Goal: Task Accomplishment & Management: Manage account settings

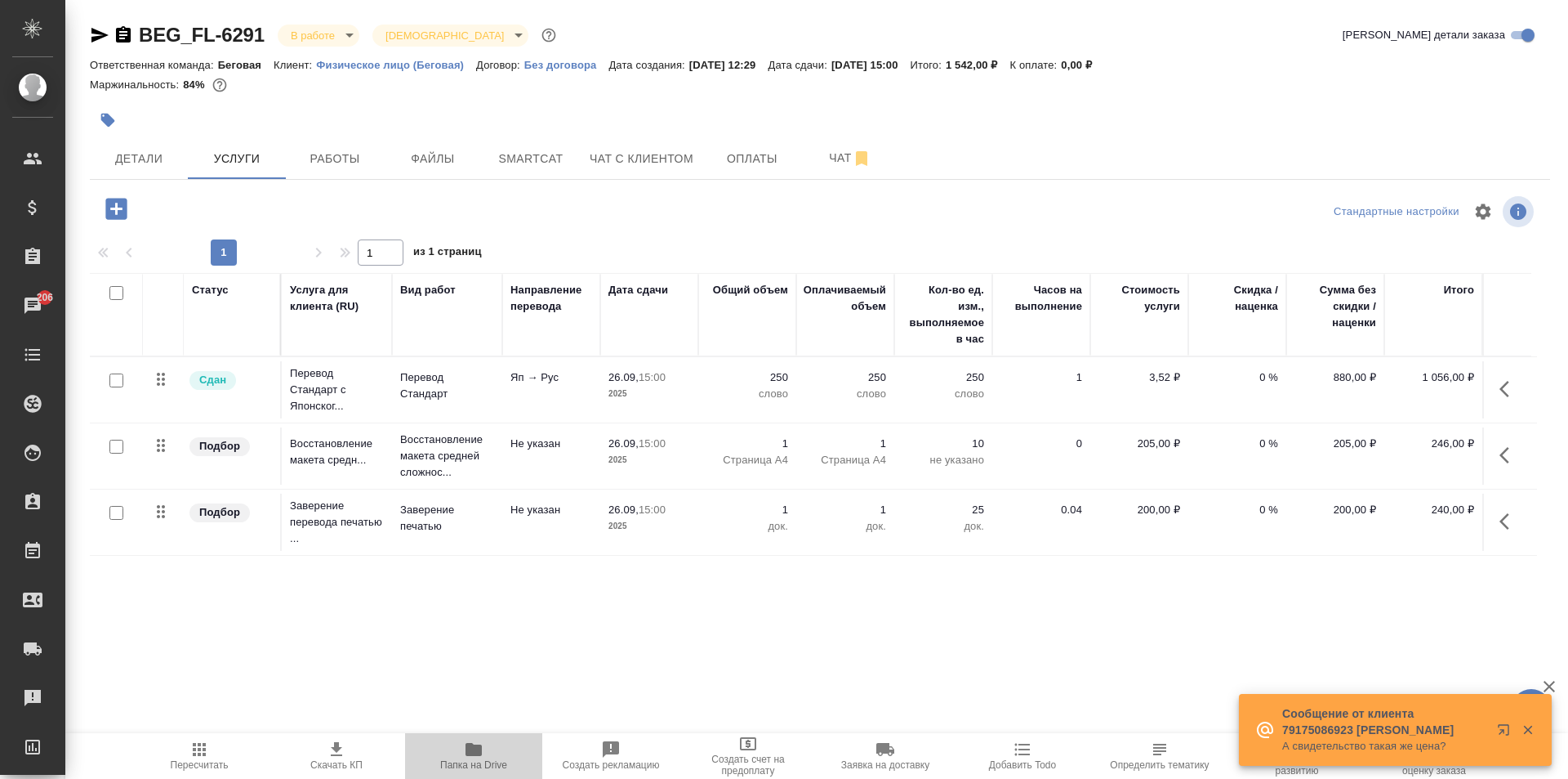
click at [452, 749] on span "Папка на Drive" at bounding box center [474, 754] width 118 height 31
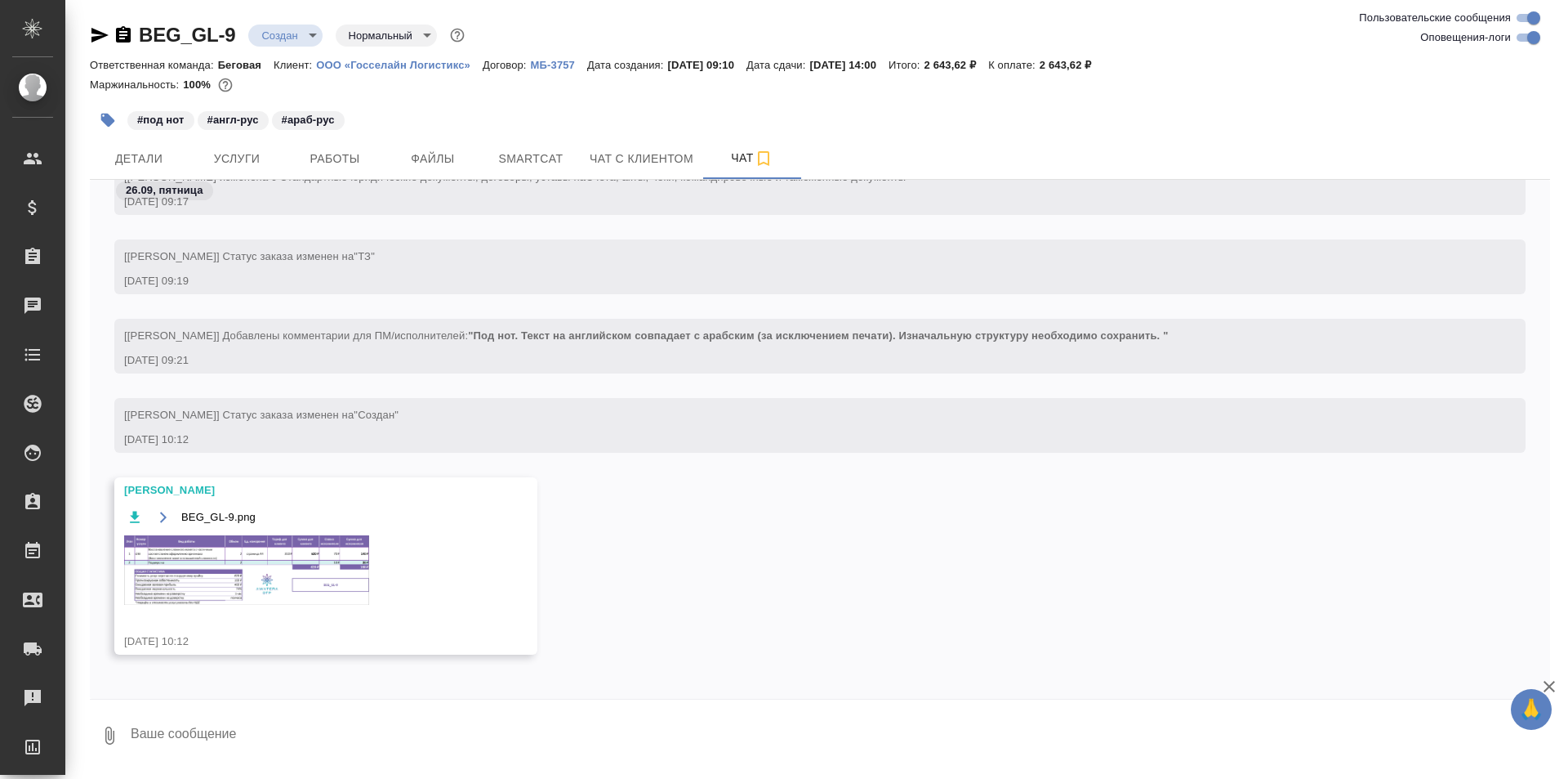
scroll to position [293, 0]
click at [305, 563] on img at bounding box center [247, 565] width 245 height 69
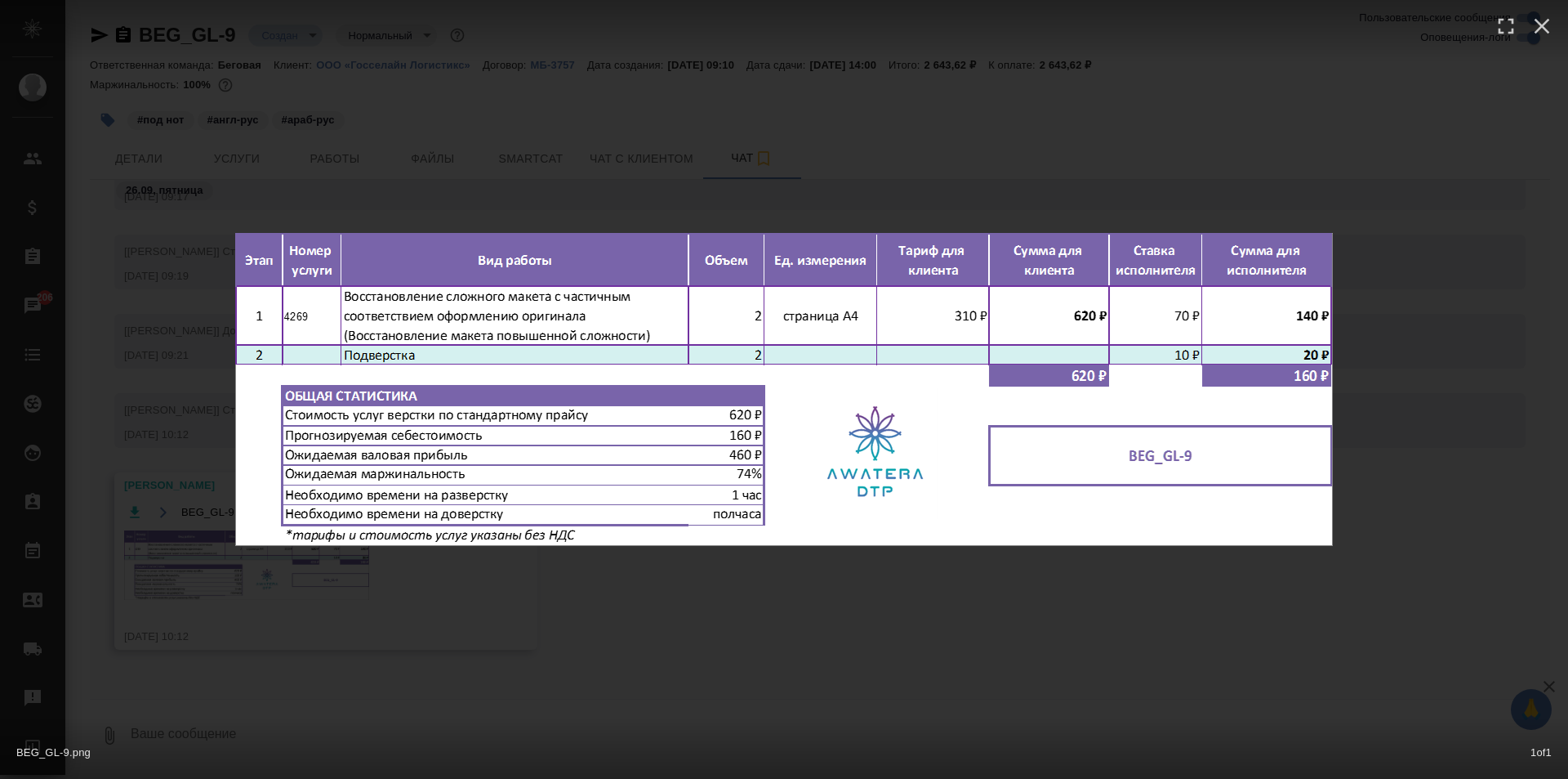
click at [578, 179] on div "BEG_GL-9.png 1 of 1" at bounding box center [784, 390] width 1568 height 779
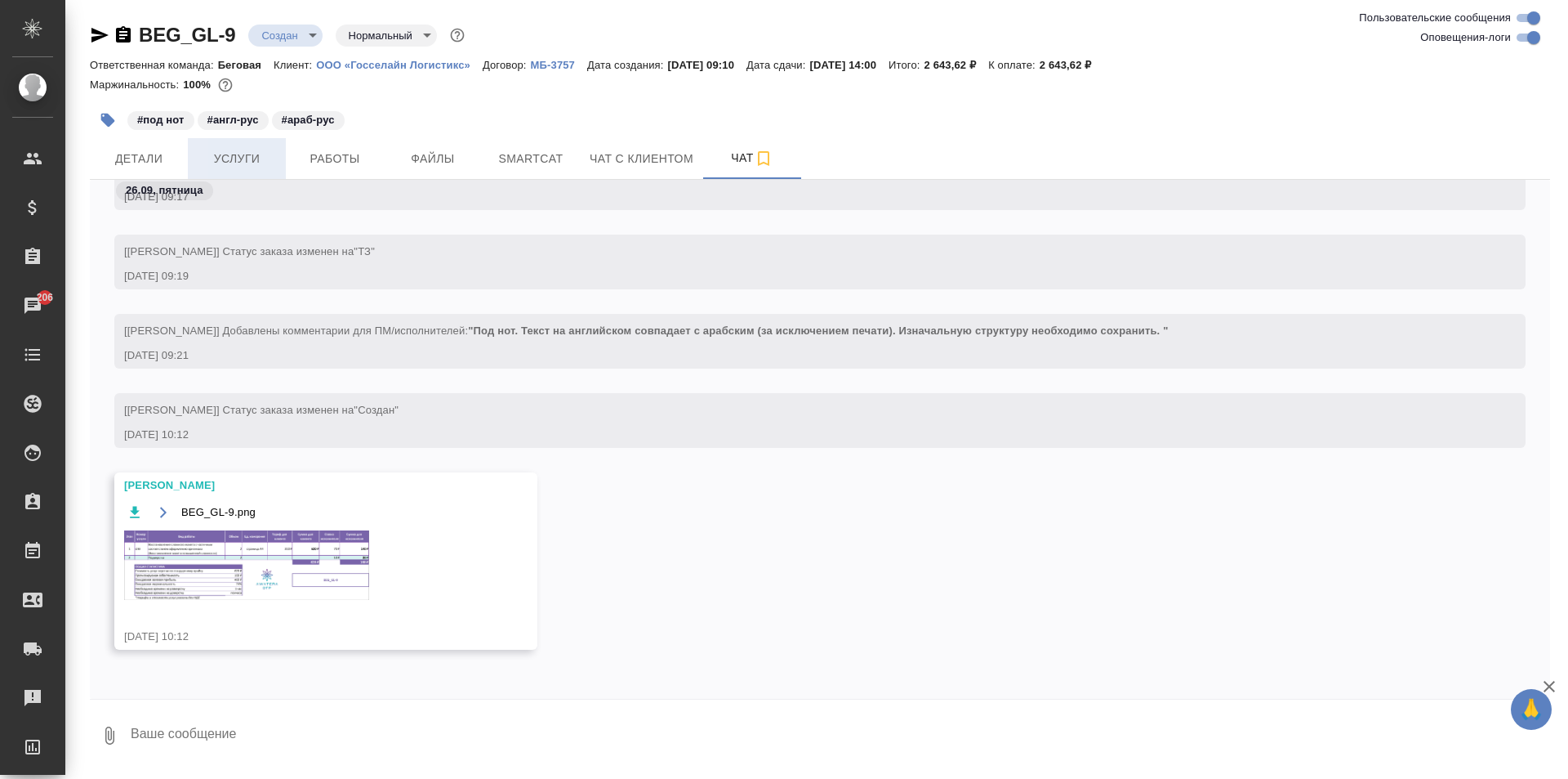
click at [254, 162] on span "Услуги" at bounding box center [237, 159] width 78 height 20
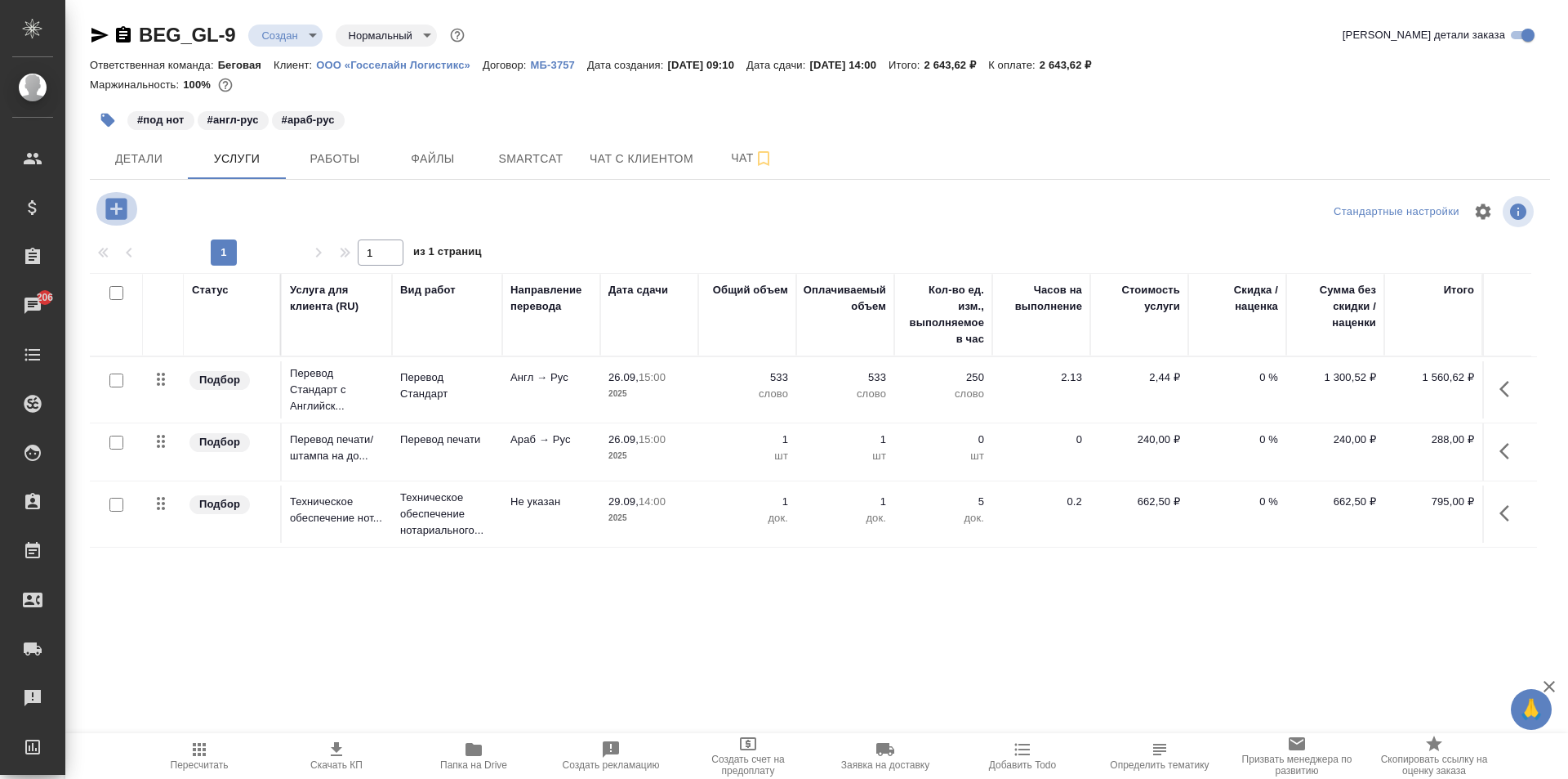
click at [116, 203] on icon "button" at bounding box center [116, 209] width 28 height 28
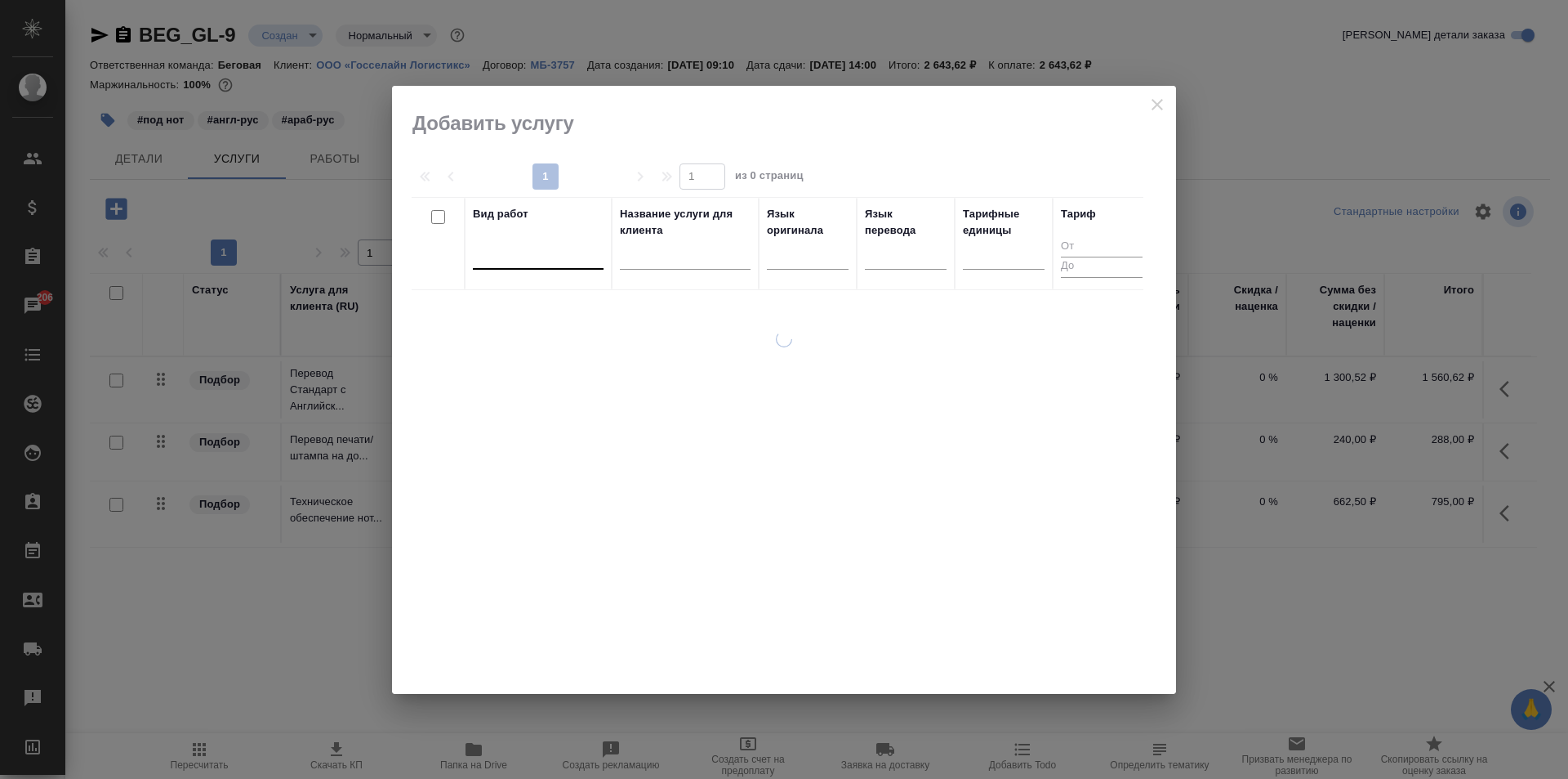
click at [563, 257] on div at bounding box center [537, 253] width 130 height 24
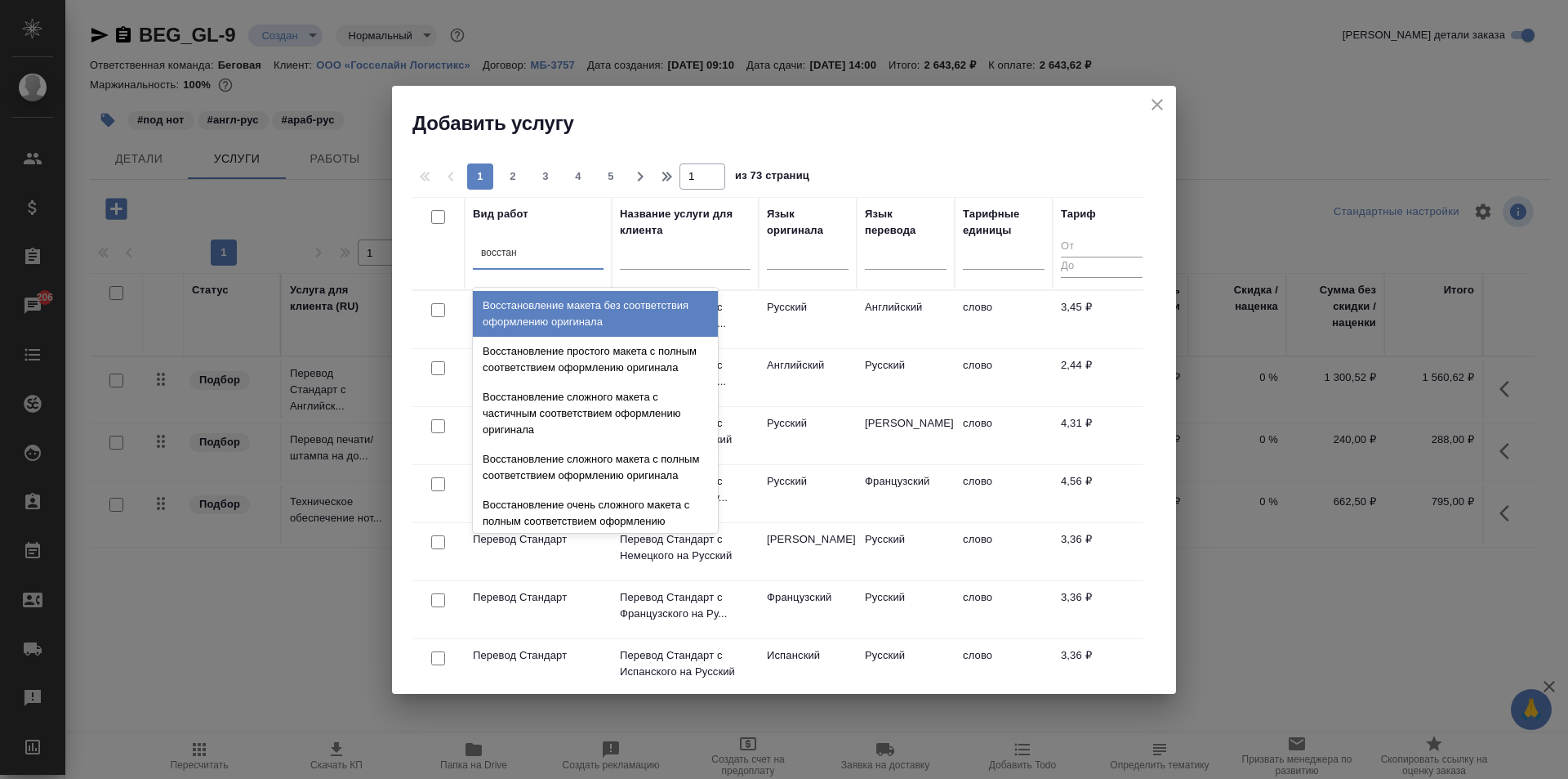
type input "восстано"
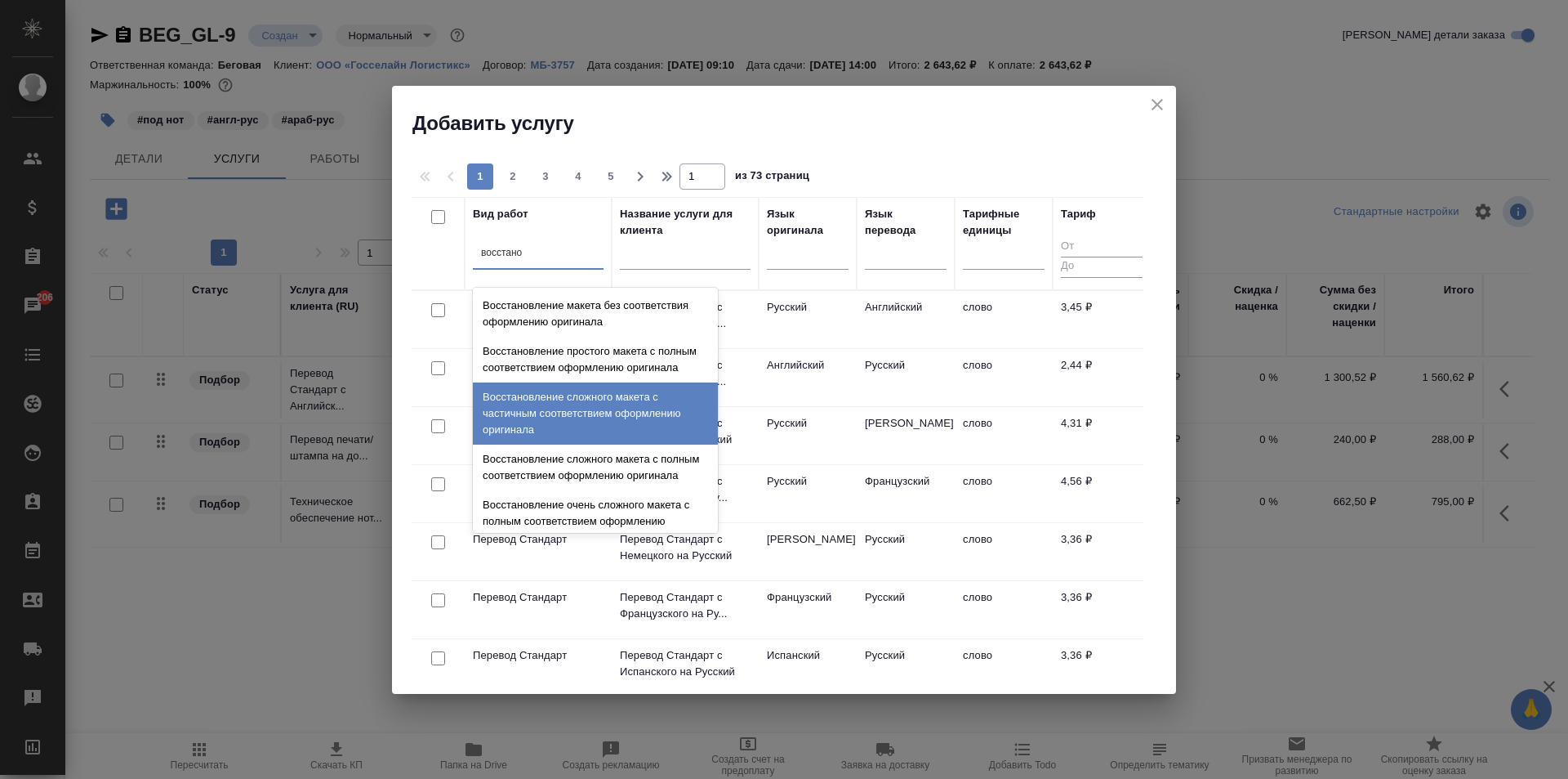
click at [570, 414] on div "Восстановление сложного макета с частичным соответствием оформлению оригинала" at bounding box center [595, 413] width 245 height 62
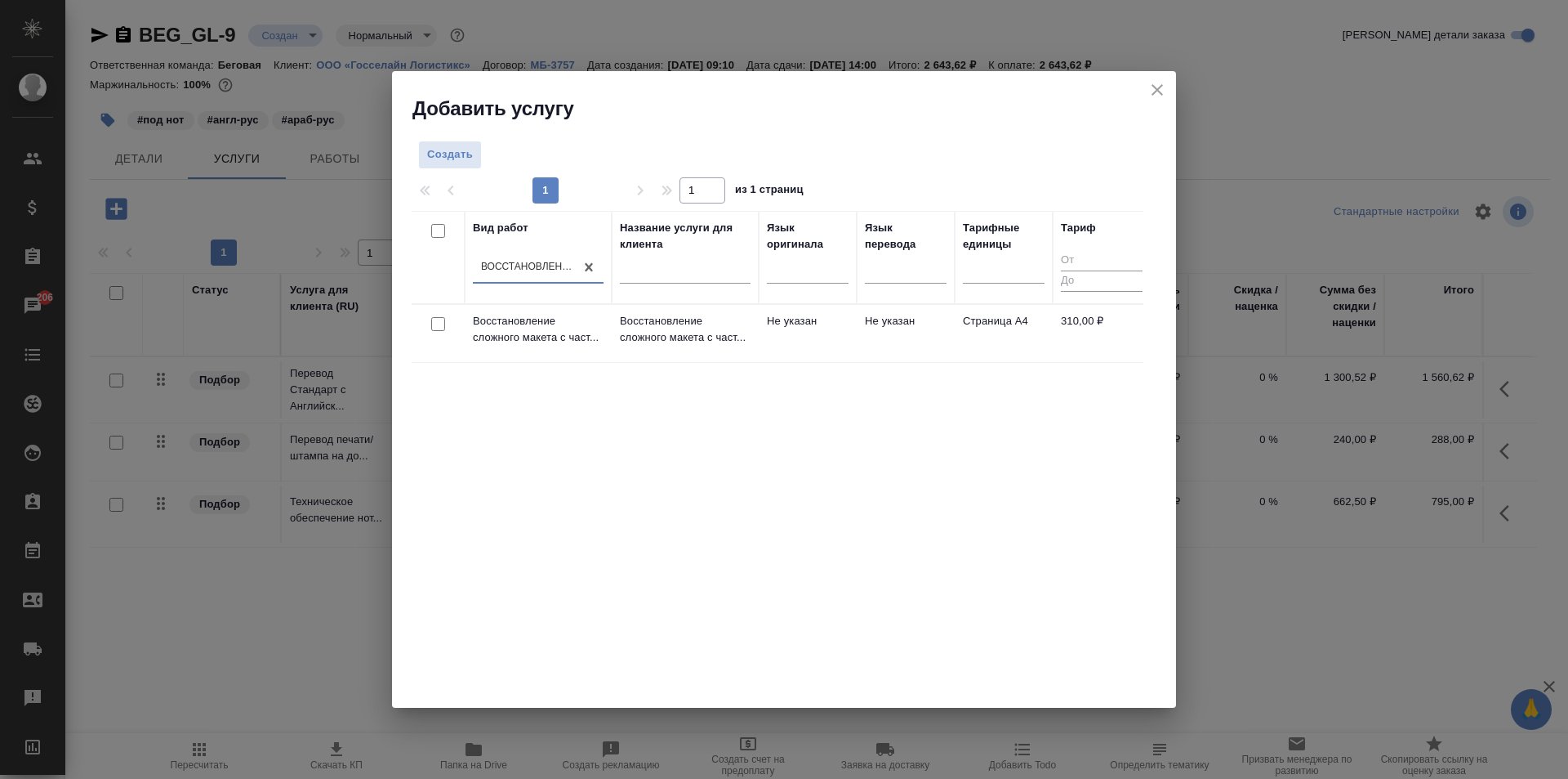
click at [1044, 333] on td "Страница А4" at bounding box center [1004, 334] width 98 height 57
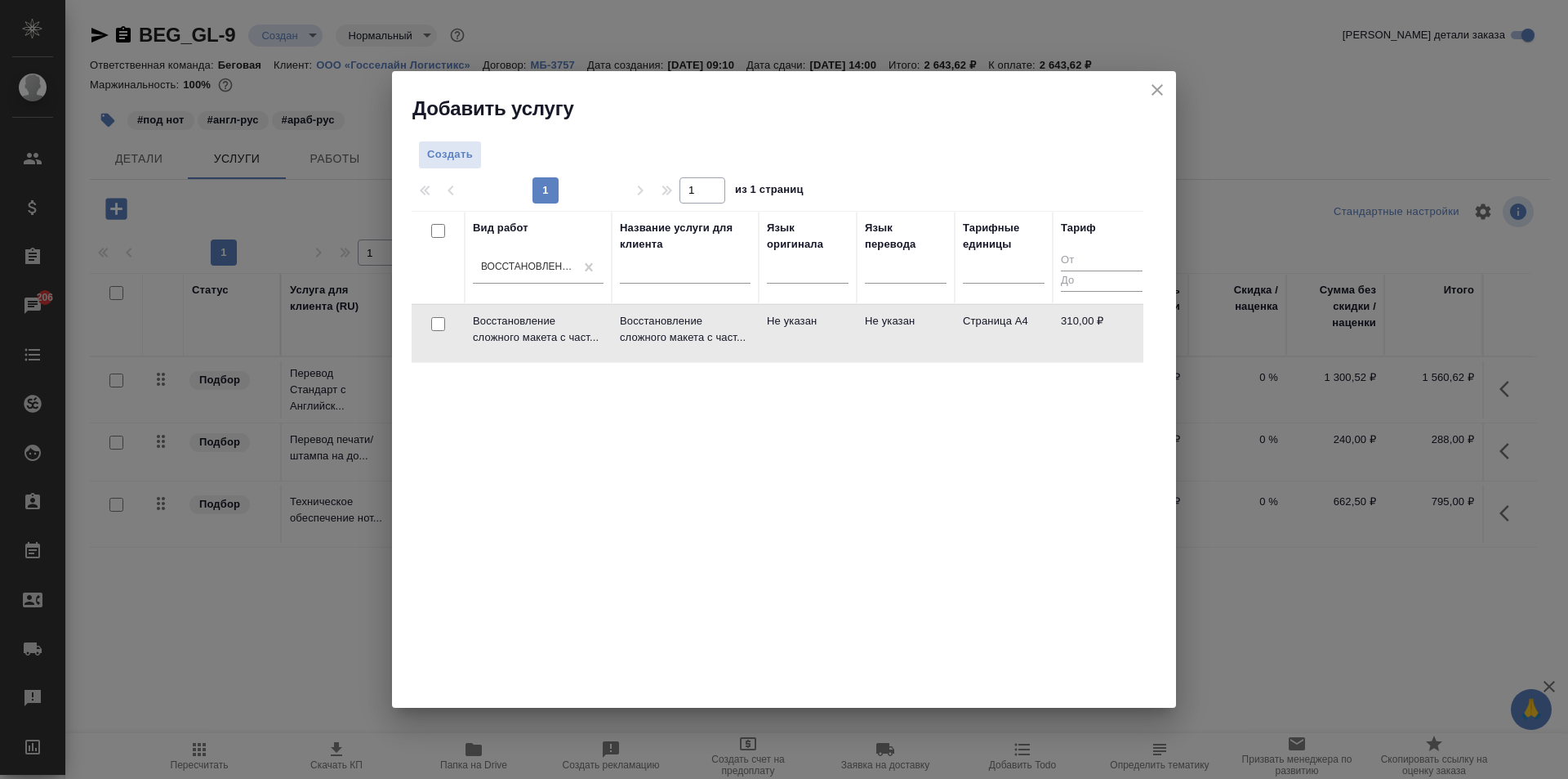
click at [1044, 333] on td "Страница А4" at bounding box center [1004, 334] width 98 height 57
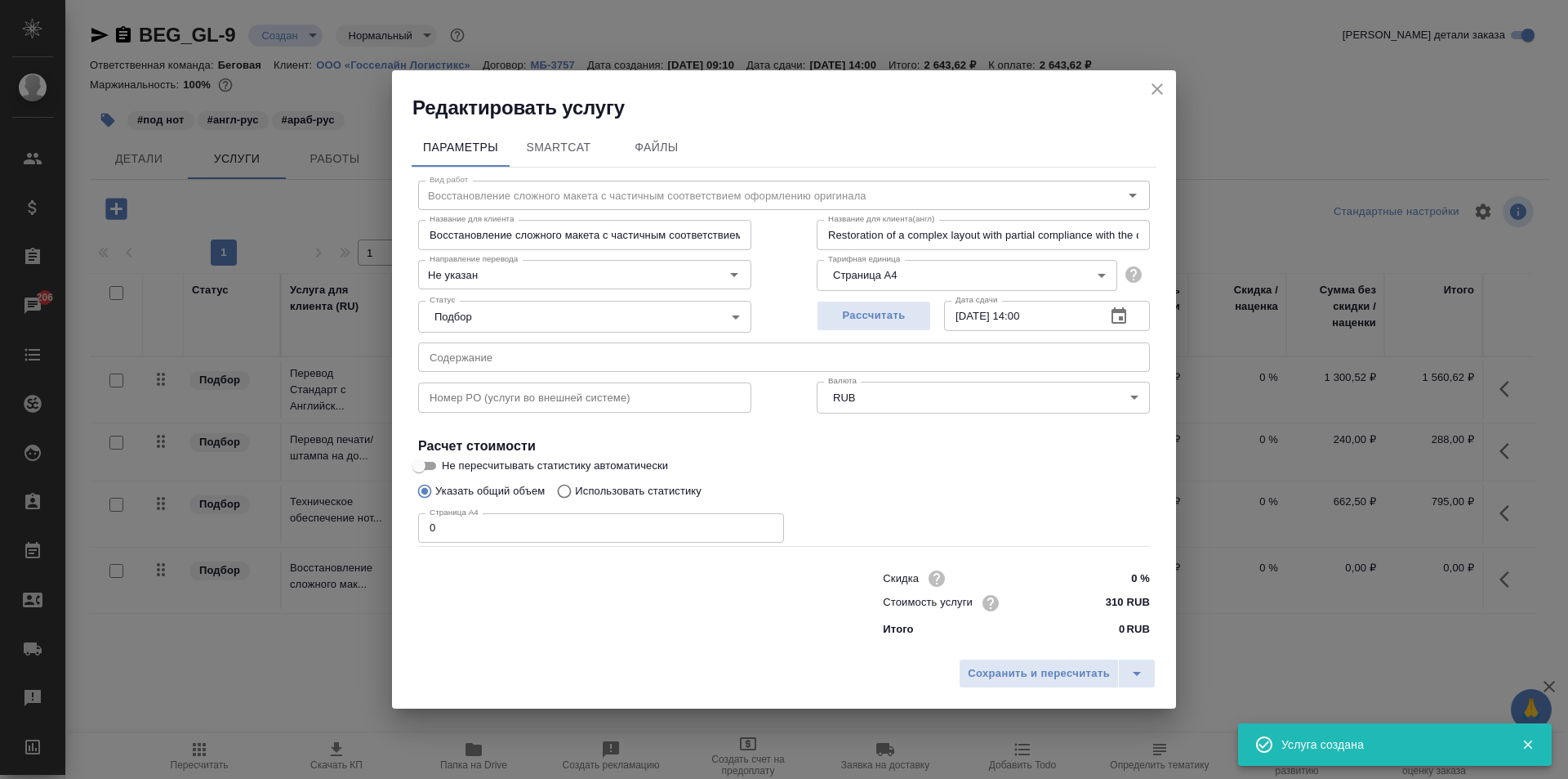
click at [472, 525] on input "0" at bounding box center [601, 527] width 366 height 29
type input "2"
click at [1019, 665] on span "Сохранить и пересчитать" at bounding box center [1039, 673] width 142 height 19
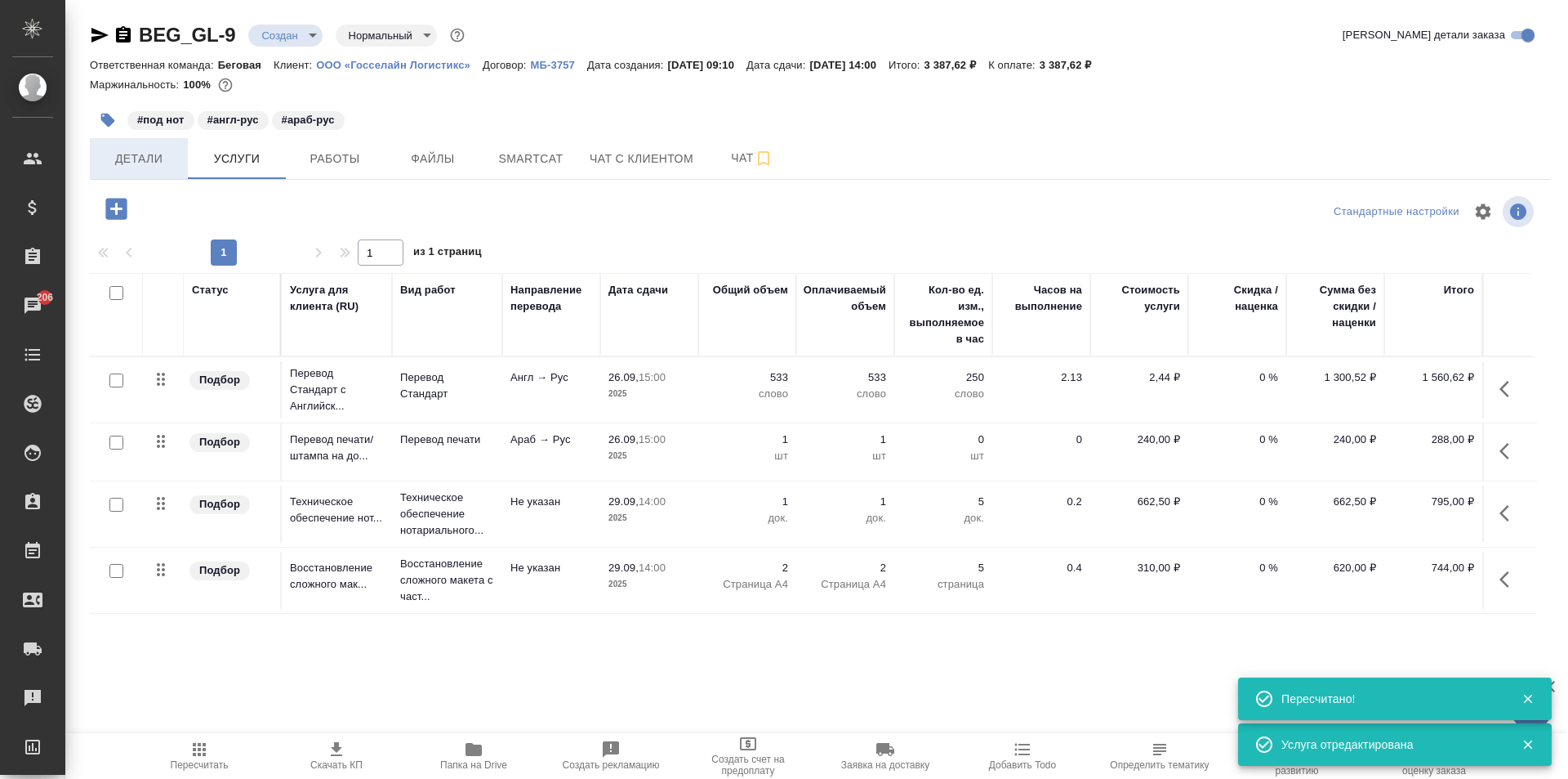
click at [118, 161] on span "Детали" at bounding box center [138, 159] width 78 height 20
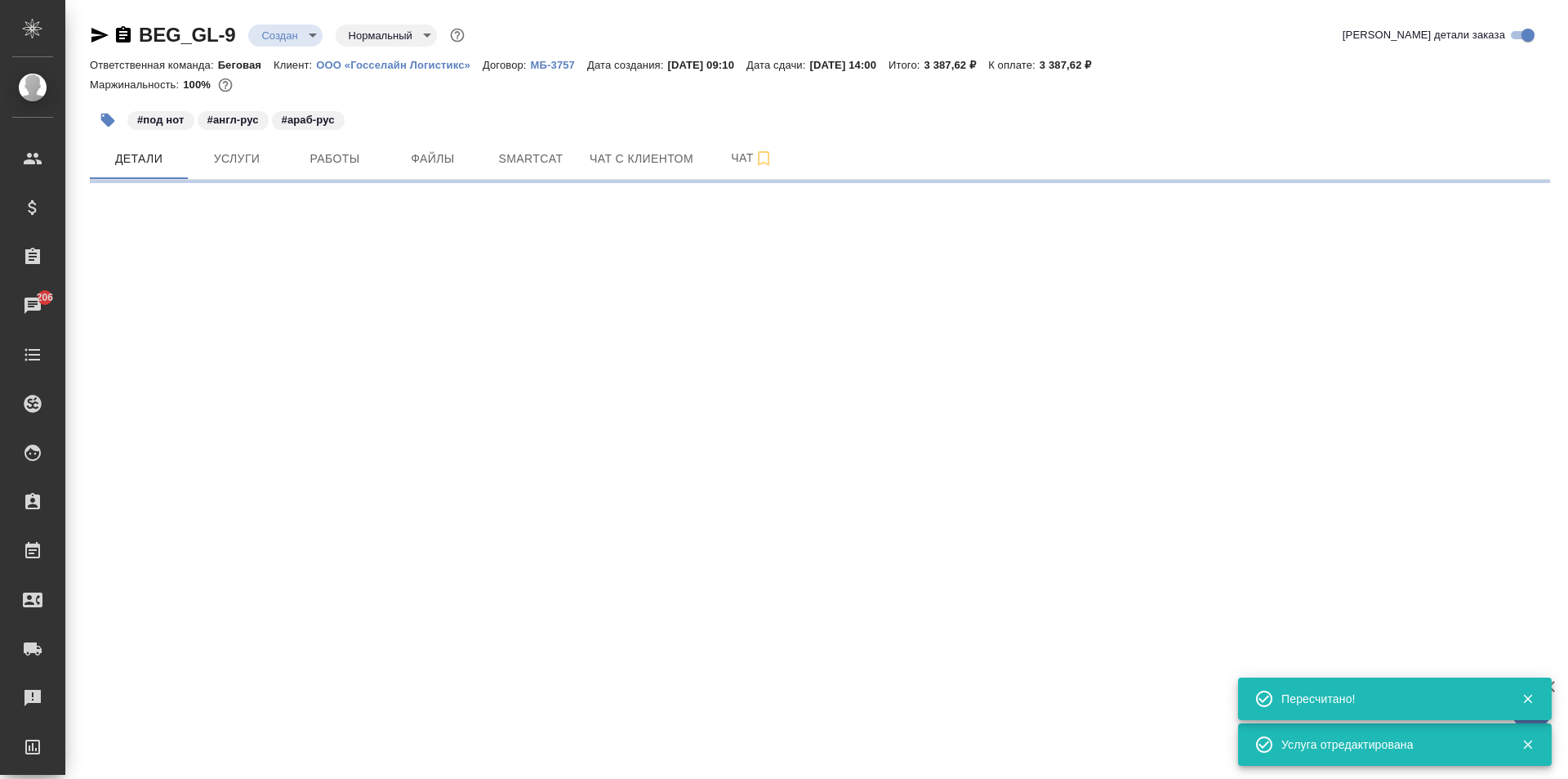
select select "RU"
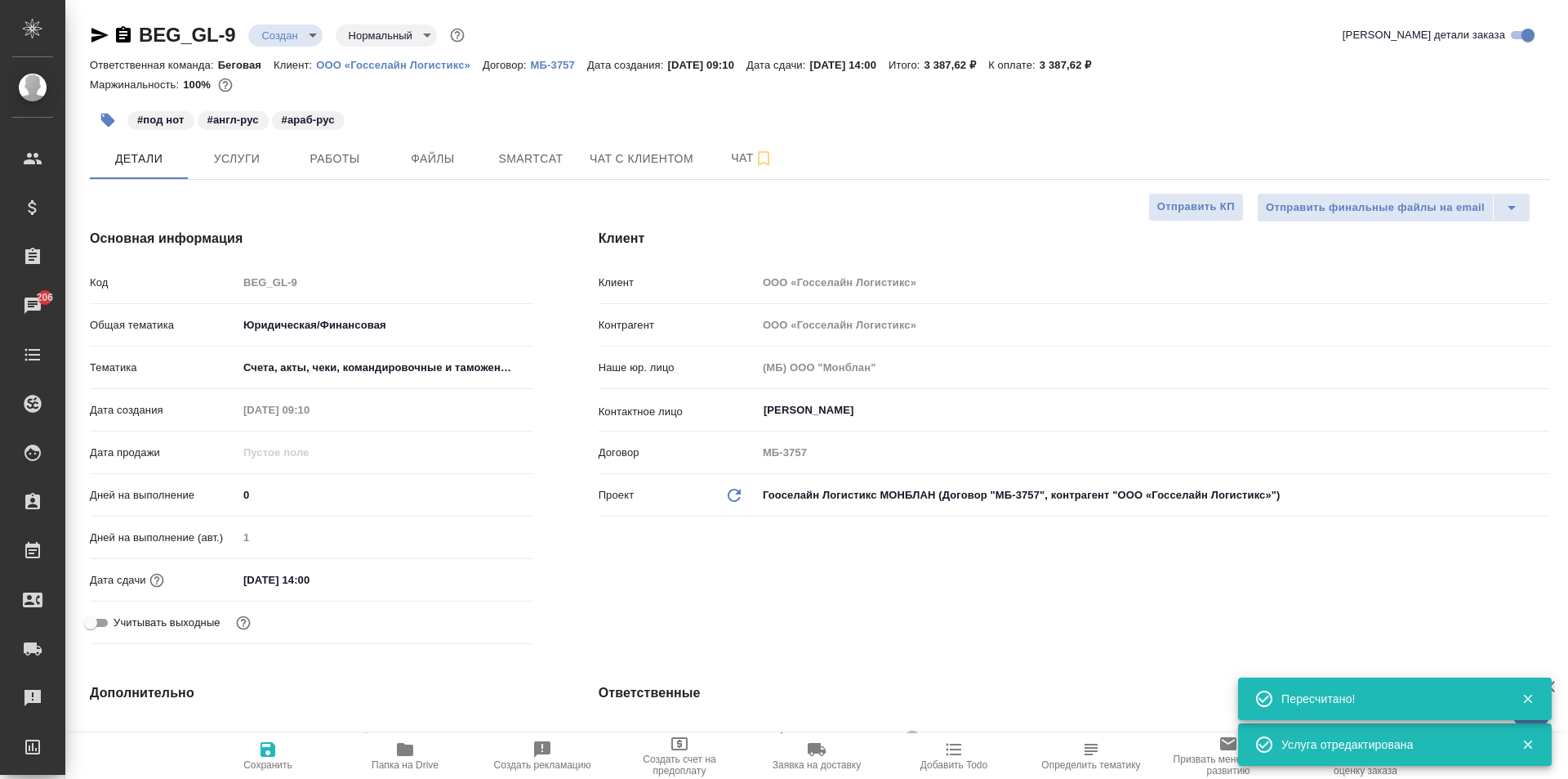
type textarea "x"
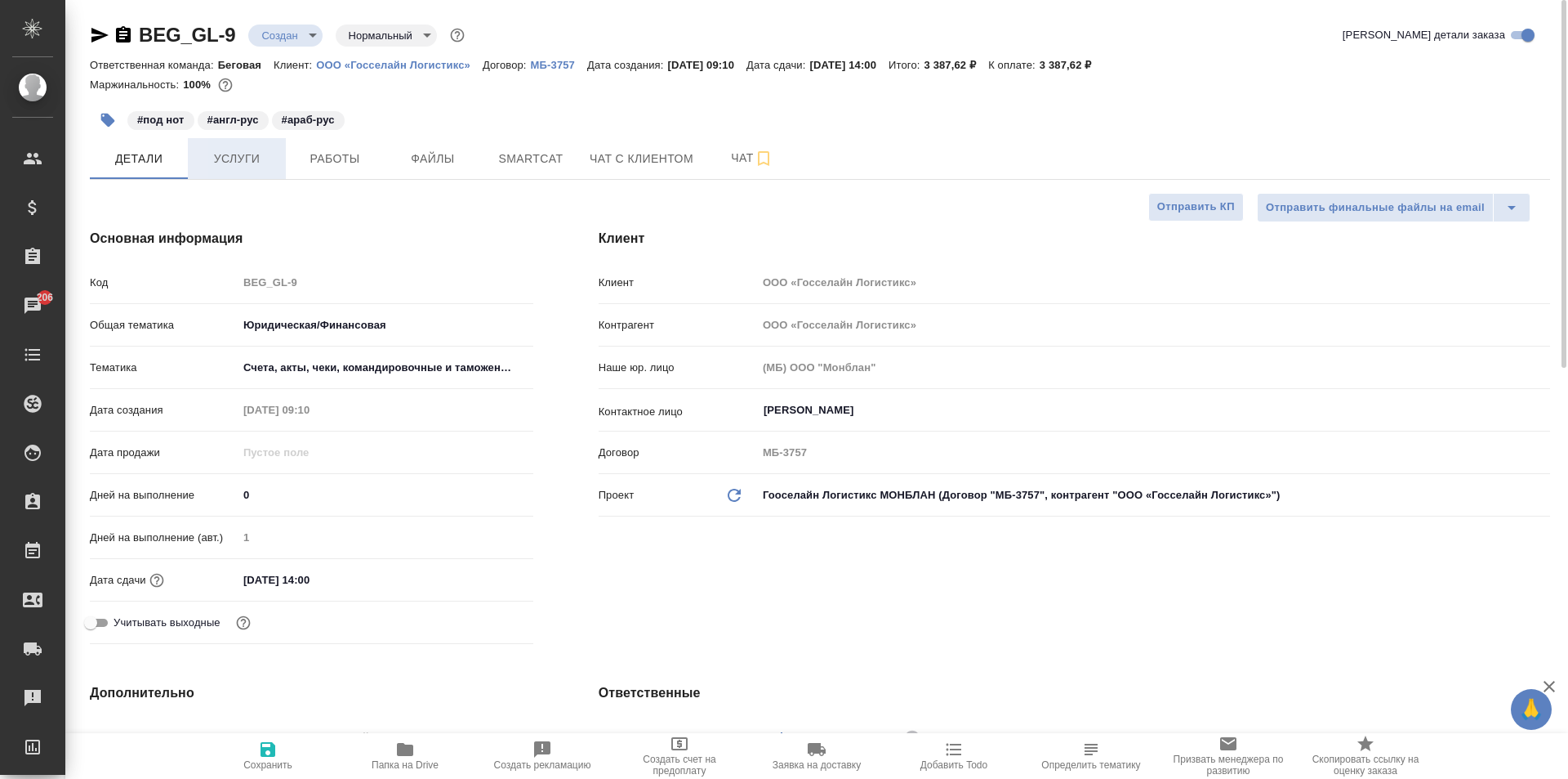
click at [222, 158] on span "Услуги" at bounding box center [237, 159] width 78 height 20
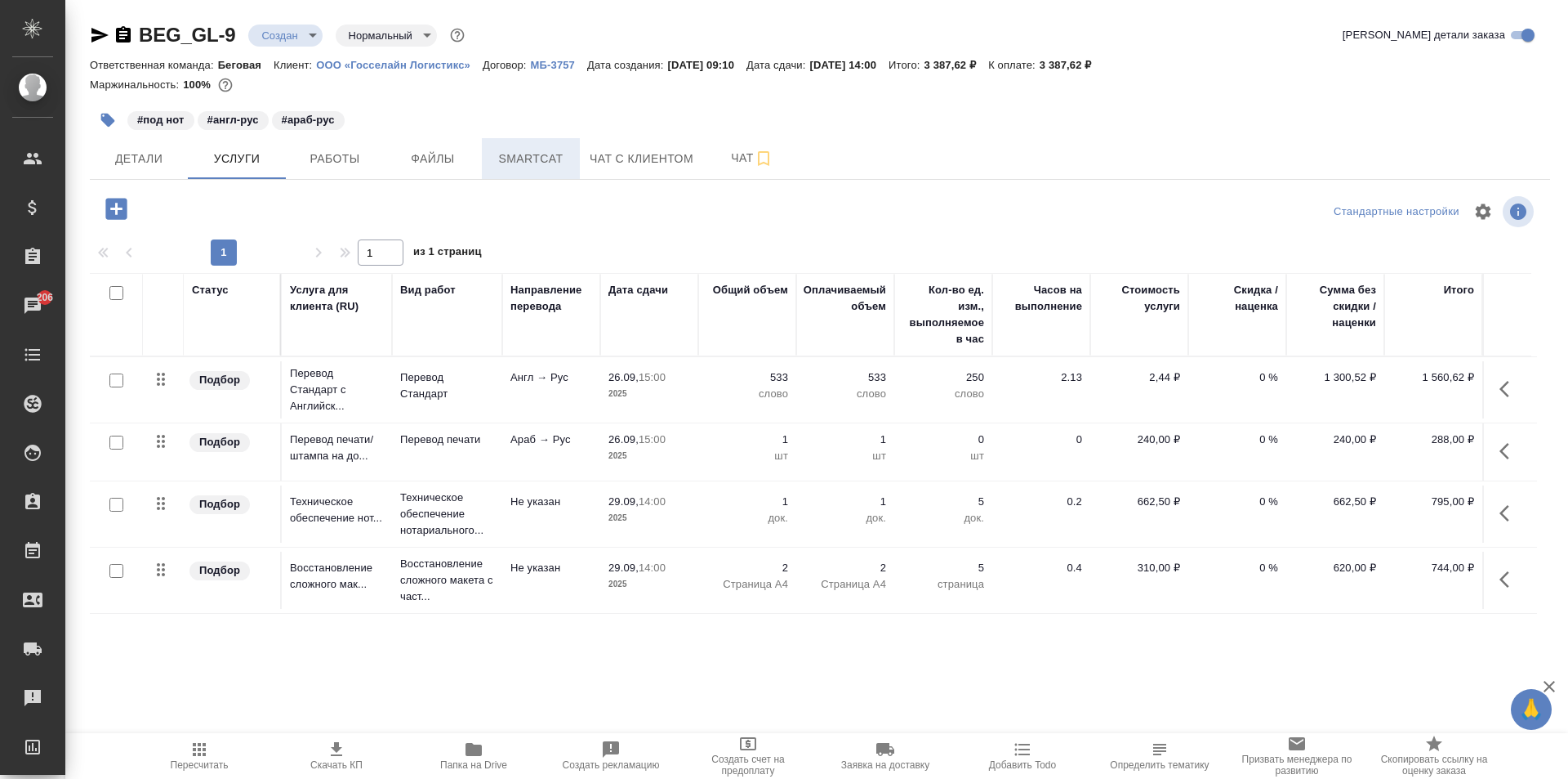
click at [553, 169] on span "Smartcat" at bounding box center [530, 159] width 78 height 20
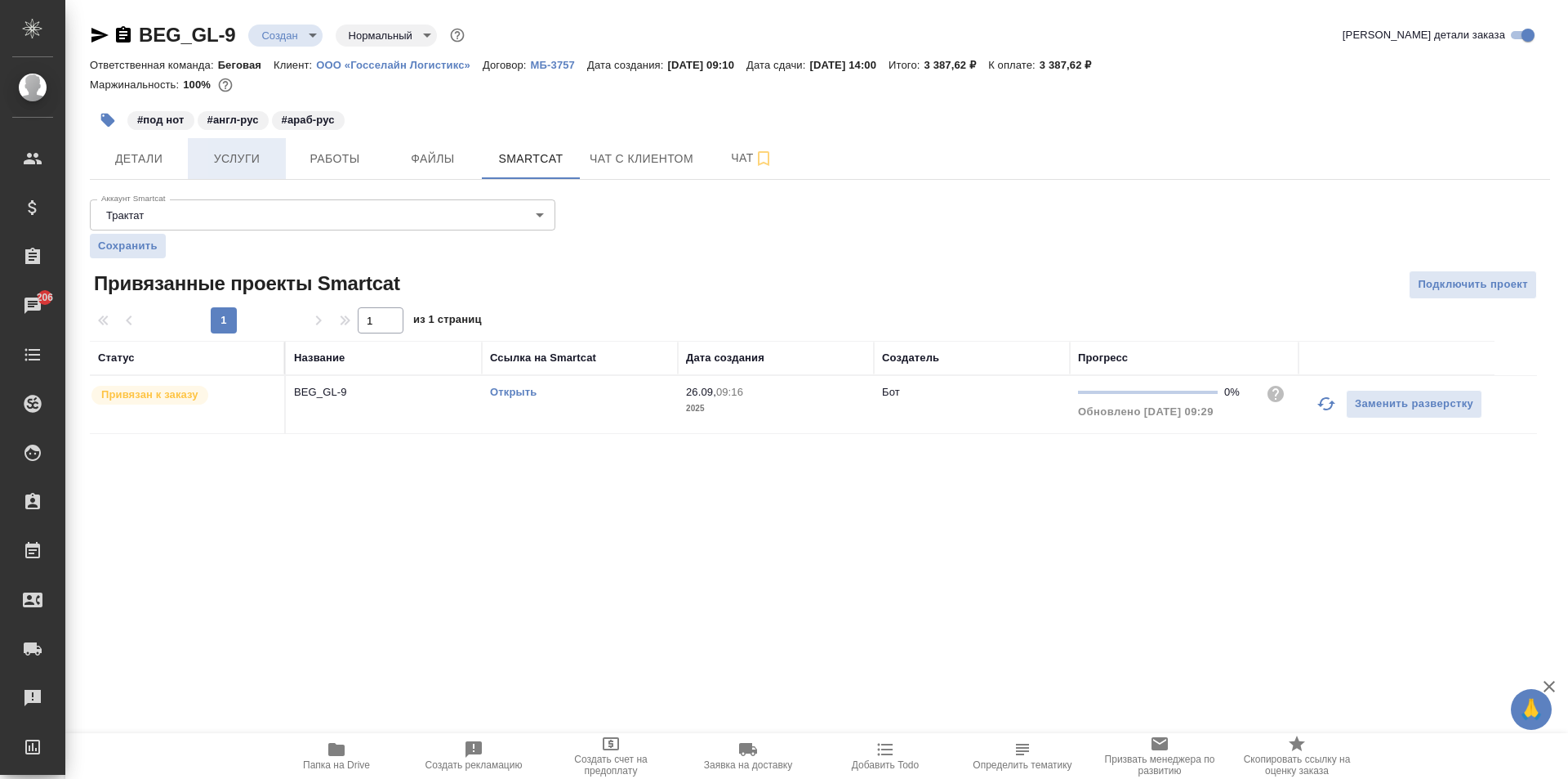
click at [232, 162] on span "Услуги" at bounding box center [237, 159] width 78 height 20
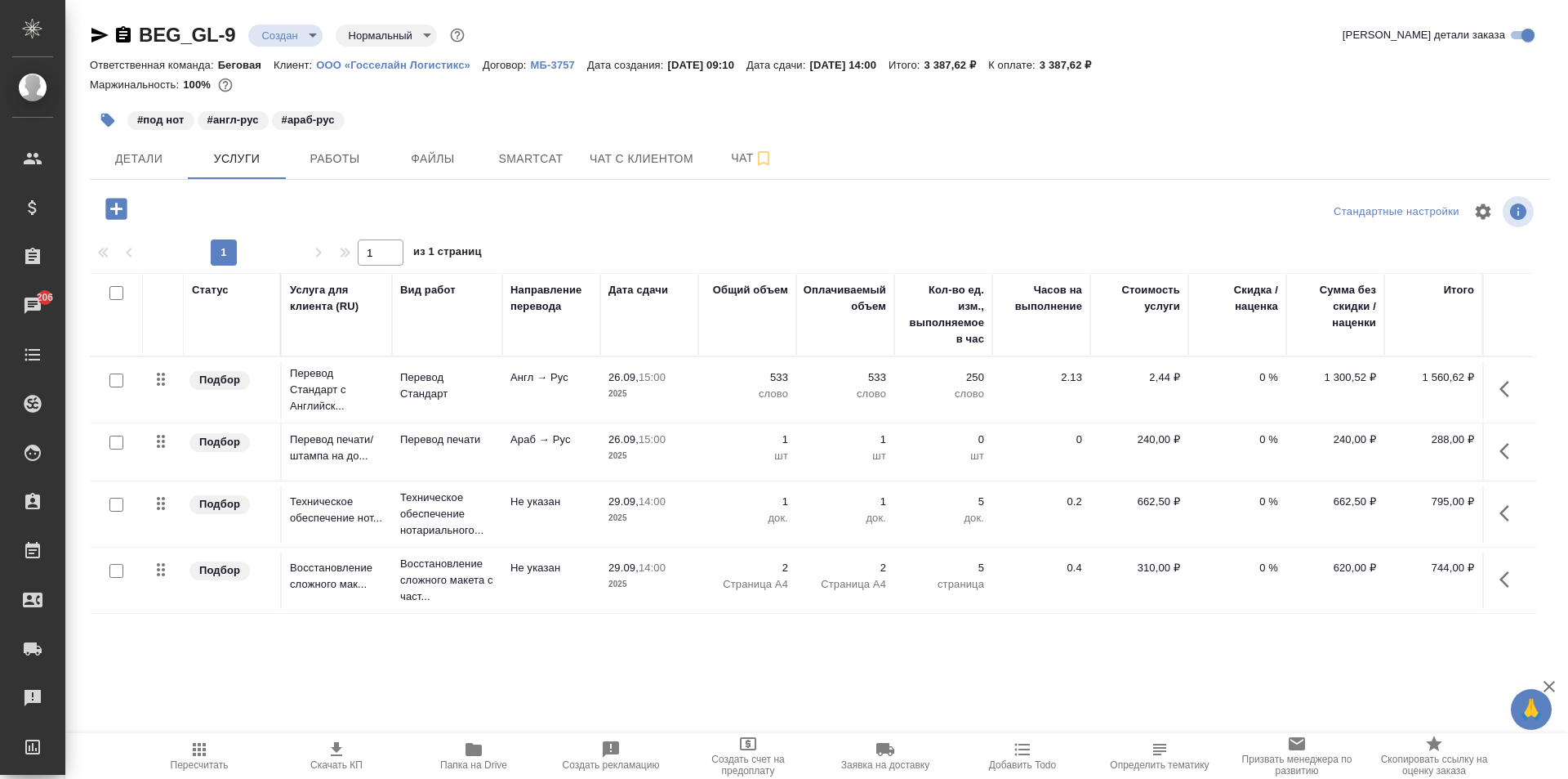
click at [200, 736] on button "Пересчитать" at bounding box center [199, 756] width 137 height 46
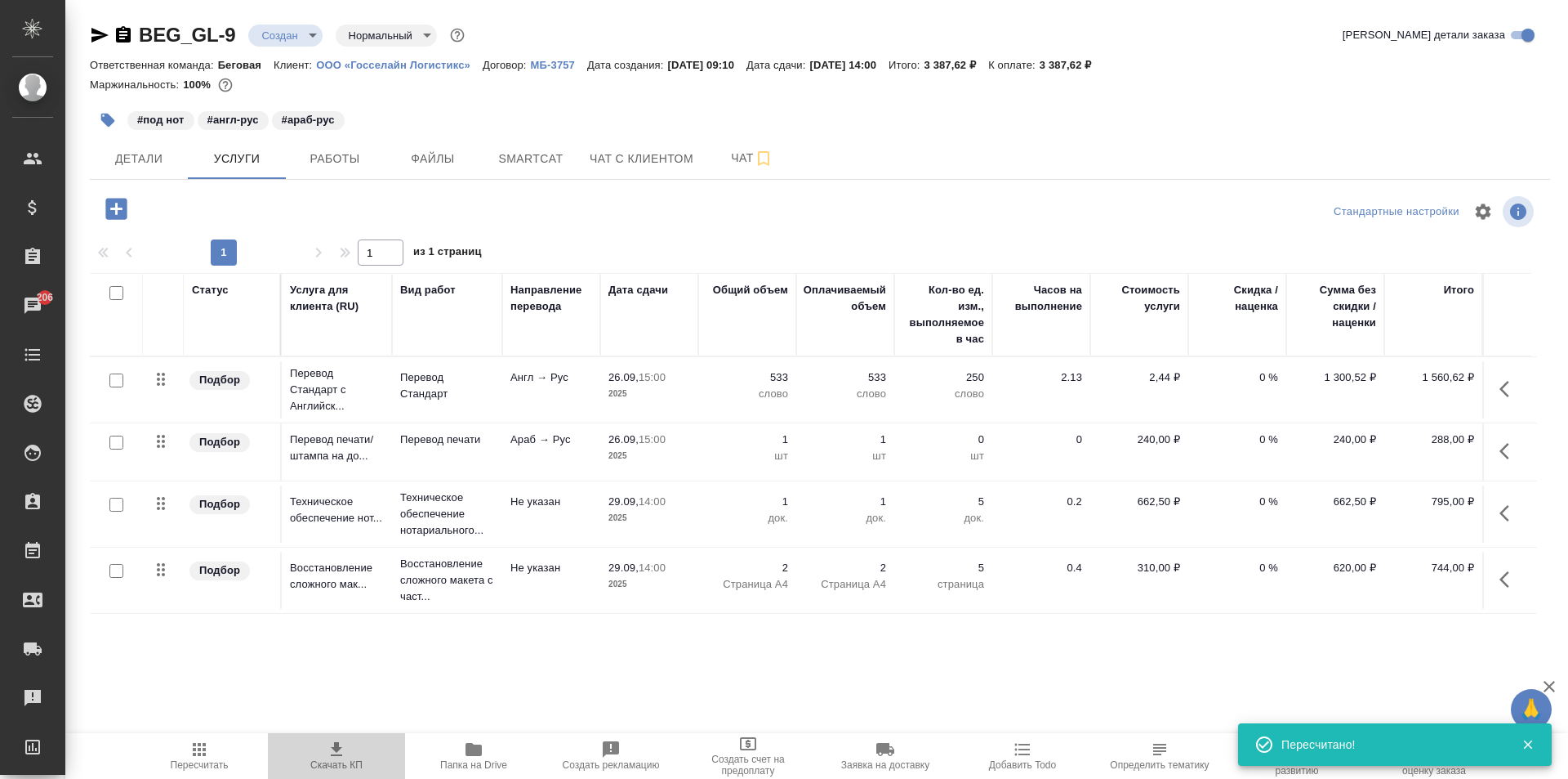
click at [351, 751] on span "Скачать КП" at bounding box center [336, 754] width 118 height 31
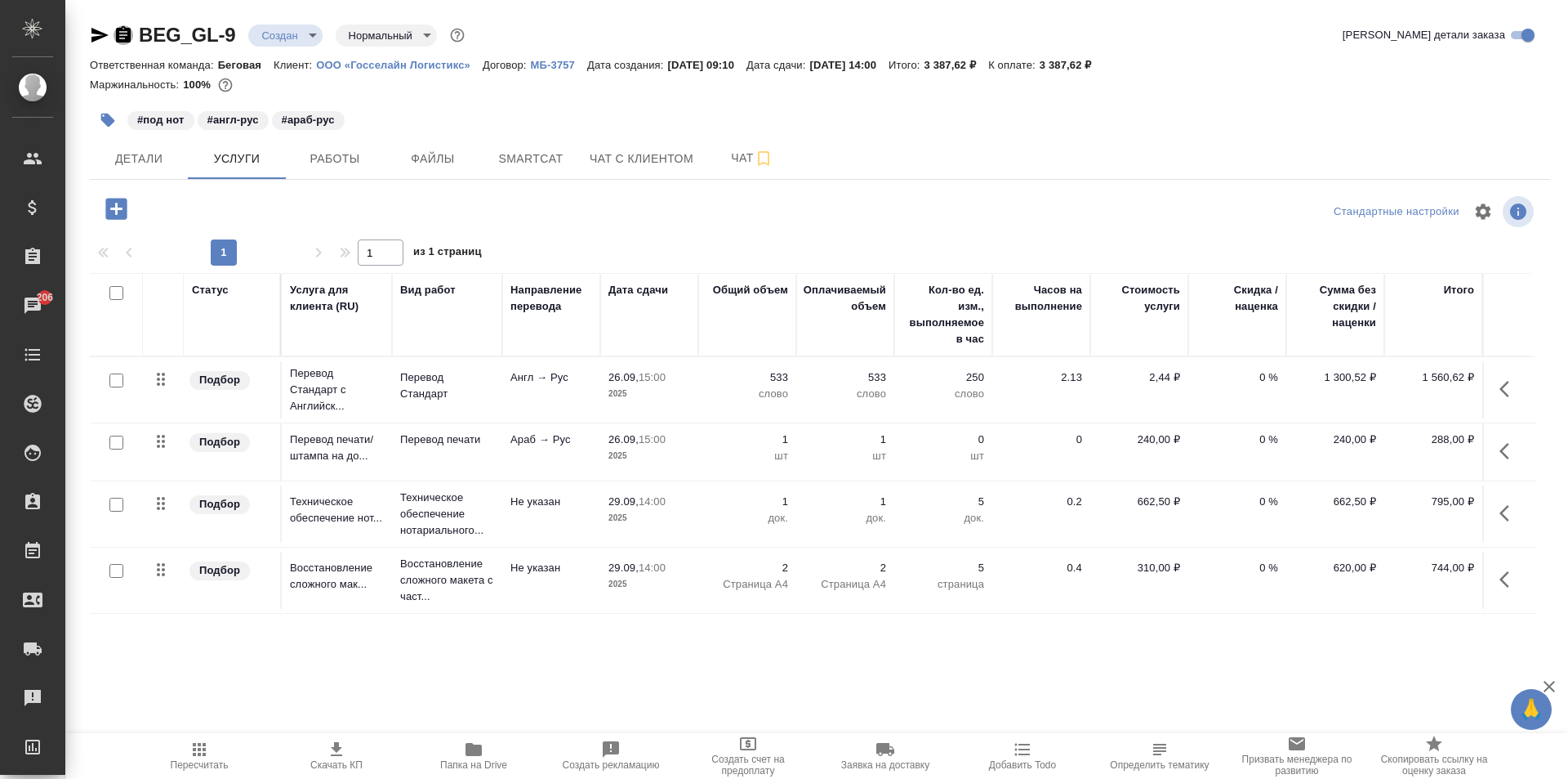
click at [116, 29] on icon "button" at bounding box center [123, 34] width 15 height 16
drag, startPoint x: 1102, startPoint y: 59, endPoint x: 1083, endPoint y: 59, distance: 19.0
click at [1083, 59] on div "Ответственная команда: Беговая Клиент: ООО «Госселайн Логистикс» Договор: МБ-37…" at bounding box center [819, 65] width 1461 height 20
copy p "3 387,62 ₽"
click at [757, 747] on icon "button" at bounding box center [749, 744] width 20 height 20
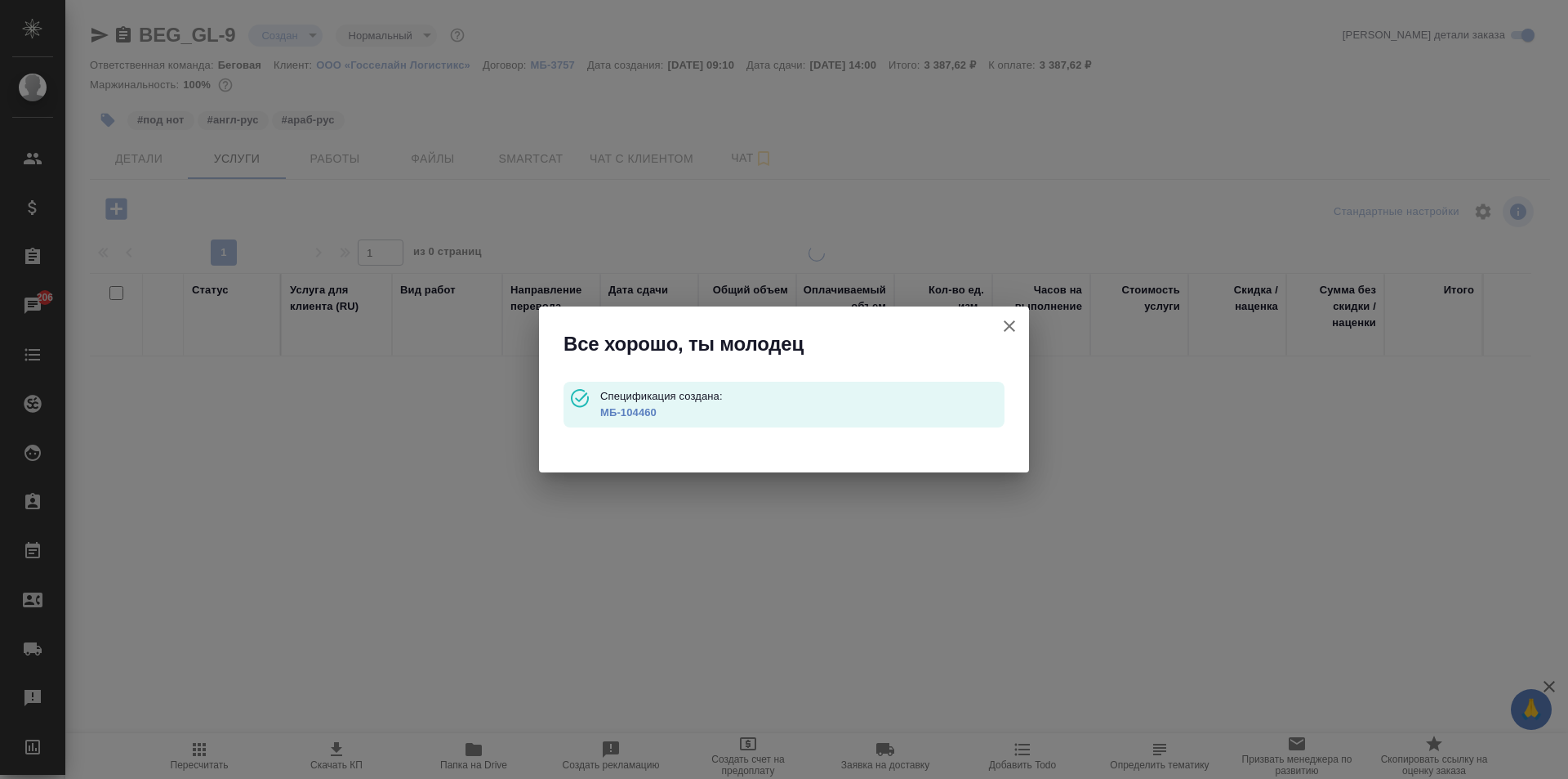
type input "waitingForPrepayment"
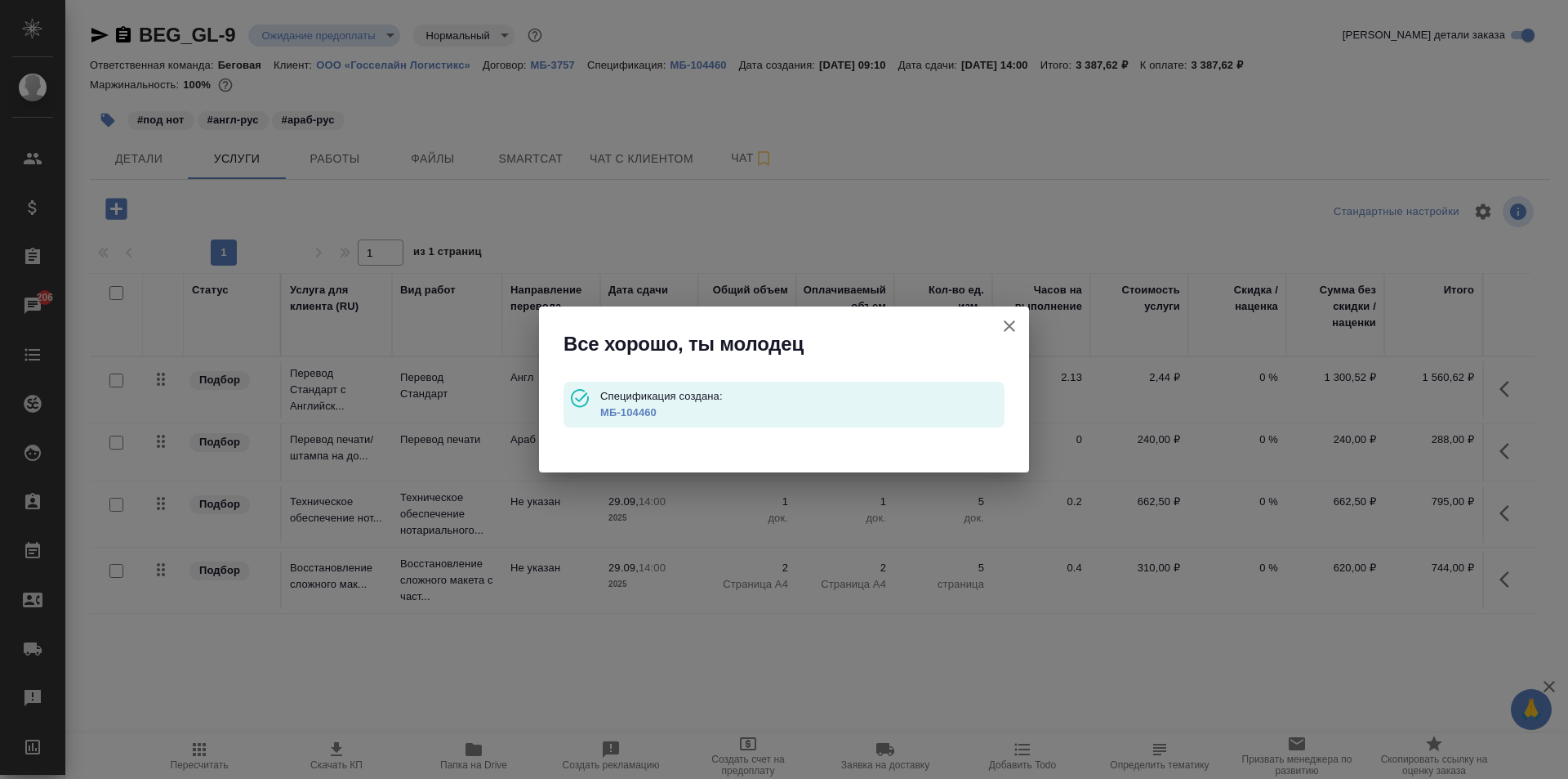
click at [633, 416] on link "МБ-104460" at bounding box center [629, 413] width 57 height 12
click at [1011, 324] on icon "button" at bounding box center [1009, 326] width 12 height 12
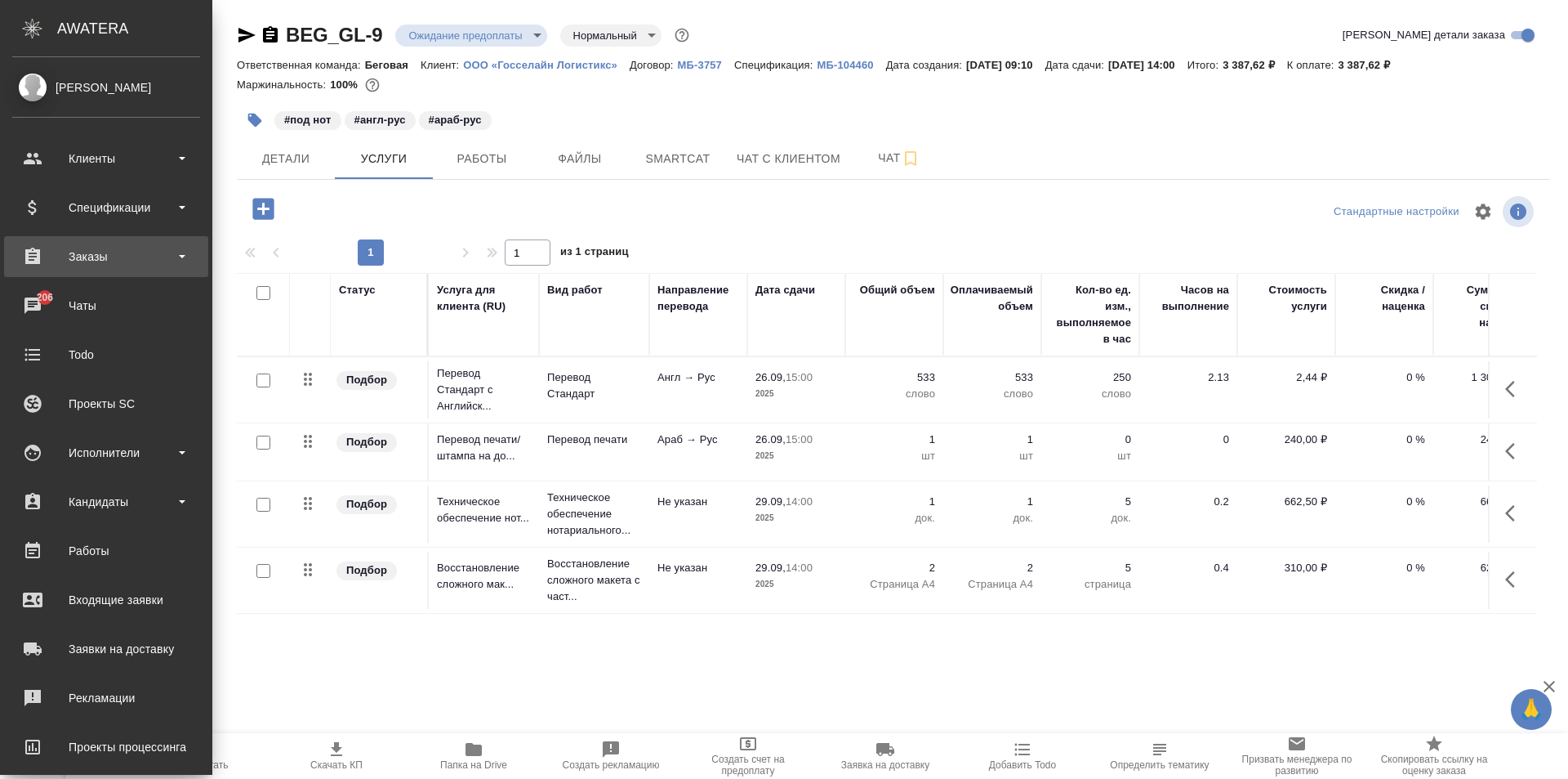
click at [115, 254] on div "Заказы" at bounding box center [106, 256] width 188 height 25
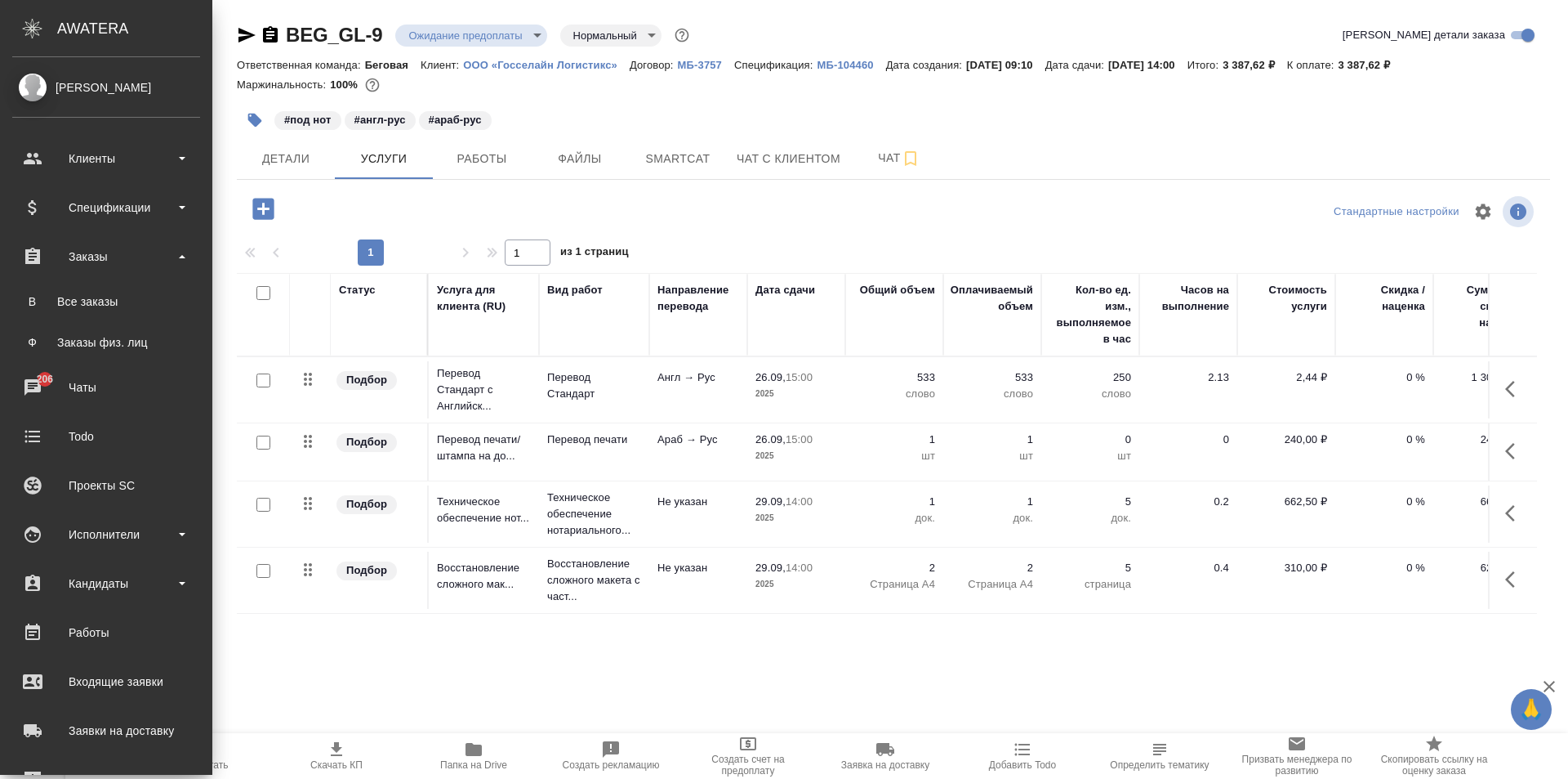
click at [115, 281] on ul "В Все заказы Ф Заказы физ. лиц" at bounding box center [106, 318] width 212 height 82
click at [117, 295] on div "Все заказы" at bounding box center [106, 302] width 171 height 16
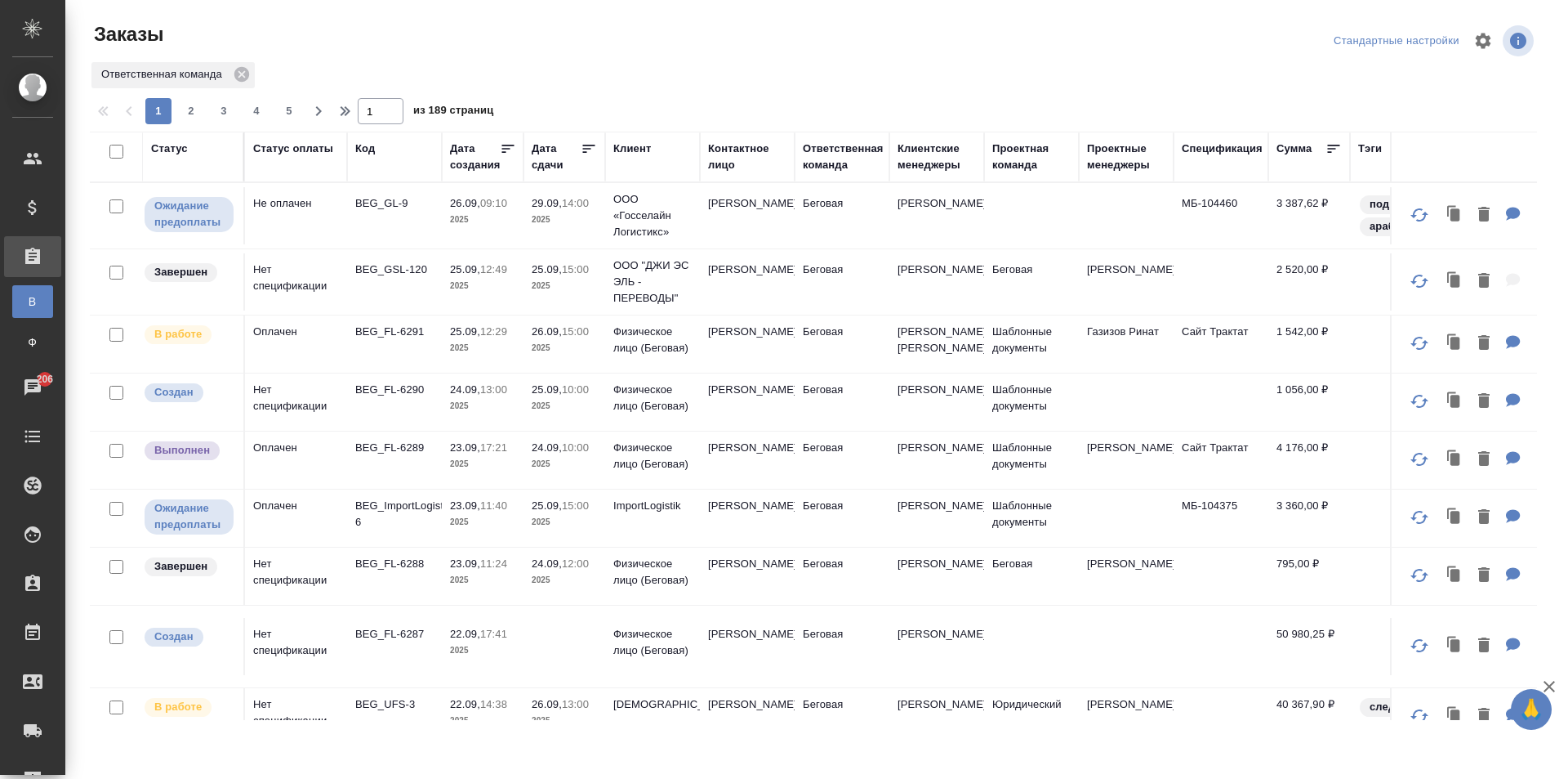
click at [550, 161] on div "Дата сдачи" at bounding box center [556, 156] width 49 height 33
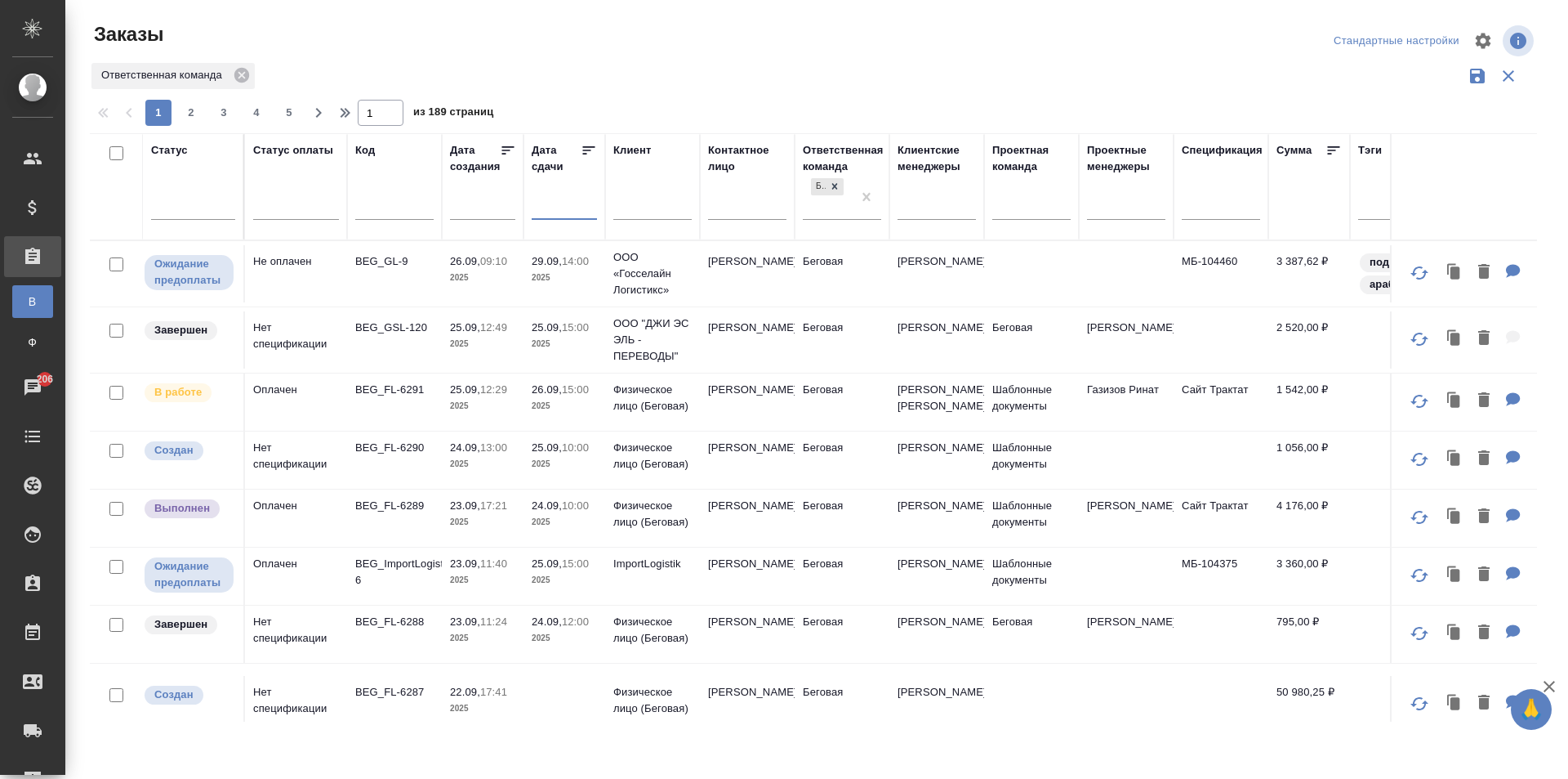
click at [576, 205] on input "text" at bounding box center [569, 206] width 56 height 23
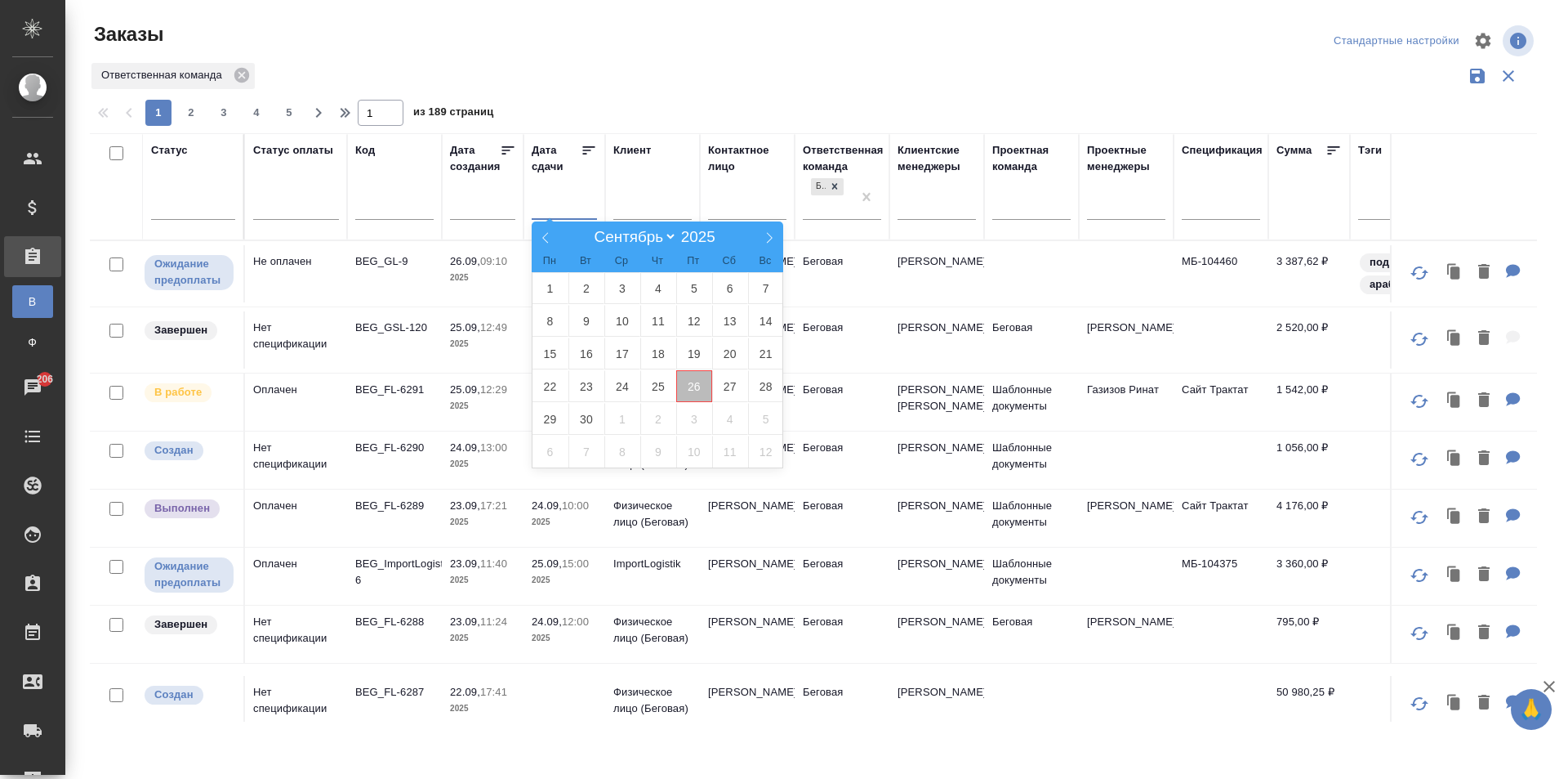
click at [679, 395] on span "26" at bounding box center [694, 386] width 36 height 32
type div "2025-09-25T21:00:00.000Z"
click at [723, 383] on span "27" at bounding box center [730, 386] width 36 height 32
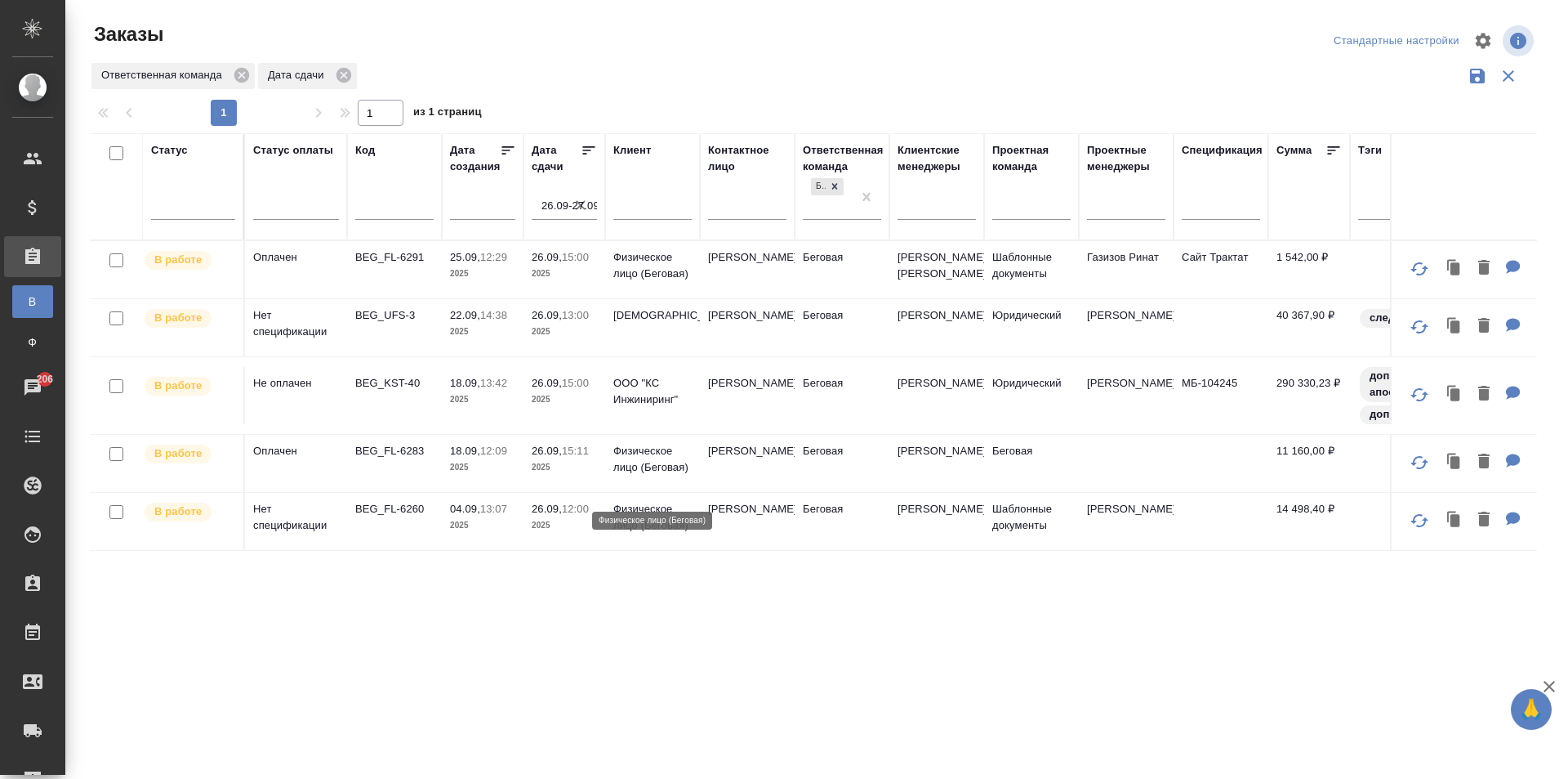
click at [629, 476] on p "Физическое лицо (Беговая)" at bounding box center [653, 459] width 78 height 33
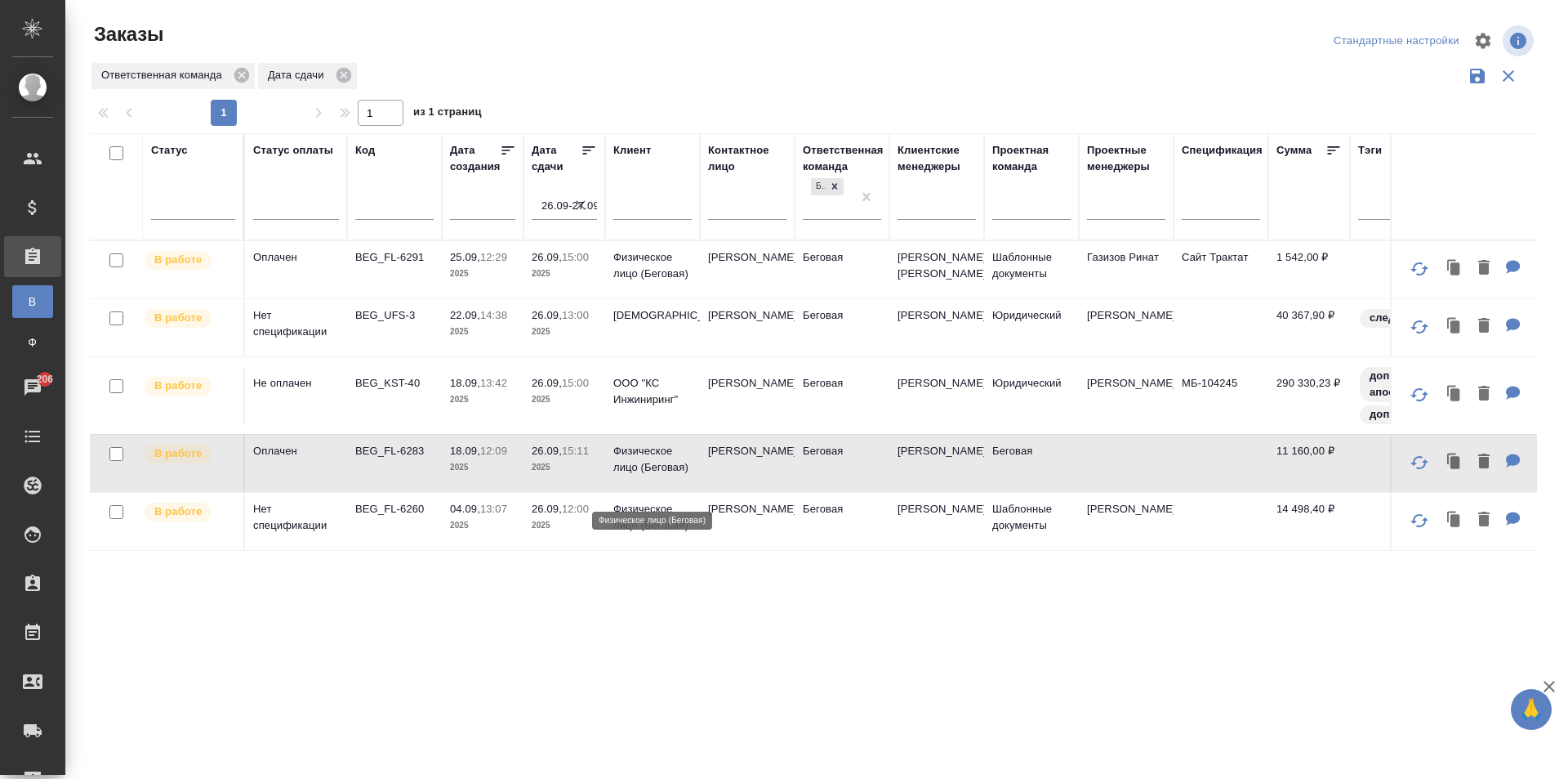
click at [629, 476] on p "Физическое лицо (Беговая)" at bounding box center [653, 459] width 78 height 33
click at [835, 290] on td "Беговая" at bounding box center [842, 270] width 95 height 57
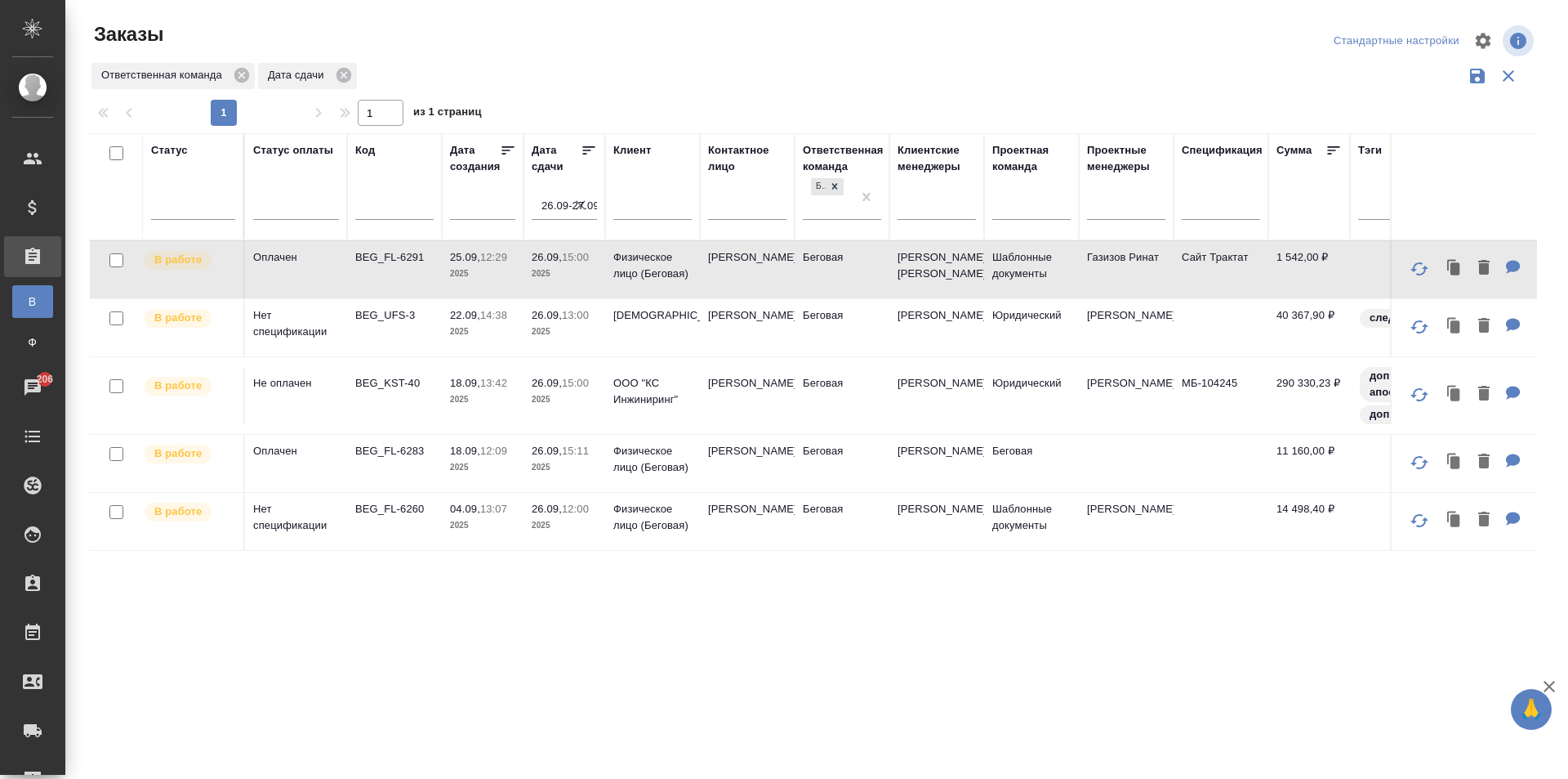
click at [835, 290] on td "Беговая" at bounding box center [842, 270] width 95 height 57
click at [397, 543] on td "BEG_FL-6260" at bounding box center [394, 521] width 95 height 57
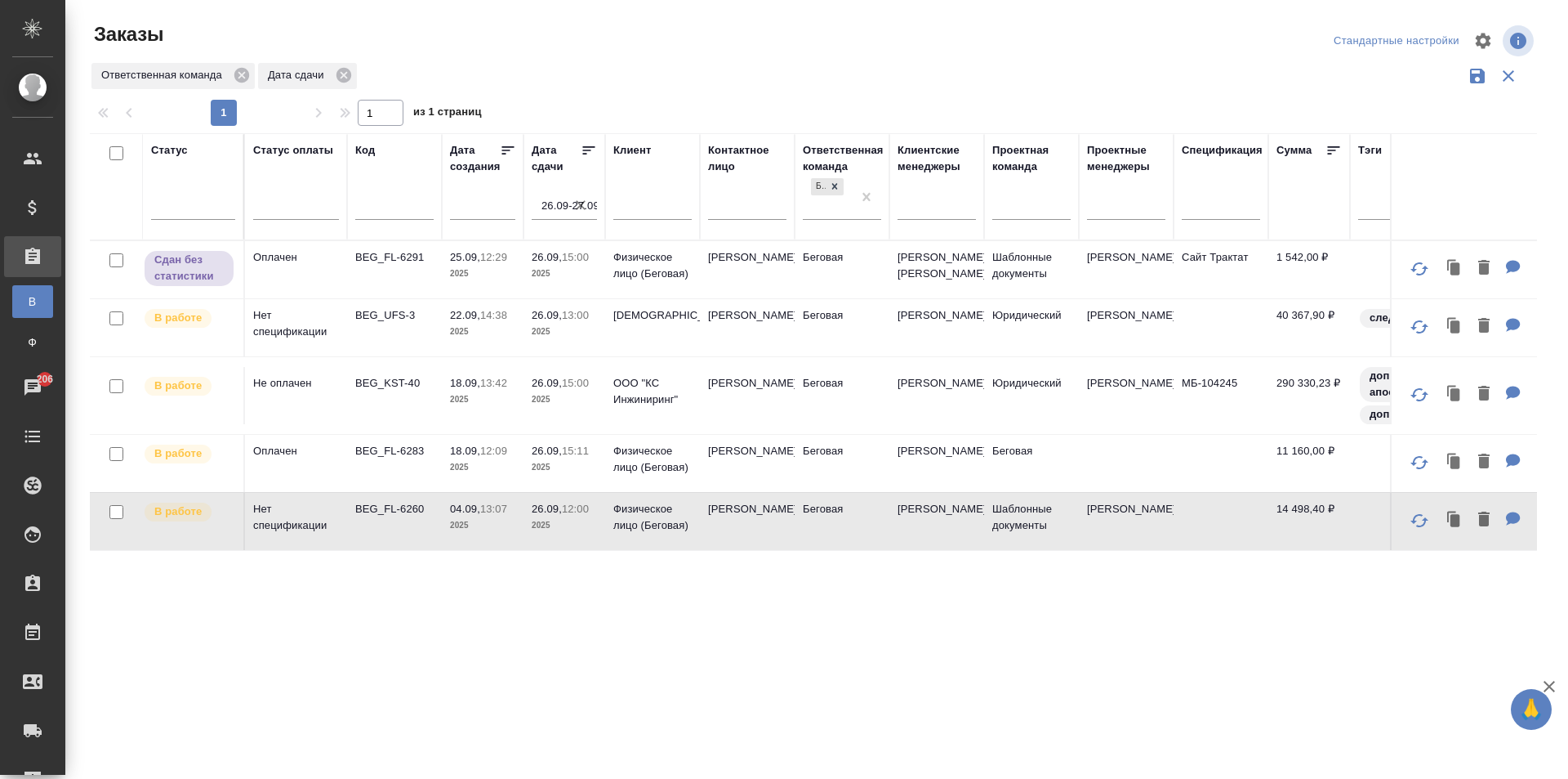
click at [397, 543] on td "BEG_FL-6260" at bounding box center [394, 521] width 95 height 57
click at [757, 550] on td "[PERSON_NAME]" at bounding box center [747, 521] width 95 height 57
click at [662, 408] on p "ООО "КС Инжиниринг"" at bounding box center [653, 391] width 78 height 33
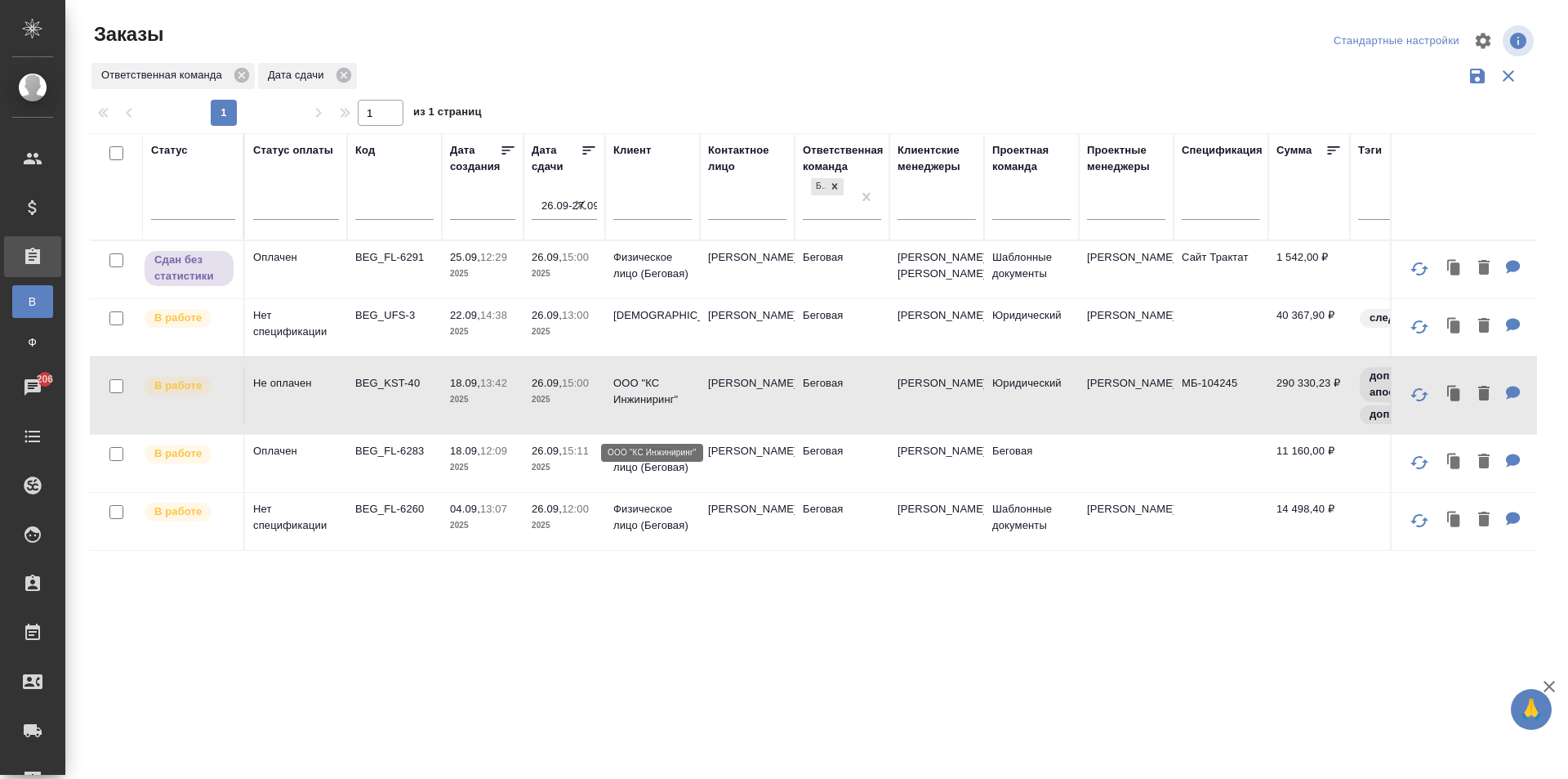
click at [662, 408] on p "ООО "КС Инжиниринг"" at bounding box center [653, 391] width 78 height 33
click at [588, 340] on p "2025" at bounding box center [565, 332] width 66 height 16
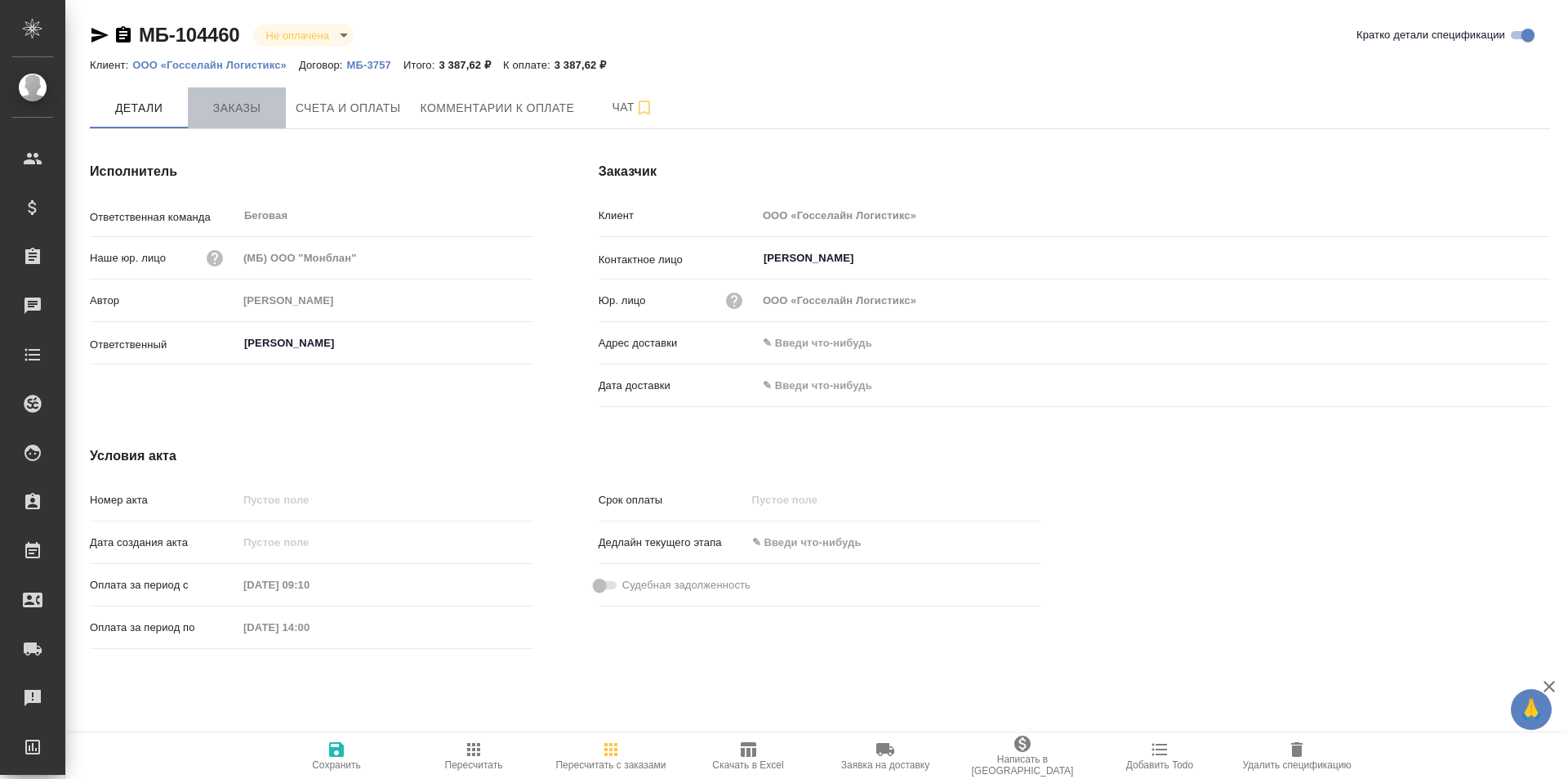
click at [243, 120] on button "Заказы" at bounding box center [237, 108] width 98 height 41
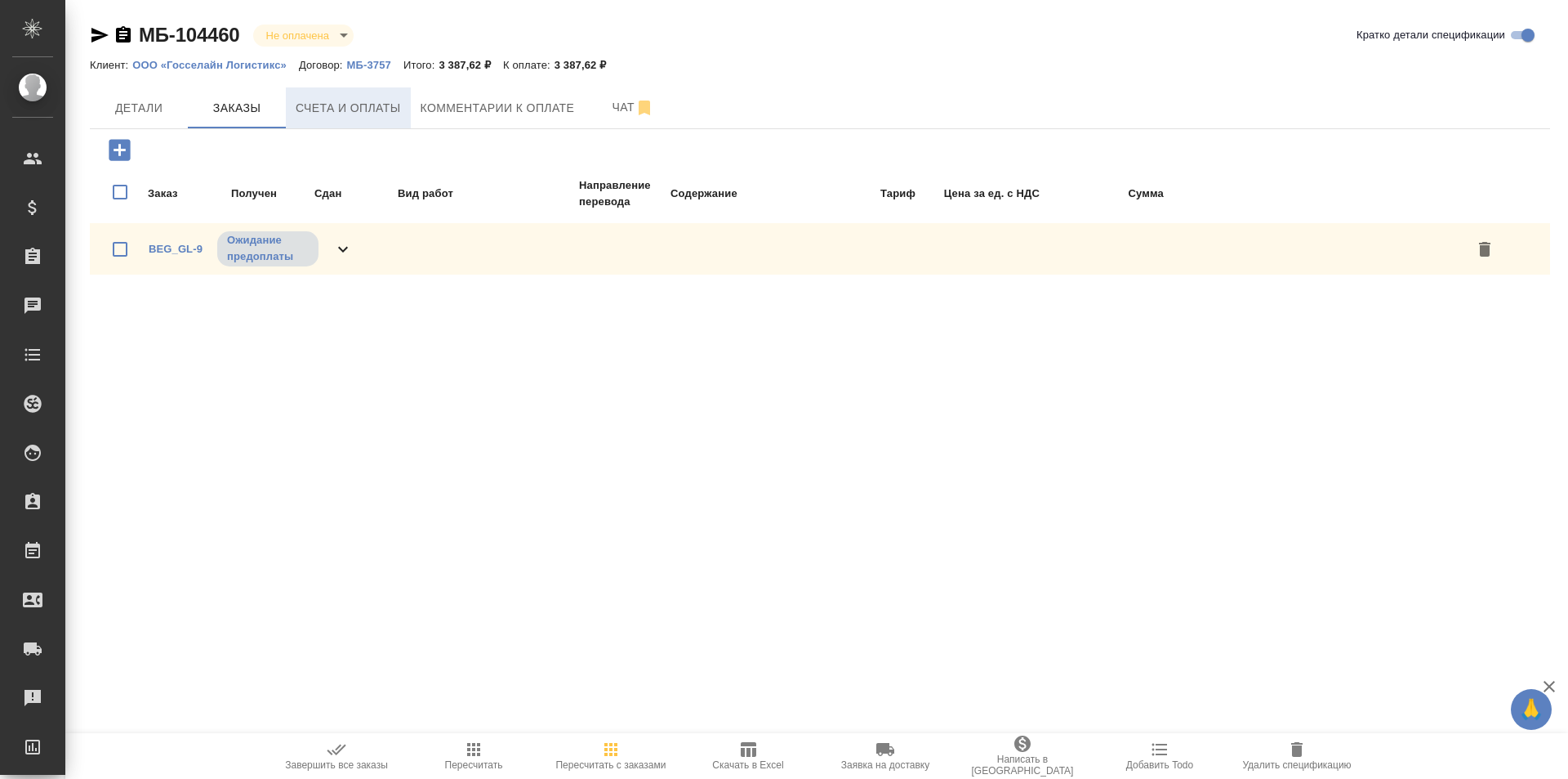
click at [346, 108] on span "Счета и оплаты" at bounding box center [348, 108] width 106 height 20
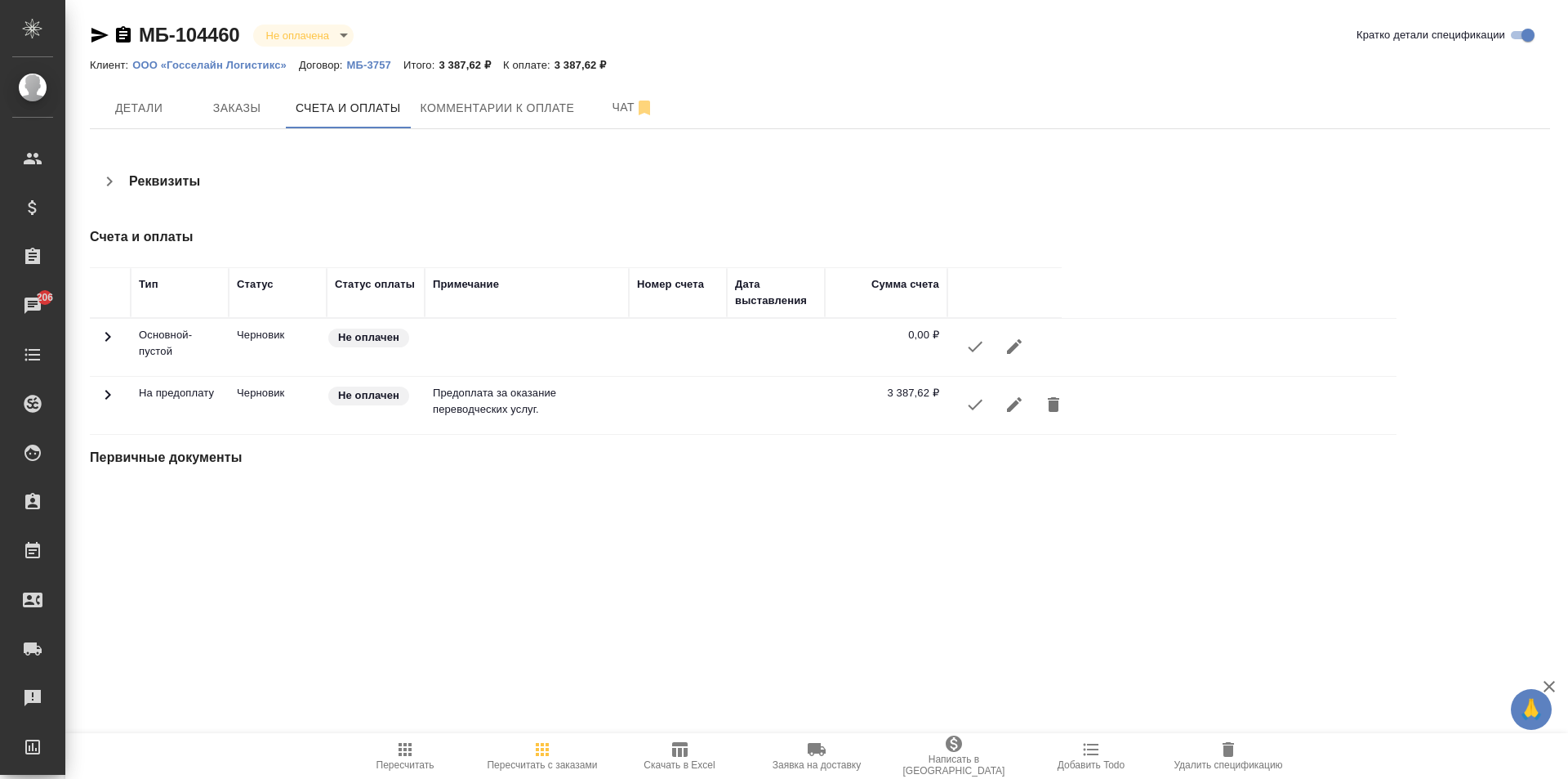
click at [970, 405] on icon "button" at bounding box center [976, 405] width 20 height 20
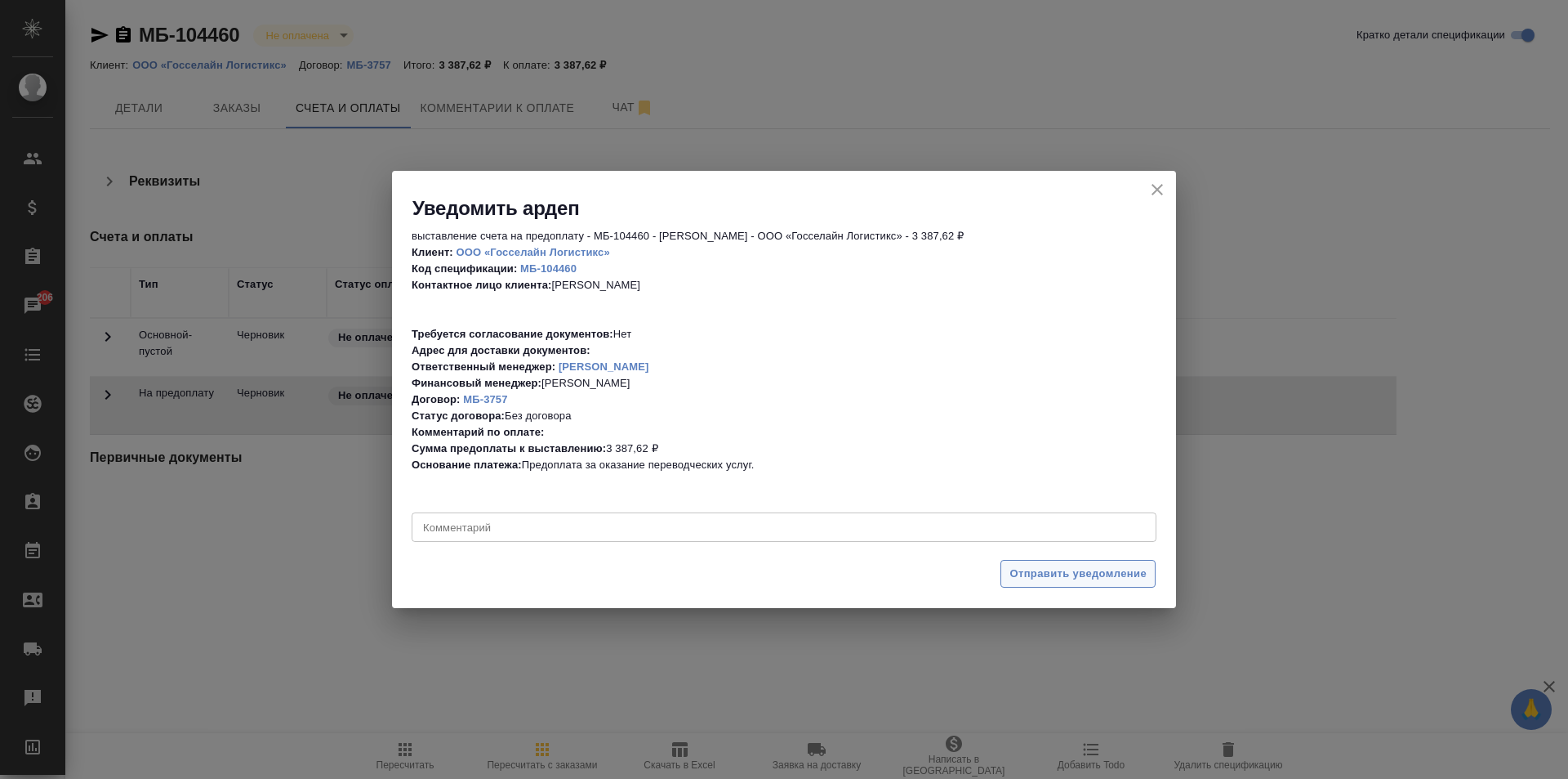
click at [1049, 579] on span "Отправить уведомление" at bounding box center [1078, 573] width 137 height 19
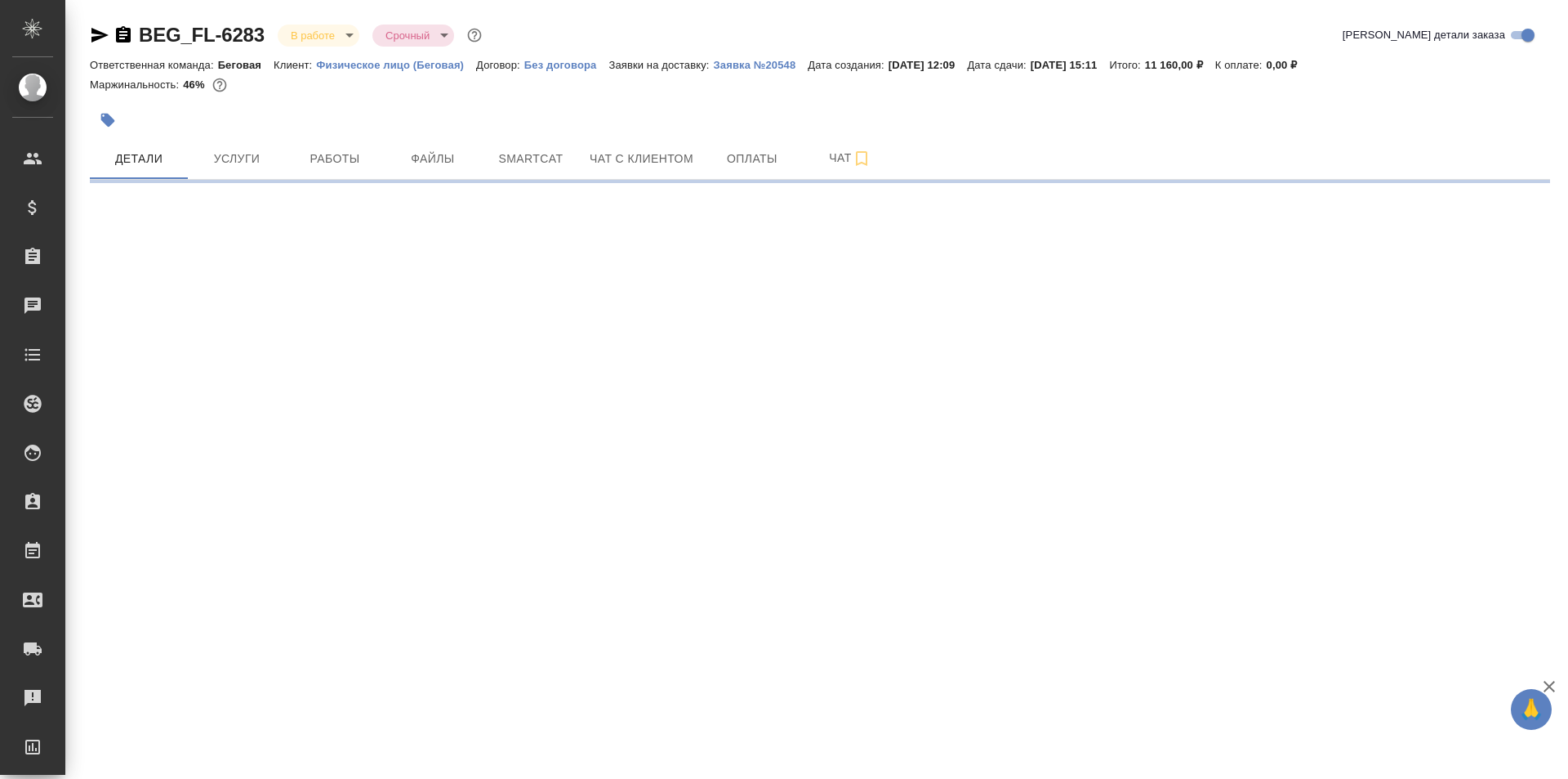
select select "RU"
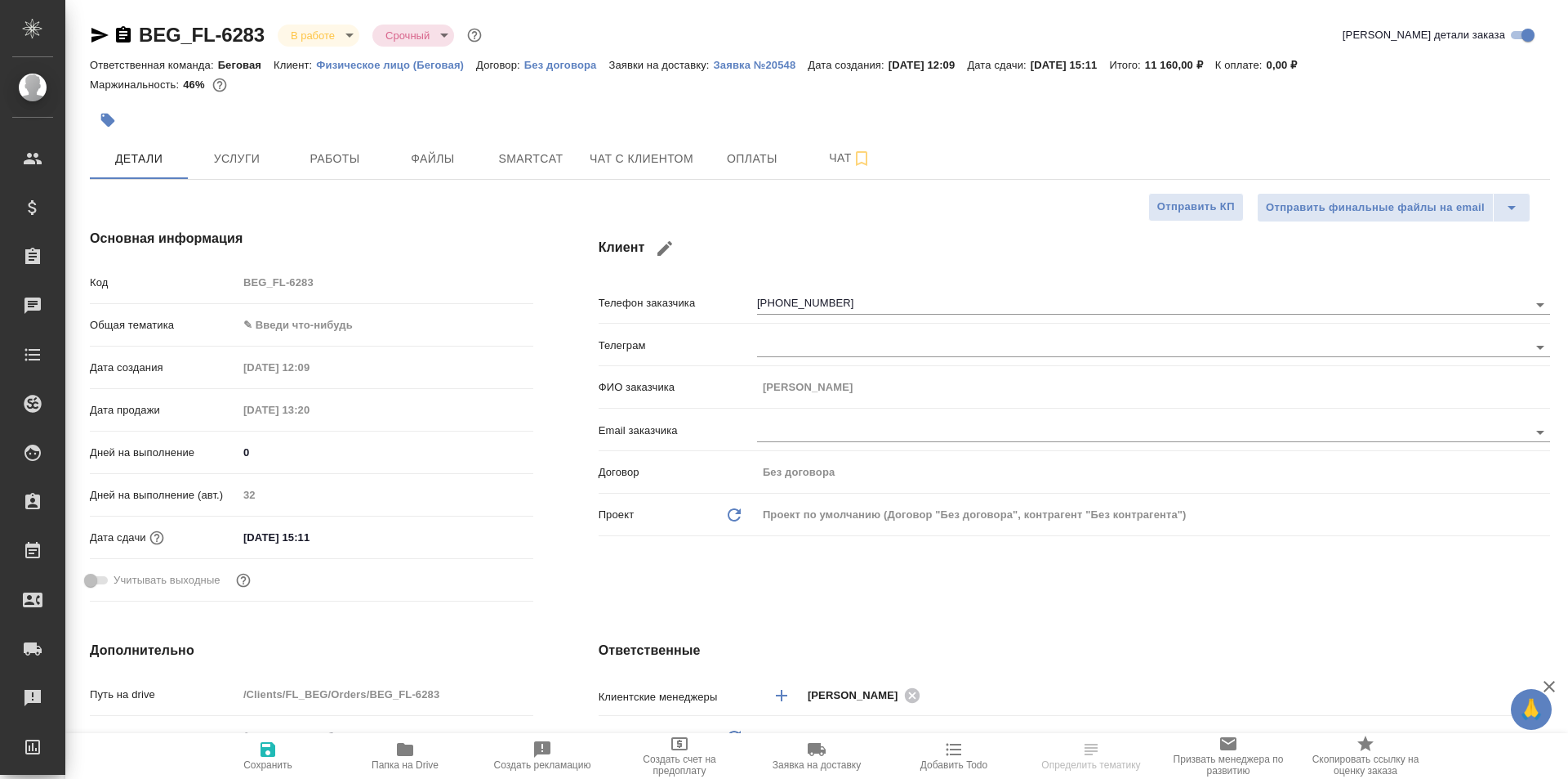
type textarea "x"
click at [757, 66] on p "Заявка №20548" at bounding box center [761, 65] width 95 height 12
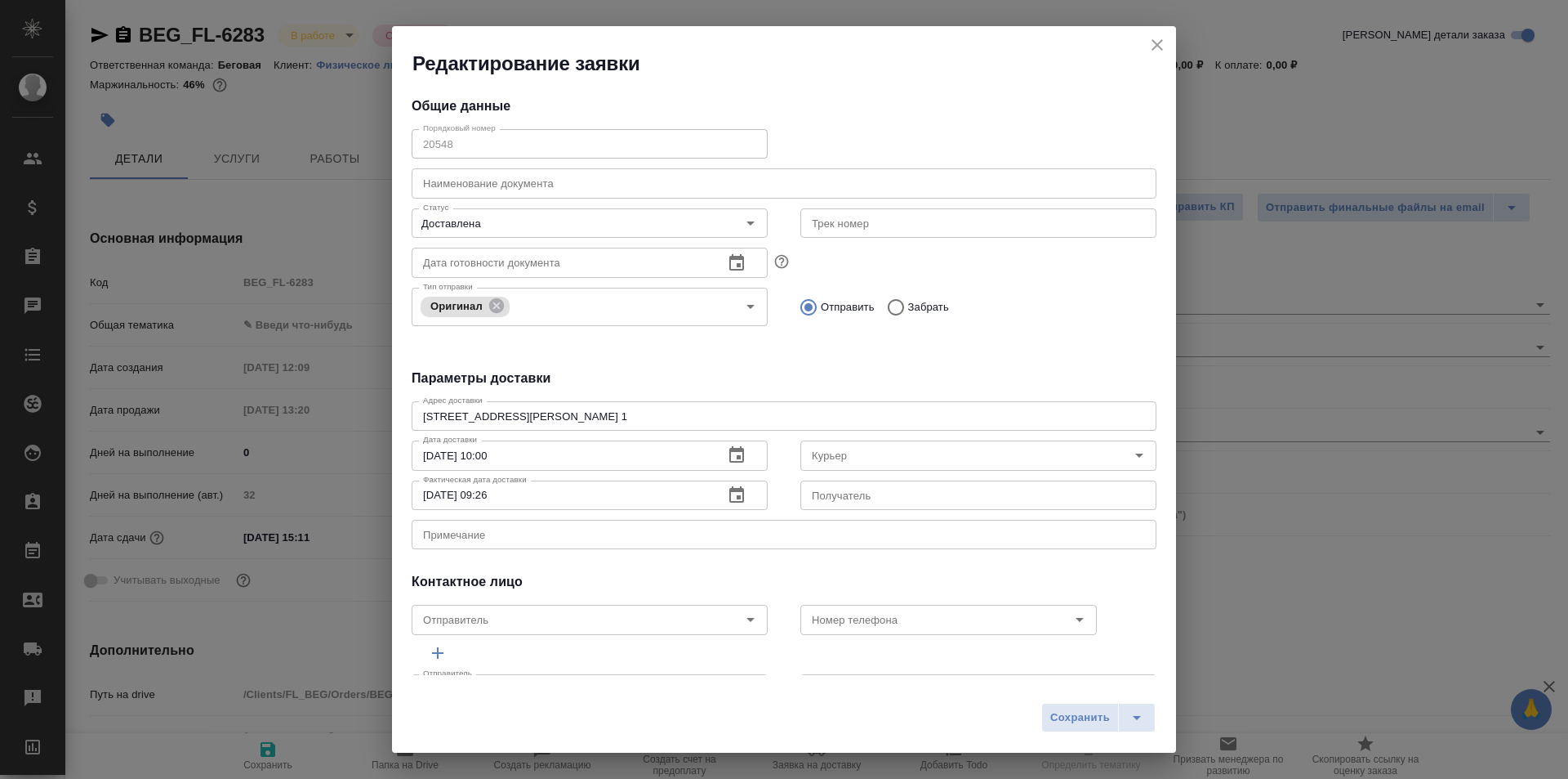
type input "Министерство юстиции РФ"
type input "Беговая"
type input "Северов Олег"
click at [1152, 41] on icon "close" at bounding box center [1157, 45] width 20 height 20
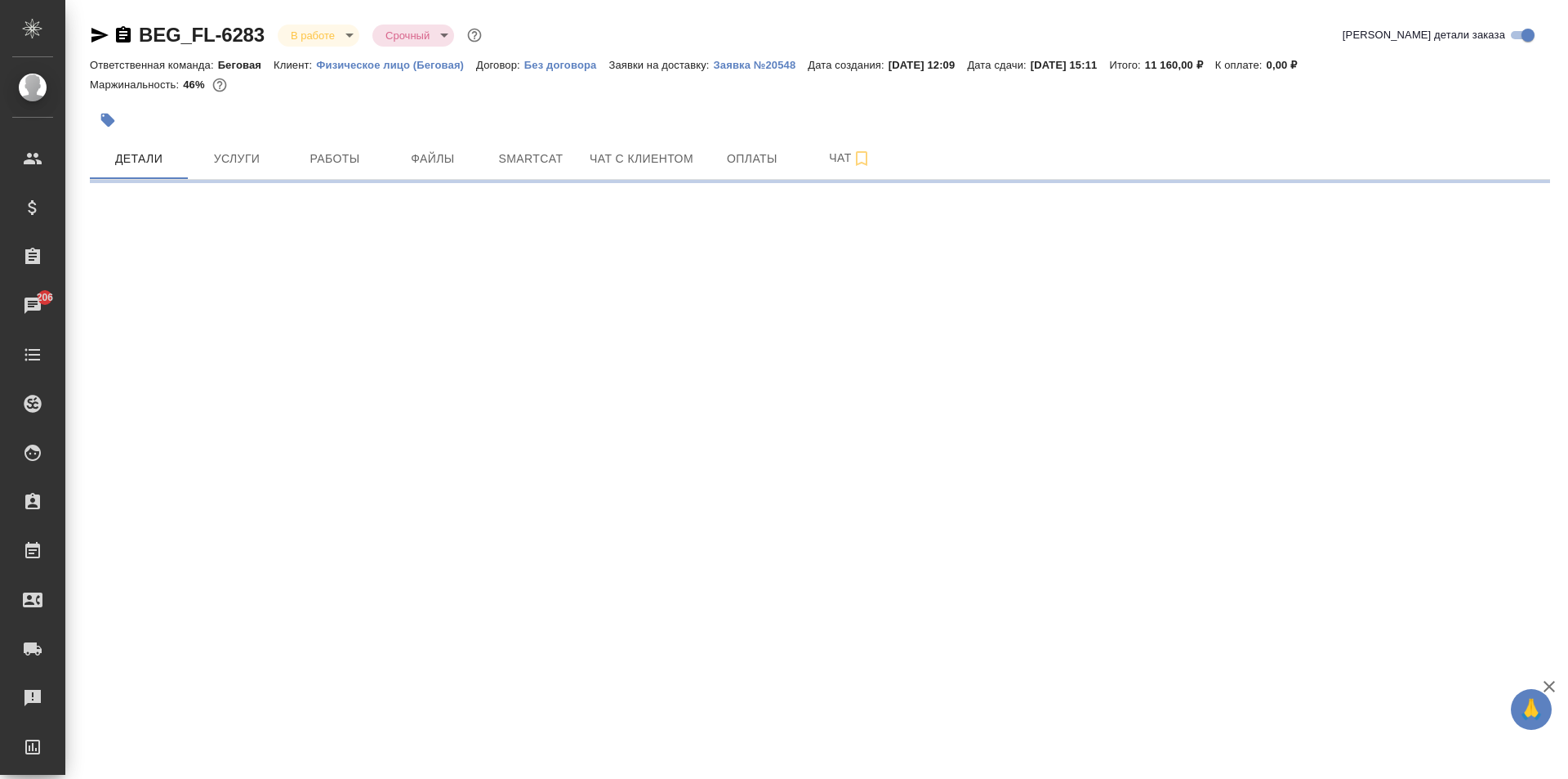
select select "RU"
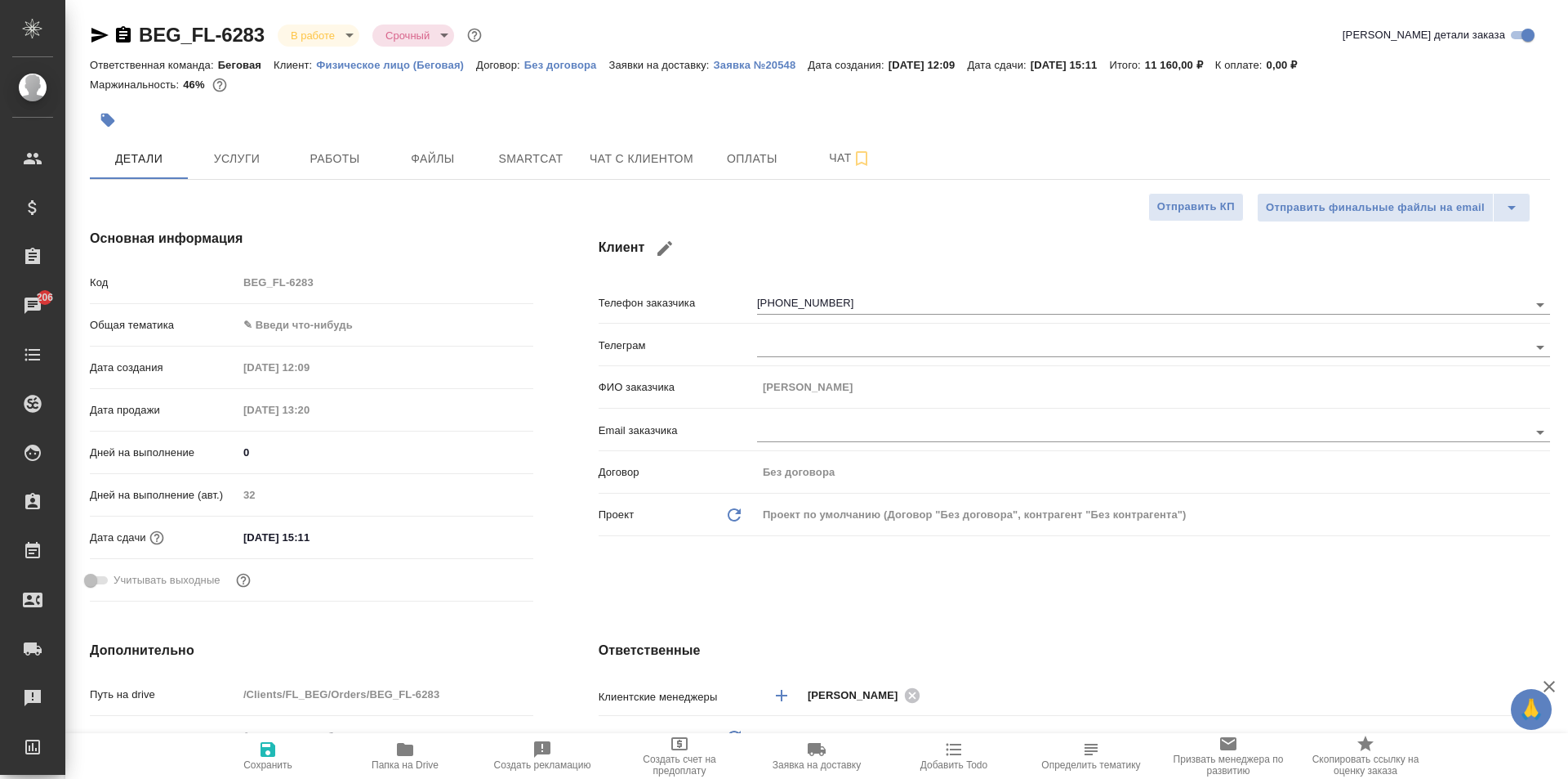
type textarea "x"
click at [396, 744] on icon "button" at bounding box center [405, 749] width 20 height 20
type textarea "x"
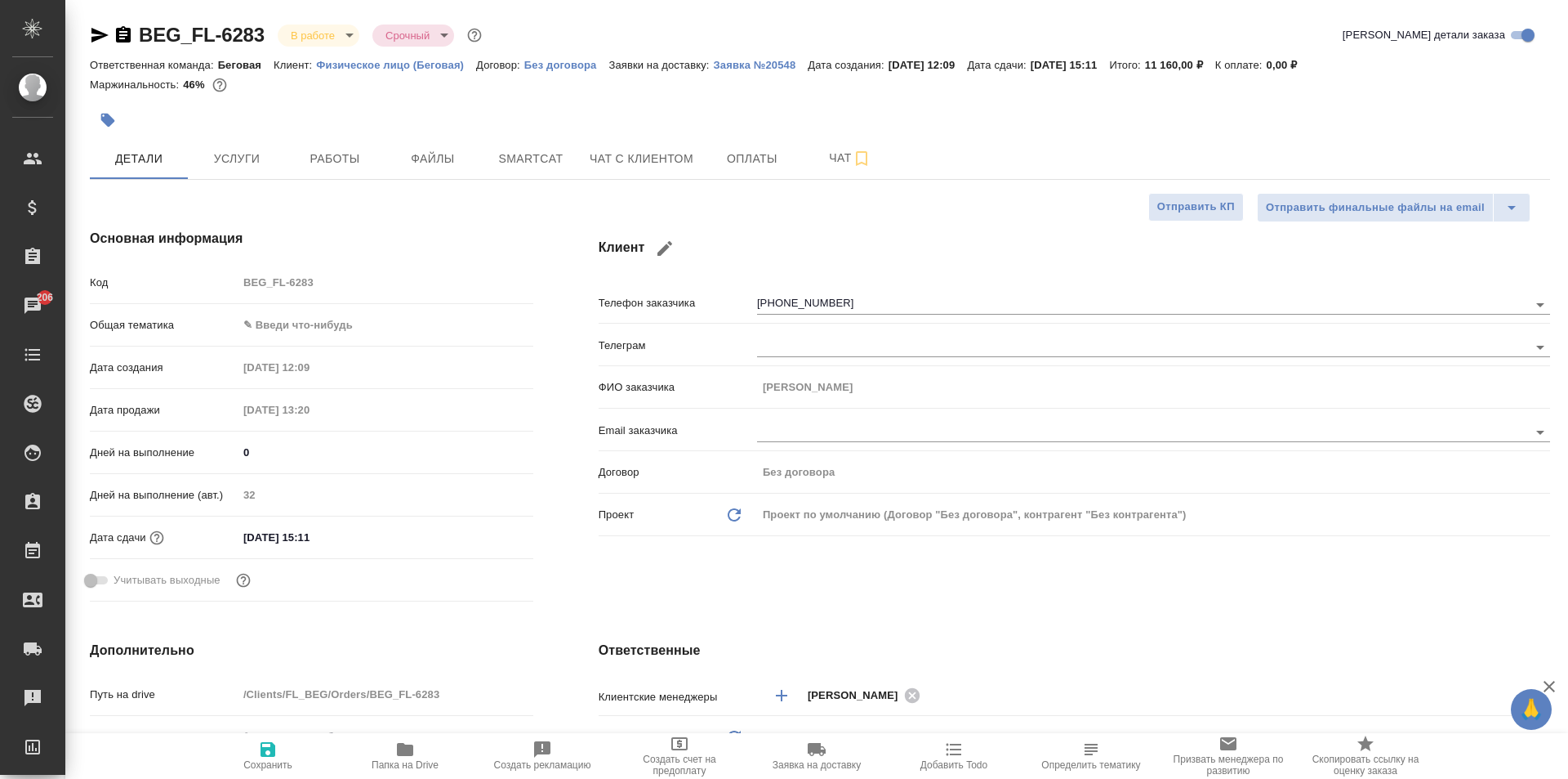
type textarea "x"
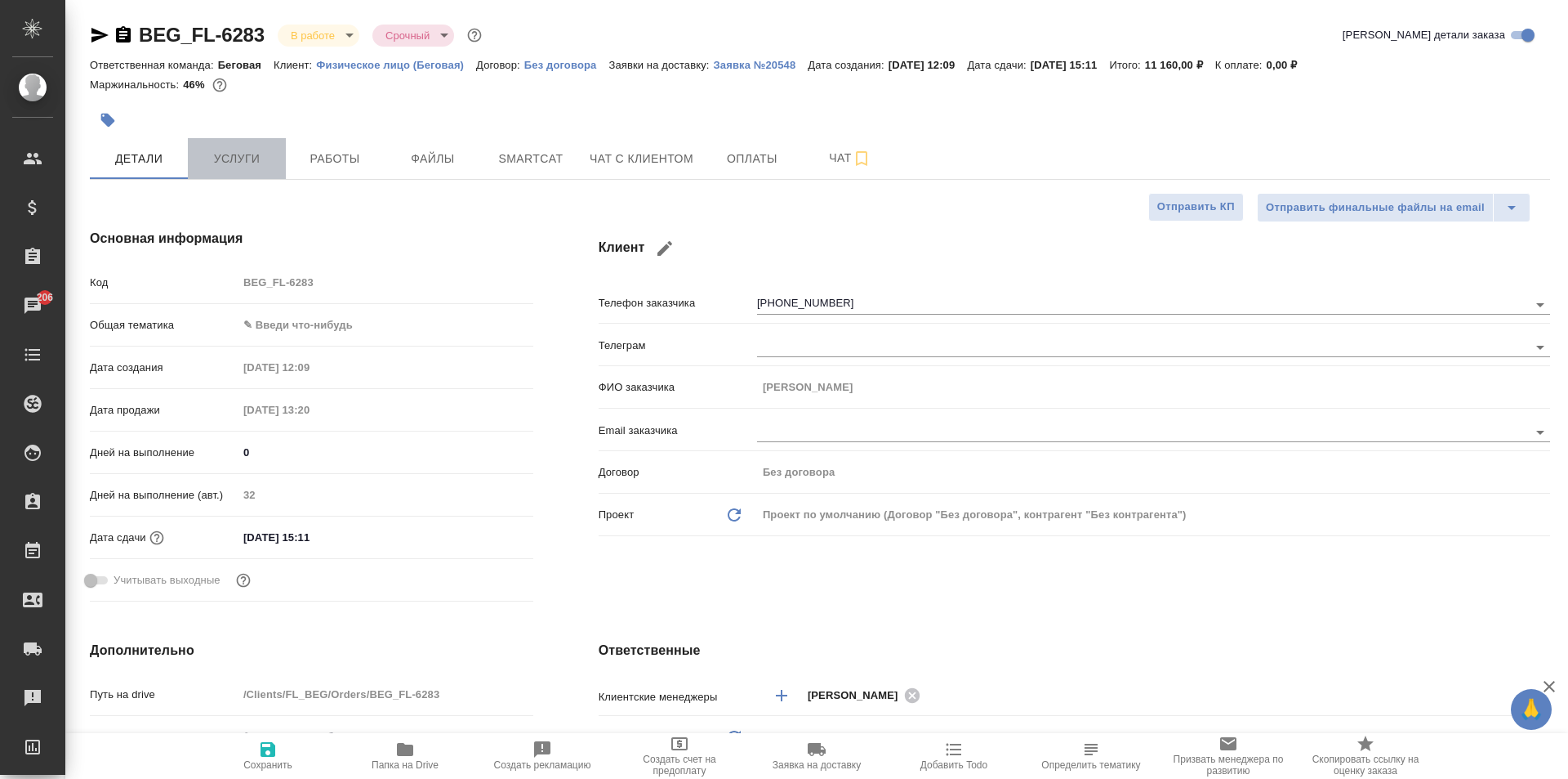
click at [263, 169] on button "Услуги" at bounding box center [237, 159] width 98 height 41
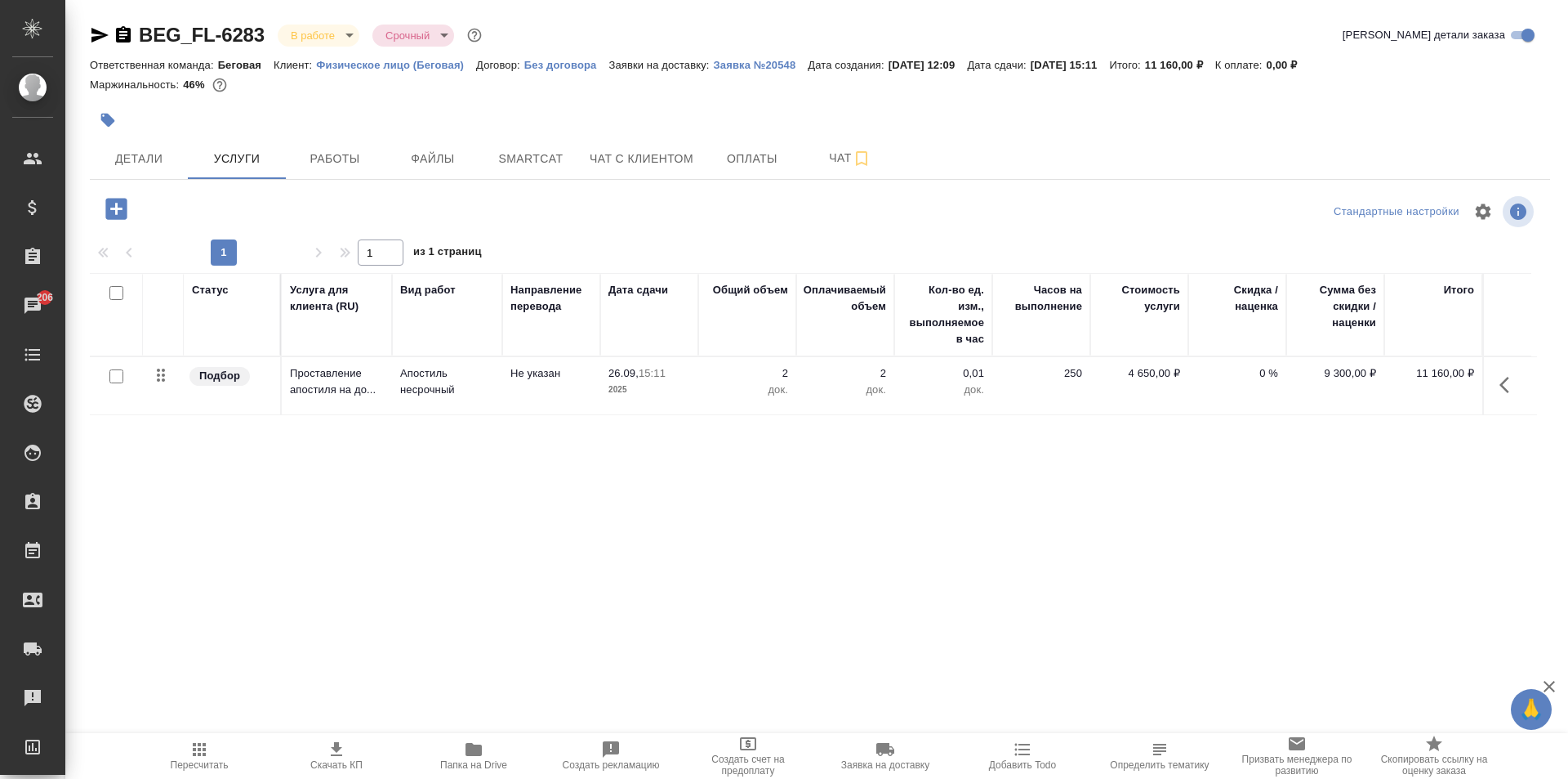
click at [92, 38] on icon "button" at bounding box center [99, 35] width 17 height 15
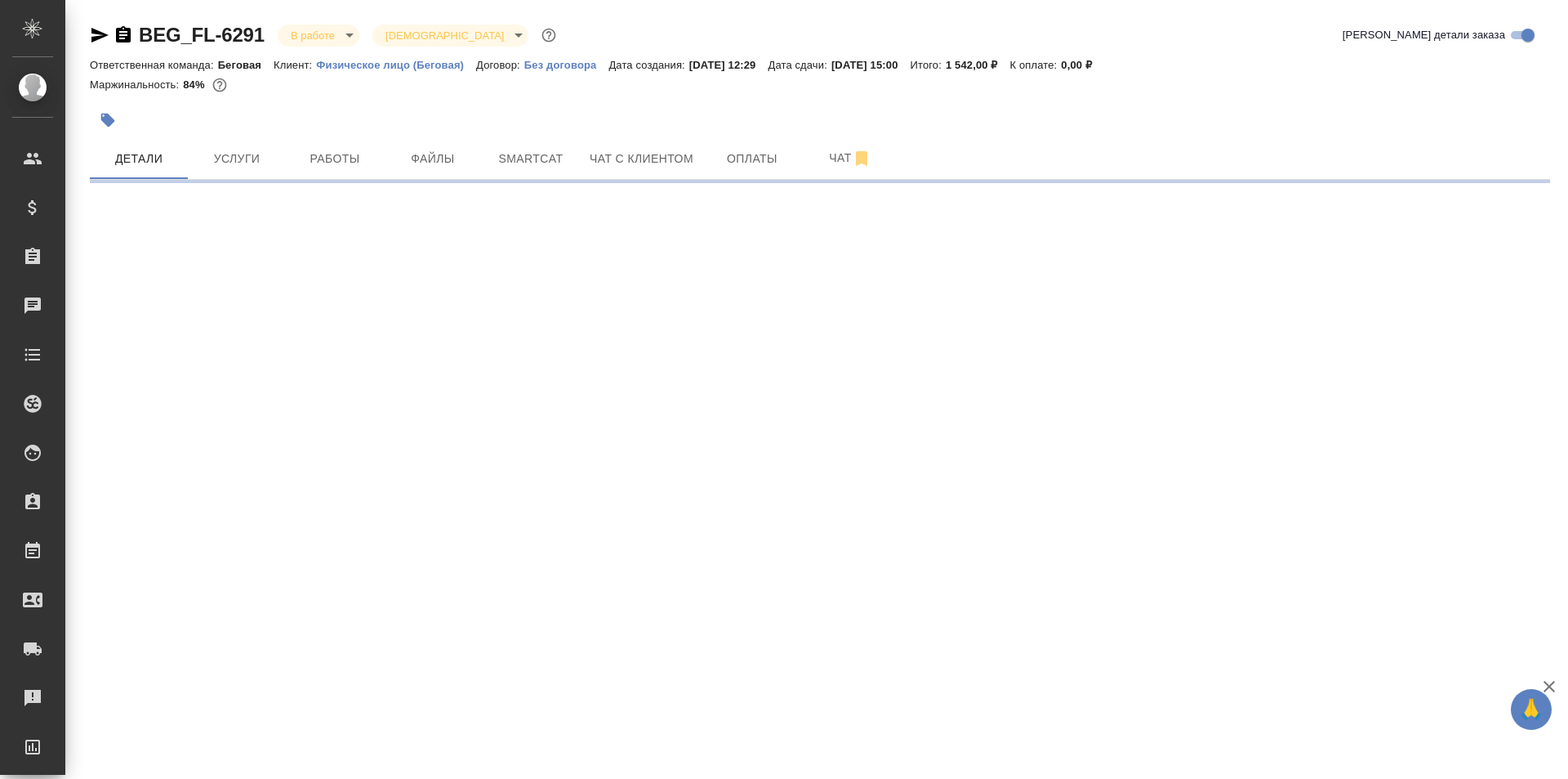
select select "RU"
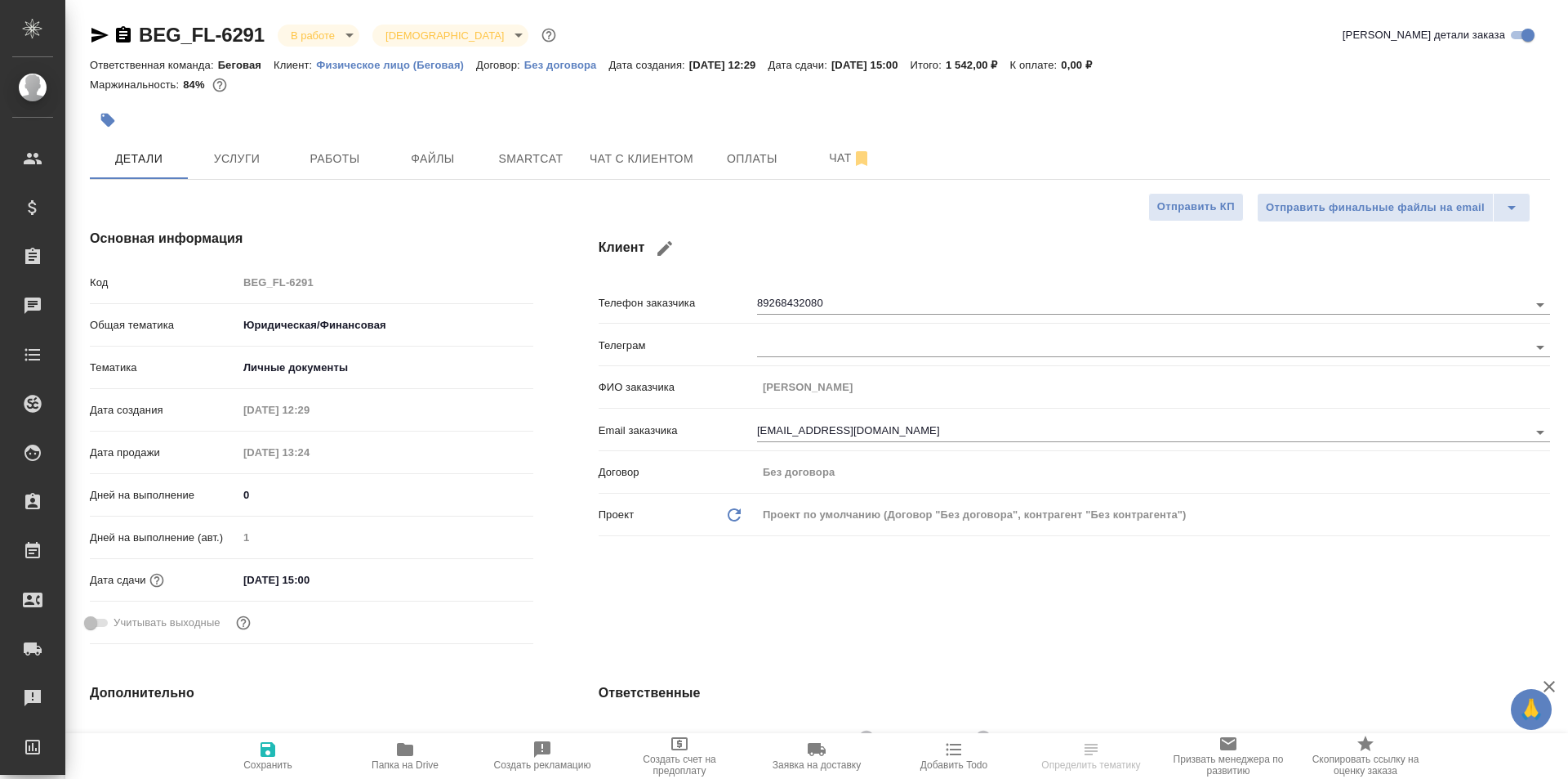
type textarea "x"
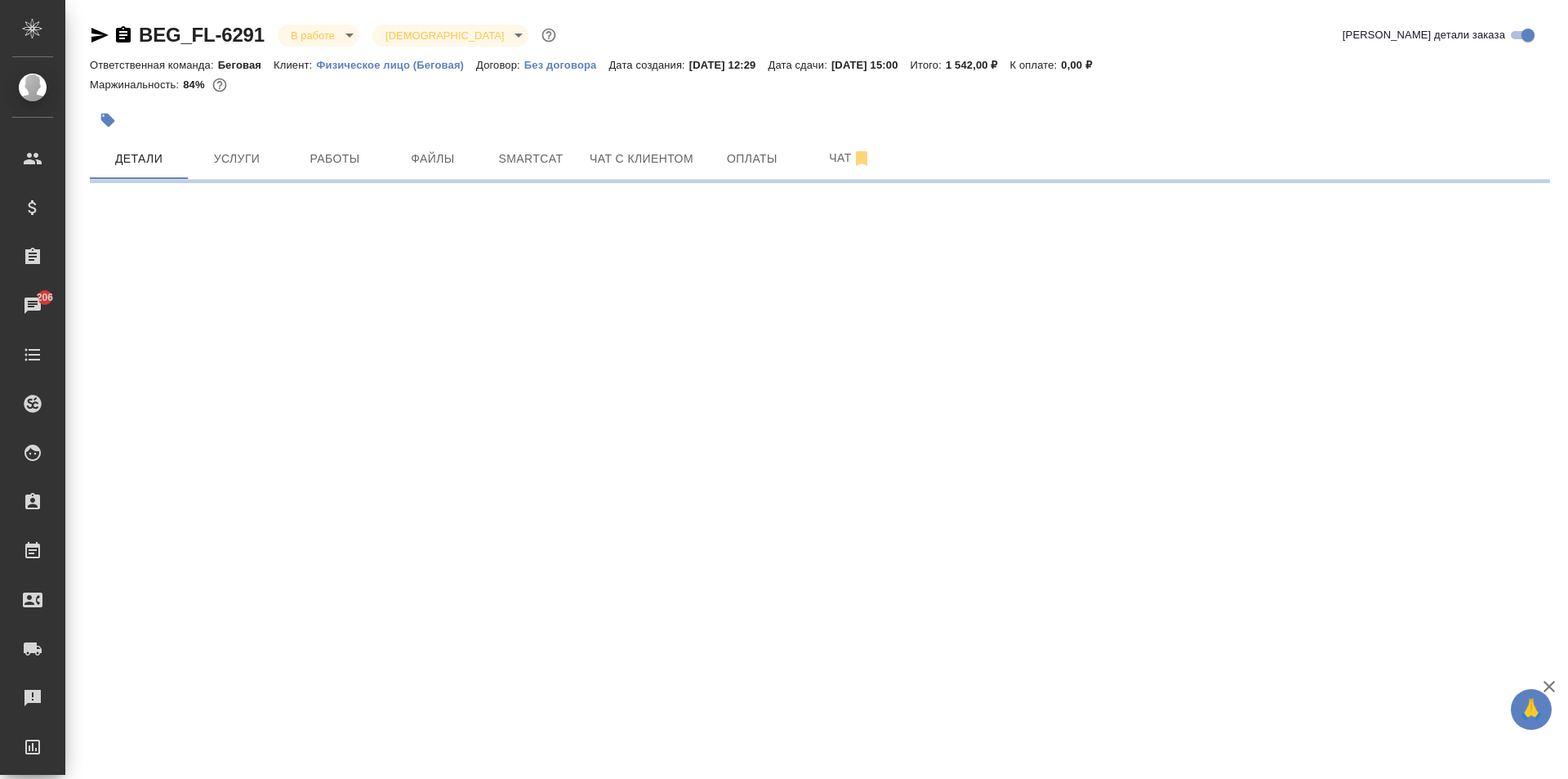
select select "RU"
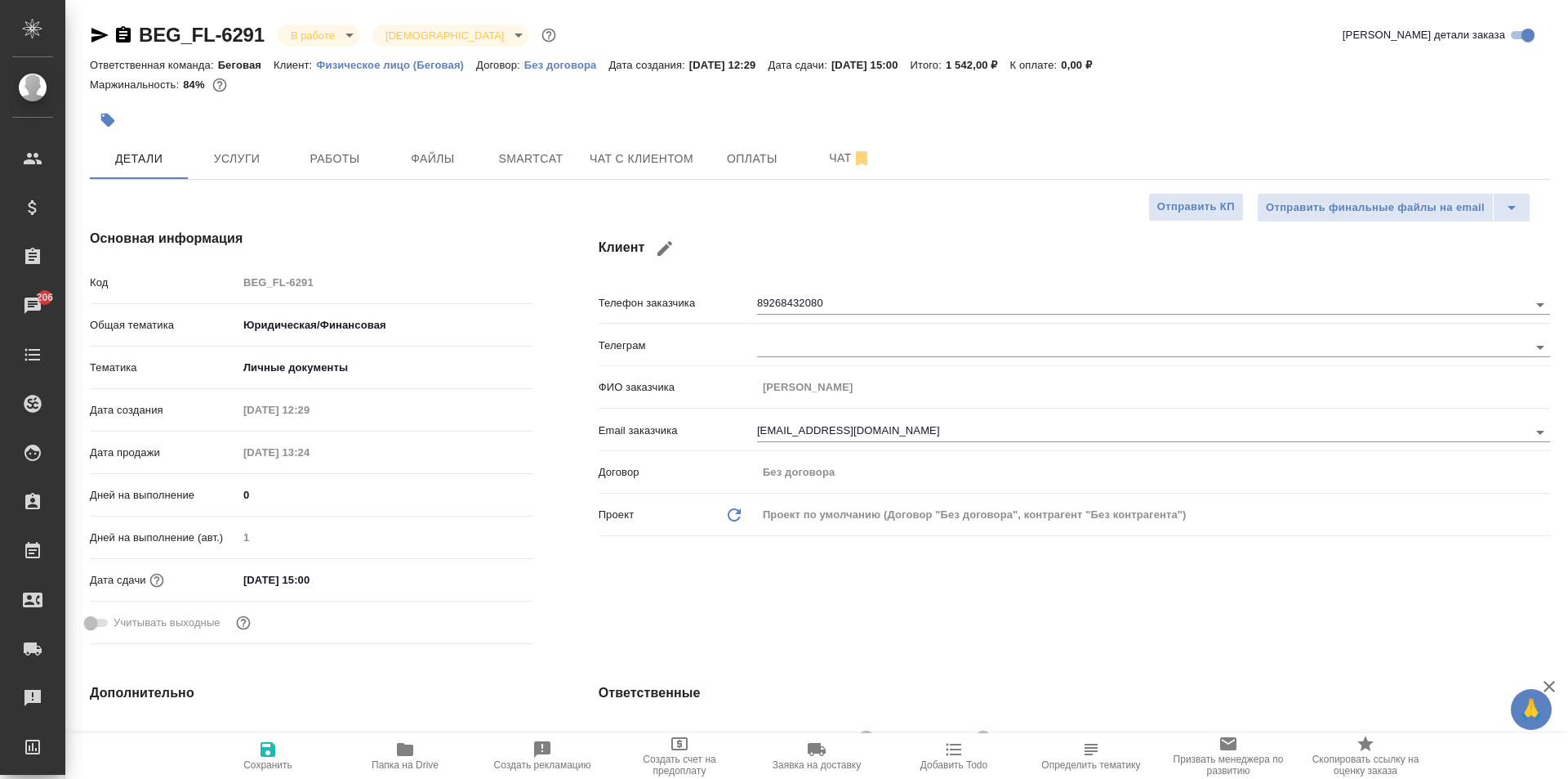
type textarea "x"
click at [333, 157] on span "Работы" at bounding box center [334, 159] width 78 height 20
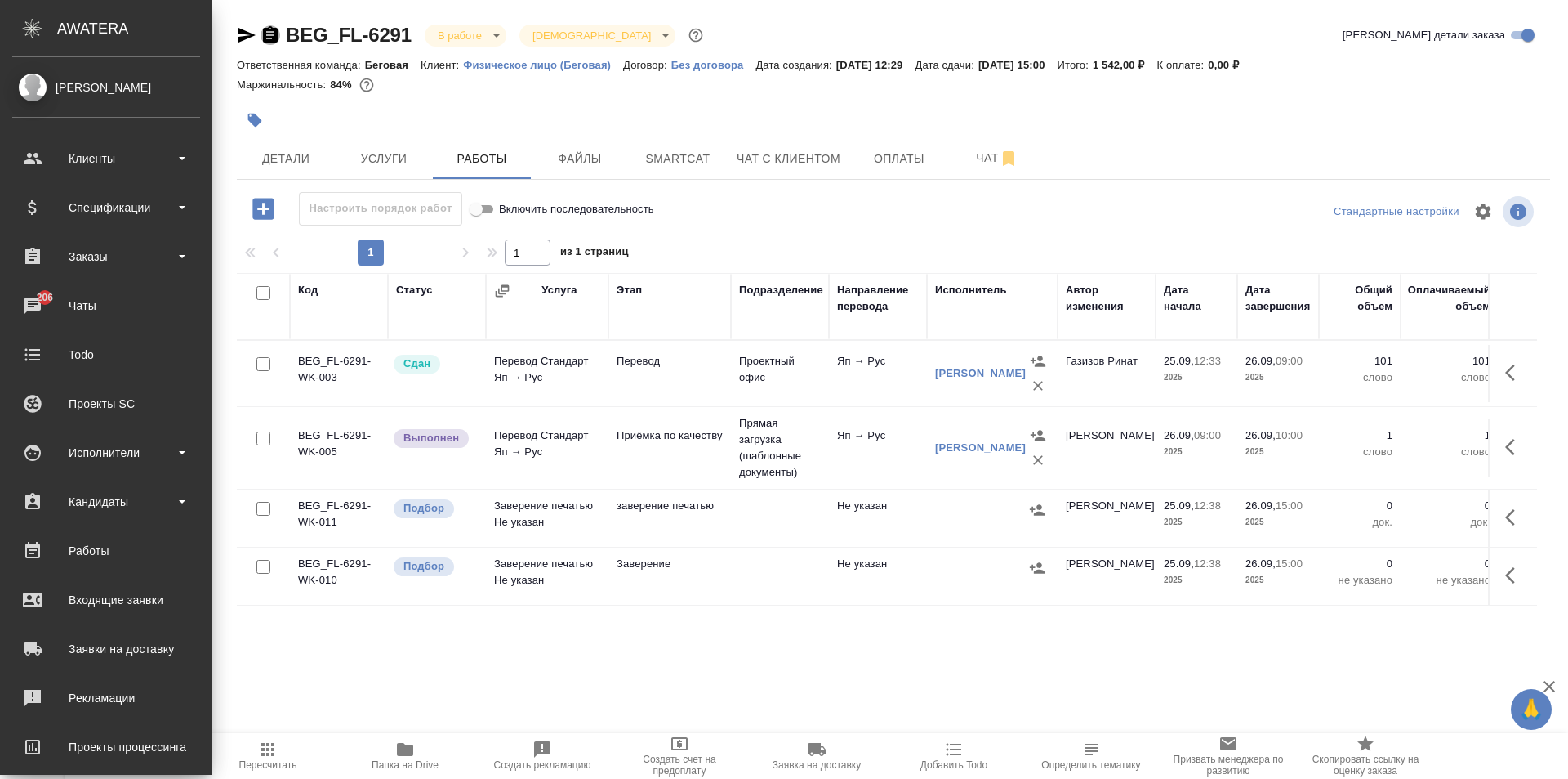
click at [270, 28] on icon "button" at bounding box center [270, 34] width 15 height 16
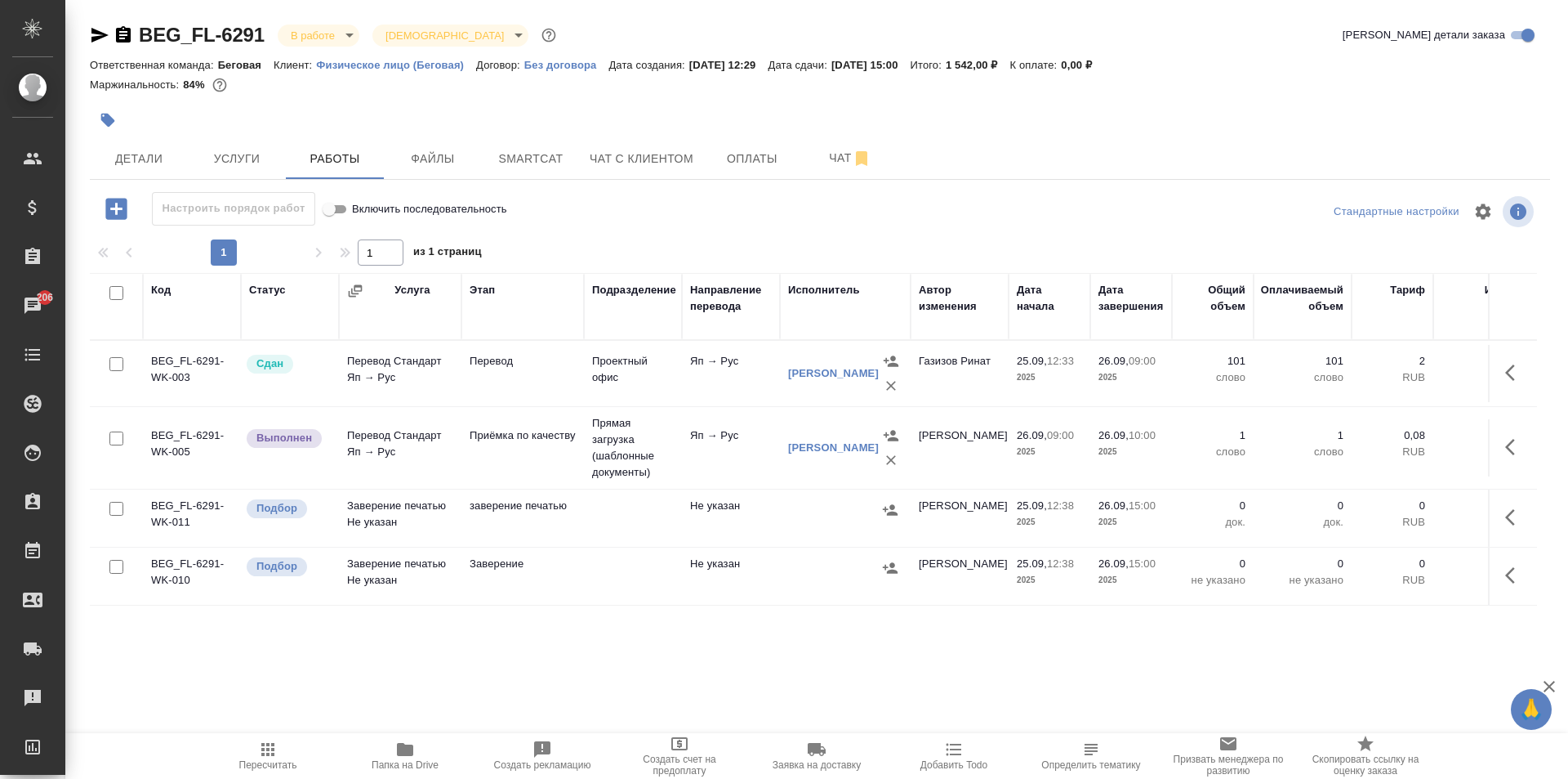
click at [801, 519] on div at bounding box center [845, 510] width 114 height 25
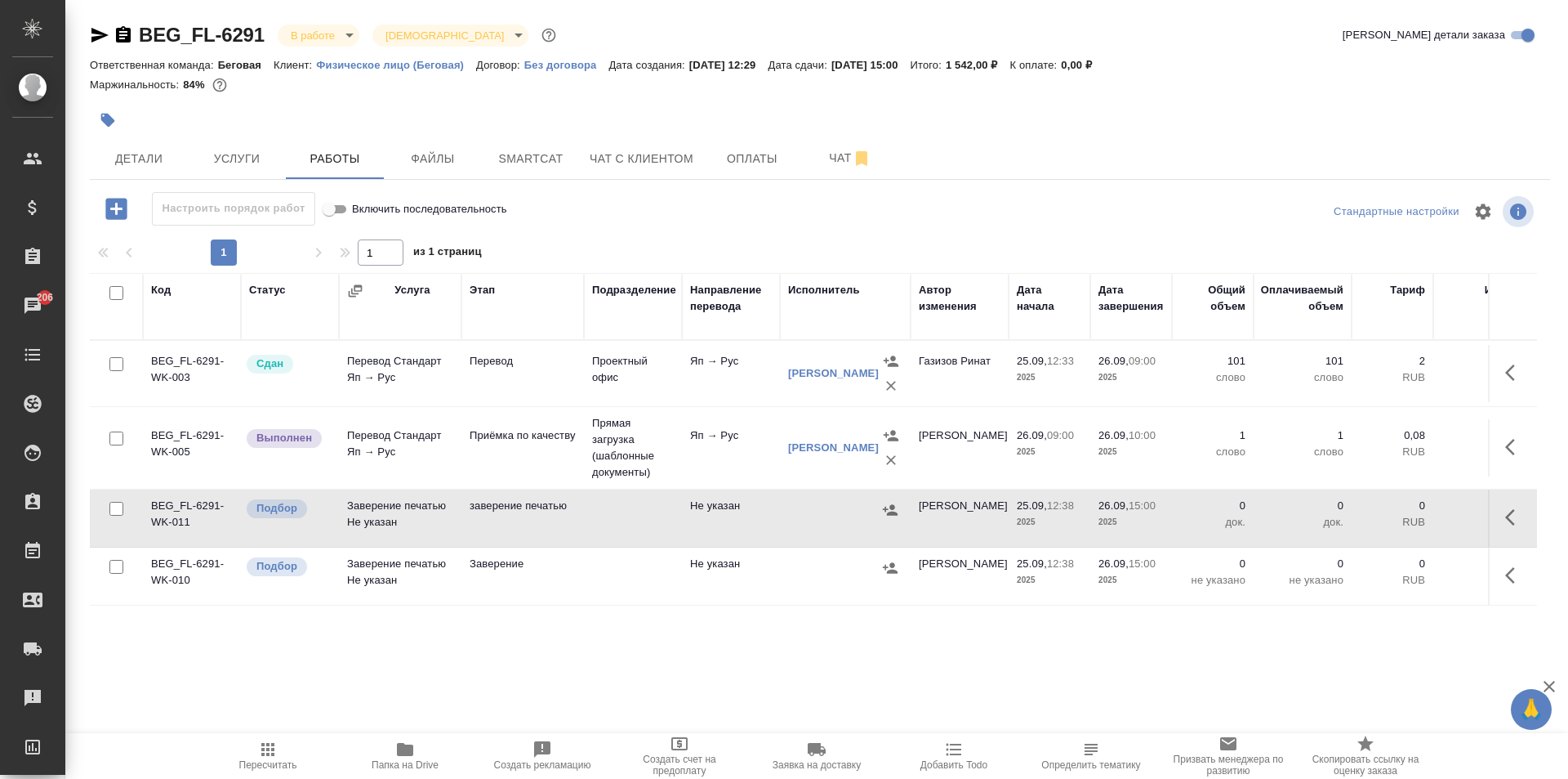
click at [801, 519] on div at bounding box center [845, 510] width 114 height 25
click at [1514, 518] on icon "button" at bounding box center [1515, 517] width 20 height 20
click at [1462, 518] on icon "button" at bounding box center [1454, 516] width 20 height 20
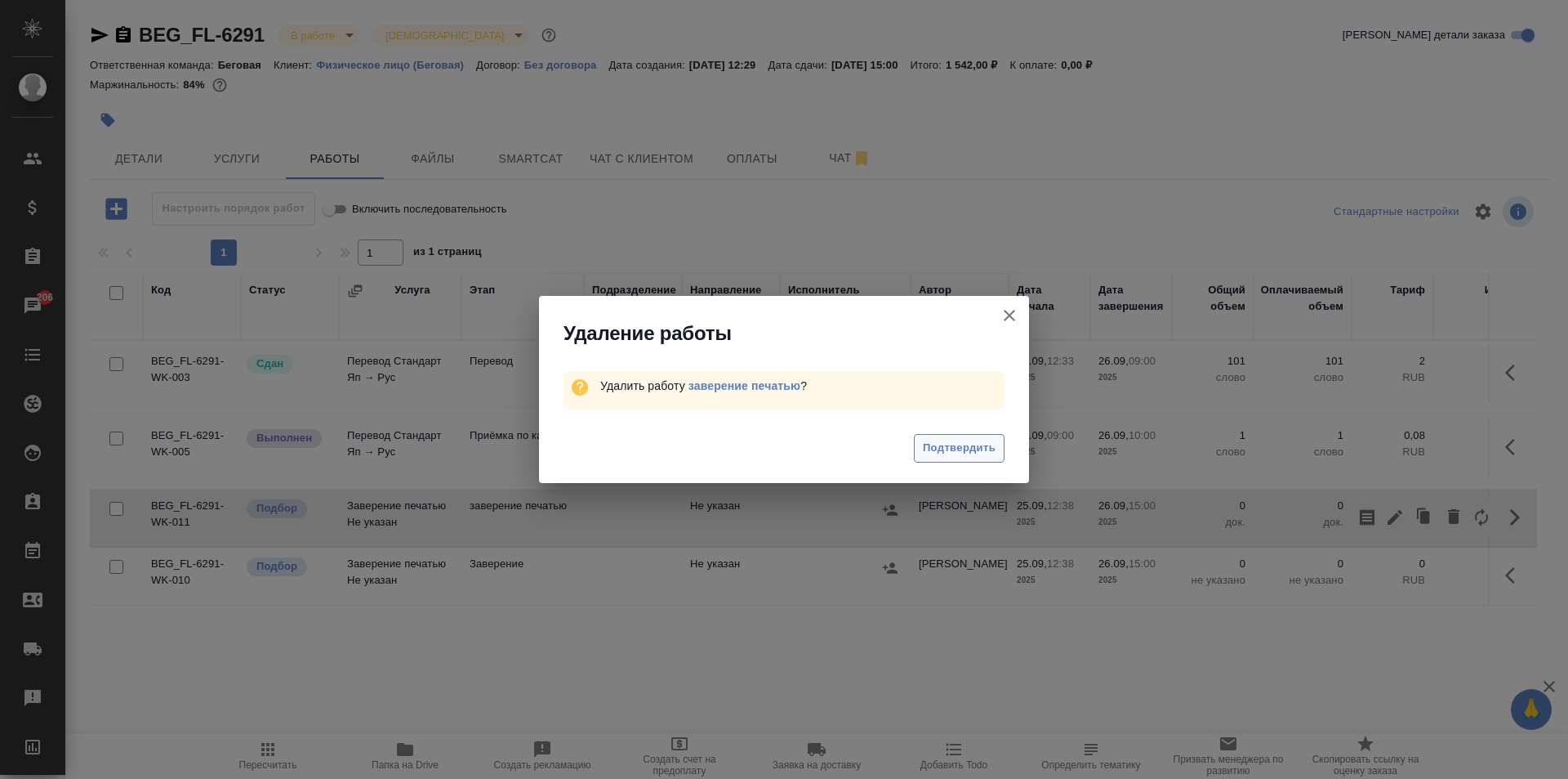
click at [962, 452] on span "Подтвердить" at bounding box center [960, 448] width 73 height 19
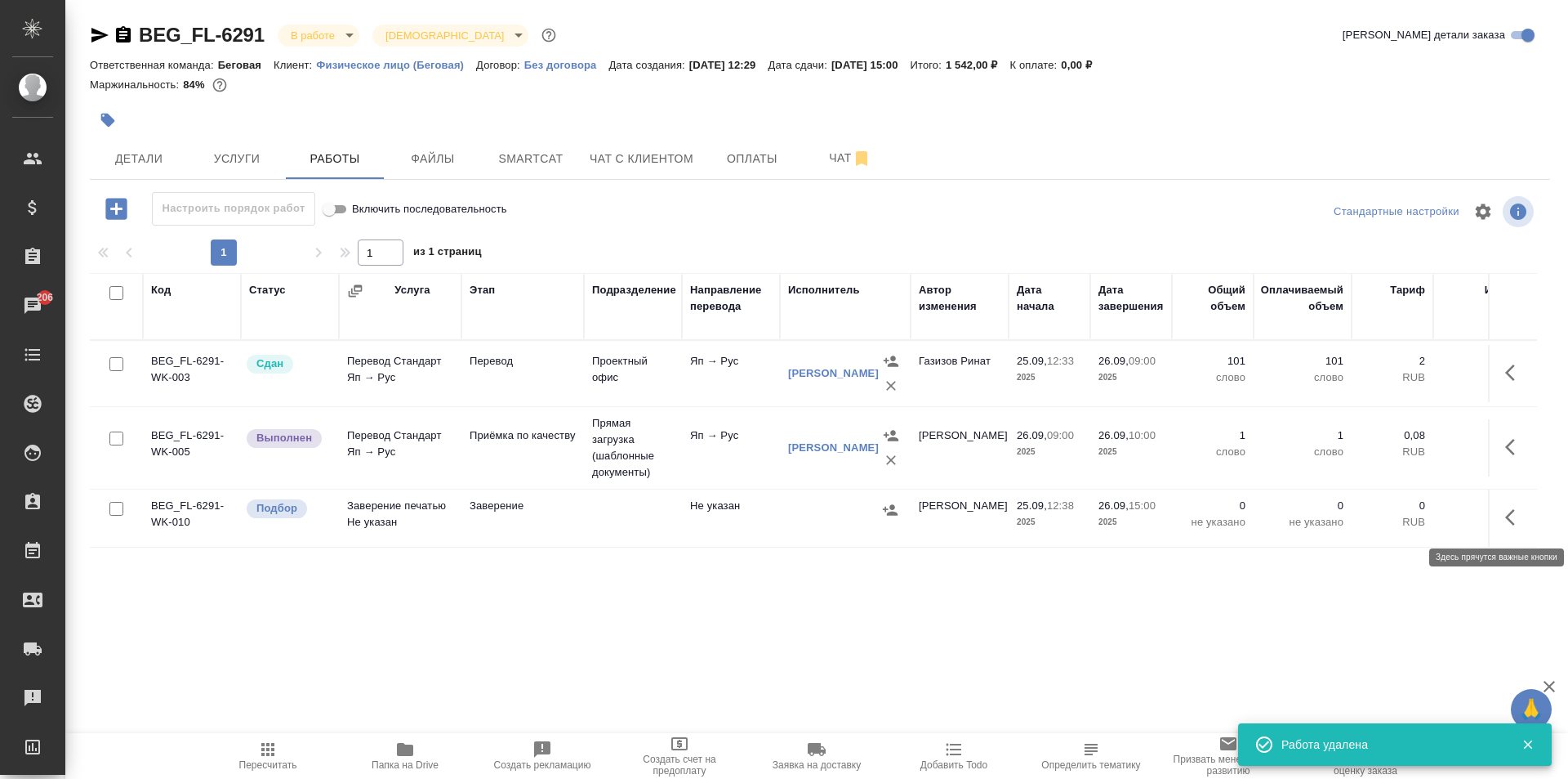
click at [1511, 512] on icon "button" at bounding box center [1509, 517] width 10 height 16
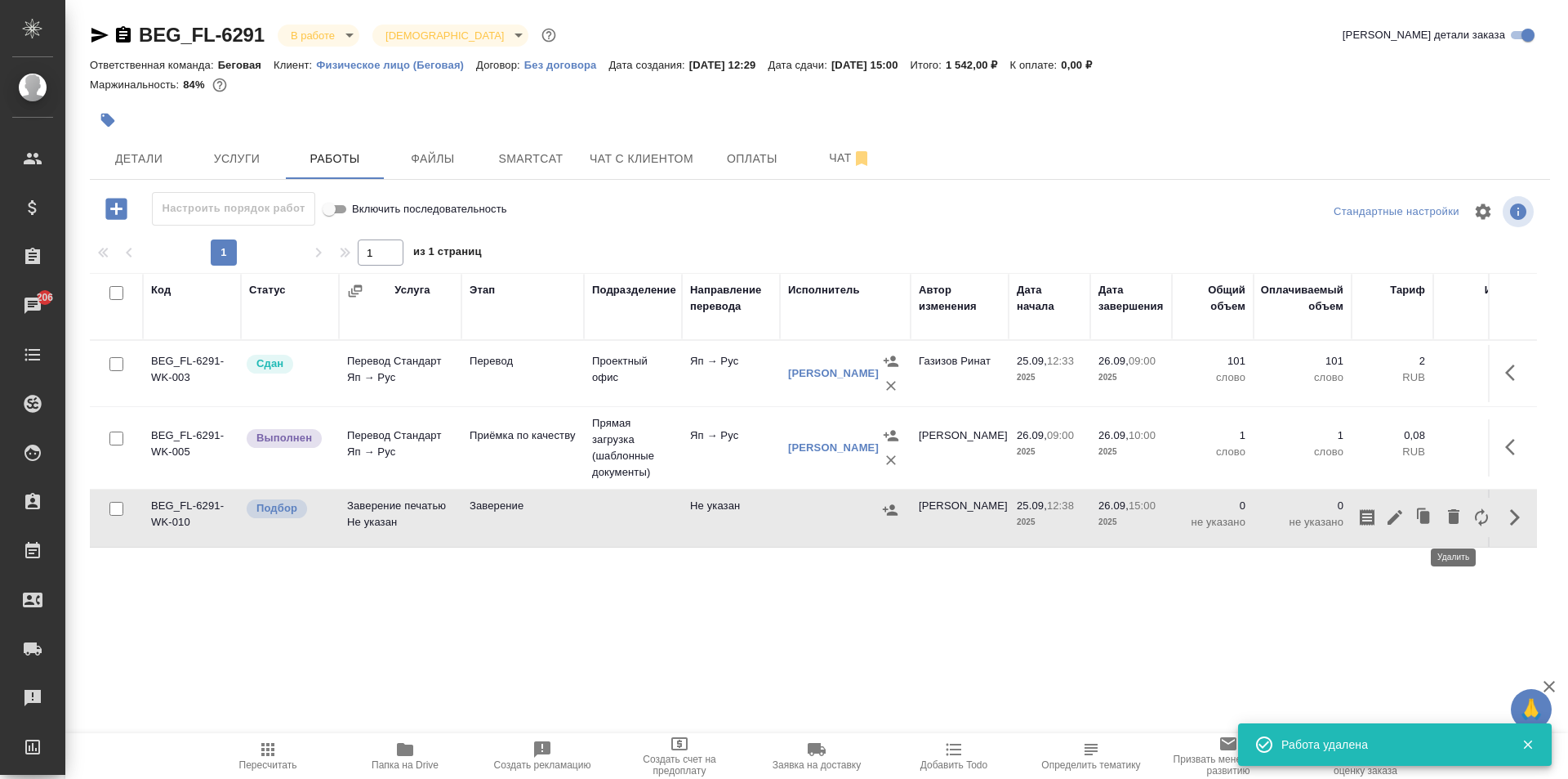
click at [1454, 519] on icon "button" at bounding box center [1454, 516] width 12 height 15
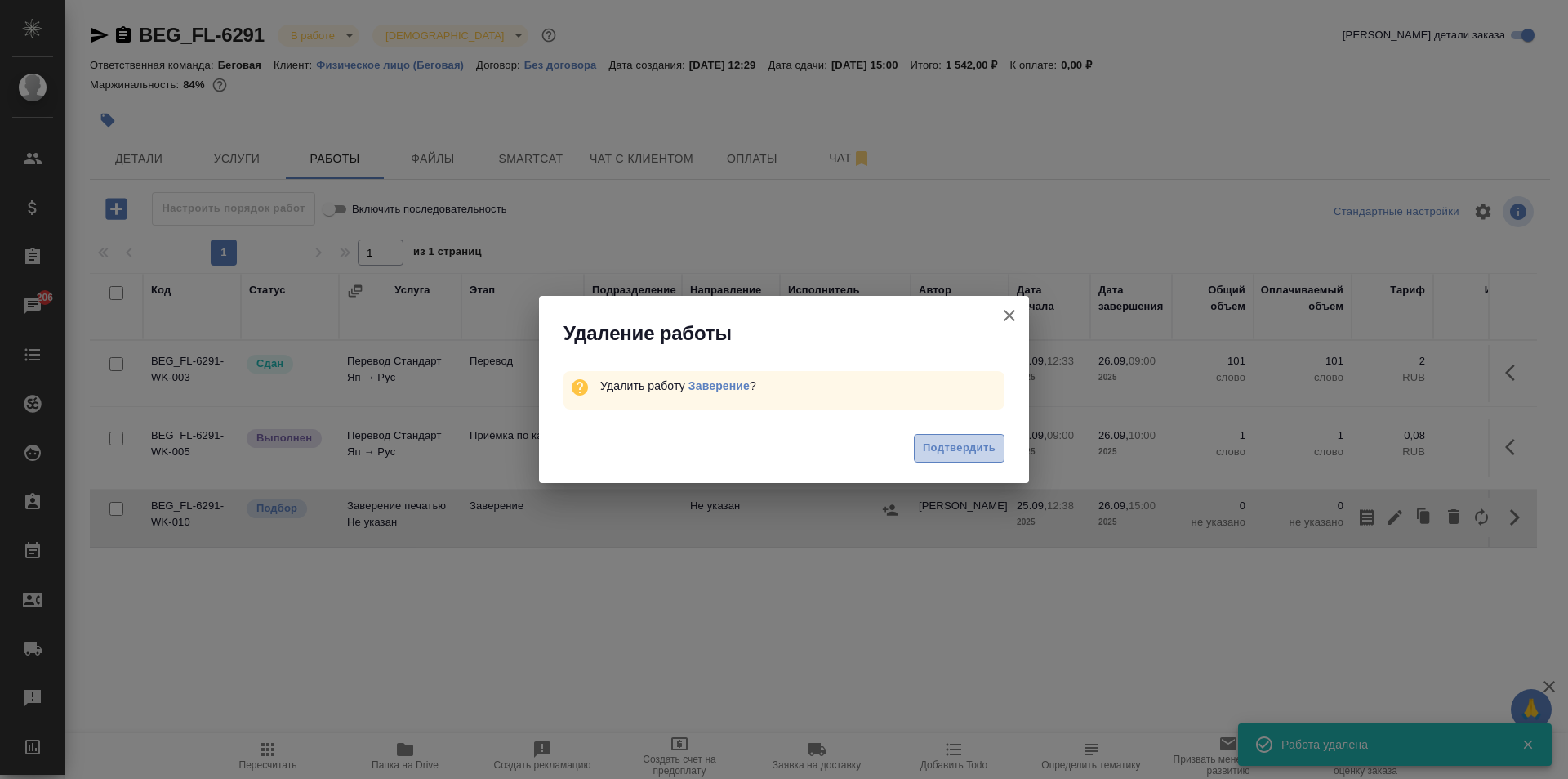
click at [968, 456] on span "Подтвердить" at bounding box center [960, 448] width 73 height 19
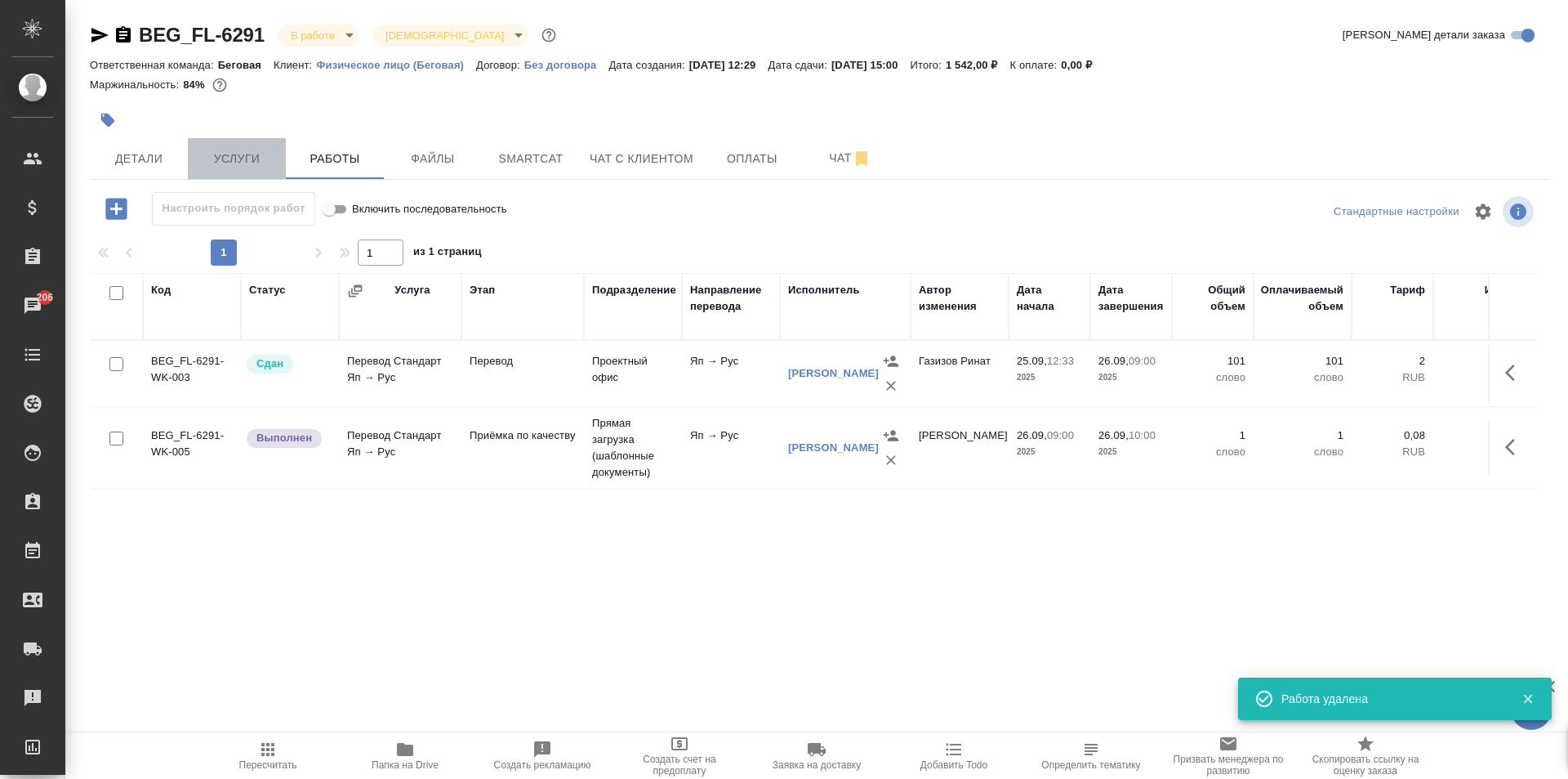
click at [210, 165] on span "Услуги" at bounding box center [237, 159] width 78 height 20
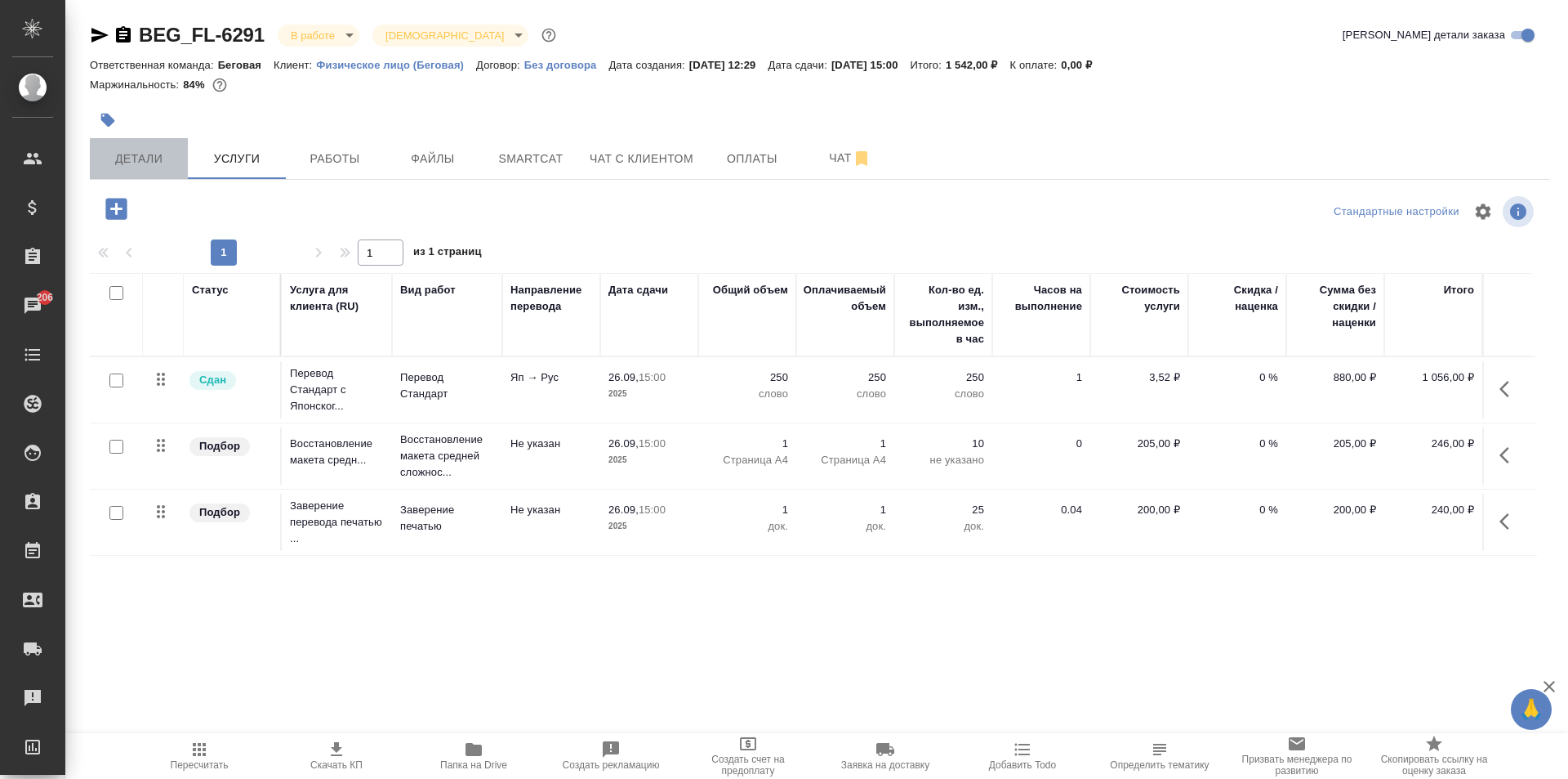
click at [119, 167] on span "Детали" at bounding box center [138, 159] width 78 height 20
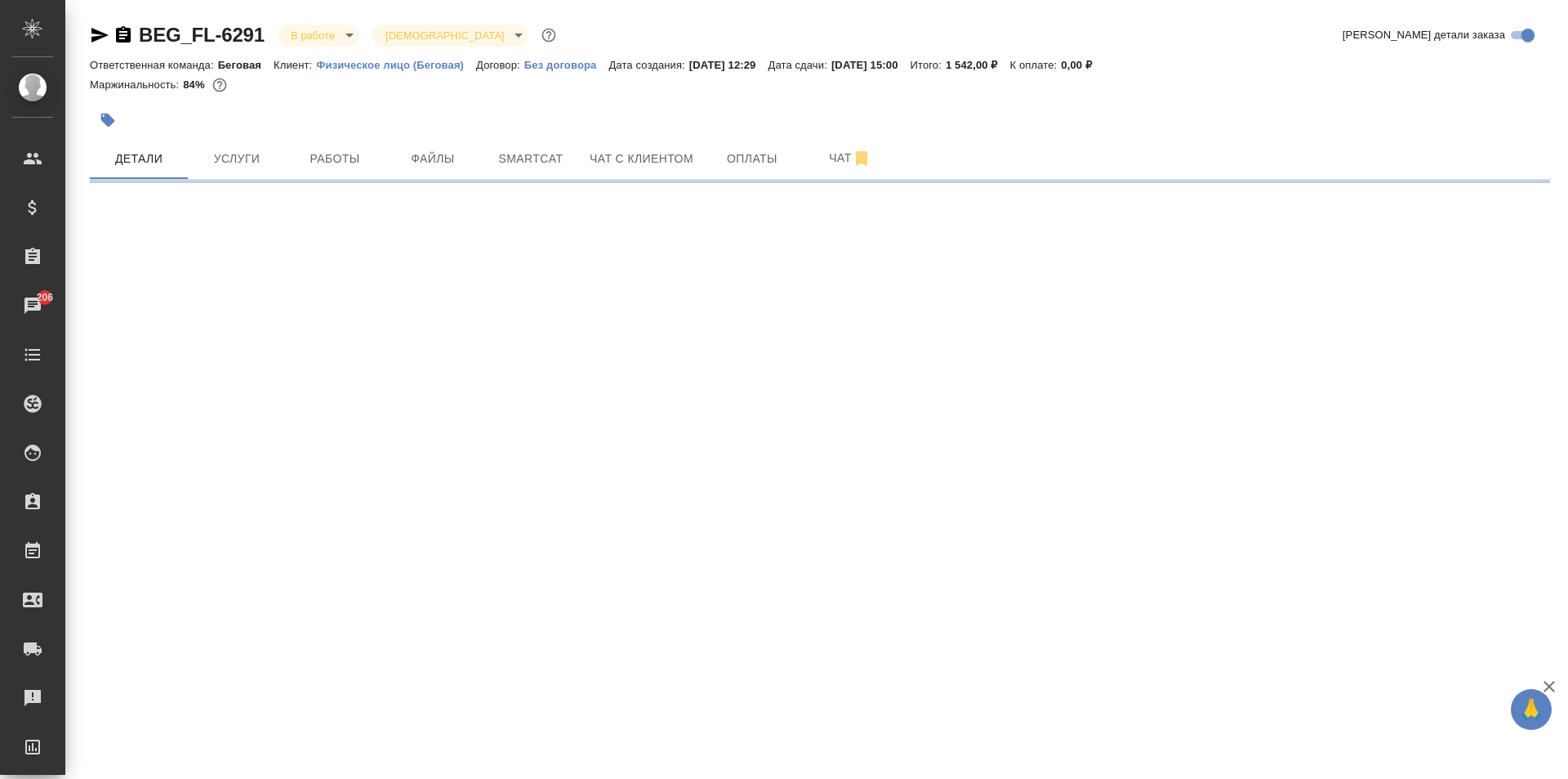
select select "RU"
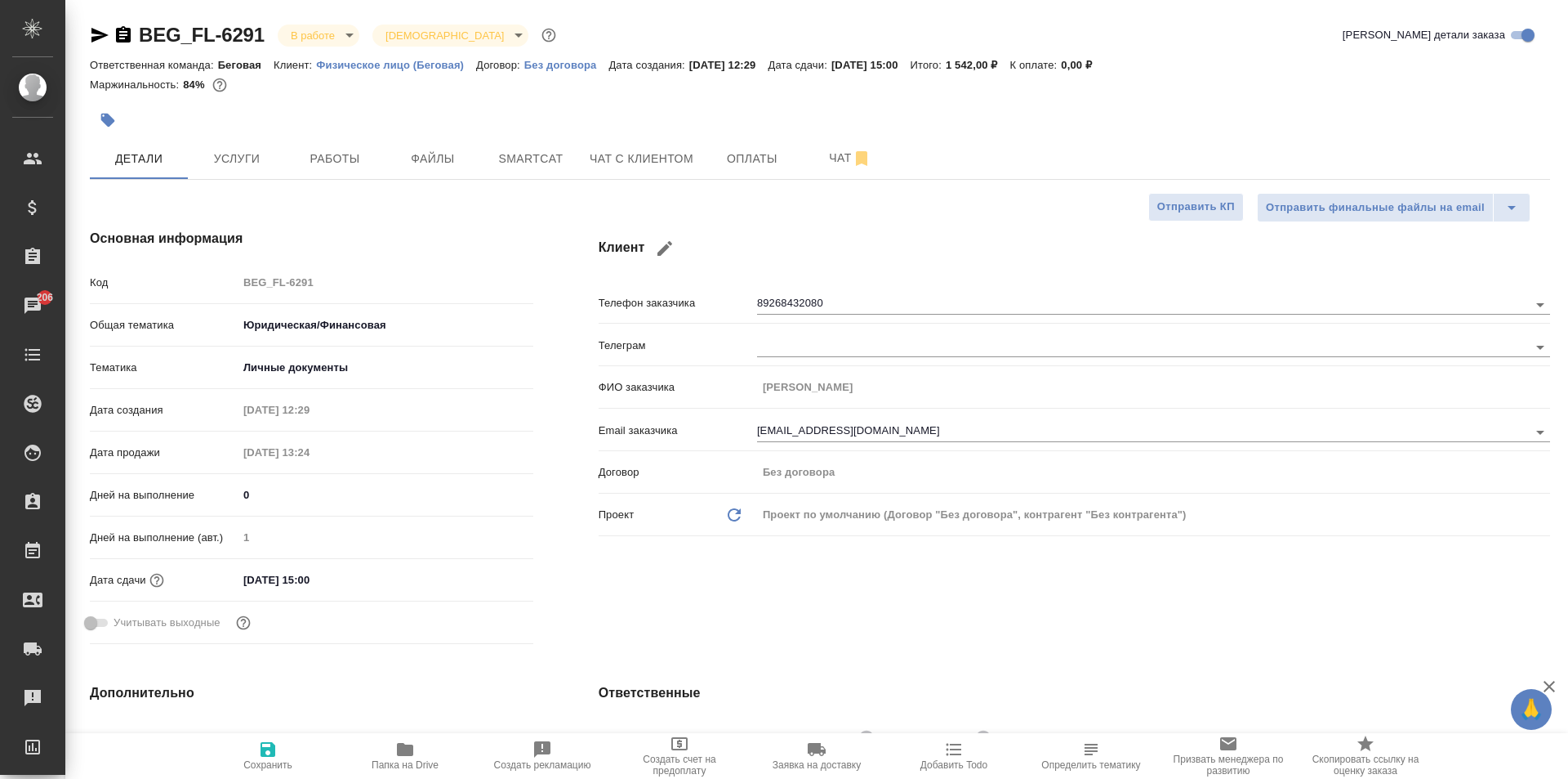
type textarea "x"
click at [216, 147] on button "Услуги" at bounding box center [237, 159] width 98 height 41
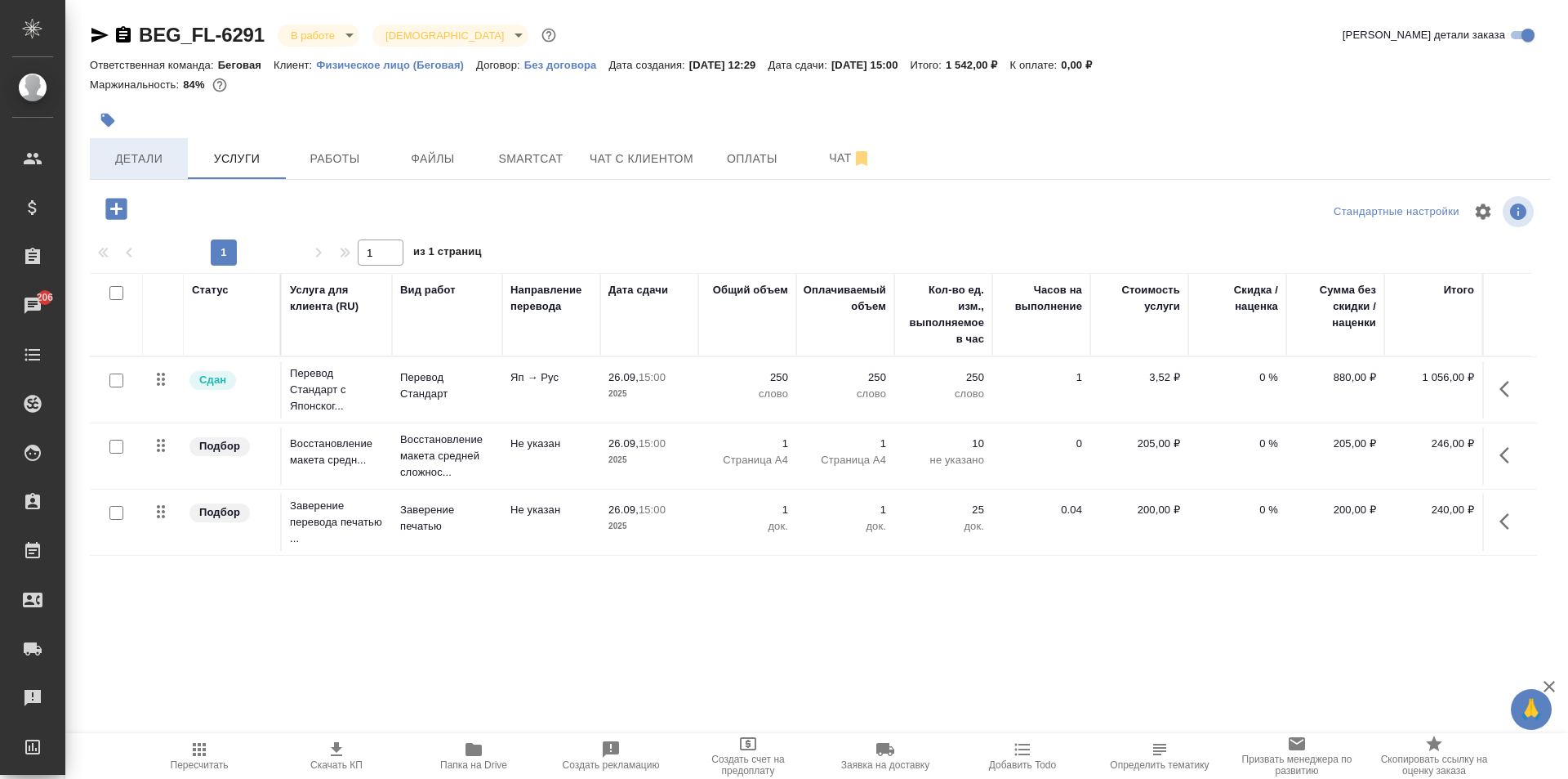
click at [161, 149] on span "Детали" at bounding box center [138, 159] width 78 height 20
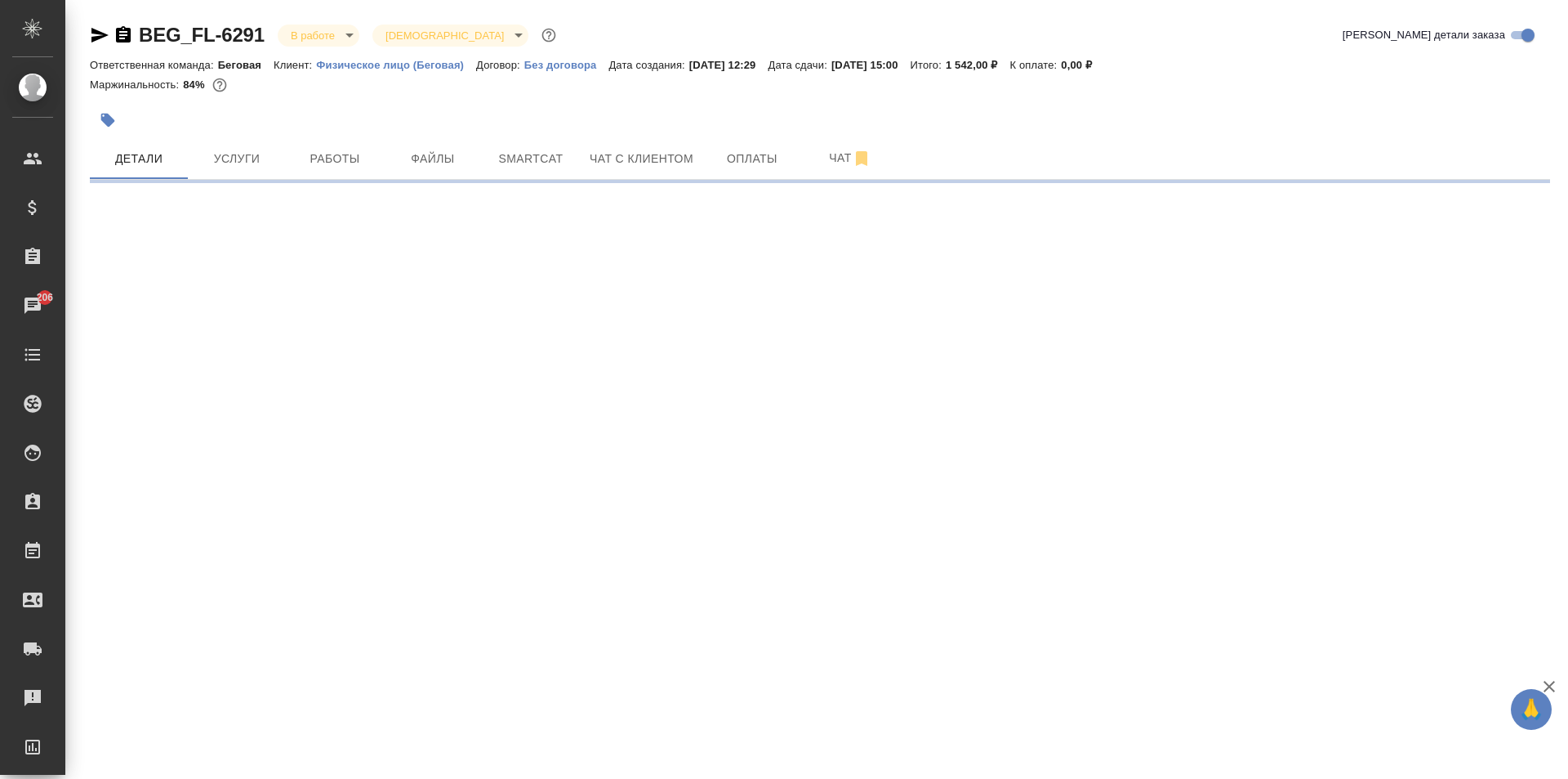
select select "RU"
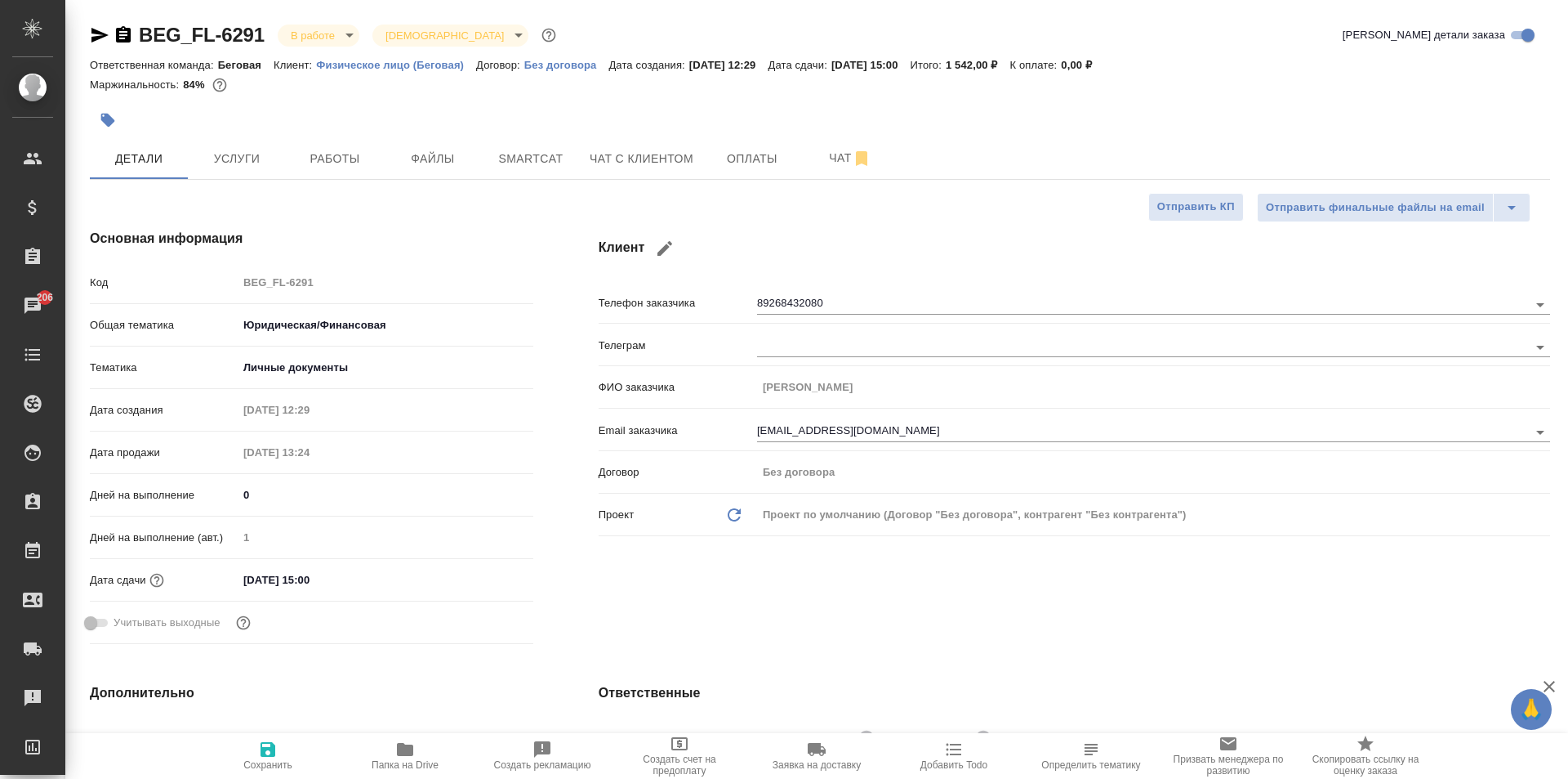
type textarea "x"
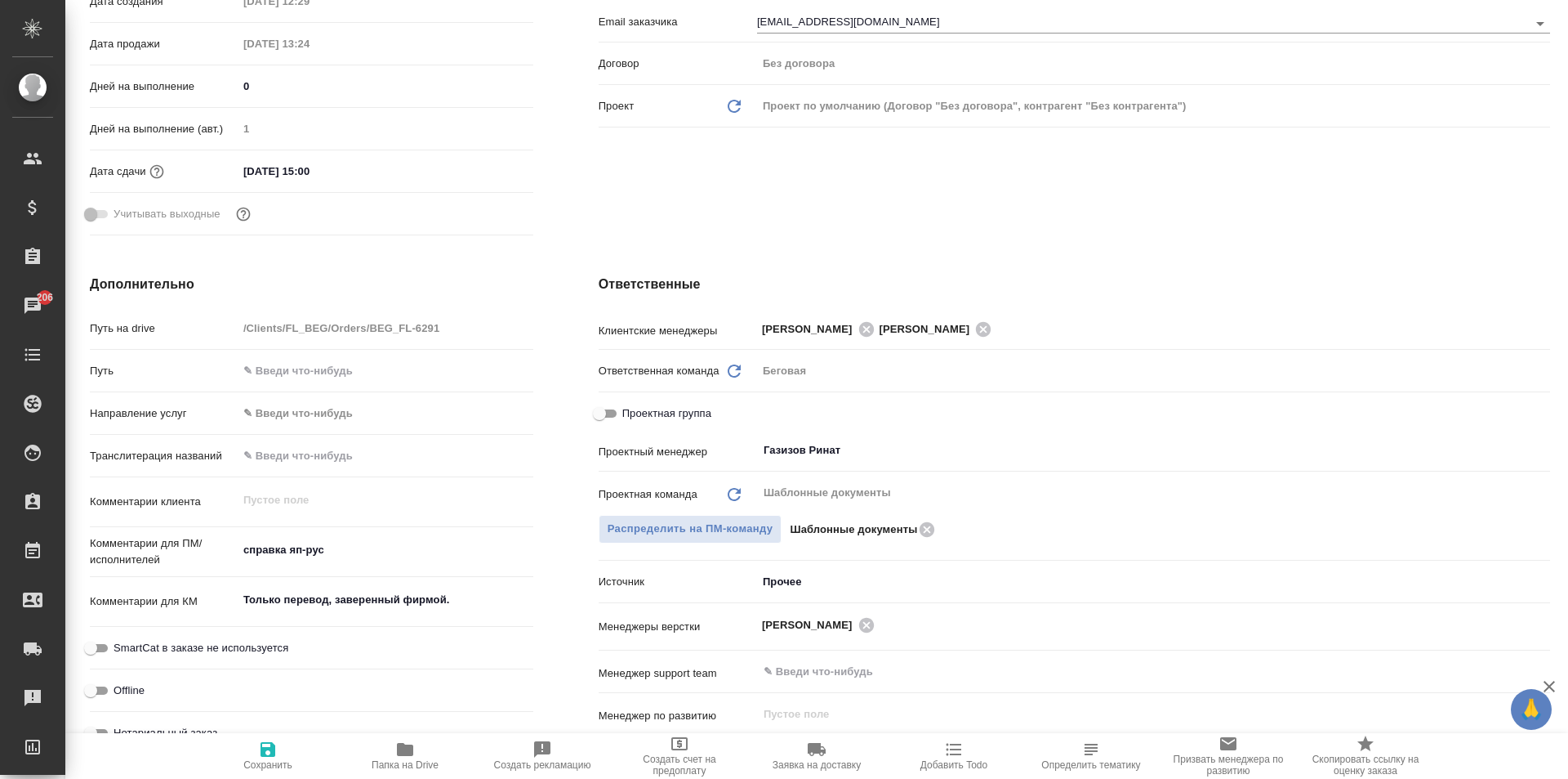
click at [631, 409] on span "Проектная группа" at bounding box center [667, 413] width 89 height 16
click at [629, 409] on input "Проектная группа" at bounding box center [600, 413] width 59 height 20
checkbox input "true"
type textarea "x"
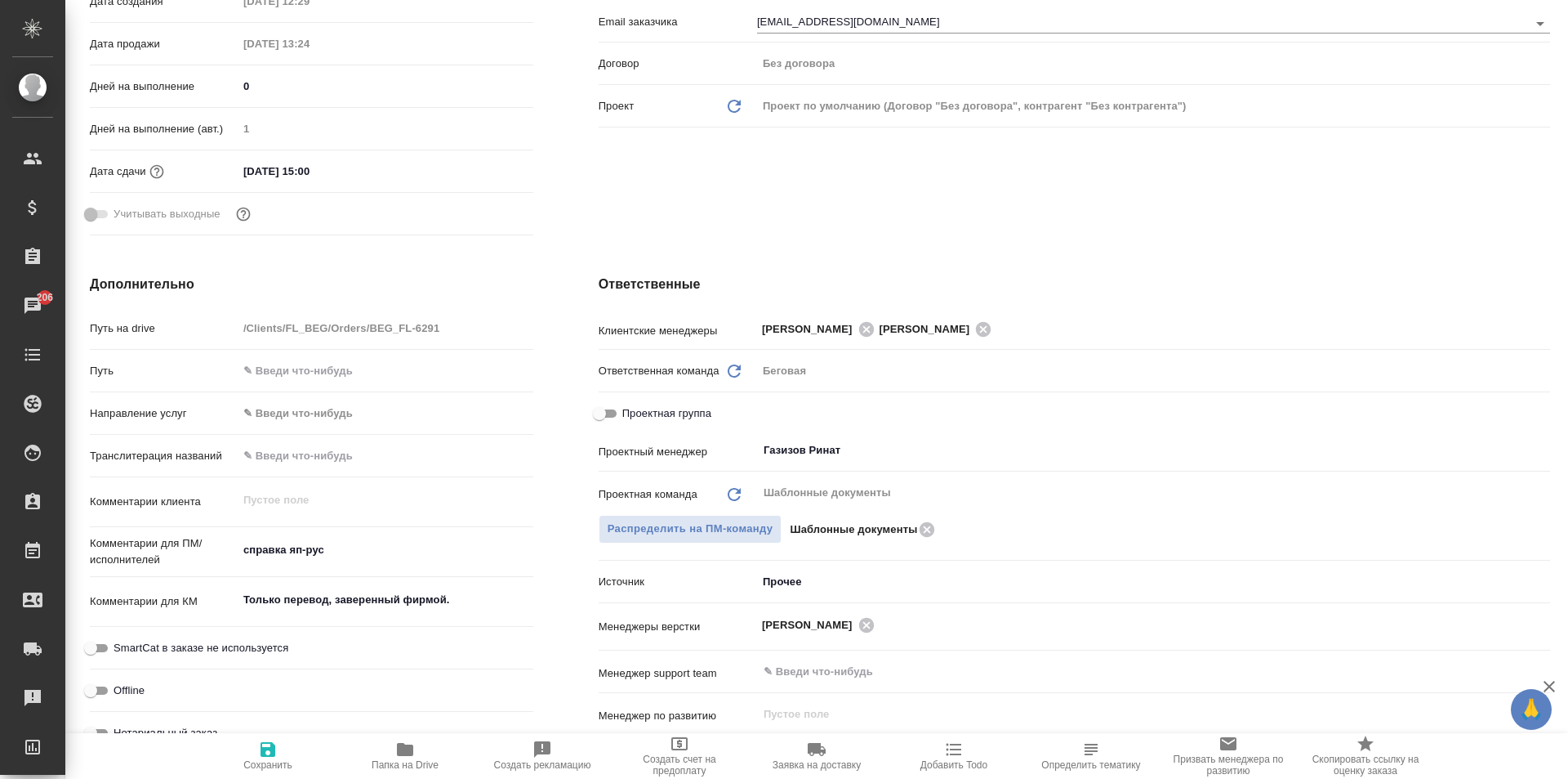
type textarea "x"
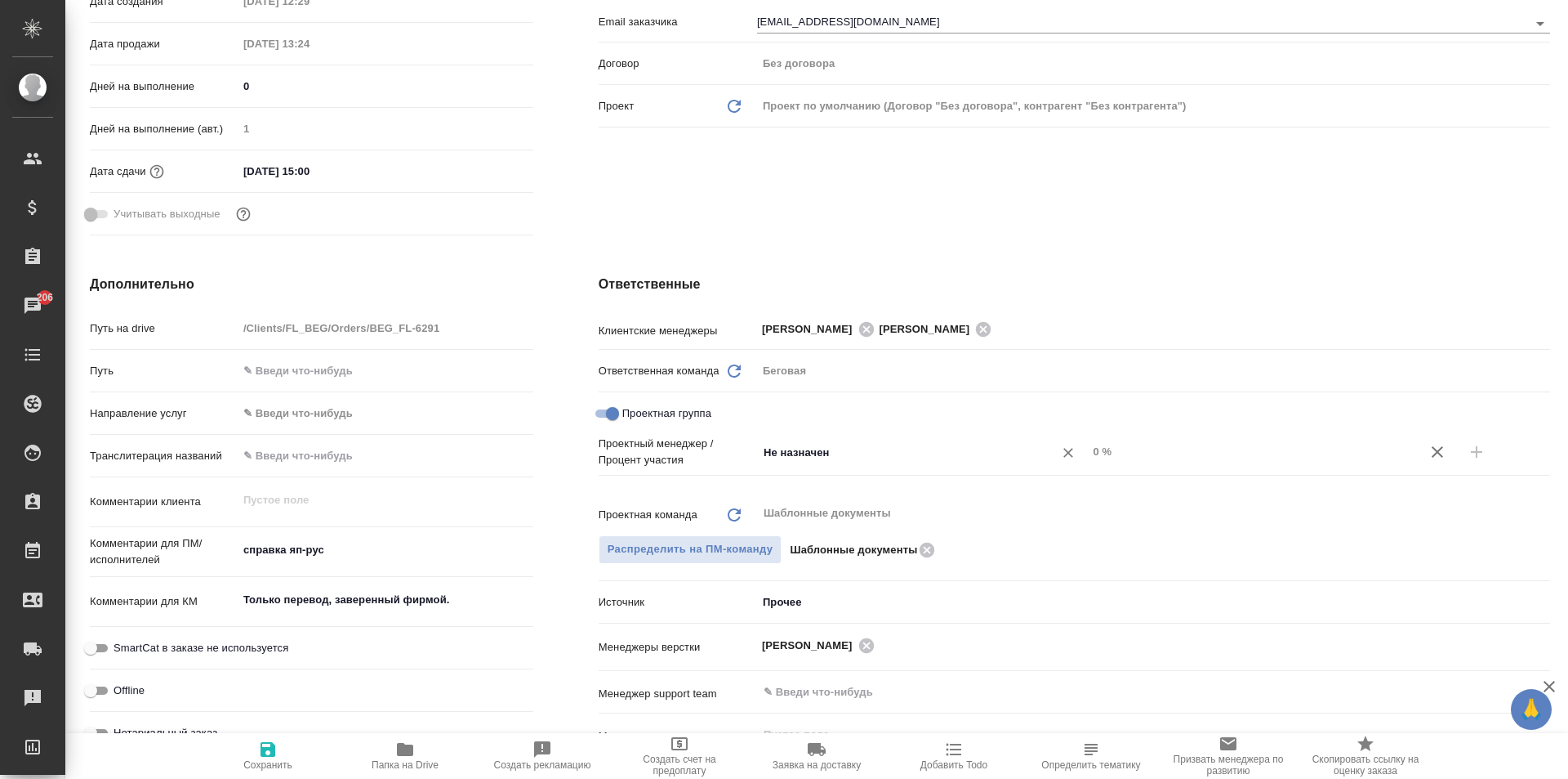
click at [858, 446] on input "Не назначен" at bounding box center [895, 452] width 266 height 20
type input "моска"
click at [941, 491] on li "[PERSON_NAME]" at bounding box center [913, 489] width 327 height 29
type textarea "x"
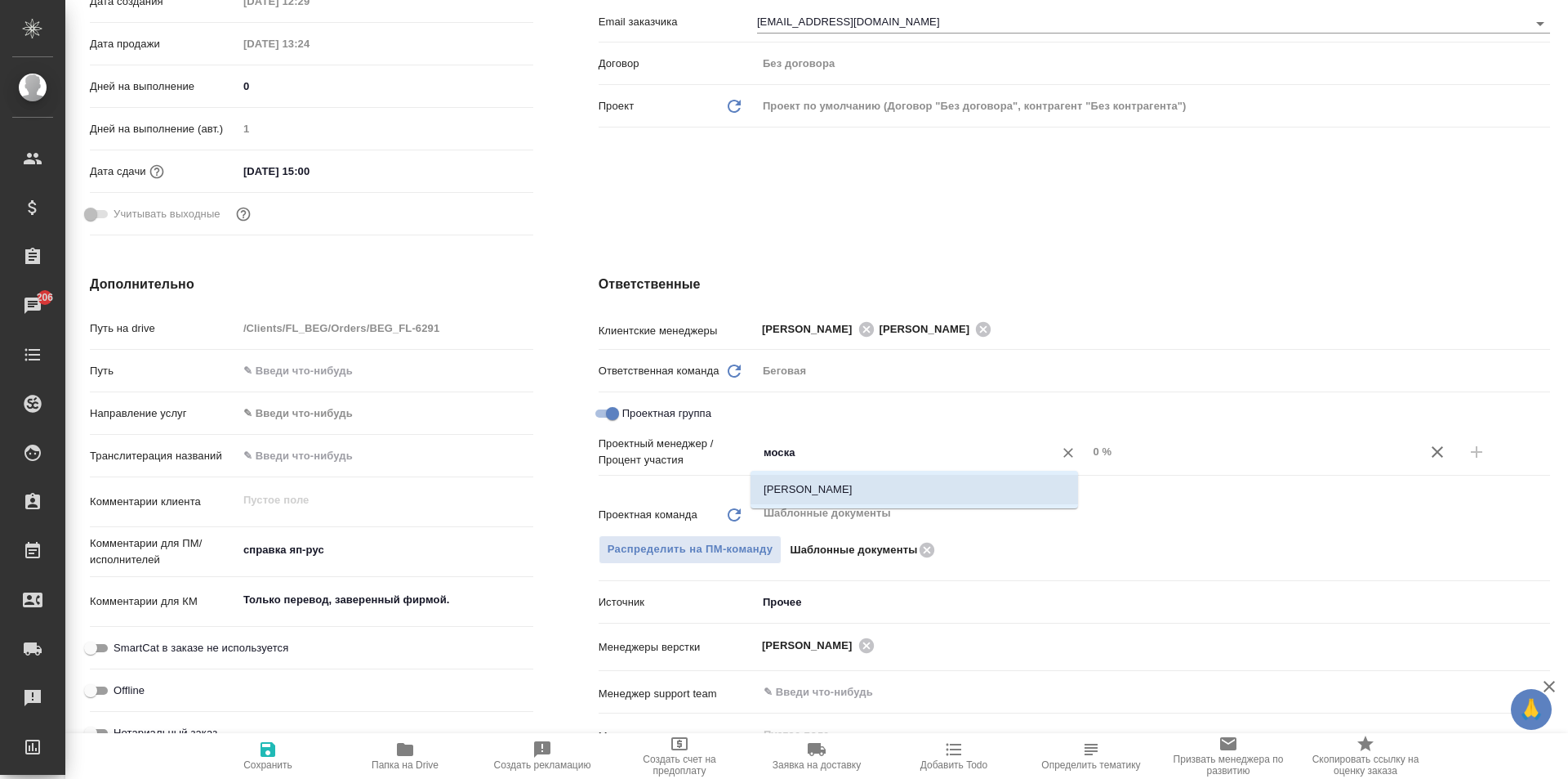
type textarea "x"
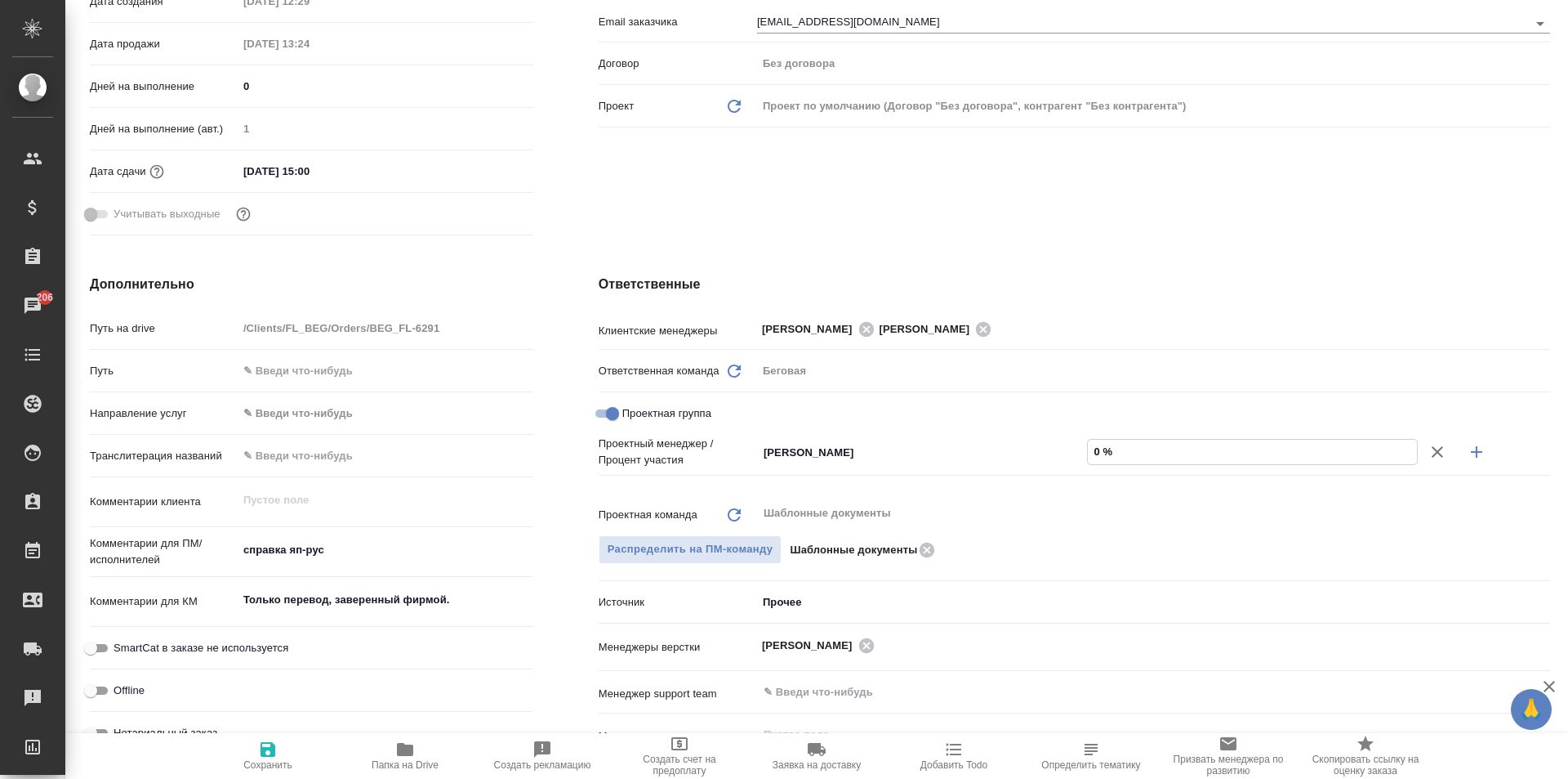
click at [1088, 459] on input "0 %" at bounding box center [1252, 451] width 329 height 24
type textarea "x"
type input "1 %"
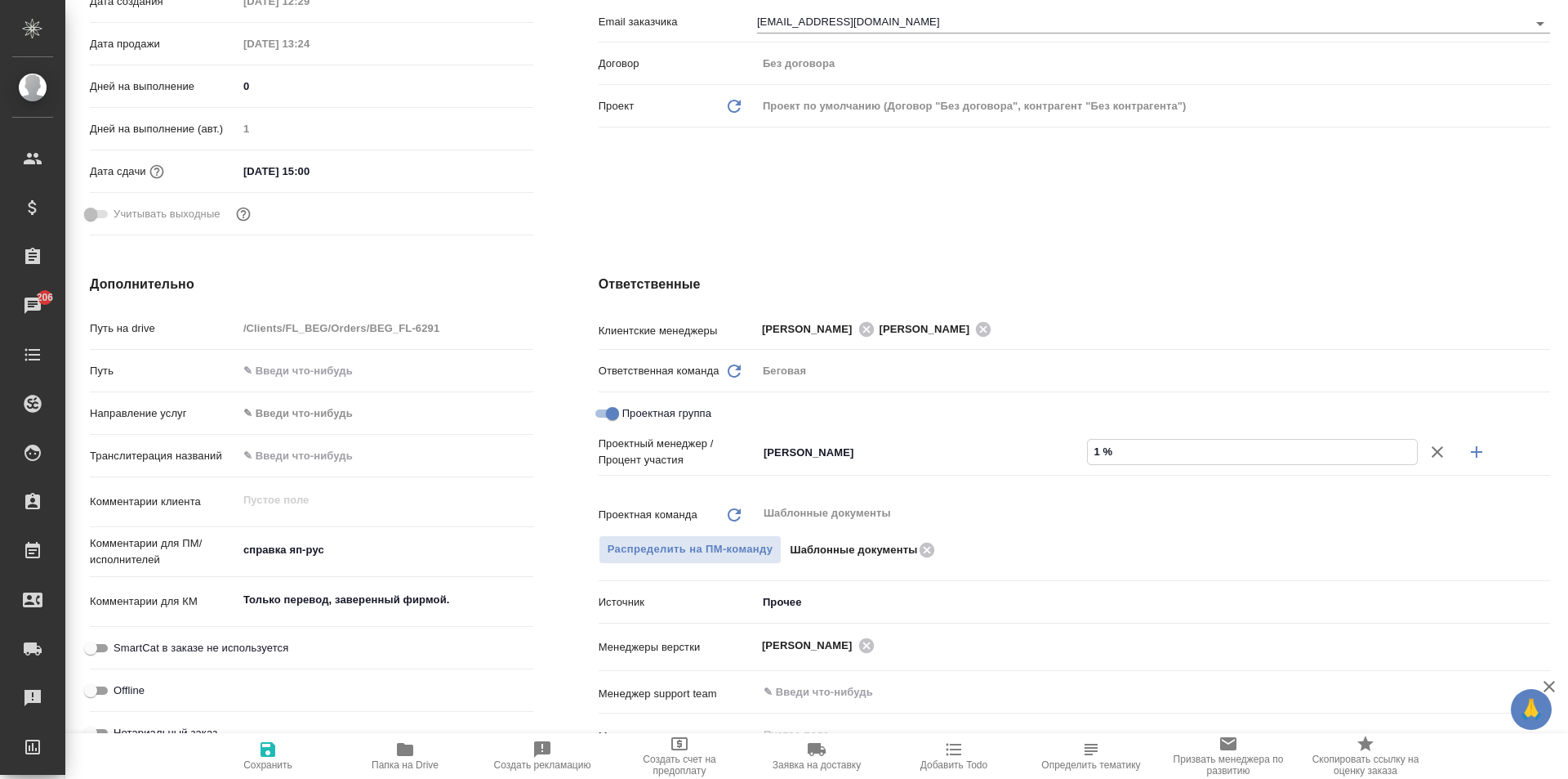
type textarea "x"
type input "15 %"
type textarea "x"
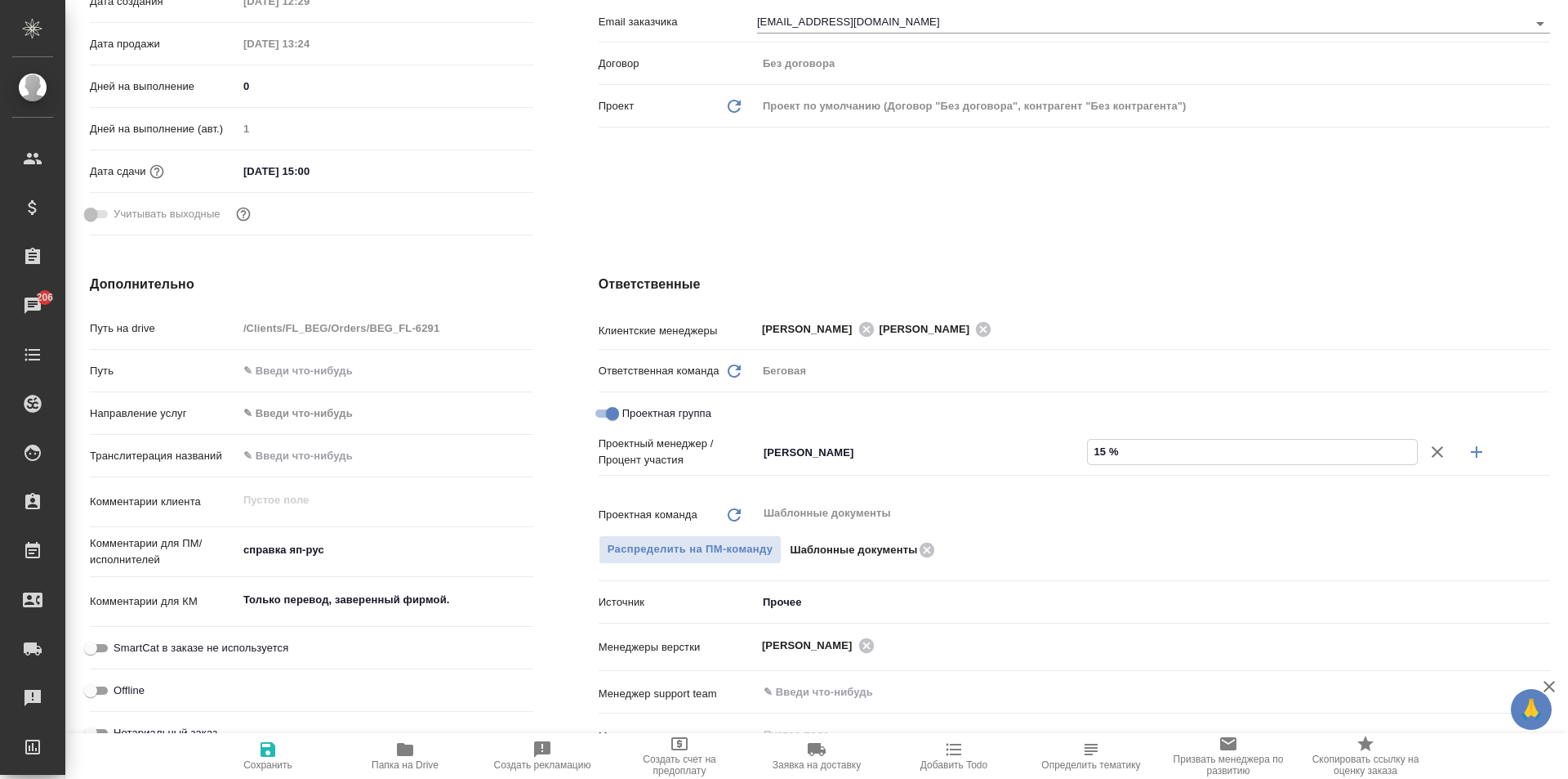
type textarea "x"
type input "15 %"
click at [1472, 444] on icon "button" at bounding box center [1477, 452] width 20 height 20
type textarea "x"
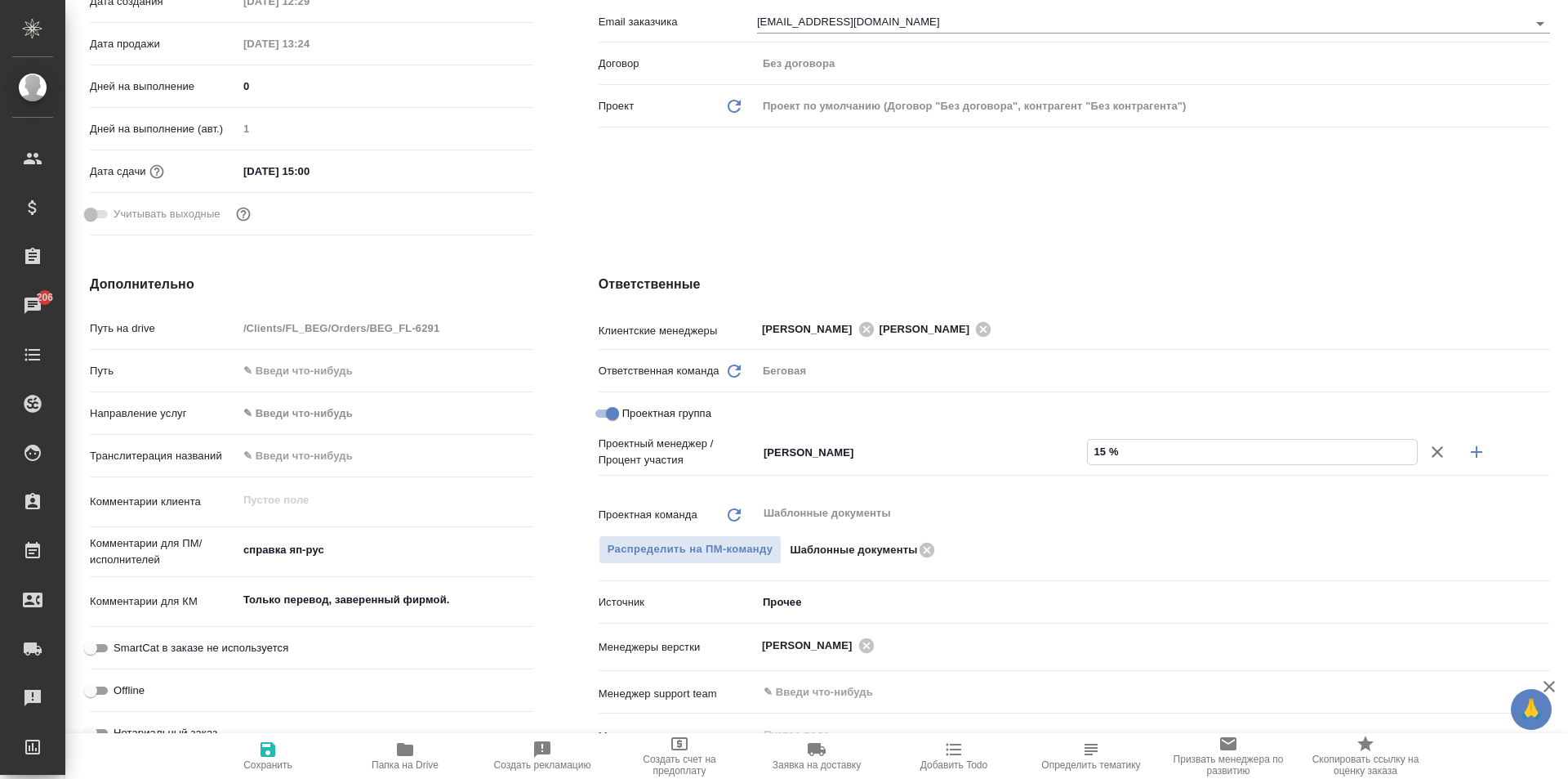
type textarea "x"
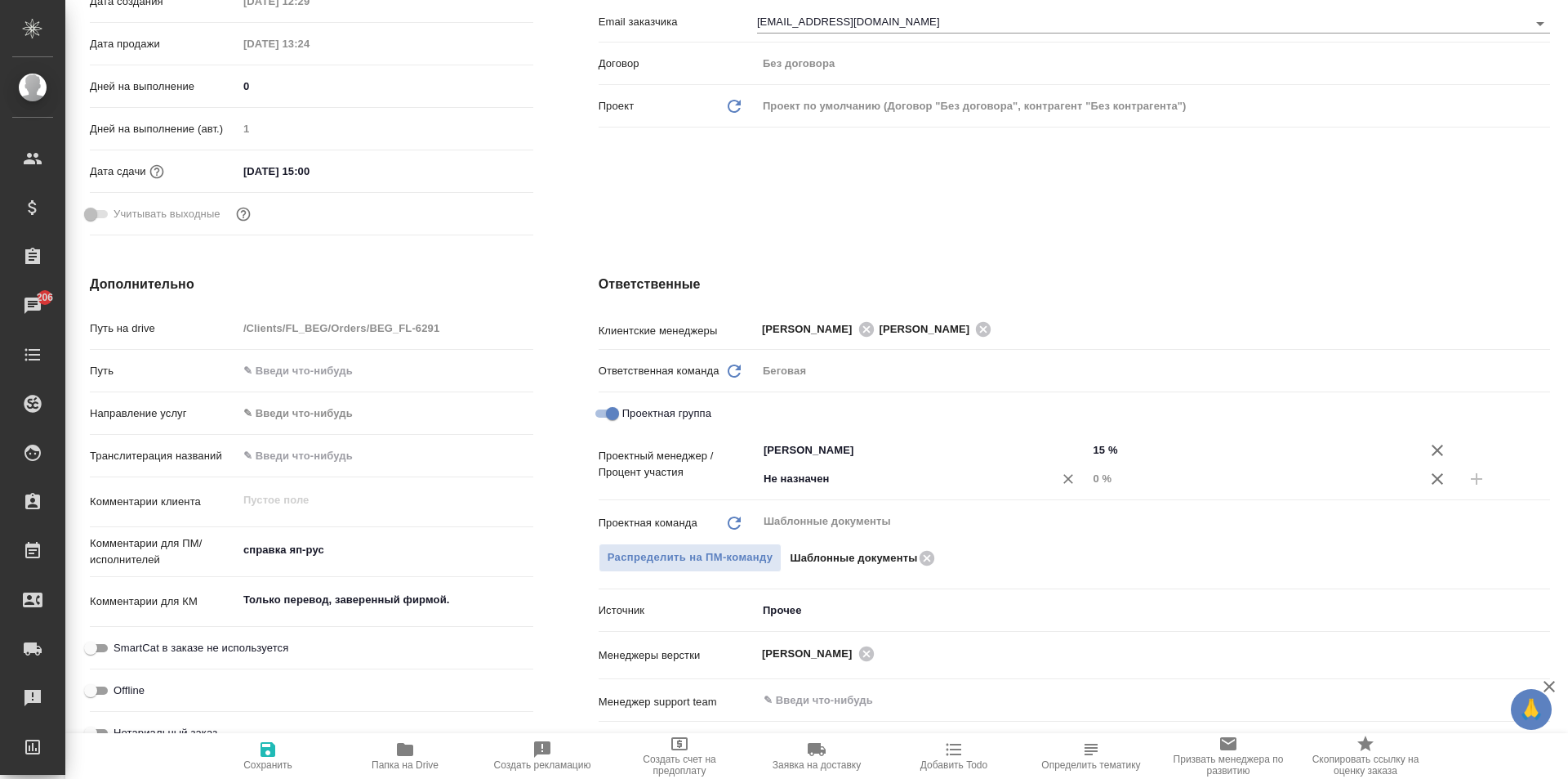
click at [814, 482] on input "Не назначен" at bounding box center [895, 479] width 266 height 20
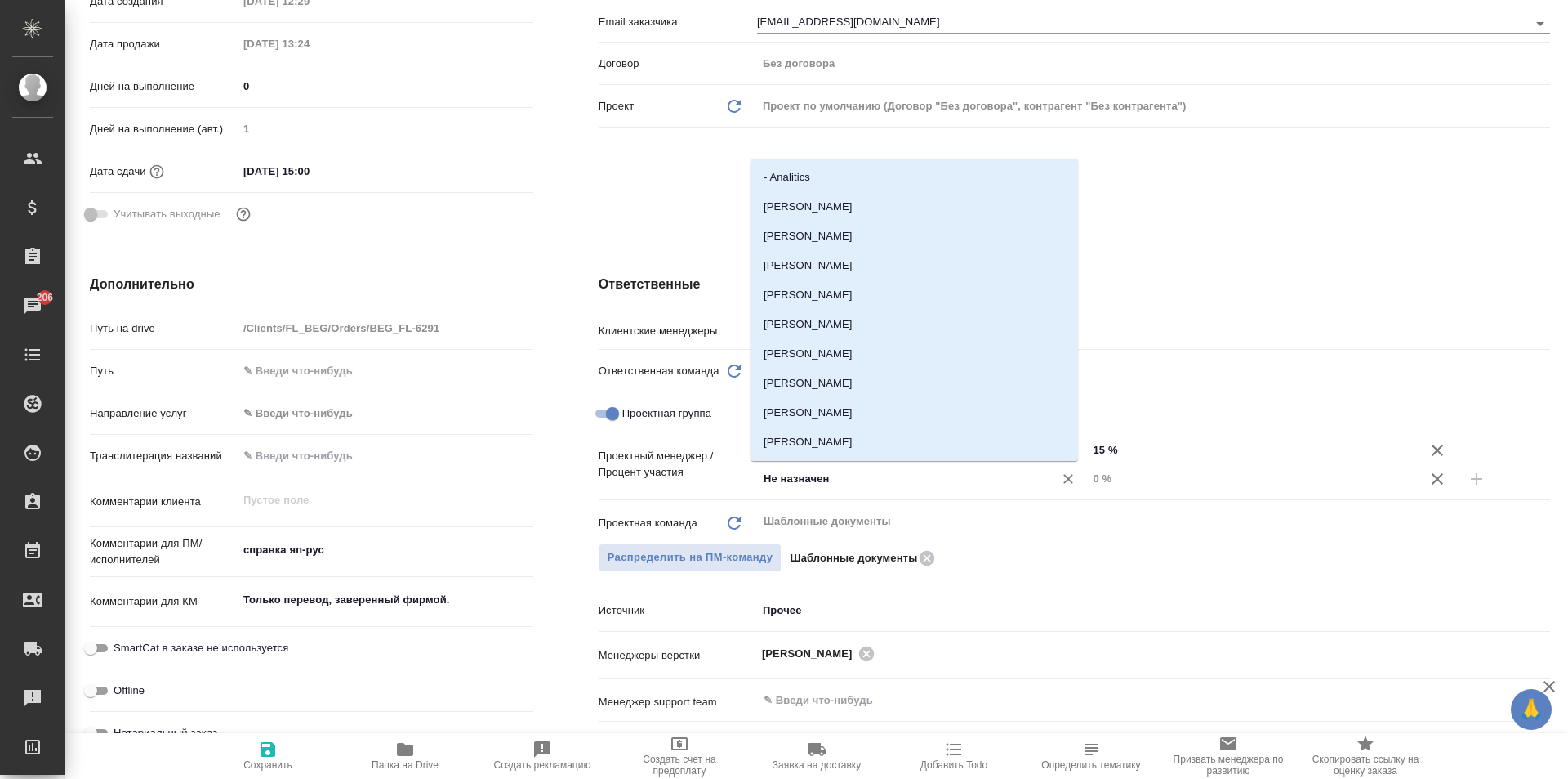
drag, startPoint x: 828, startPoint y: 477, endPoint x: 616, endPoint y: 480, distance: 212.0
click at [616, 480] on div "Проектный менеджер / Процент участия Москалец Алина ​ 15 % Не назначен ​ 0 %" at bounding box center [1074, 464] width 952 height 57
type input "ринат"
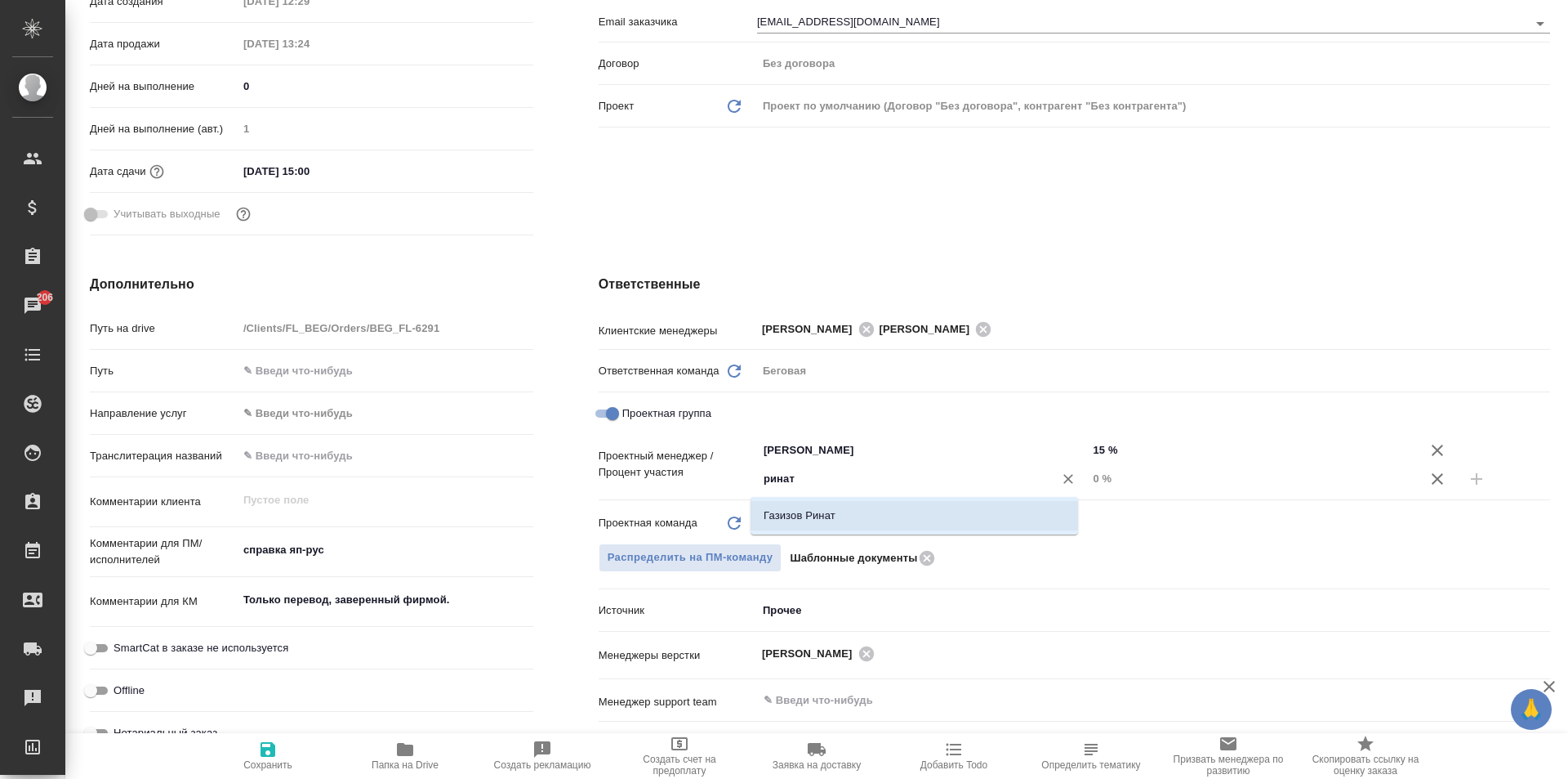
click at [976, 517] on li "Газизов Ринат" at bounding box center [913, 515] width 327 height 29
type textarea "x"
click at [1095, 480] on input "0 %" at bounding box center [1252, 478] width 329 height 24
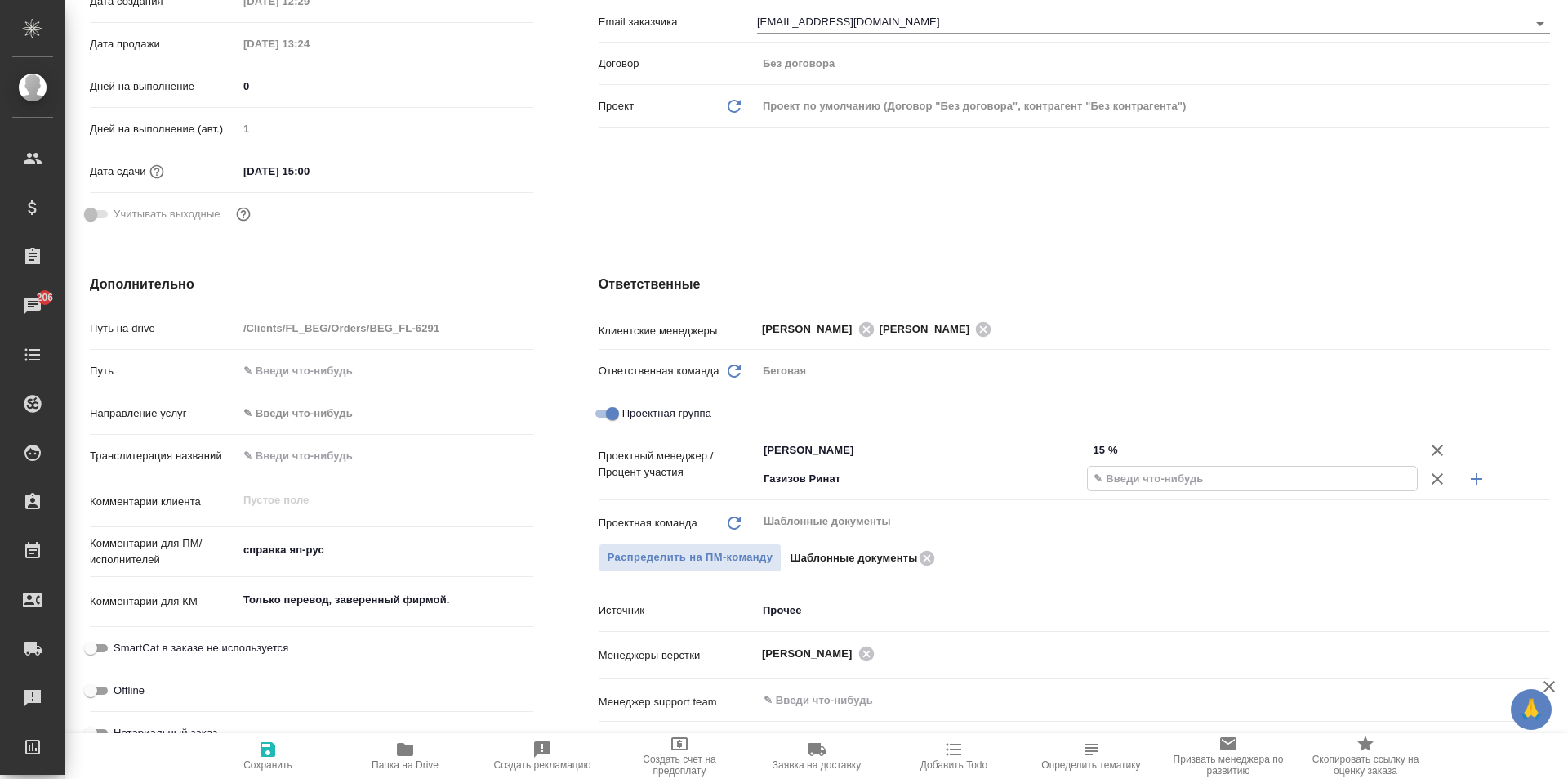
type textarea "x"
type input "8 %"
type textarea "x"
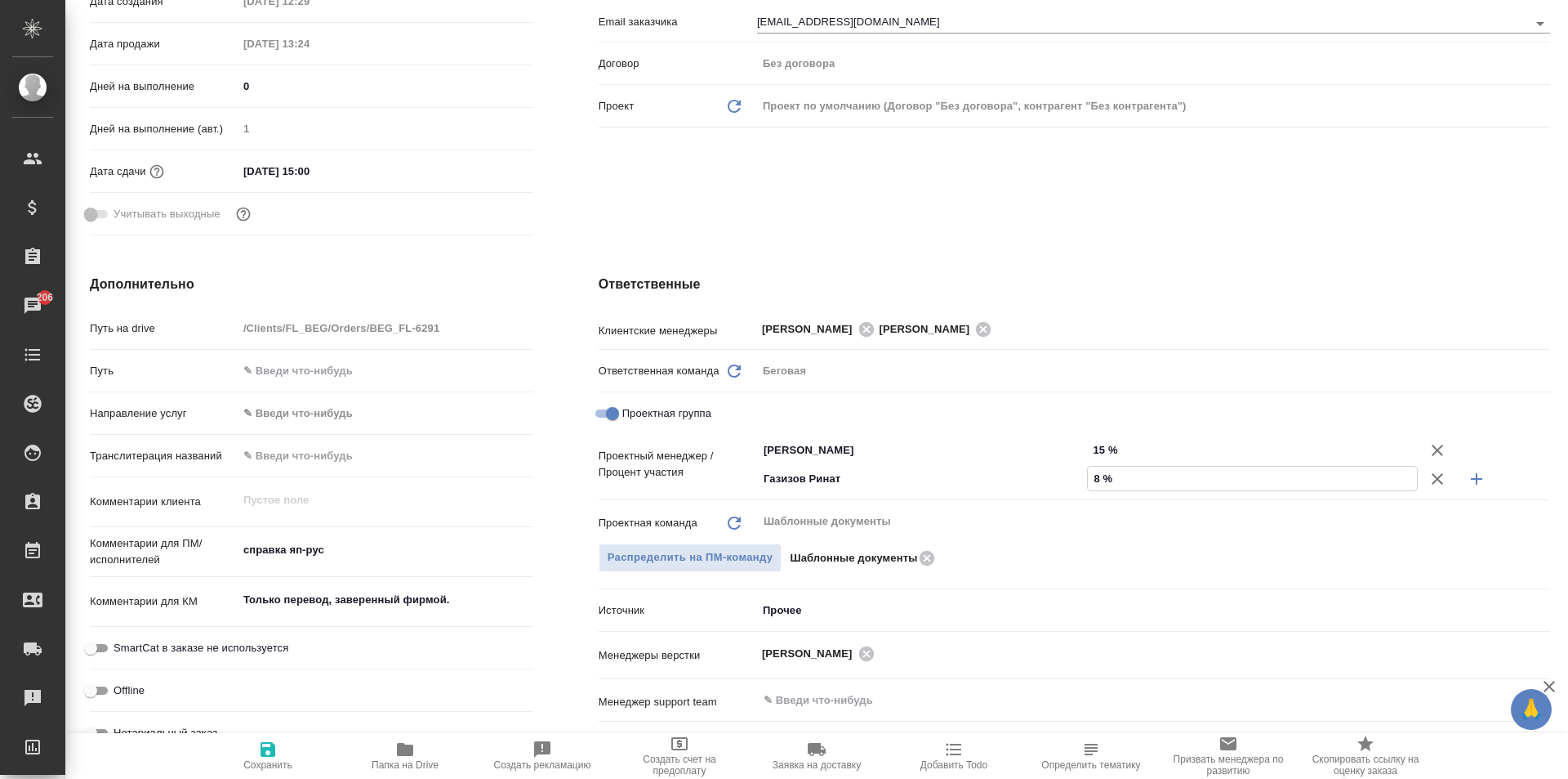
type textarea "x"
type input "85 %"
type textarea "x"
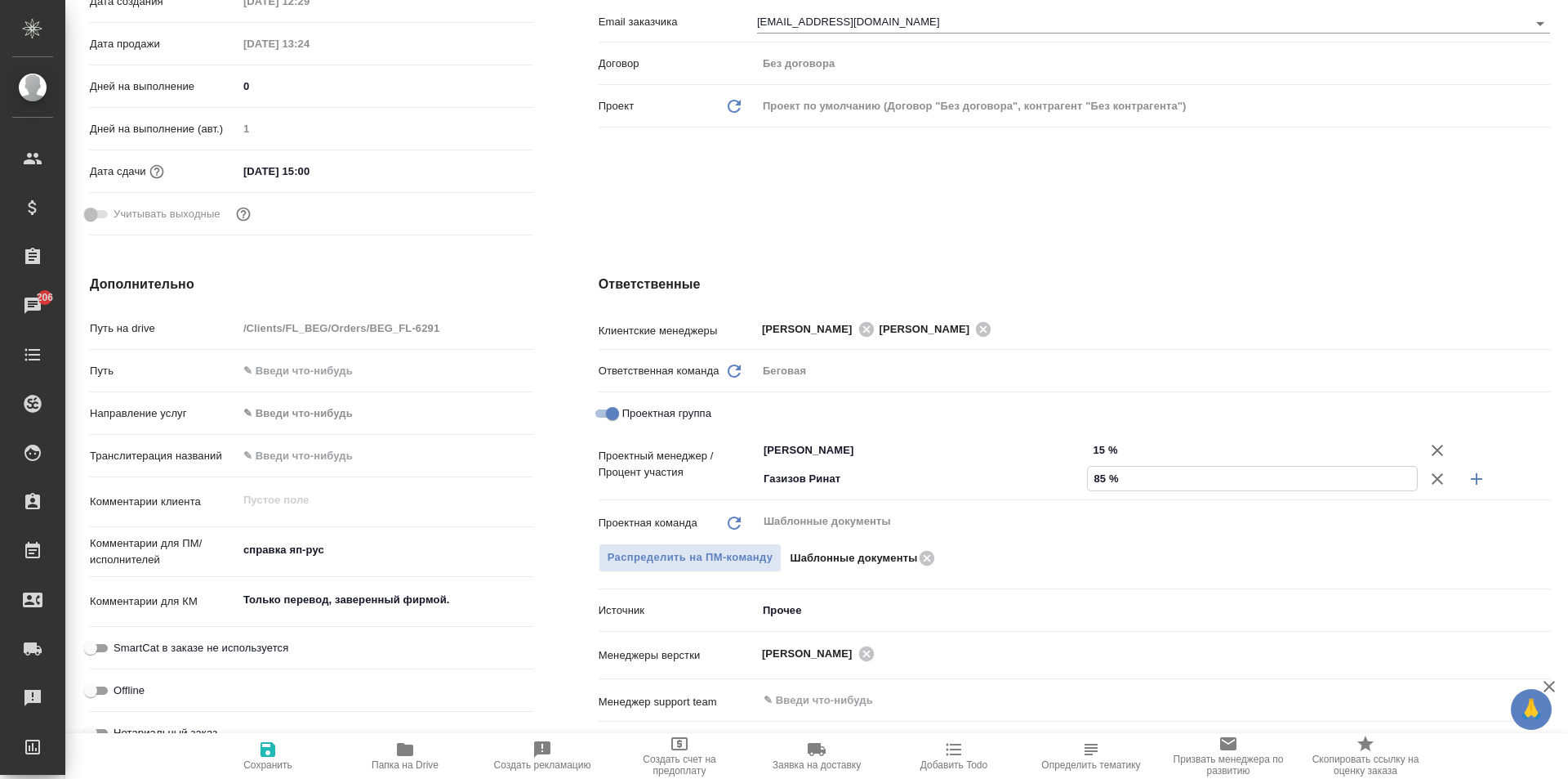
type textarea "x"
type input "85 %"
click at [263, 754] on icon "button" at bounding box center [268, 749] width 15 height 15
type textarea "x"
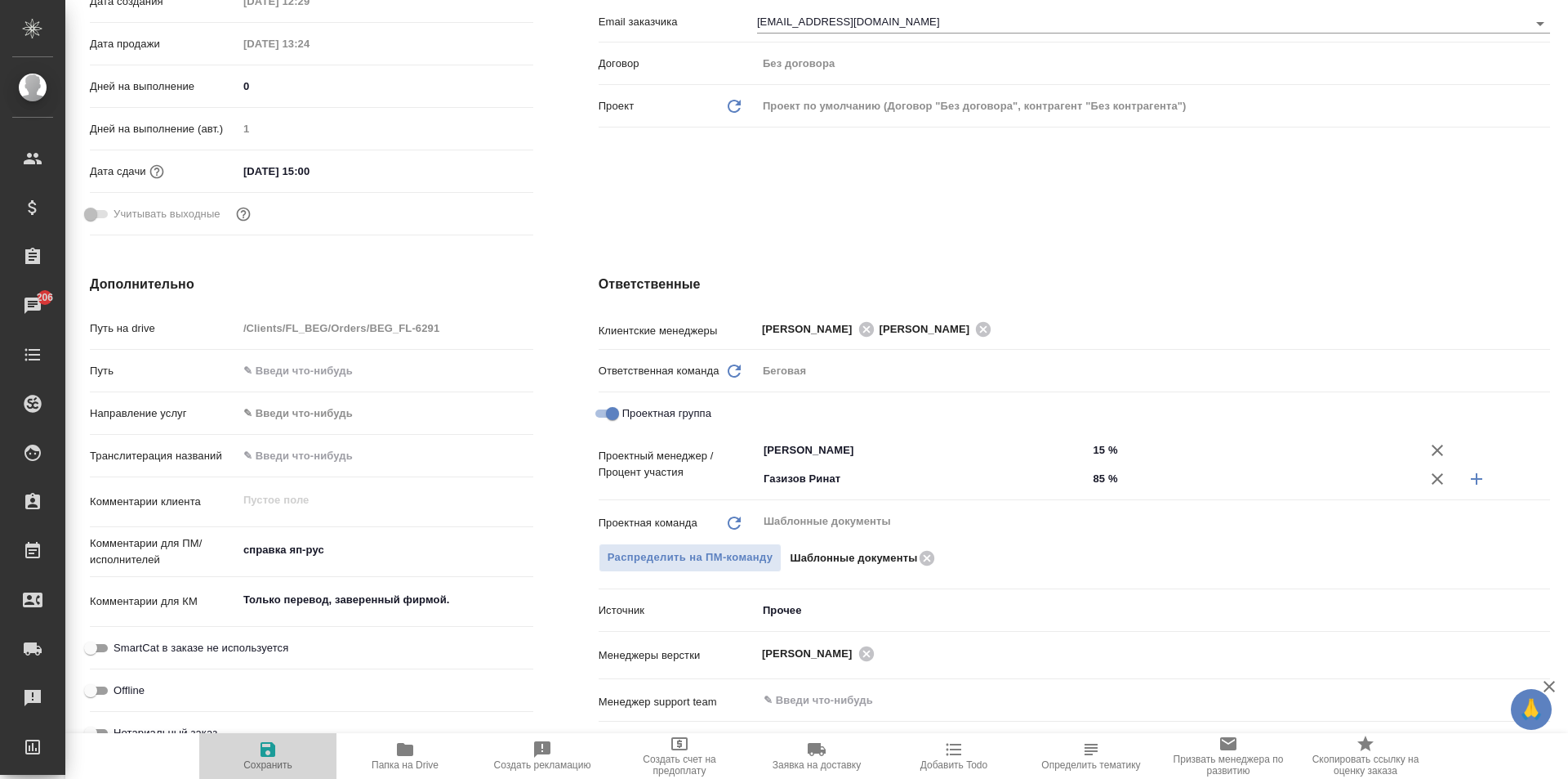
type textarea "x"
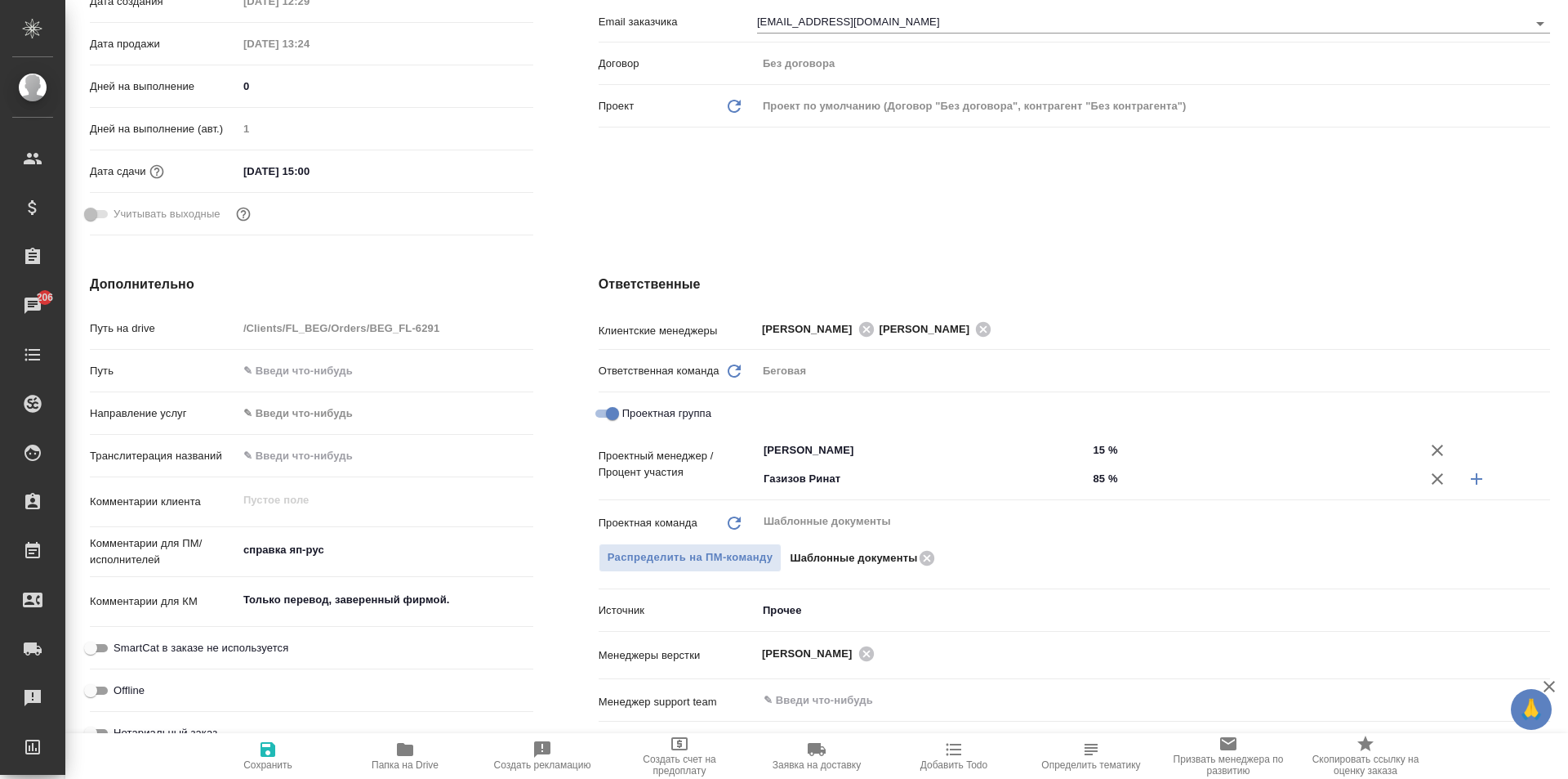
type textarea "x"
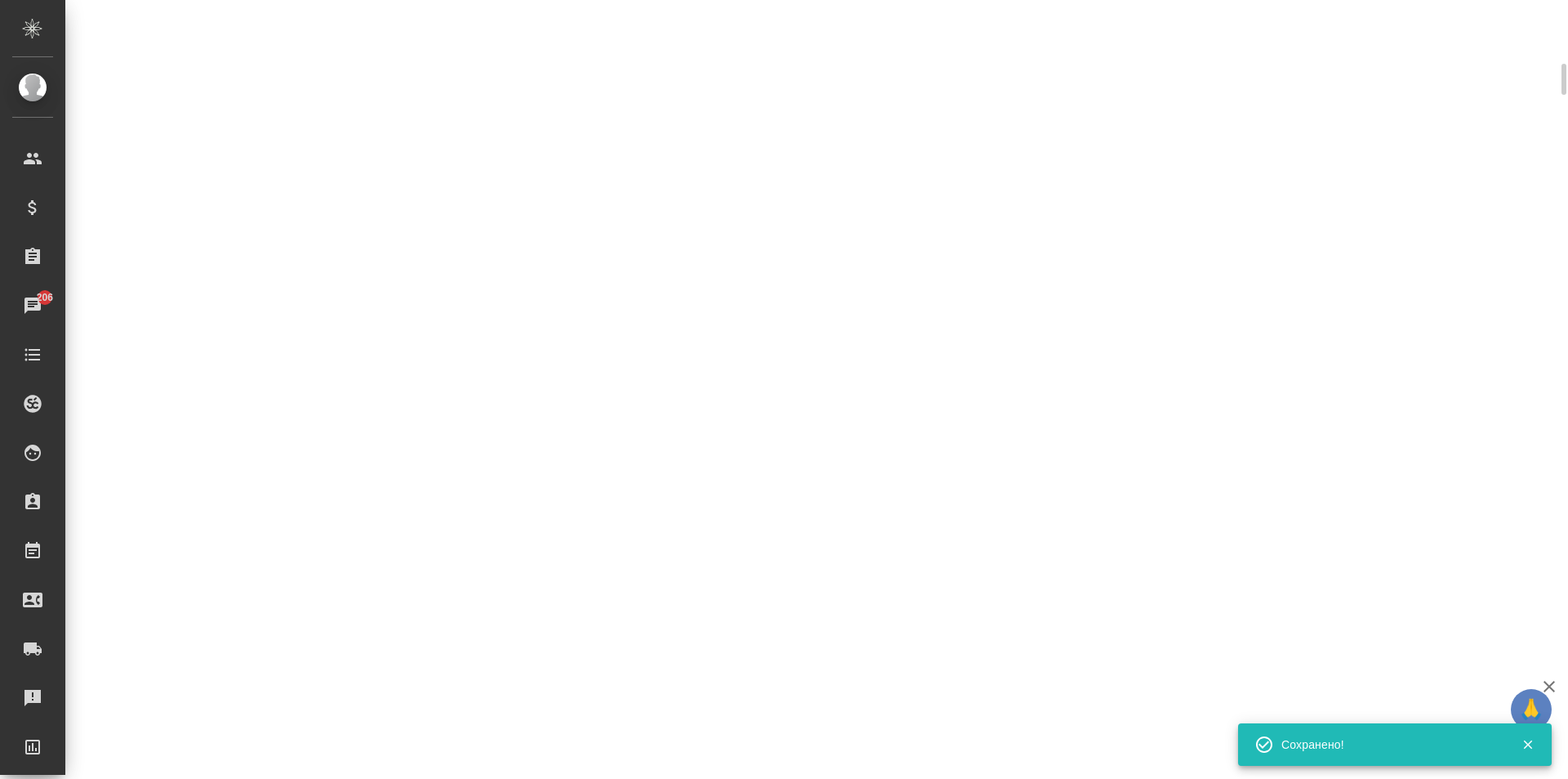
scroll to position [396, 0]
select select "RU"
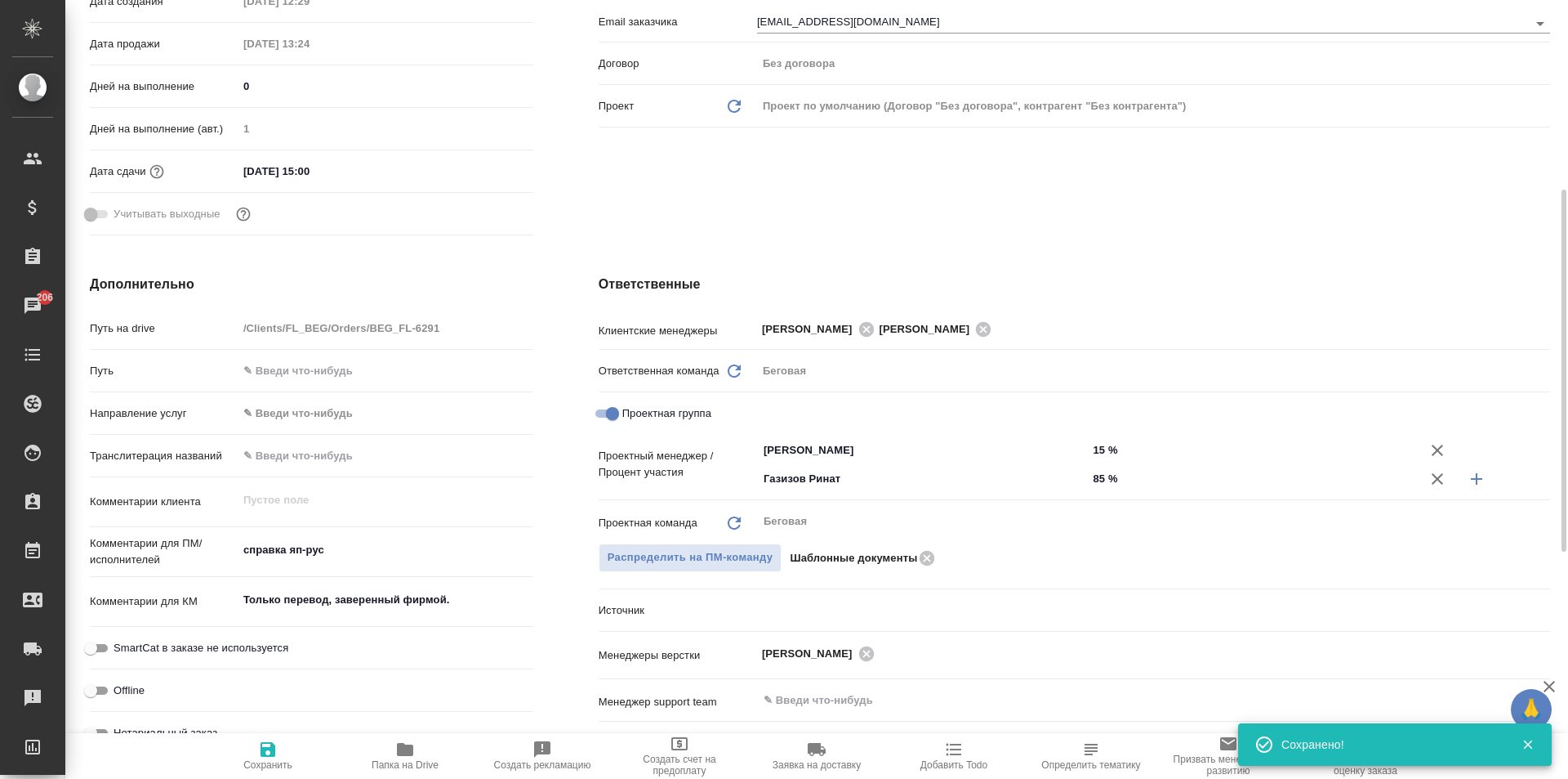
type textarea "x"
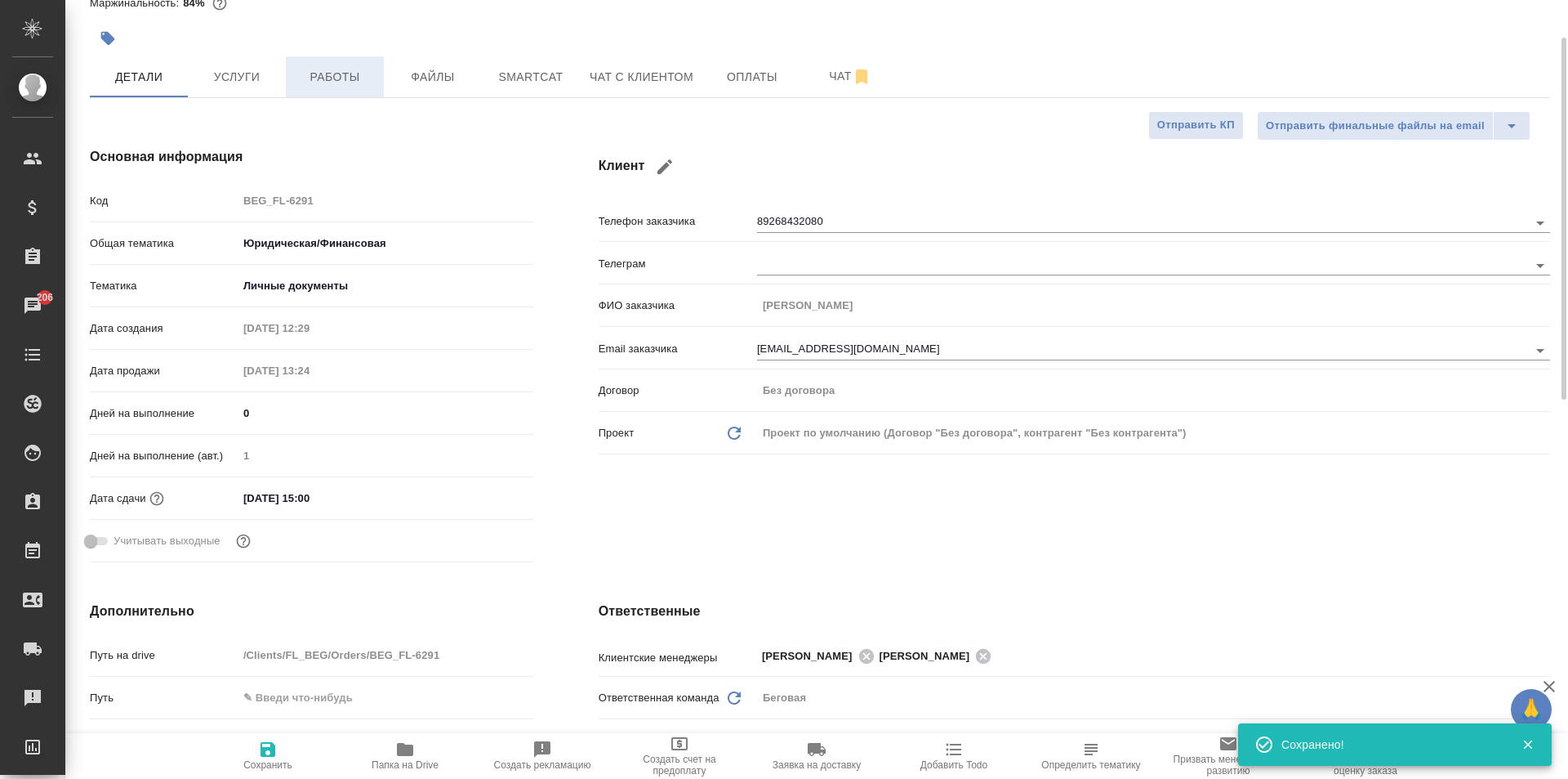
scroll to position [0, 0]
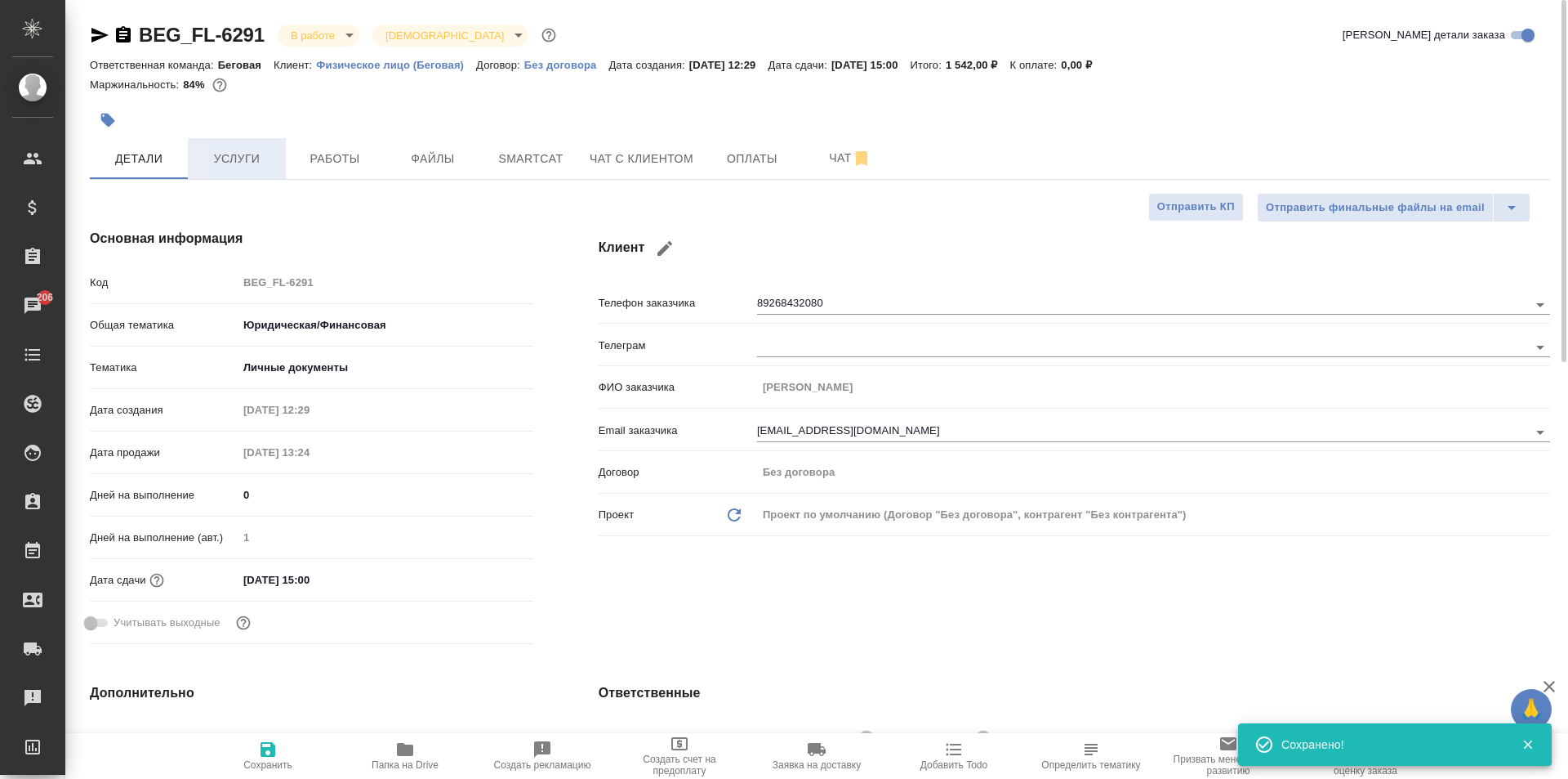
click at [235, 138] on button "Услуги" at bounding box center [237, 159] width 98 height 41
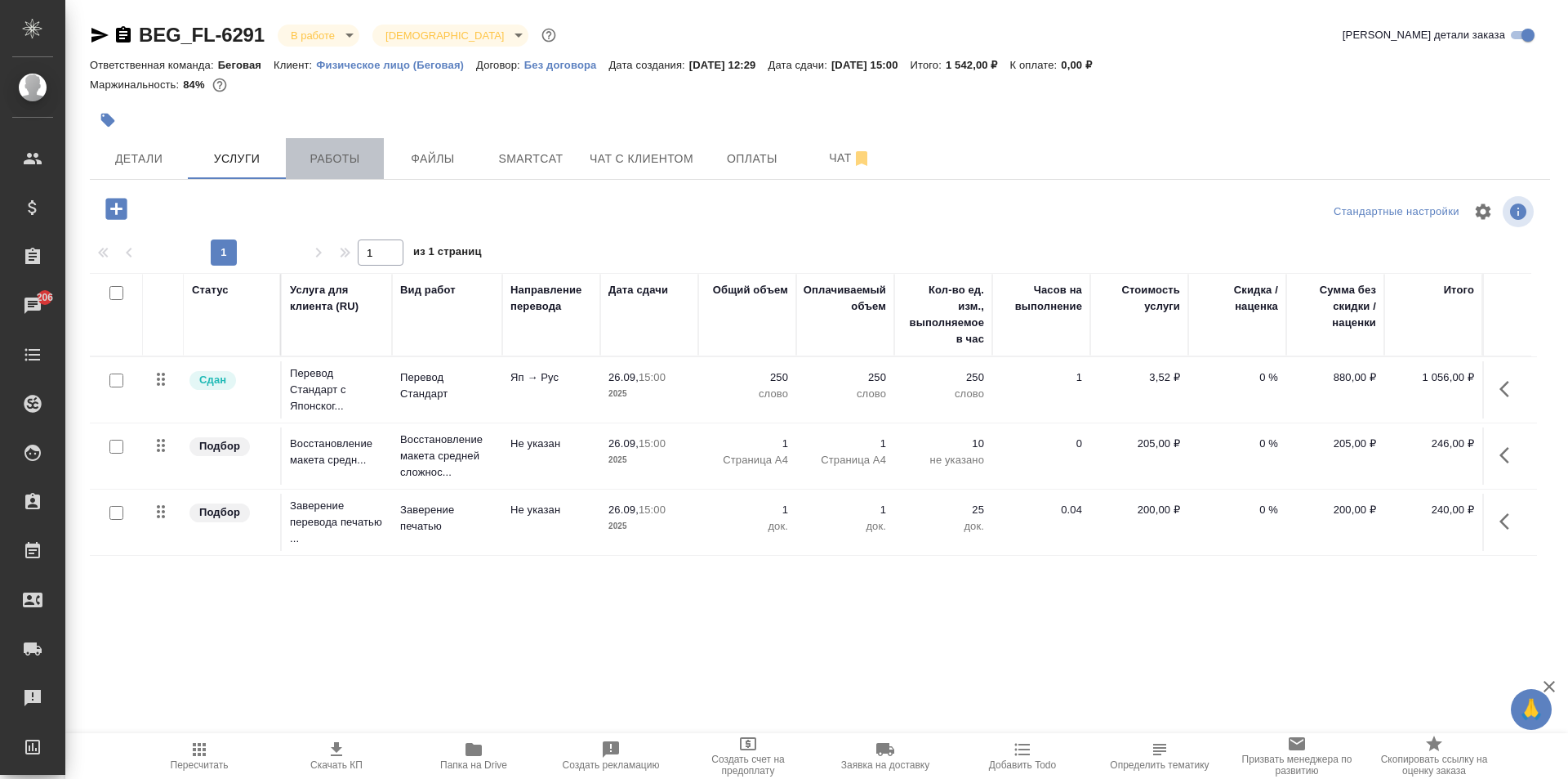
click at [326, 162] on span "Работы" at bounding box center [334, 159] width 78 height 20
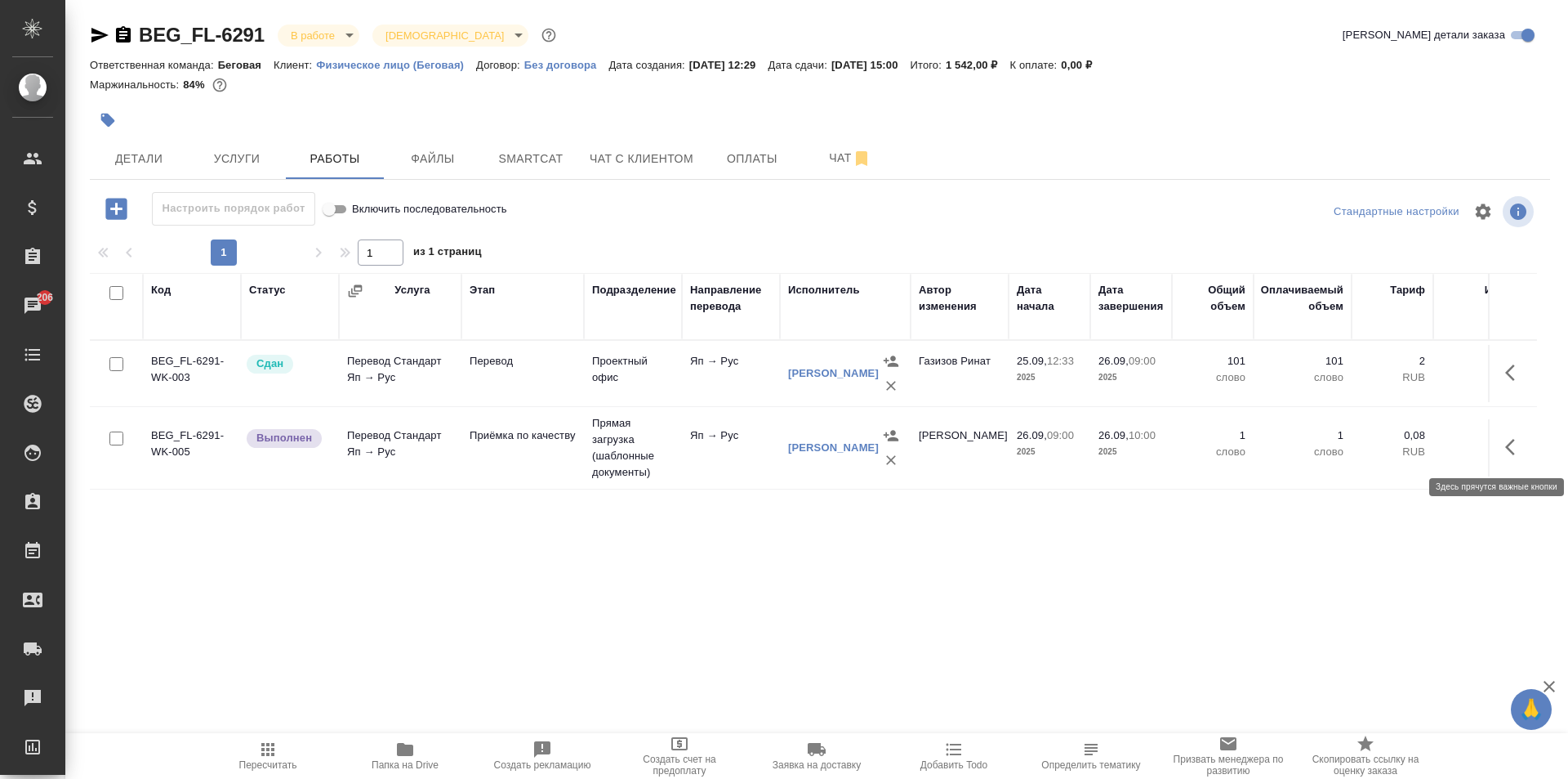
click at [1505, 447] on icon "button" at bounding box center [1515, 447] width 20 height 20
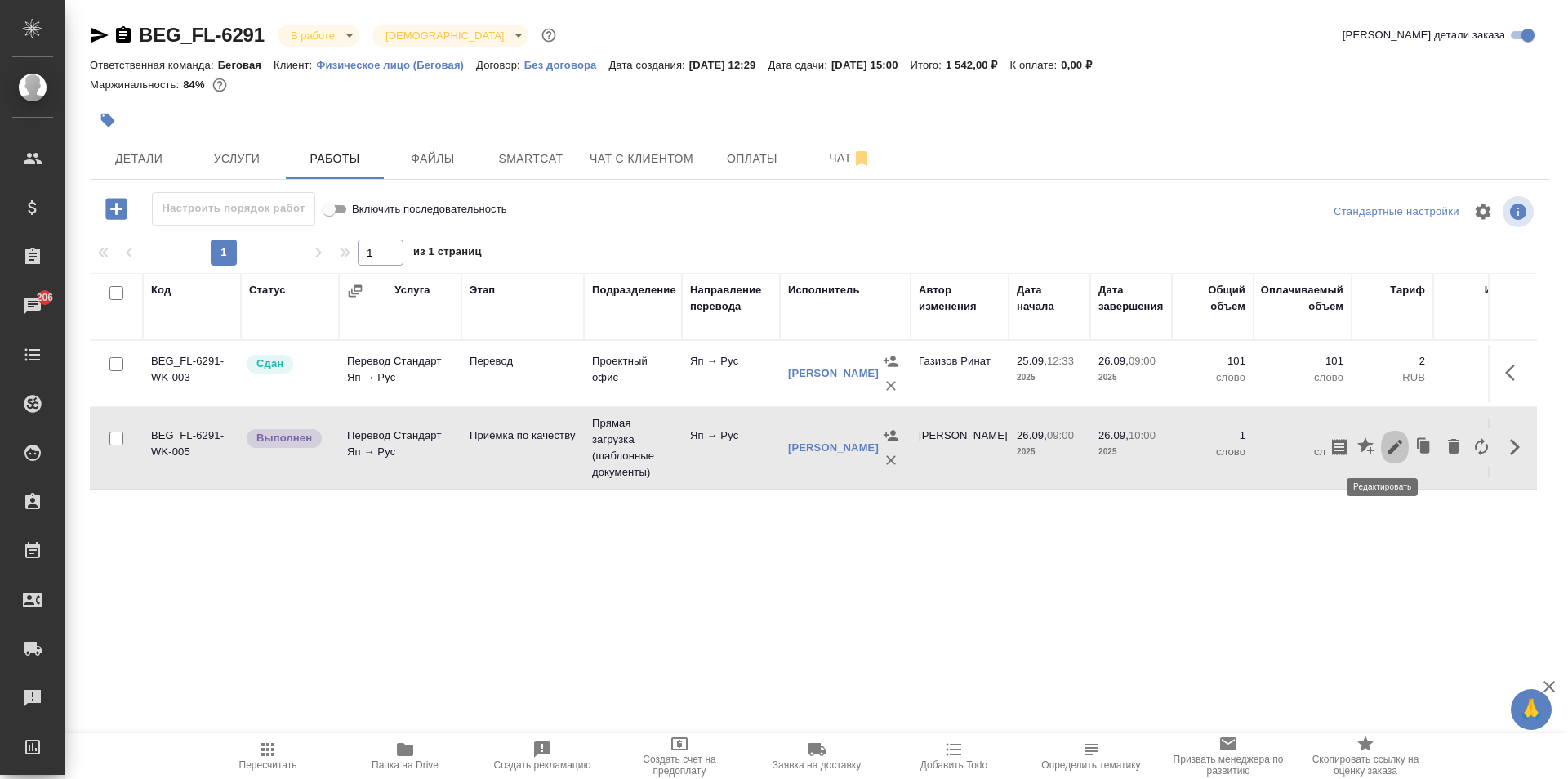
click at [1385, 453] on icon "button" at bounding box center [1395, 447] width 20 height 20
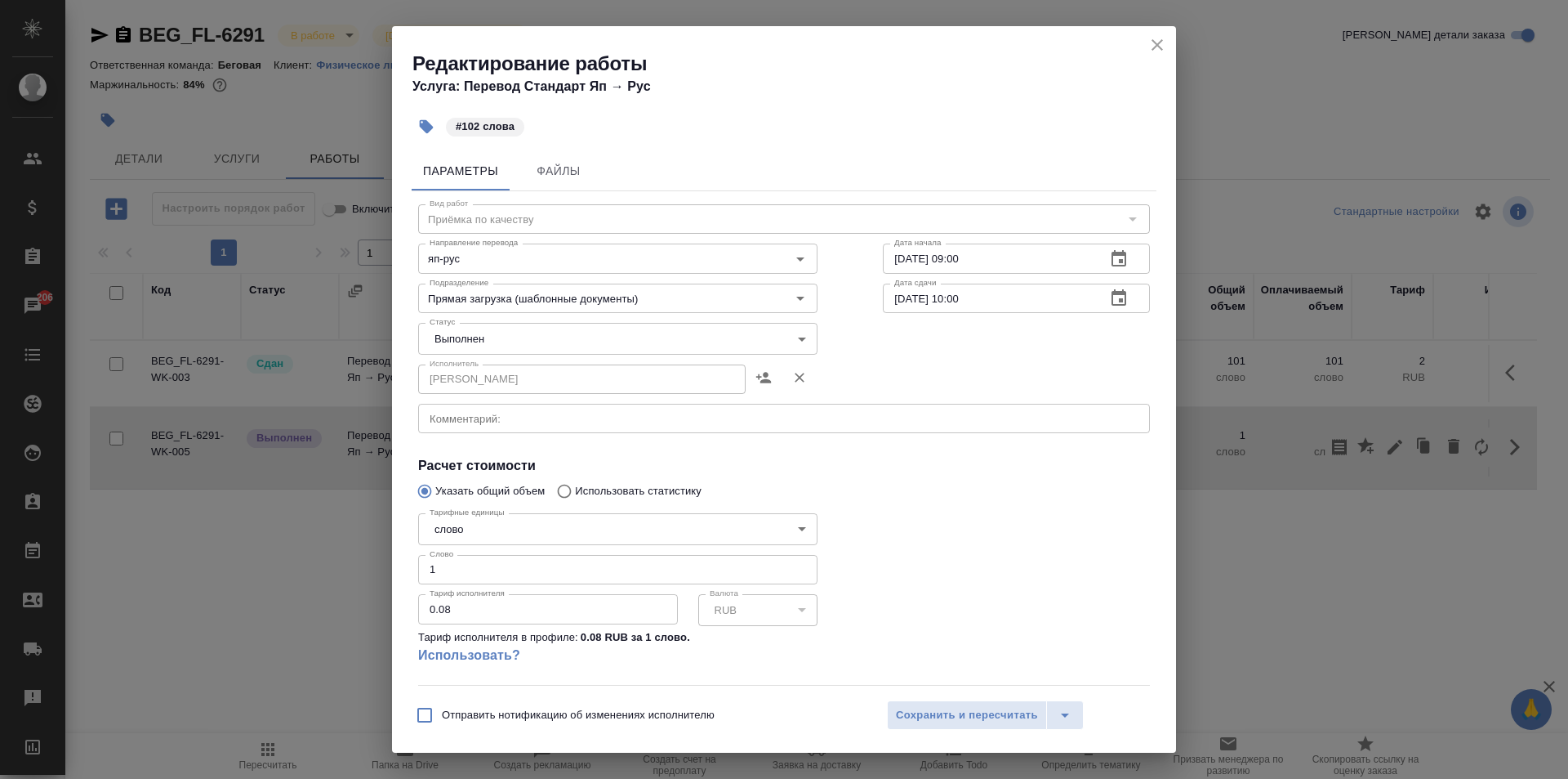
click at [493, 556] on input "1" at bounding box center [618, 569] width 399 height 29
type input "102"
click at [992, 720] on span "Сохранить и пересчитать" at bounding box center [967, 715] width 142 height 19
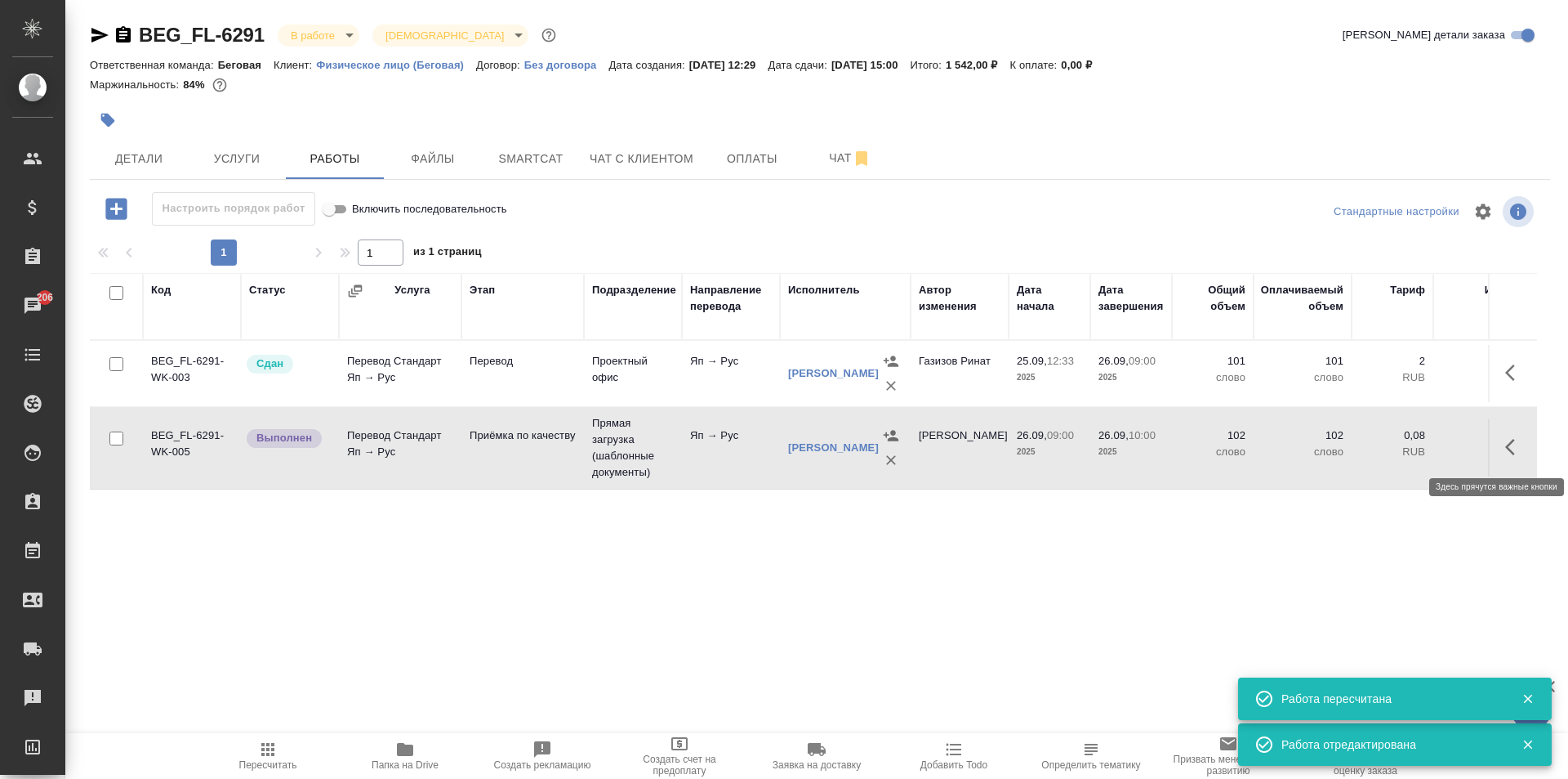
click at [1495, 453] on button "button" at bounding box center [1515, 447] width 39 height 39
click at [1391, 448] on icon "button" at bounding box center [1395, 447] width 20 height 20
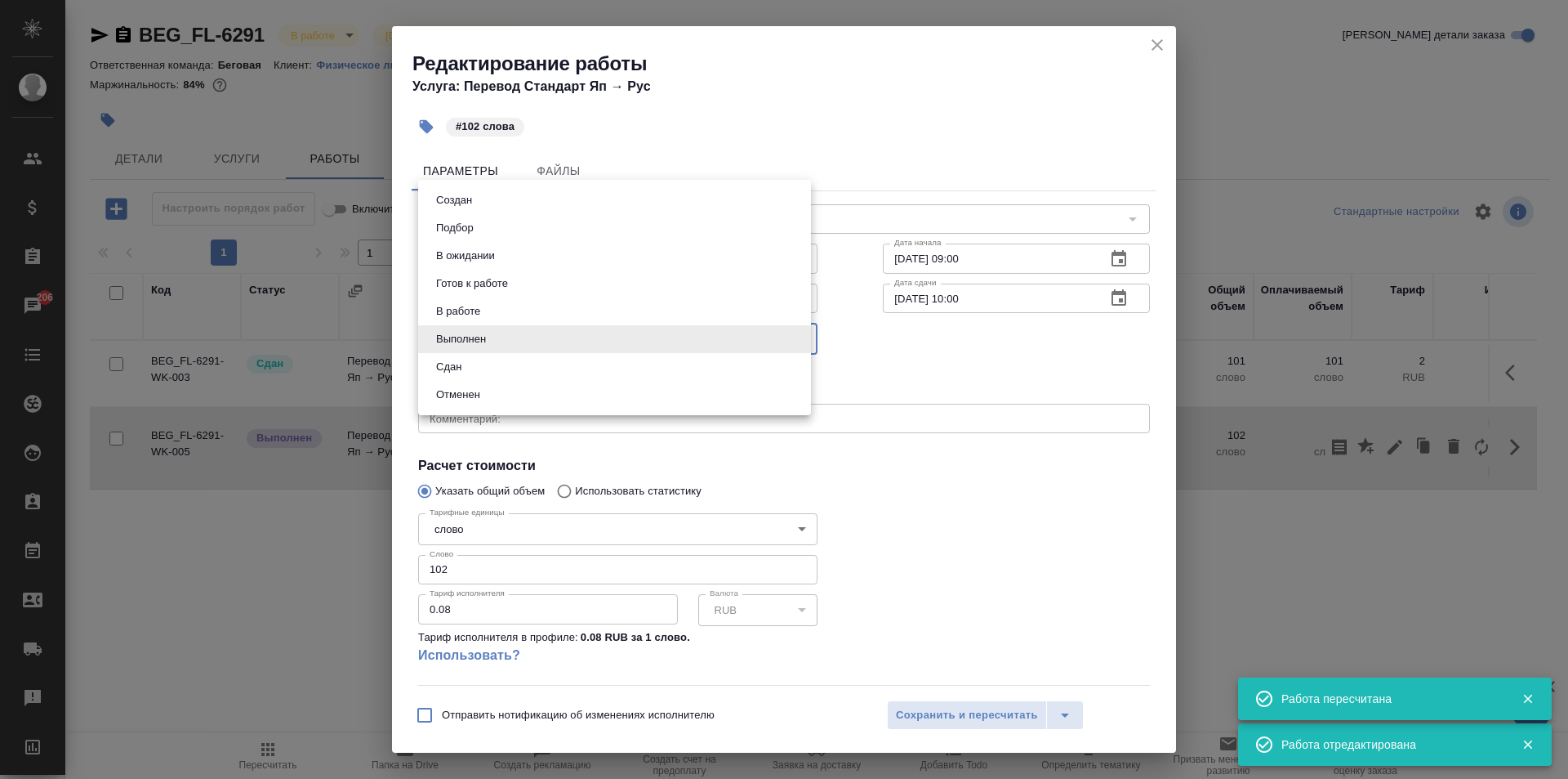
click at [439, 324] on body "🙏 .cls-1 fill:#fff; AWATERA Moskalets Alina Клиенты Спецификации Заказы 206 Чат…" at bounding box center [784, 390] width 1568 height 779
click at [474, 365] on li "Сдан" at bounding box center [615, 366] width 393 height 28
type input "closed"
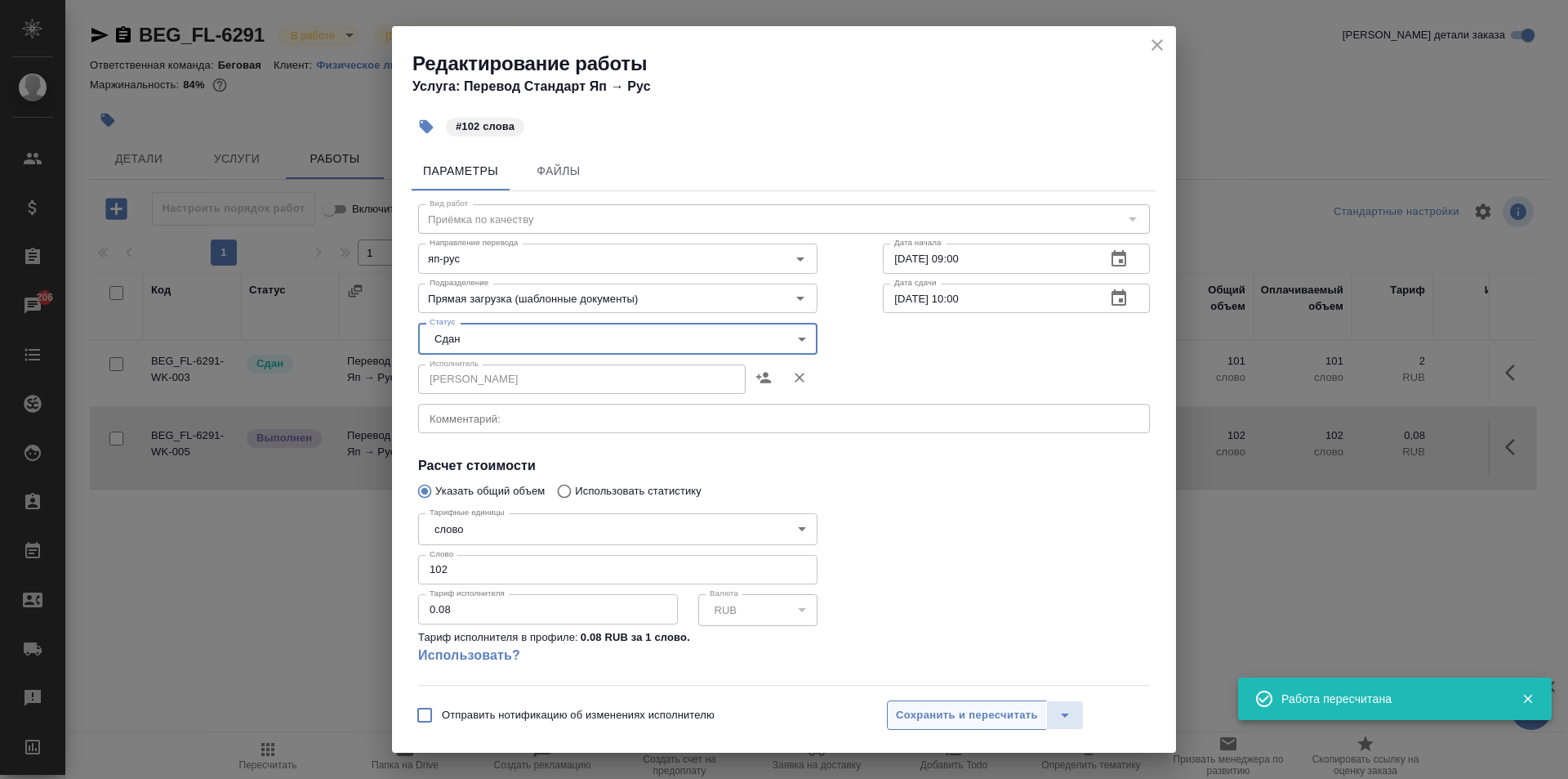
click at [942, 719] on span "Сохранить и пересчитать" at bounding box center [967, 715] width 142 height 19
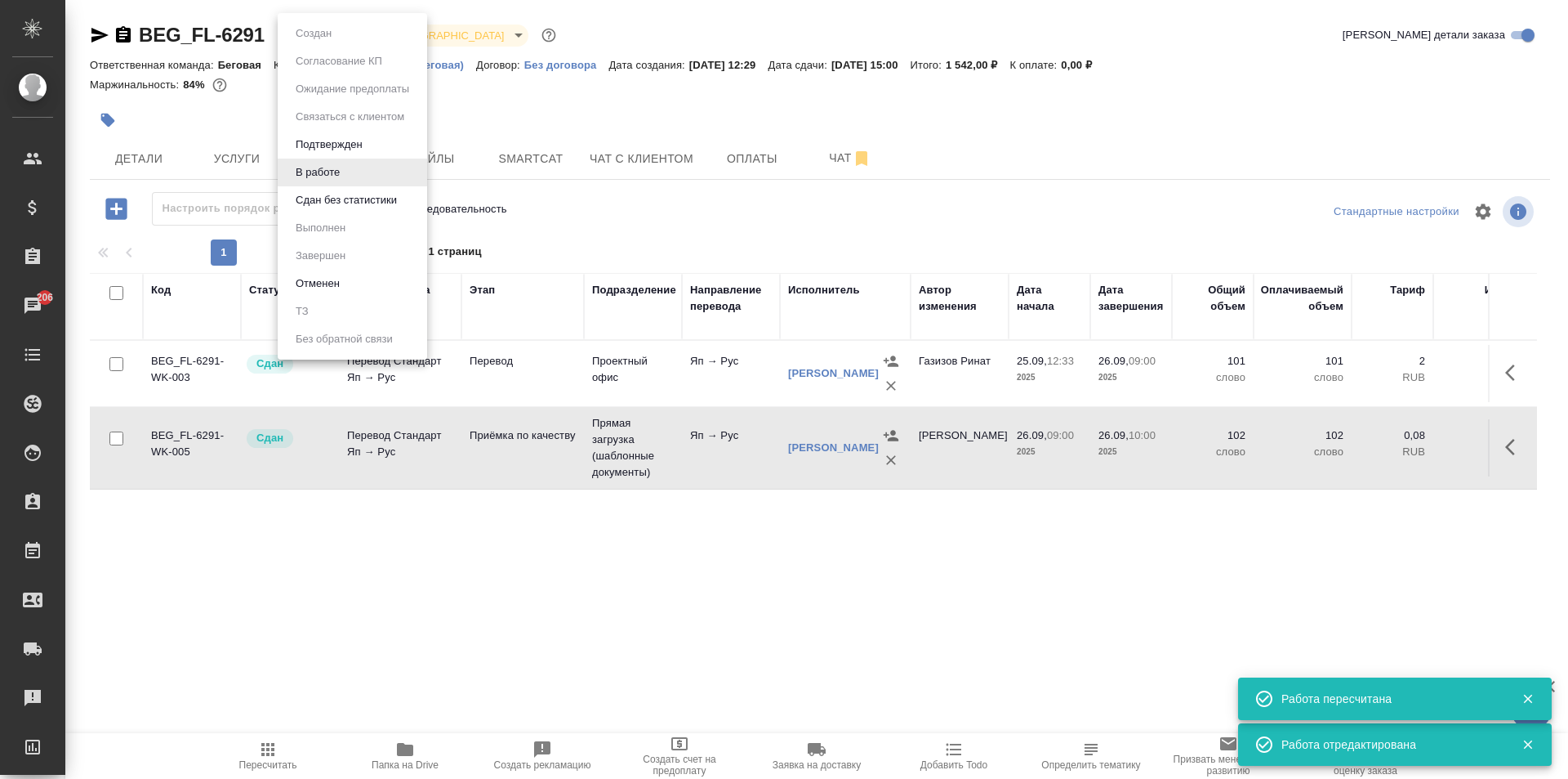
click at [310, 42] on body "🙏 .cls-1 fill:#fff; AWATERA Moskalets Alina Клиенты Спецификации Заказы 206 Чат…" at bounding box center [784, 390] width 1568 height 779
click at [336, 194] on button "Сдан без статистики" at bounding box center [346, 201] width 111 height 18
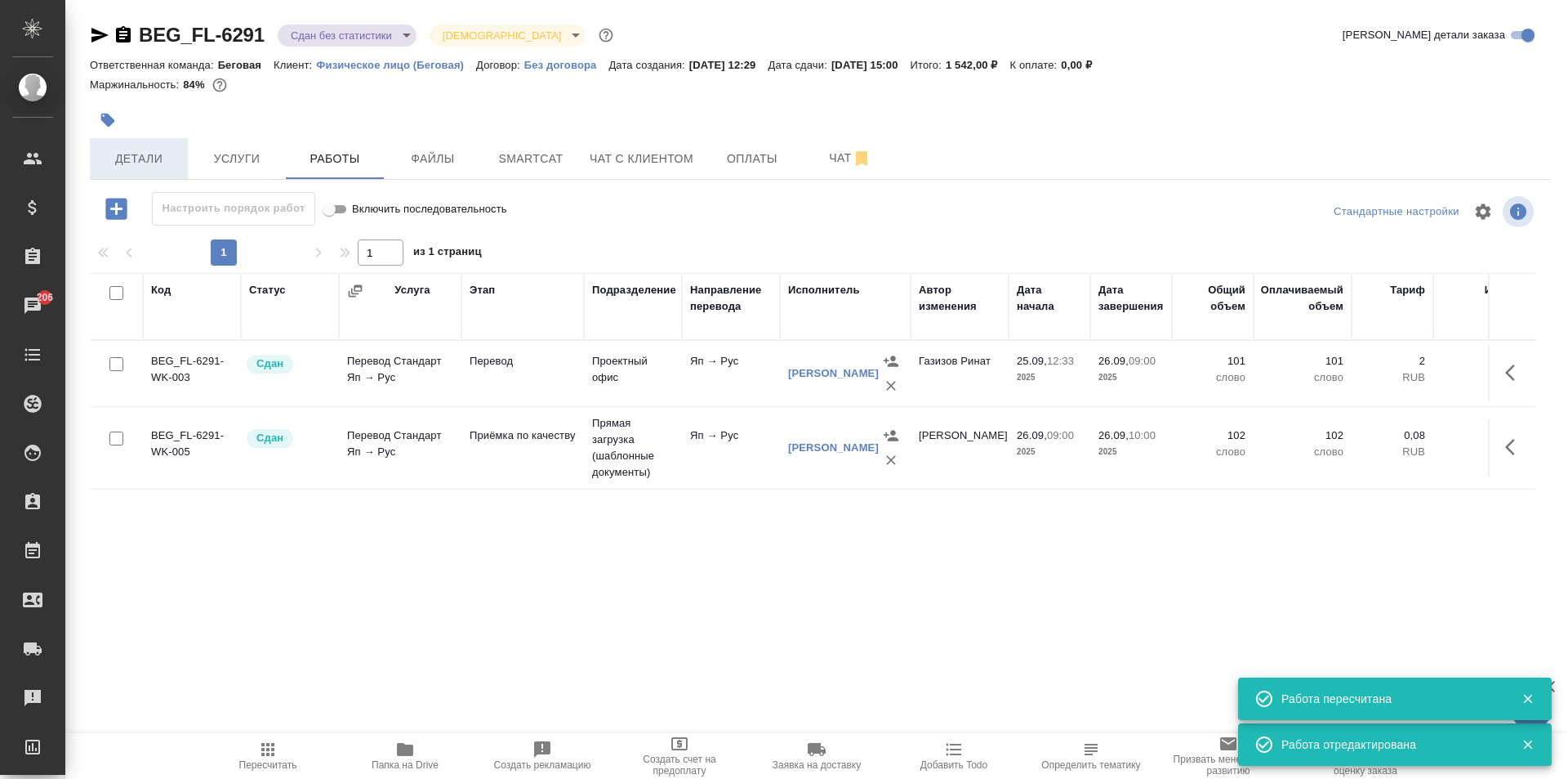
click at [134, 146] on button "Детали" at bounding box center [138, 159] width 98 height 41
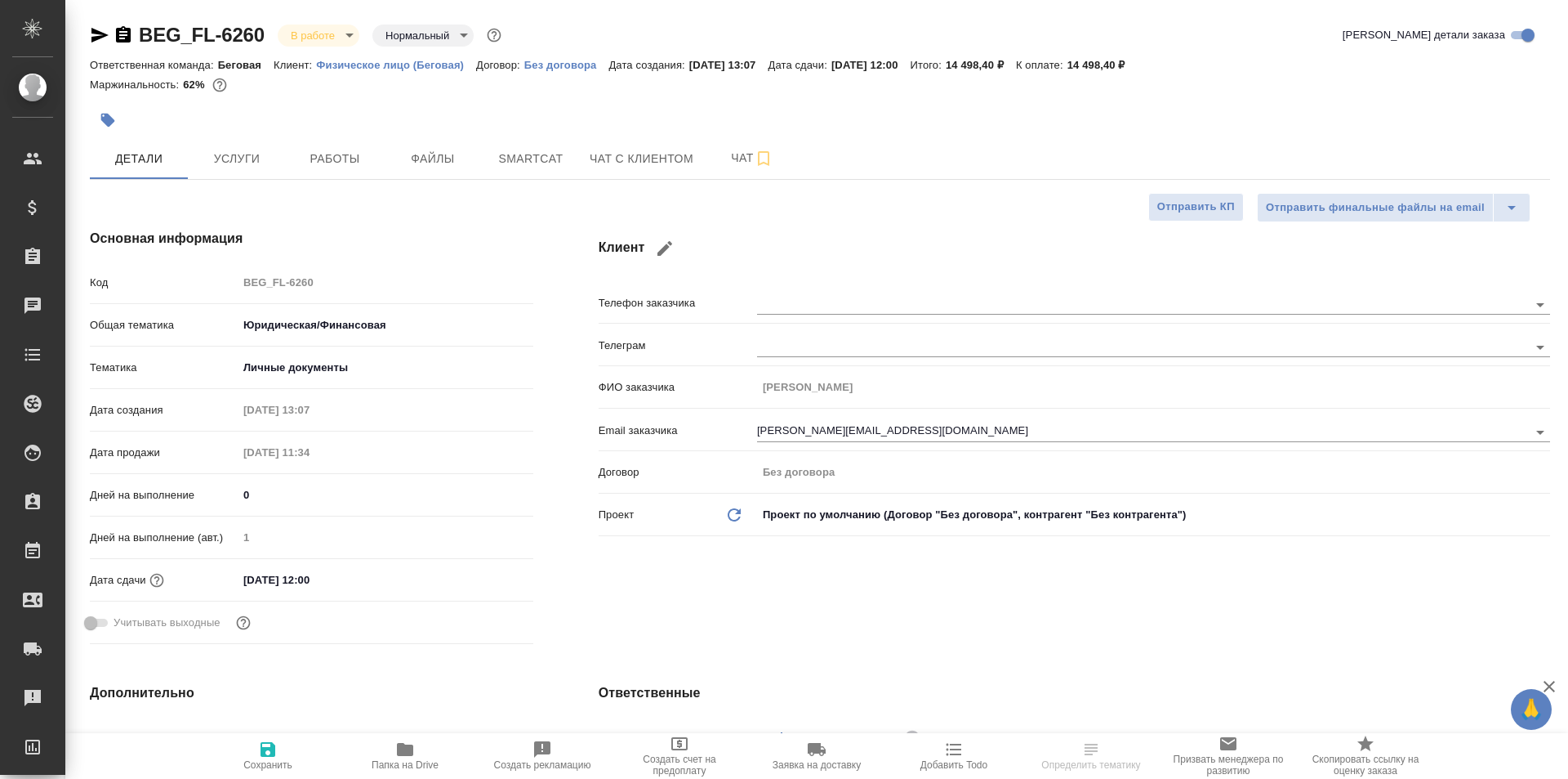
select select "RU"
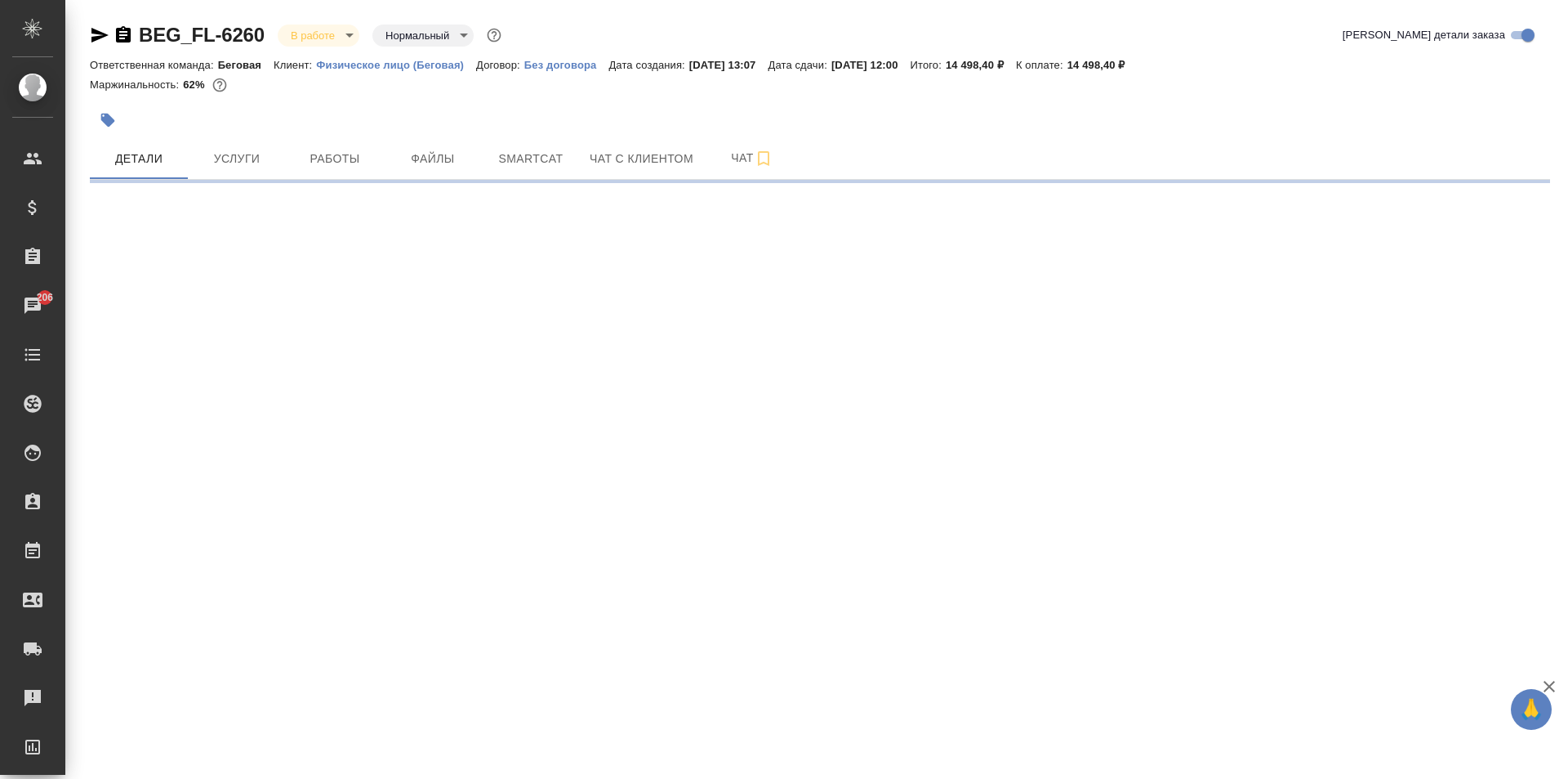
select select "RU"
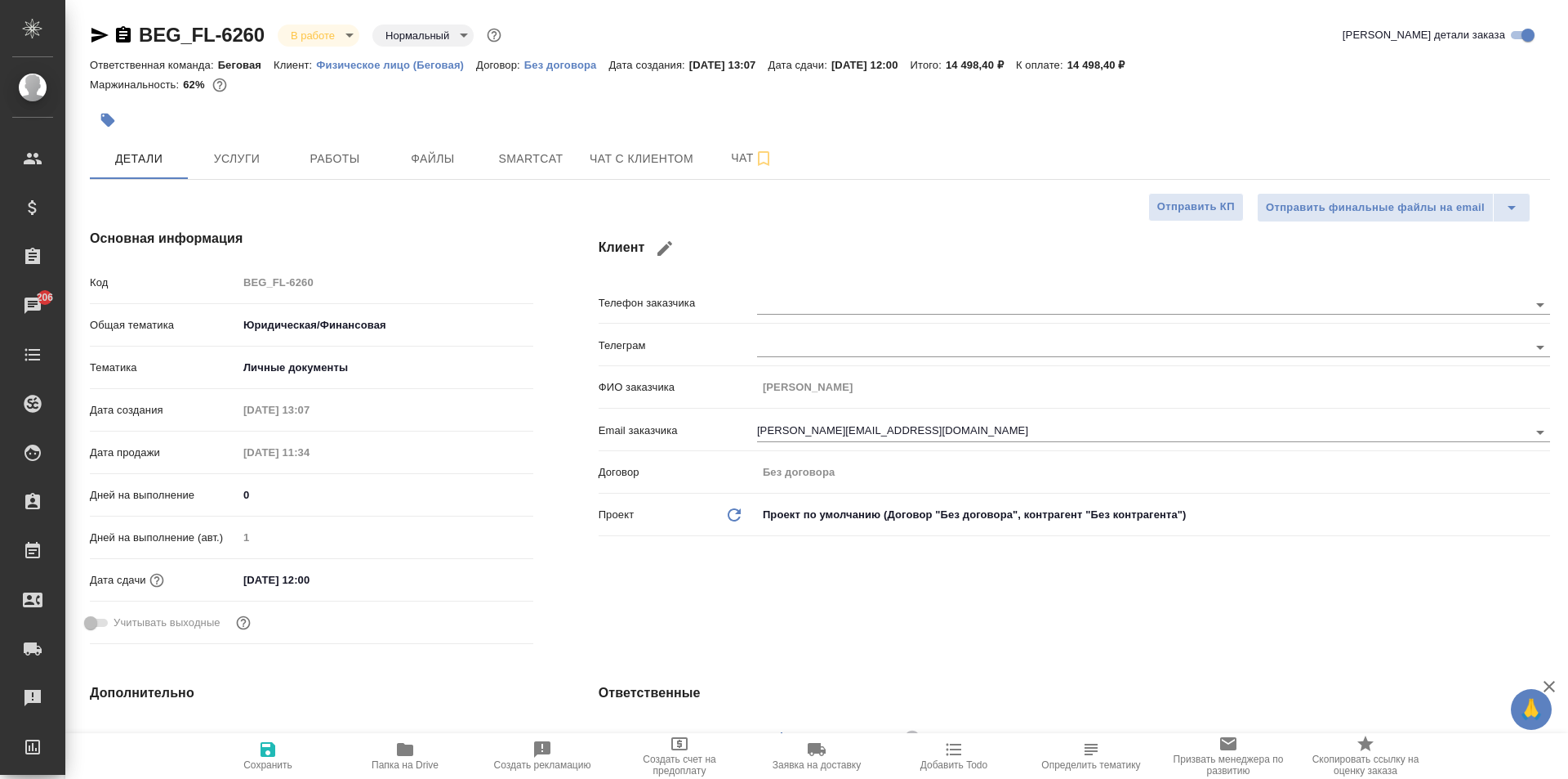
type textarea "x"
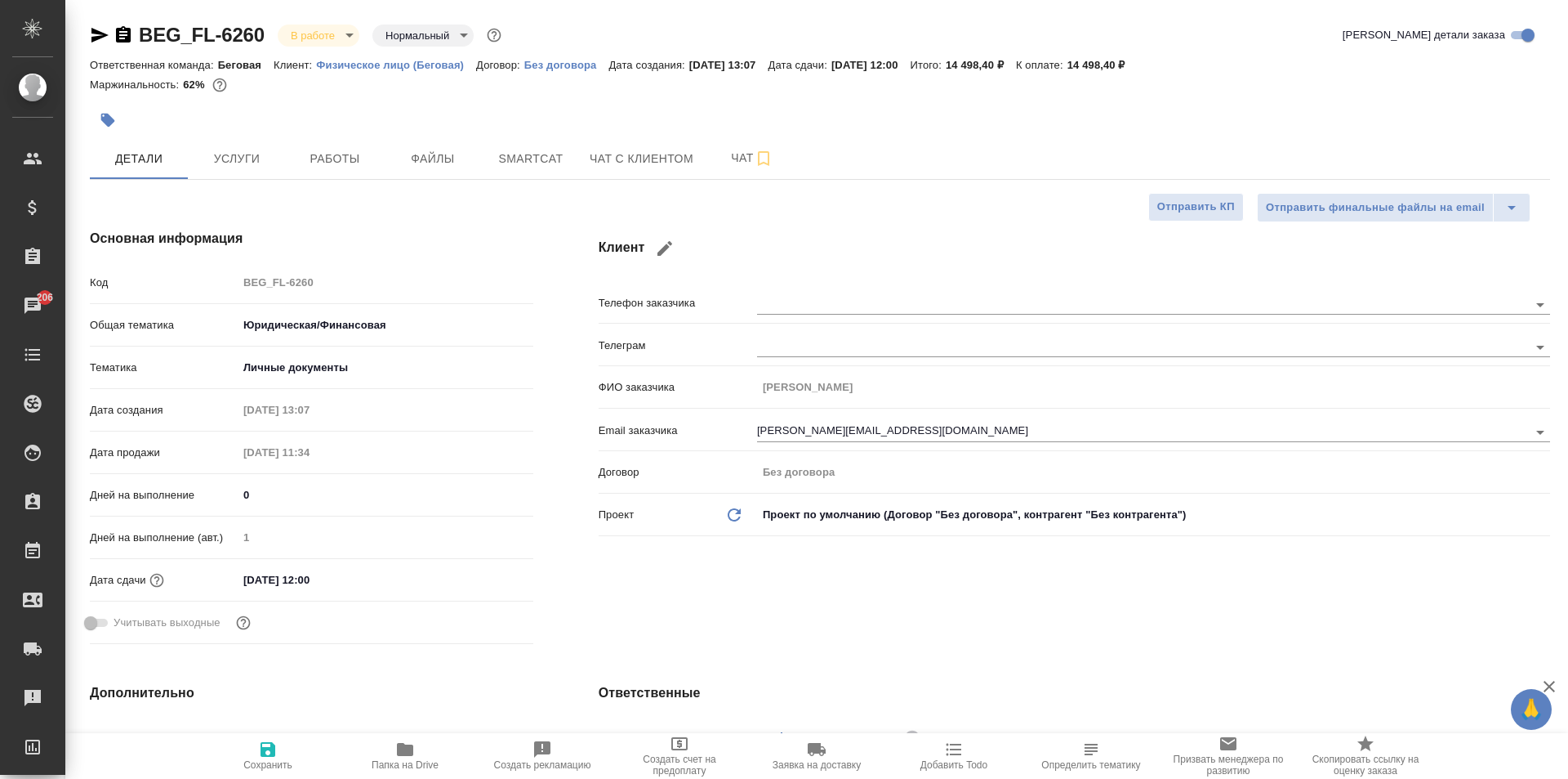
type textarea "x"
click at [119, 35] on icon "button" at bounding box center [123, 34] width 15 height 16
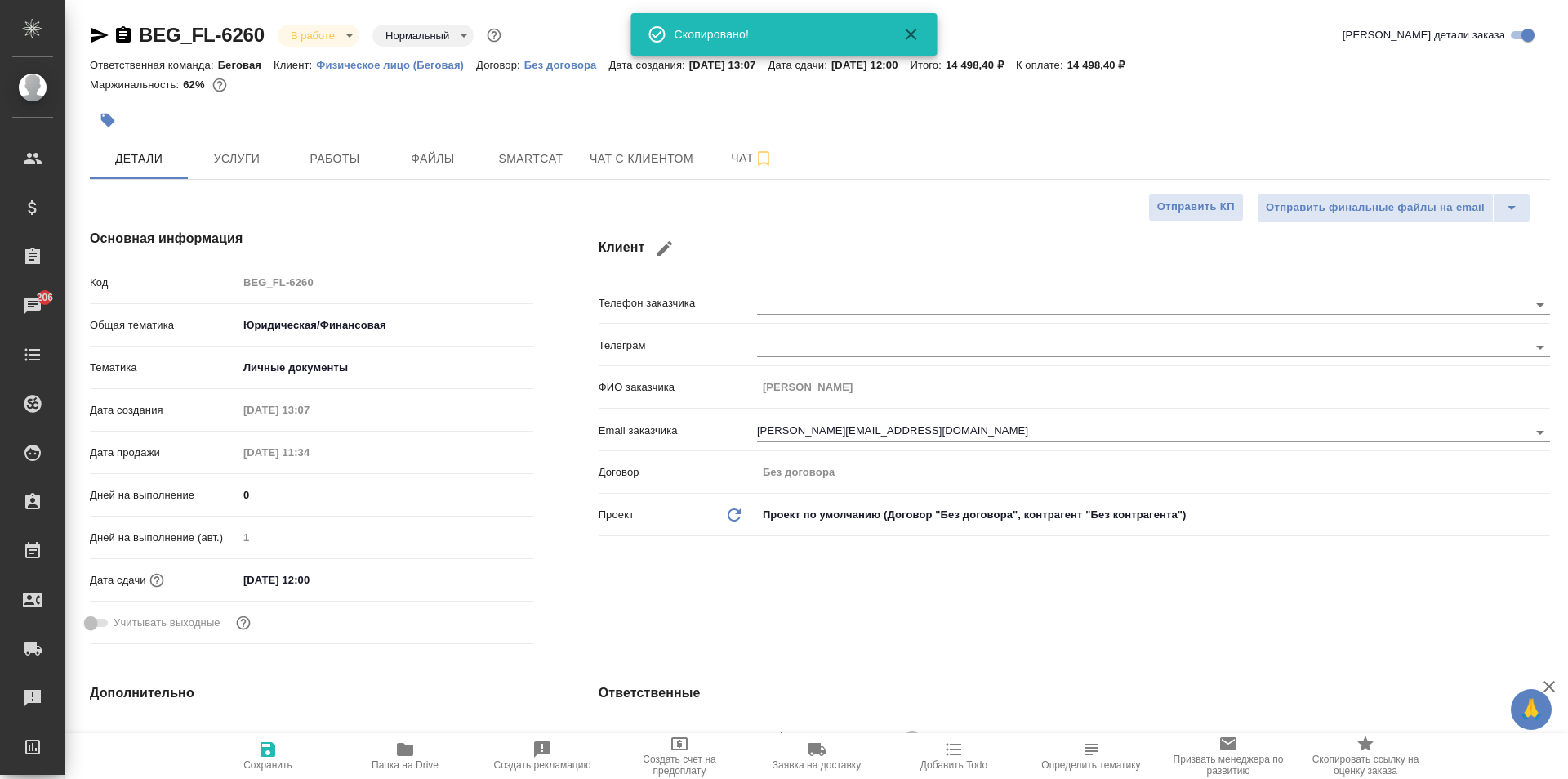
type textarea "x"
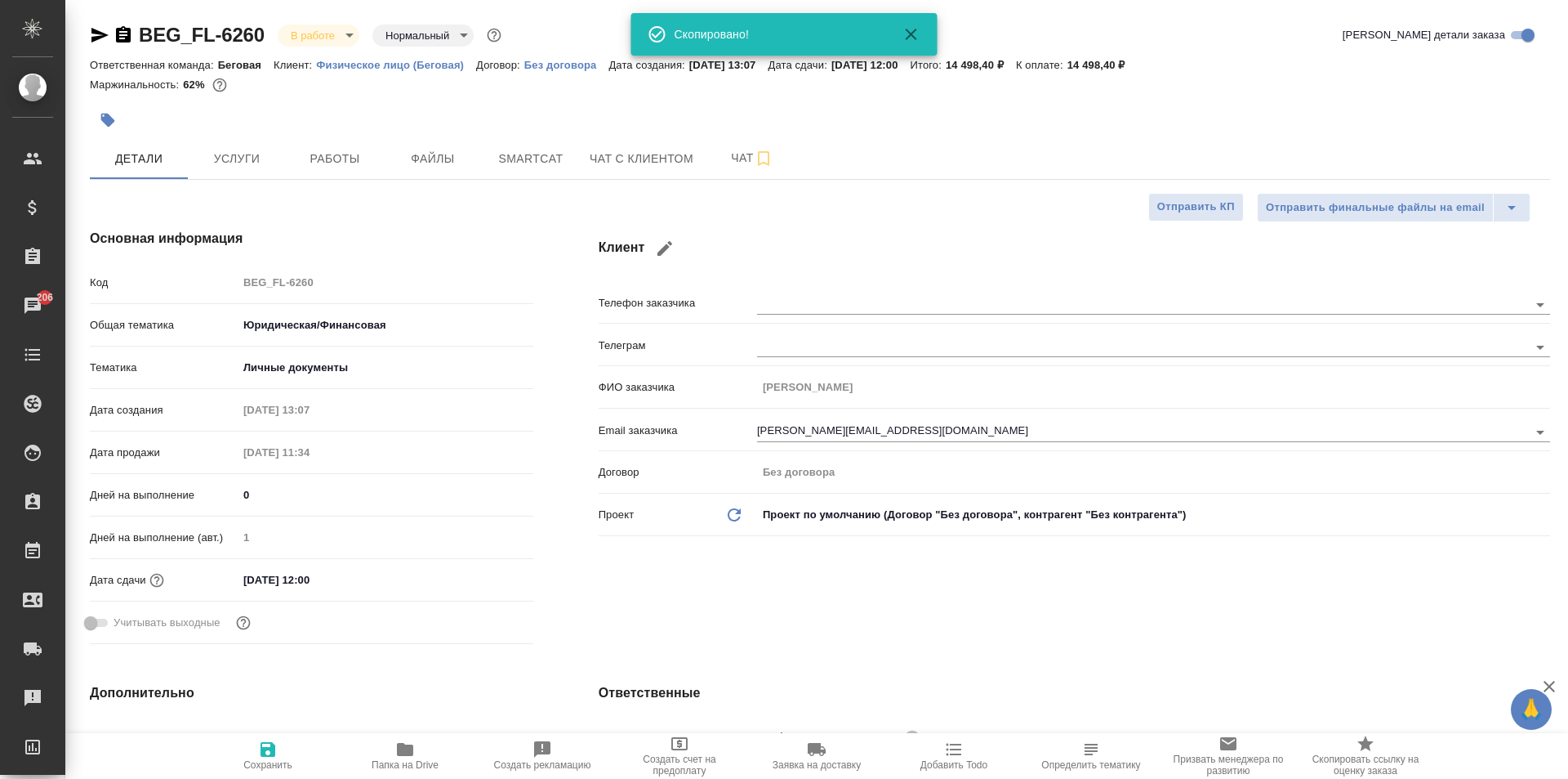
type textarea "x"
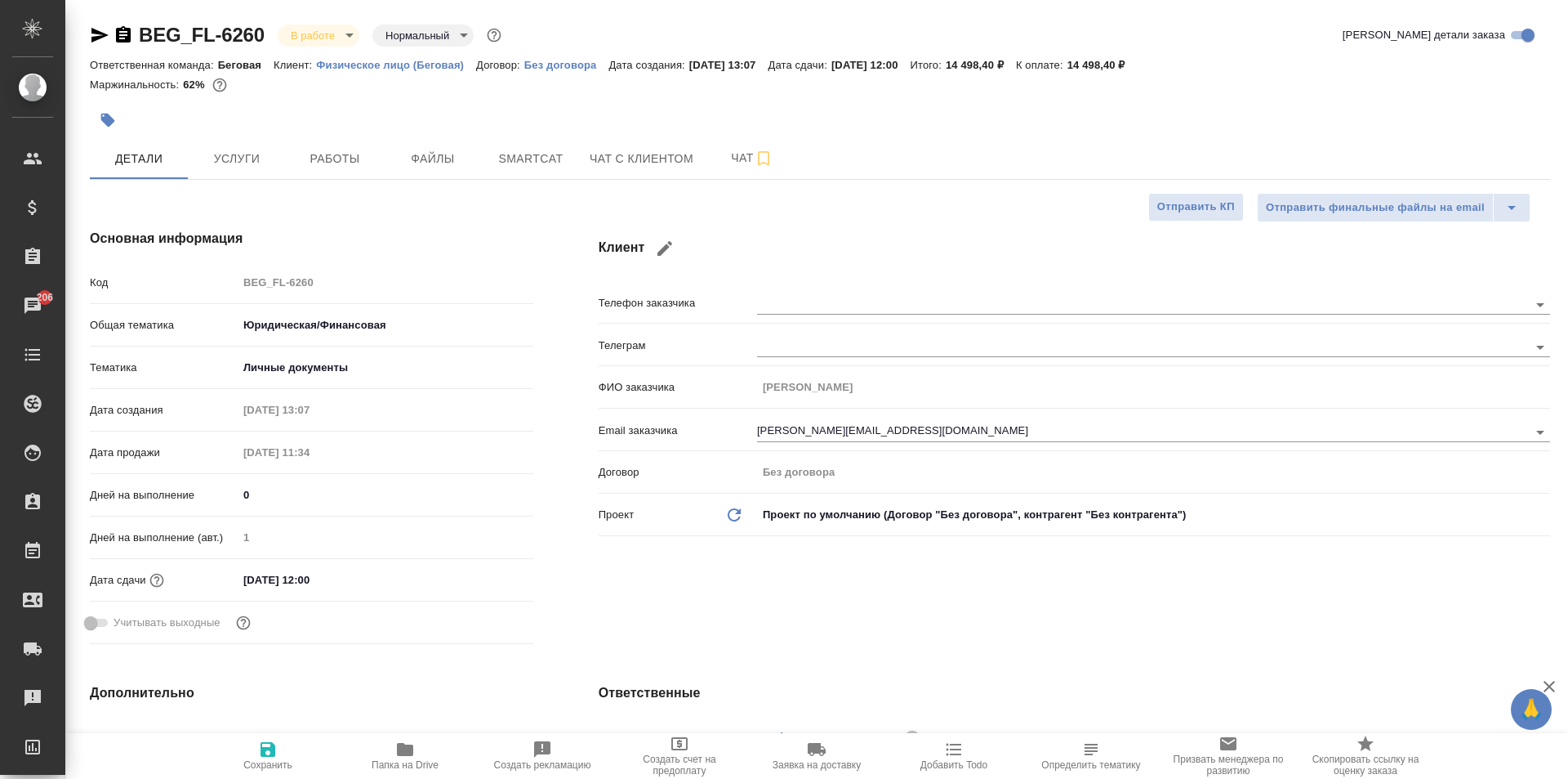
type textarea "x"
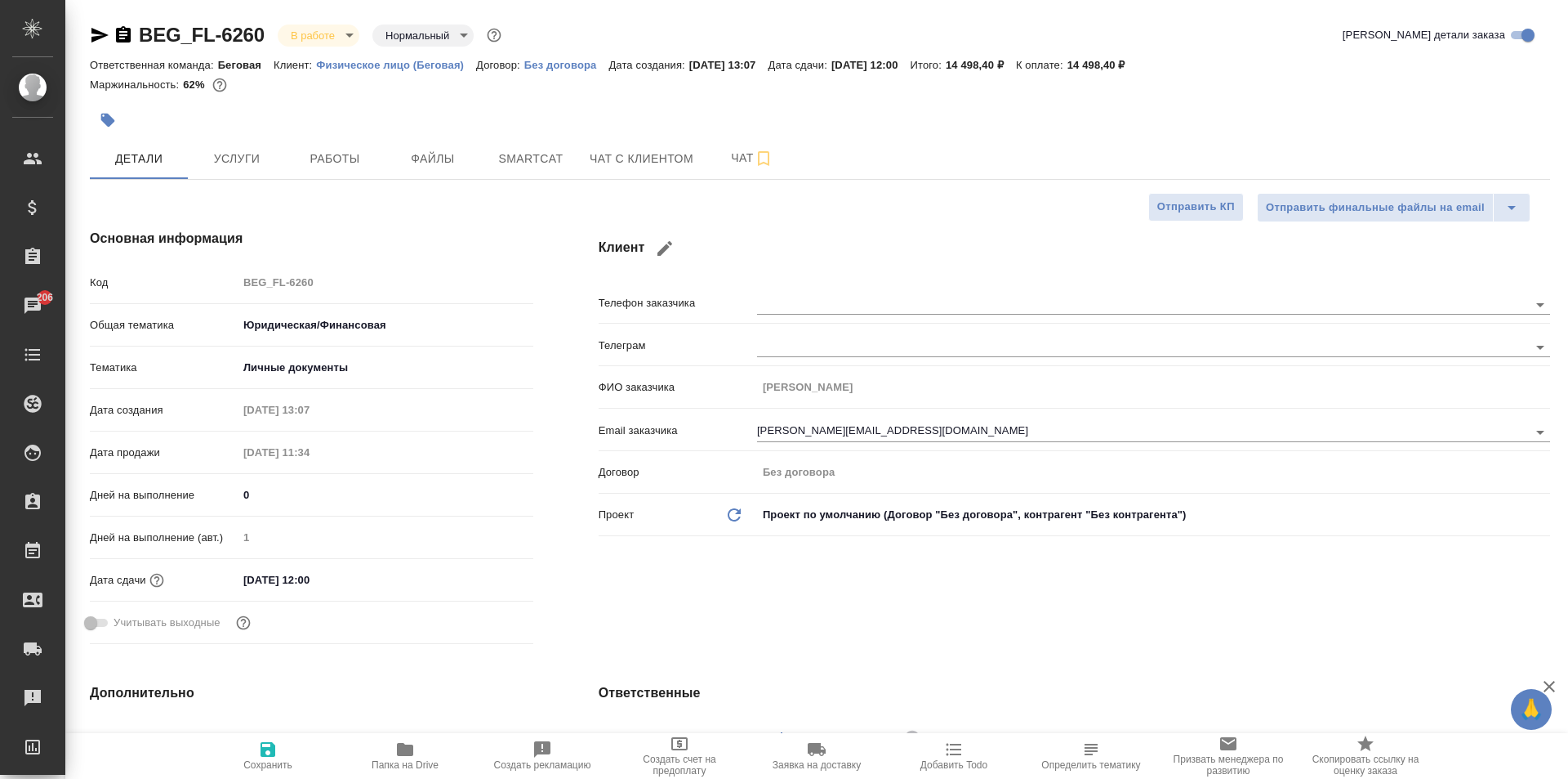
type textarea "x"
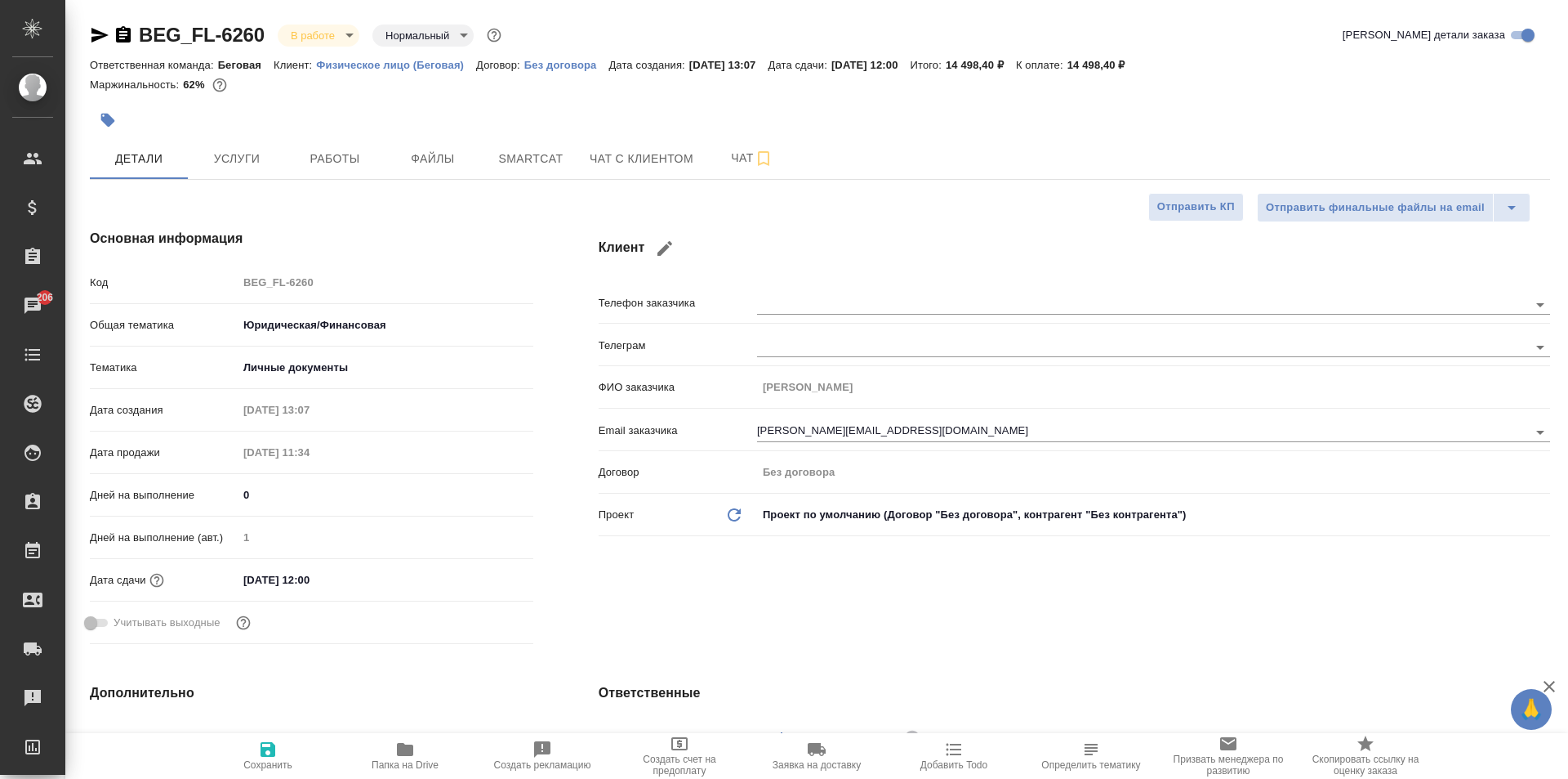
type textarea "x"
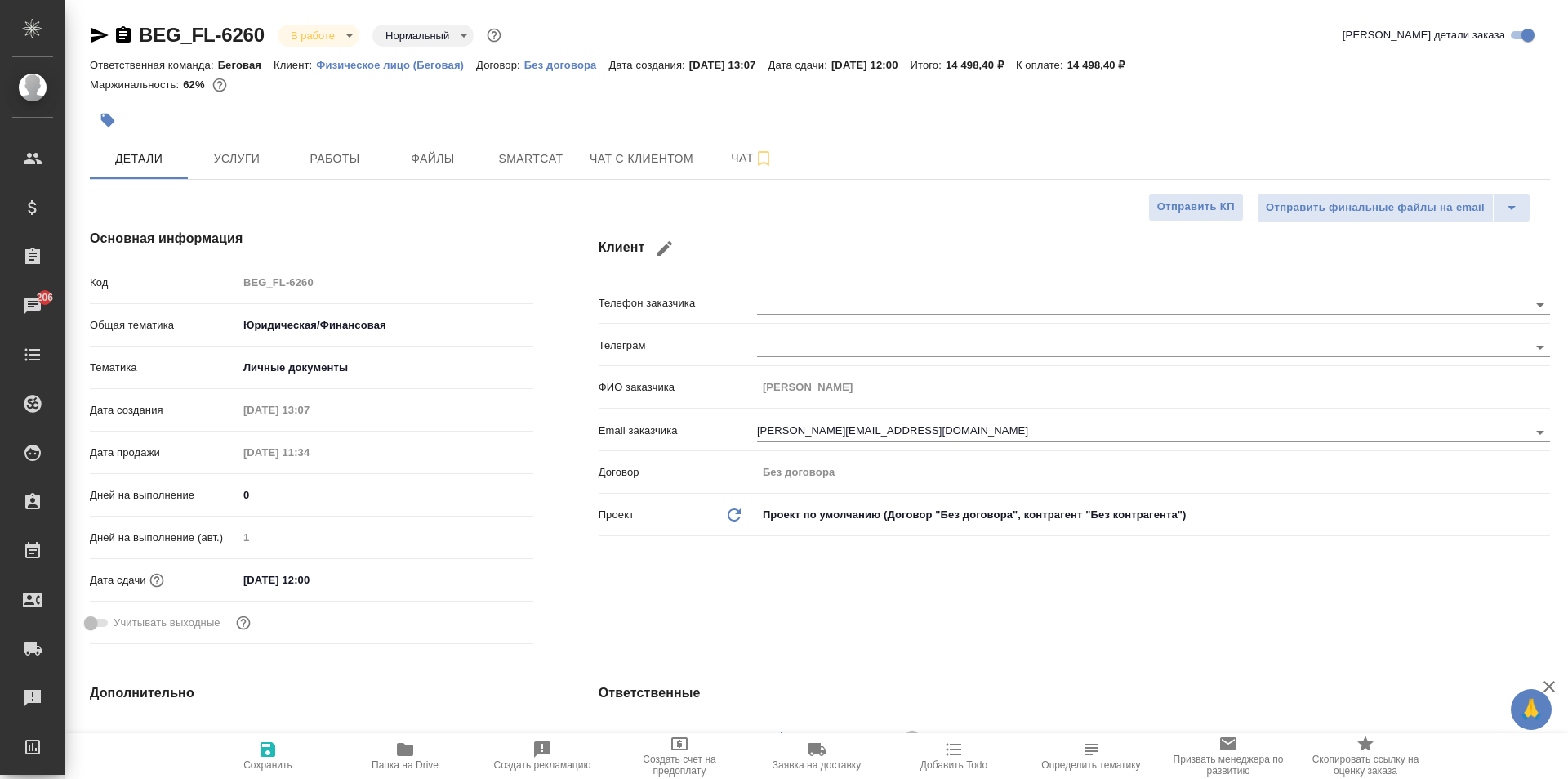
type textarea "x"
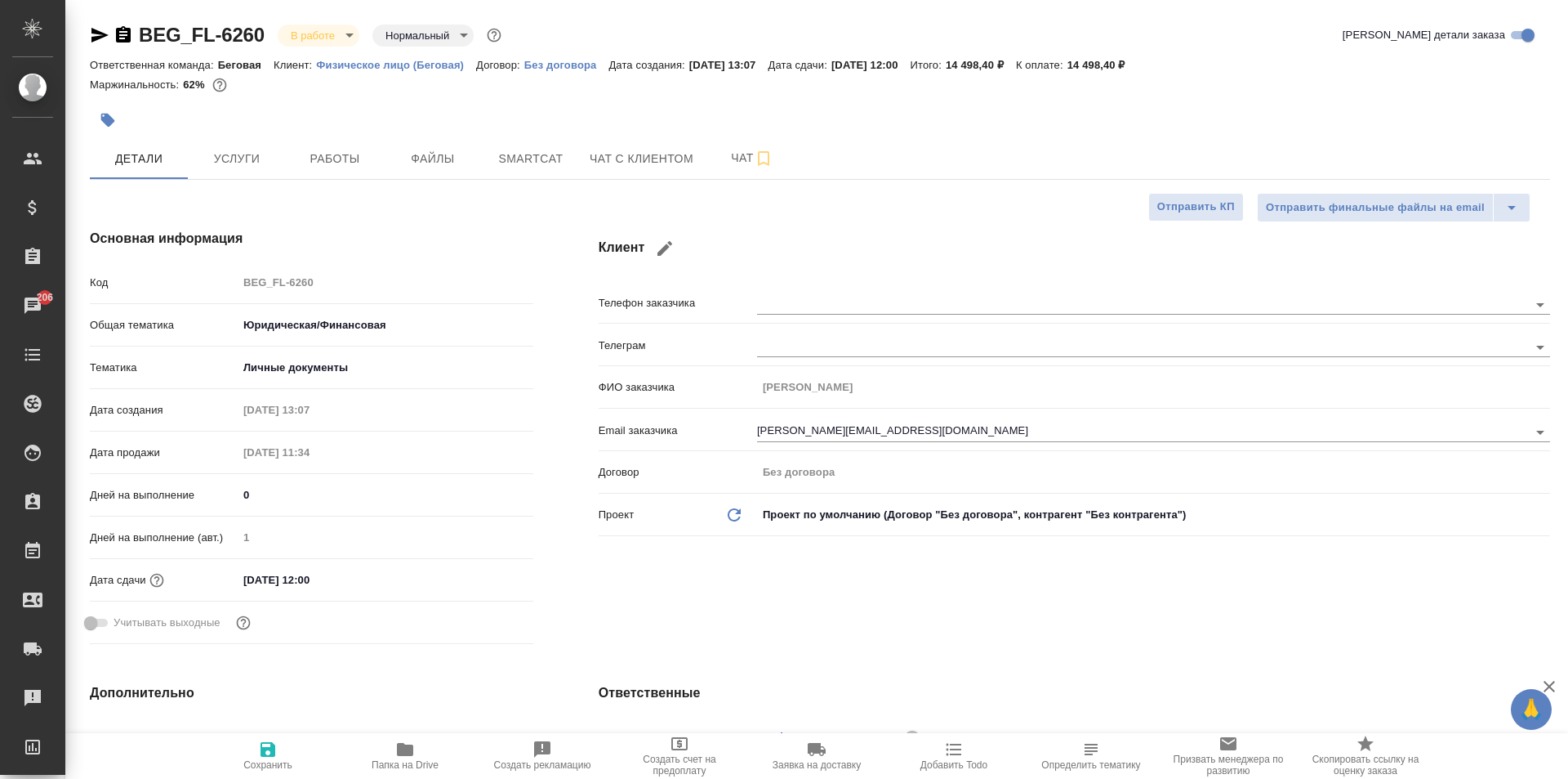
type textarea "x"
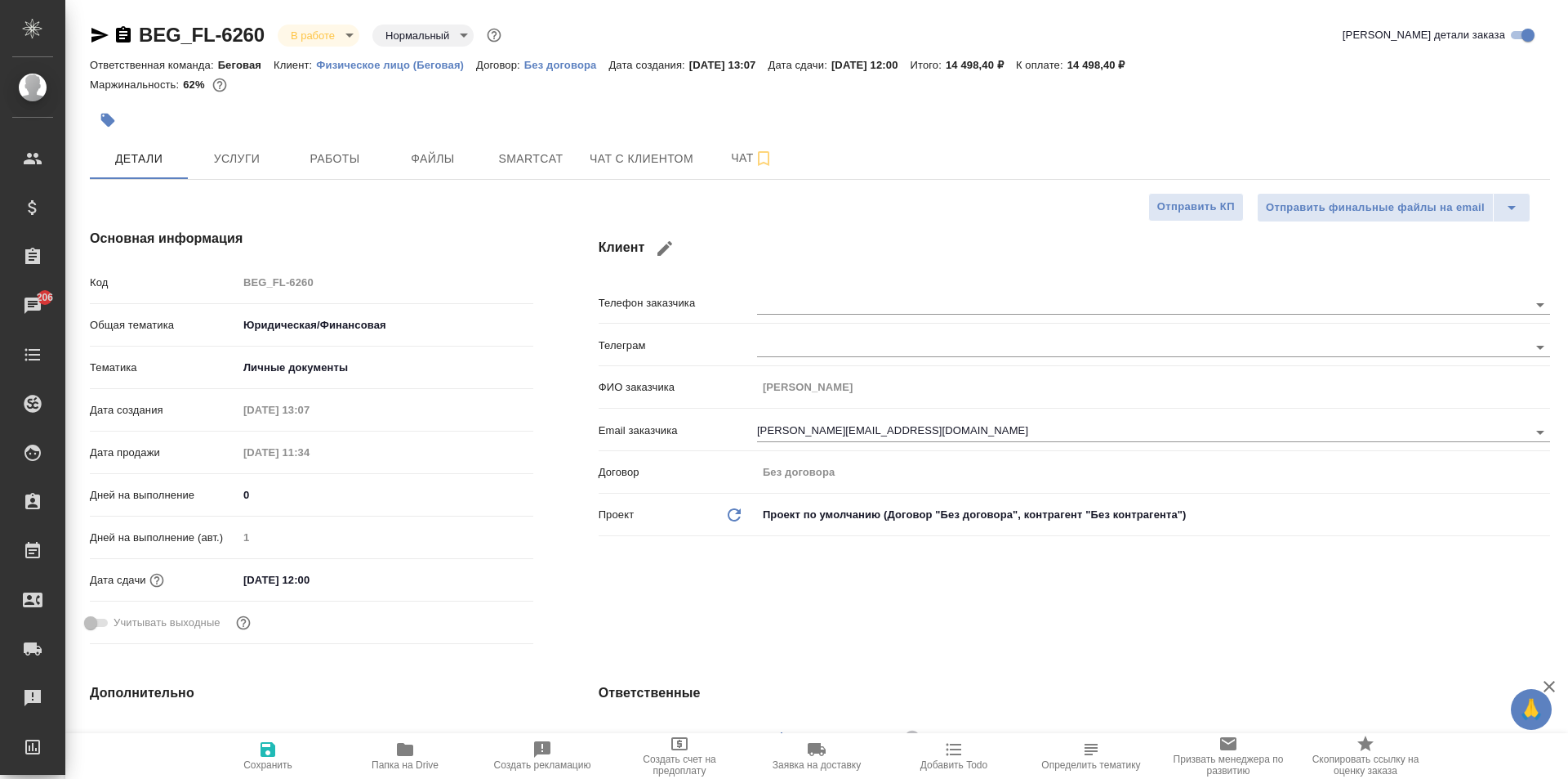
type textarea "x"
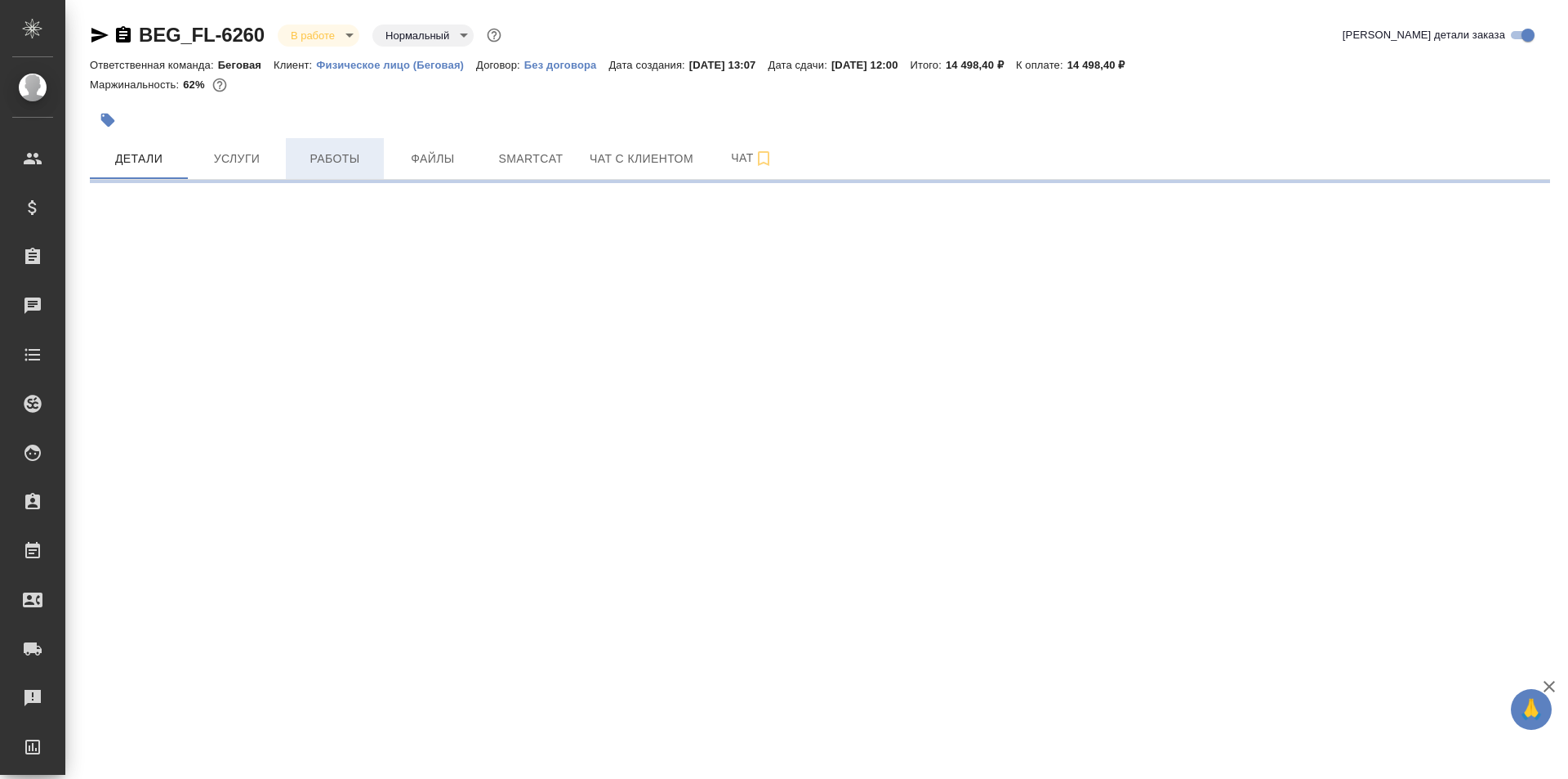
select select "RU"
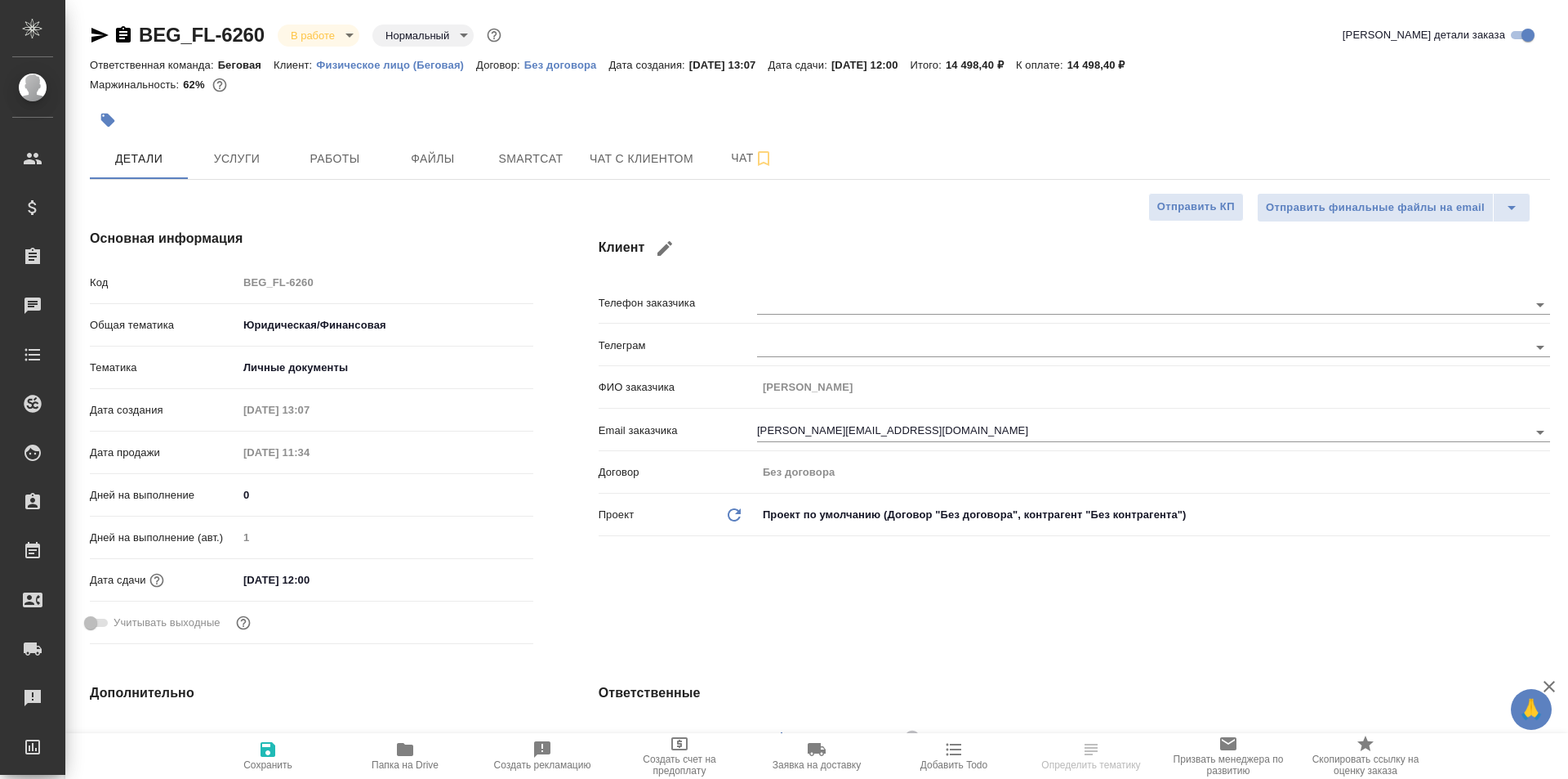
type textarea "x"
click at [305, 147] on button "Работы" at bounding box center [334, 159] width 98 height 41
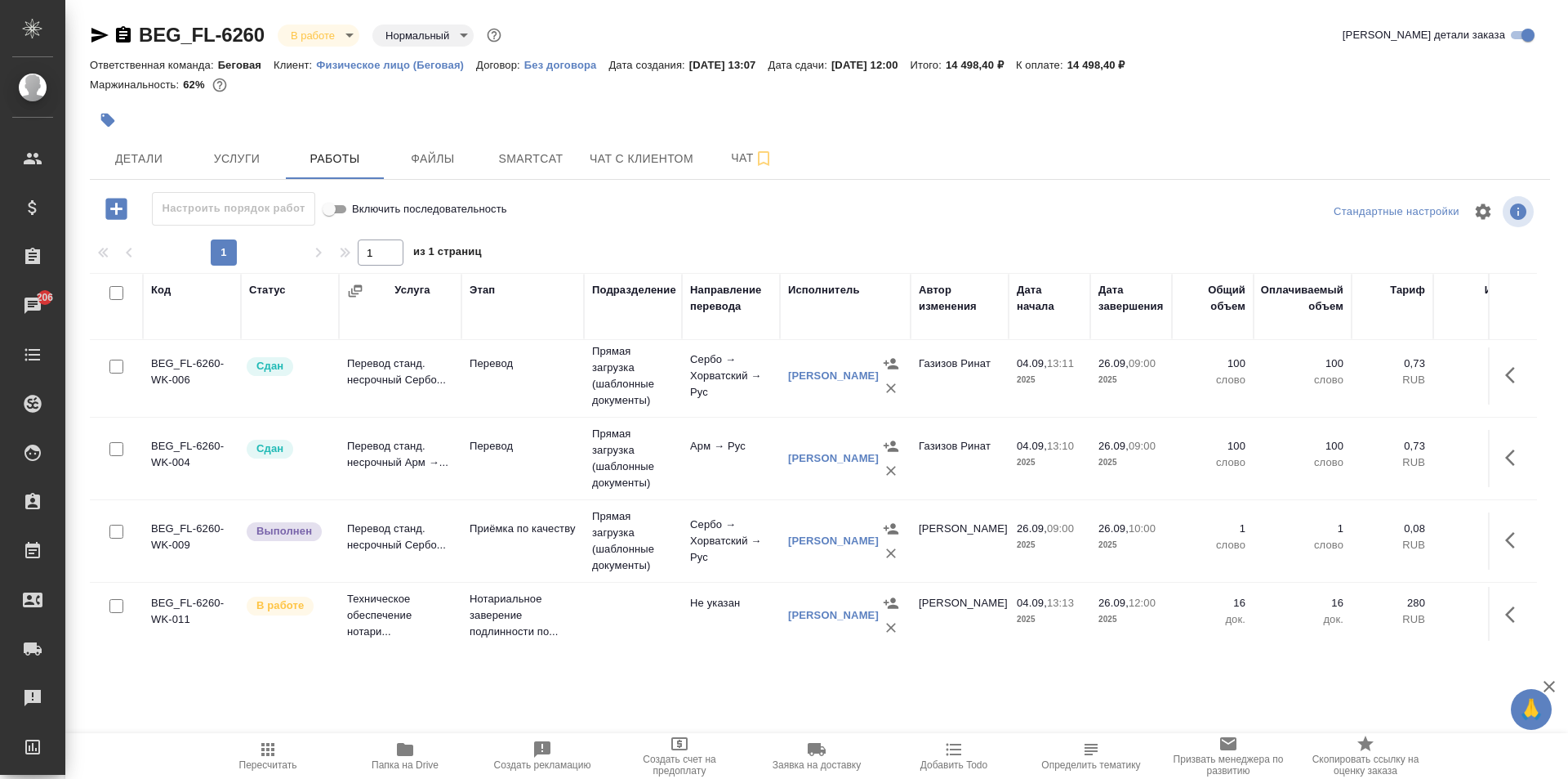
scroll to position [108, 0]
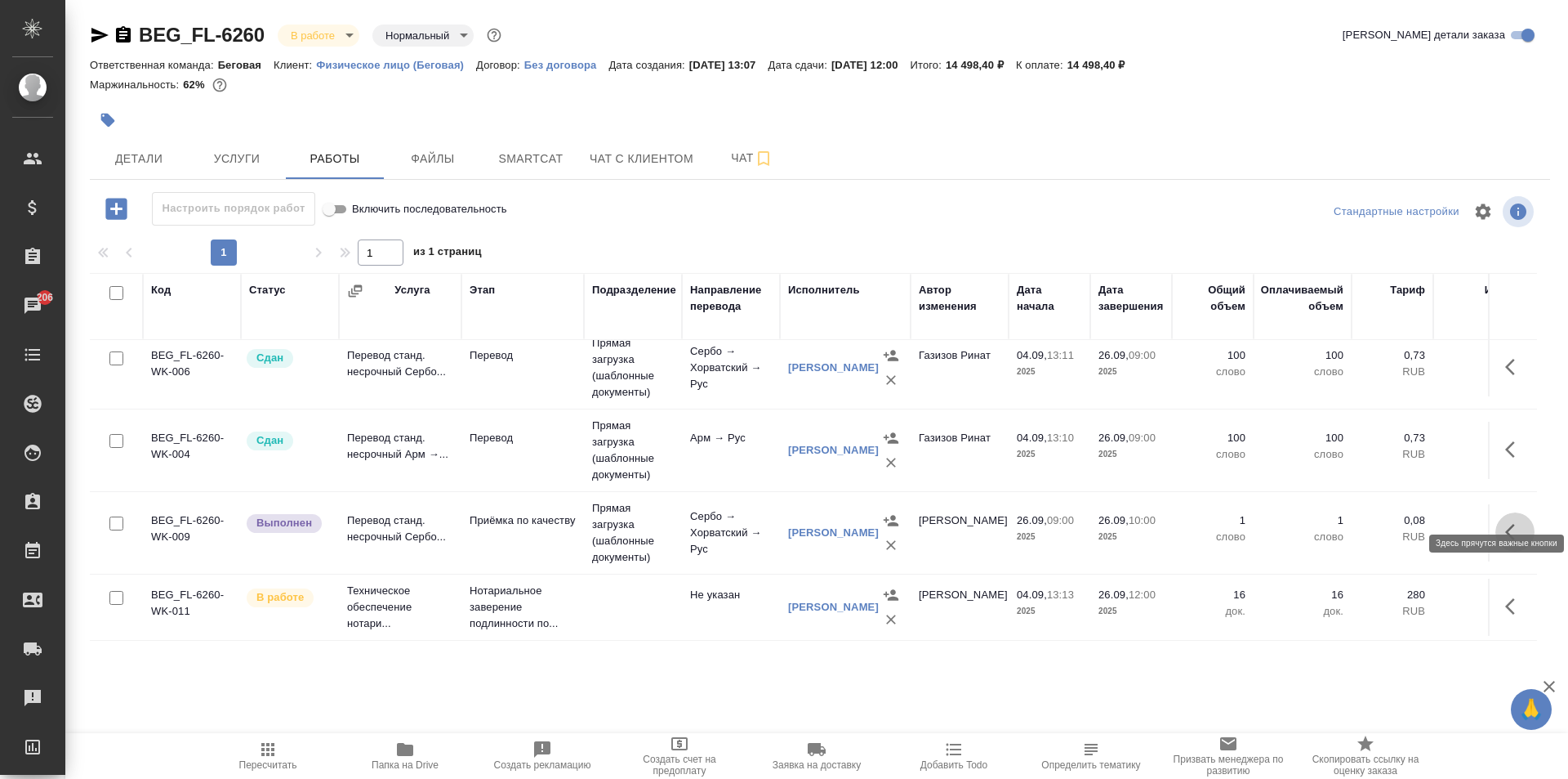
click at [1505, 522] on icon "button" at bounding box center [1515, 531] width 20 height 20
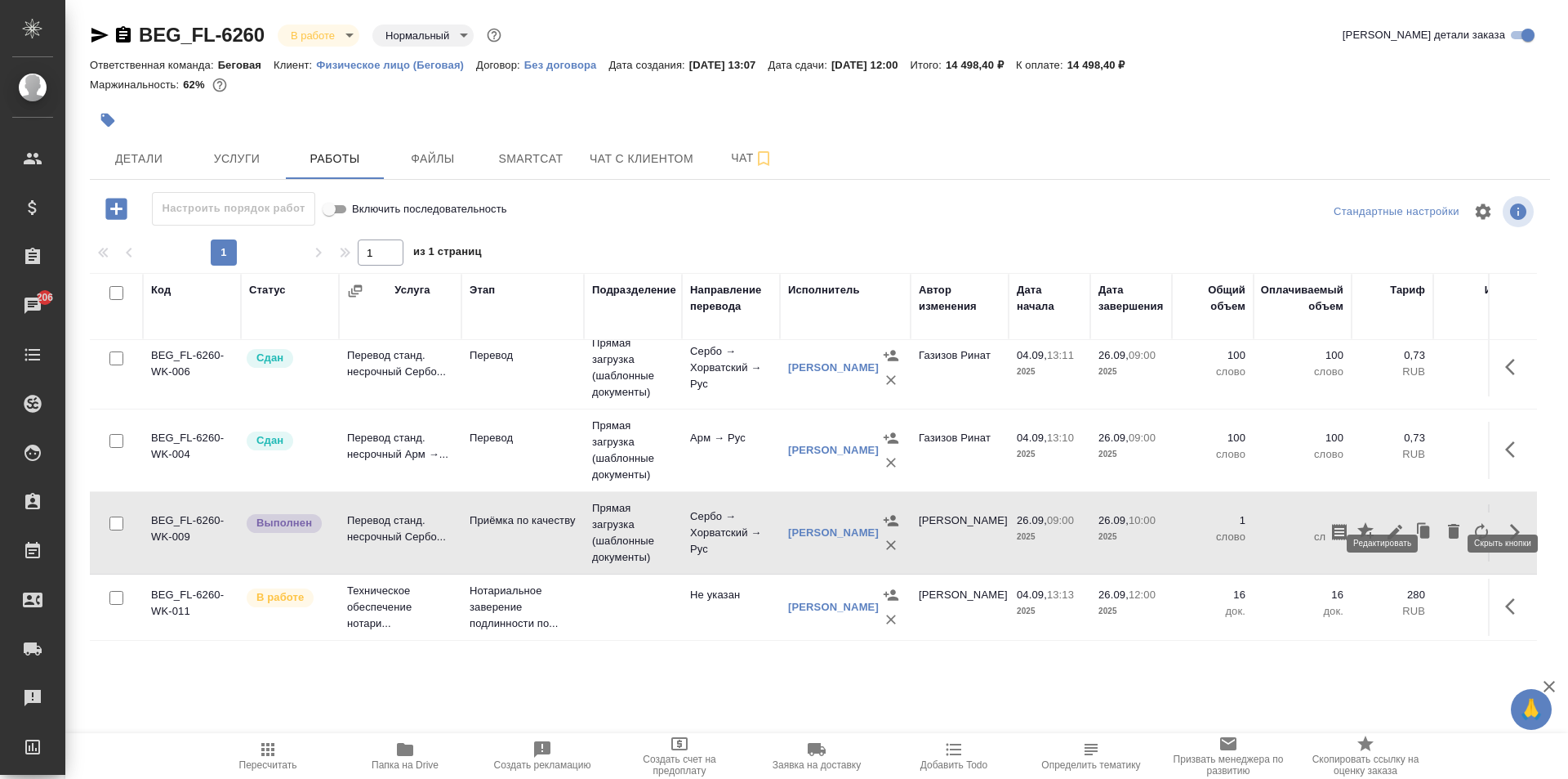
click at [1388, 524] on icon "button" at bounding box center [1395, 531] width 15 height 15
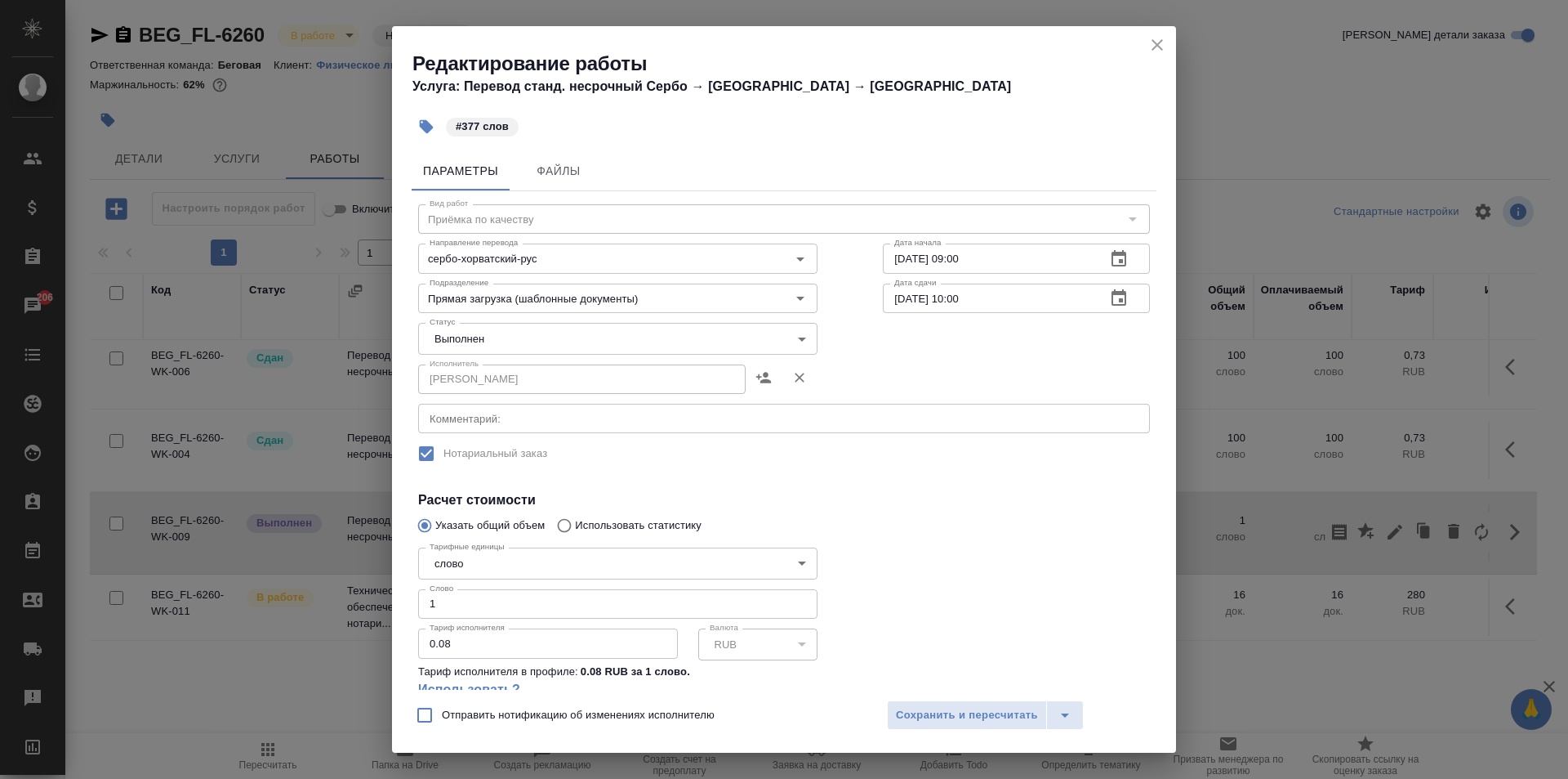
click at [481, 608] on input "1" at bounding box center [618, 603] width 399 height 29
type input "377"
click at [1007, 715] on span "Сохранить и пересчитать" at bounding box center [967, 715] width 142 height 19
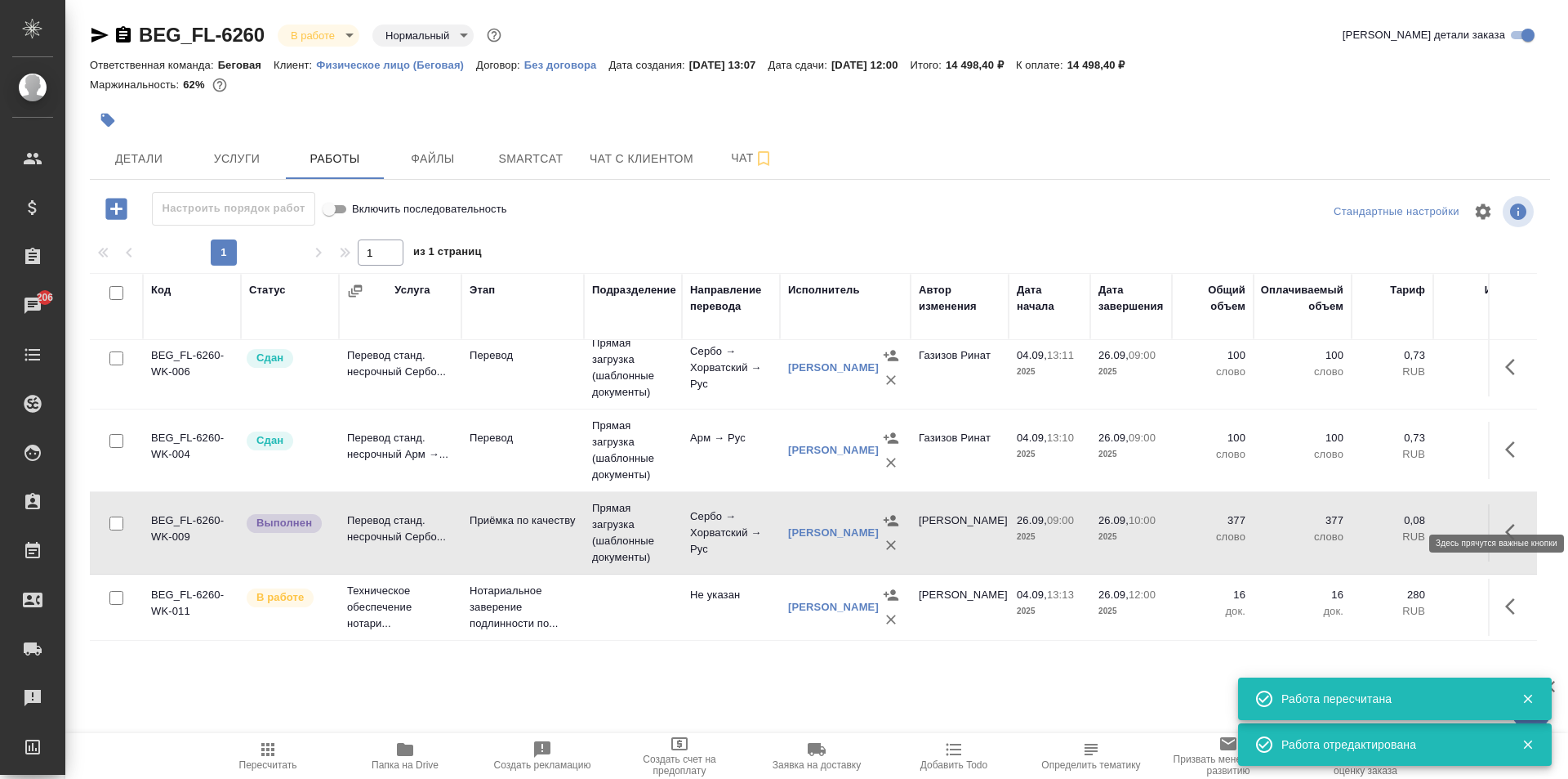
click at [1510, 522] on icon "button" at bounding box center [1515, 531] width 20 height 20
click at [1393, 512] on button "button" at bounding box center [1394, 531] width 27 height 39
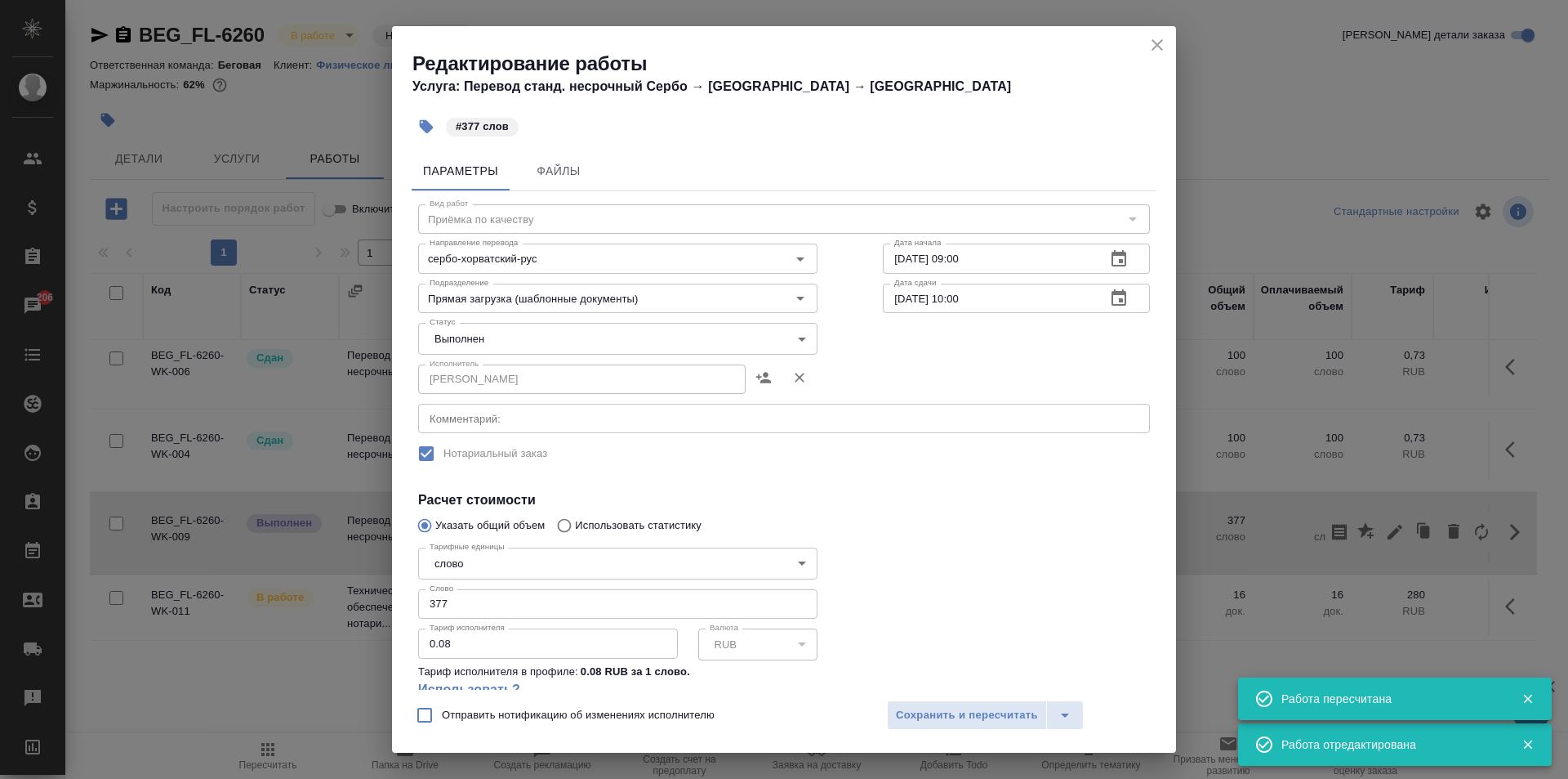
click at [472, 349] on body "🙏 .cls-1 fill:#fff; AWATERA Moskalets Alina Клиенты Спецификации Заказы 206 Чат…" at bounding box center [784, 390] width 1568 height 779
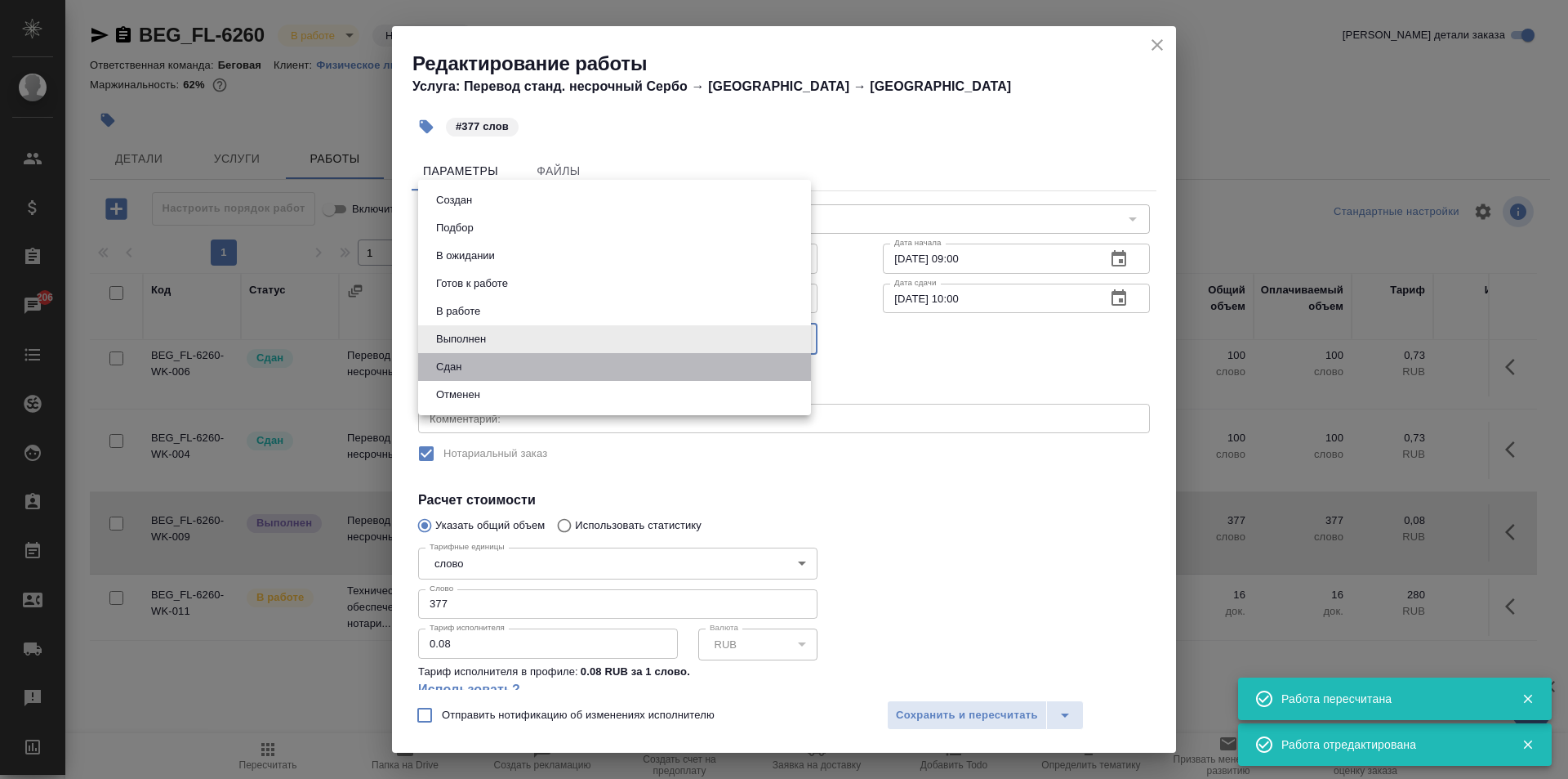
click at [470, 367] on li "Сдан" at bounding box center [615, 366] width 393 height 28
type input "closed"
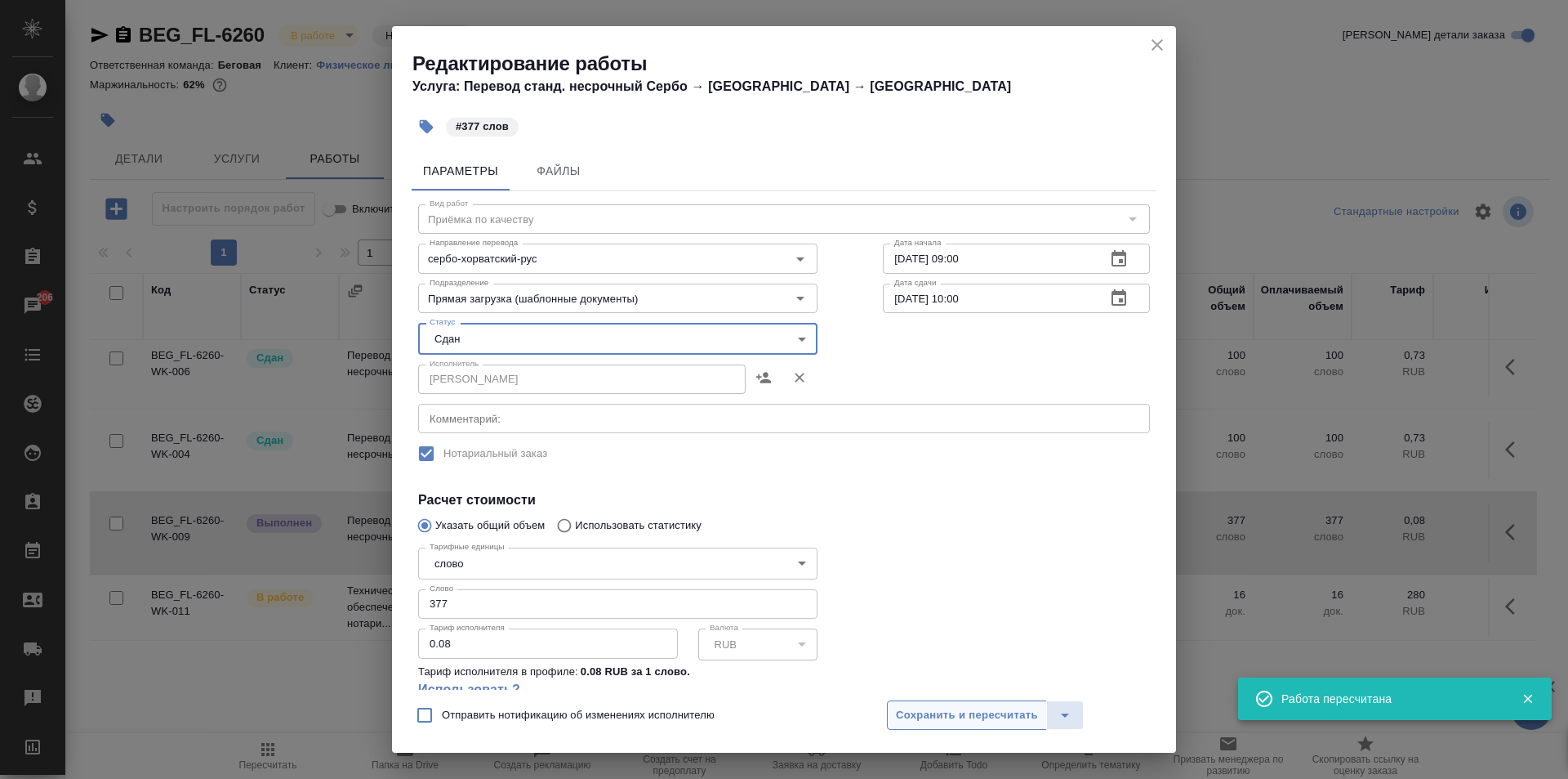
click at [945, 708] on span "Сохранить и пересчитать" at bounding box center [967, 715] width 142 height 19
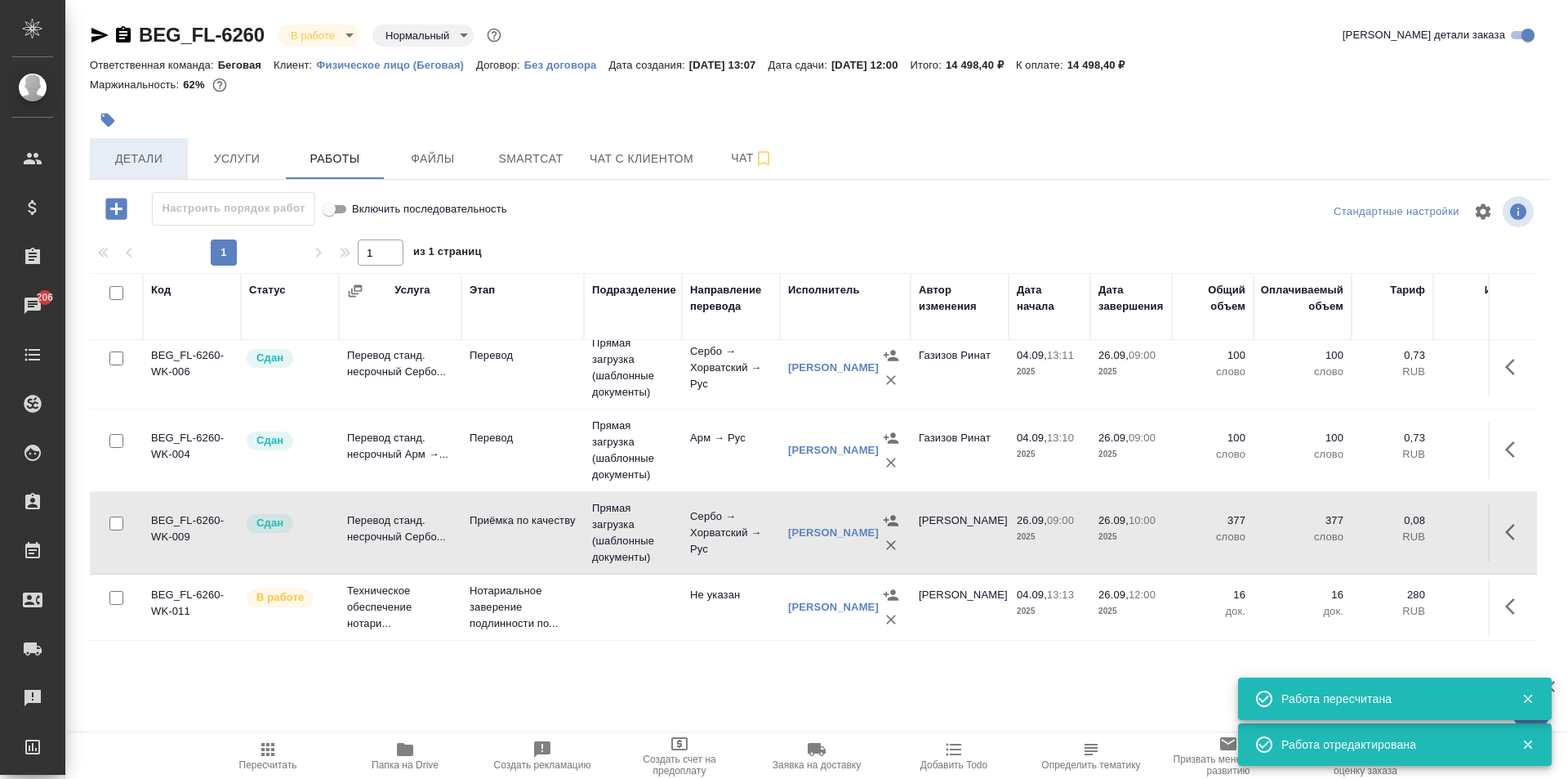
click at [139, 166] on span "Детали" at bounding box center [138, 159] width 78 height 20
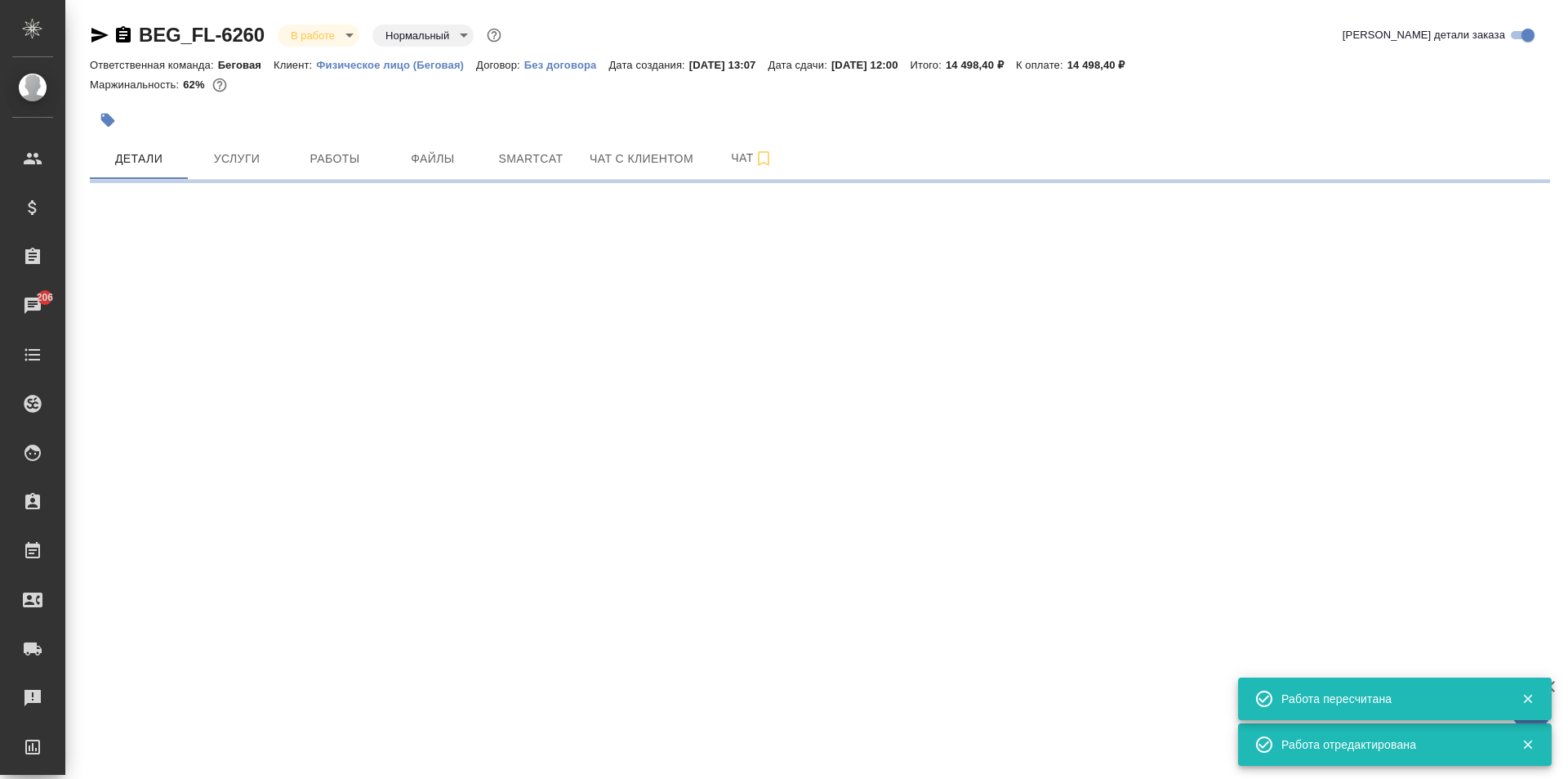
select select "RU"
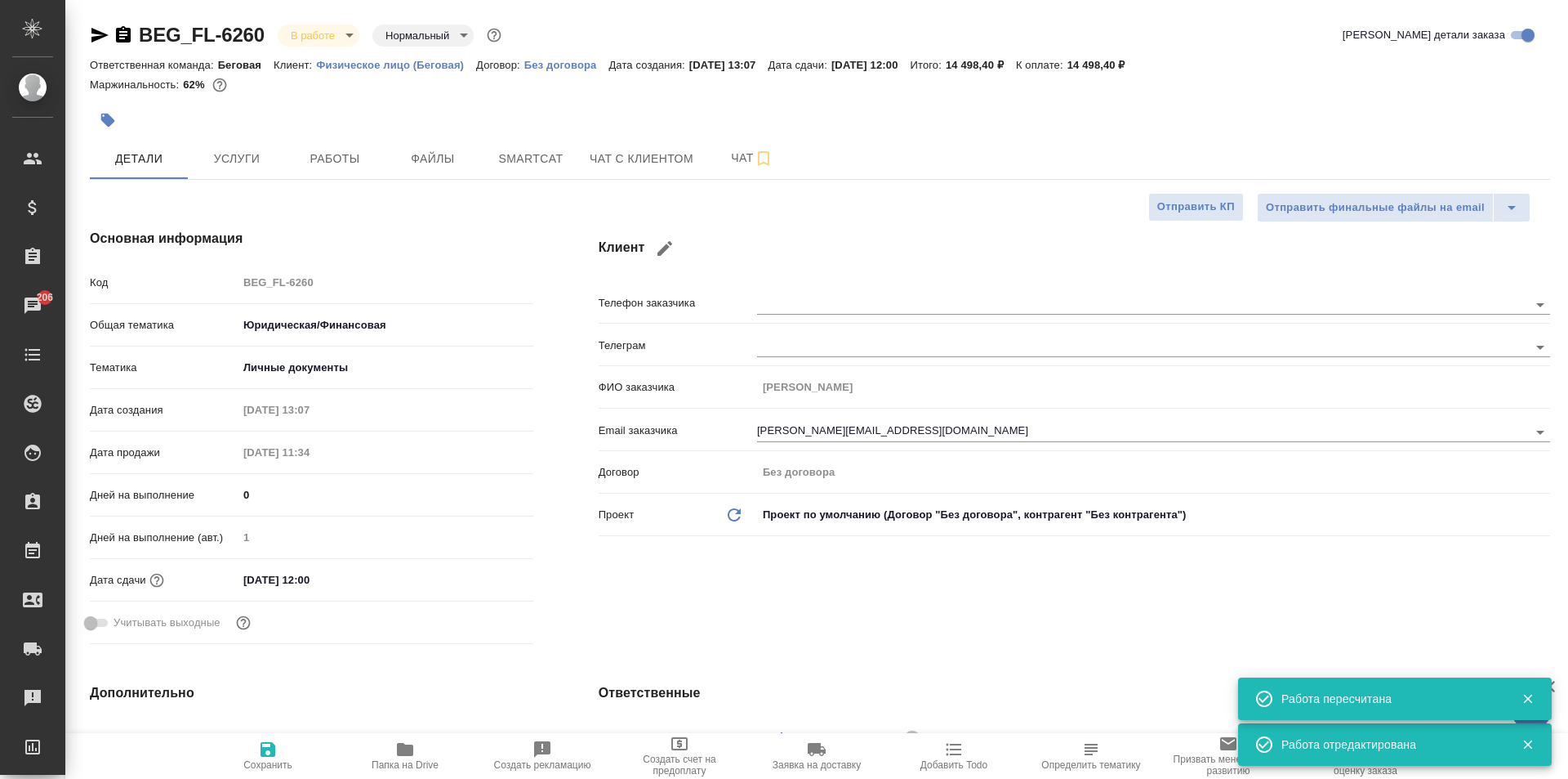
type textarea "x"
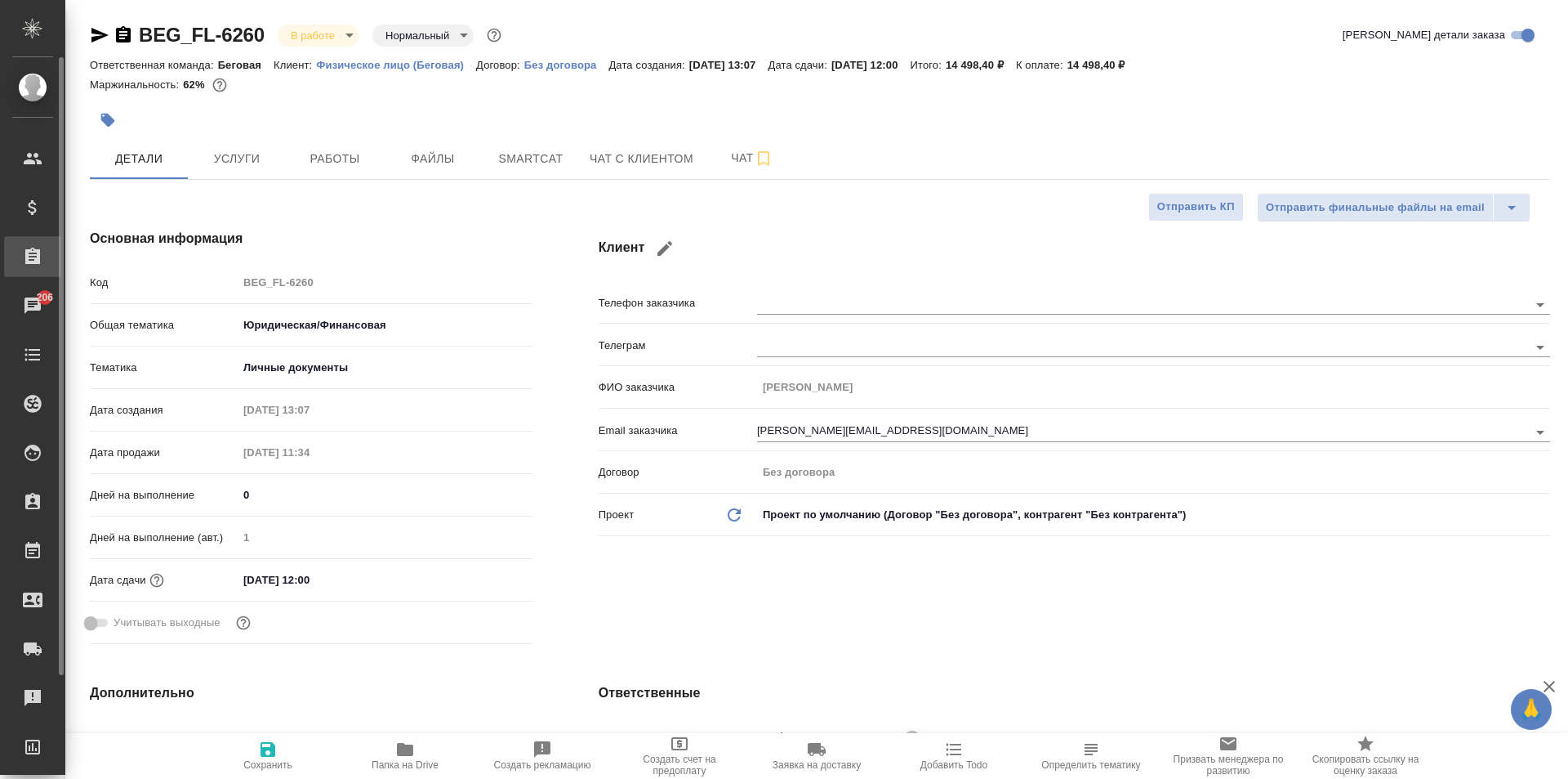
type textarea "x"
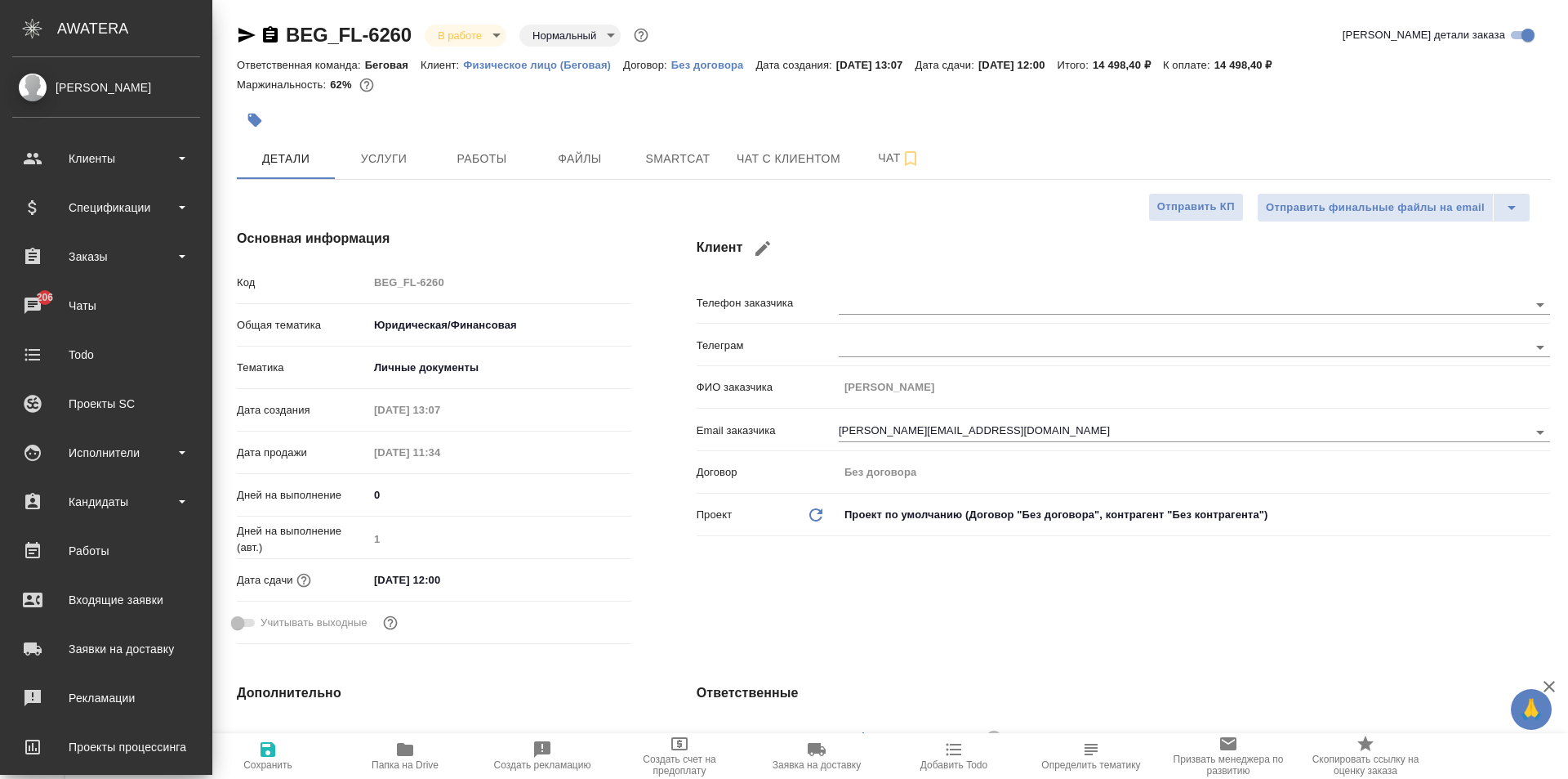
type textarea "x"
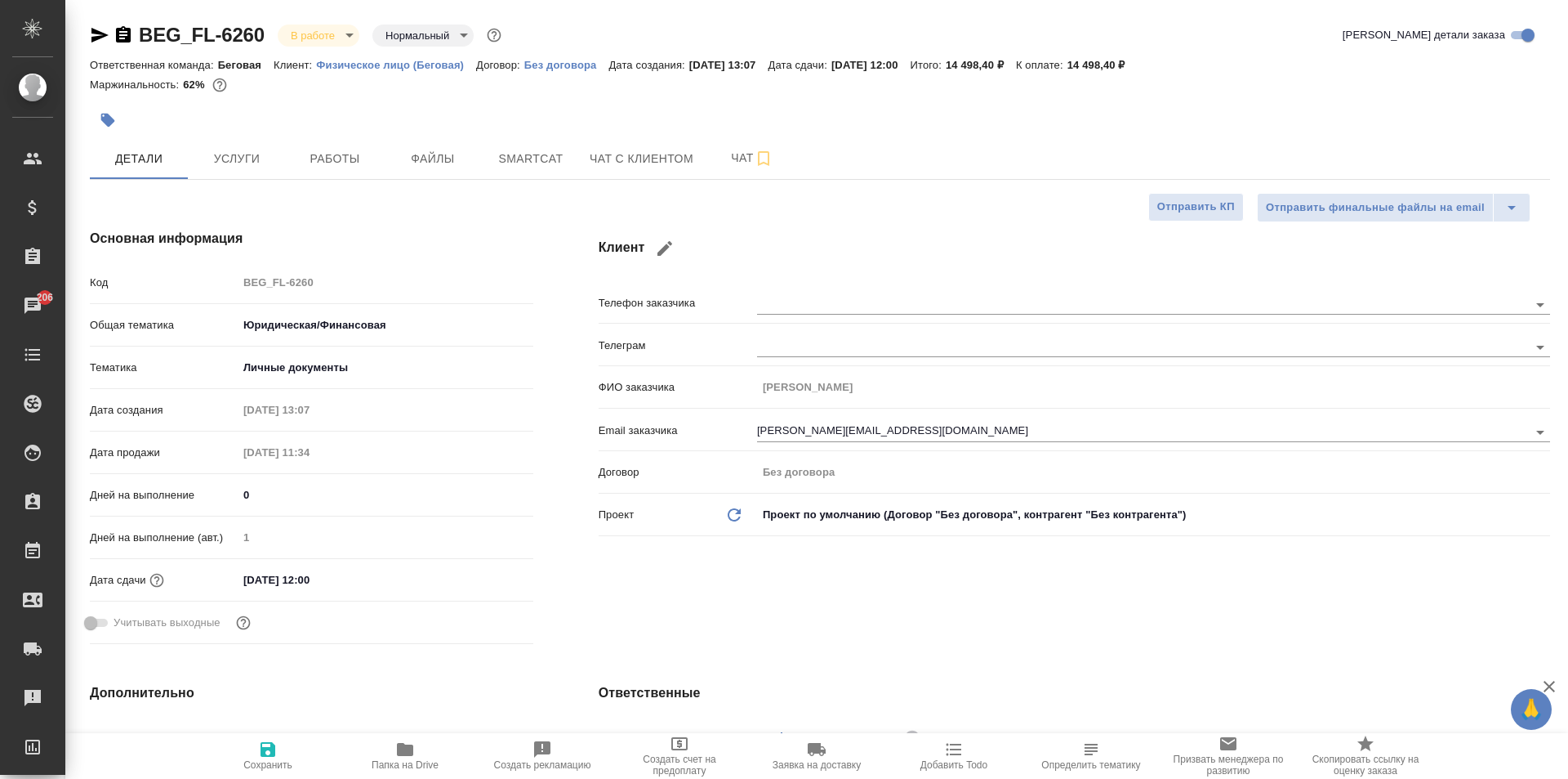
type textarea "x"
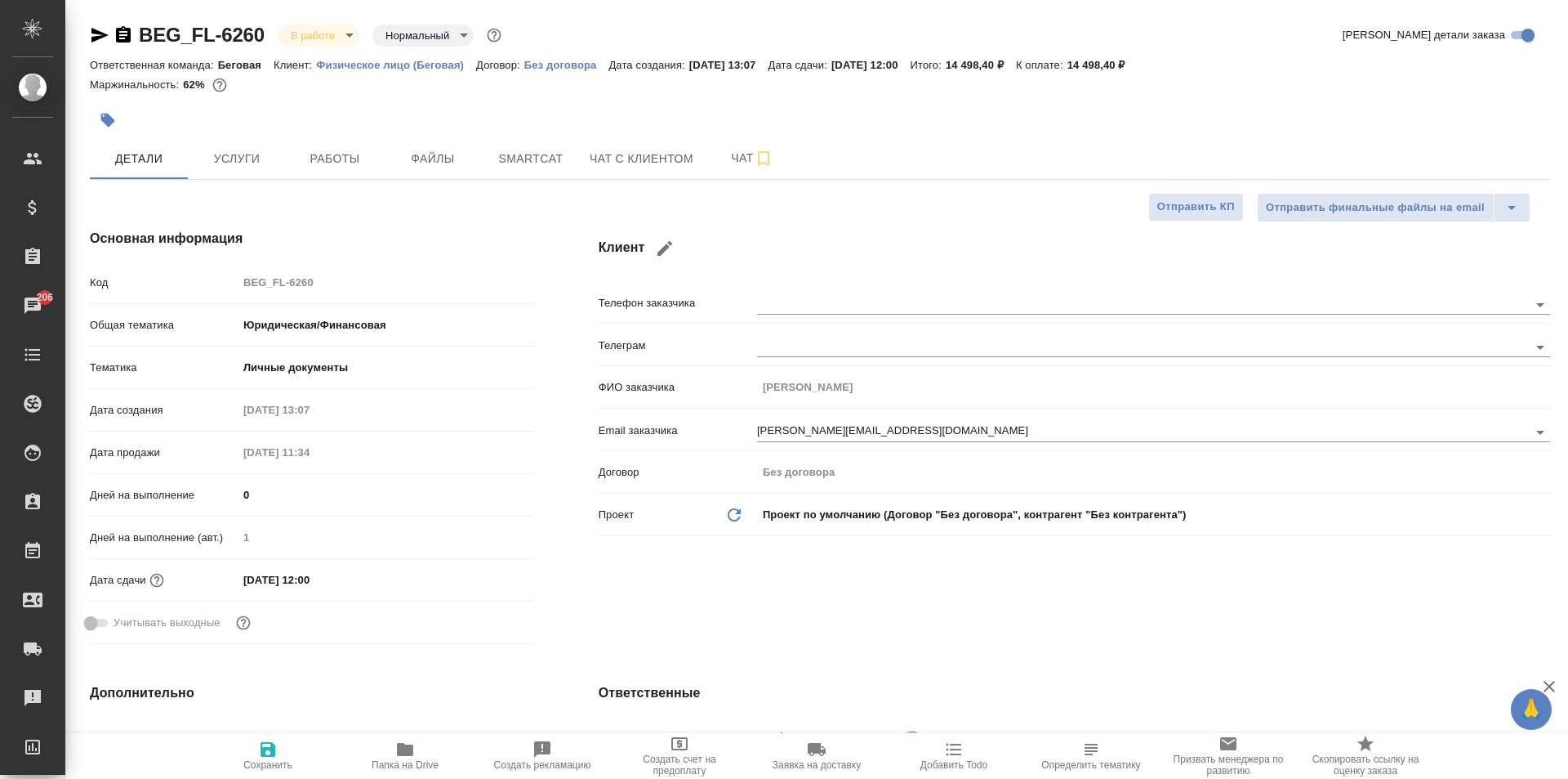
type textarea "x"
drag, startPoint x: 1176, startPoint y: 73, endPoint x: 1109, endPoint y: 64, distance: 67.6
click at [1109, 64] on div "Ответственная команда: Беговая Клиент: Физическое лицо (Беговая) Договор: Без д…" at bounding box center [819, 65] width 1461 height 20
copy p "14 498,40 ₽"
type textarea "x"
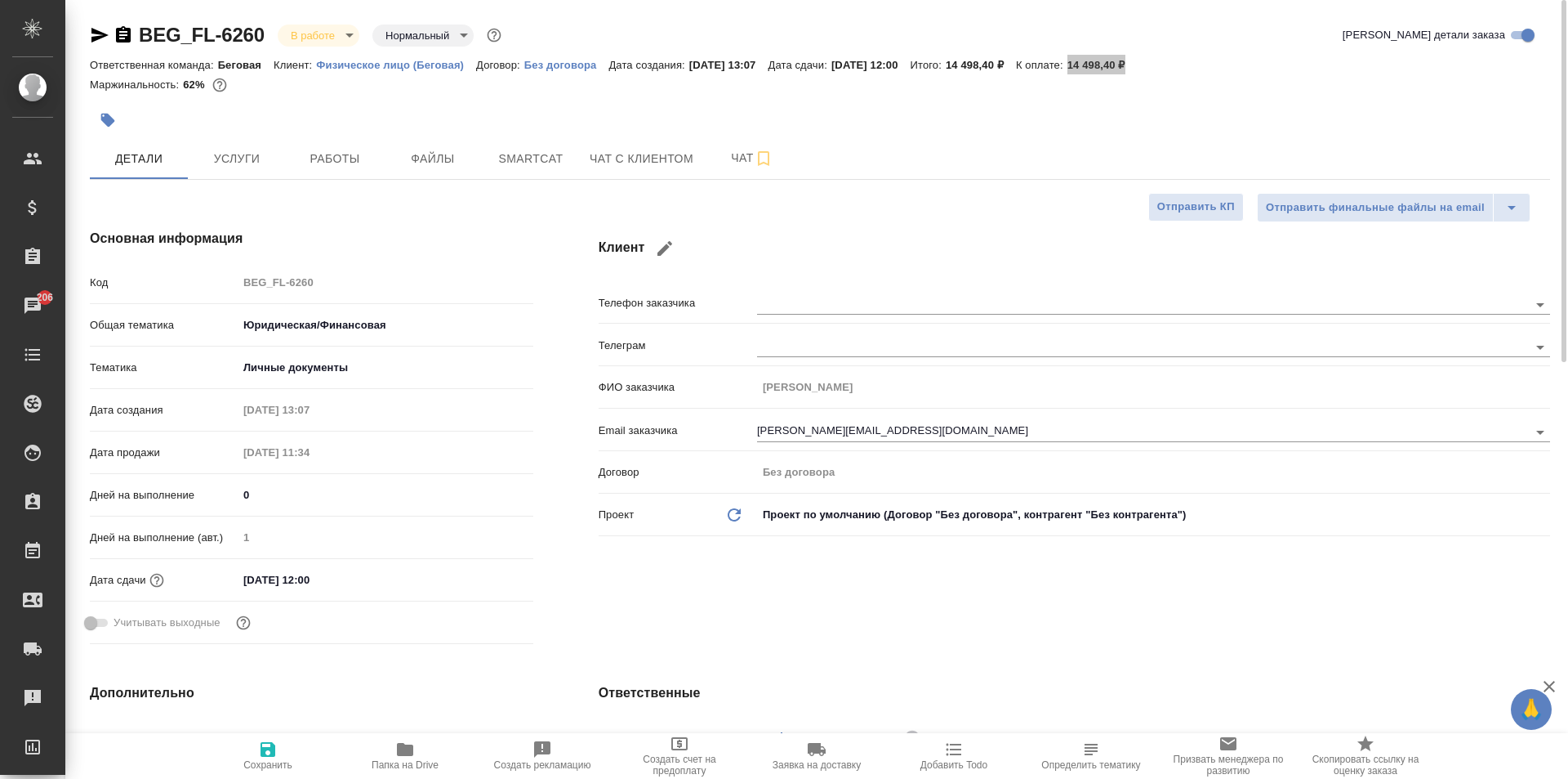
type textarea "x"
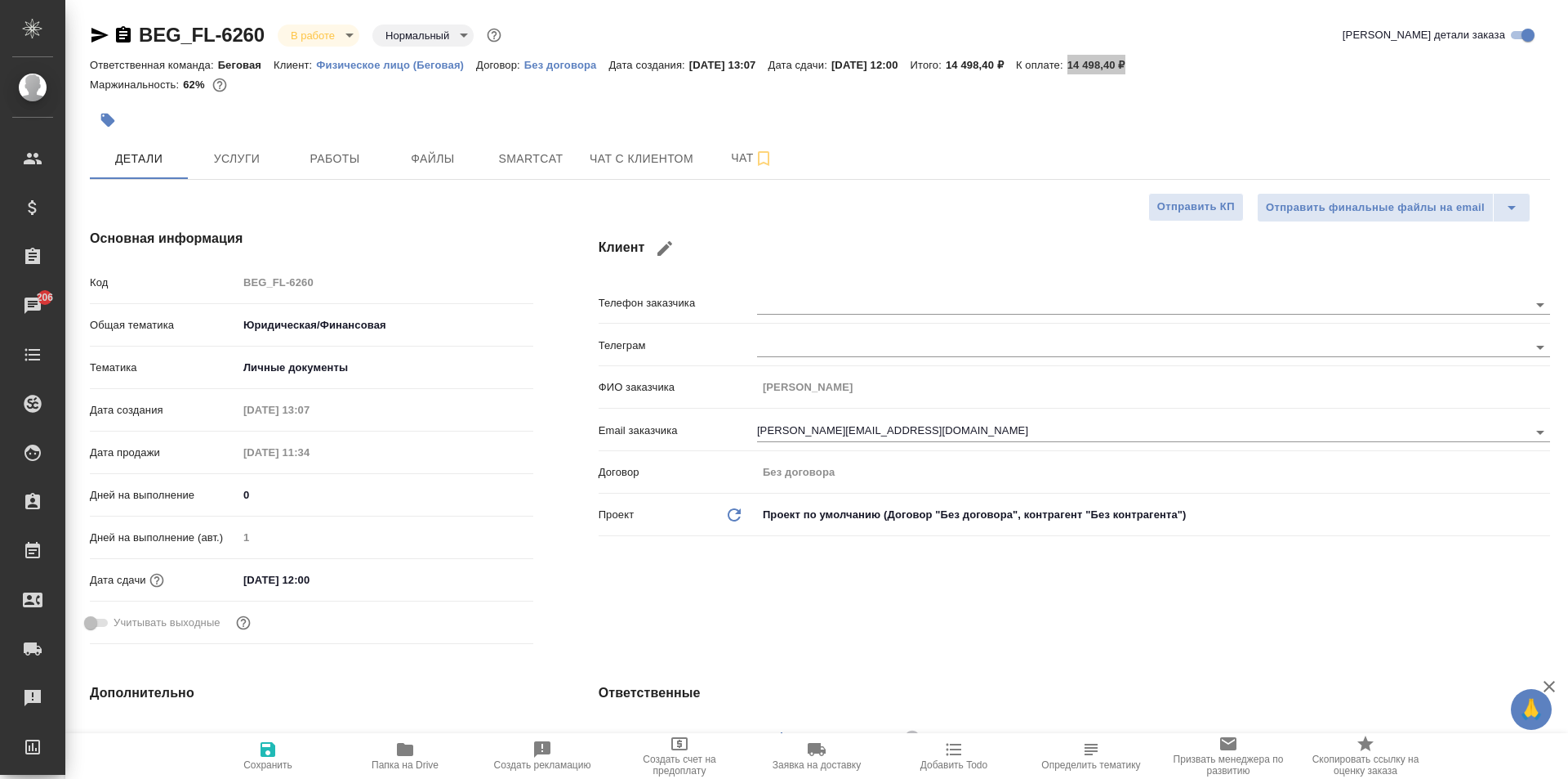
type textarea "x"
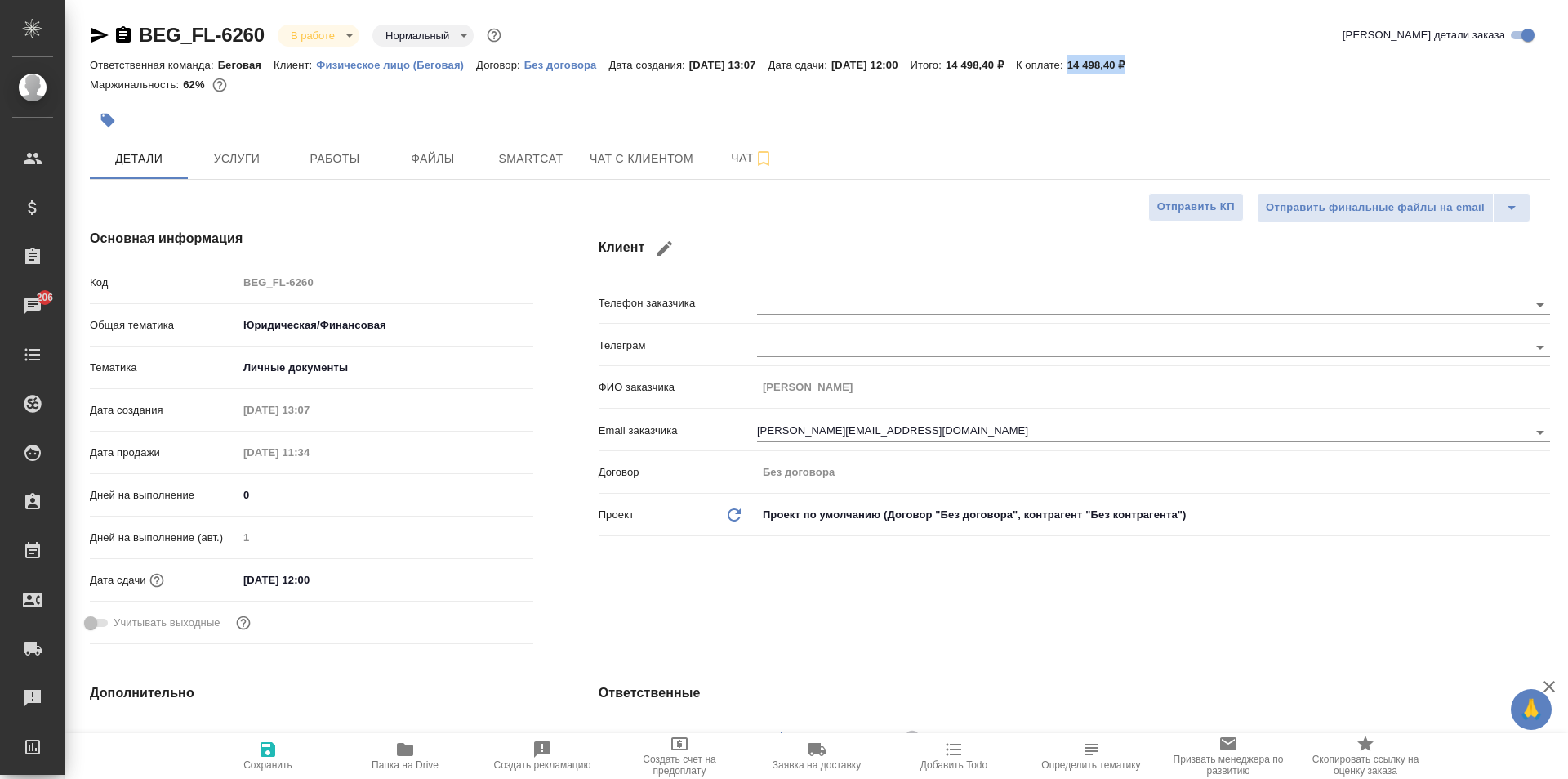
type textarea "x"
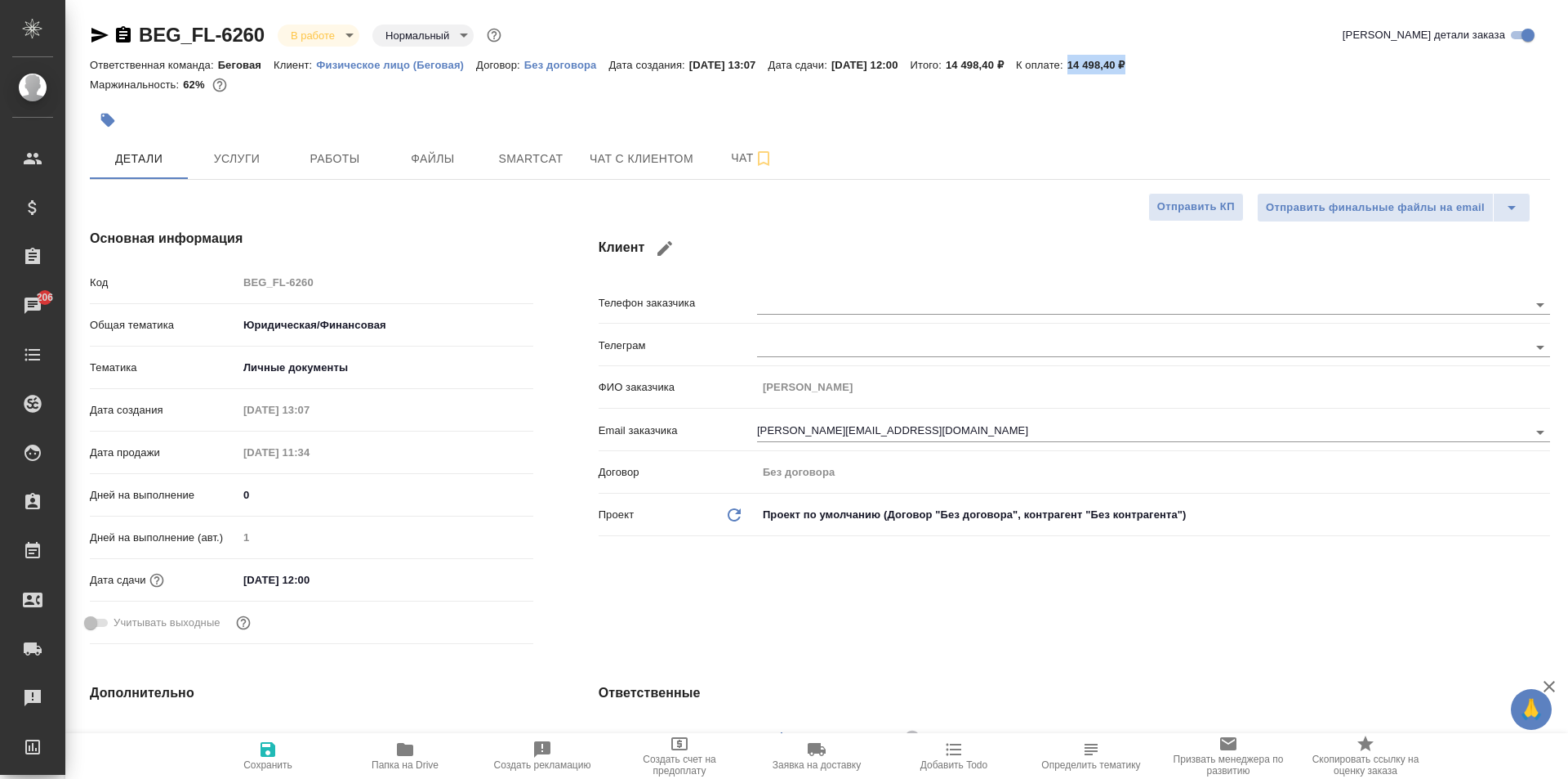
type textarea "x"
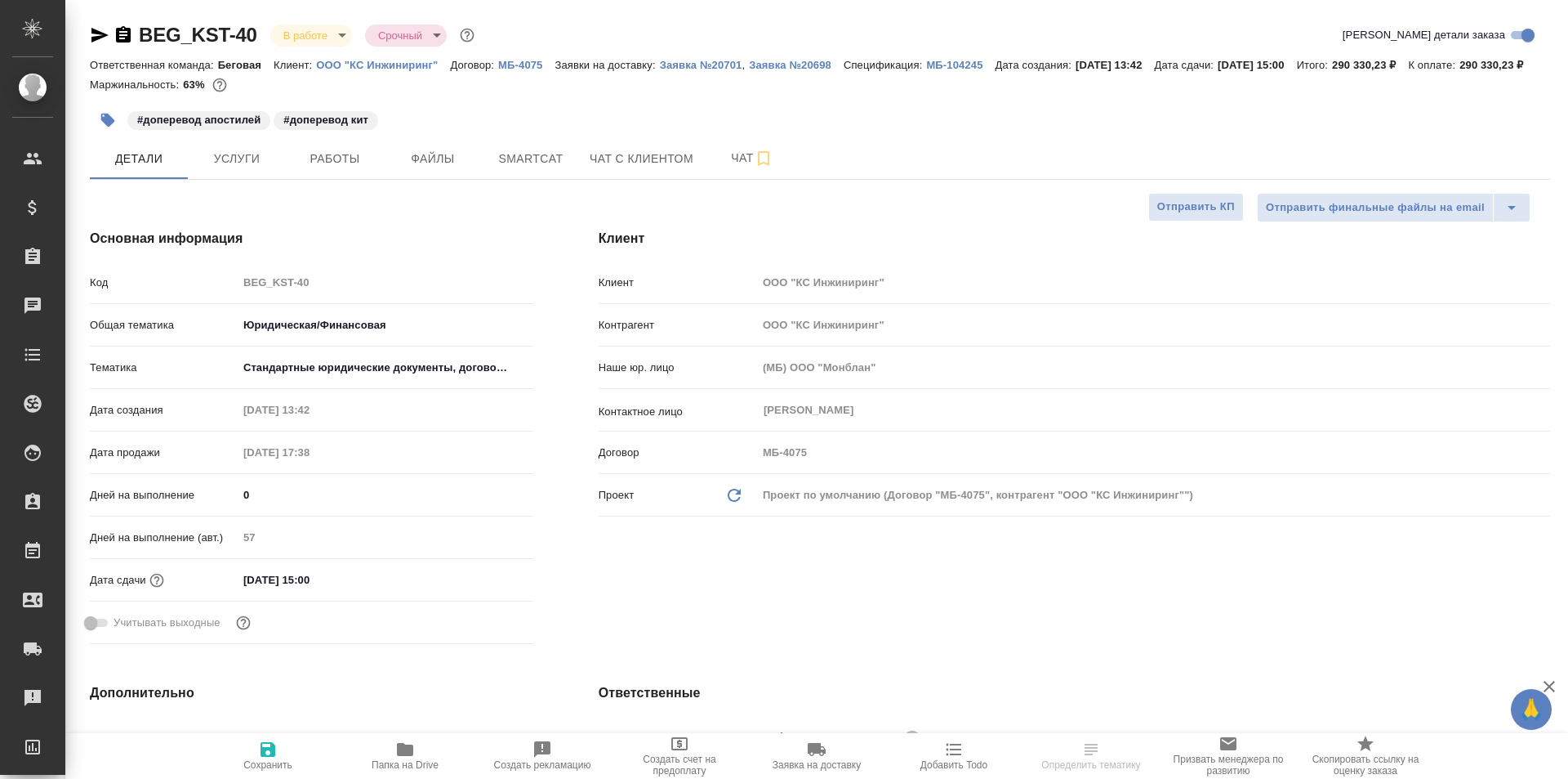
select select "RU"
type input "[PERSON_NAME]"
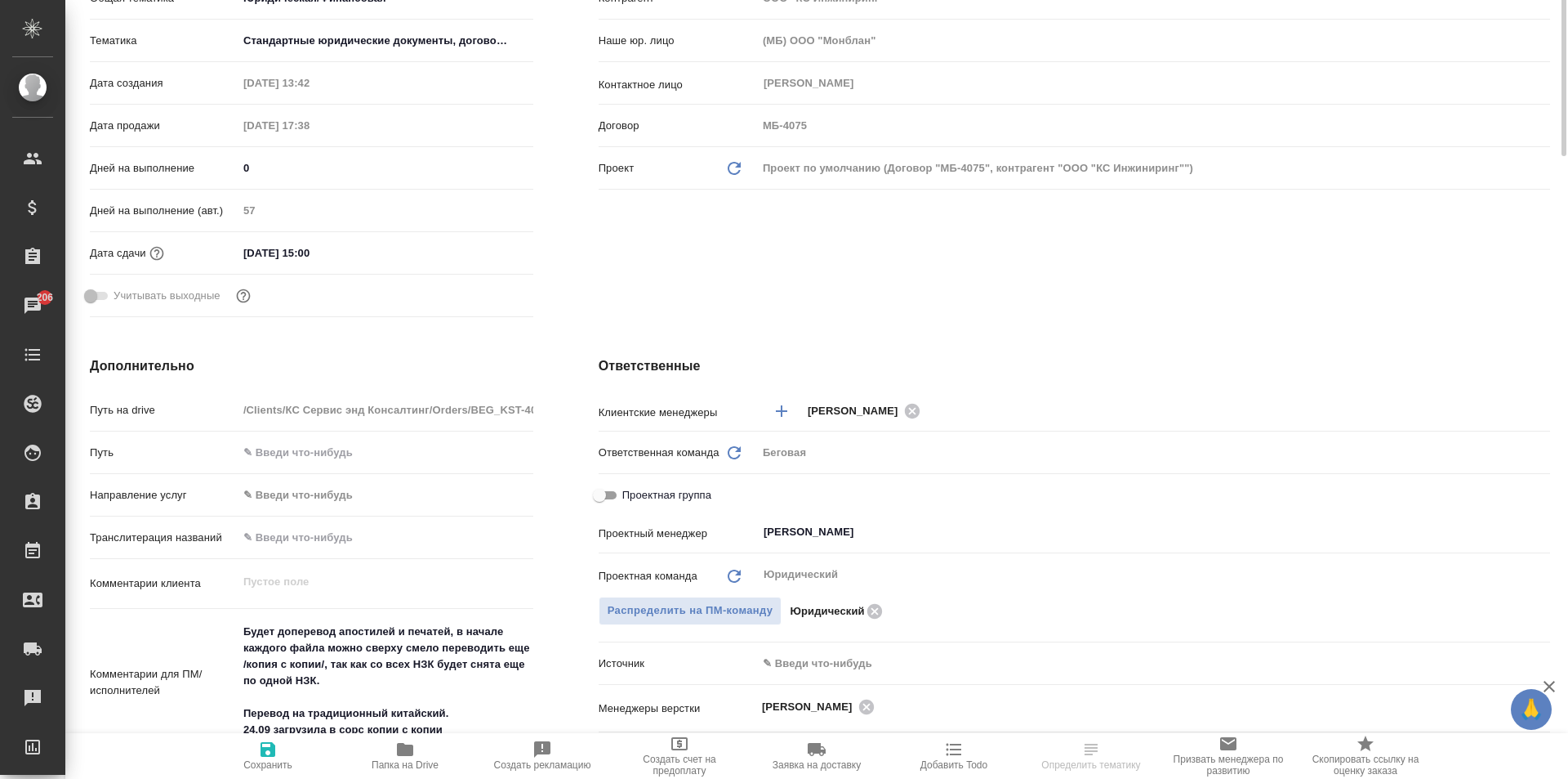
scroll to position [82, 0]
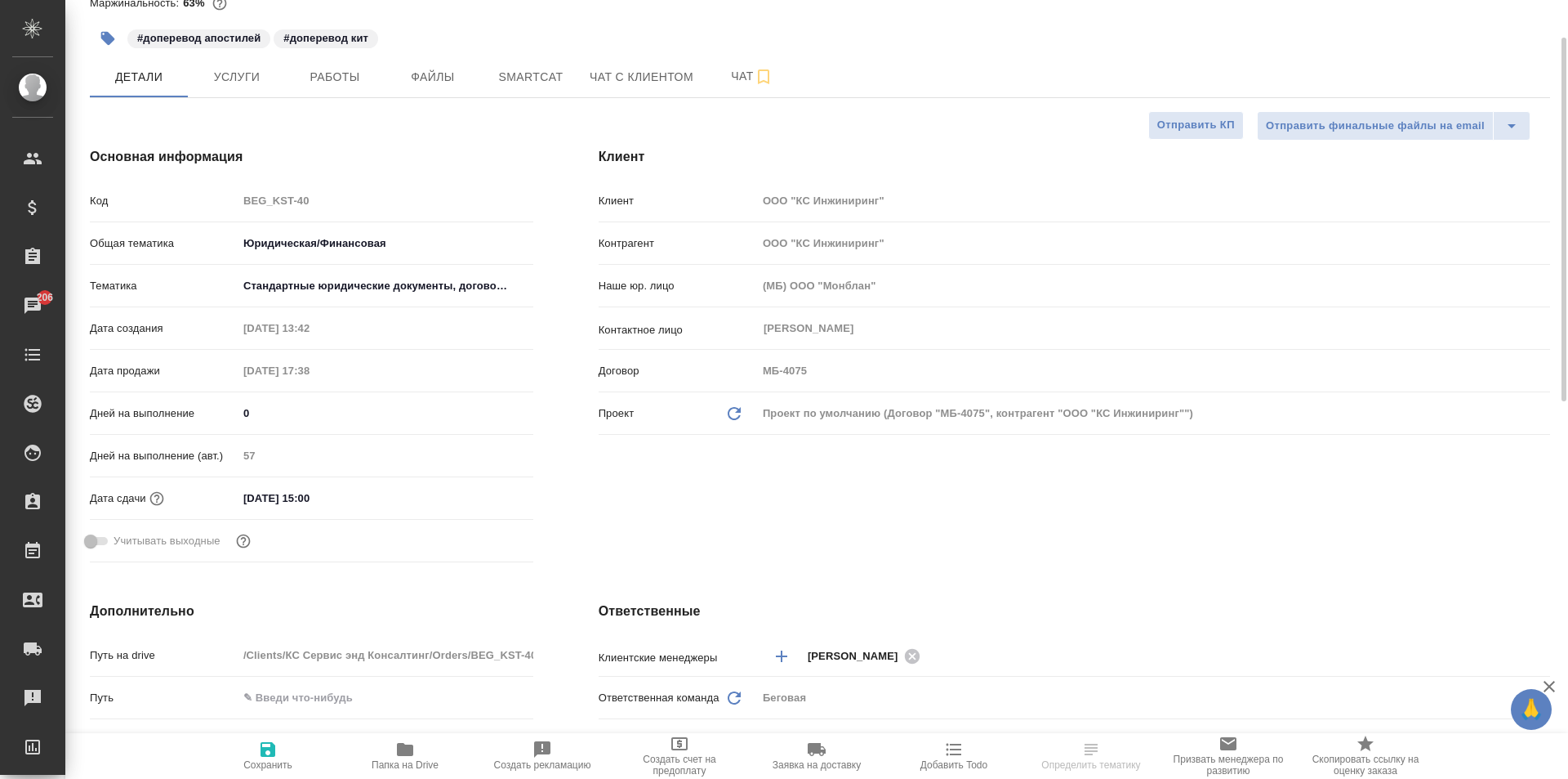
select select "RU"
type textarea "x"
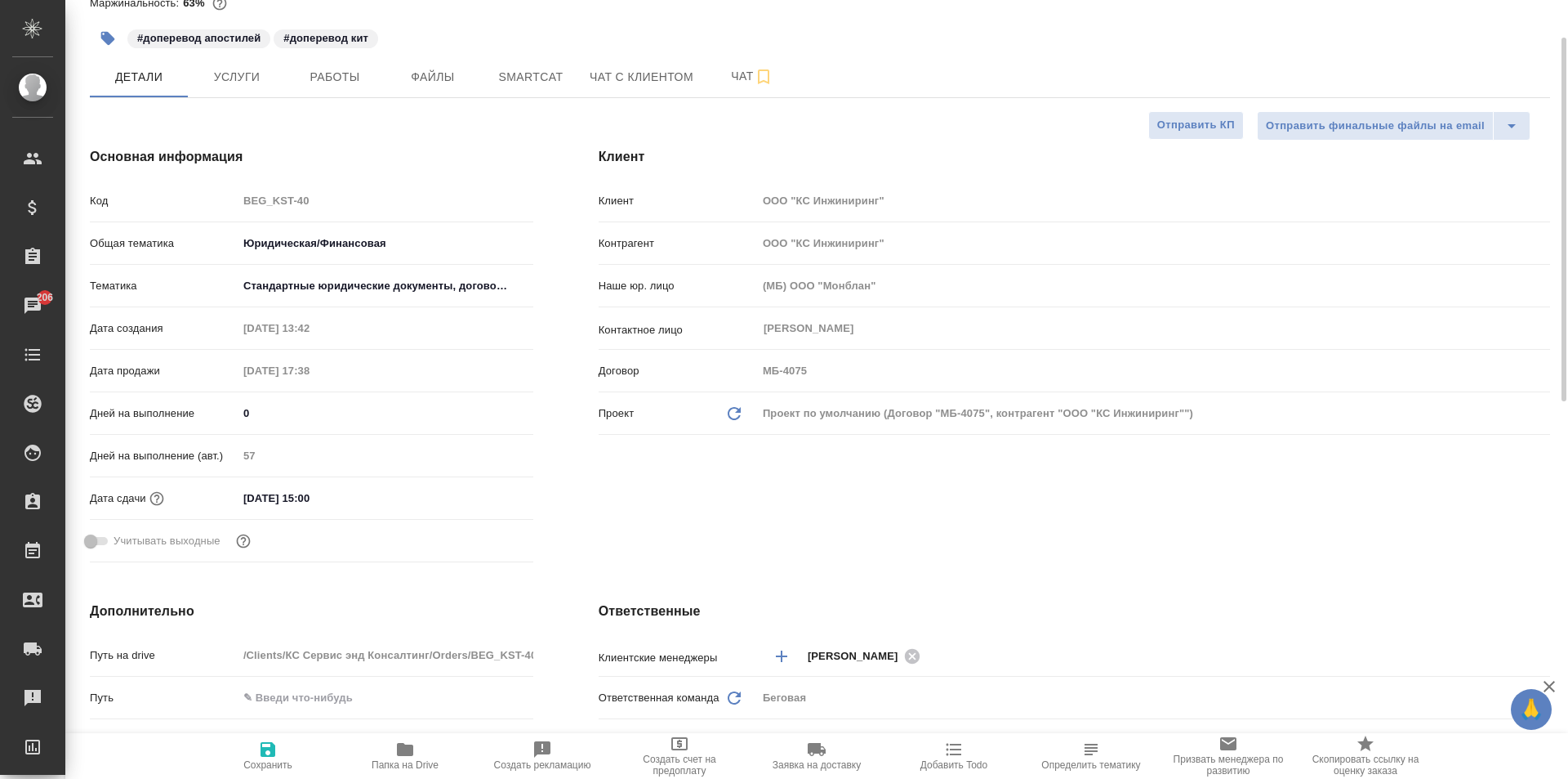
type textarea "x"
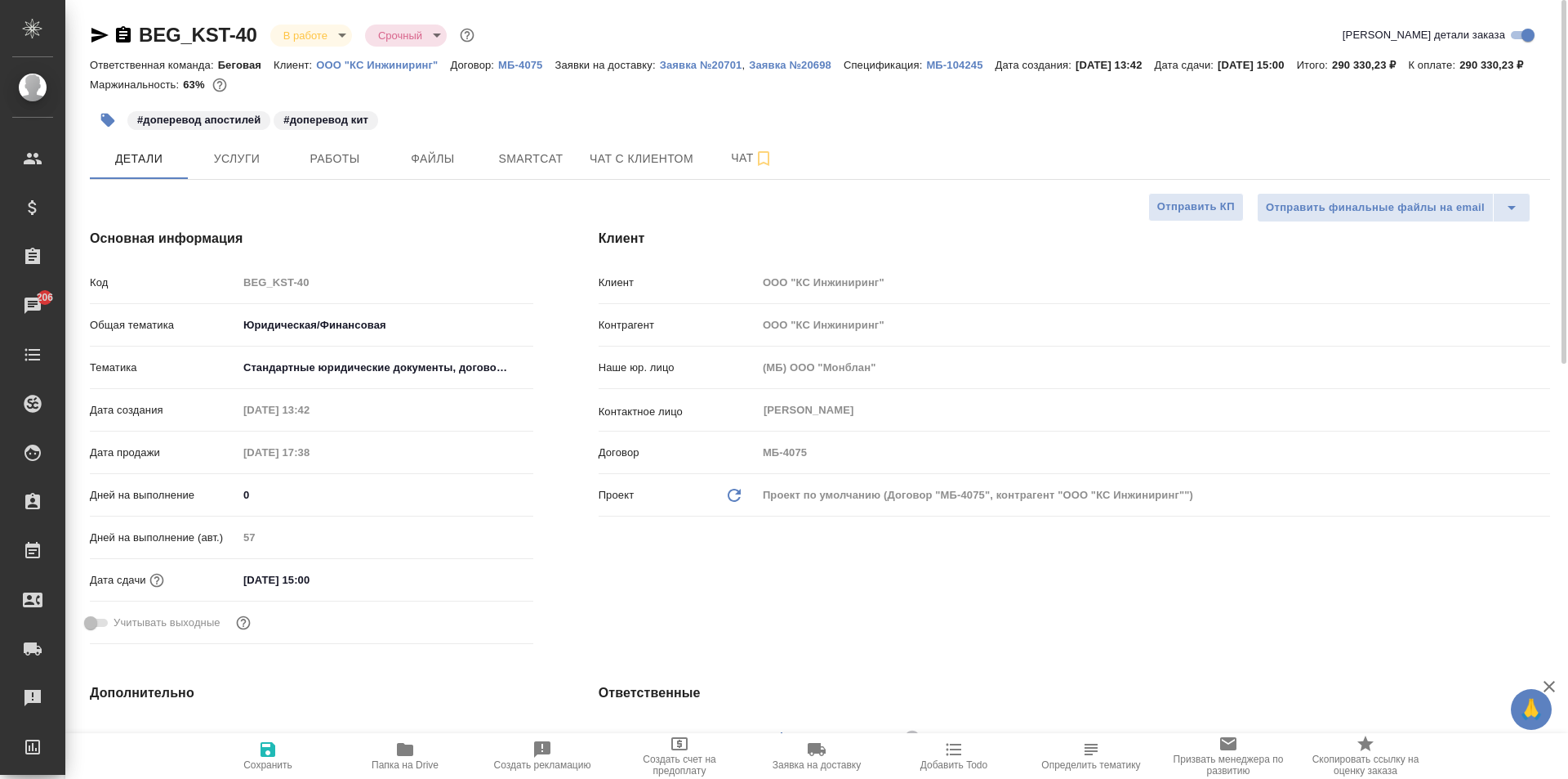
type textarea "x"
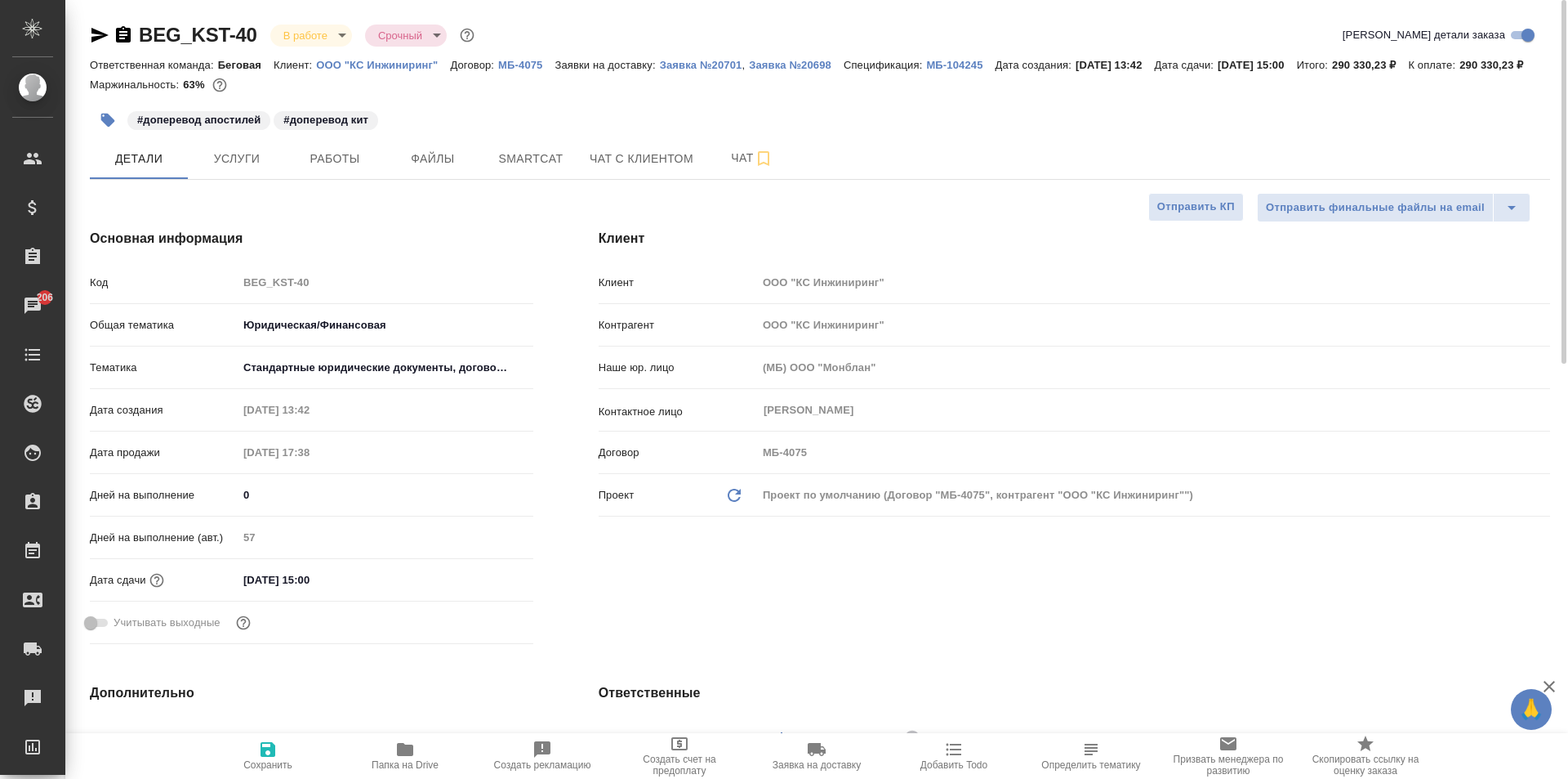
type textarea "x"
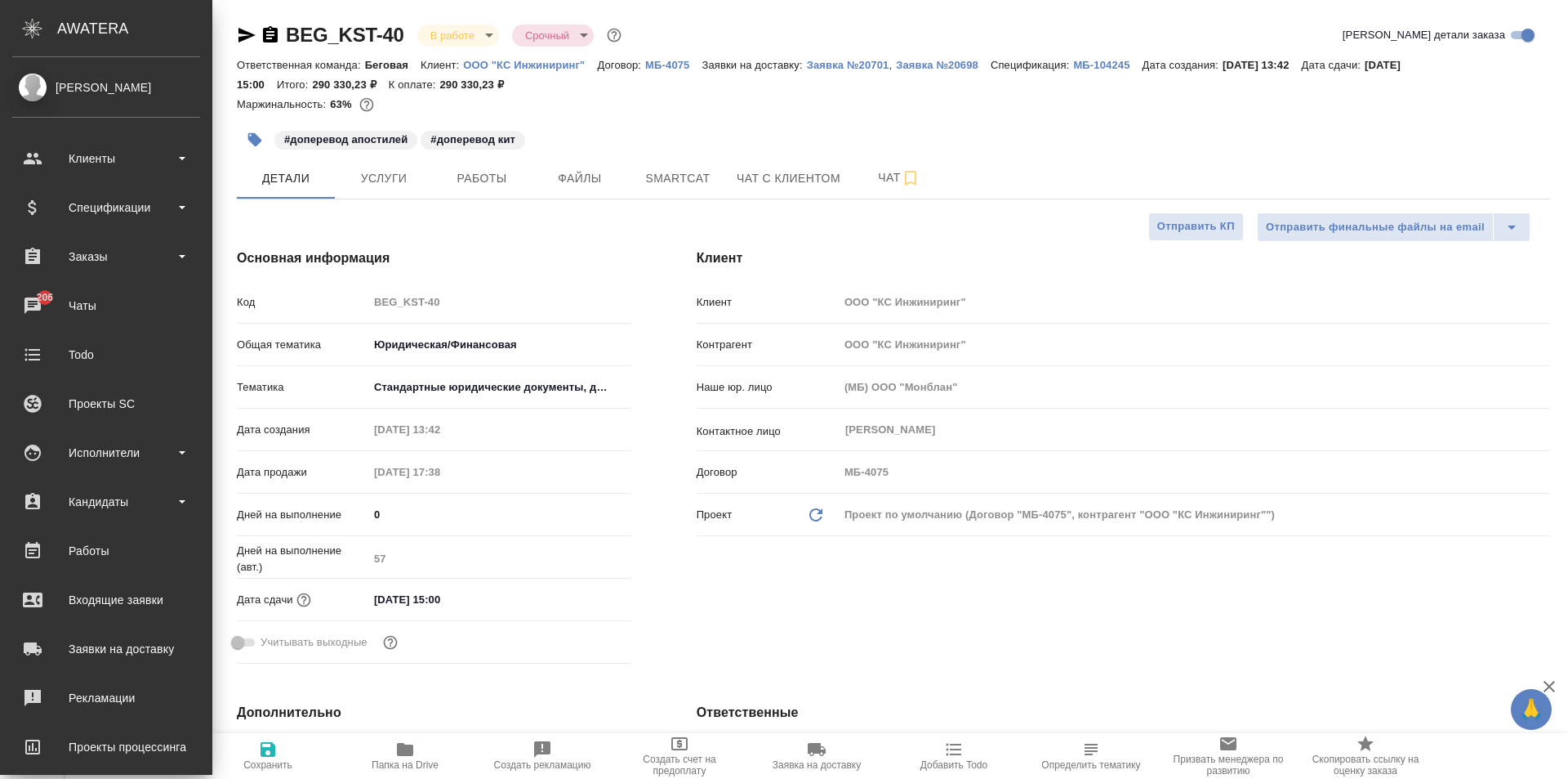
type textarea "x"
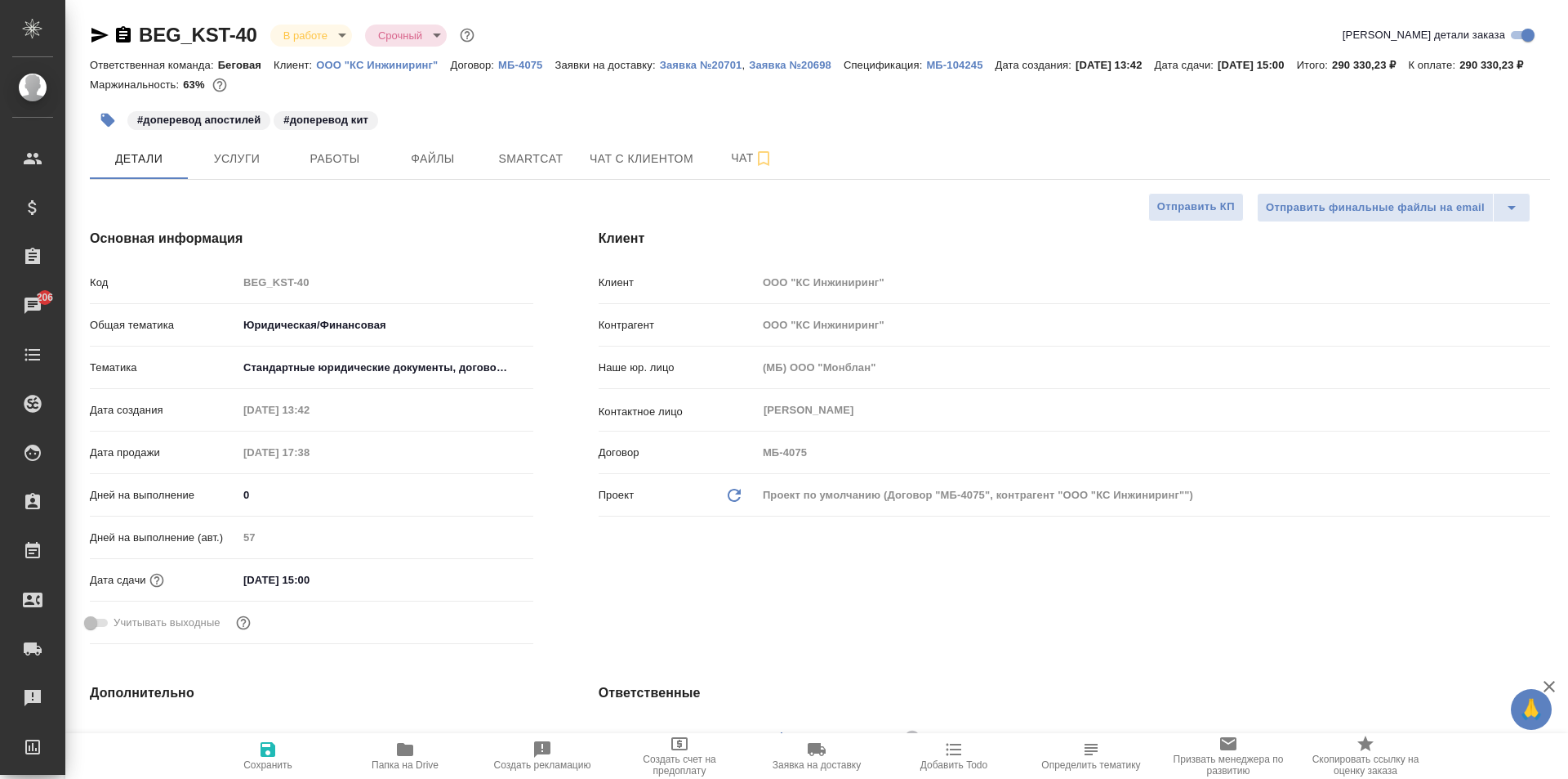
type textarea "x"
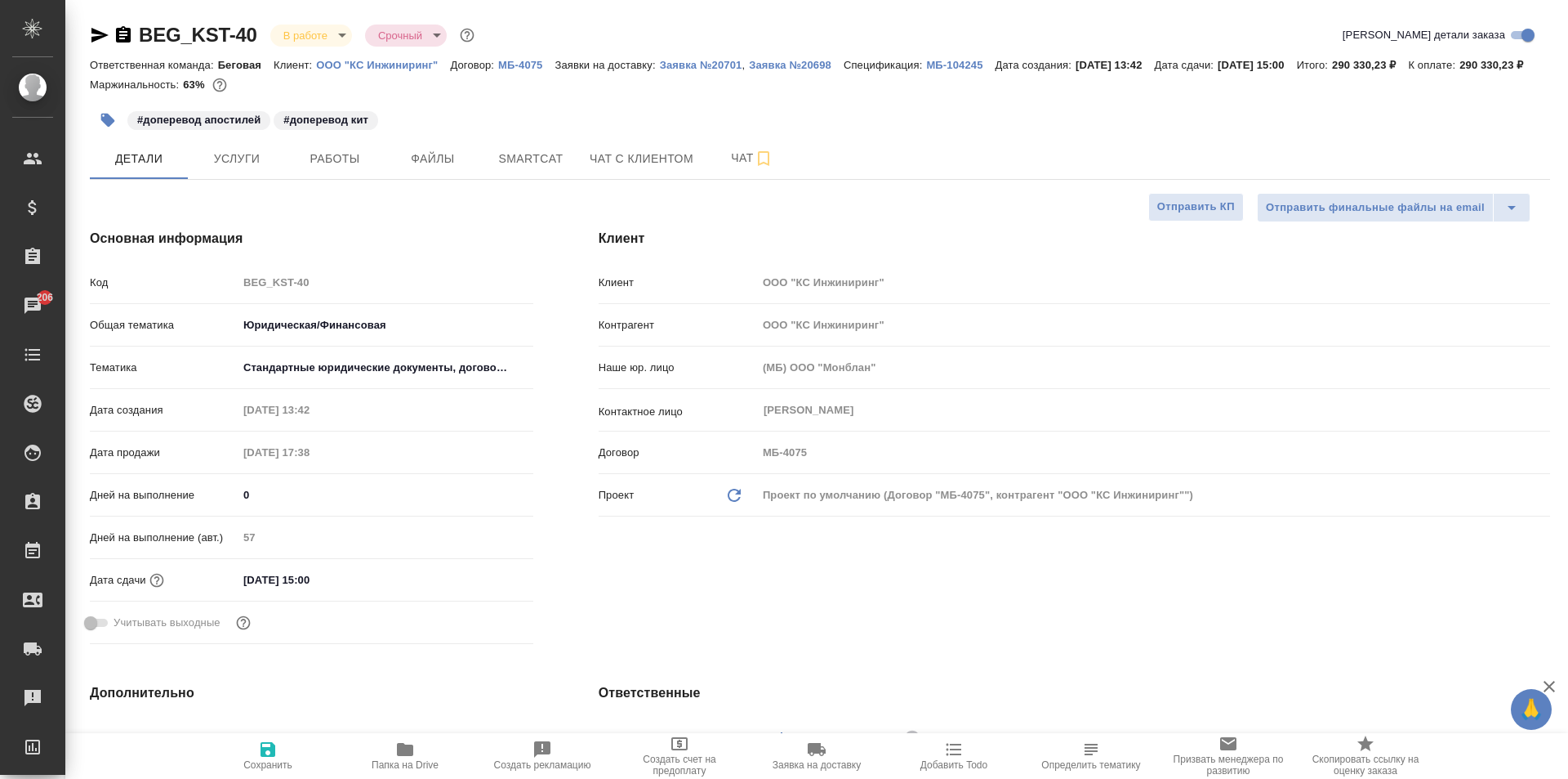
type textarea "x"
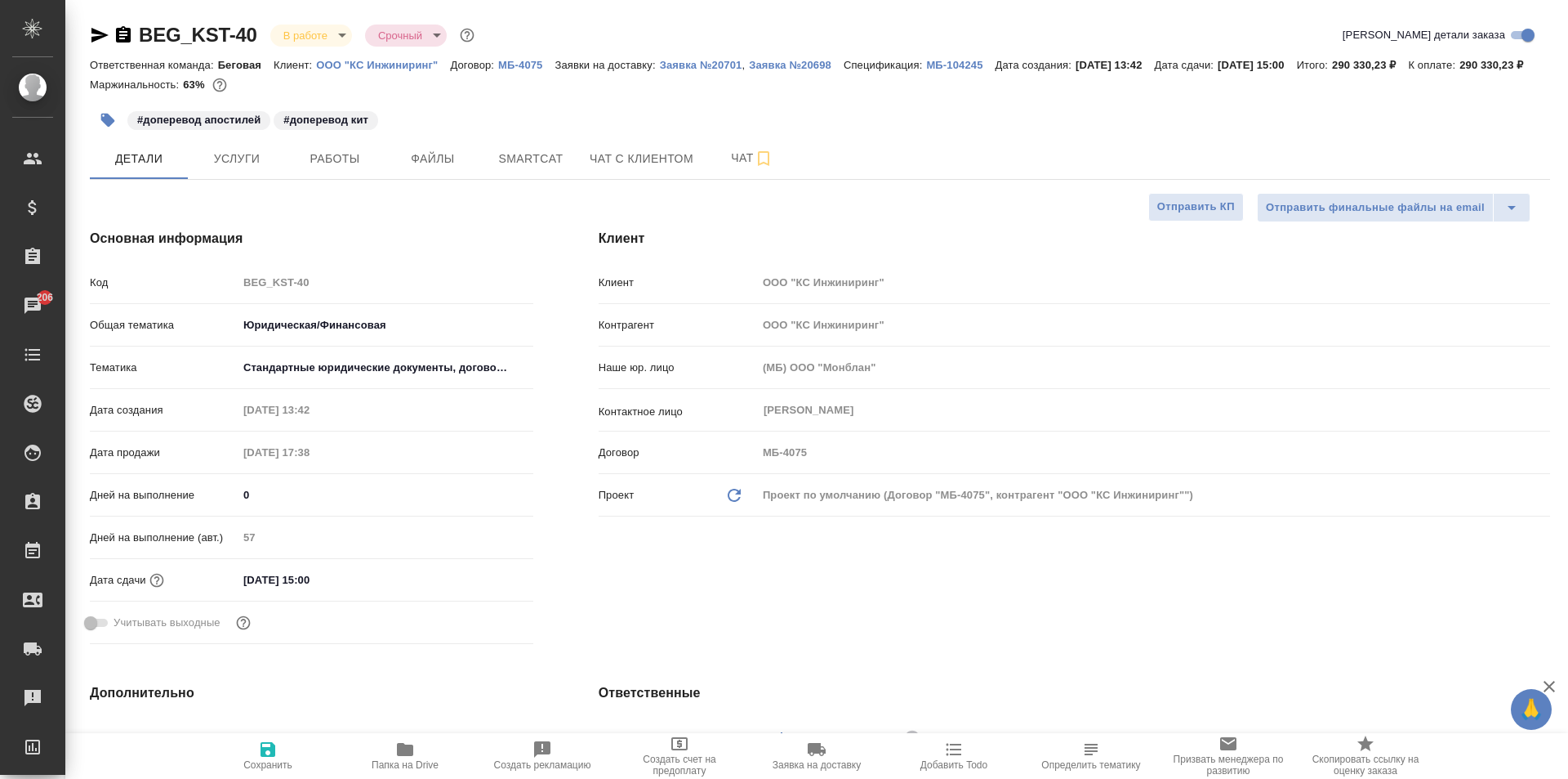
type textarea "x"
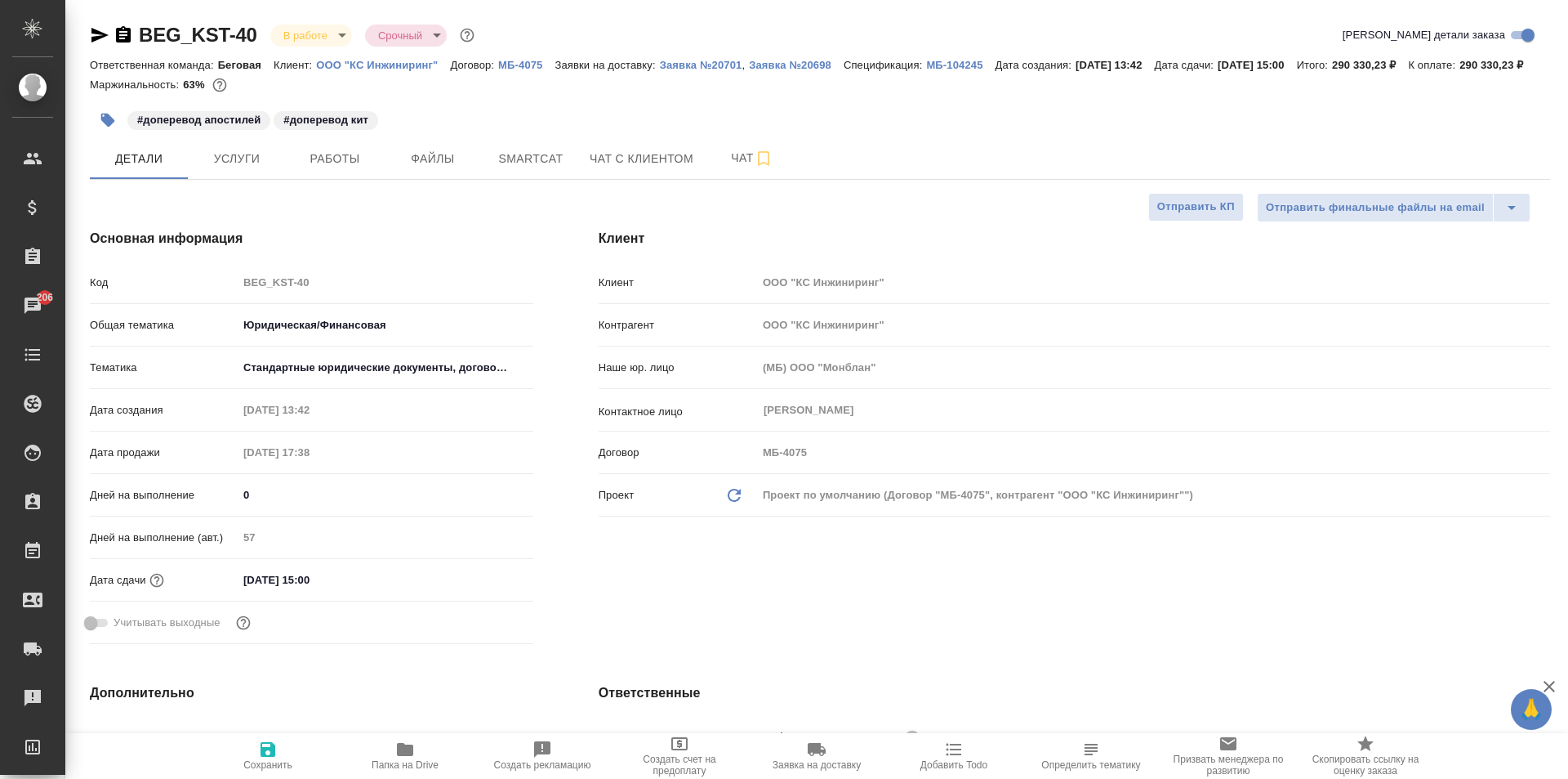
type textarea "x"
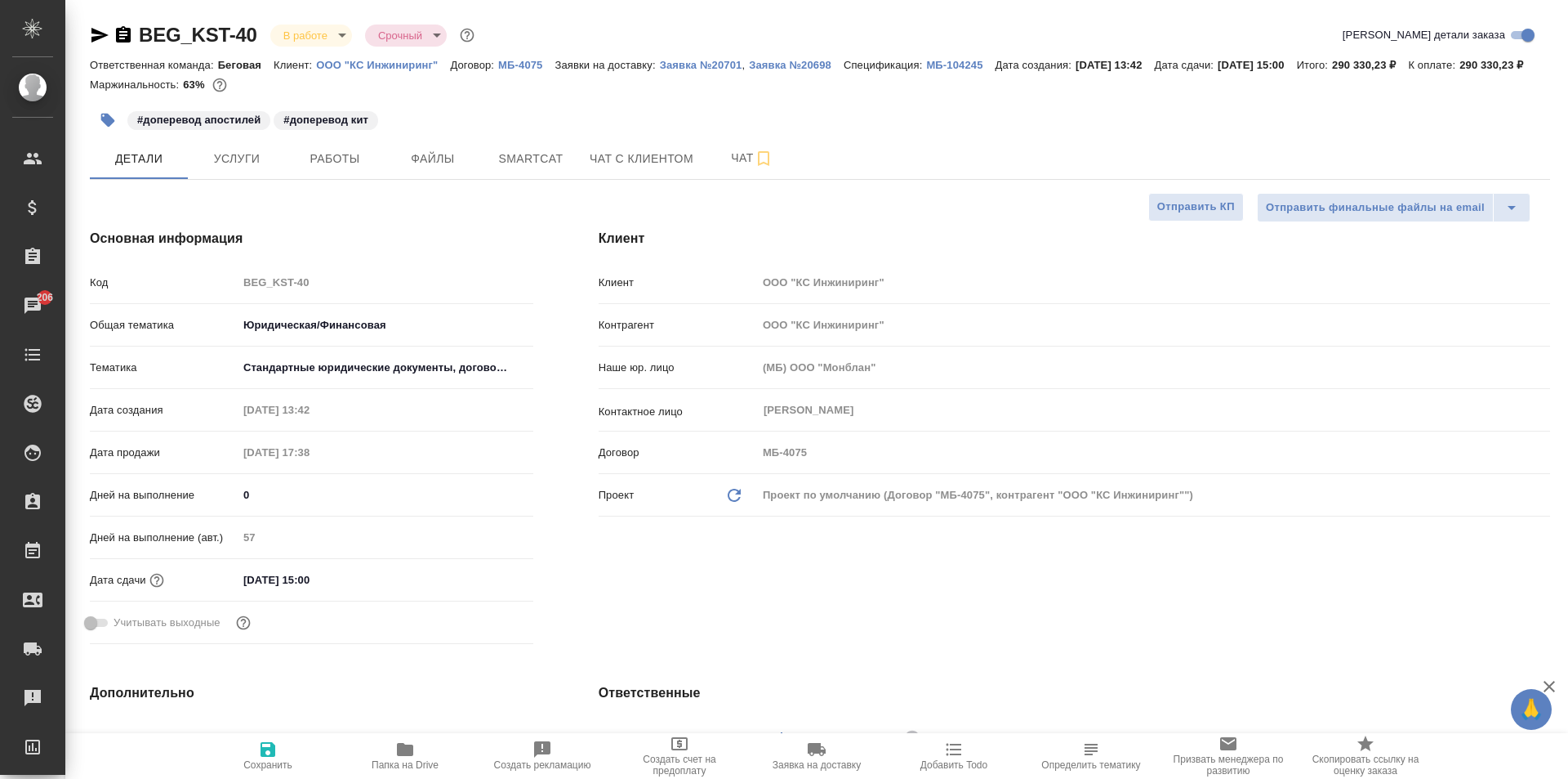
type textarea "x"
click at [412, 763] on span "Папка на Drive" at bounding box center [405, 765] width 67 height 12
type textarea "x"
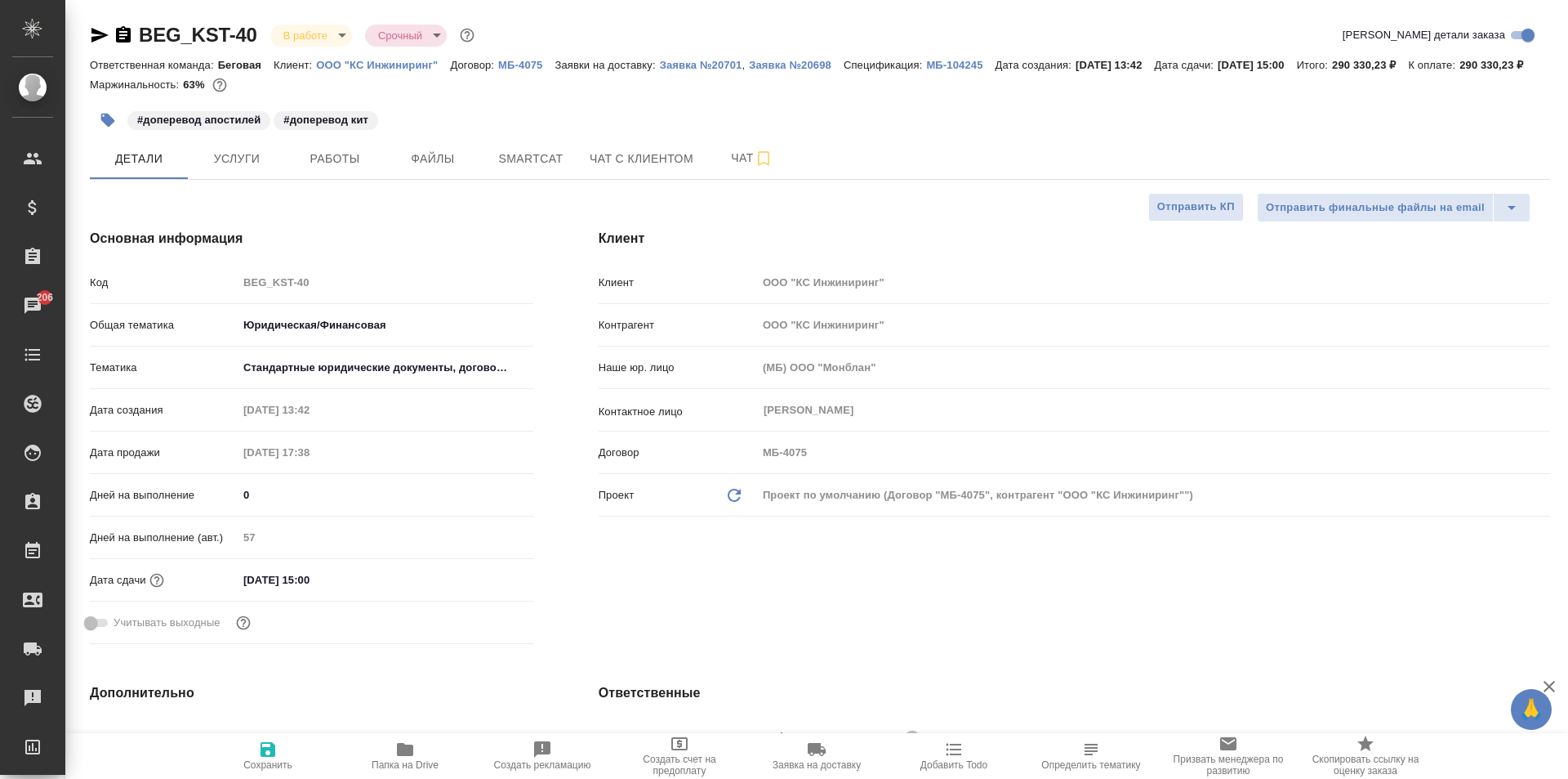
type textarea "x"
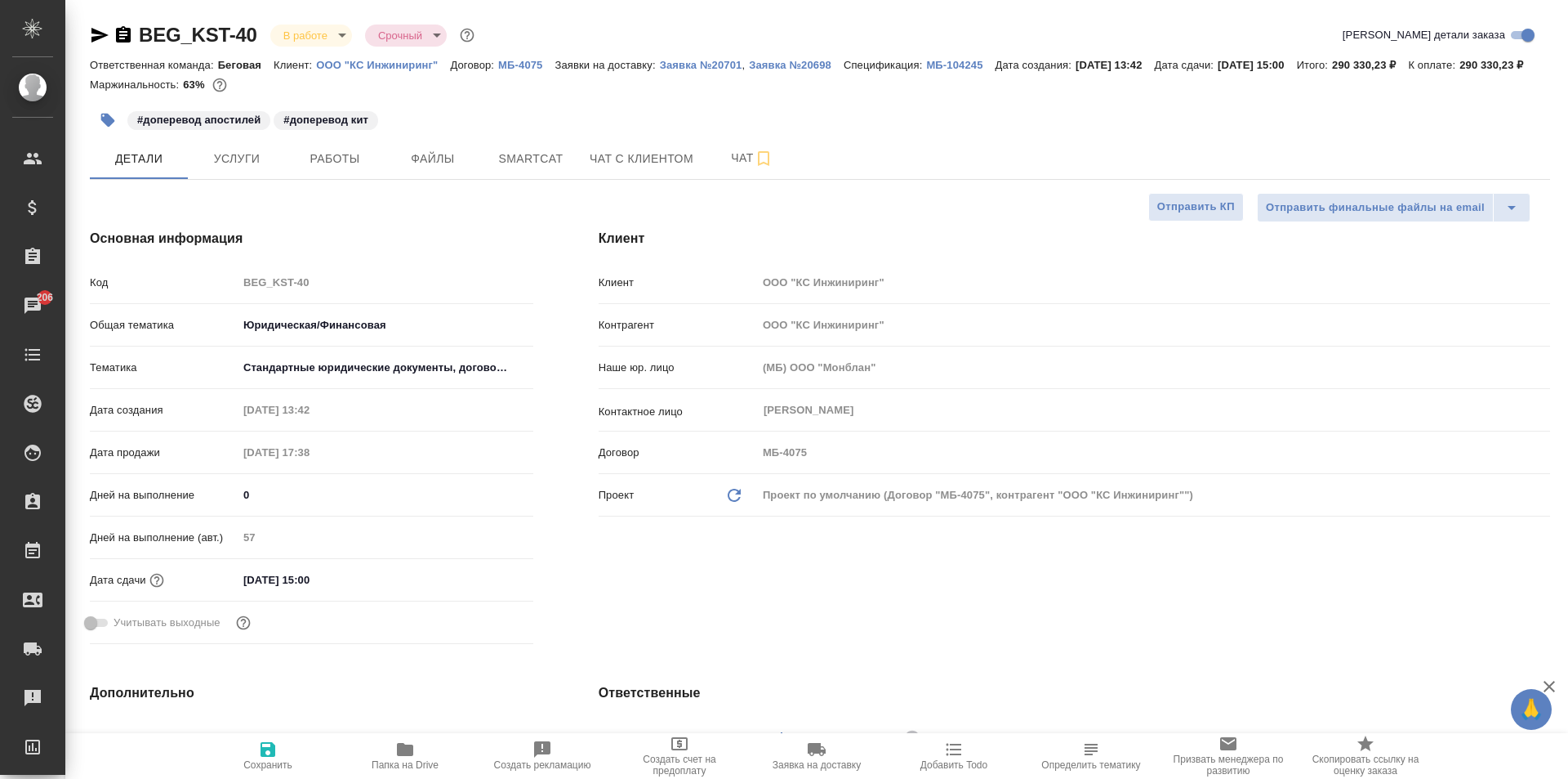
type textarea "x"
click at [325, 169] on span "Работы" at bounding box center [334, 159] width 78 height 20
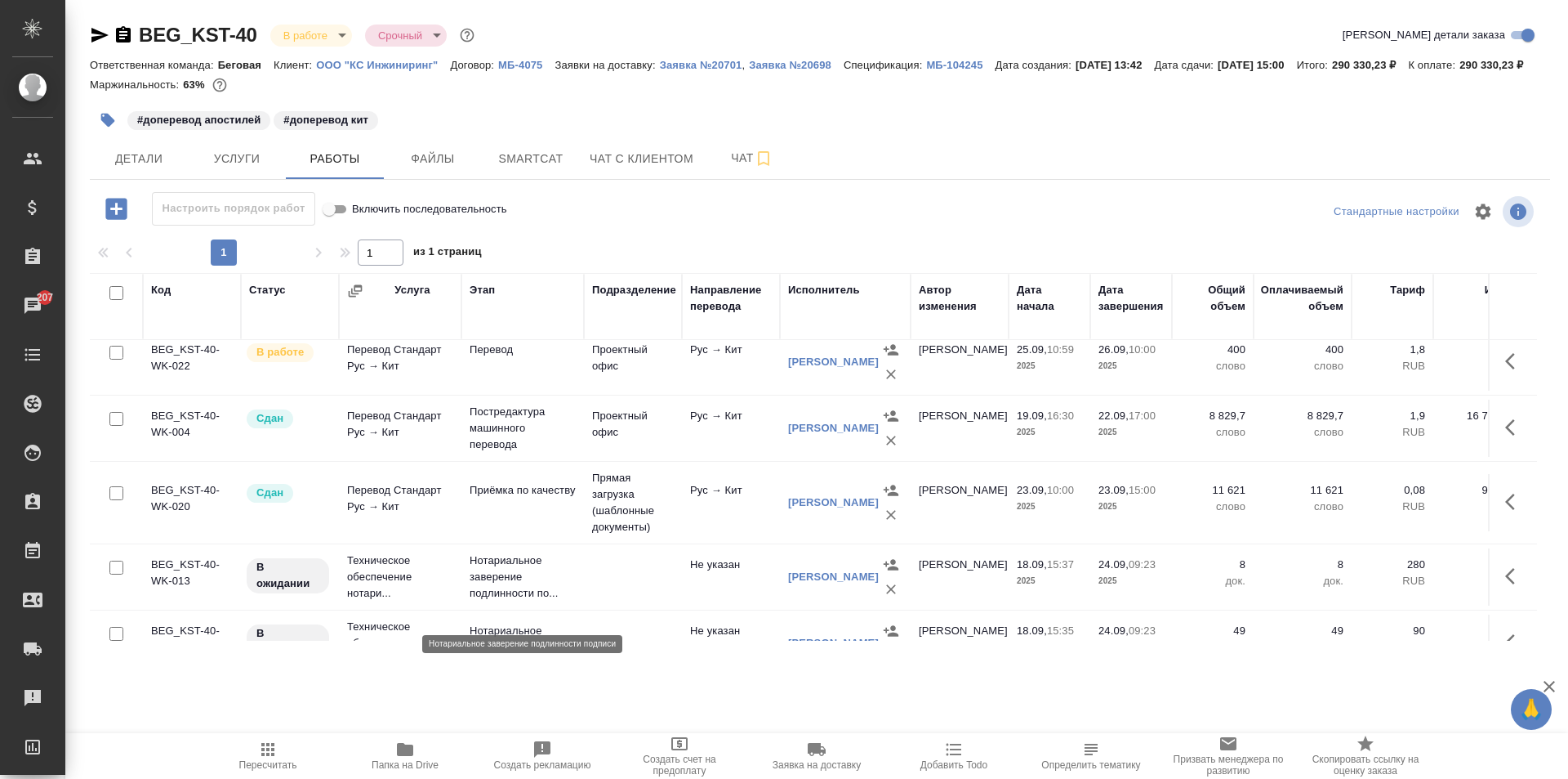
scroll to position [307, 0]
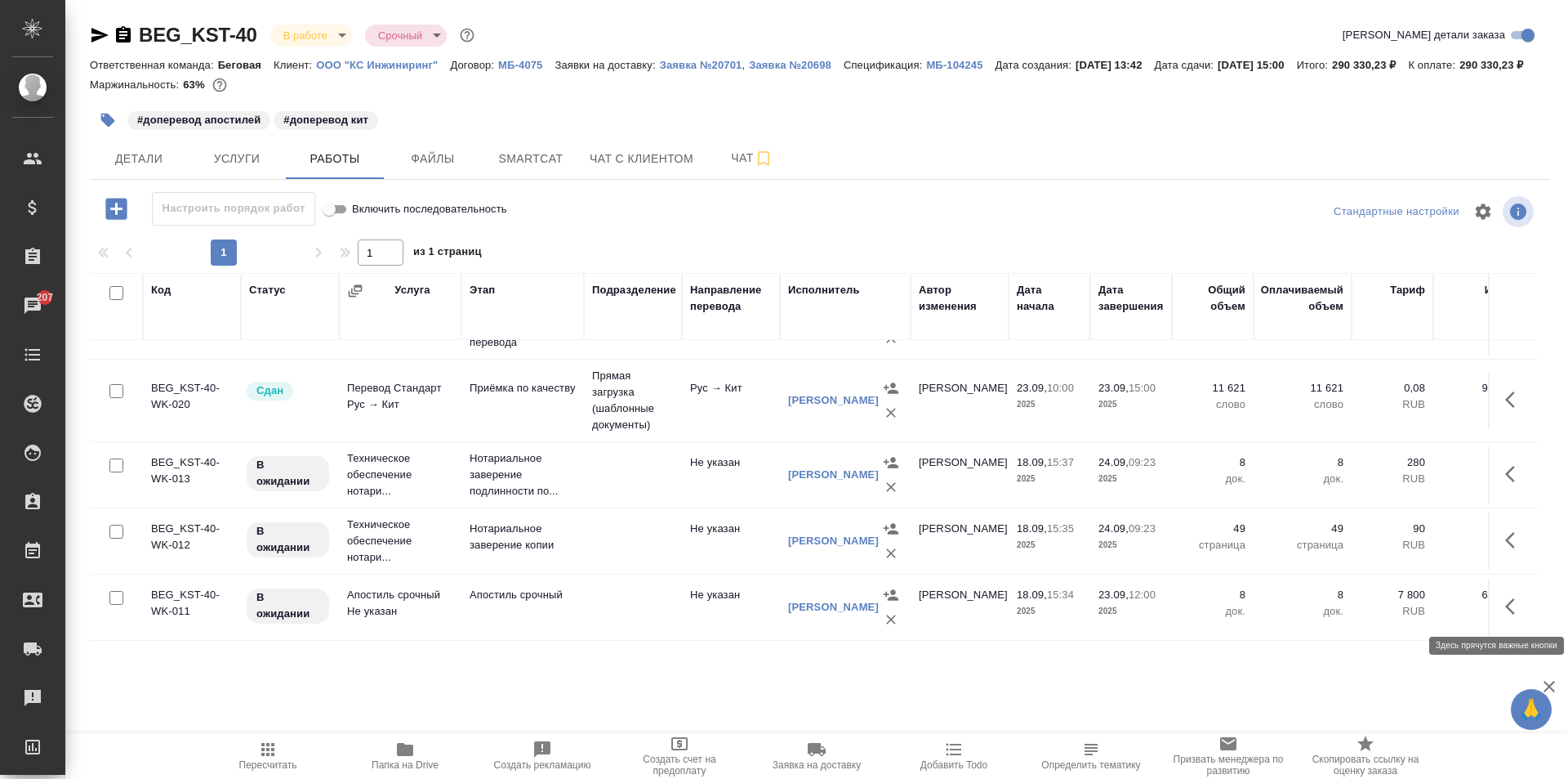
click at [1509, 608] on icon "button" at bounding box center [1515, 606] width 20 height 20
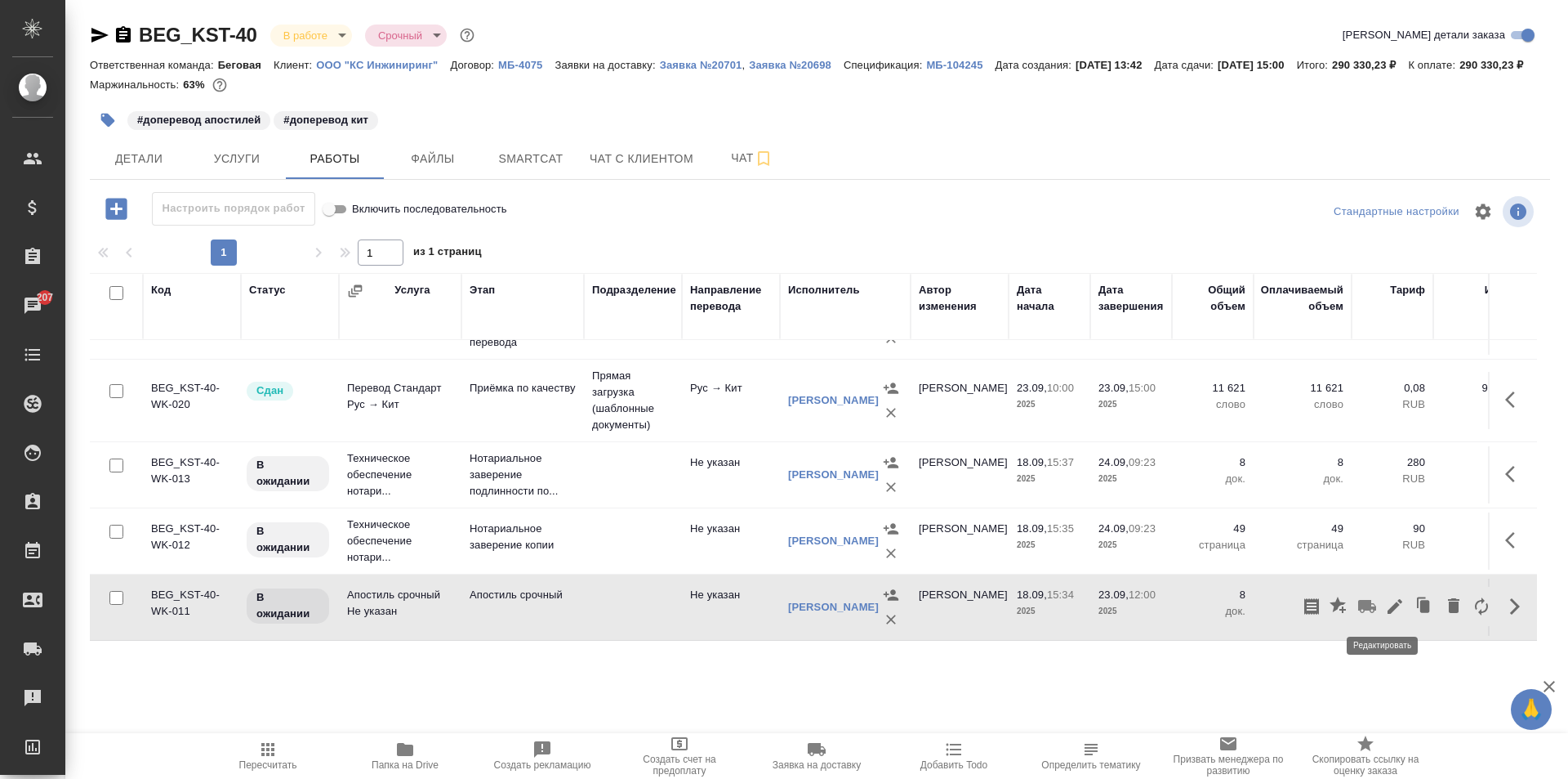
click at [1388, 608] on icon "button" at bounding box center [1395, 606] width 15 height 15
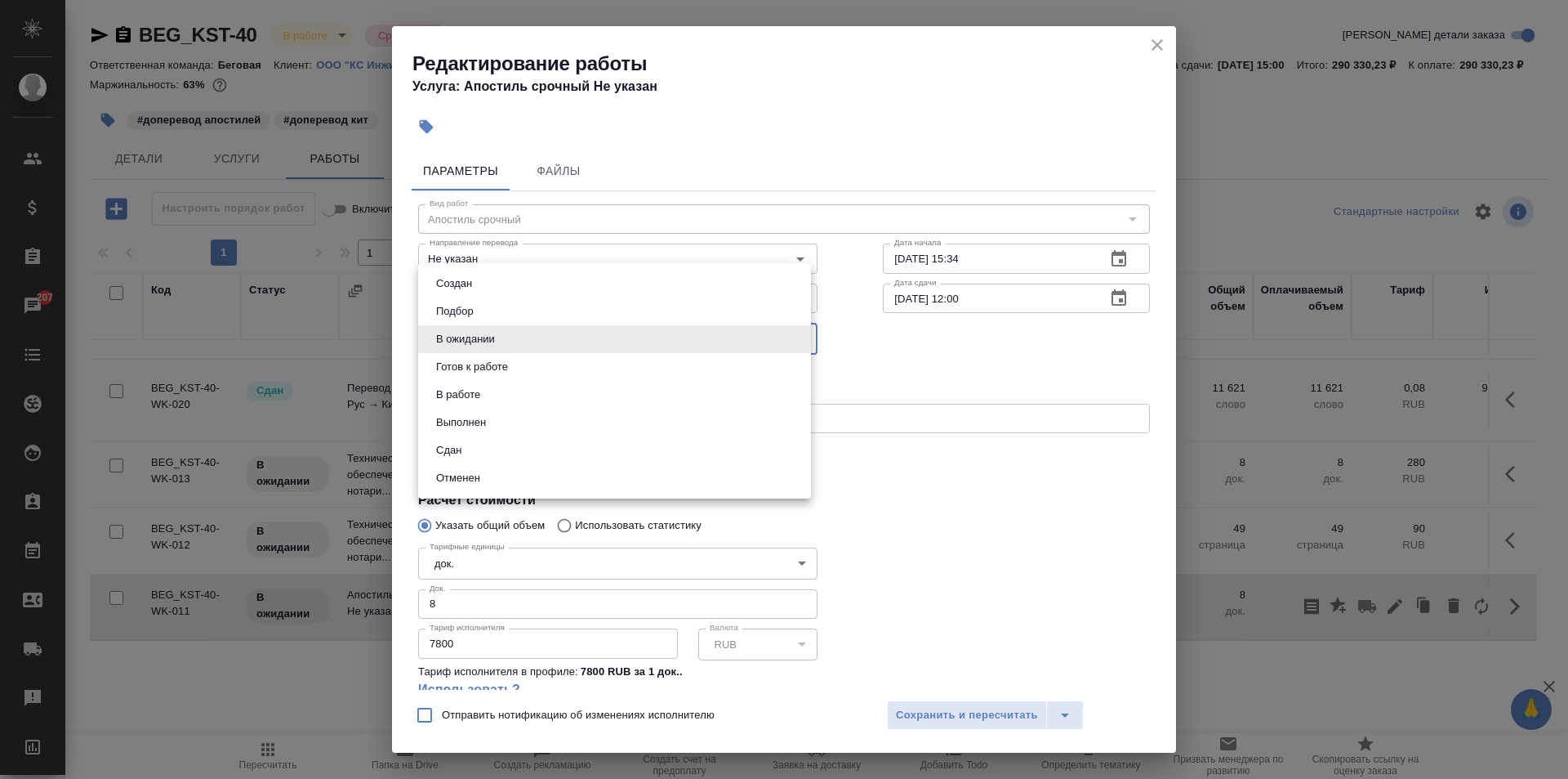
click at [513, 334] on body "🙏 .cls-1 fill:#fff; AWATERA Moskalets Alina Клиенты Спецификации Заказы 207 Чат…" at bounding box center [784, 390] width 1568 height 779
click at [480, 450] on li "Сдан" at bounding box center [615, 450] width 393 height 28
type input "closed"
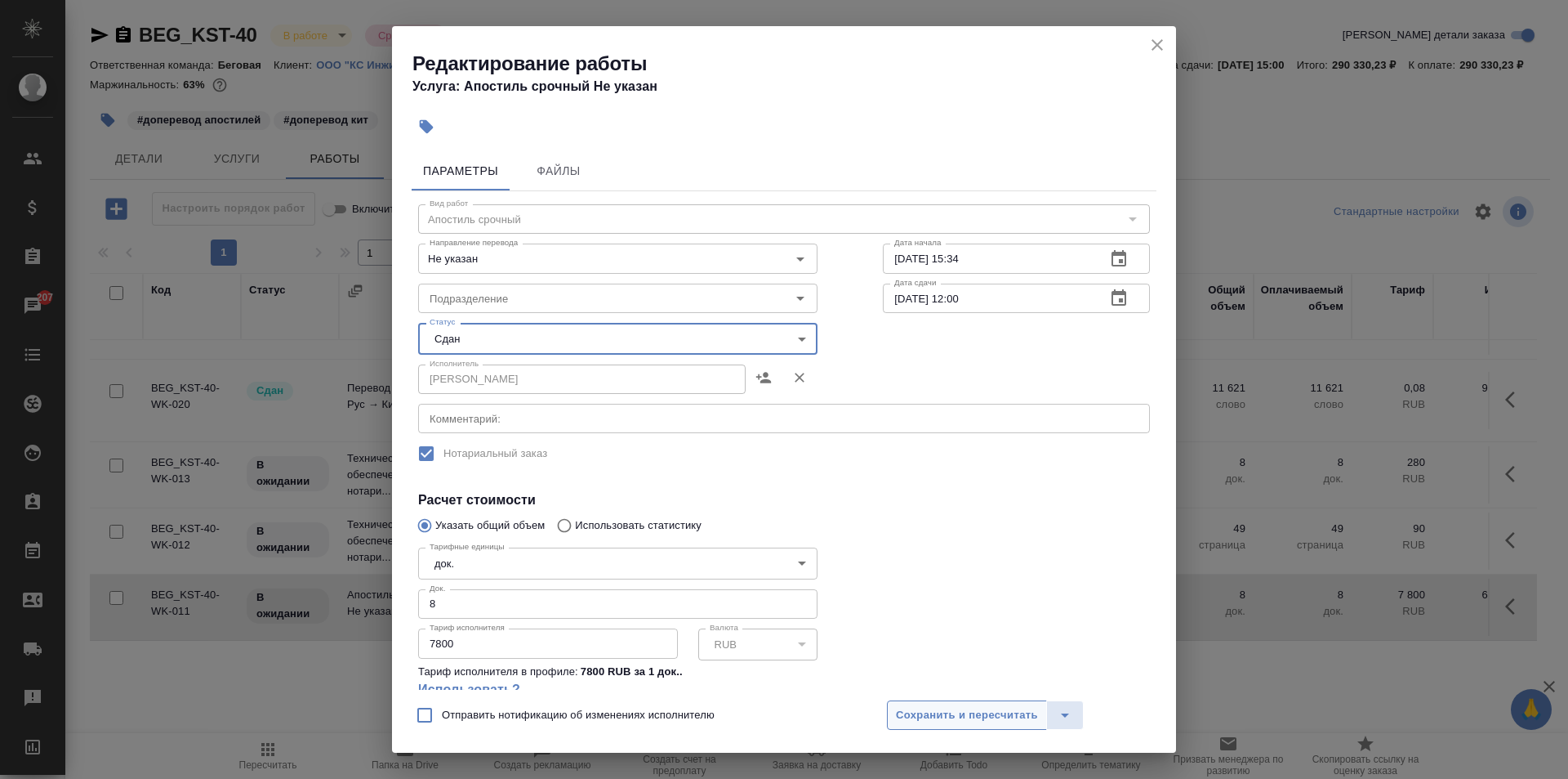
click at [940, 715] on span "Сохранить и пересчитать" at bounding box center [967, 715] width 142 height 19
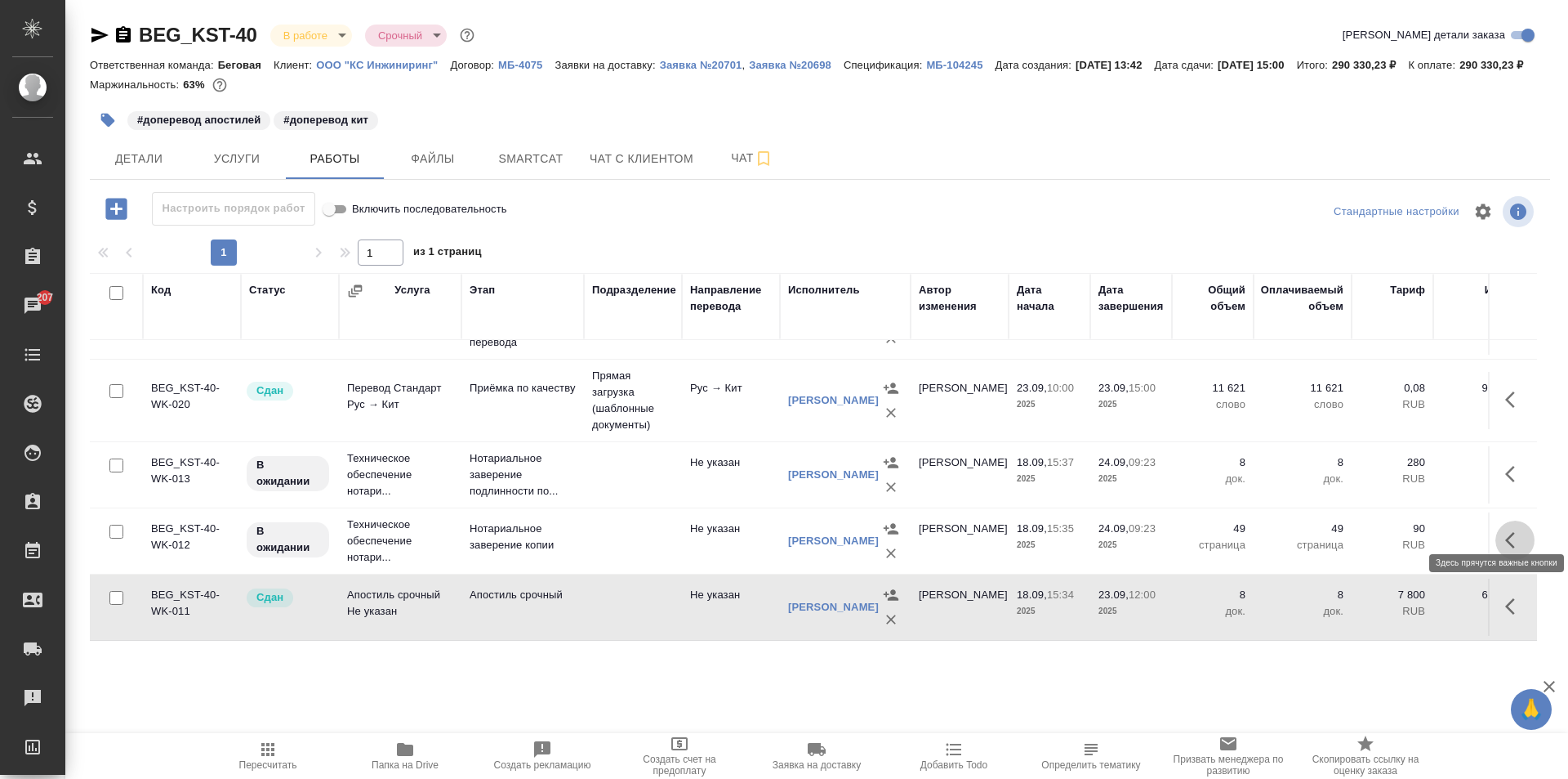
click at [1505, 531] on icon "button" at bounding box center [1515, 540] width 20 height 20
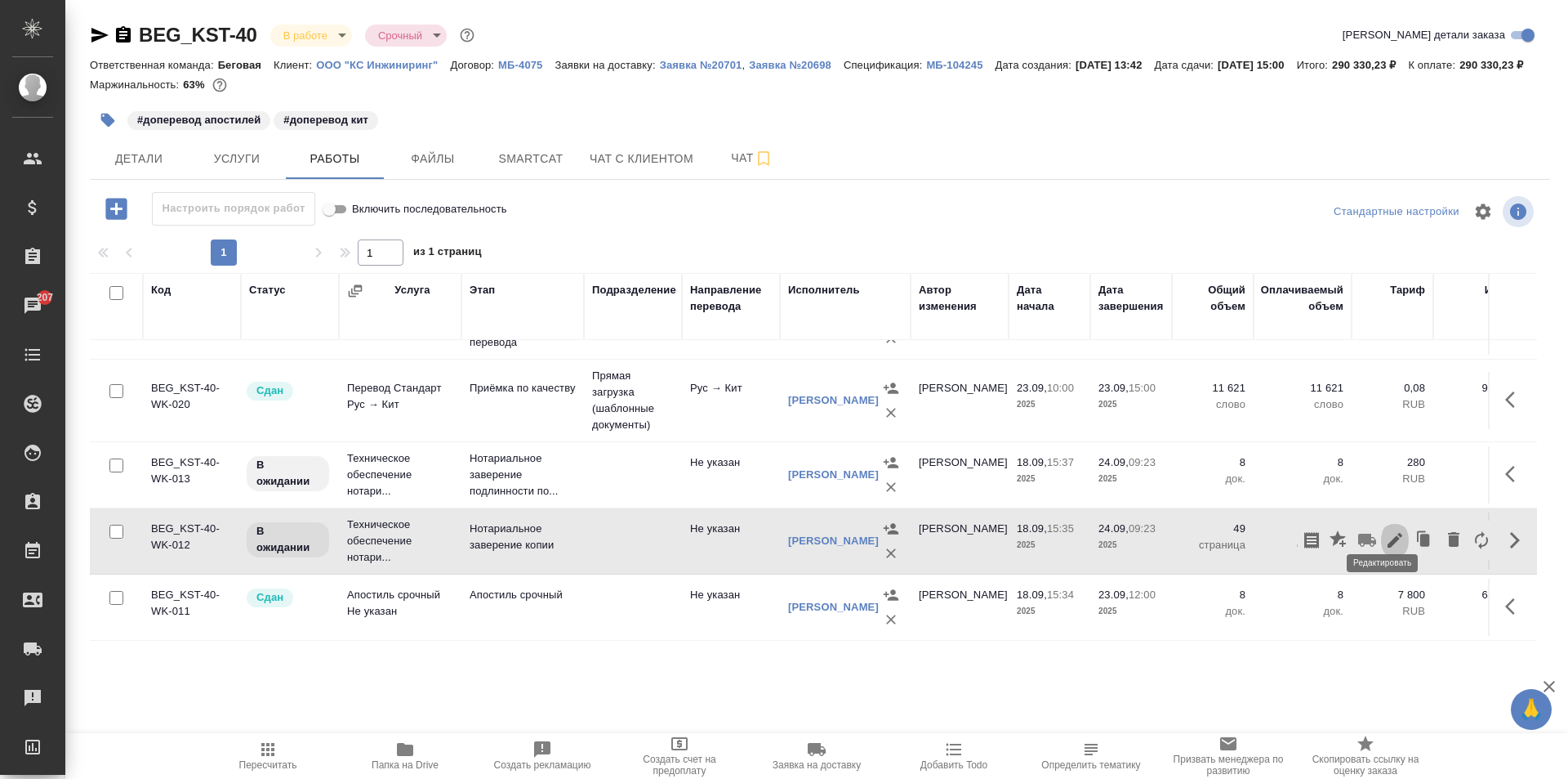
click at [1385, 531] on icon "button" at bounding box center [1395, 540] width 20 height 20
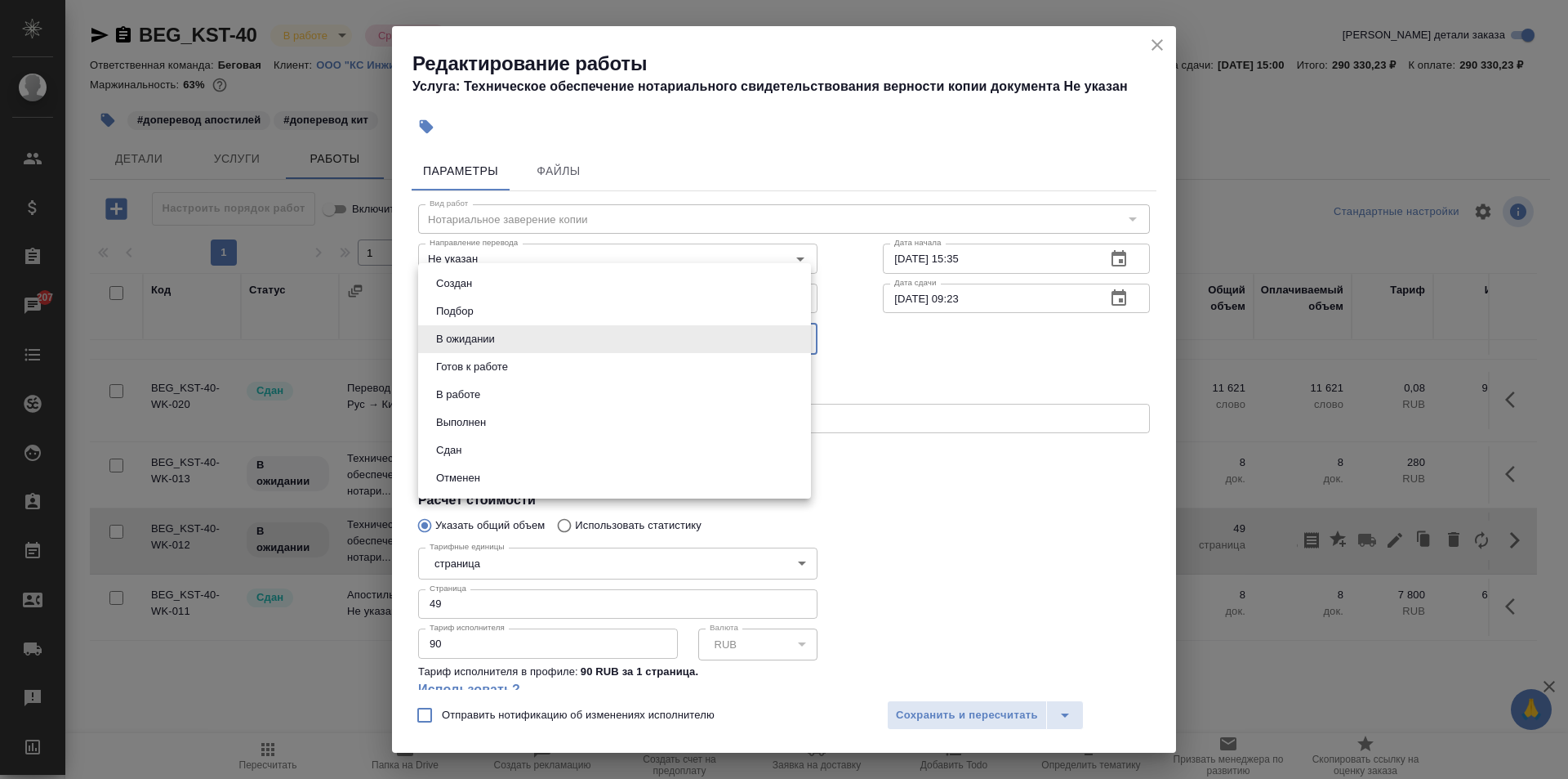
click at [543, 335] on body "🙏 .cls-1 fill:#fff; AWATERA Moskalets Alina Клиенты Спецификации Заказы 207 Чат…" at bounding box center [784, 390] width 1568 height 779
click at [481, 453] on li "Сдан" at bounding box center [615, 450] width 393 height 28
type input "closed"
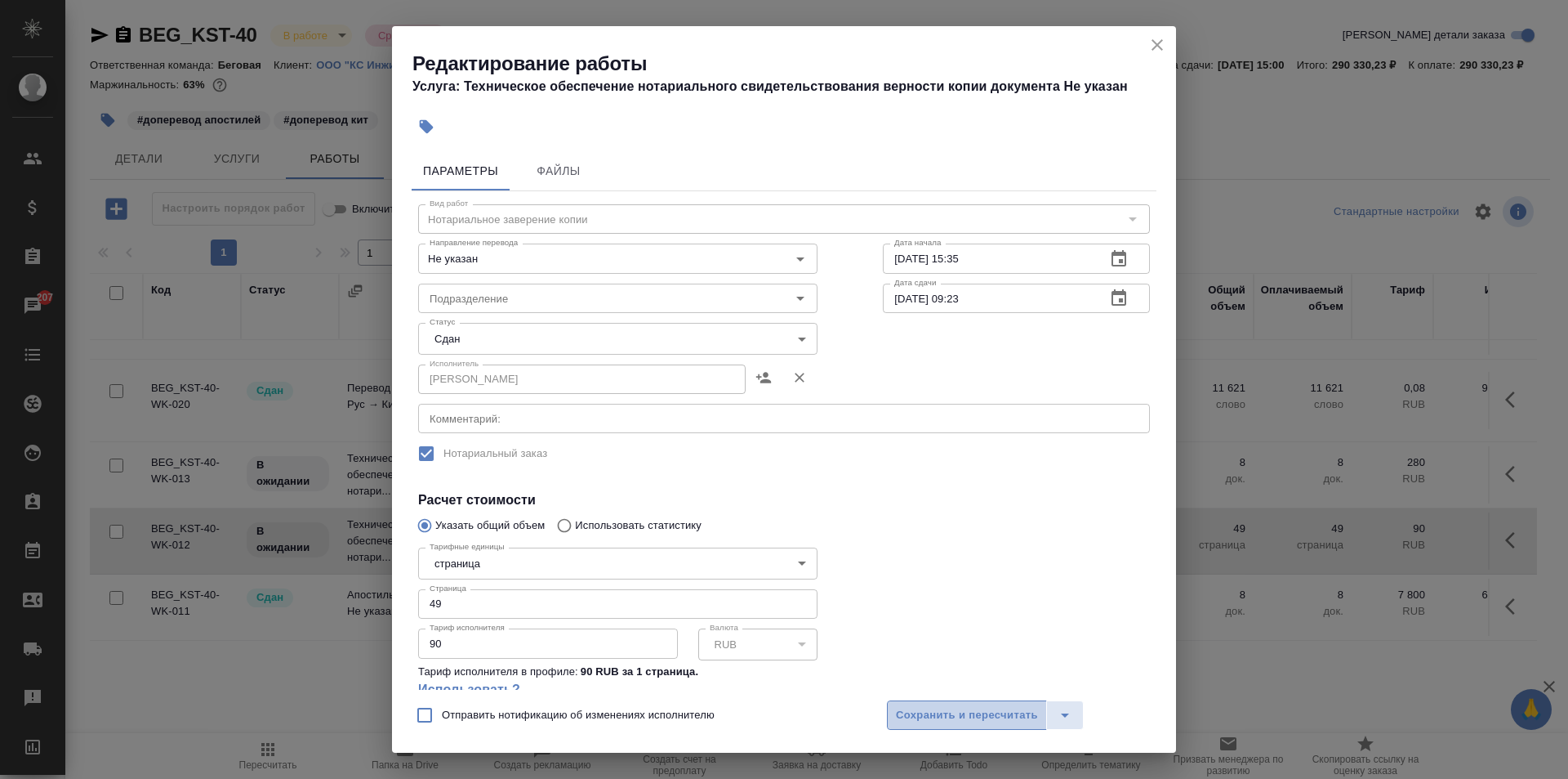
click at [984, 717] on span "Сохранить и пересчитать" at bounding box center [967, 715] width 142 height 19
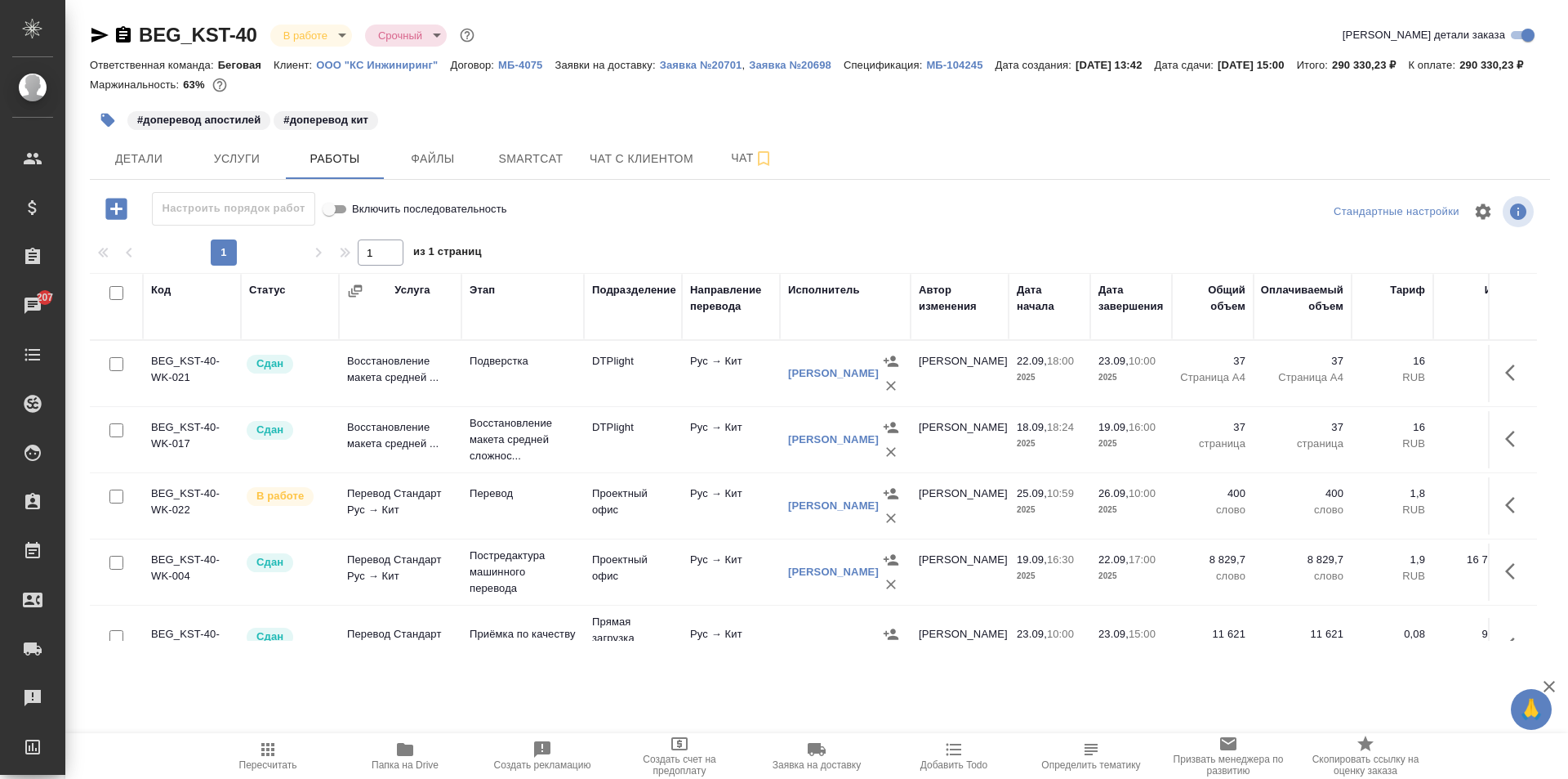
scroll to position [82, 0]
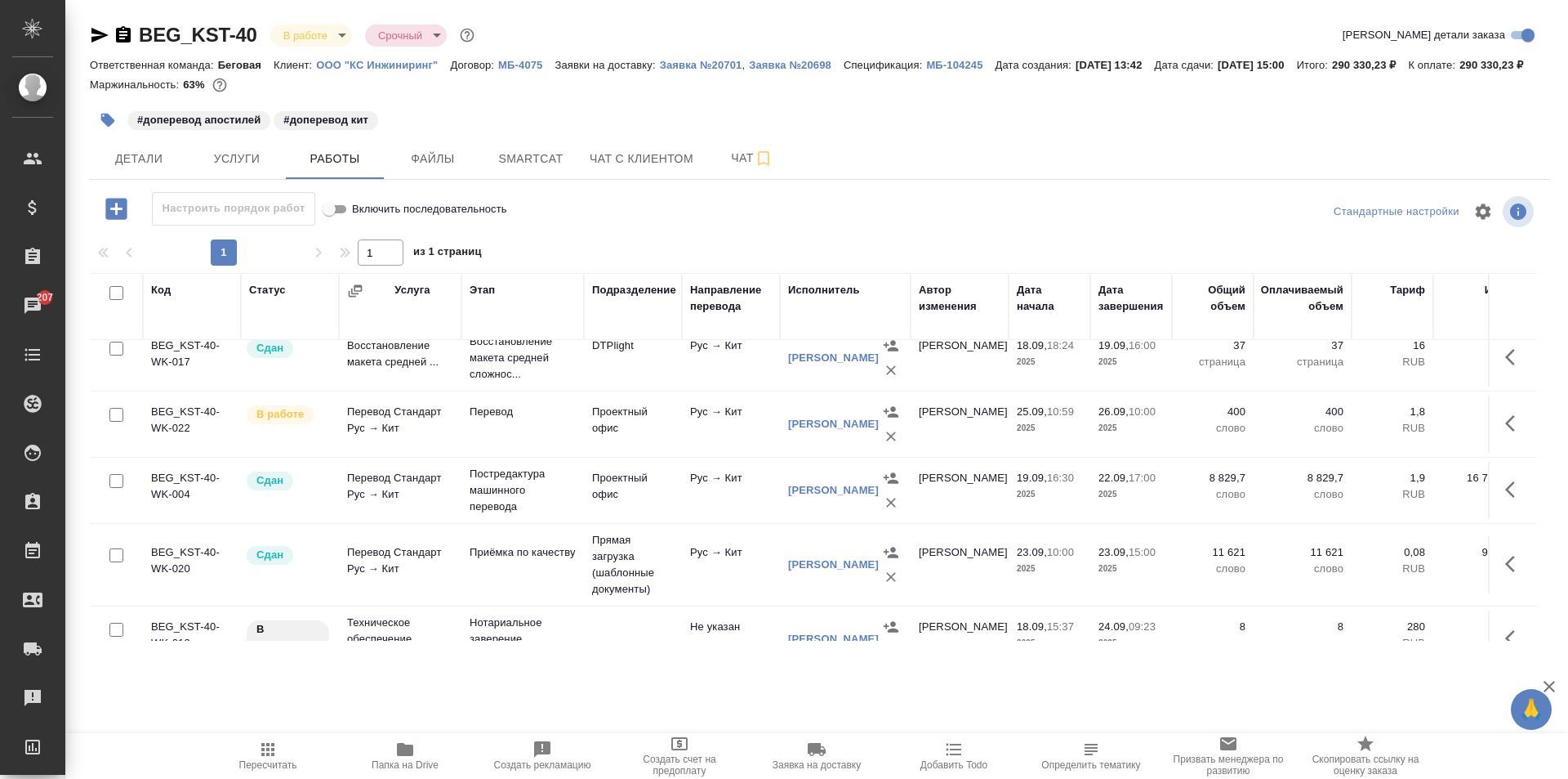
click at [392, 745] on span "Папка на Drive" at bounding box center [404, 754] width 118 height 31
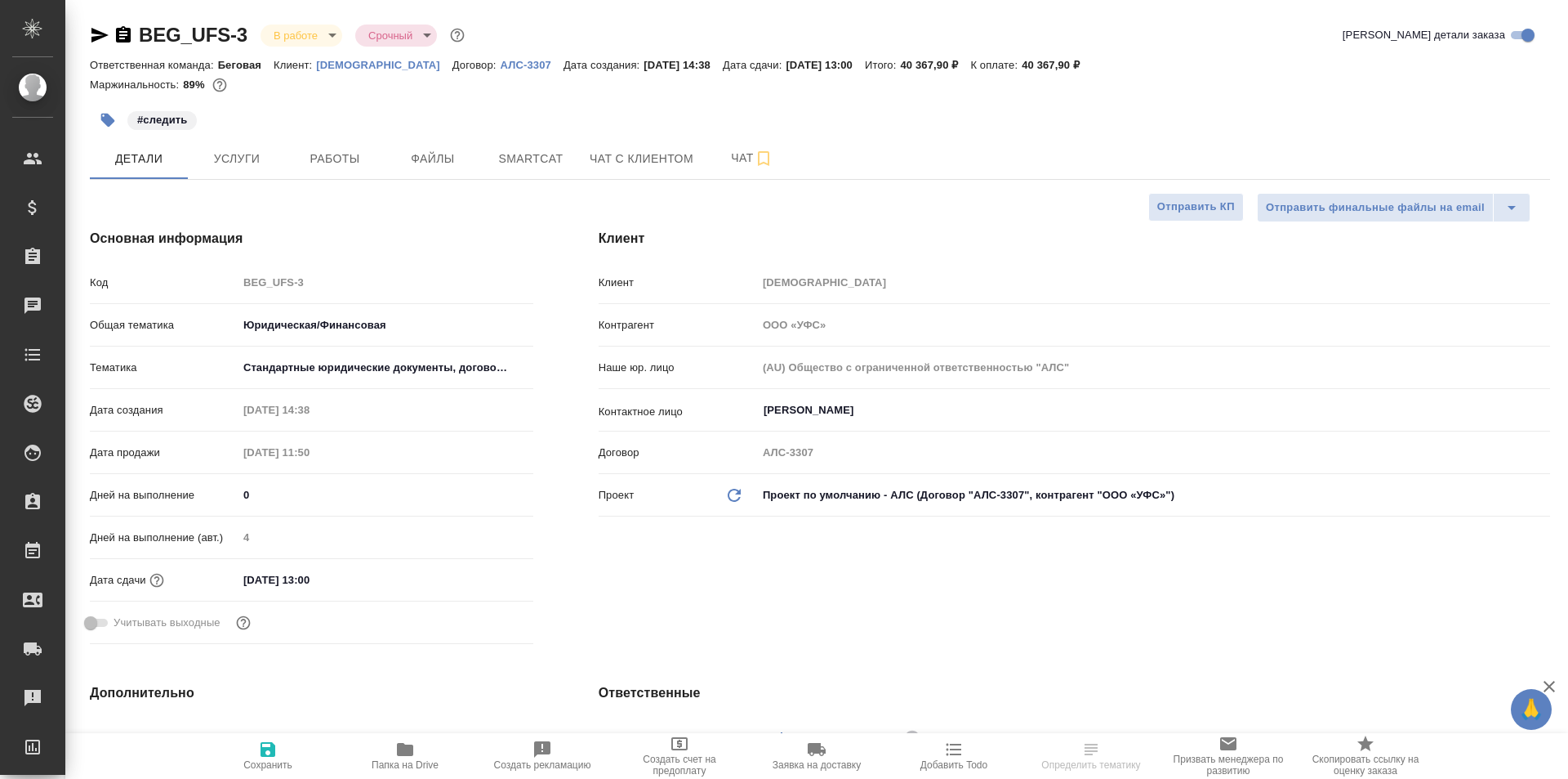
select select "RU"
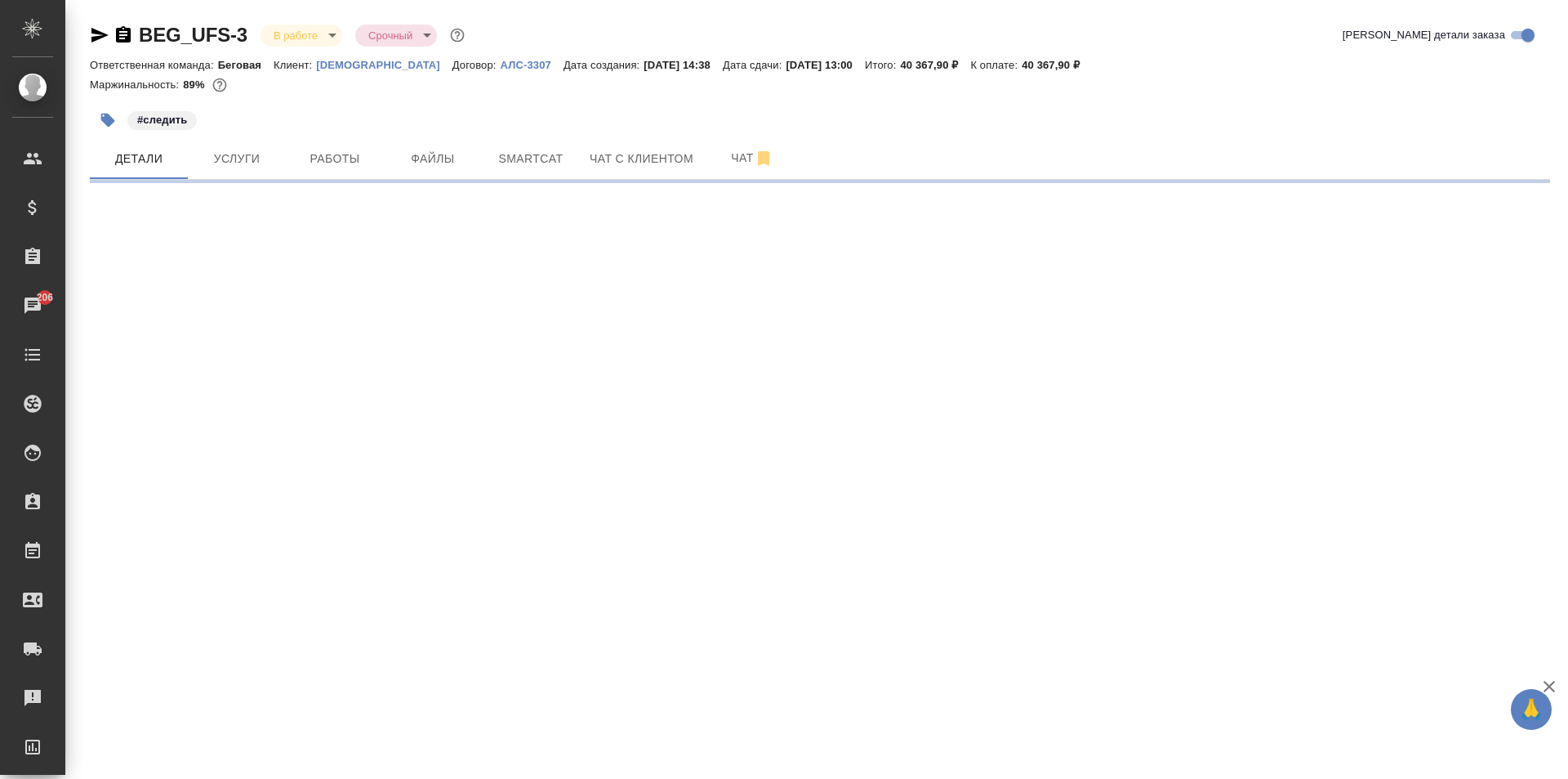
select select "RU"
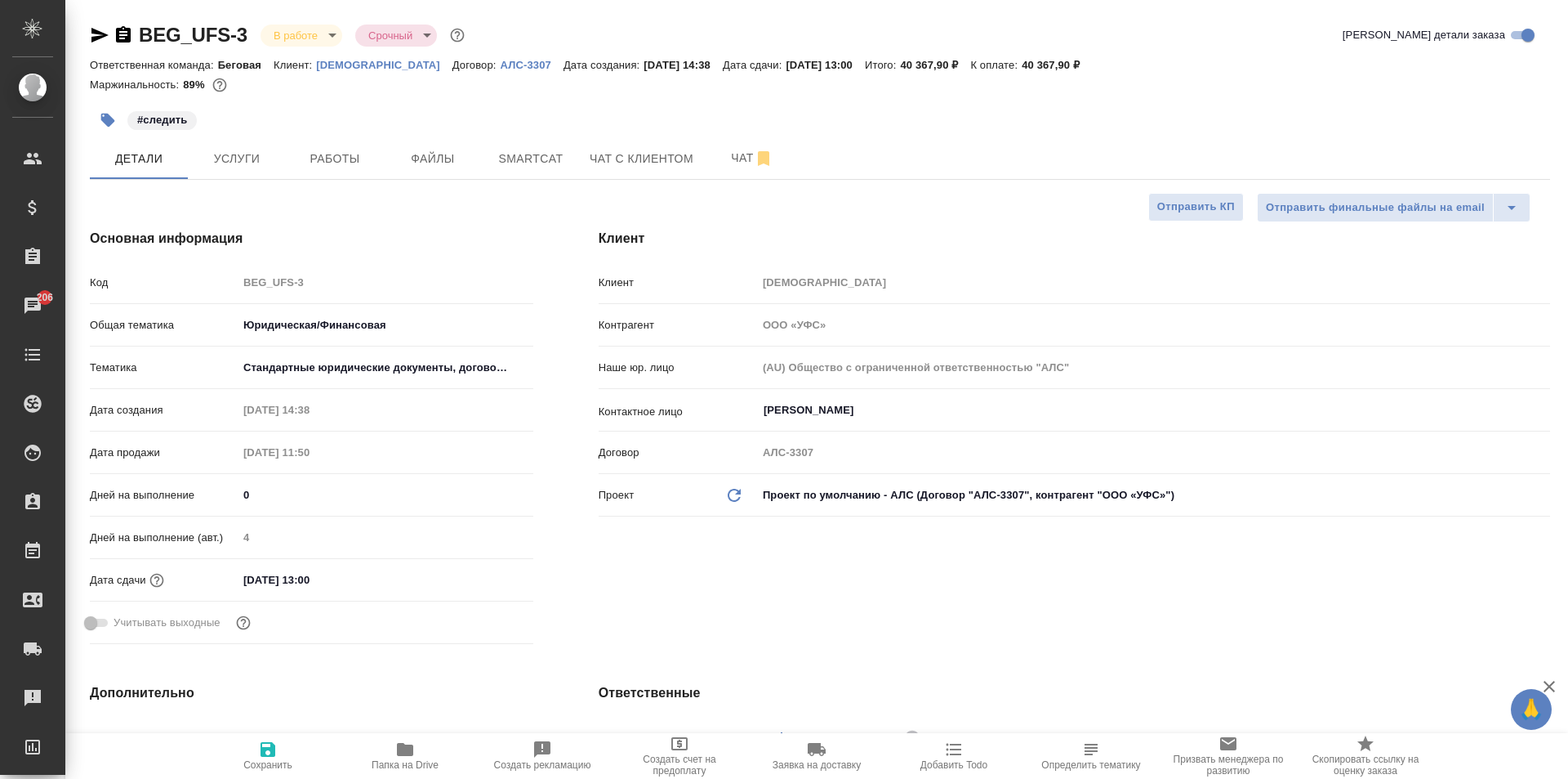
type textarea "x"
click at [500, 65] on p "АЛС-3307" at bounding box center [531, 65] width 63 height 12
type textarea "x"
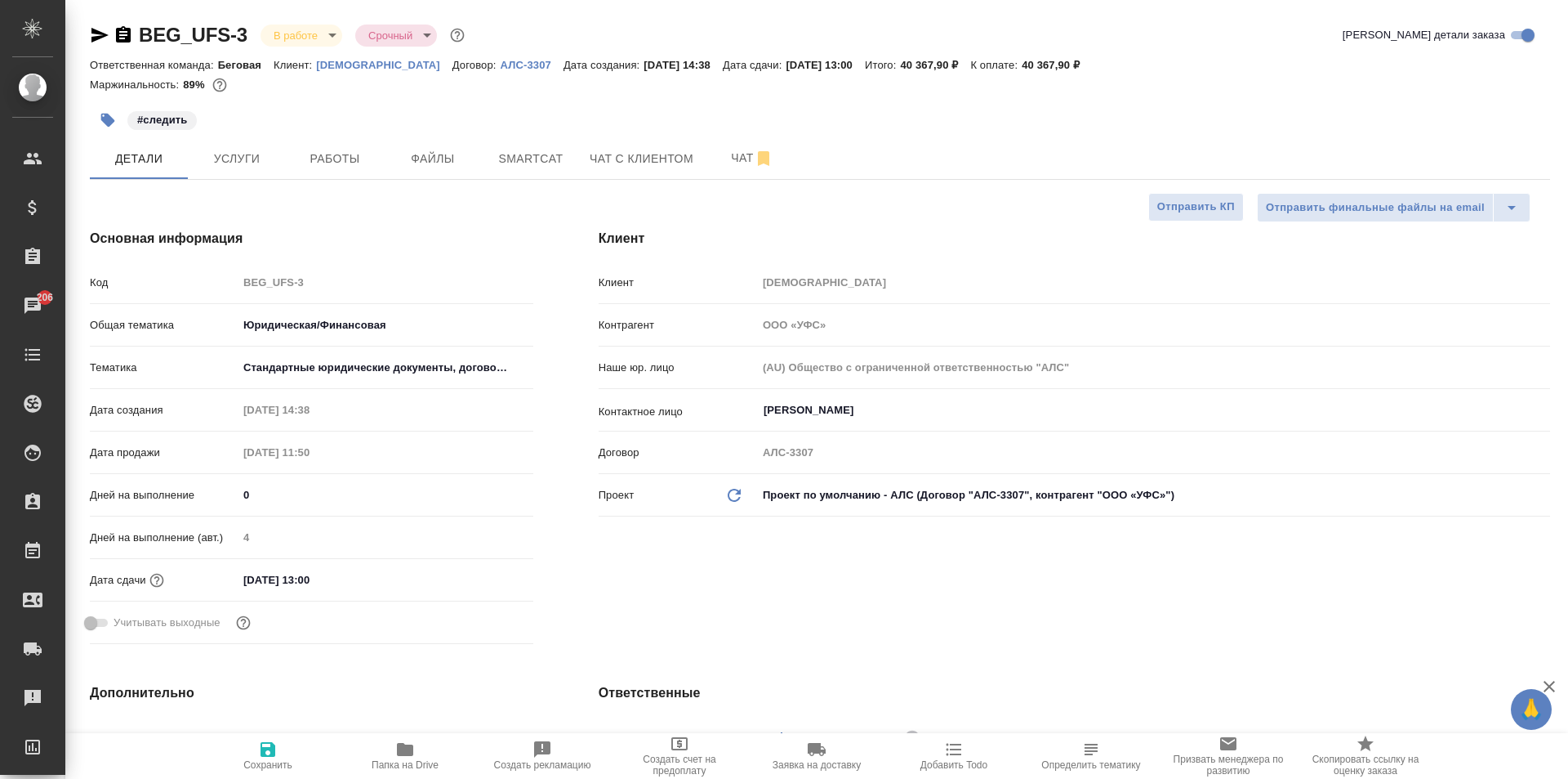
type textarea "x"
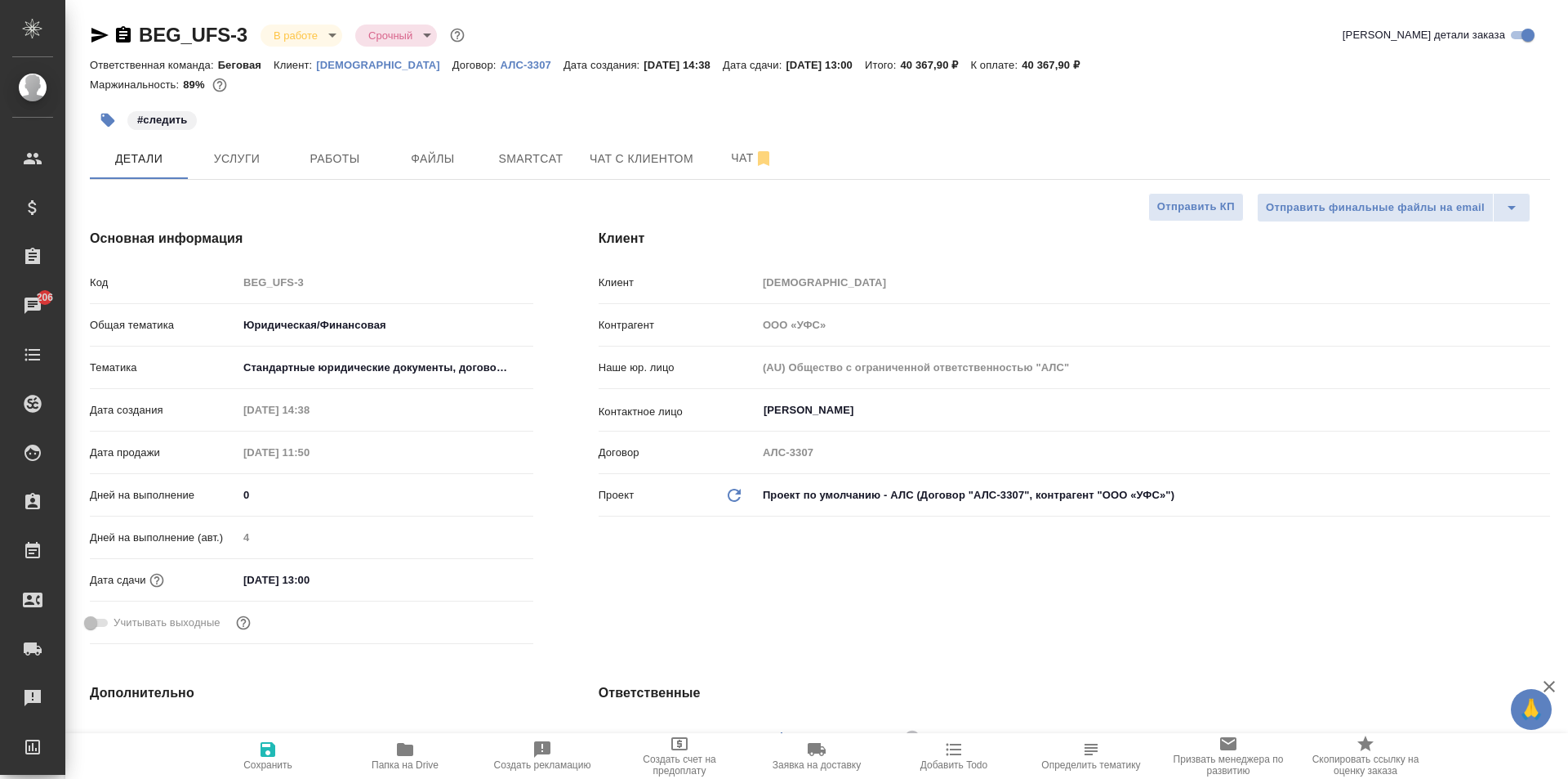
click at [333, 67] on p "[DEMOGRAPHIC_DATA]" at bounding box center [384, 65] width 137 height 12
type textarea "x"
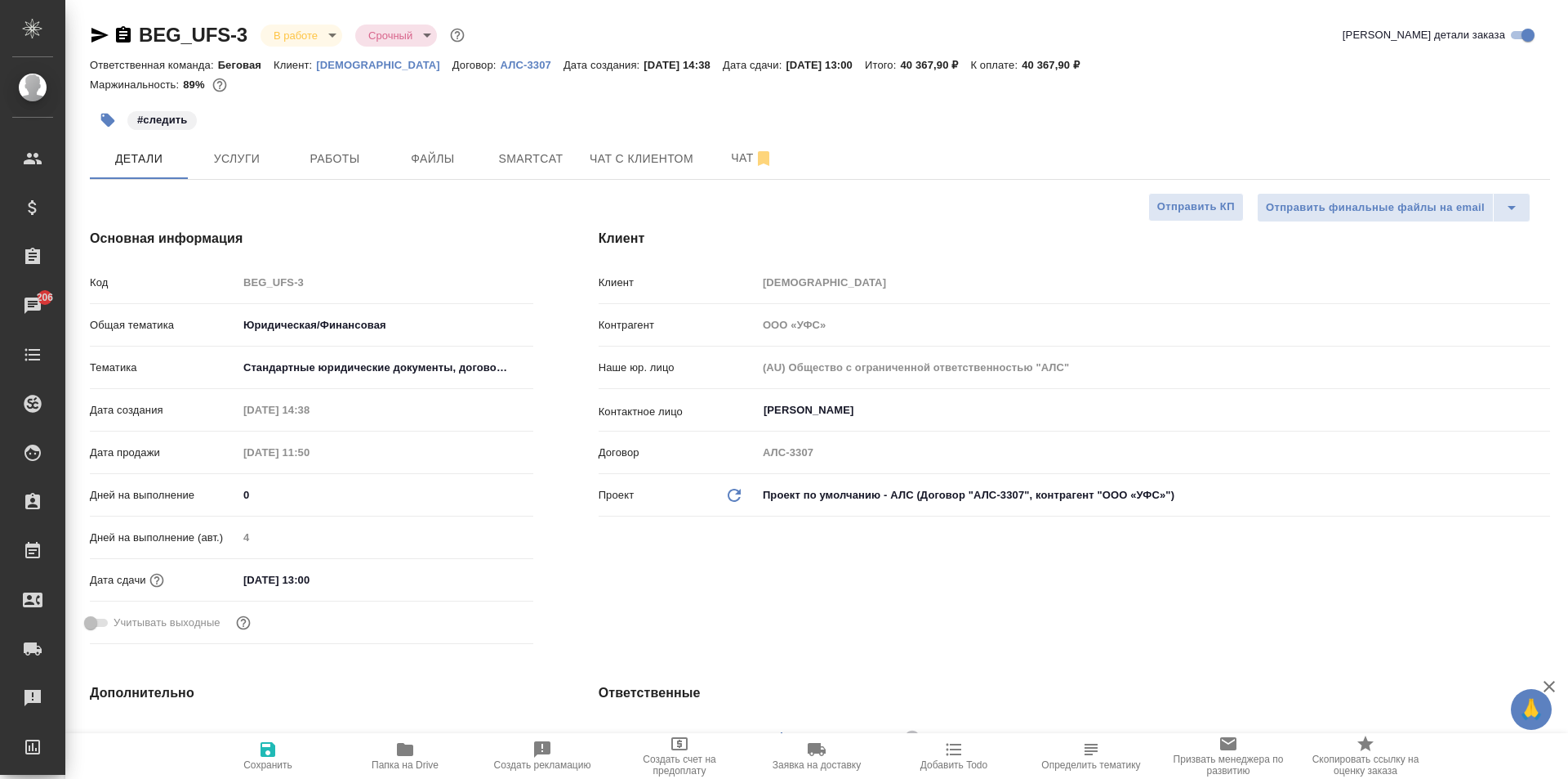
type textarea "x"
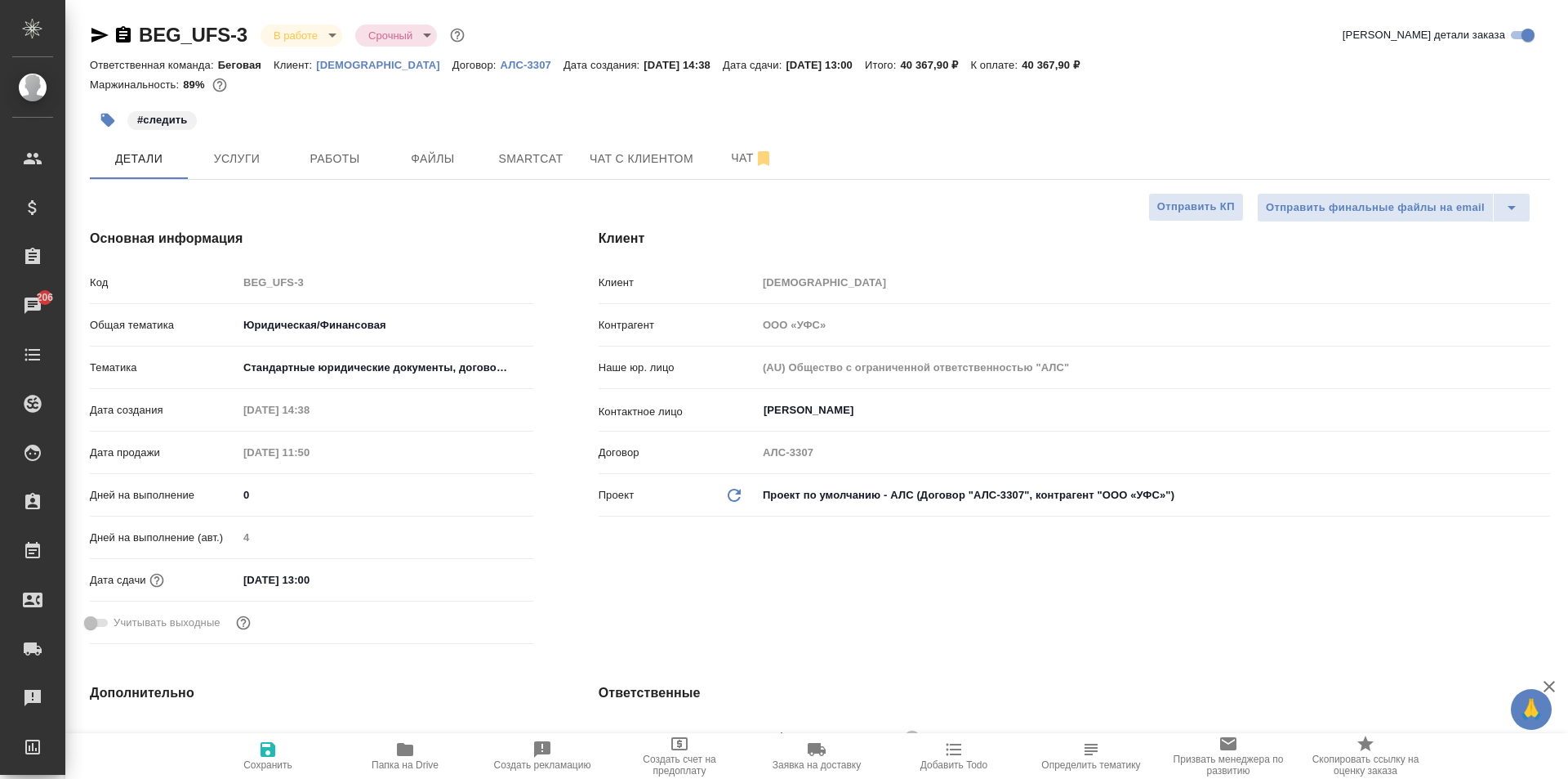
type textarea "x"
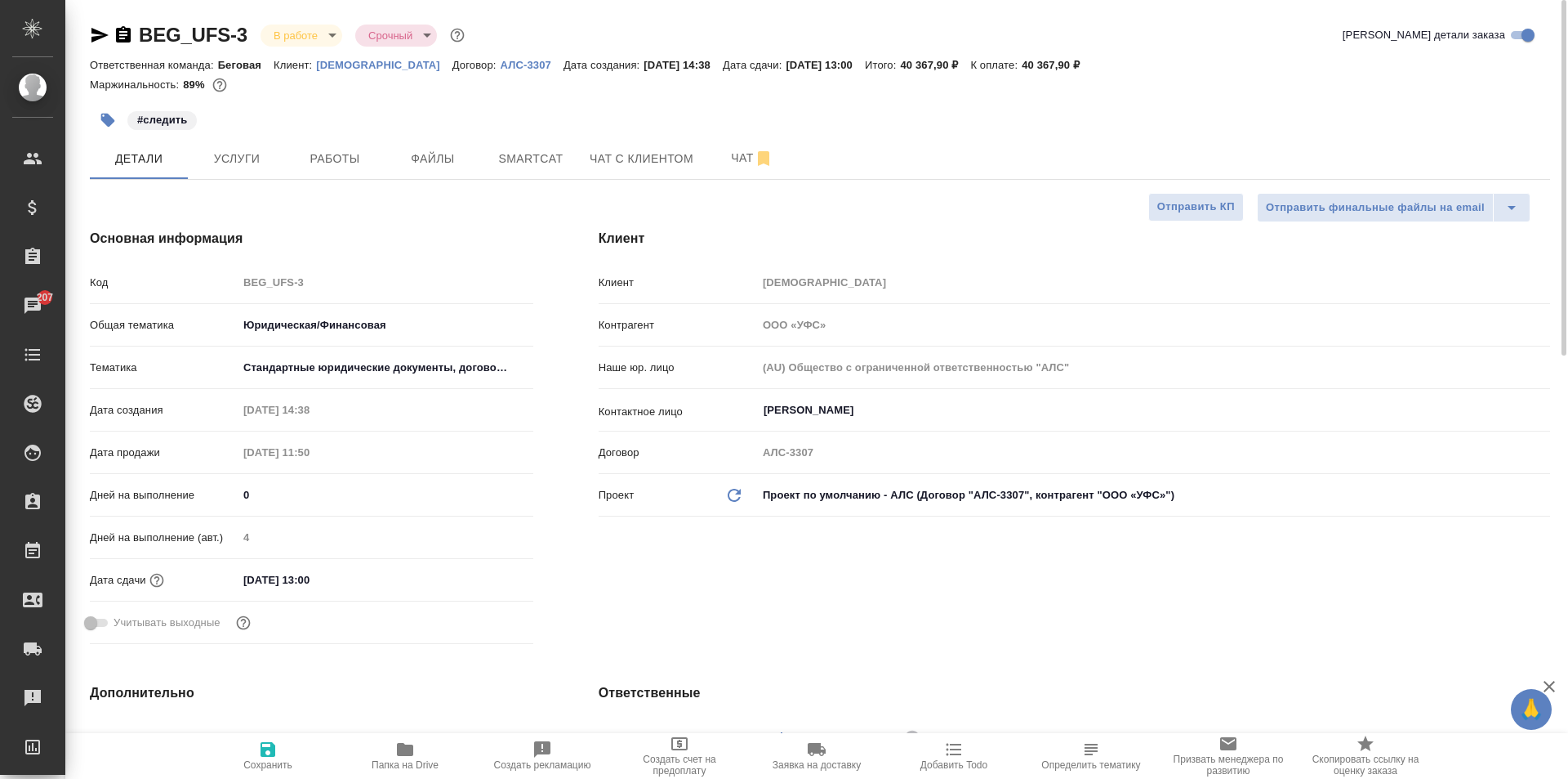
type textarea "x"
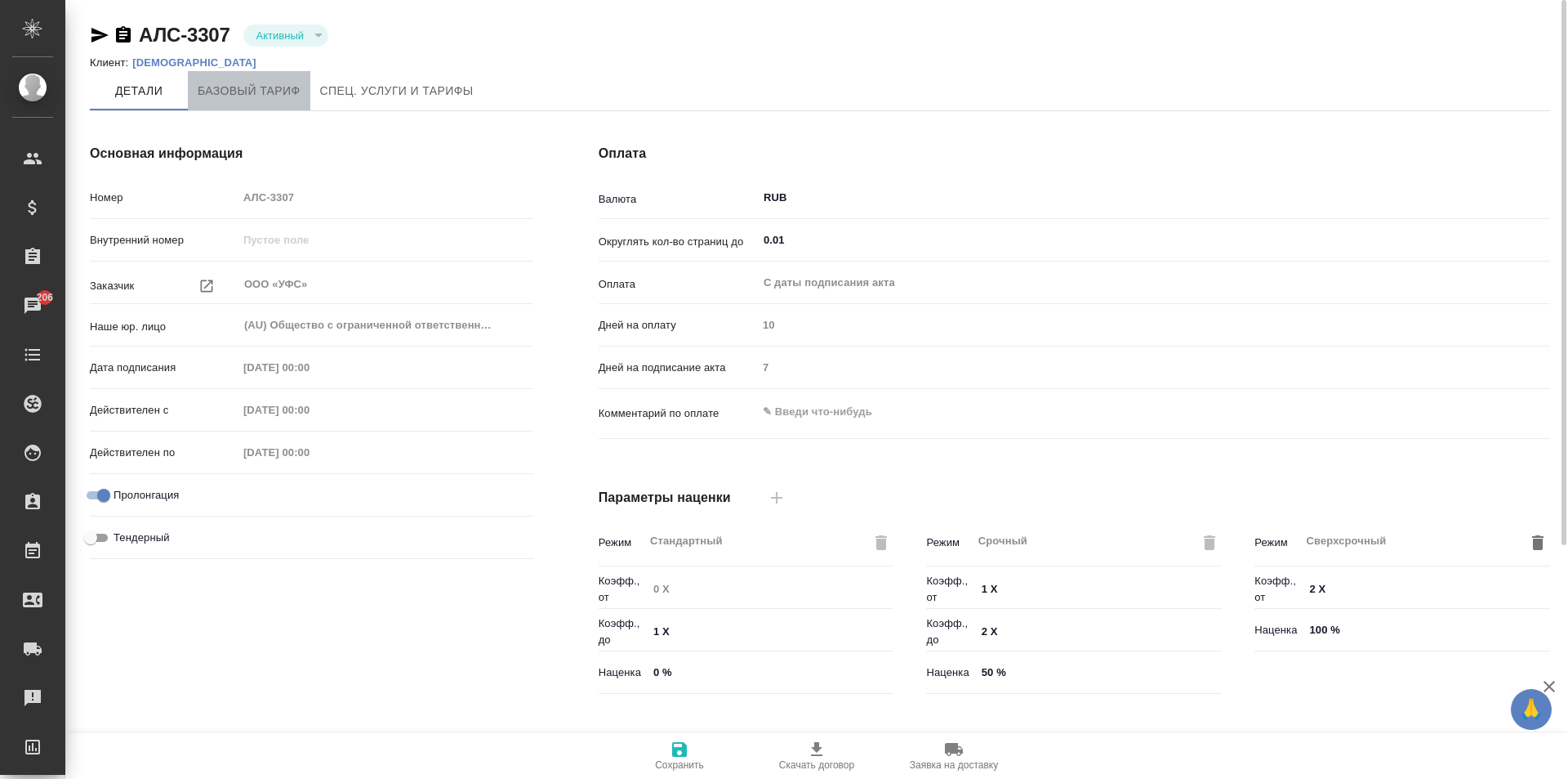
click at [202, 88] on span "Базовый тариф" at bounding box center [249, 90] width 103 height 20
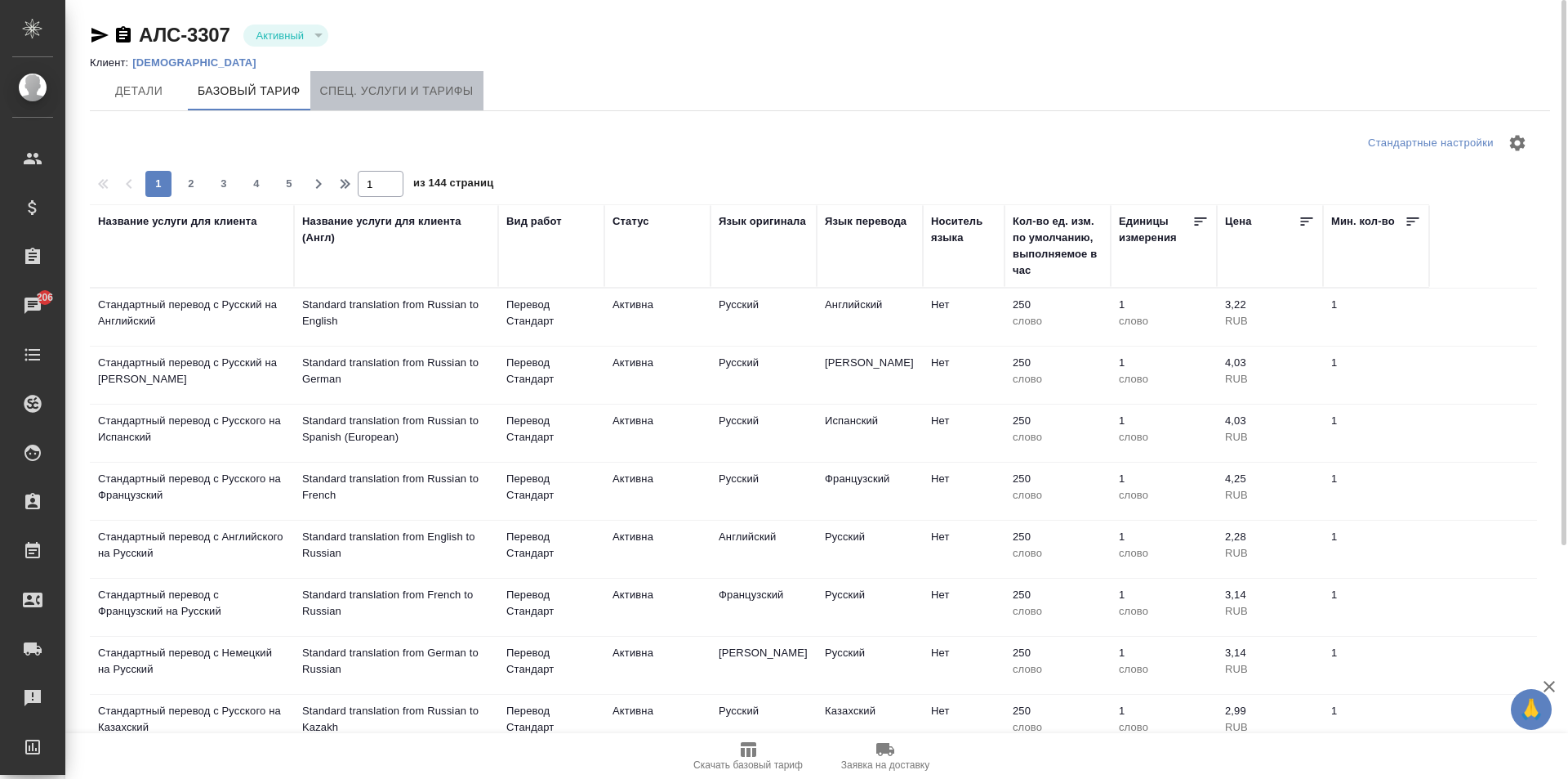
click at [349, 101] on button "Спец. услуги и тарифы" at bounding box center [396, 90] width 173 height 39
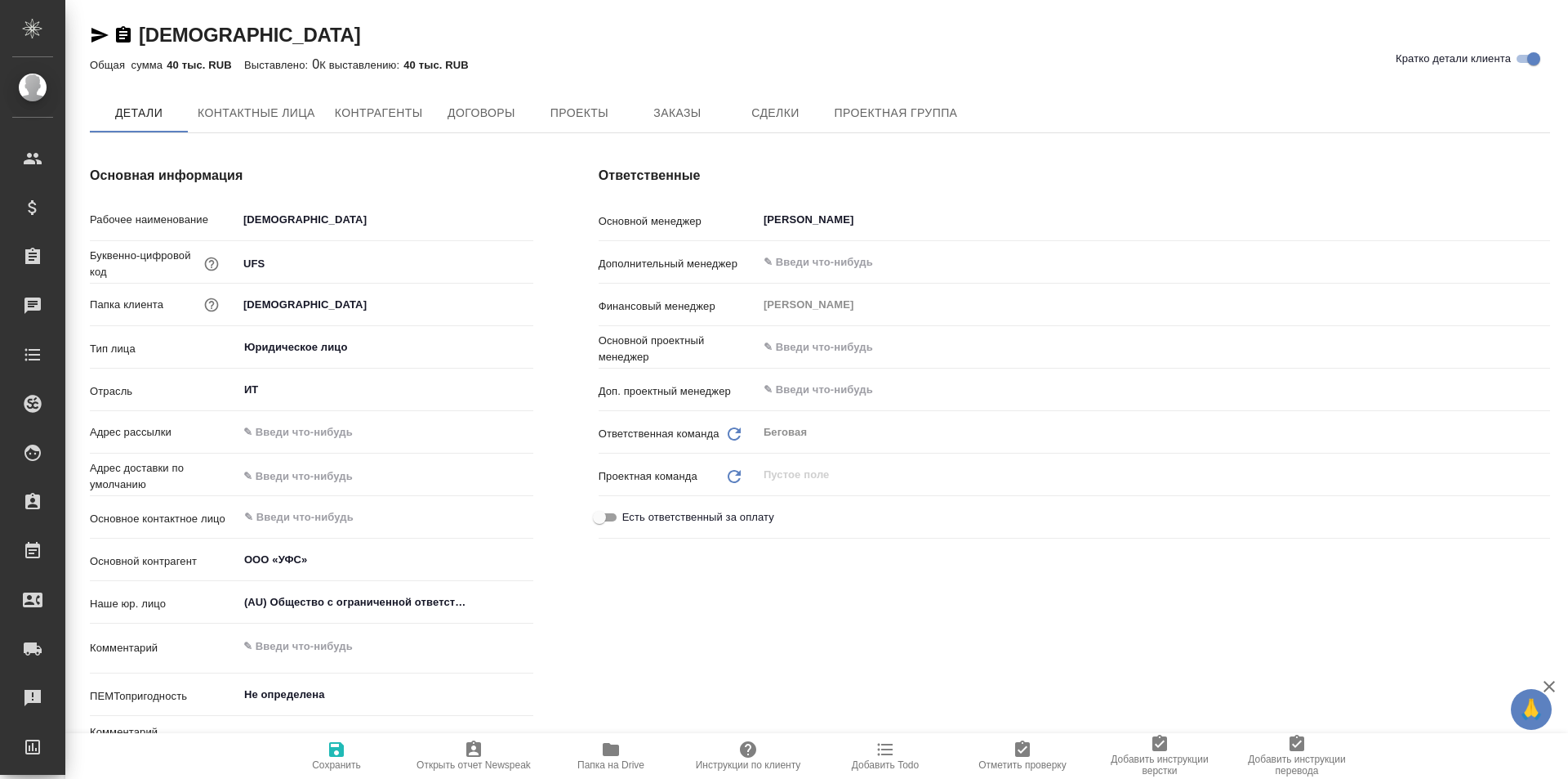
type textarea "x"
click at [600, 750] on span "Папка на Drive" at bounding box center [611, 754] width 118 height 31
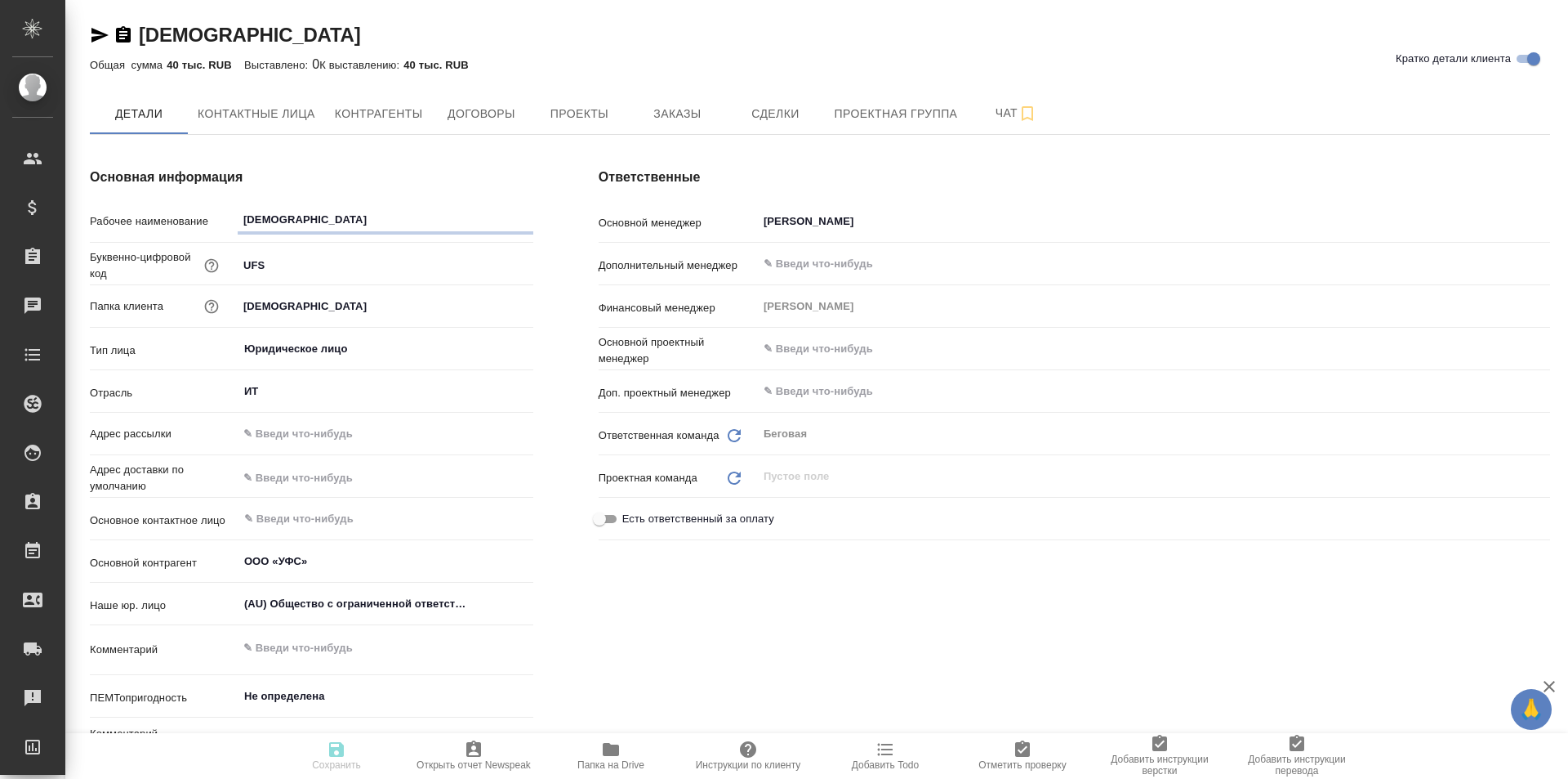
type textarea "x"
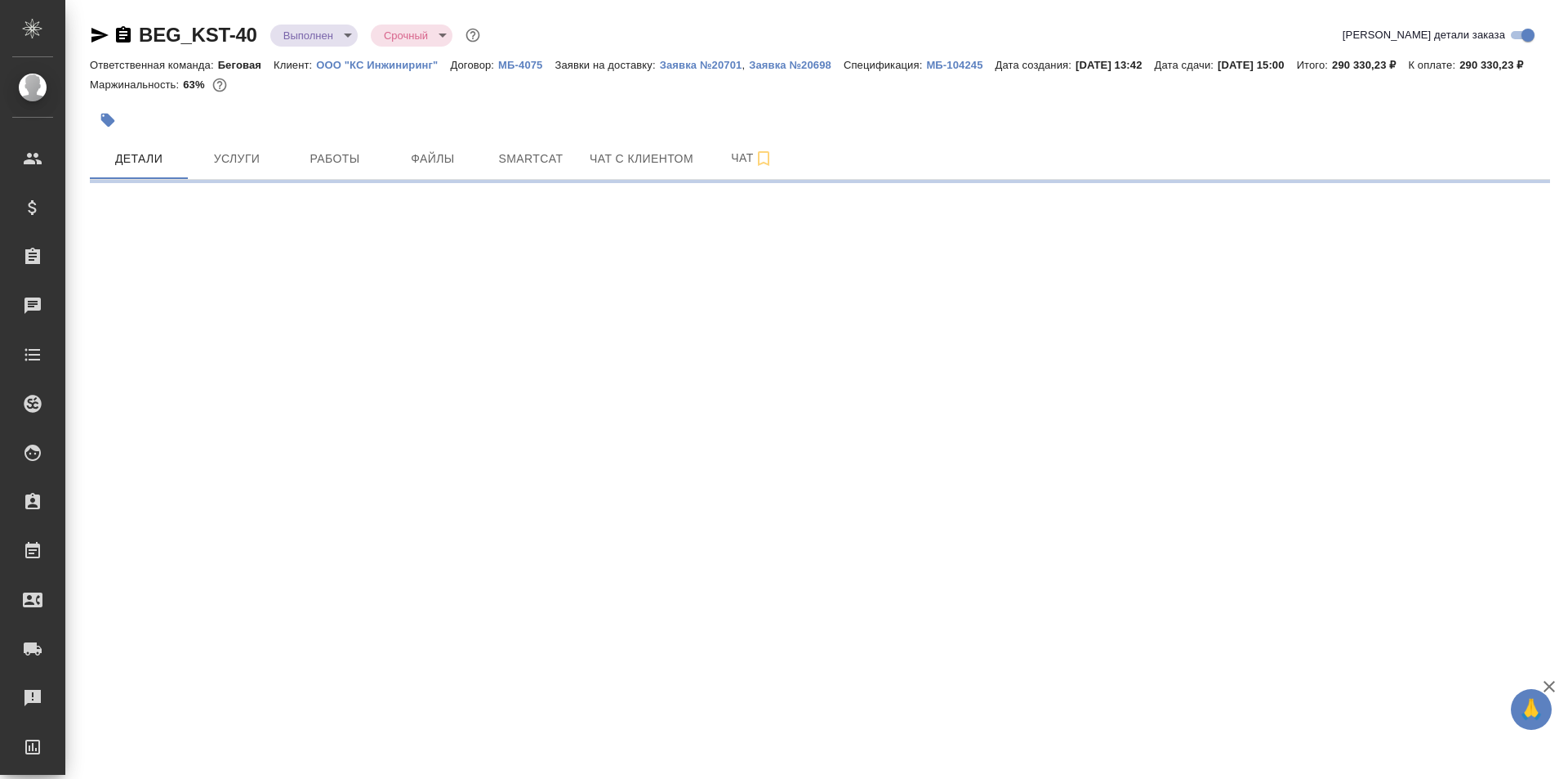
select select "RU"
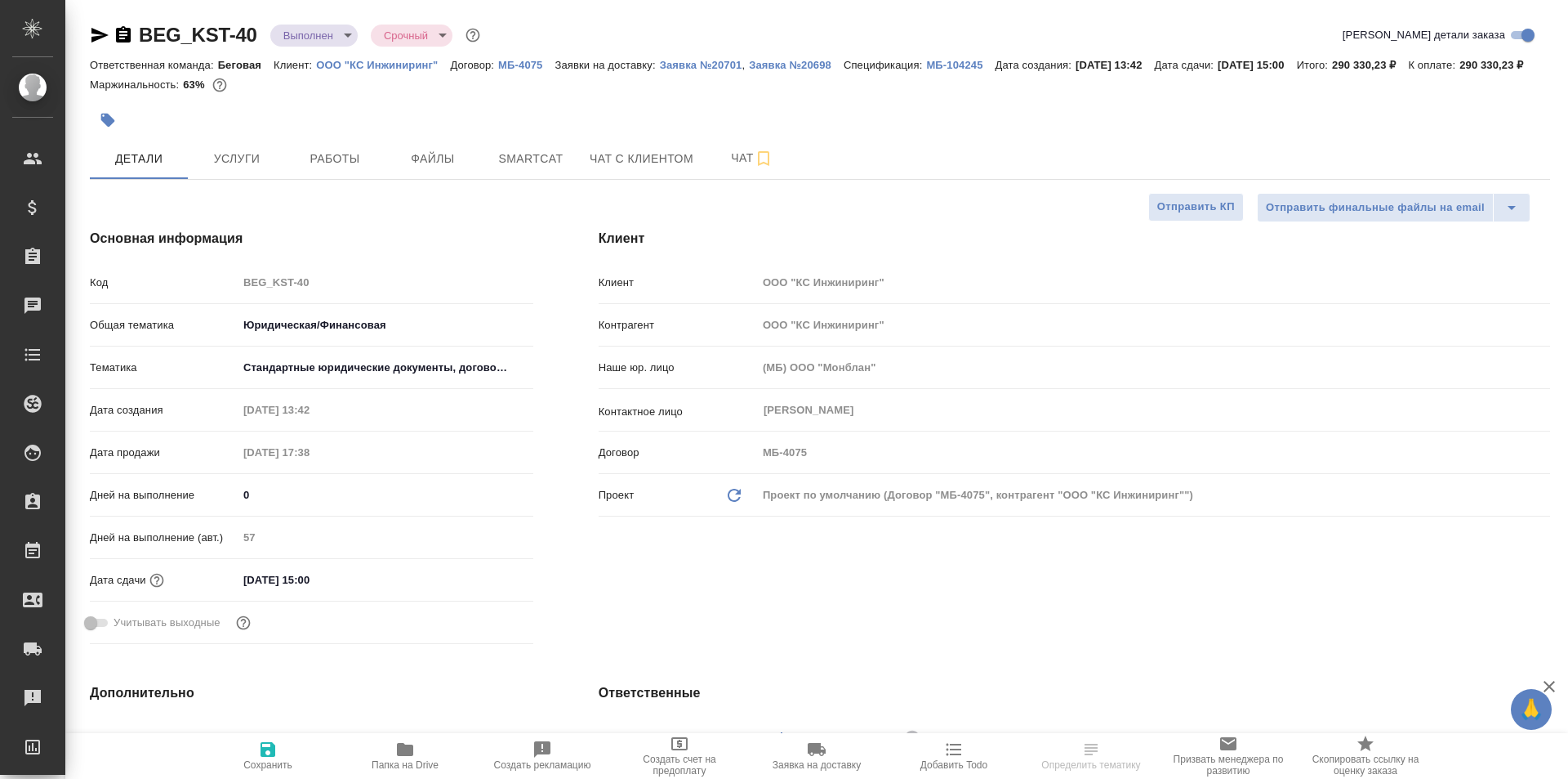
type textarea "x"
click at [412, 760] on span "Папка на Drive" at bounding box center [405, 765] width 67 height 12
type textarea "x"
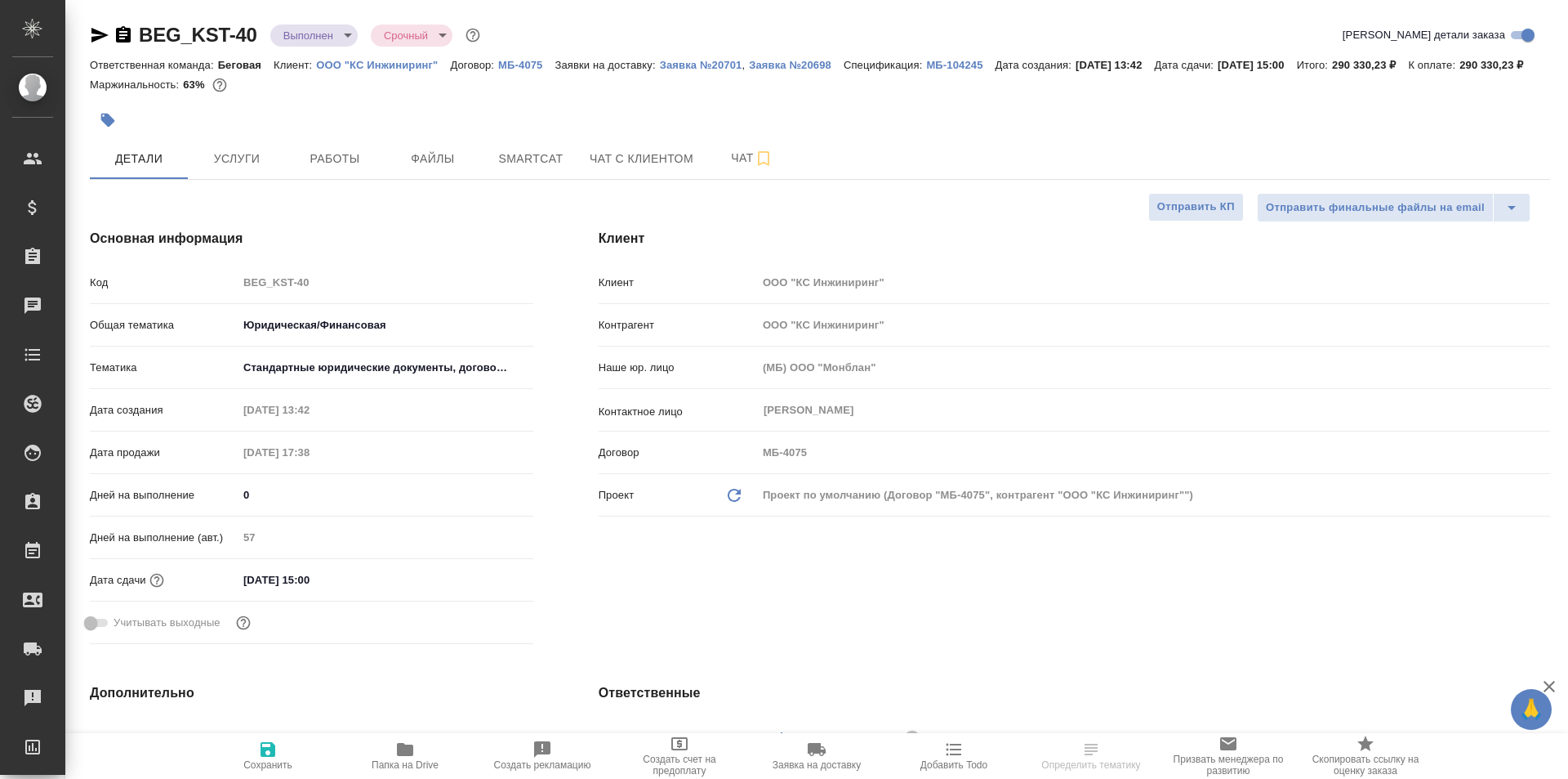
type textarea "x"
select select "RU"
type textarea "x"
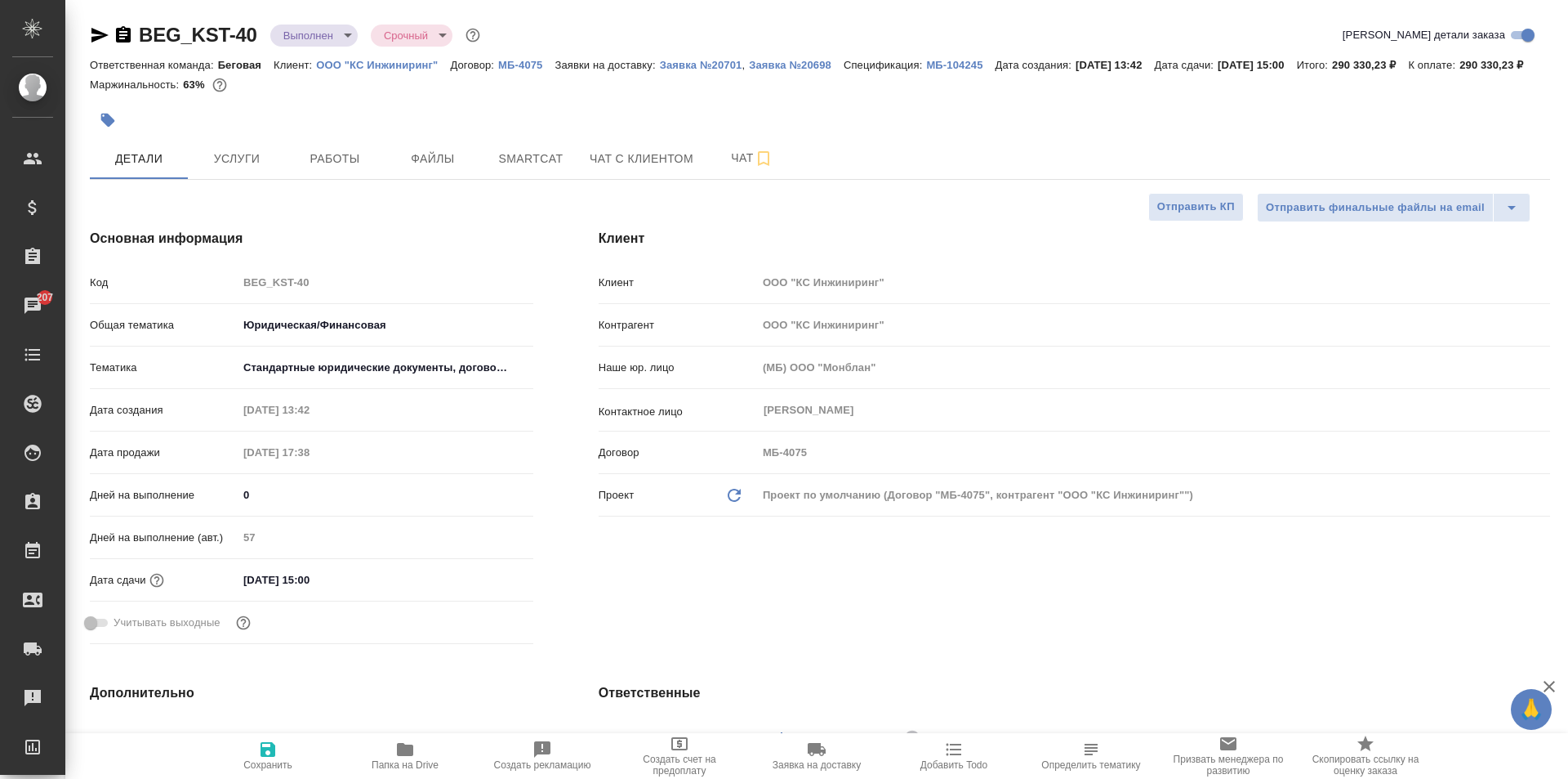
type textarea "x"
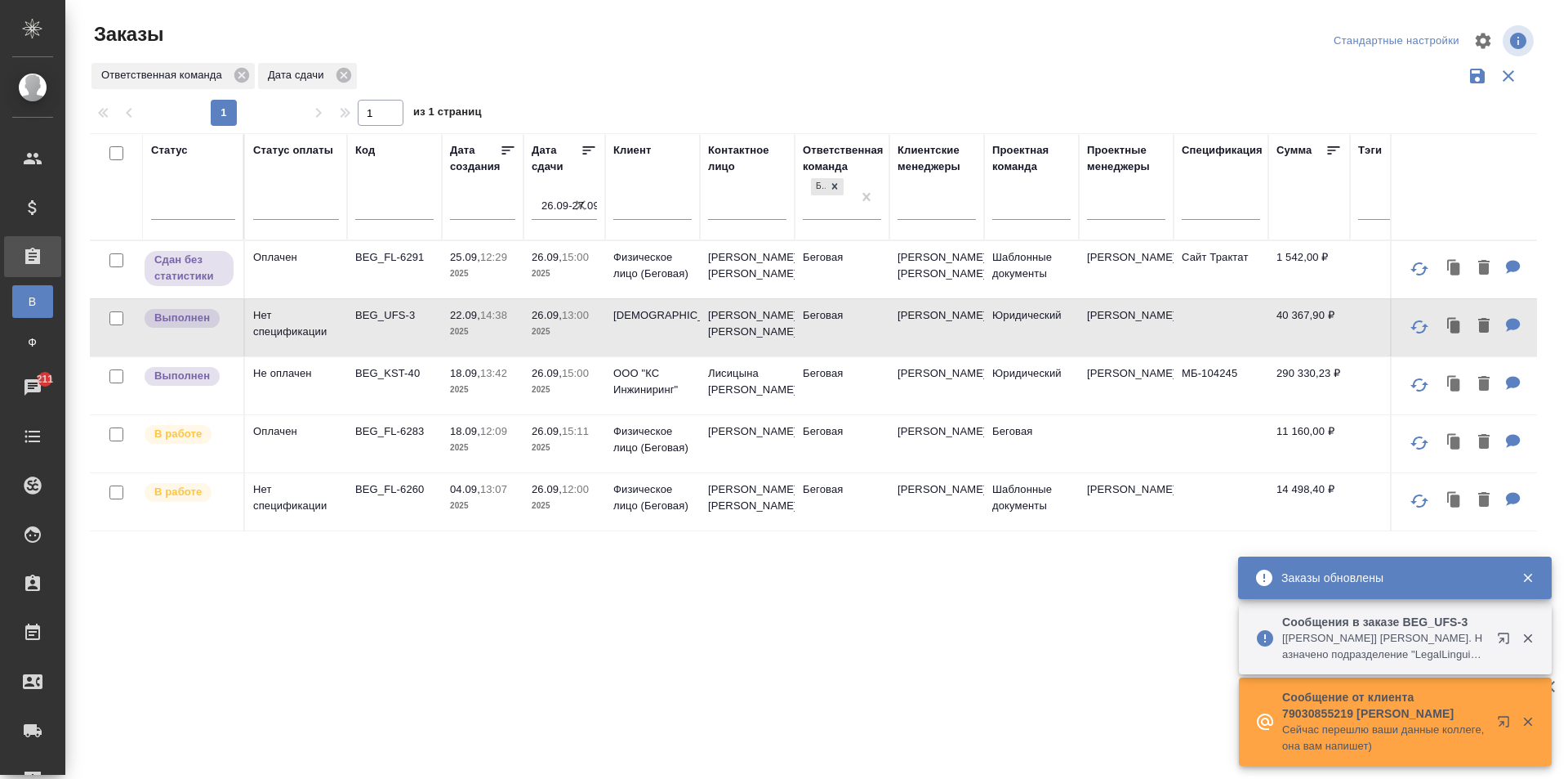
click at [584, 200] on icon "button" at bounding box center [581, 205] width 16 height 16
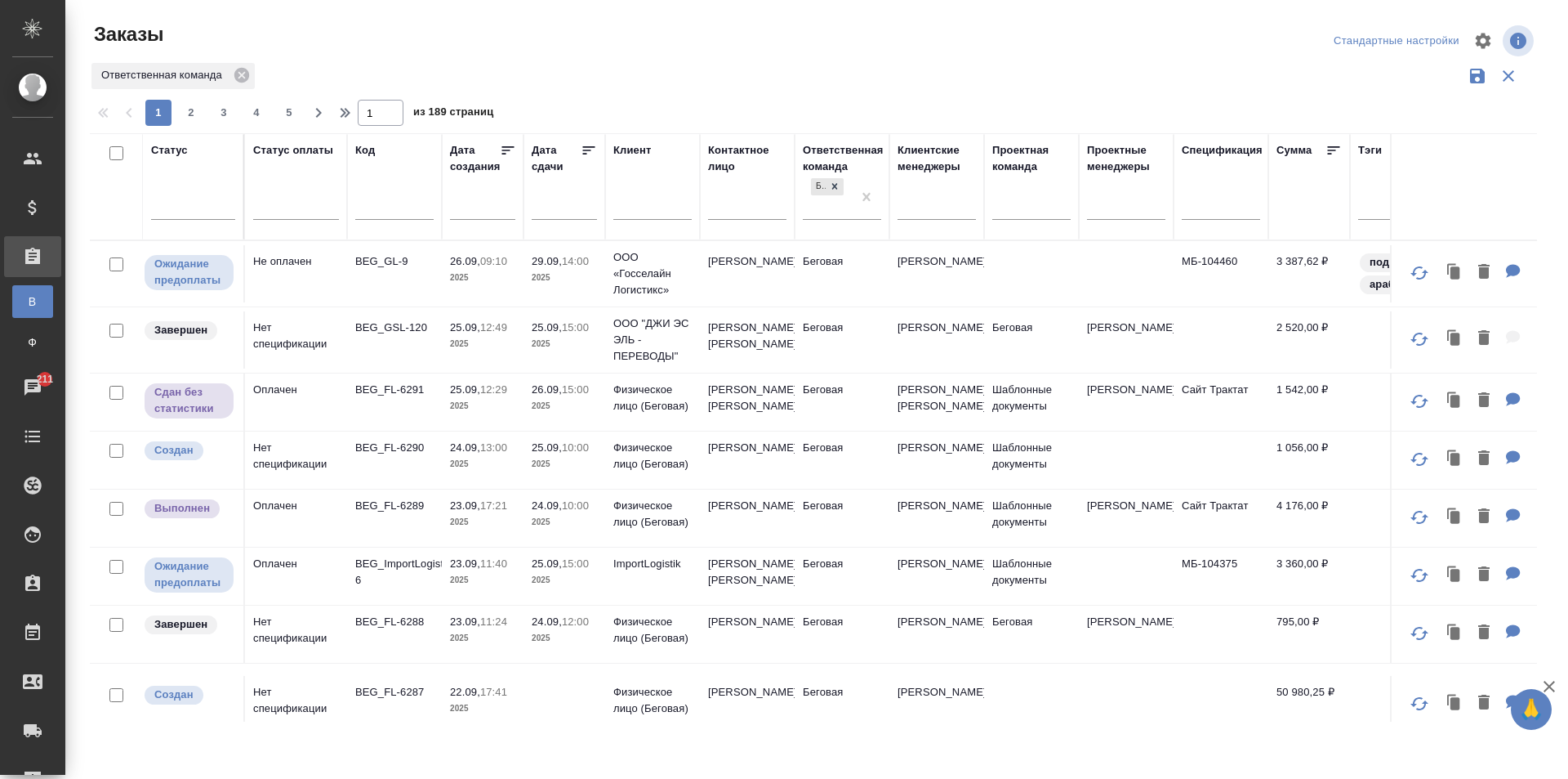
click at [740, 221] on div at bounding box center [747, 210] width 78 height 40
click at [732, 212] on input "text" at bounding box center [747, 209] width 78 height 20
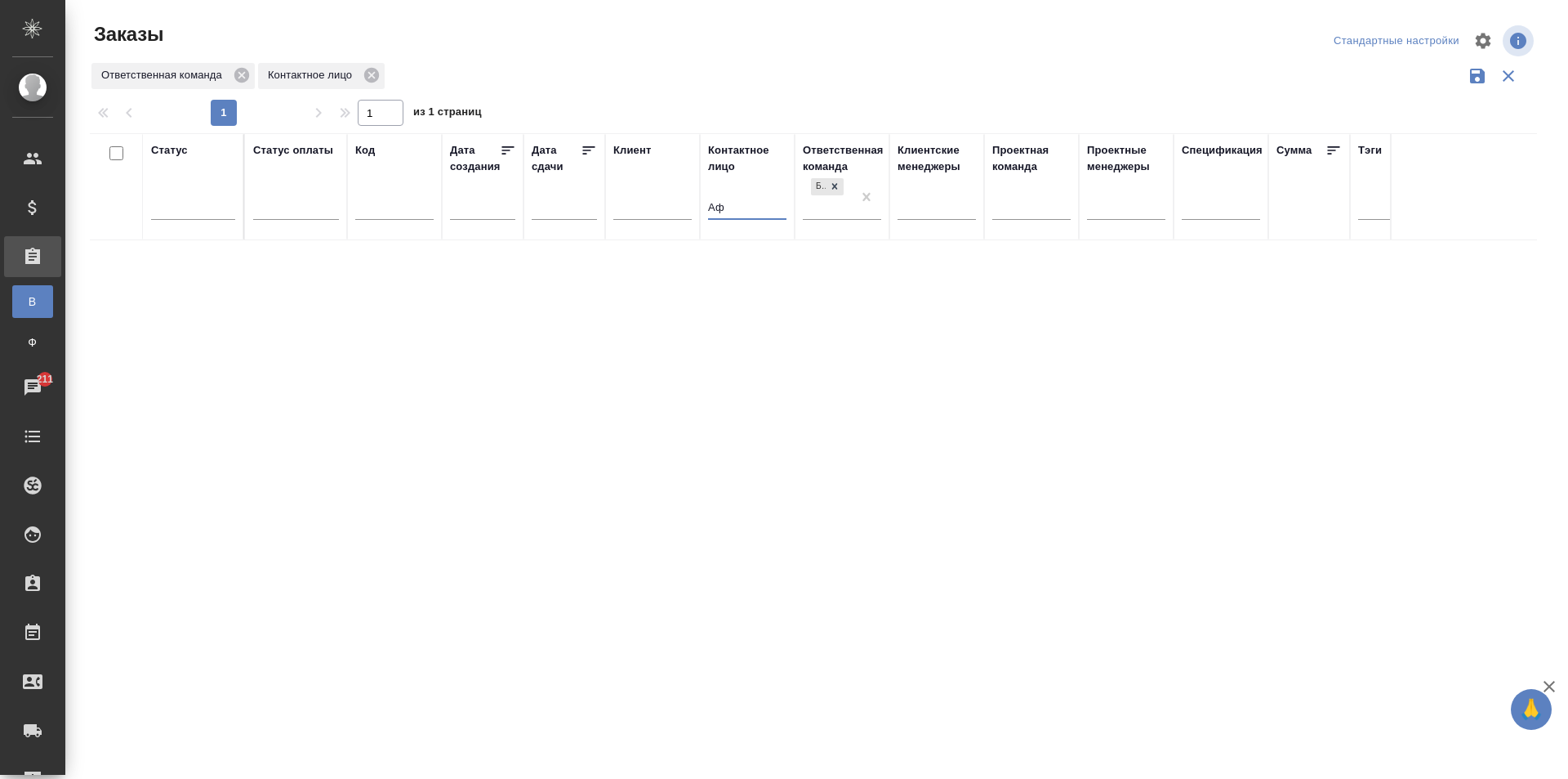
type input "А"
type input "илона"
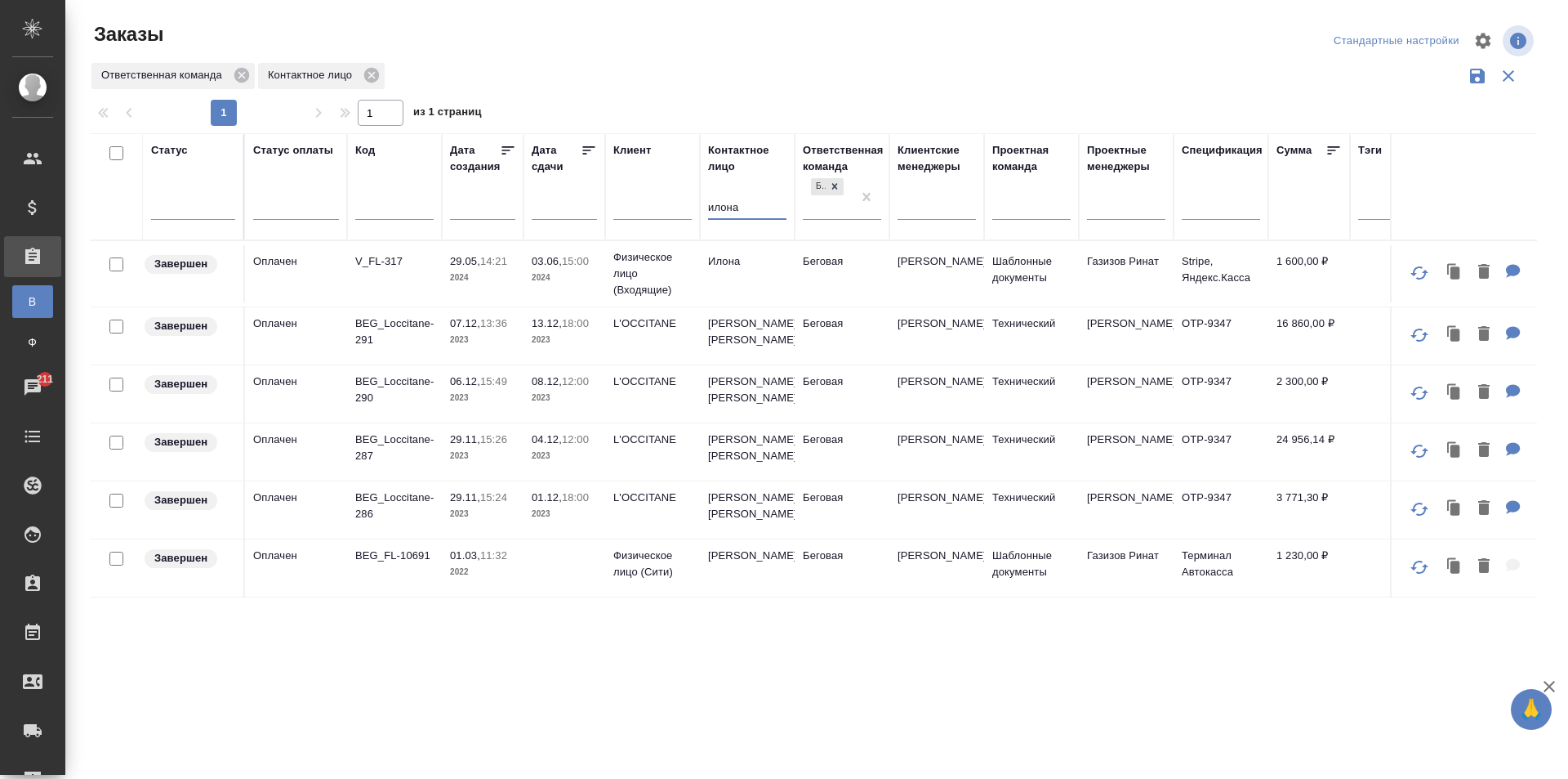
click at [790, 271] on td "Илона" at bounding box center [747, 273] width 95 height 57
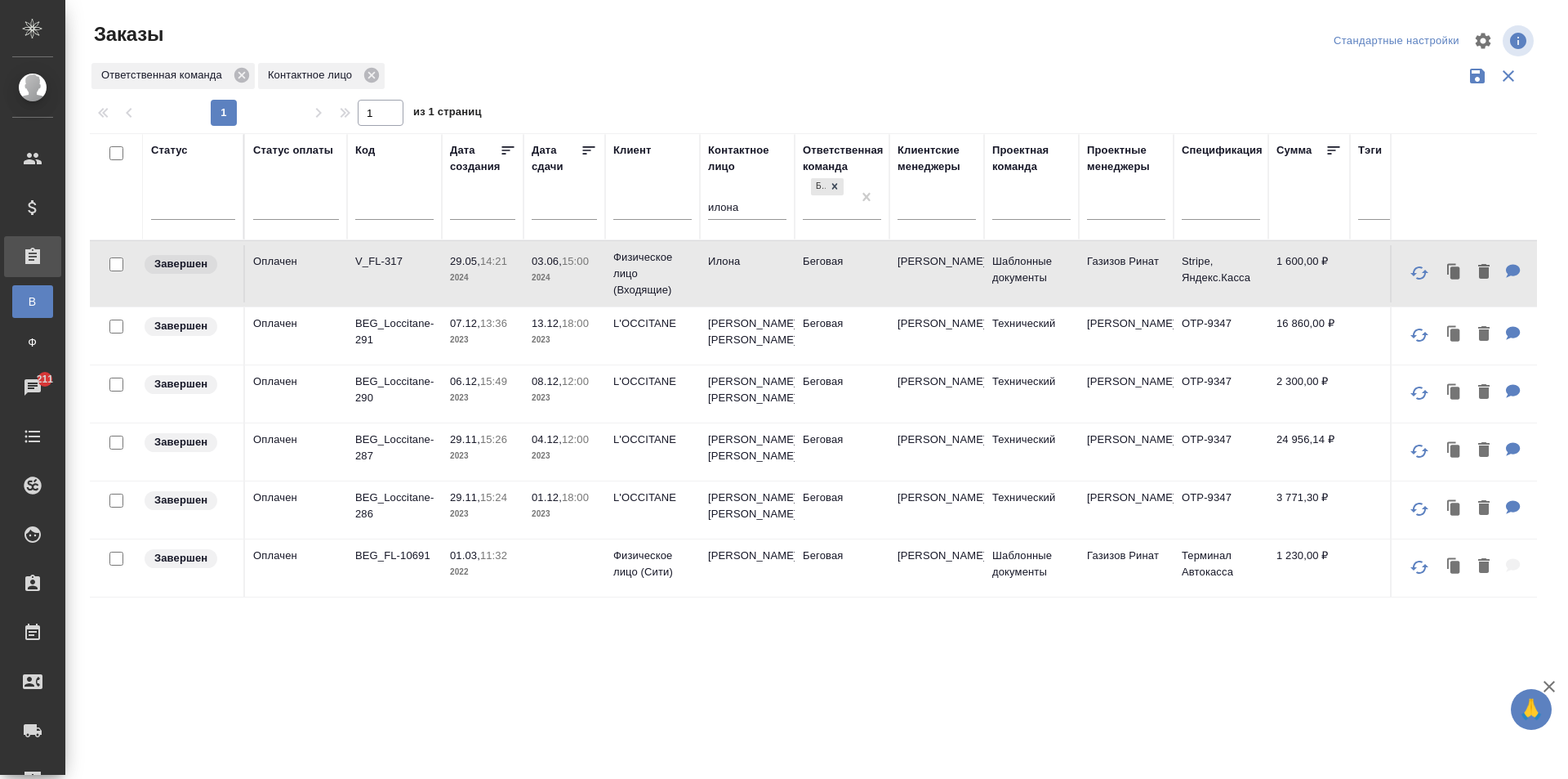
click at [780, 590] on td "Илона Михайловна" at bounding box center [747, 568] width 95 height 57
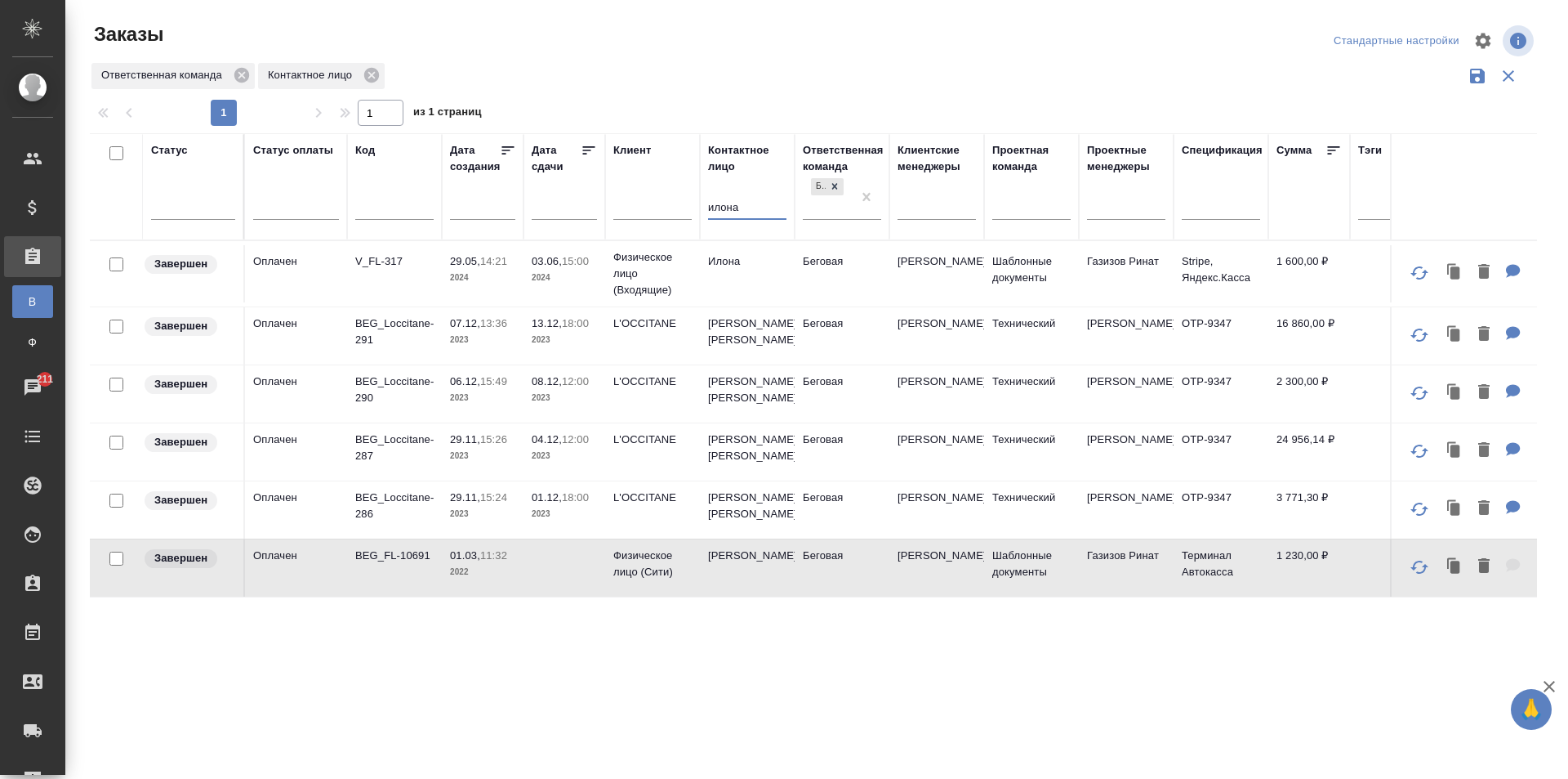
drag, startPoint x: 745, startPoint y: 213, endPoint x: 673, endPoint y: 209, distance: 72.1
click at [673, 209] on tr "Статус Статус оплаты Код Дата создания Дата сдачи Клиент Контактное лицо илона …" at bounding box center [989, 186] width 1799 height 107
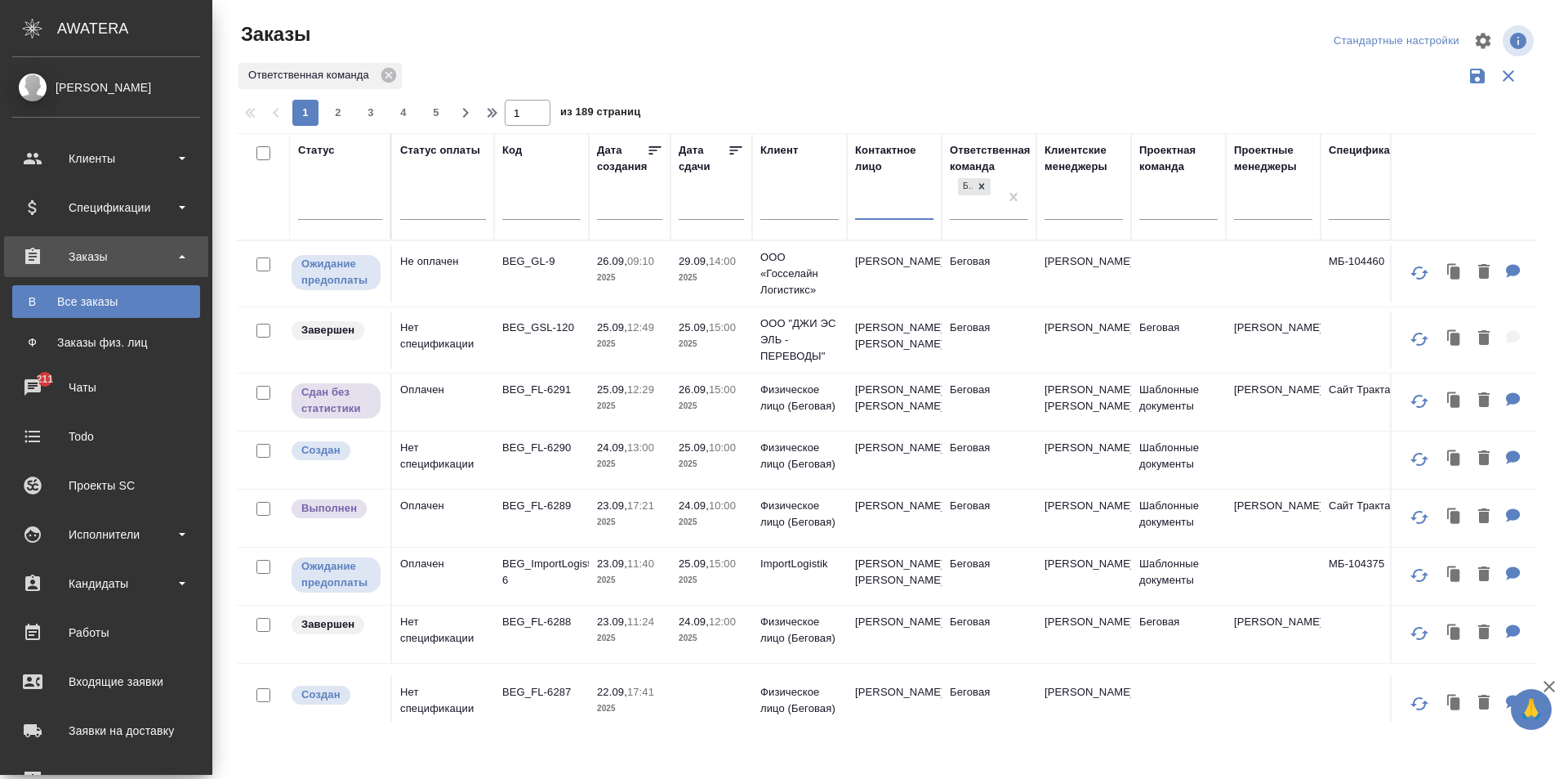
click at [36, 332] on link "Ф Заказы физ. лиц" at bounding box center [106, 342] width 188 height 33
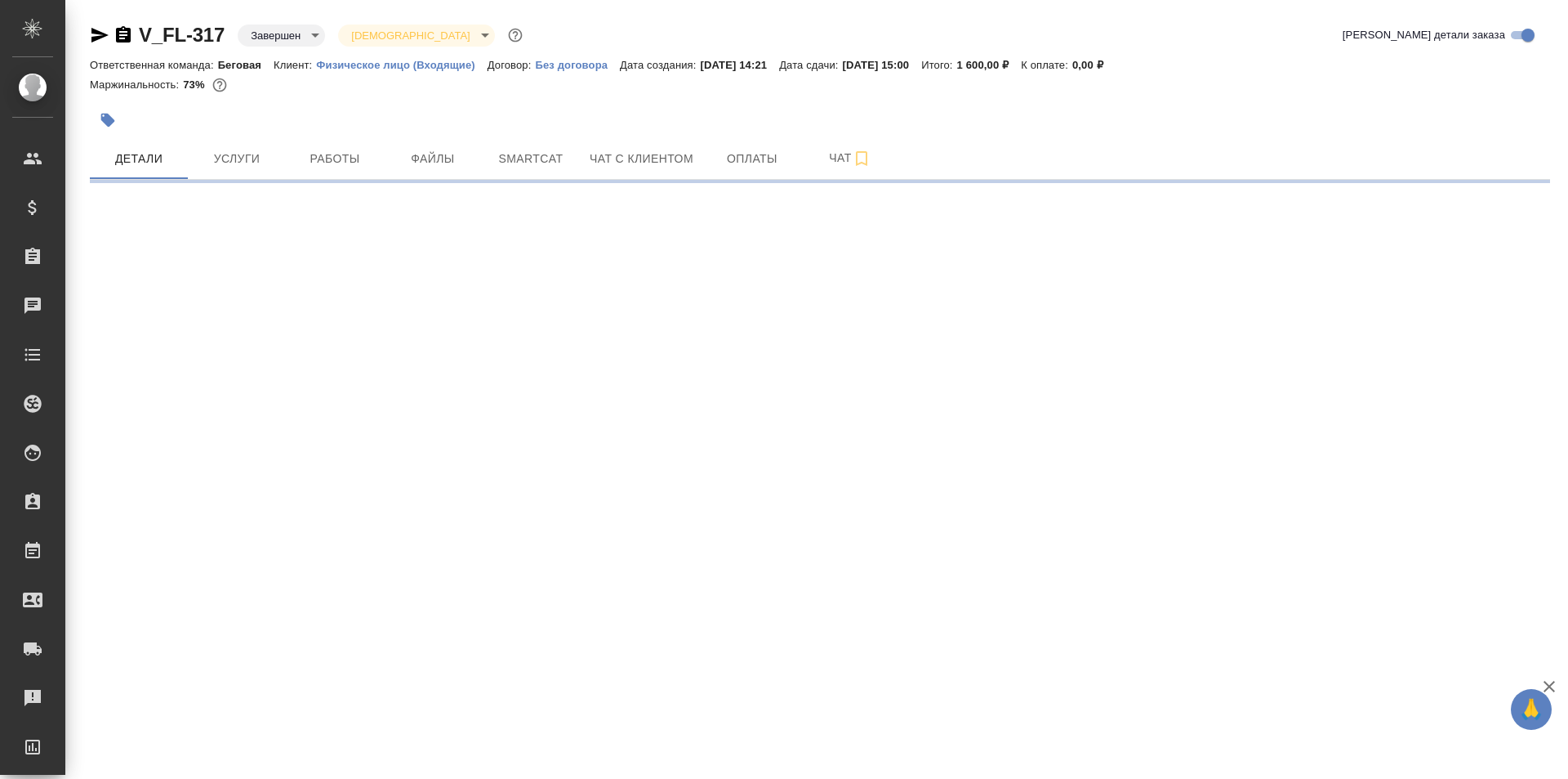
select select "RU"
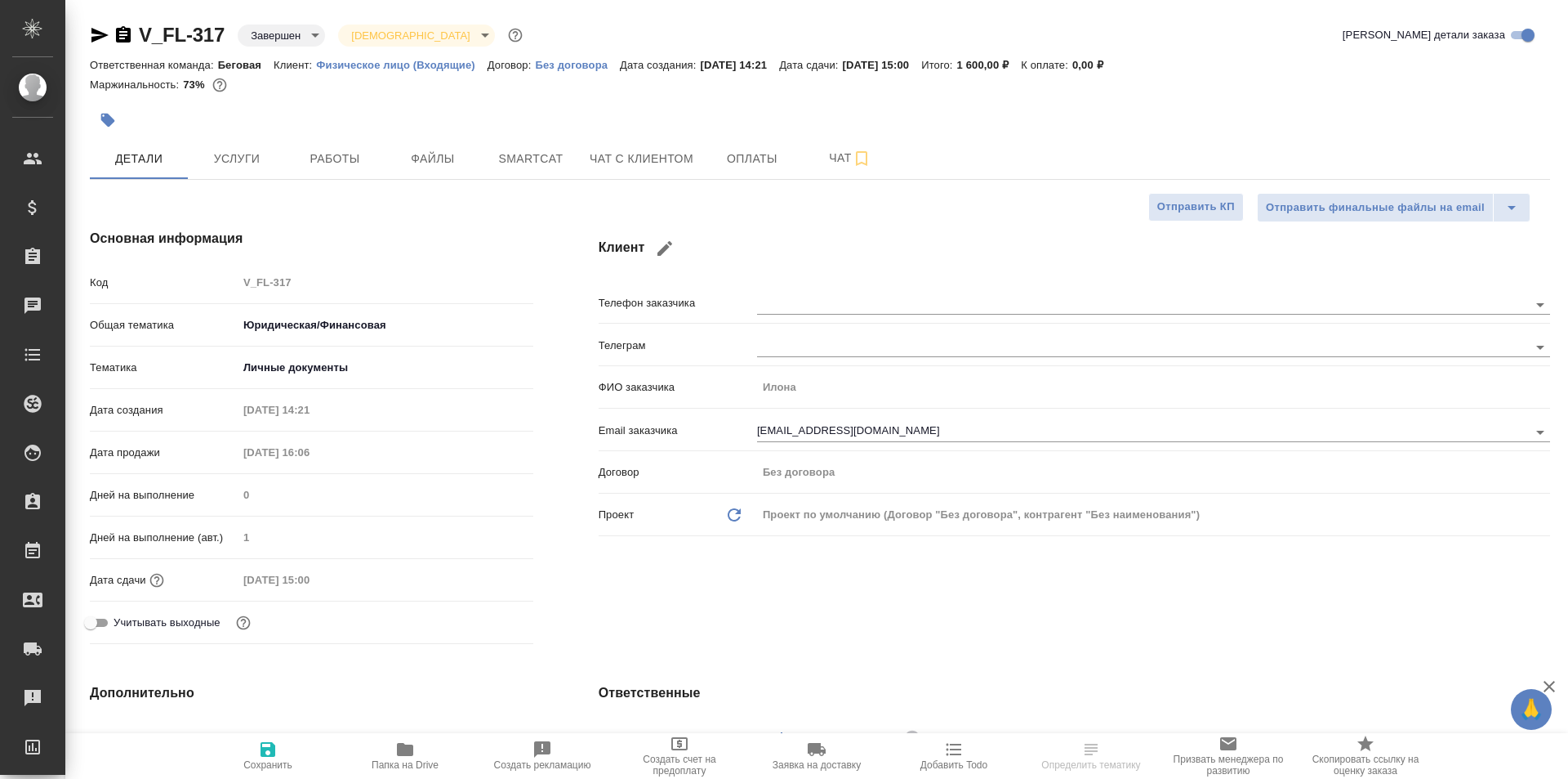
type textarea "x"
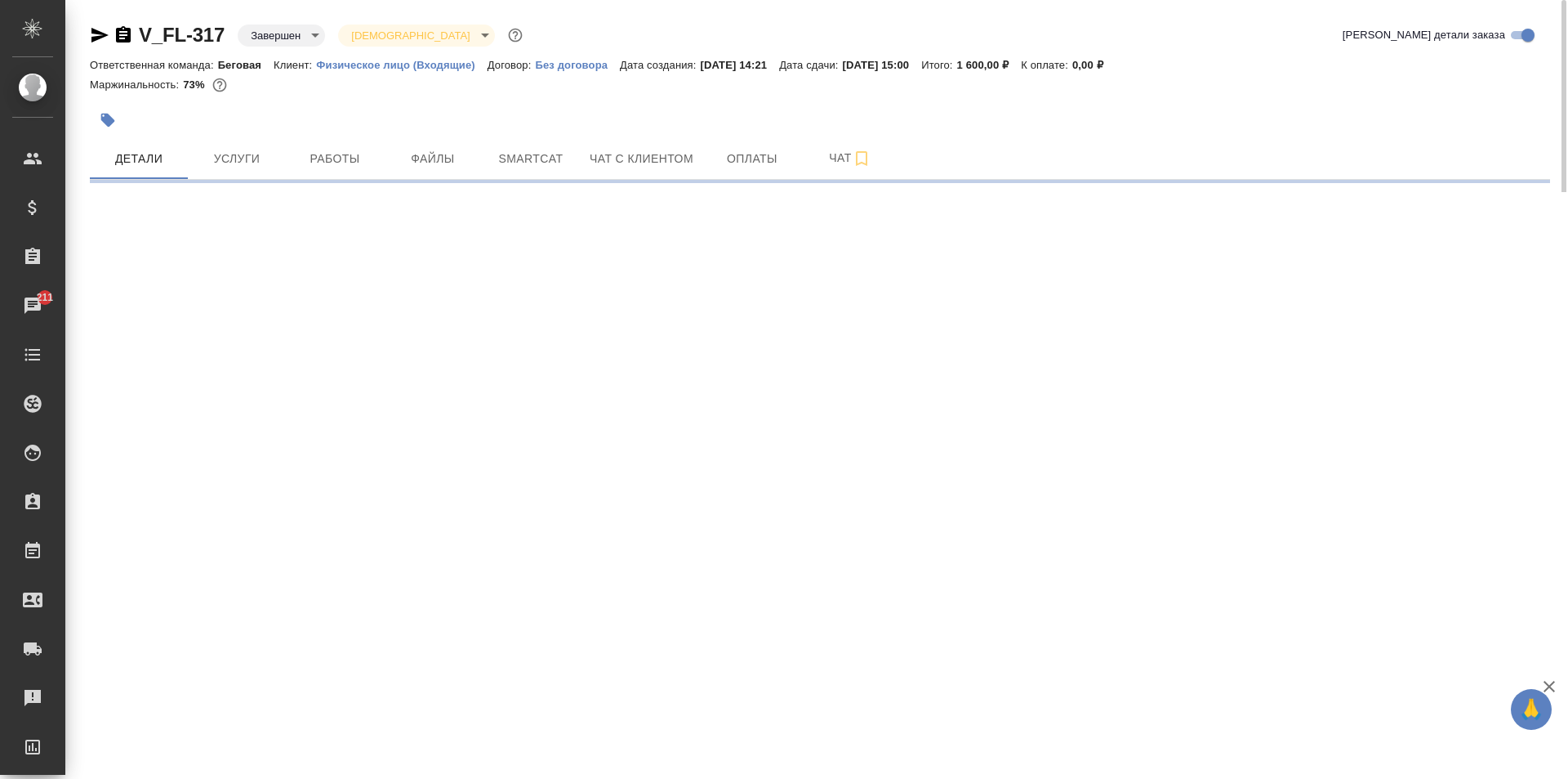
select select "RU"
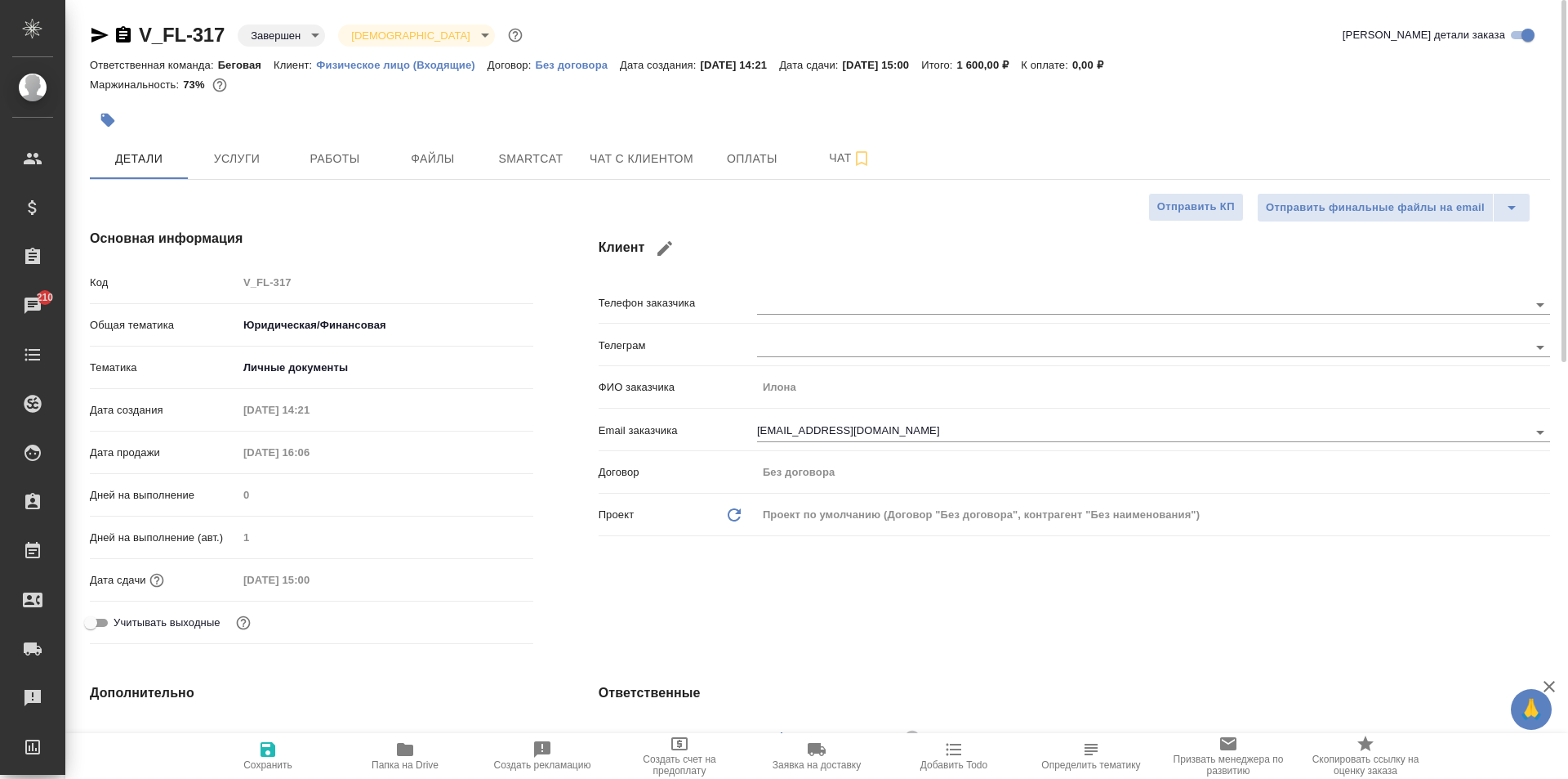
type textarea "x"
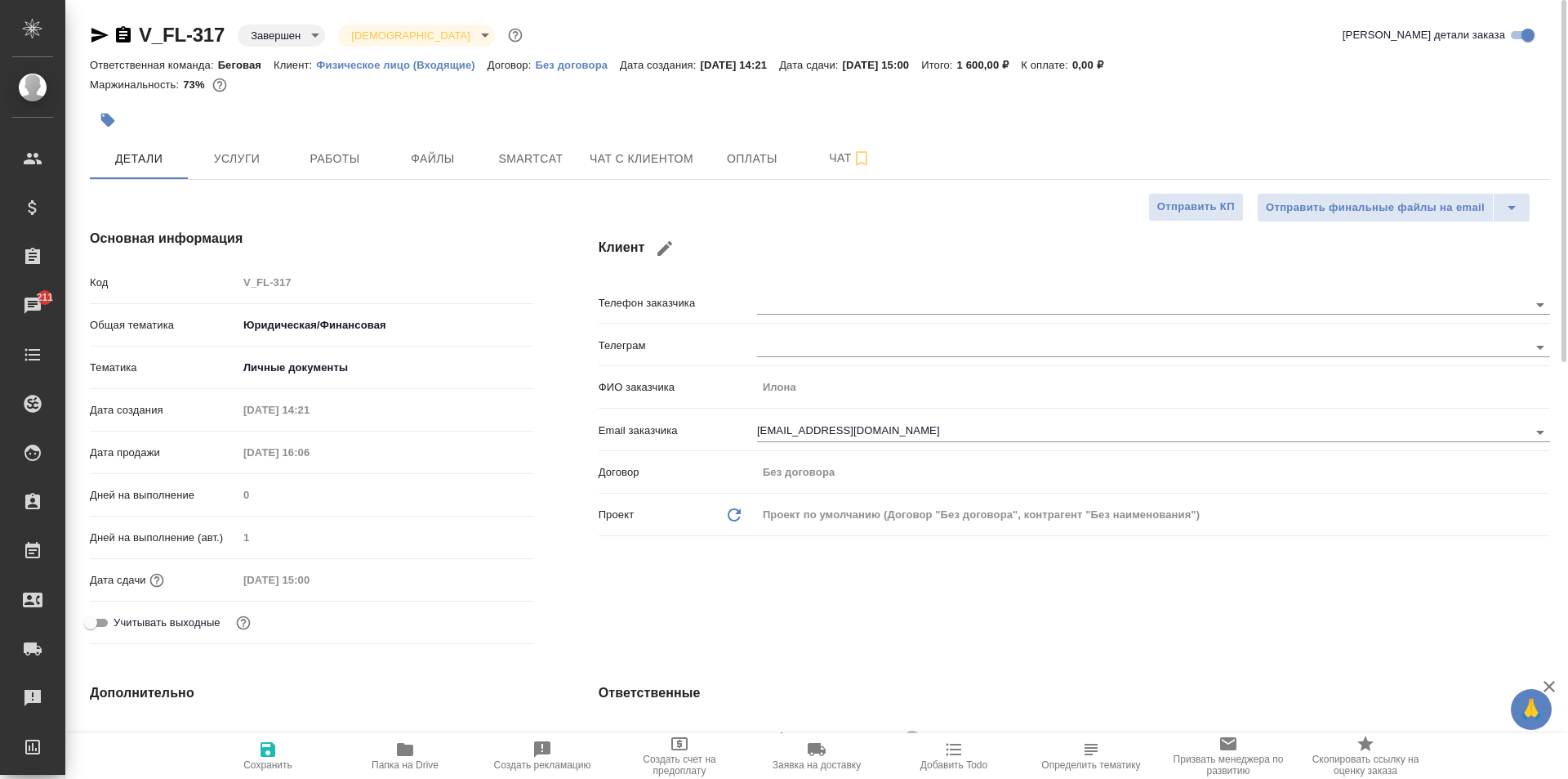
type textarea "x"
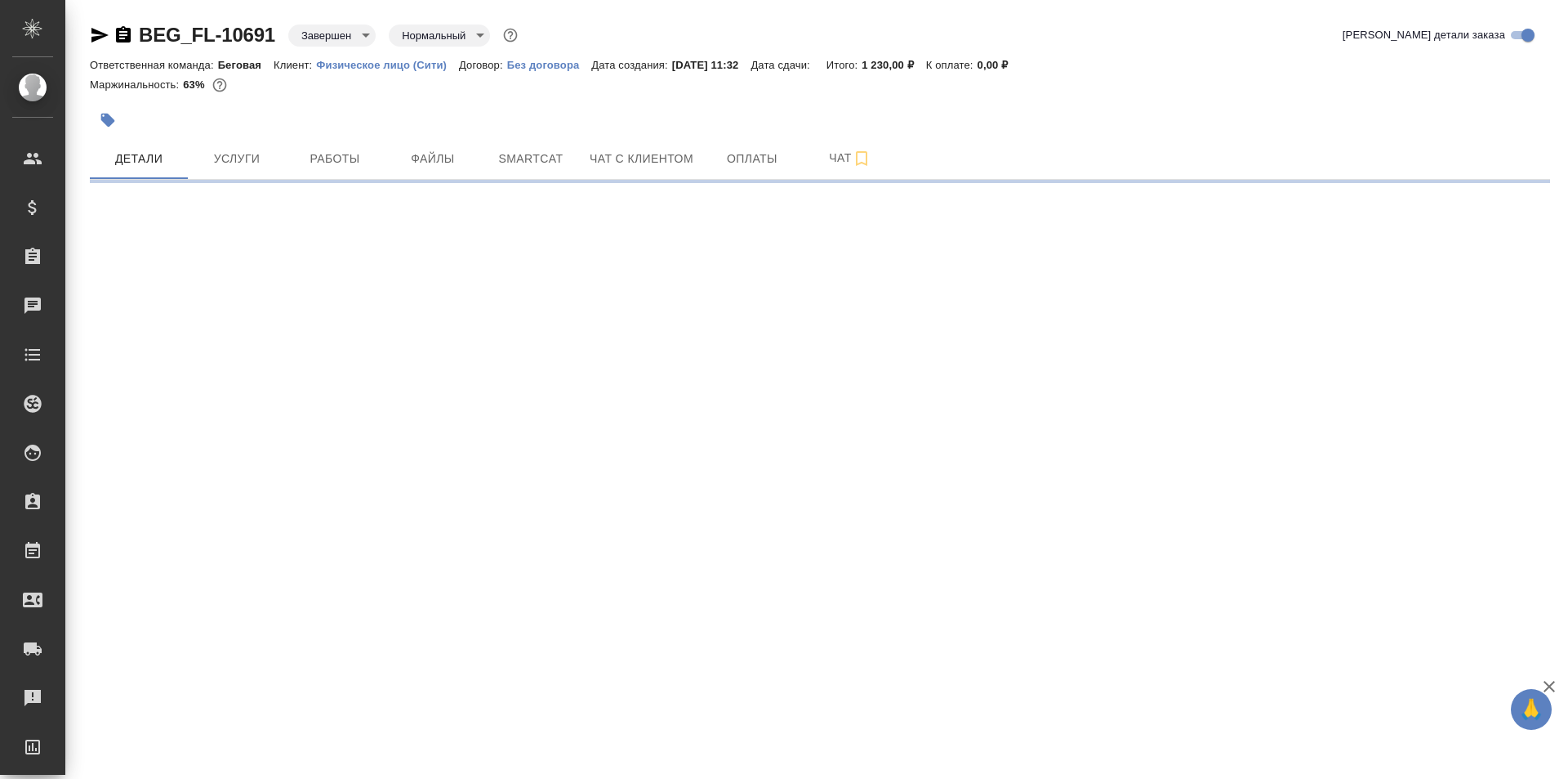
select select "RU"
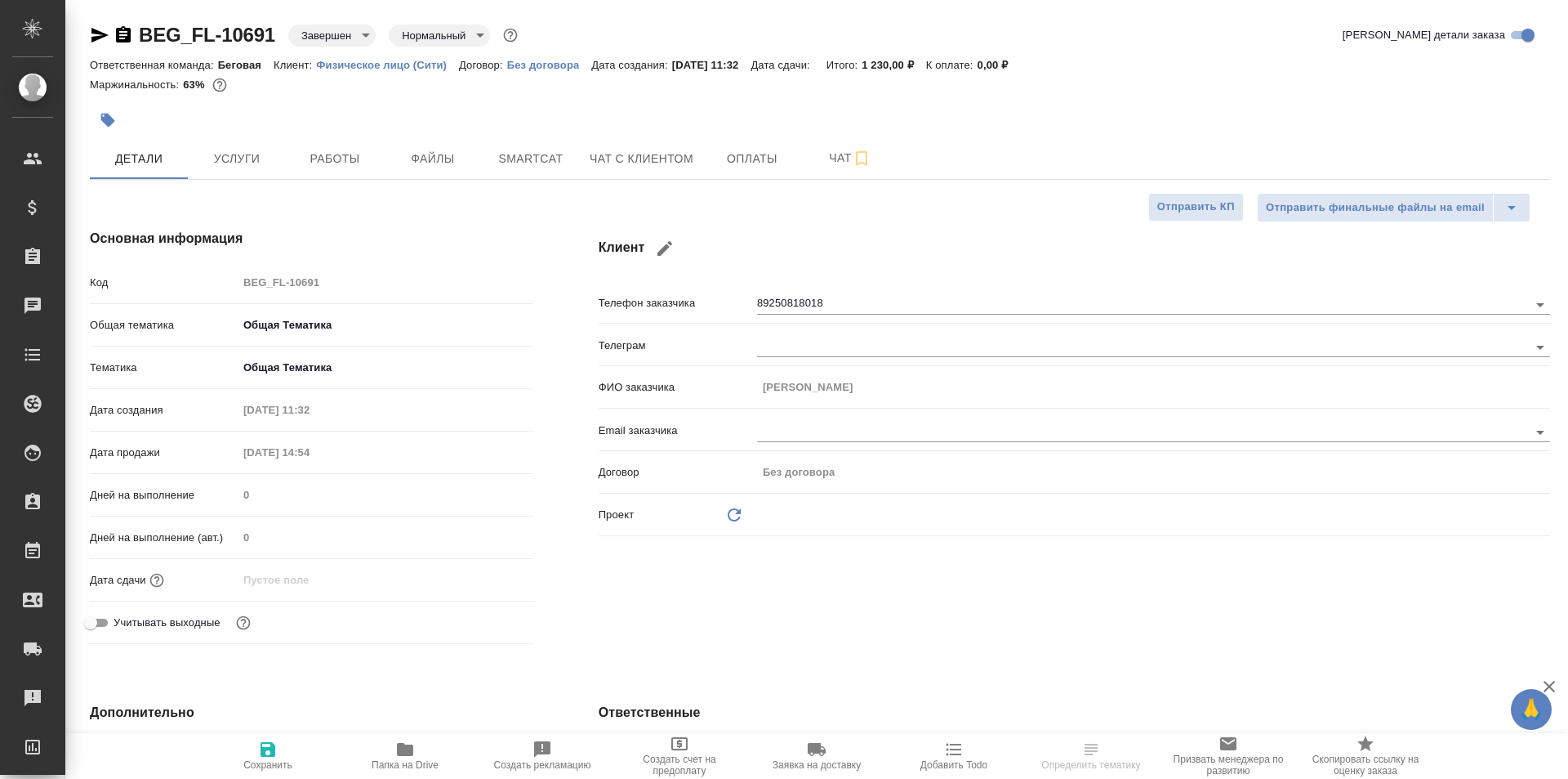
type textarea "x"
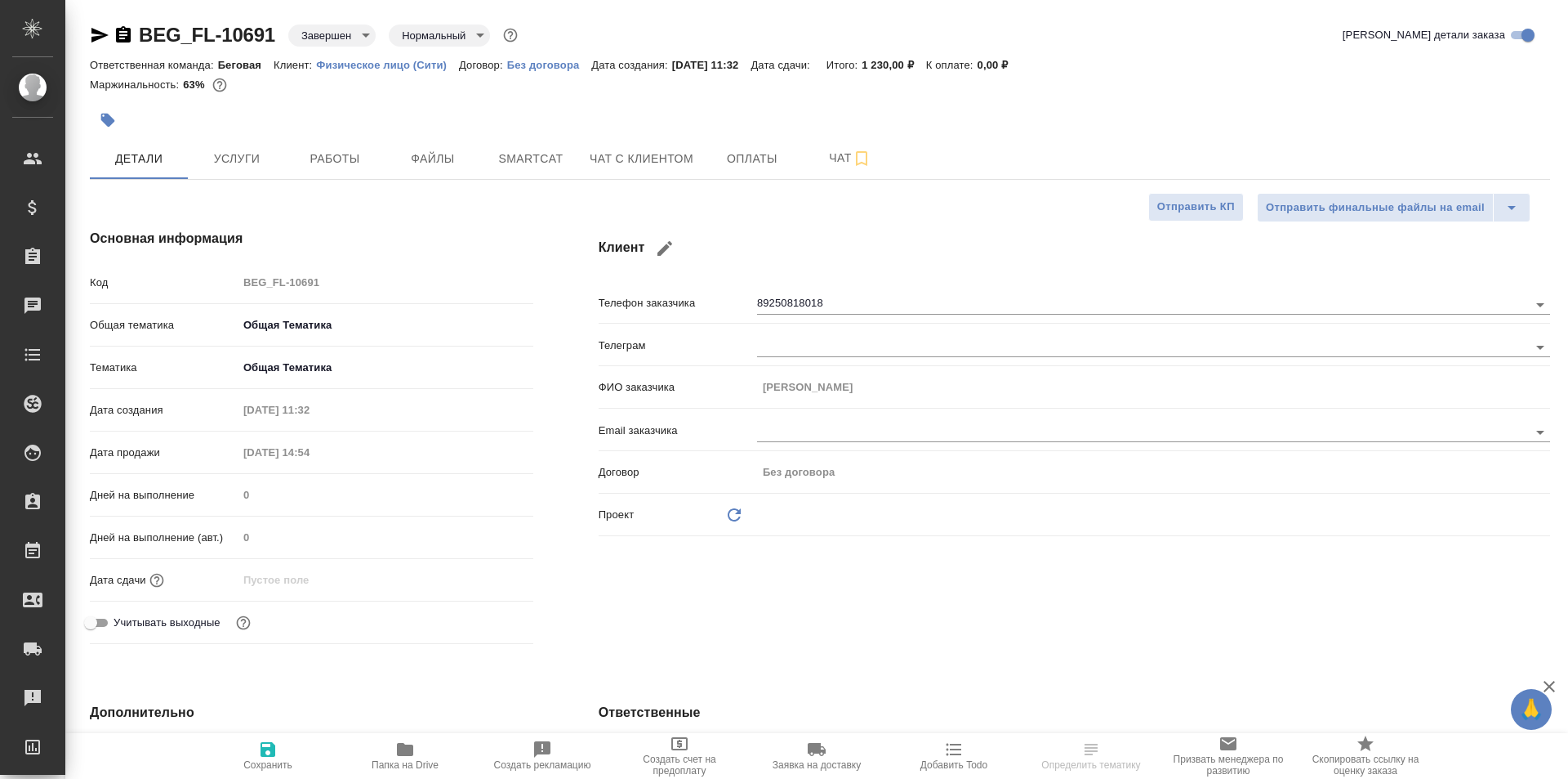
type textarea "x"
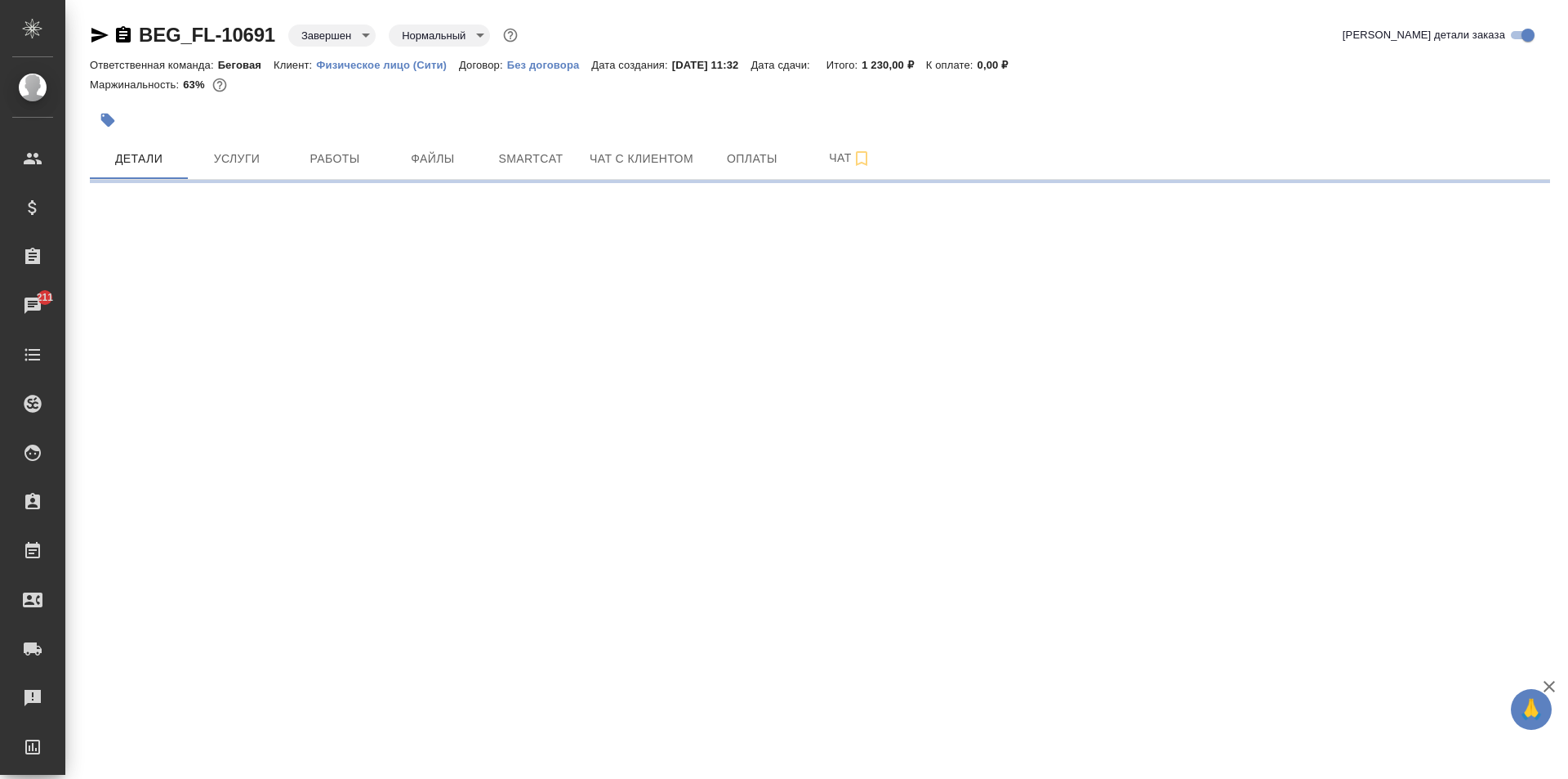
select select "RU"
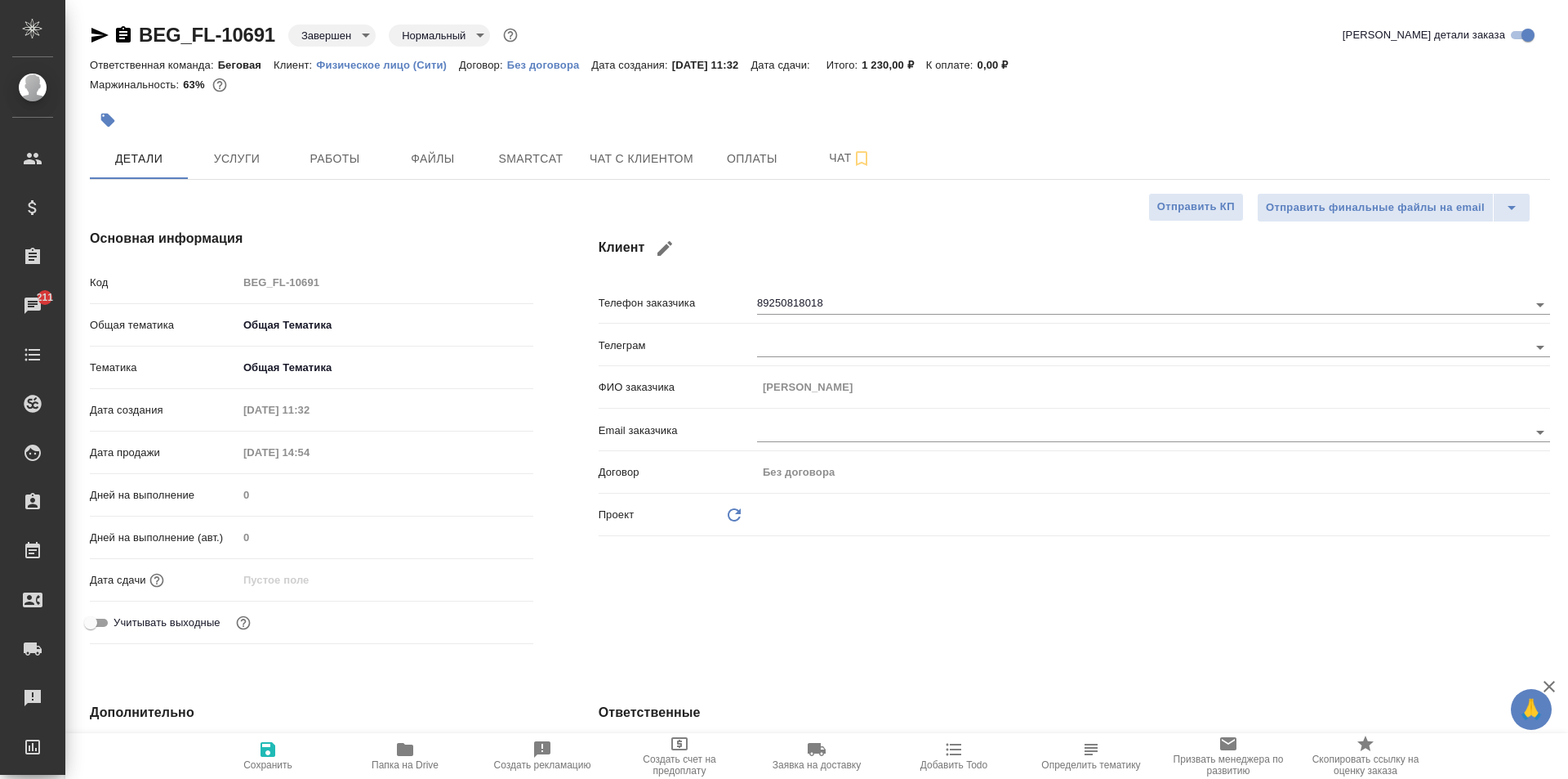
type textarea "x"
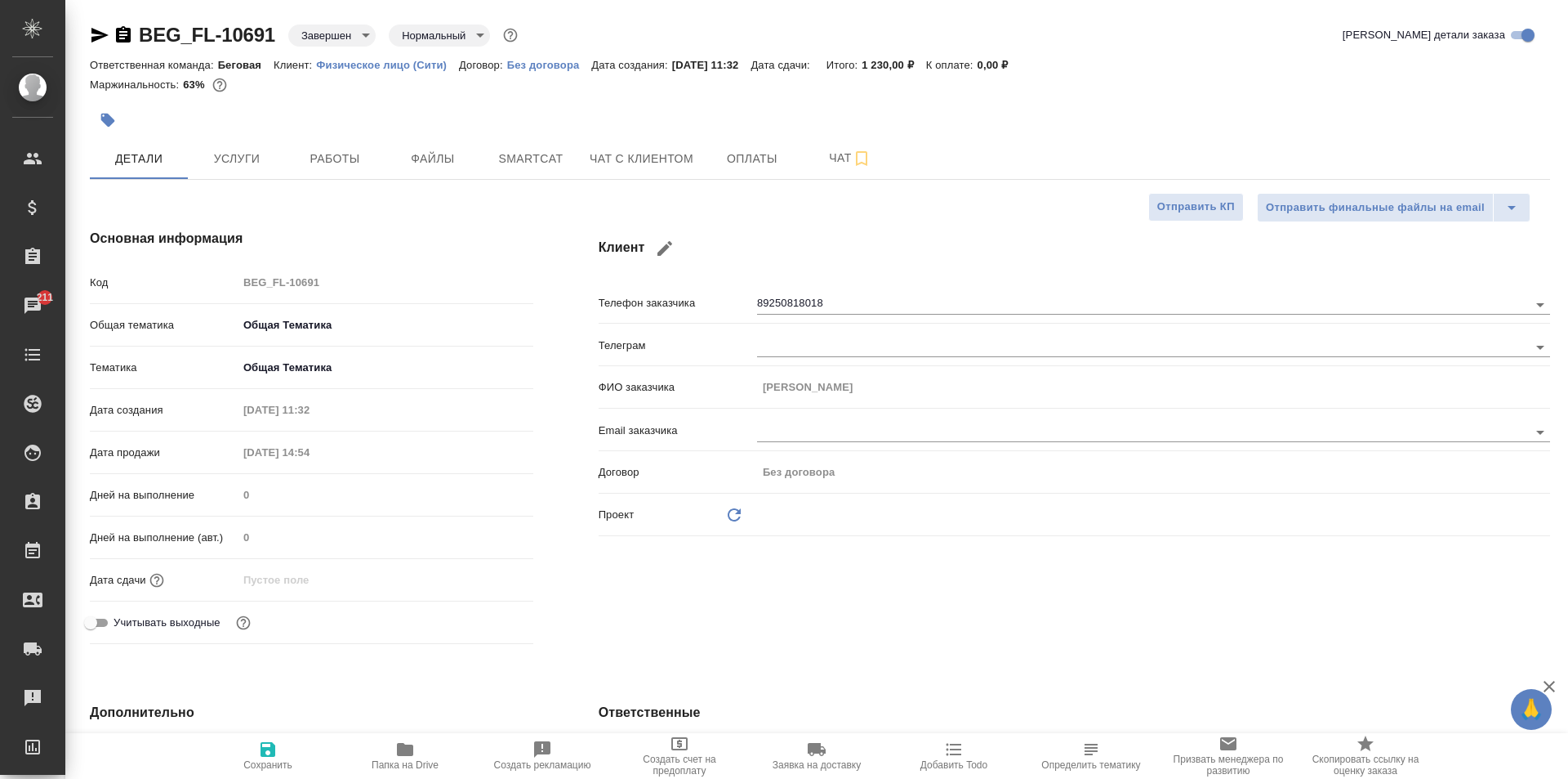
type textarea "x"
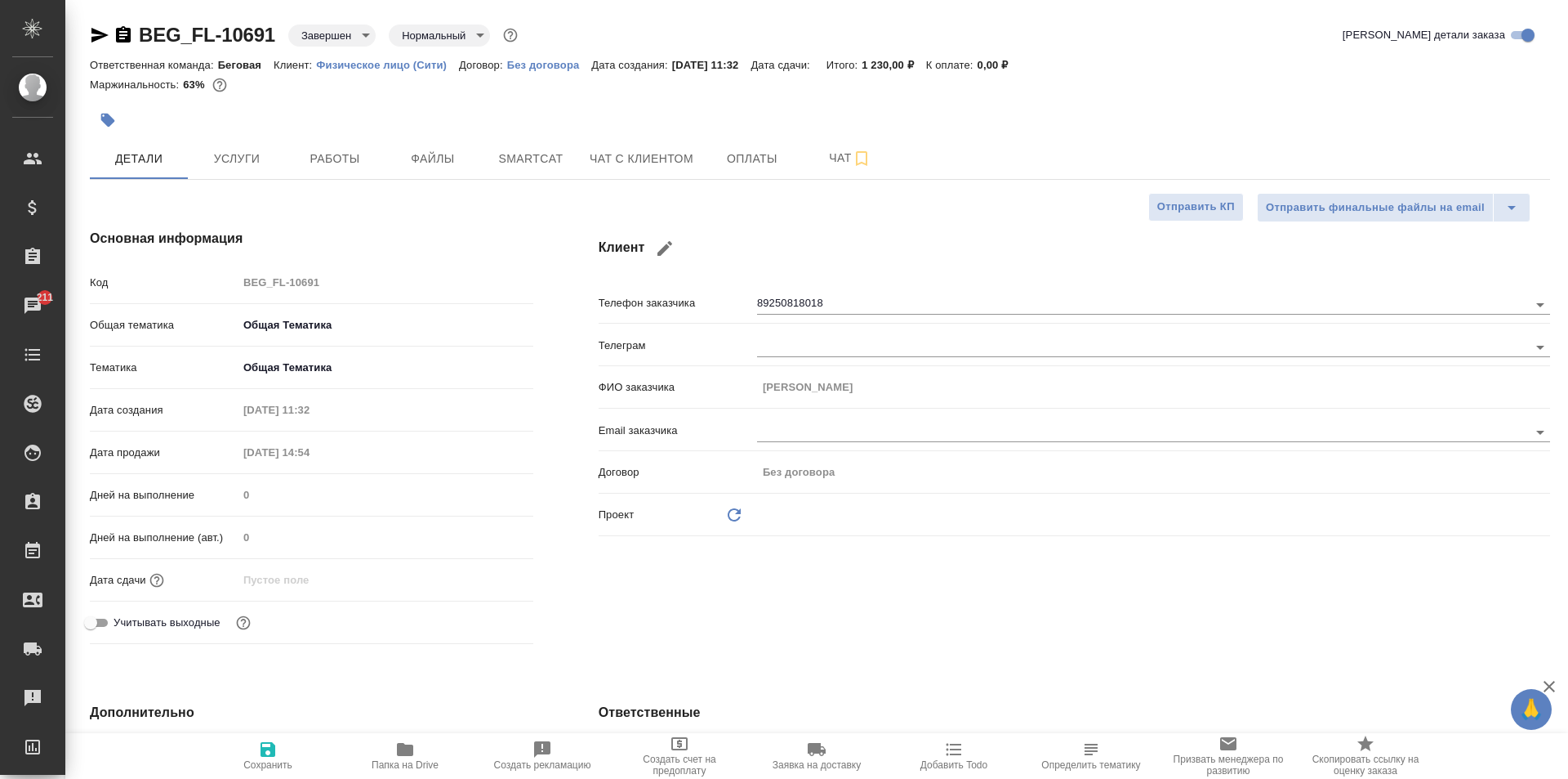
type textarea "x"
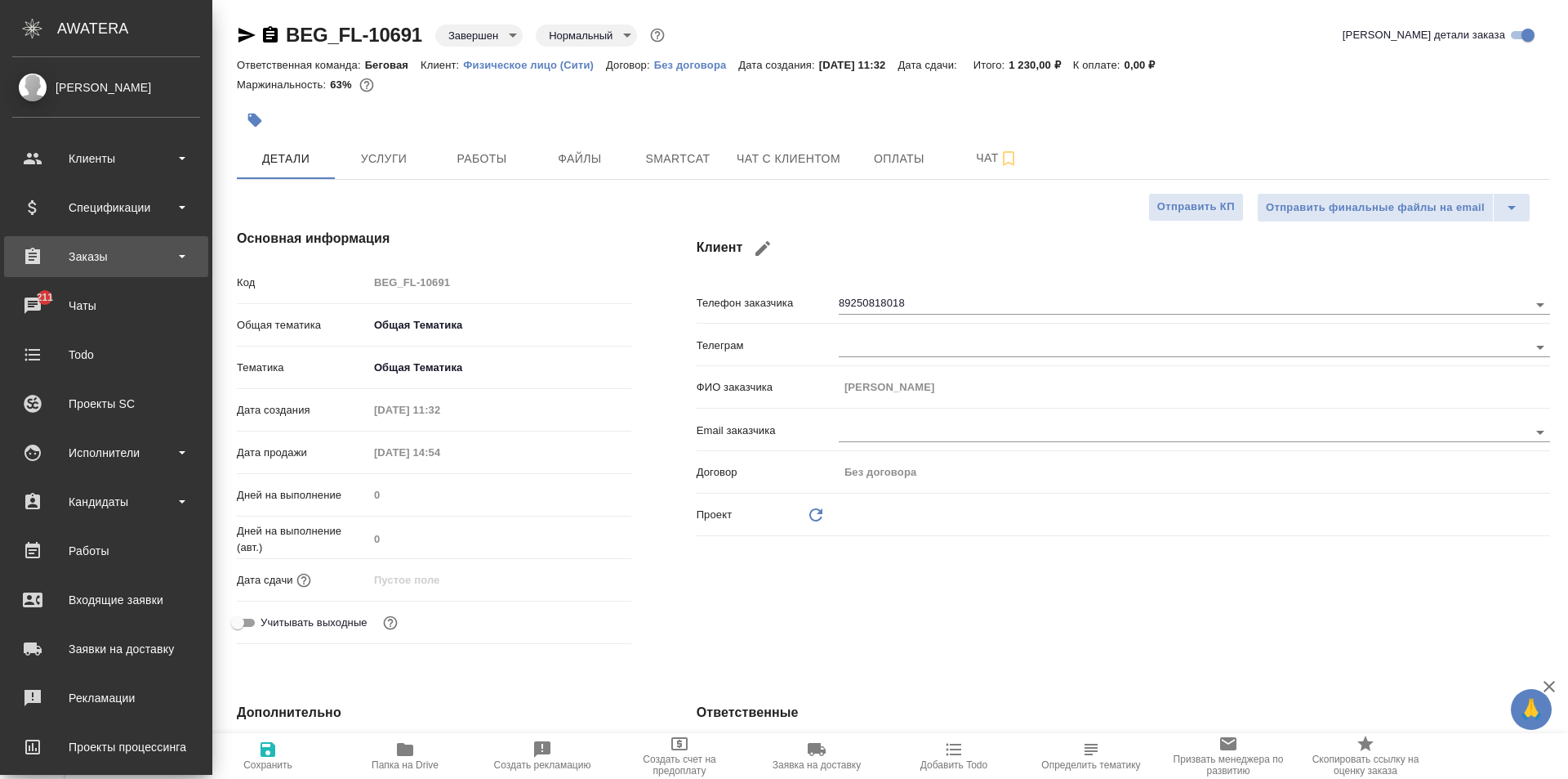
click at [102, 253] on div "Заказы" at bounding box center [106, 256] width 188 height 25
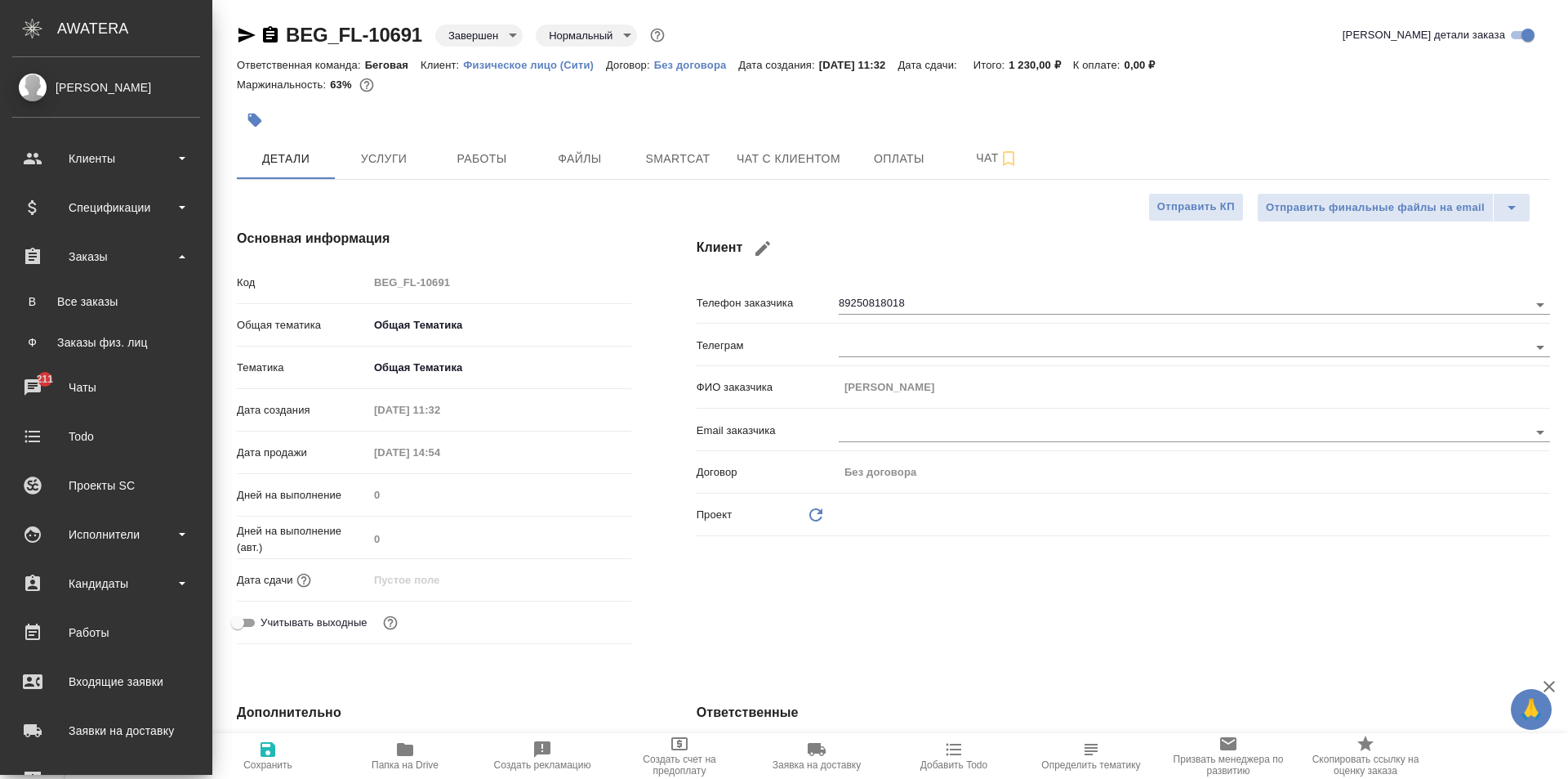
type textarea "x"
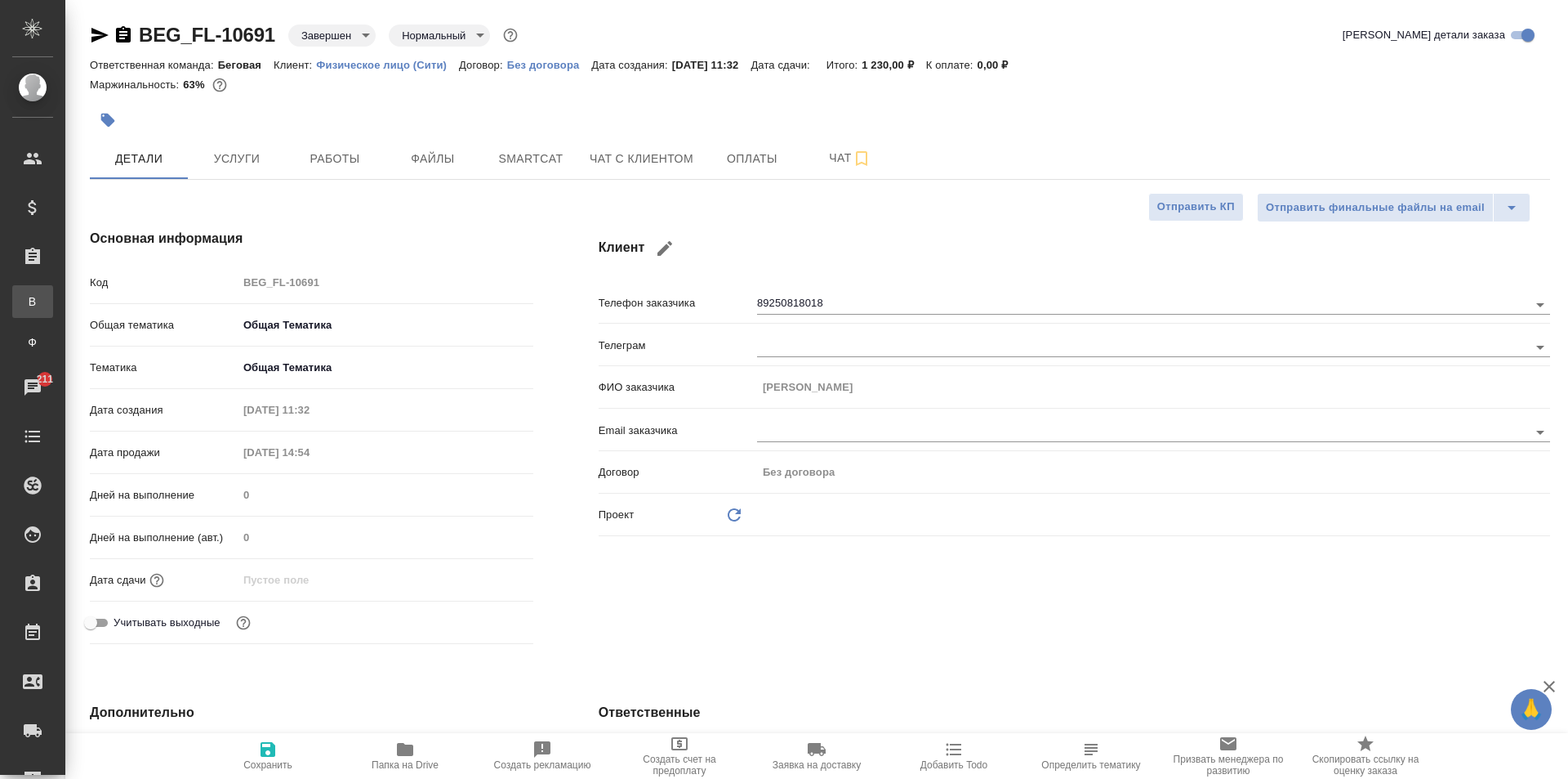
type textarea "x"
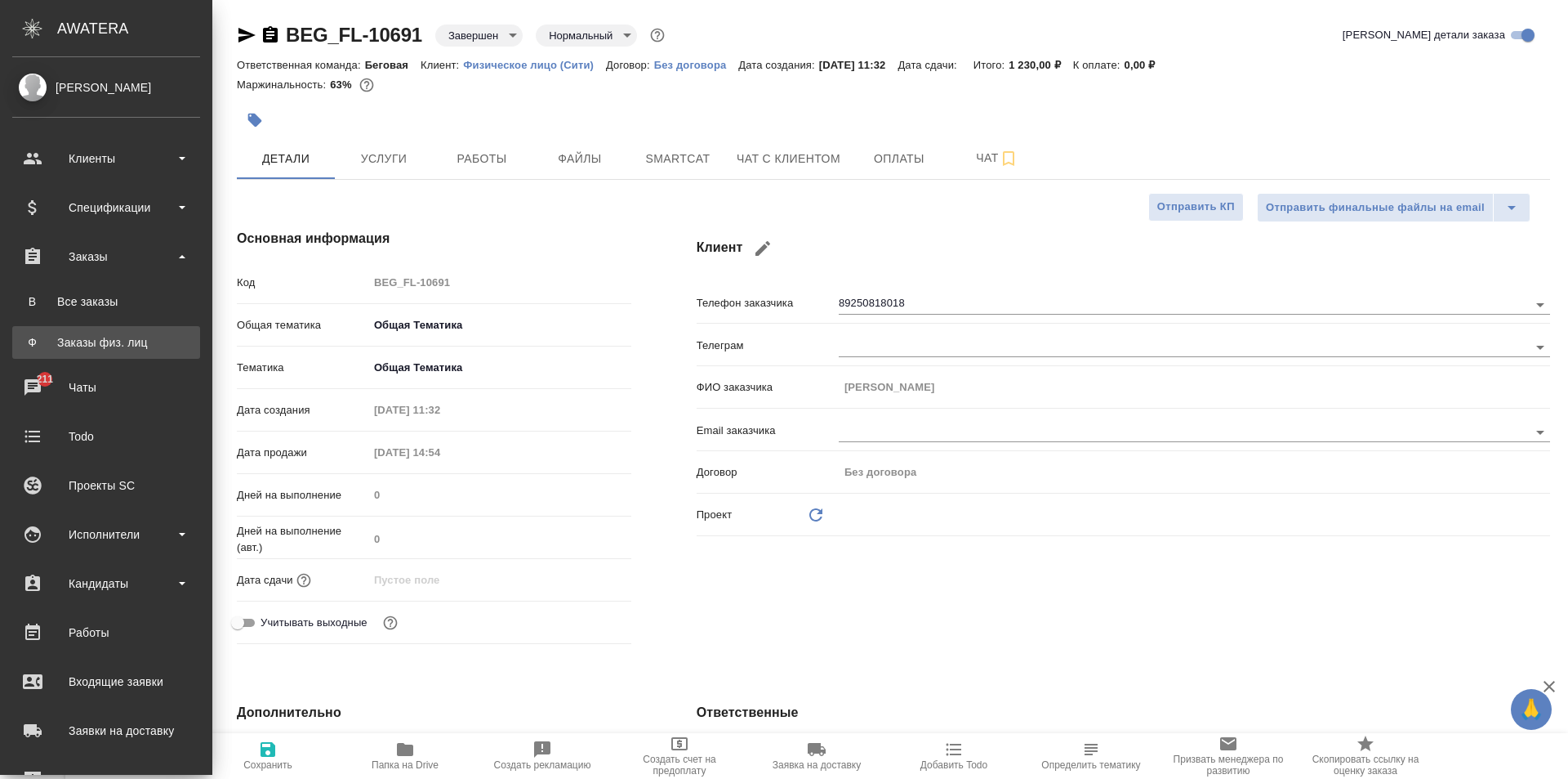
click at [97, 332] on link "Ф Заказы физ. лиц" at bounding box center [106, 342] width 188 height 33
type textarea "x"
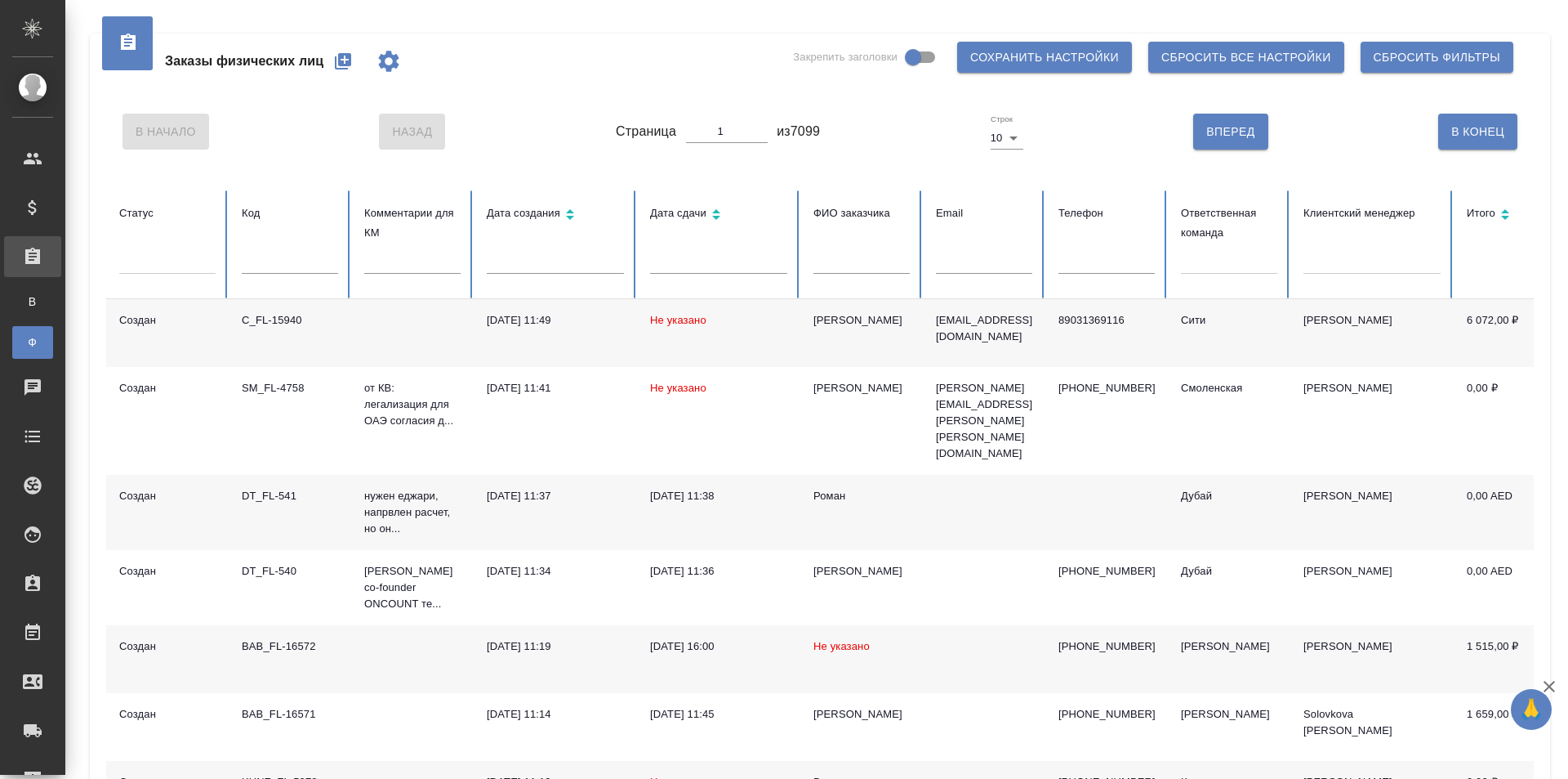
click at [688, 209] on div "Дата сдачи" at bounding box center [718, 215] width 137 height 24
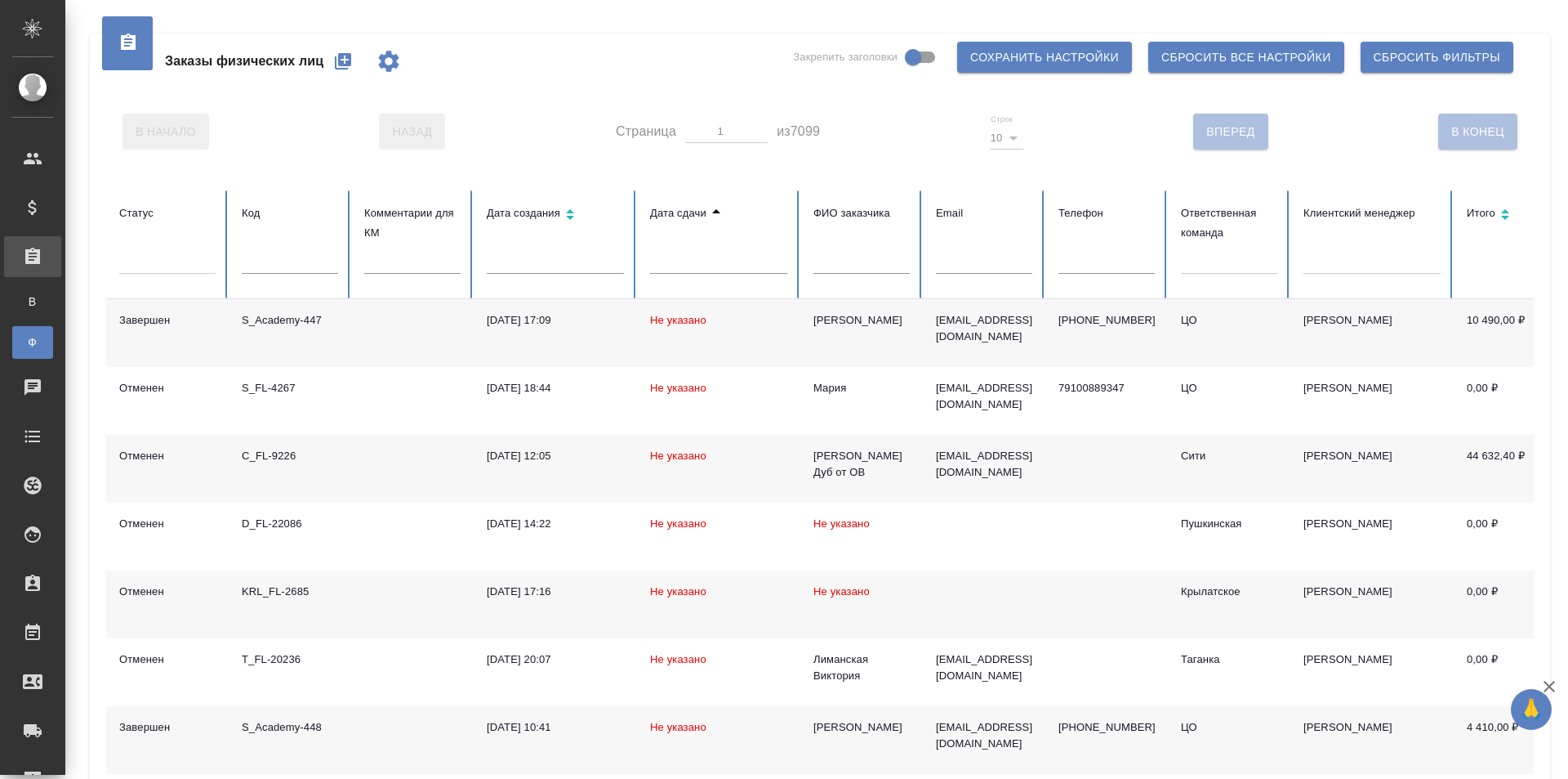
click at [721, 275] on div at bounding box center [718, 268] width 137 height 35
click at [722, 264] on input "text" at bounding box center [718, 263] width 137 height 23
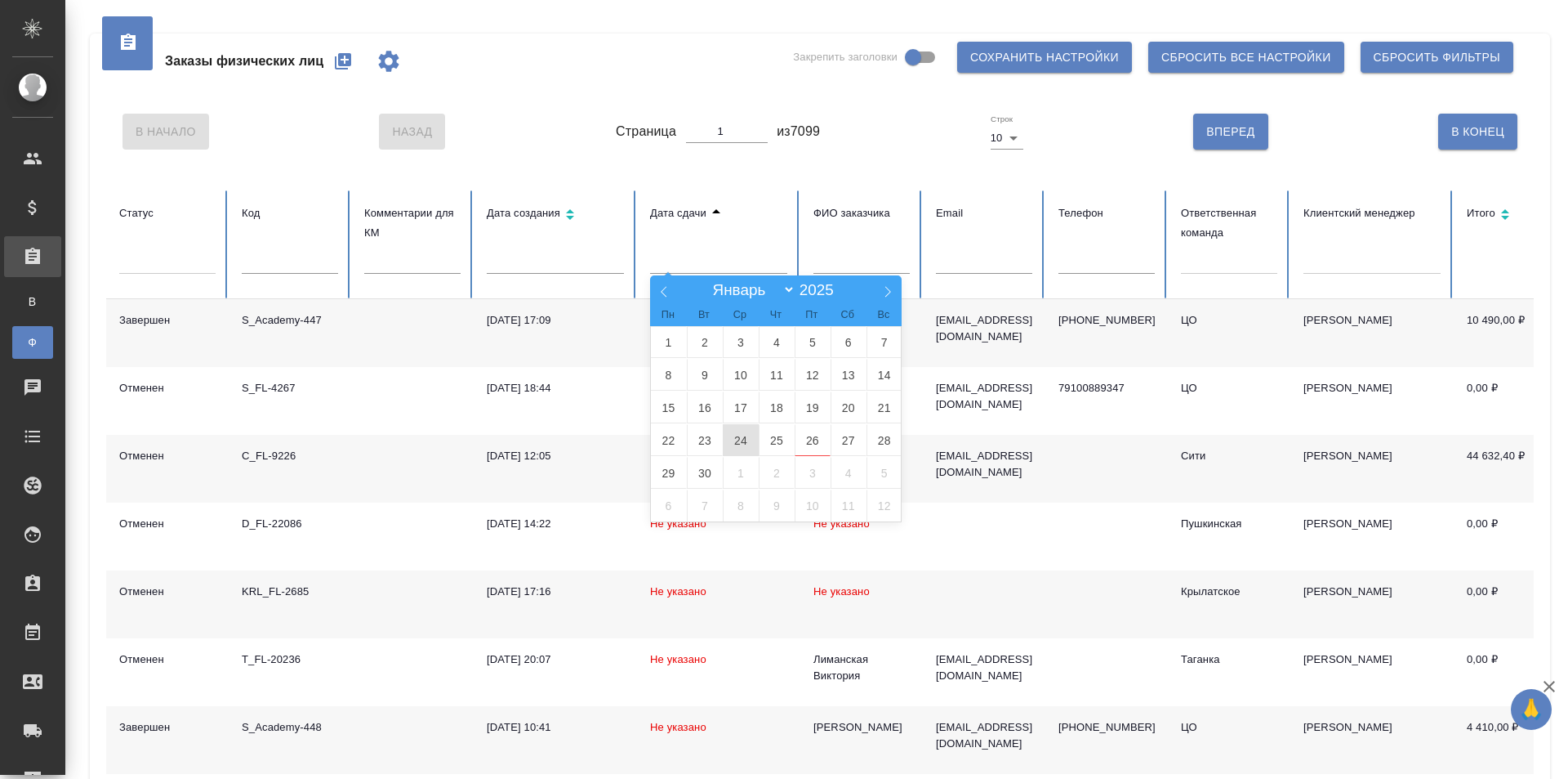
click at [742, 439] on span "24" at bounding box center [741, 440] width 36 height 32
type input "24.09"
click at [826, 437] on span "26" at bounding box center [812, 440] width 36 height 32
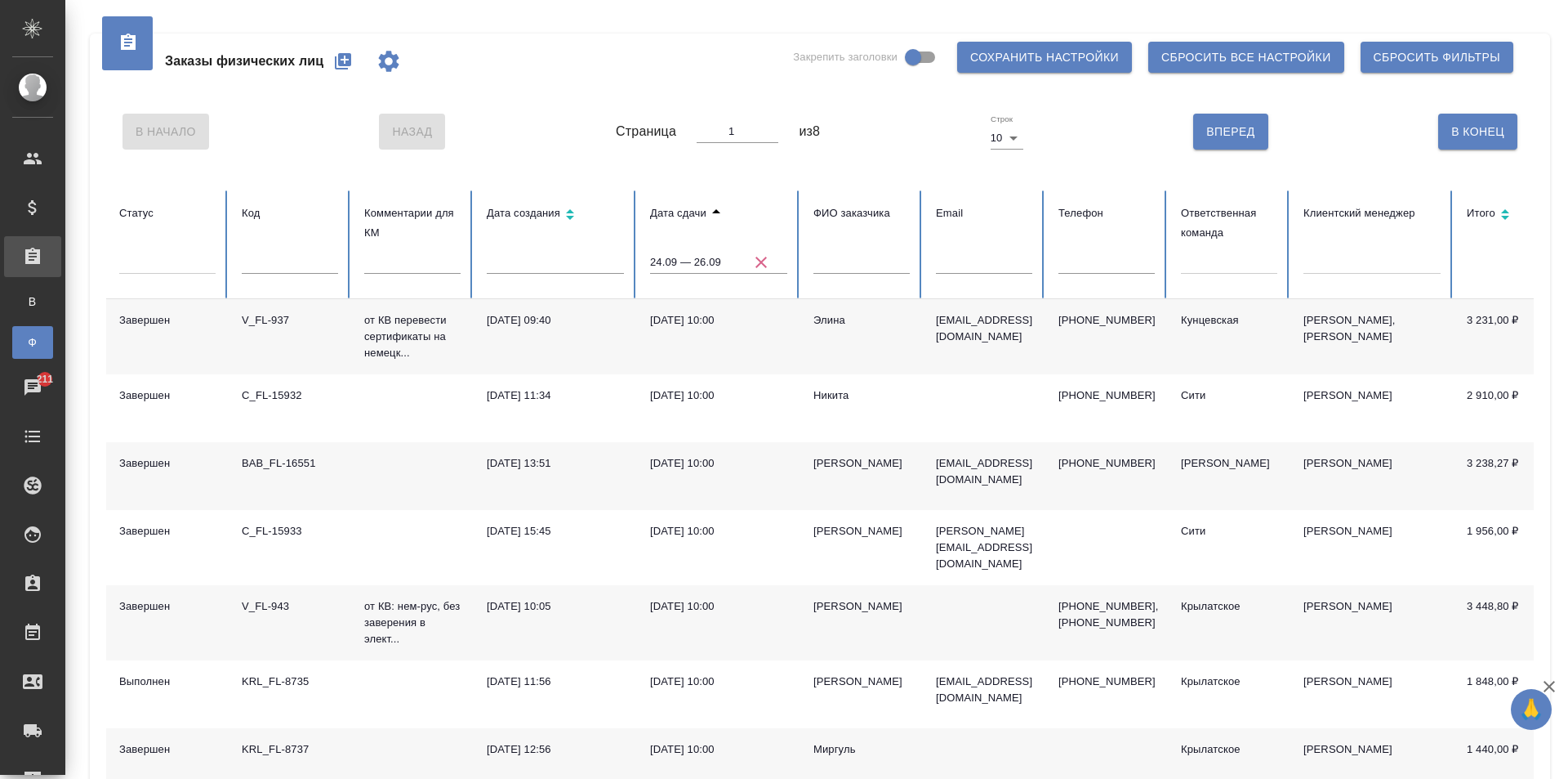
click at [1235, 267] on div at bounding box center [1229, 257] width 97 height 24
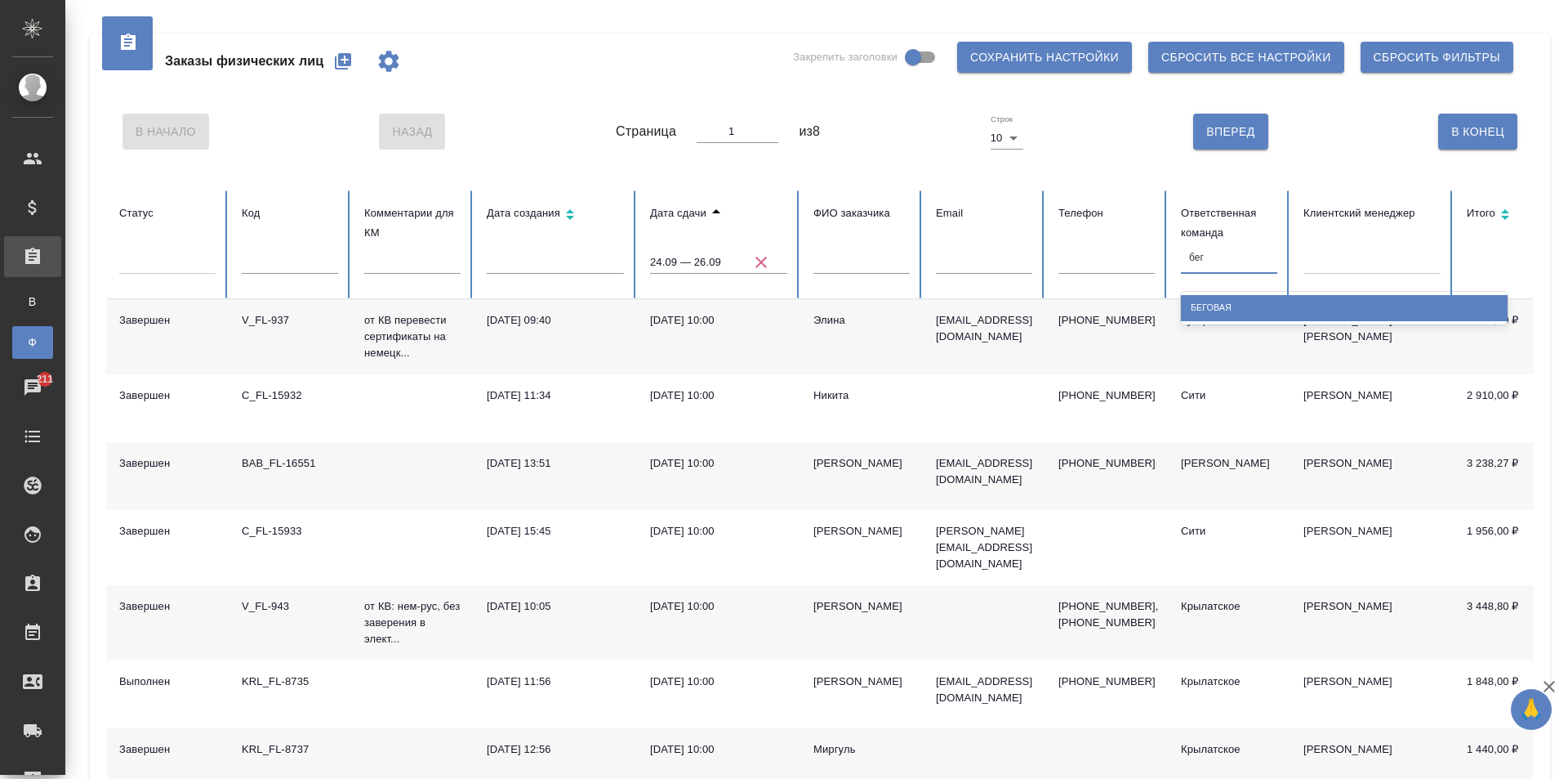
type input "бего"
click at [1227, 306] on div "Беговая" at bounding box center [1345, 307] width 326 height 26
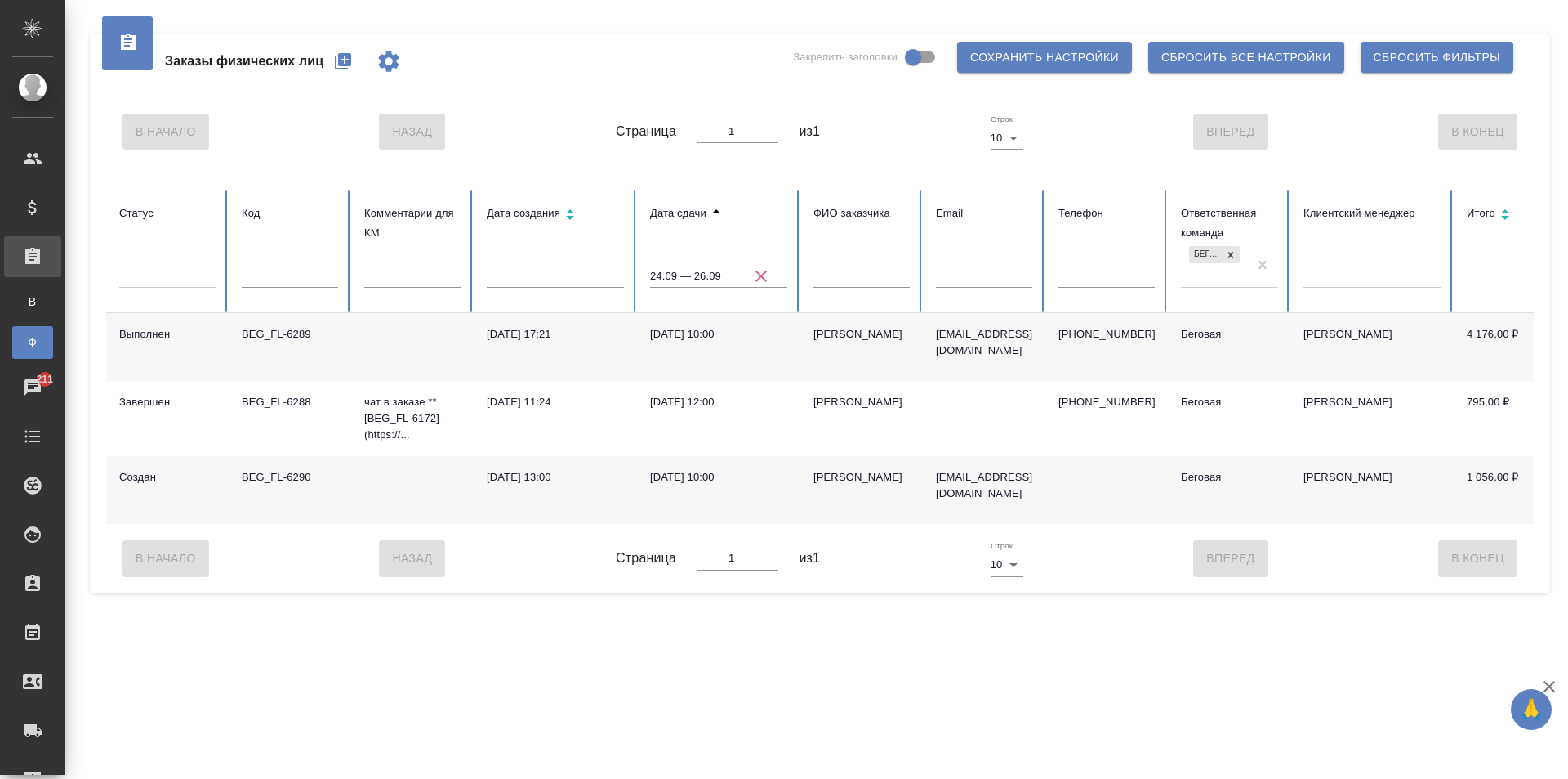
click at [886, 330] on div "[PERSON_NAME]" at bounding box center [861, 334] width 97 height 16
click at [352, 63] on icon "button" at bounding box center [343, 61] width 20 height 20
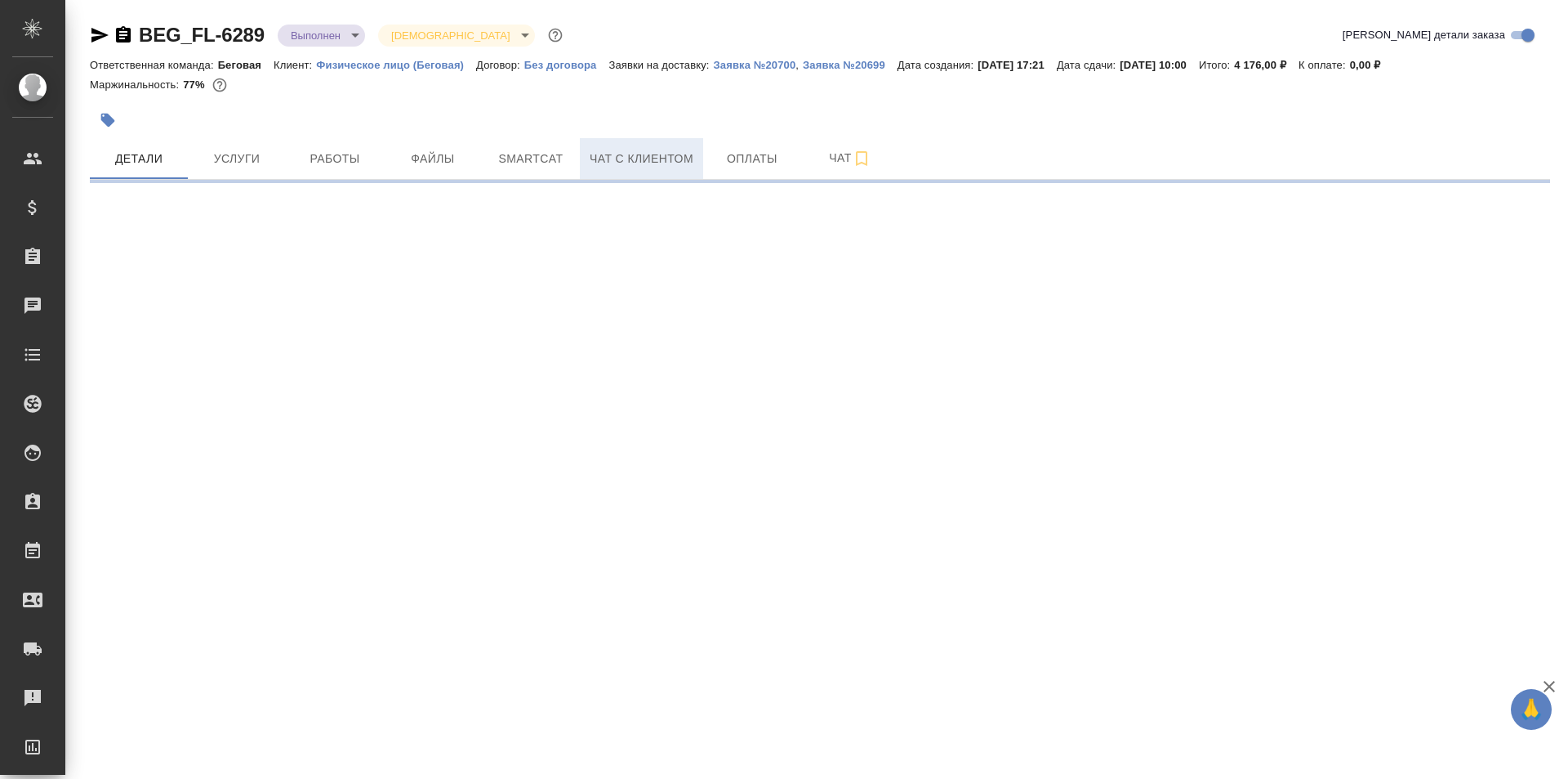
click at [655, 157] on span "Чат с клиентом" at bounding box center [641, 159] width 104 height 20
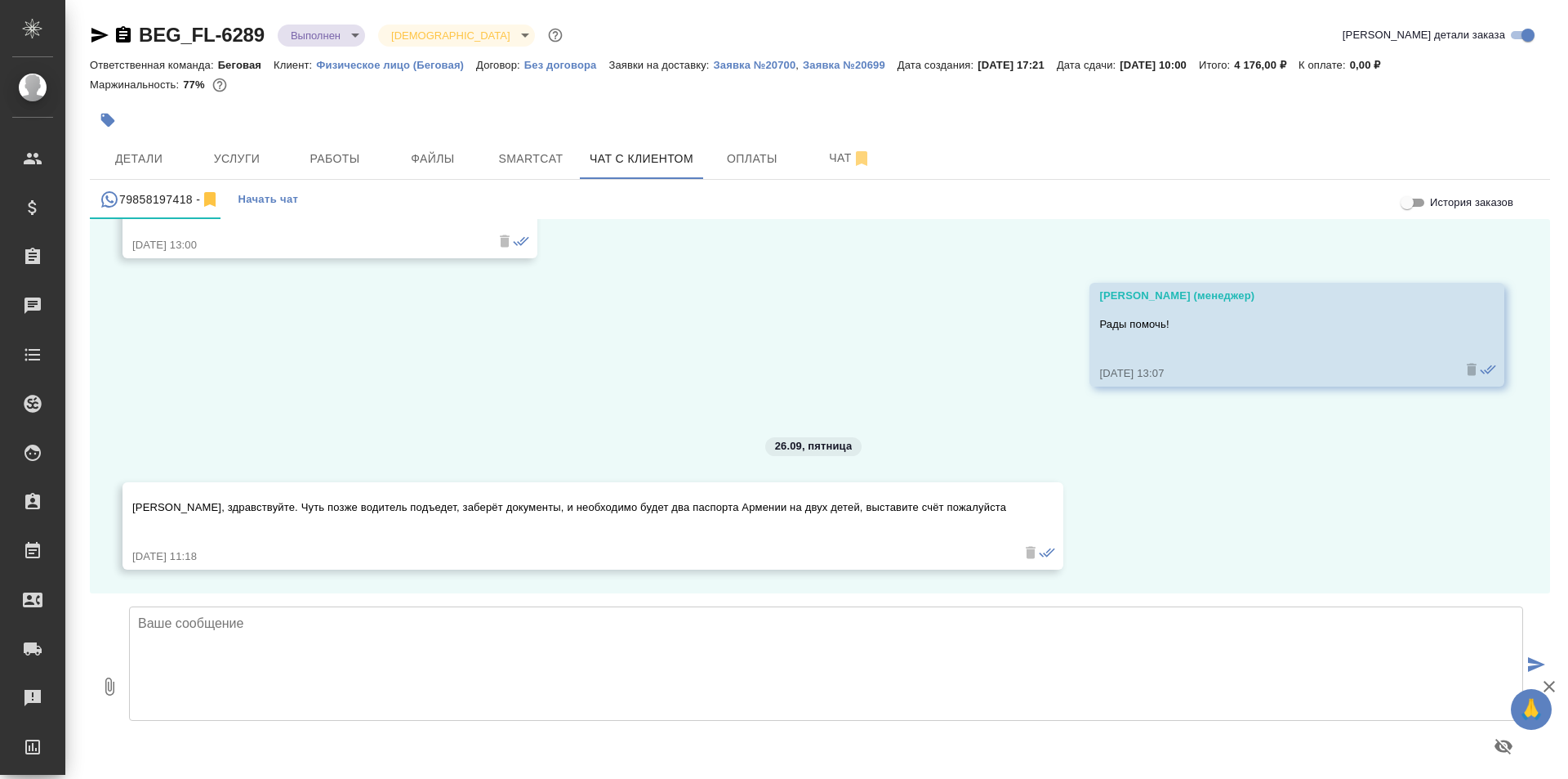
scroll to position [2596, 0]
click at [399, 660] on textarea at bounding box center [827, 663] width 1394 height 114
click at [1480, 775] on div at bounding box center [826, 692] width 1407 height 185
click at [253, 751] on div at bounding box center [827, 746] width 1394 height 39
click at [194, 650] on textarea at bounding box center [827, 663] width 1394 height 114
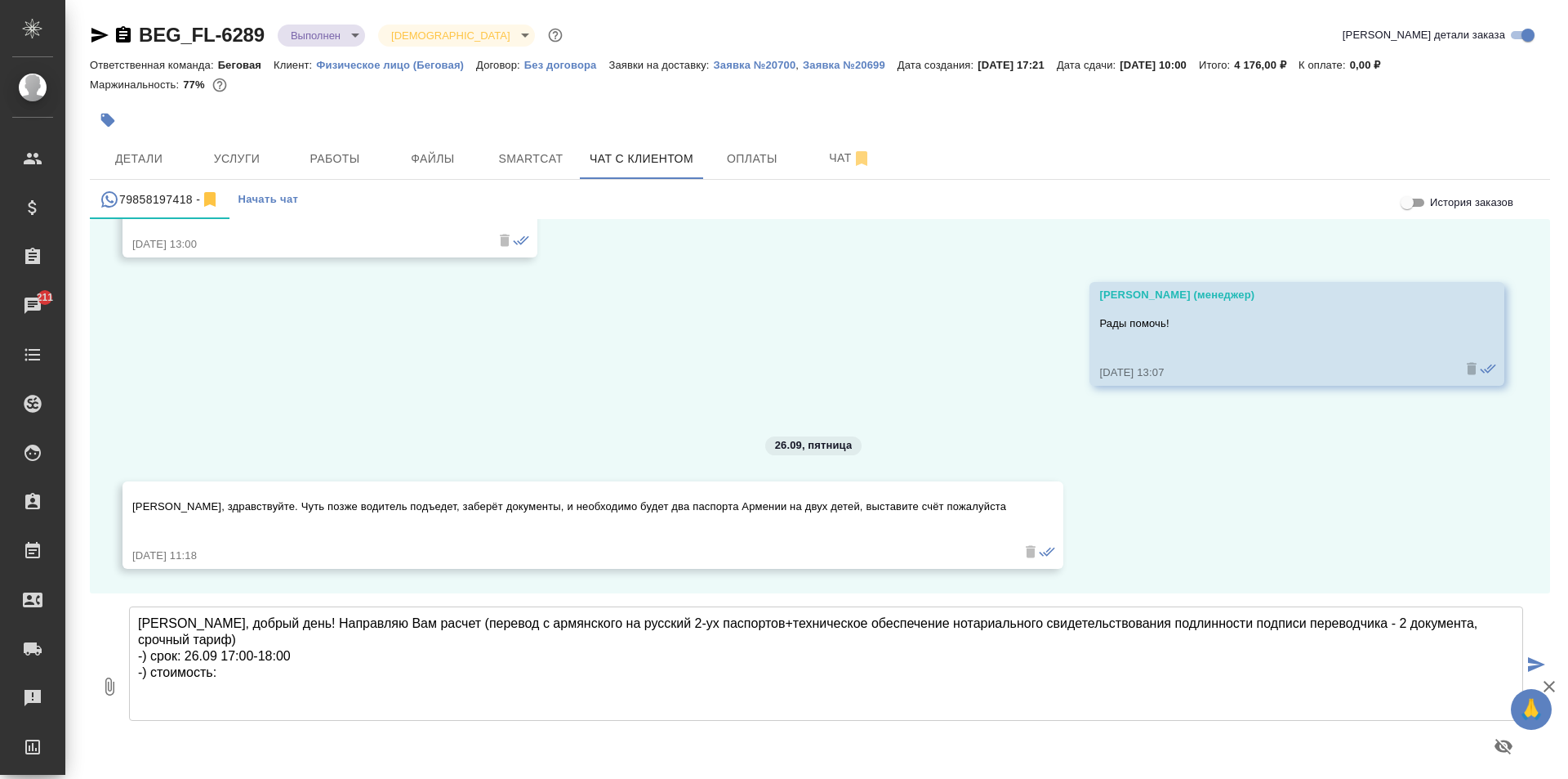
paste textarea "4 176,00 ₽"
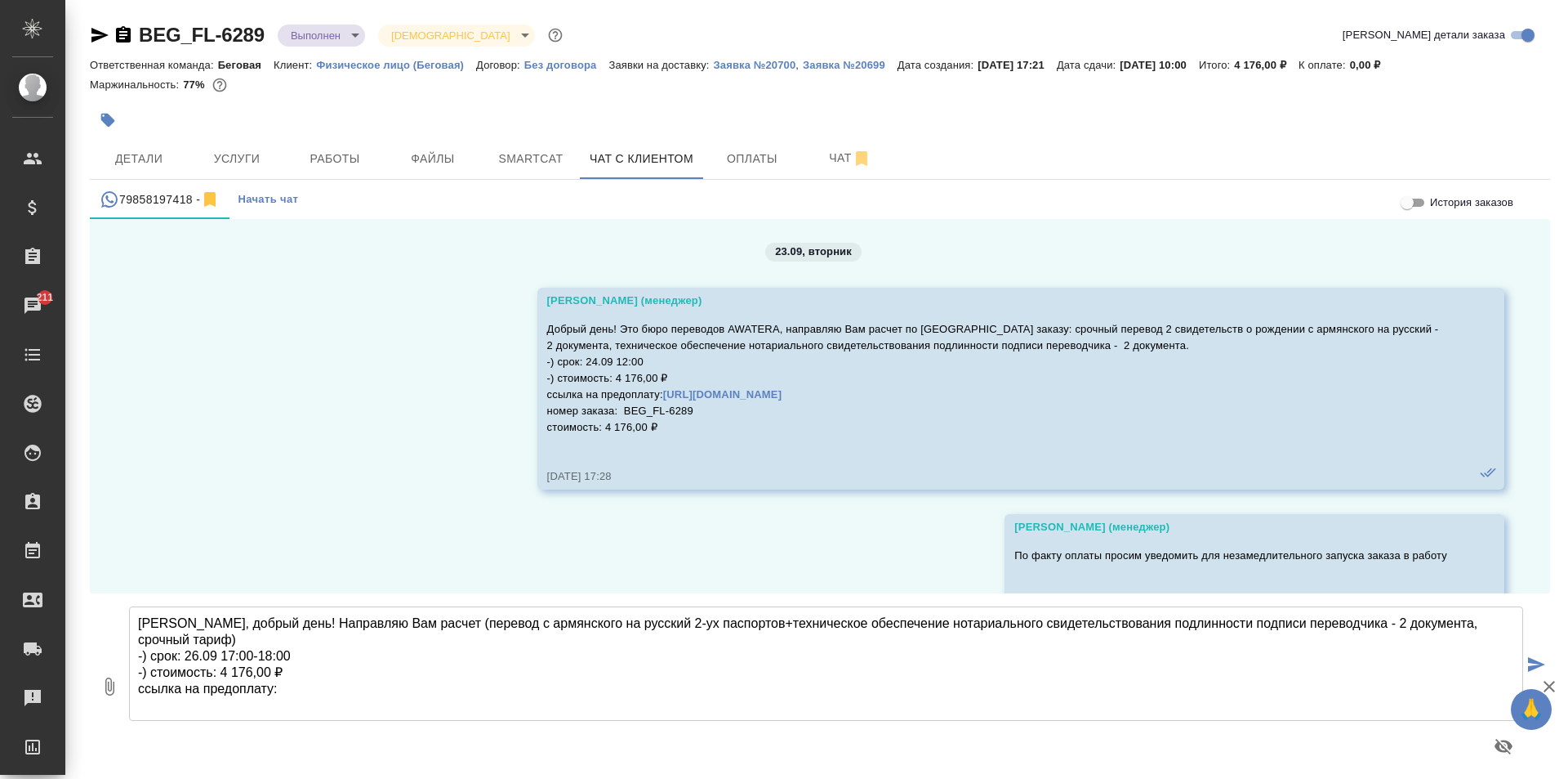
scroll to position [0, 0]
drag, startPoint x: 934, startPoint y: 402, endPoint x: 652, endPoint y: 395, distance: 282.1
click at [652, 395] on p "Добрый день! Это бюро переводов AWATERA, направляю Вам расчет по [GEOGRAPHIC_DA…" at bounding box center [997, 381] width 900 height 114
drag, startPoint x: 665, startPoint y: 432, endPoint x: 536, endPoint y: 397, distance: 133.7
click at [537, 397] on div "Москалец Алина (менеджер) Добрый день! Это бюро переводов AWATERA, направляю Ва…" at bounding box center [1021, 390] width 967 height 201
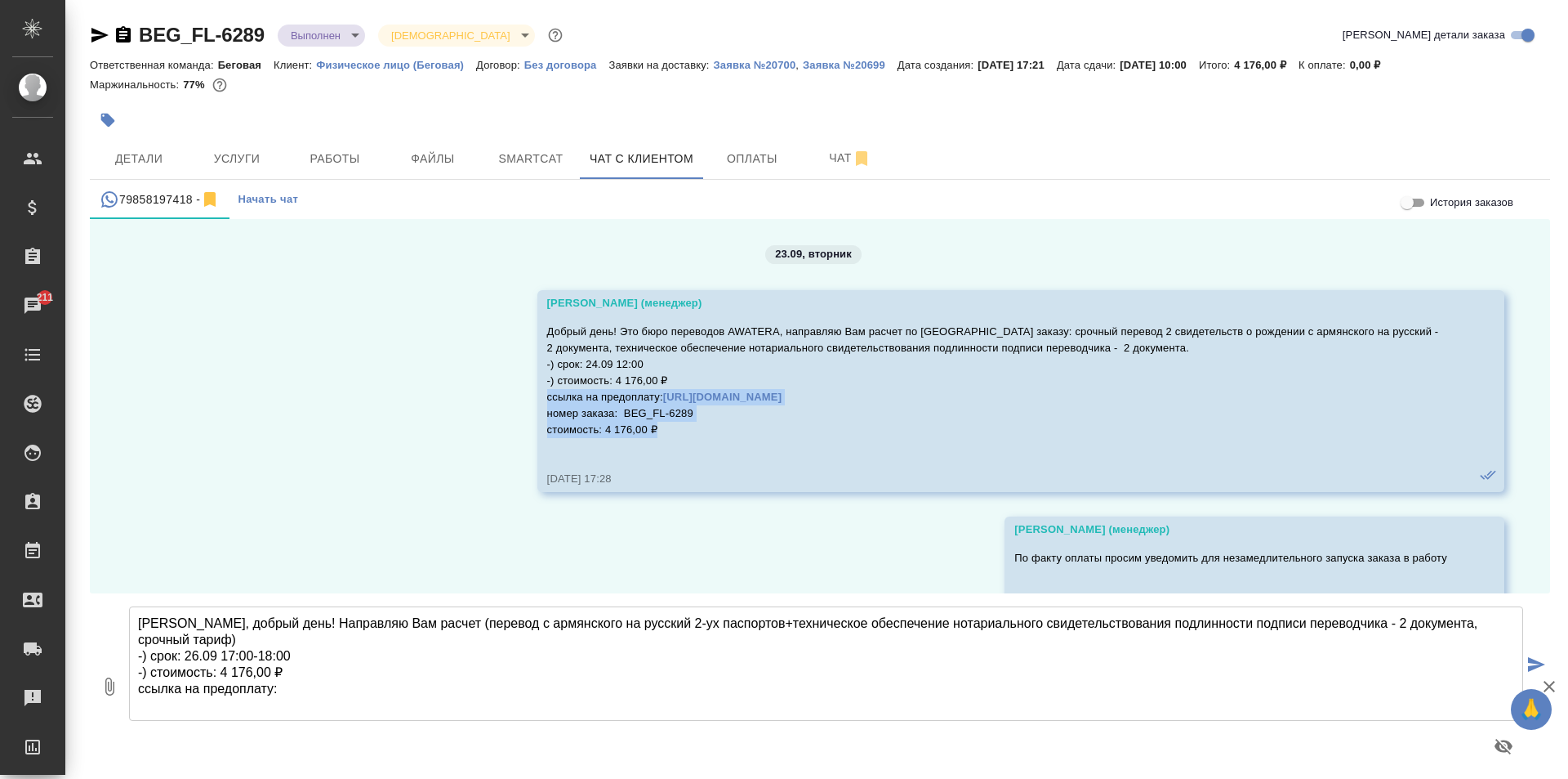
copy p "ссылка на предоплату: https://www.traktat.com/price/online-payment/ номер заказ…"
drag, startPoint x: 276, startPoint y: 681, endPoint x: 127, endPoint y: 693, distance: 149.5
click at [127, 693] on div "0 Дмитрий, добрый день! Направляю Вам расчет (перевод с армянского на русский 2…" at bounding box center [819, 686] width 1461 height 185
paste textarea "https://www.traktat.com/price/online-payment/ номер заказа: BEG_FL-6289 стоимос…"
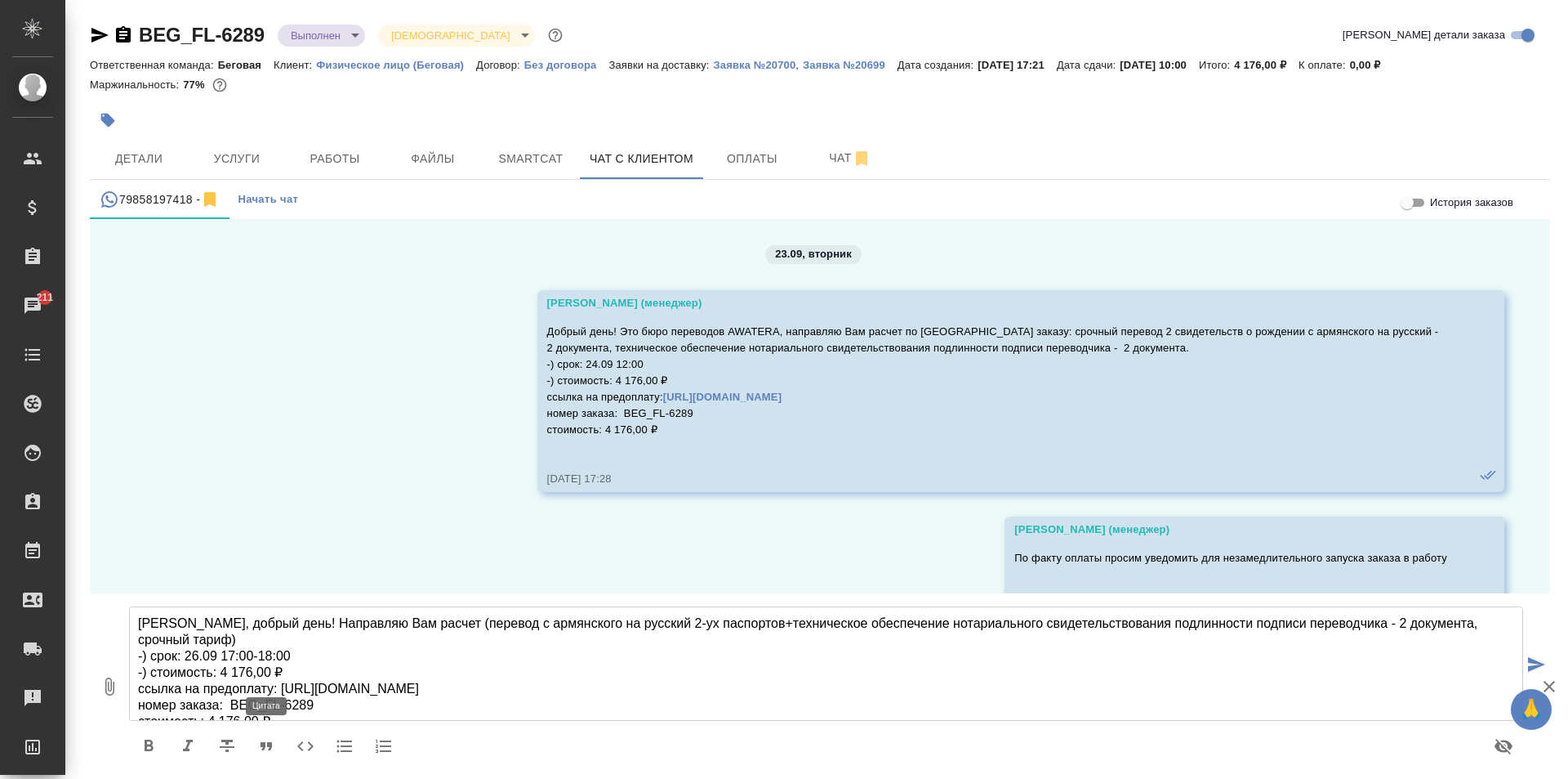
scroll to position [8, 0]
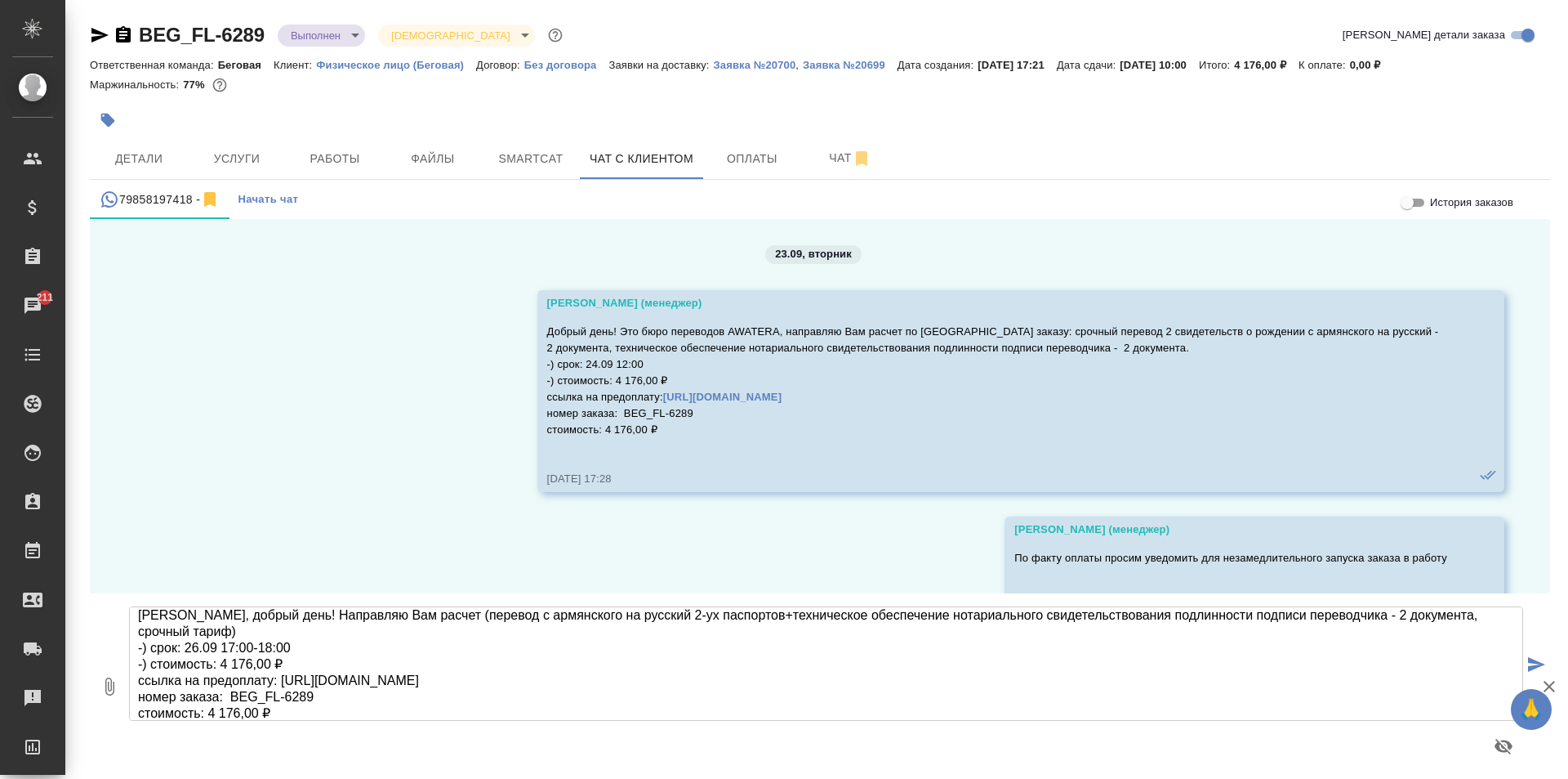
drag, startPoint x: 289, startPoint y: 691, endPoint x: 231, endPoint y: 702, distance: 59.0
click at [231, 702] on textarea "Дмитрий, добрый день! Направляю Вам расчет (перевод с армянского на русский 2-у…" at bounding box center [827, 663] width 1394 height 114
paste textarea "BEG_FL-6292"
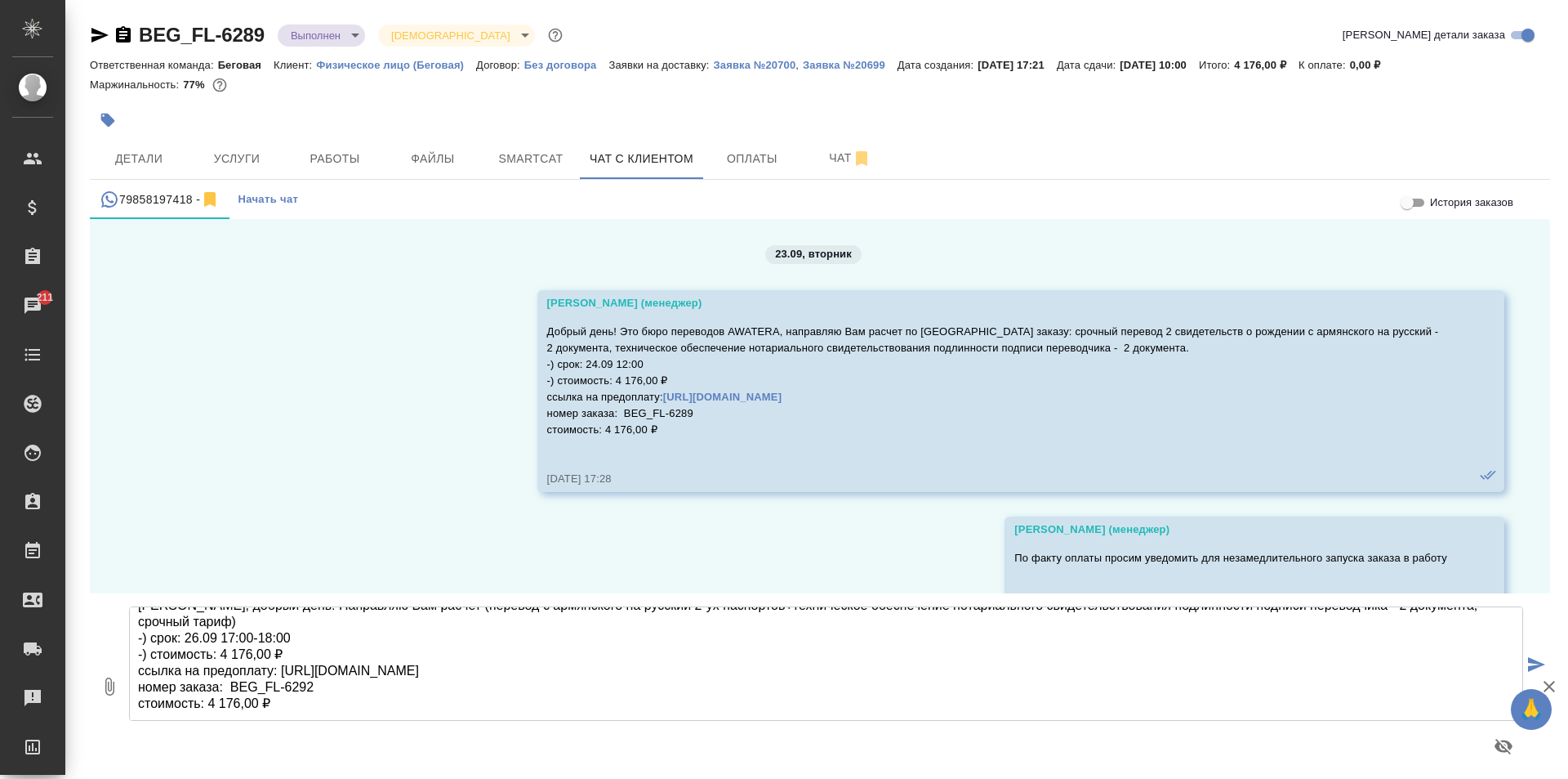
drag, startPoint x: 289, startPoint y: 715, endPoint x: 208, endPoint y: 709, distance: 81.2
click at [208, 709] on textarea "Дмитрий, добрый день! Направляю Вам расчет (перевод с армянского на русский 2-у…" at bounding box center [827, 663] width 1394 height 114
click at [307, 708] on textarea "Дмитрий, добрый день! Направляю Вам расчет (перевод с армянского на русский 2-у…" at bounding box center [827, 663] width 1394 height 114
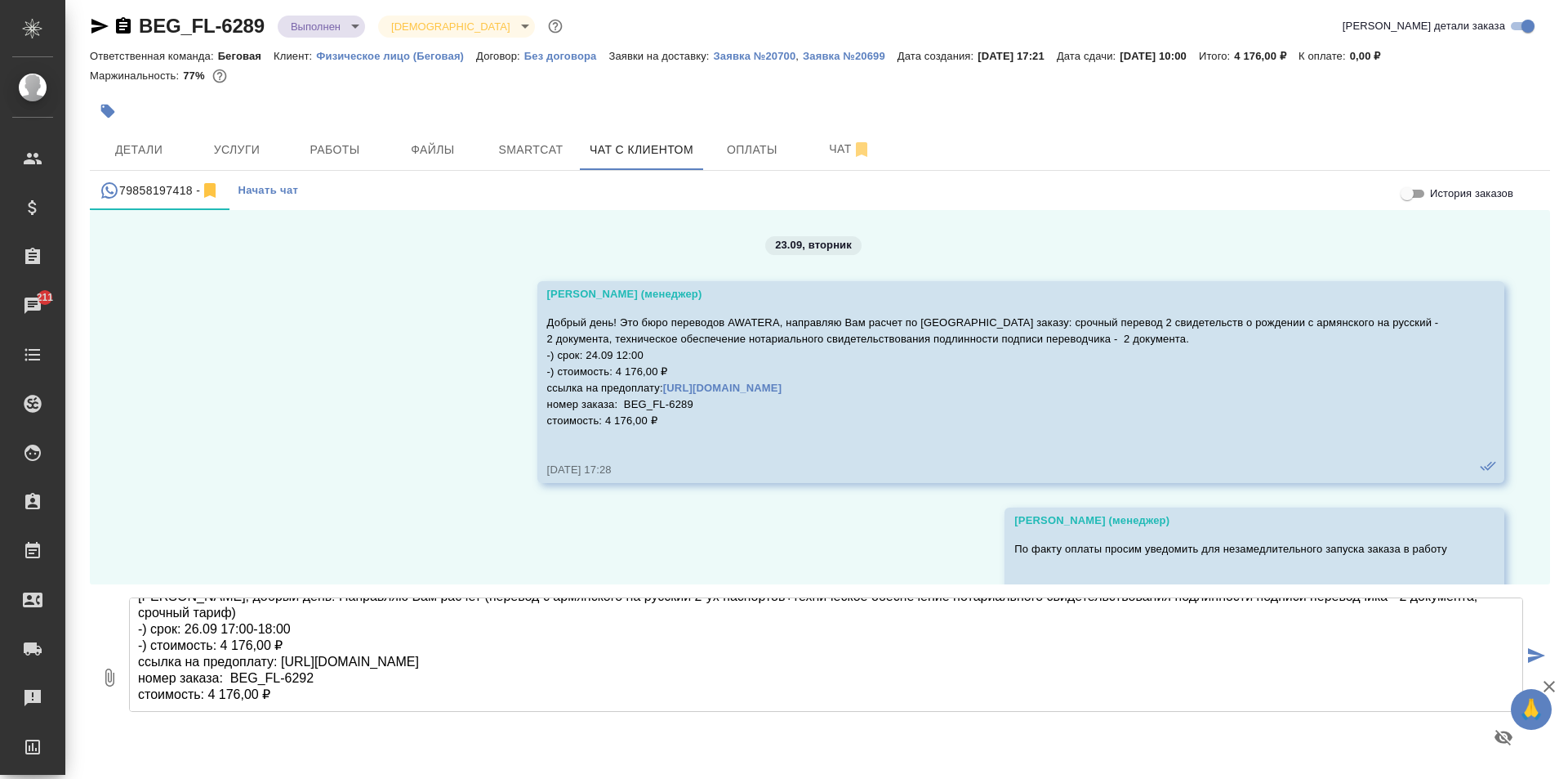
type textarea "Дмитрий, добрый день! Направляю Вам расчет (перевод с армянского на русский 2-у…"
click at [1533, 644] on button "submit" at bounding box center [1537, 656] width 27 height 226
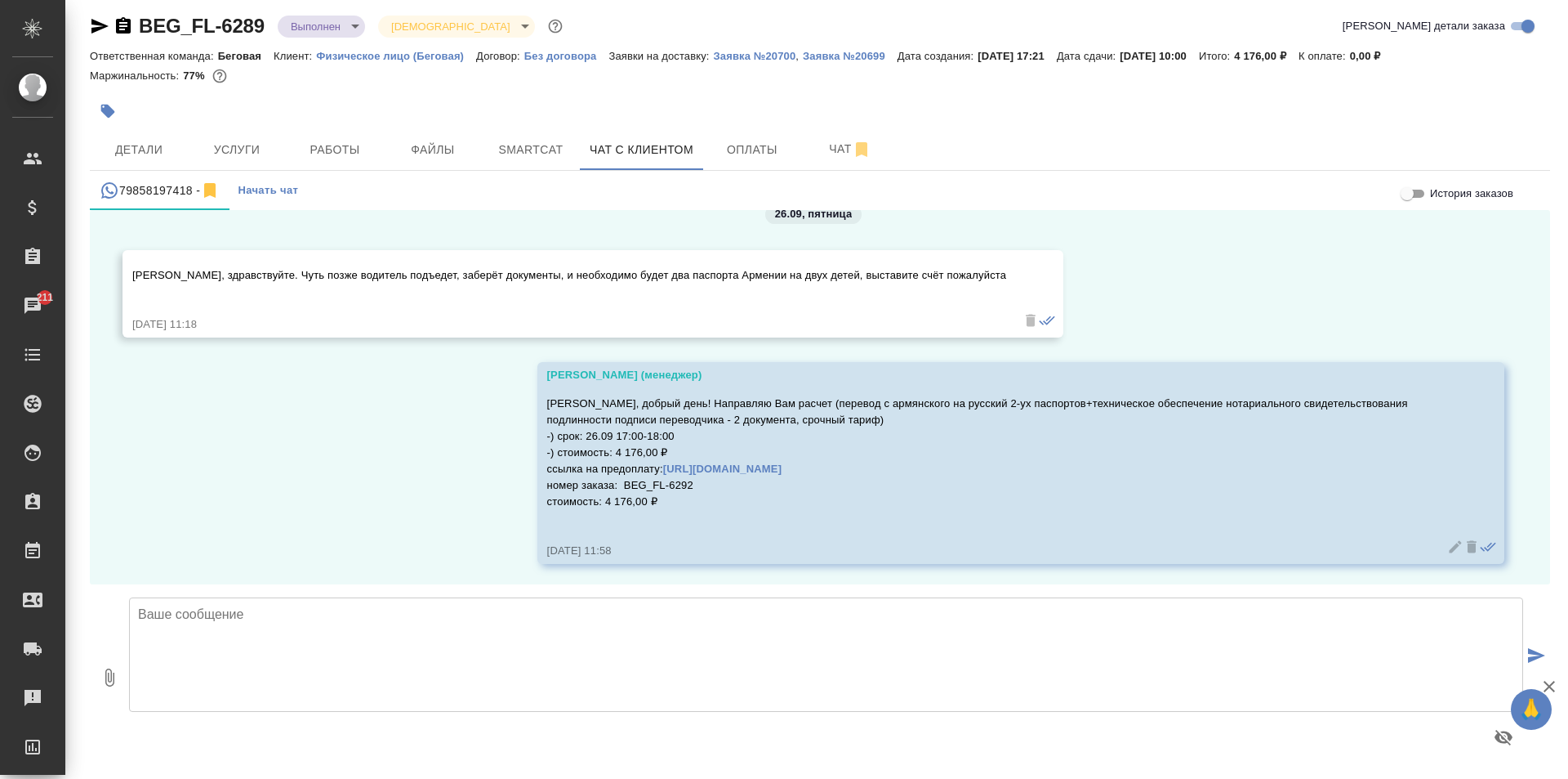
scroll to position [2822, 0]
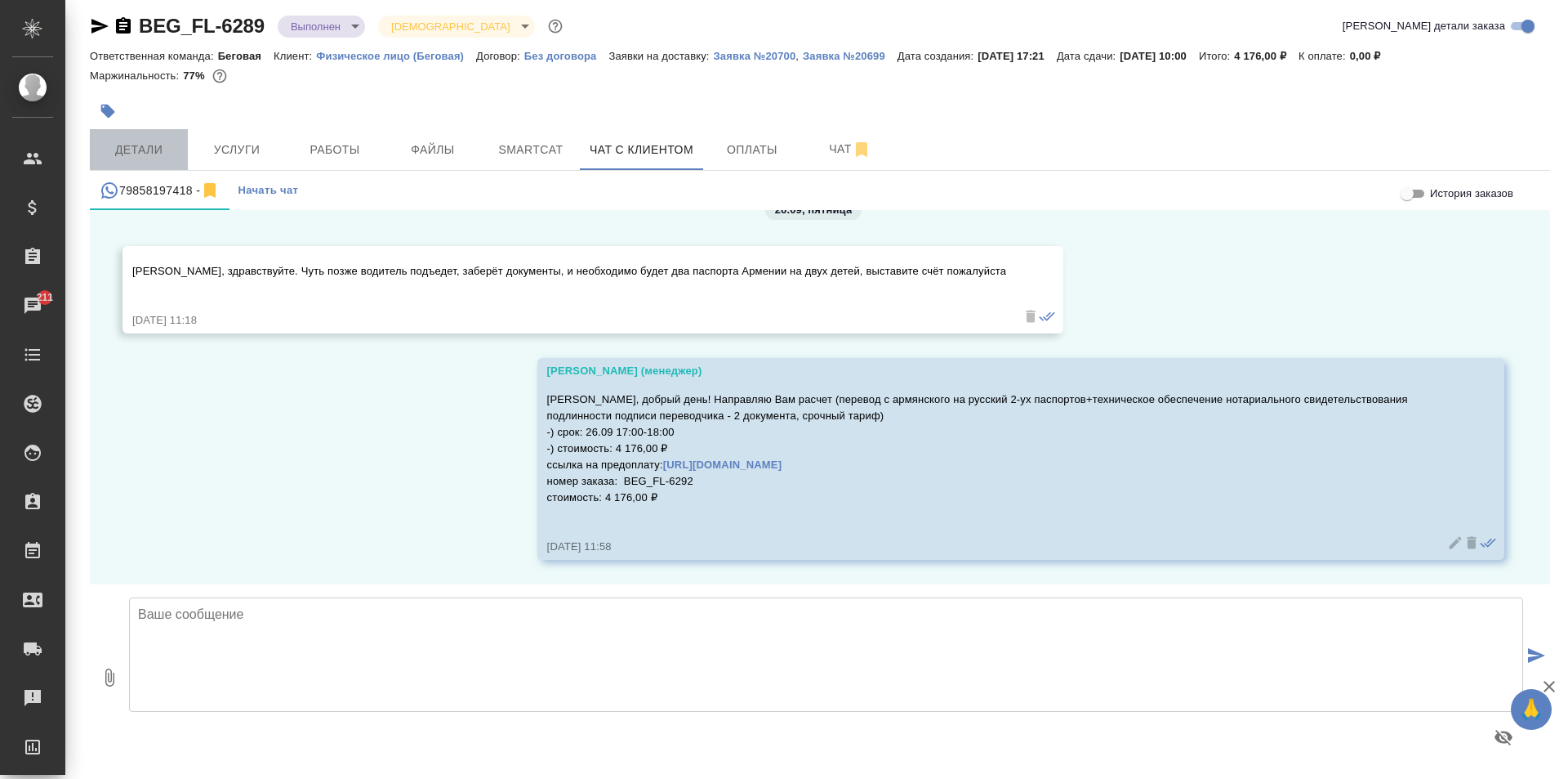
click at [137, 156] on span "Детали" at bounding box center [138, 149] width 78 height 20
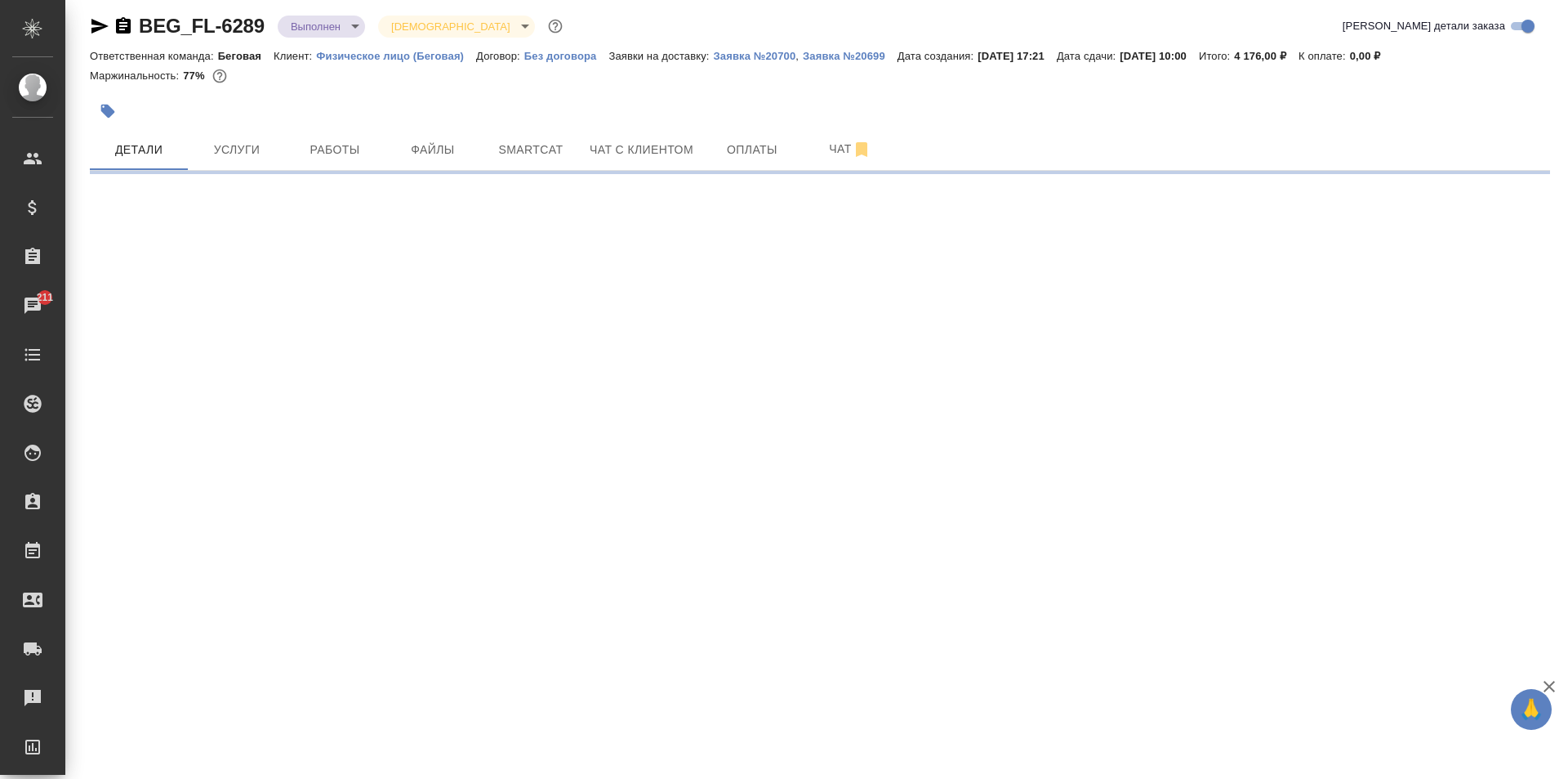
select select "RU"
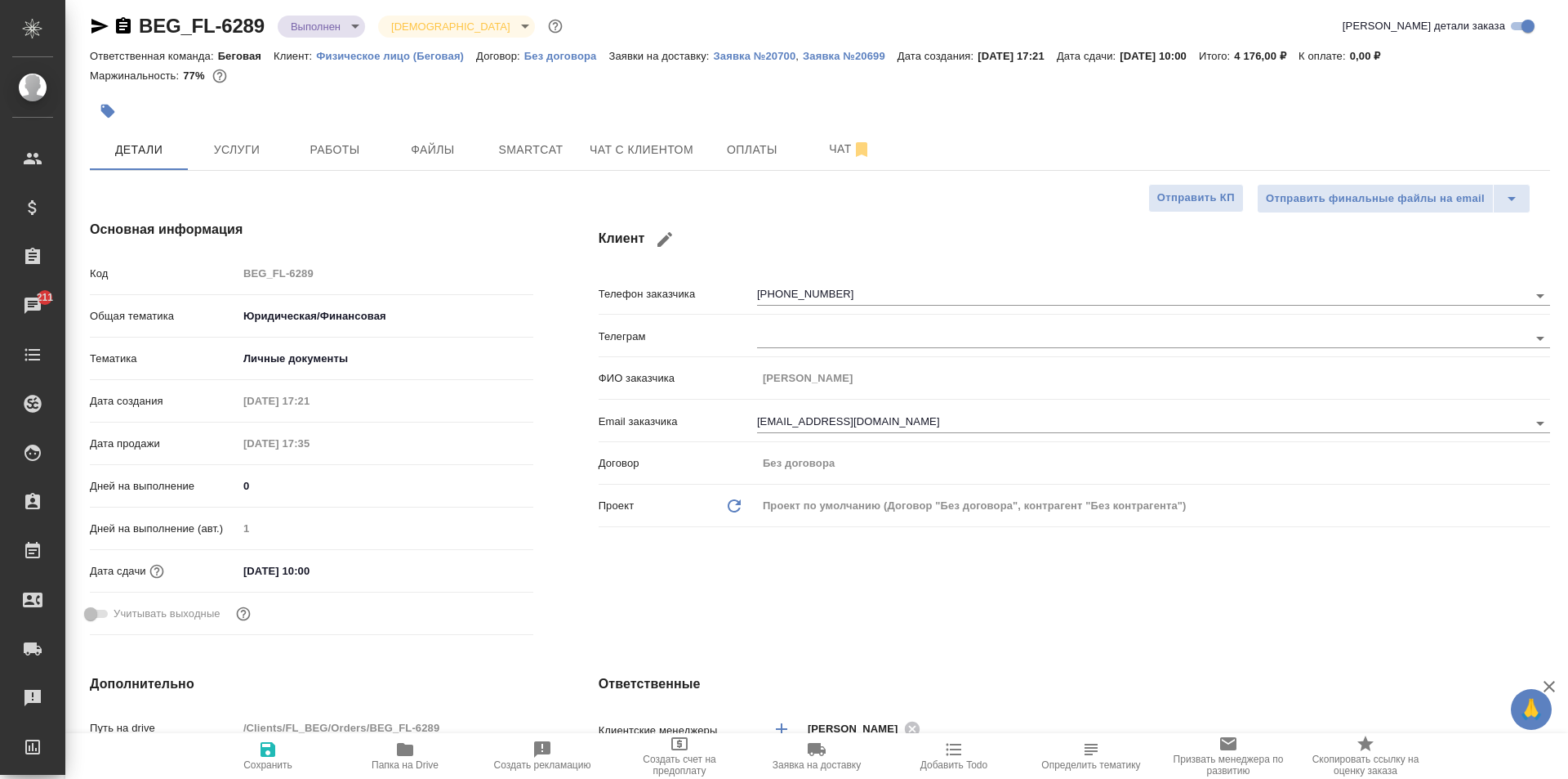
type textarea "x"
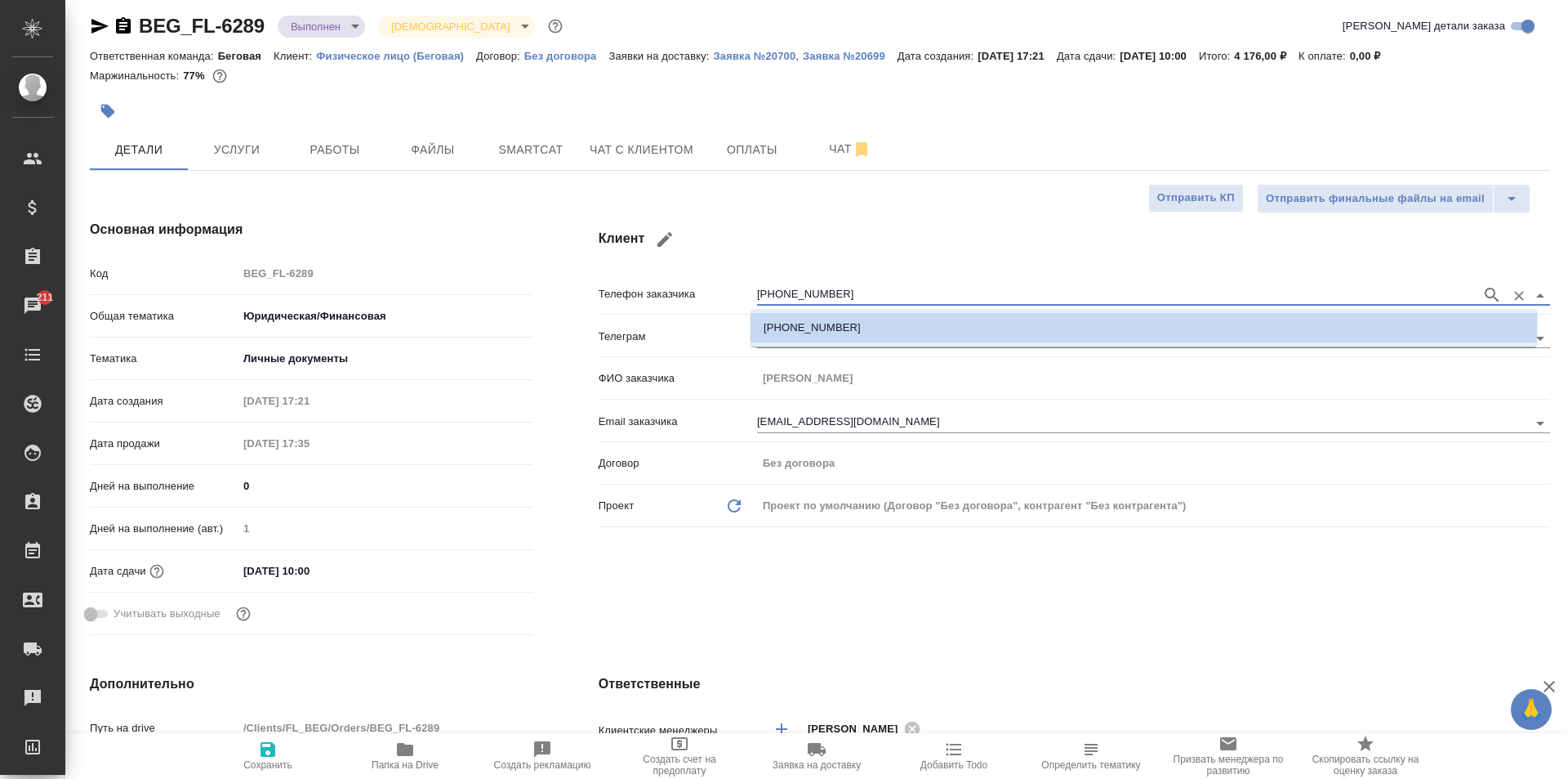
drag, startPoint x: 834, startPoint y: 285, endPoint x: 704, endPoint y: 286, distance: 130.0
click at [708, 288] on div "Телефон заказчика +79858197418" at bounding box center [1074, 293] width 952 height 28
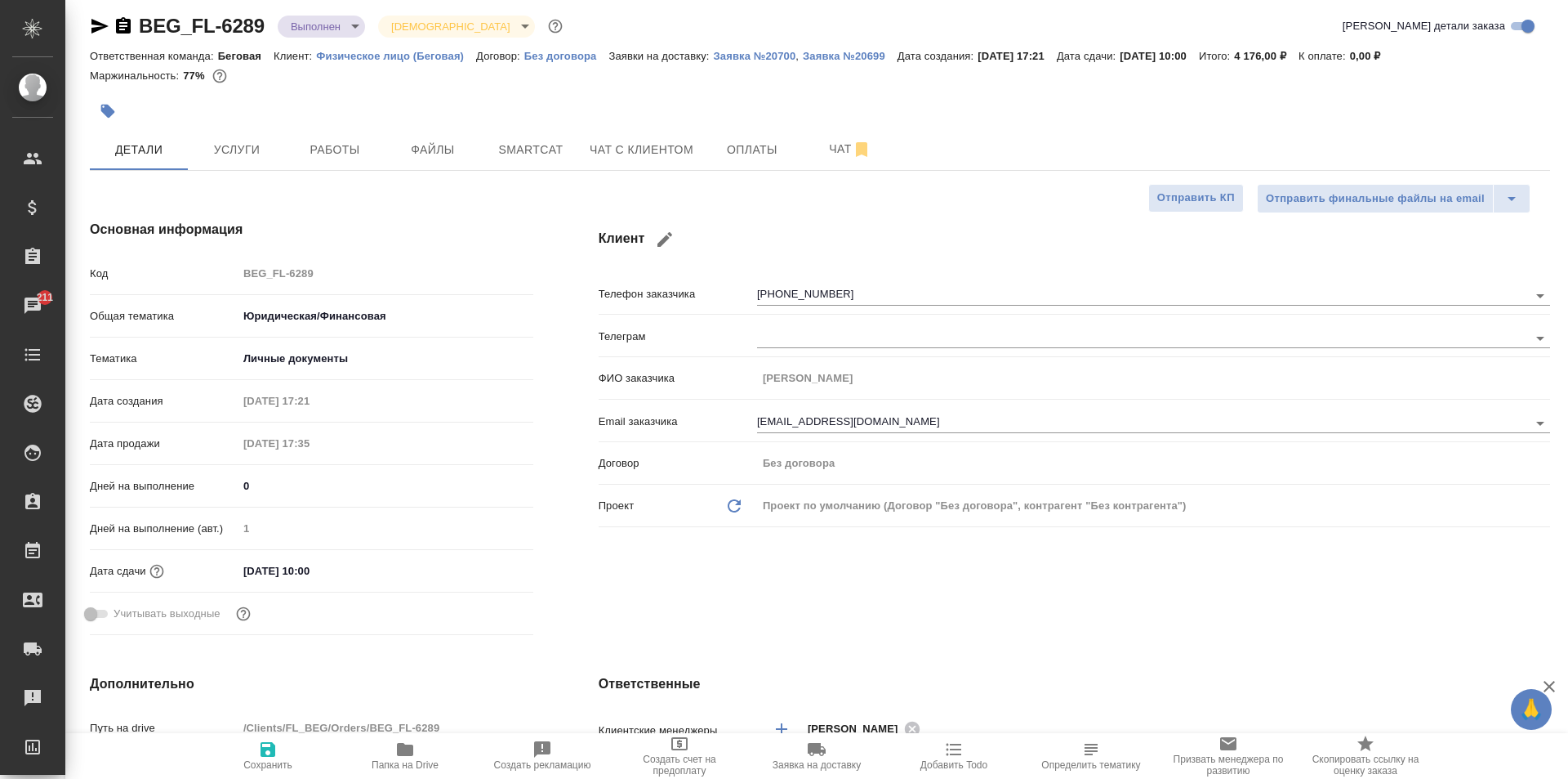
type textarea "x"
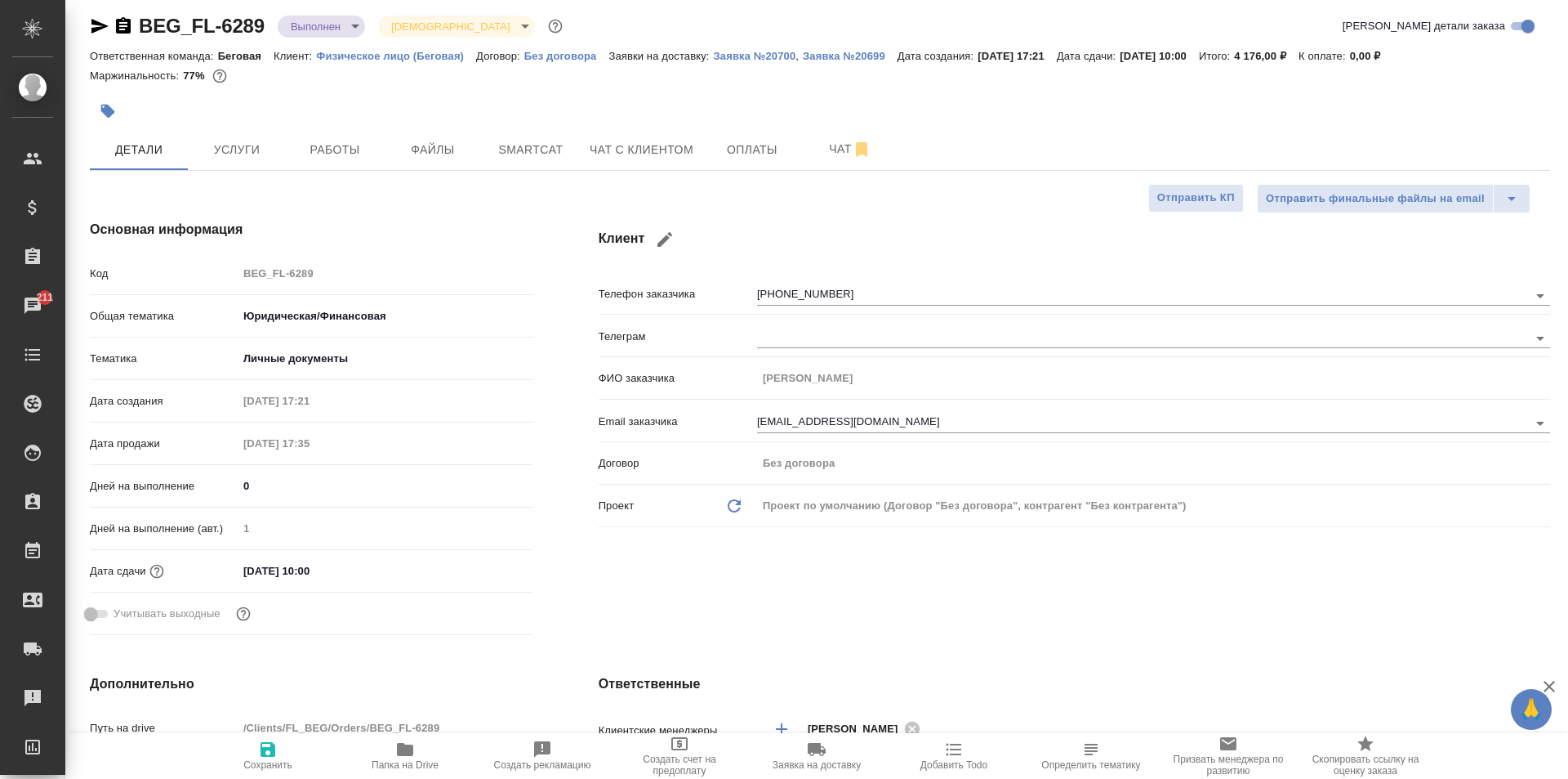
type textarea "x"
click at [310, 25] on body "🙏 .cls-1 fill:#fff; AWATERA Moskalets Alina Клиенты Спецификации Заказы 211 Чат…" at bounding box center [784, 390] width 1568 height 779
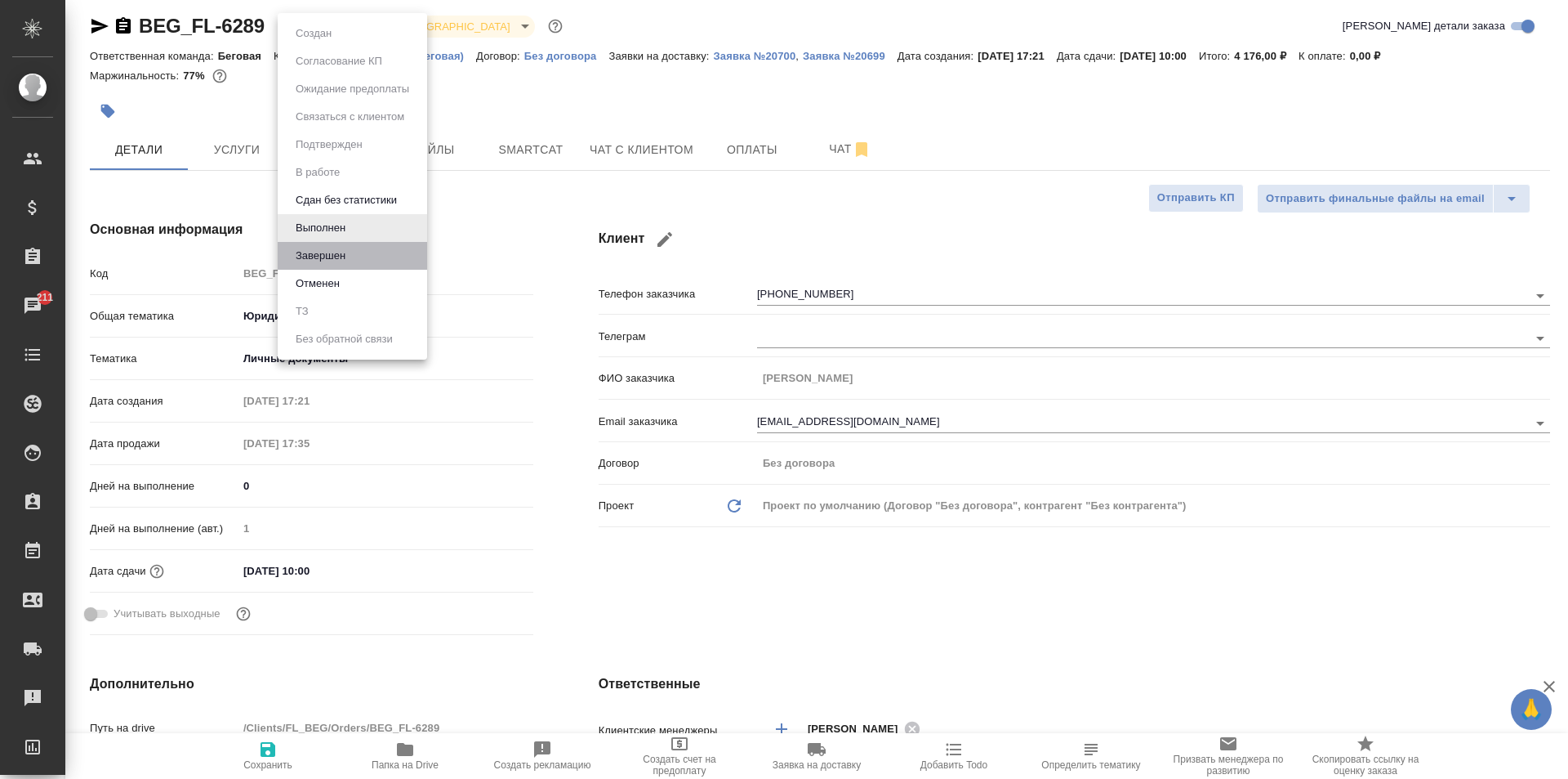
click at [351, 247] on li "Завершен" at bounding box center [352, 256] width 150 height 28
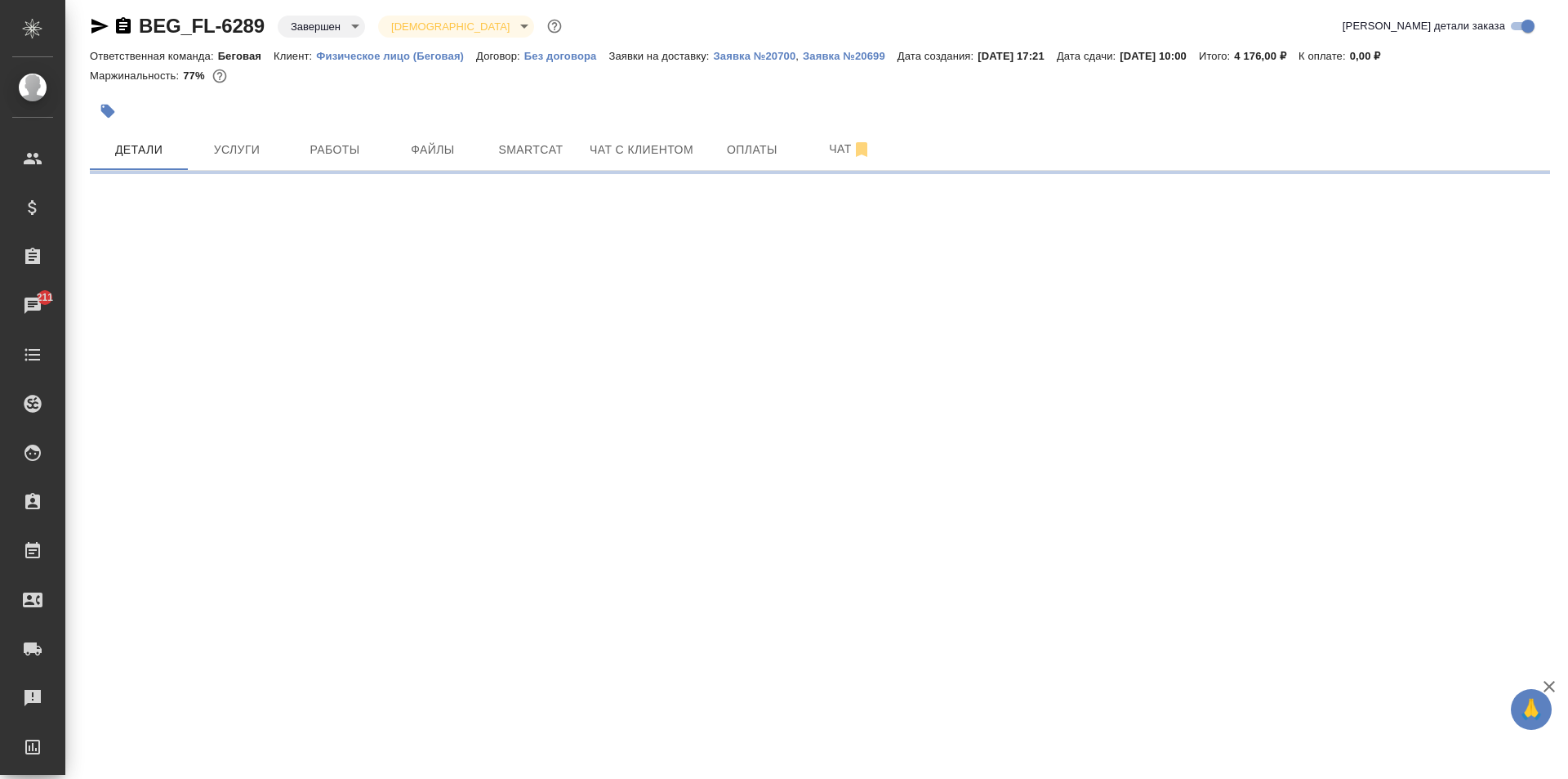
select select "RU"
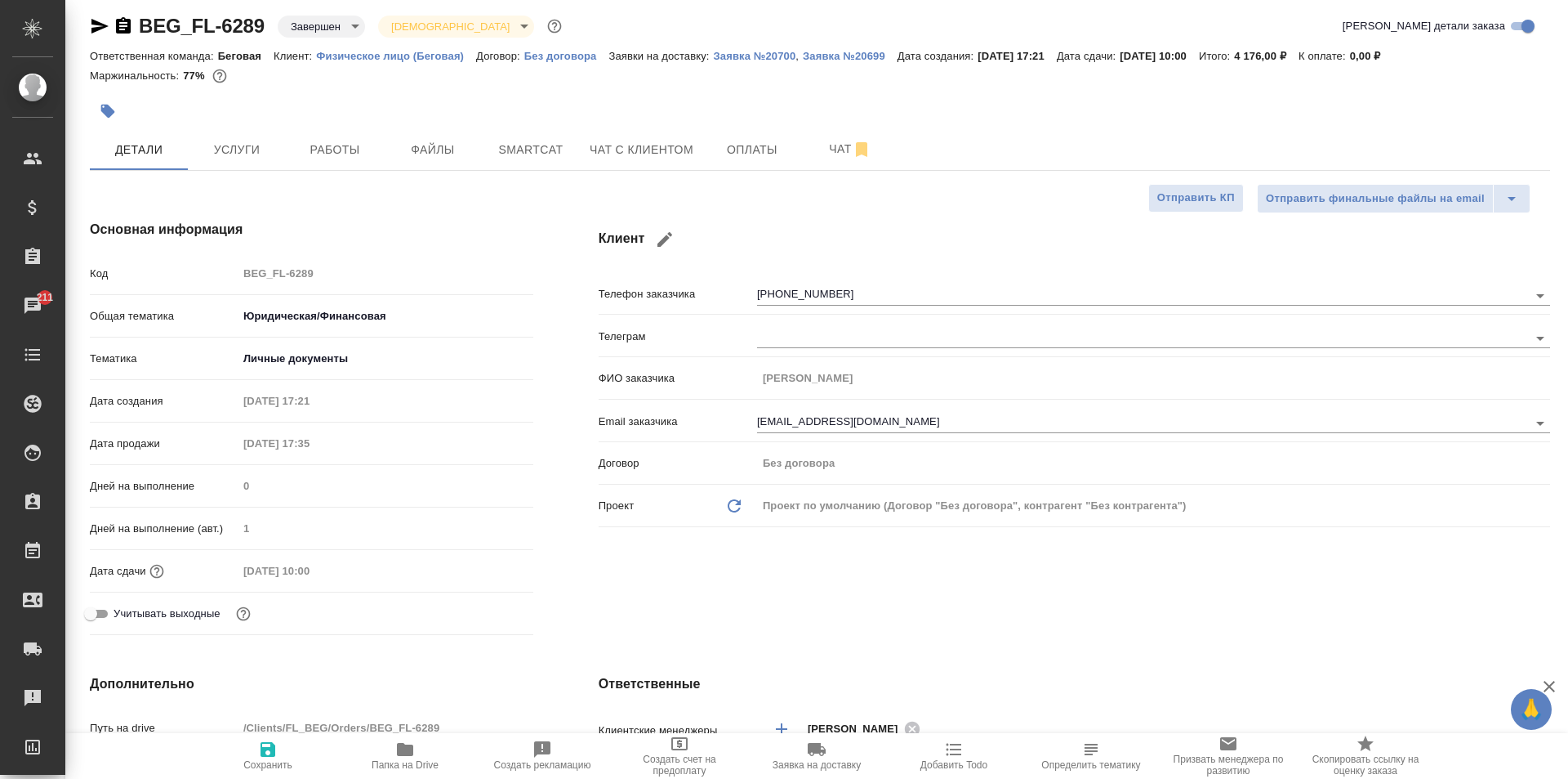
type textarea "x"
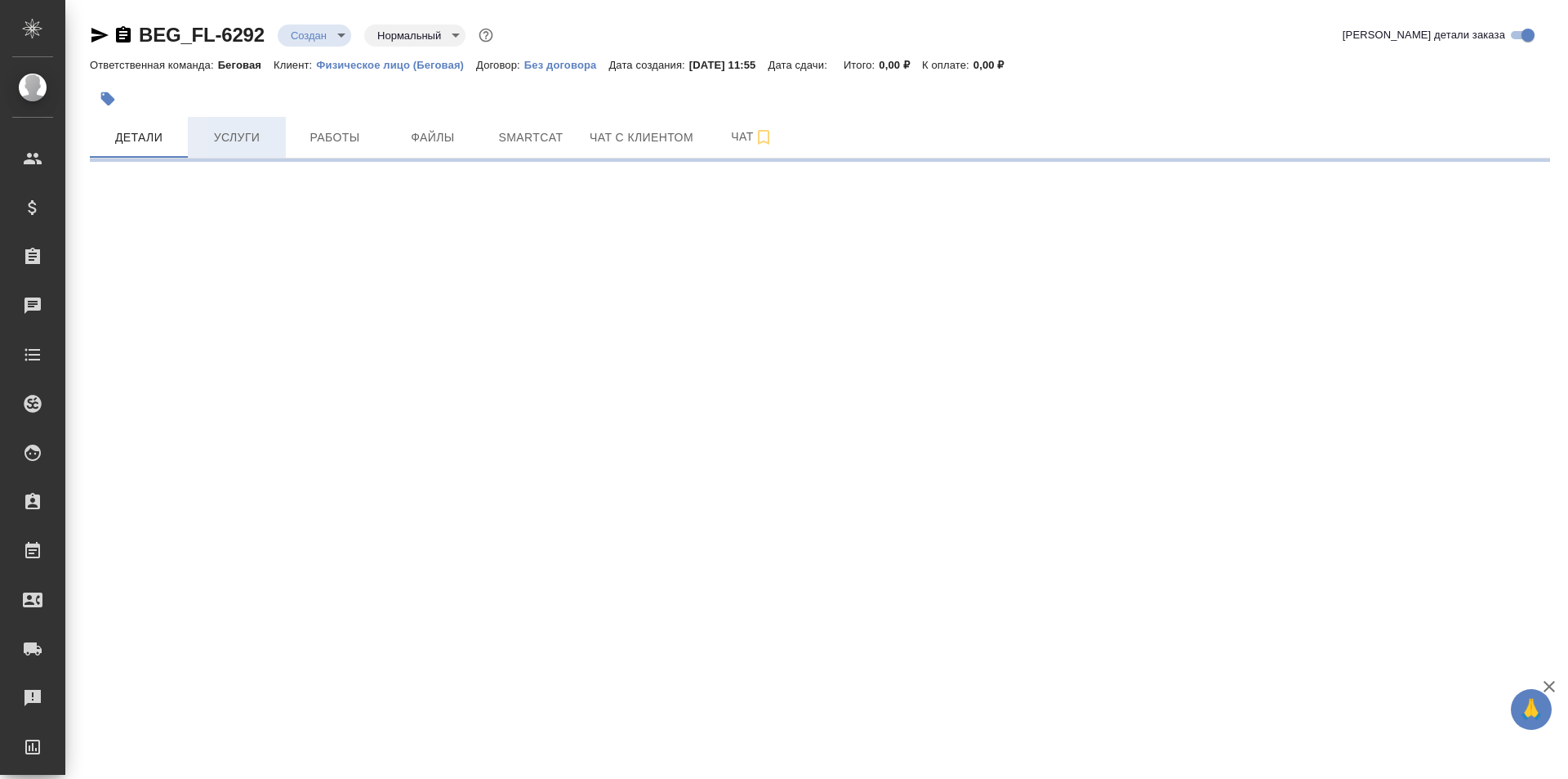
select select "RU"
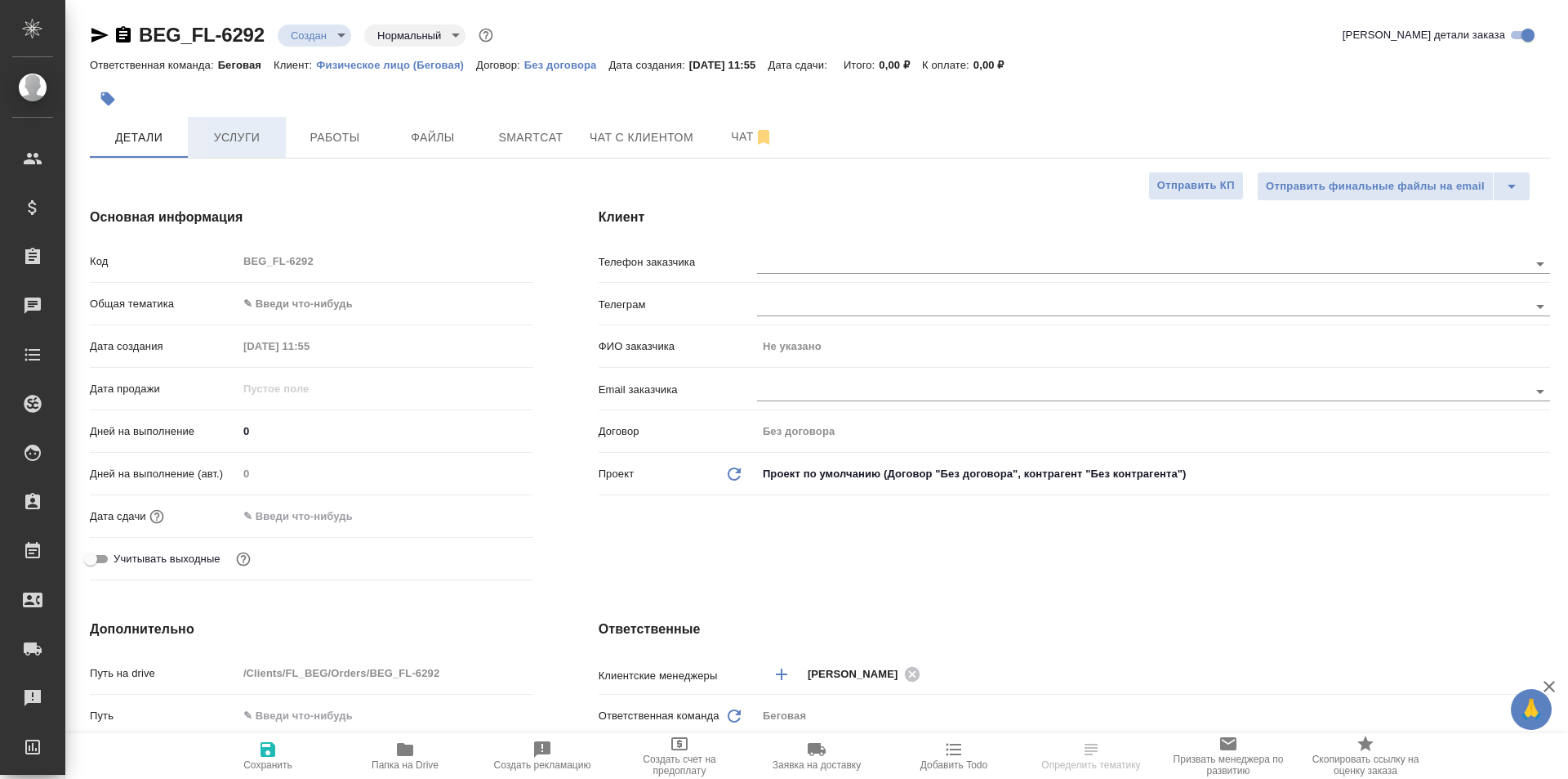
type textarea "x"
click at [232, 141] on span "Услуги" at bounding box center [237, 138] width 78 height 20
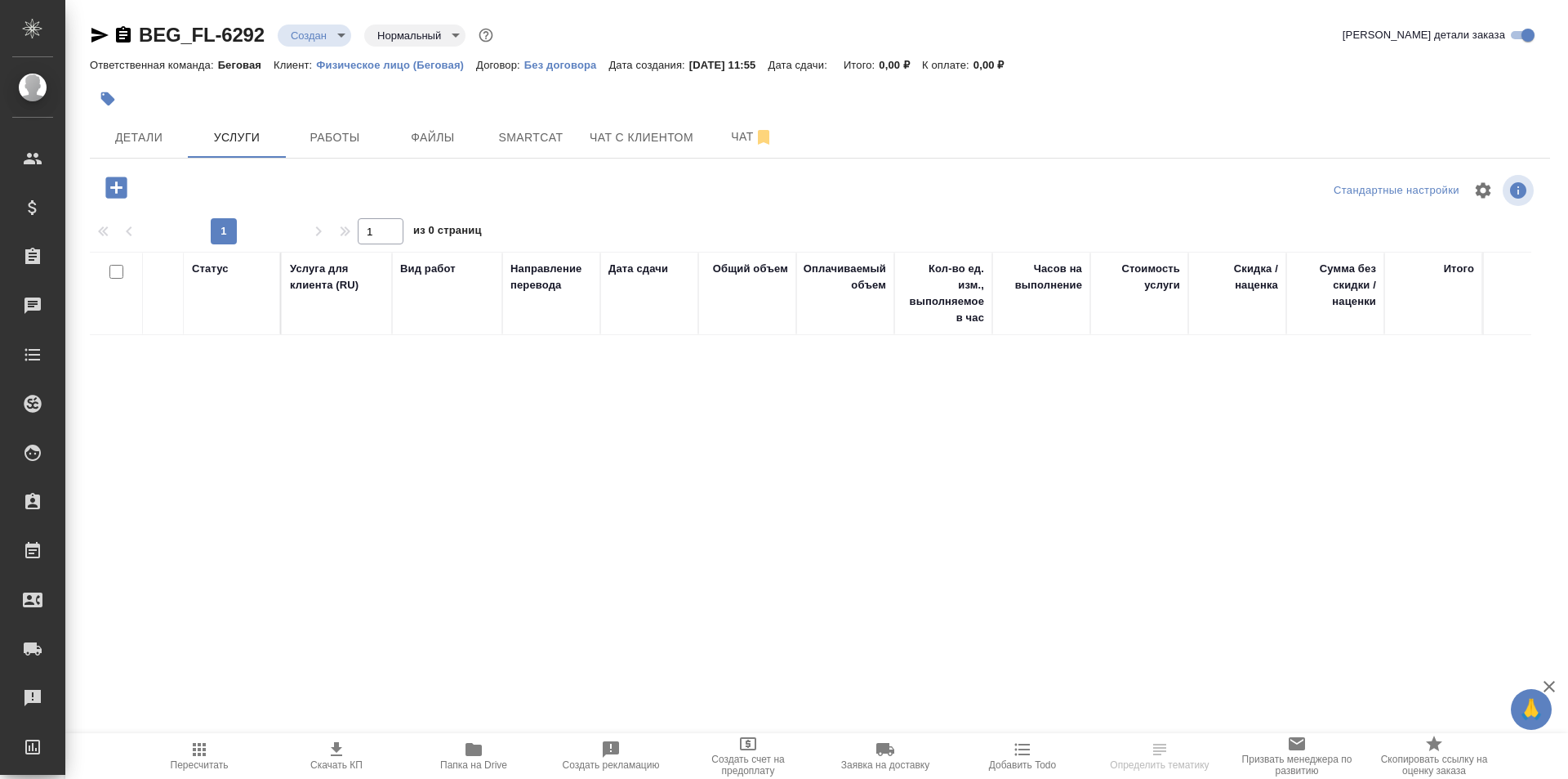
click at [114, 187] on icon "button" at bounding box center [116, 187] width 28 height 28
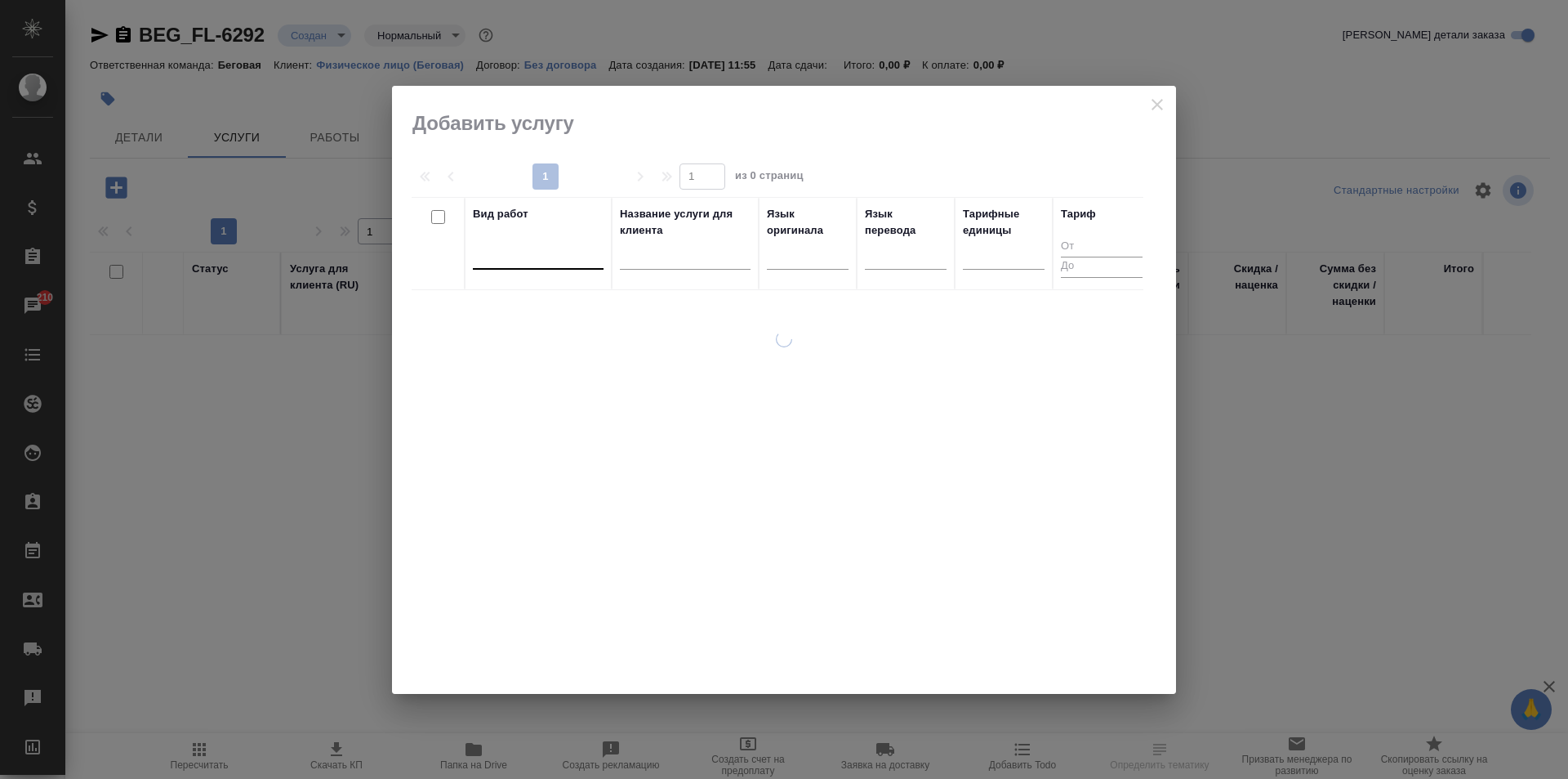
click at [567, 256] on div at bounding box center [537, 253] width 130 height 24
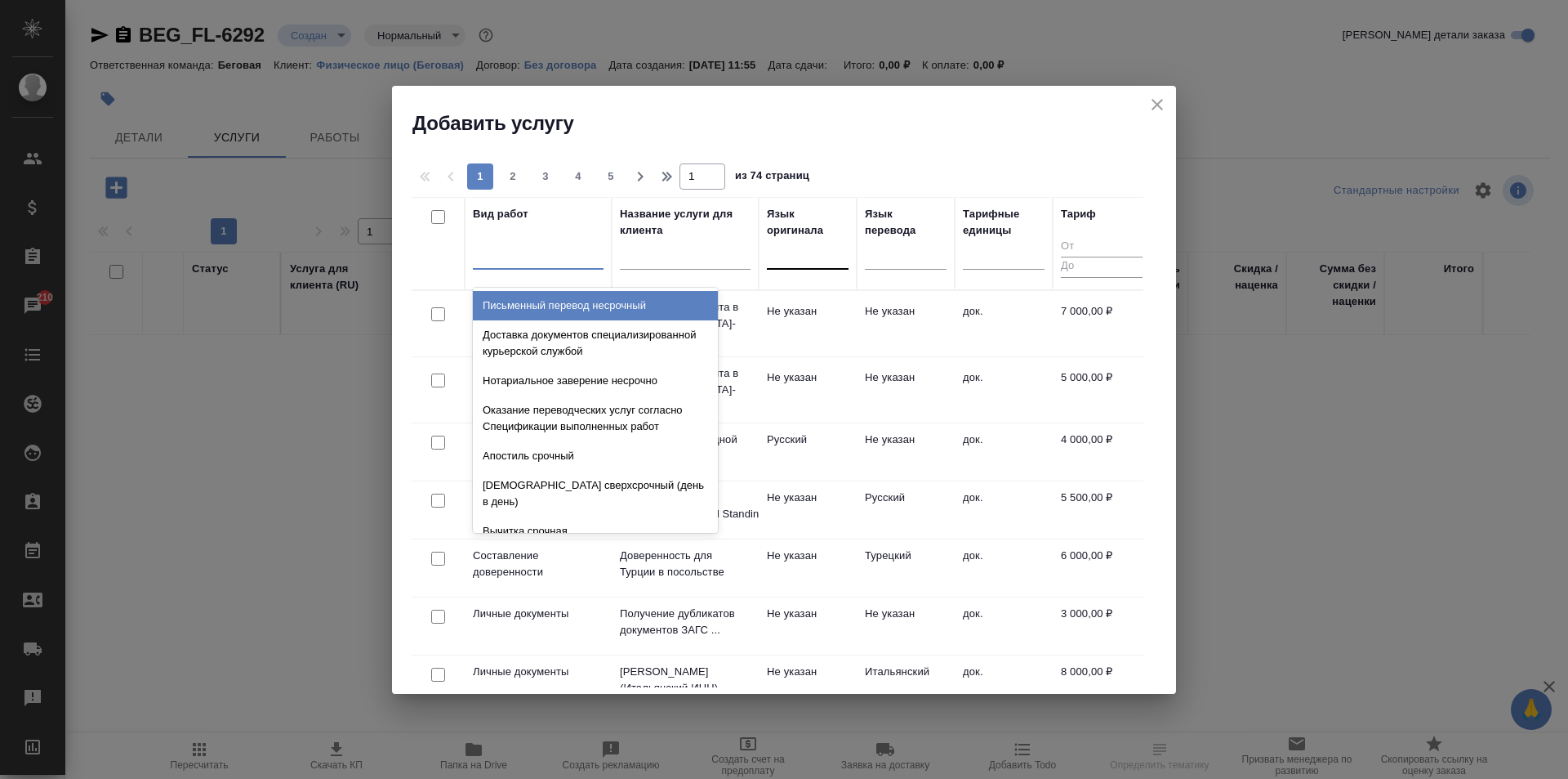
click at [790, 256] on div at bounding box center [808, 253] width 82 height 24
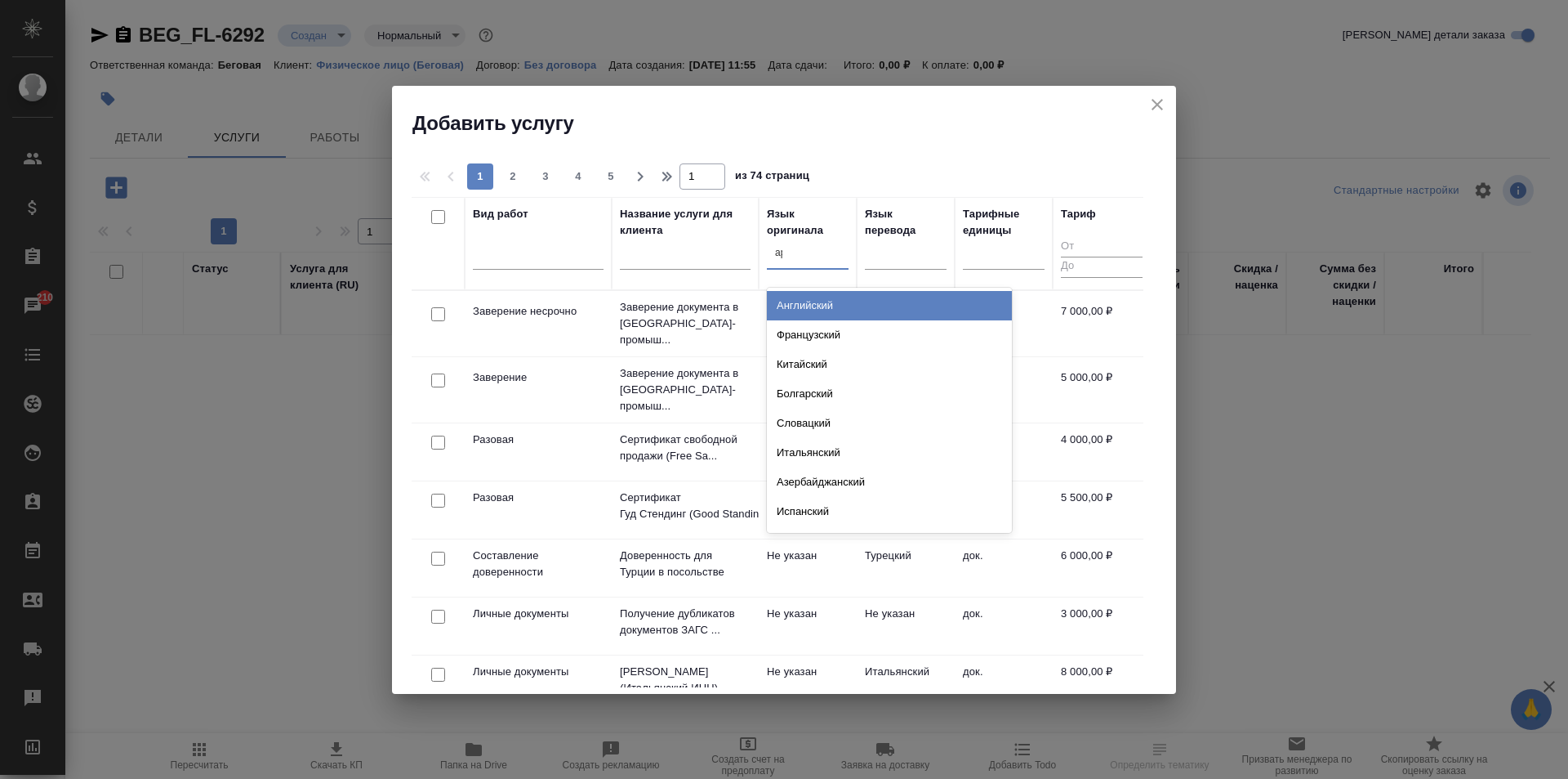
type input "арм"
click at [819, 297] on div "Армянский" at bounding box center [890, 305] width 245 height 29
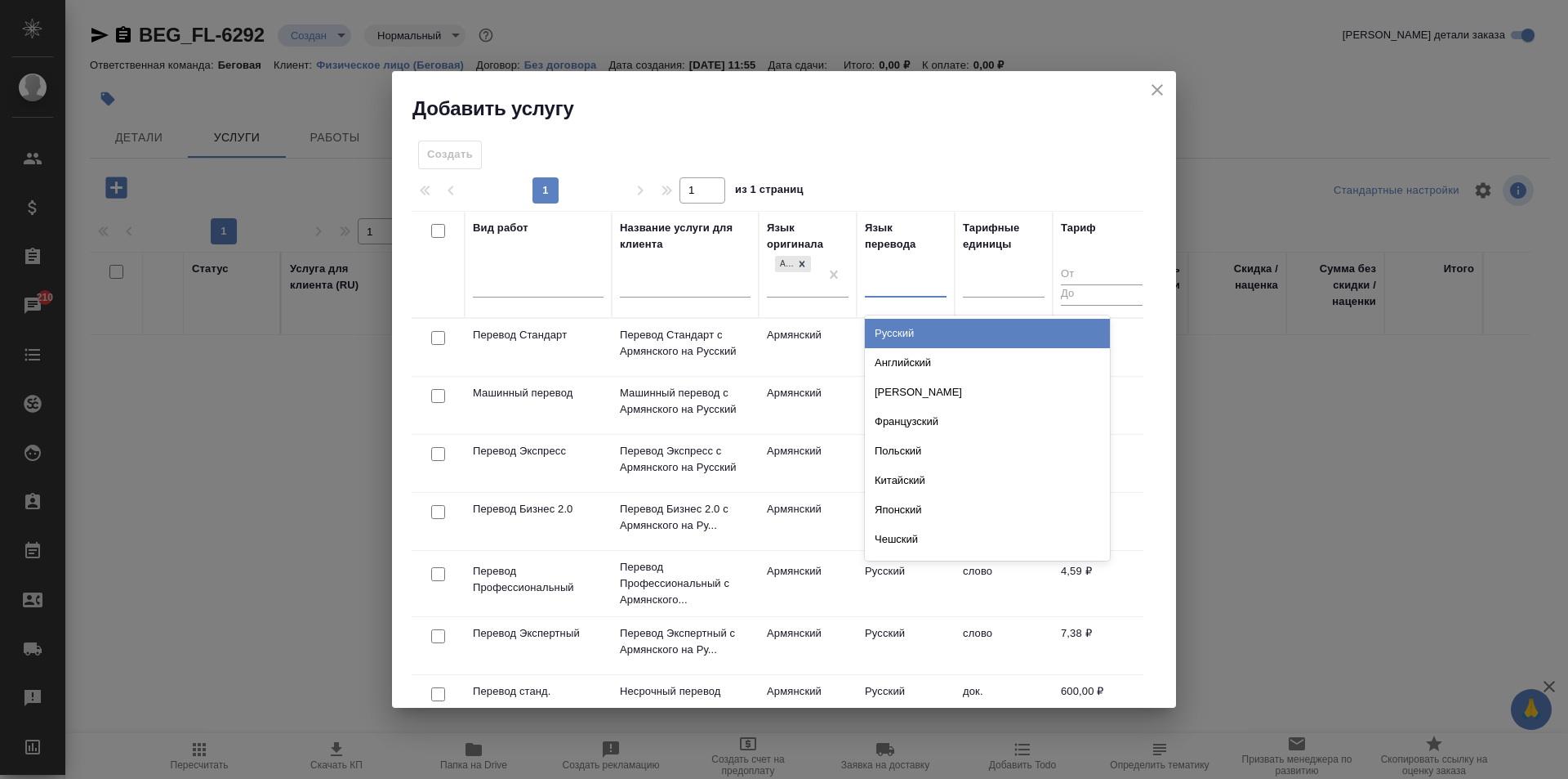
click at [893, 279] on div at bounding box center [906, 280] width 82 height 24
type input "рус"
click at [912, 336] on div "Русский" at bounding box center [987, 333] width 245 height 29
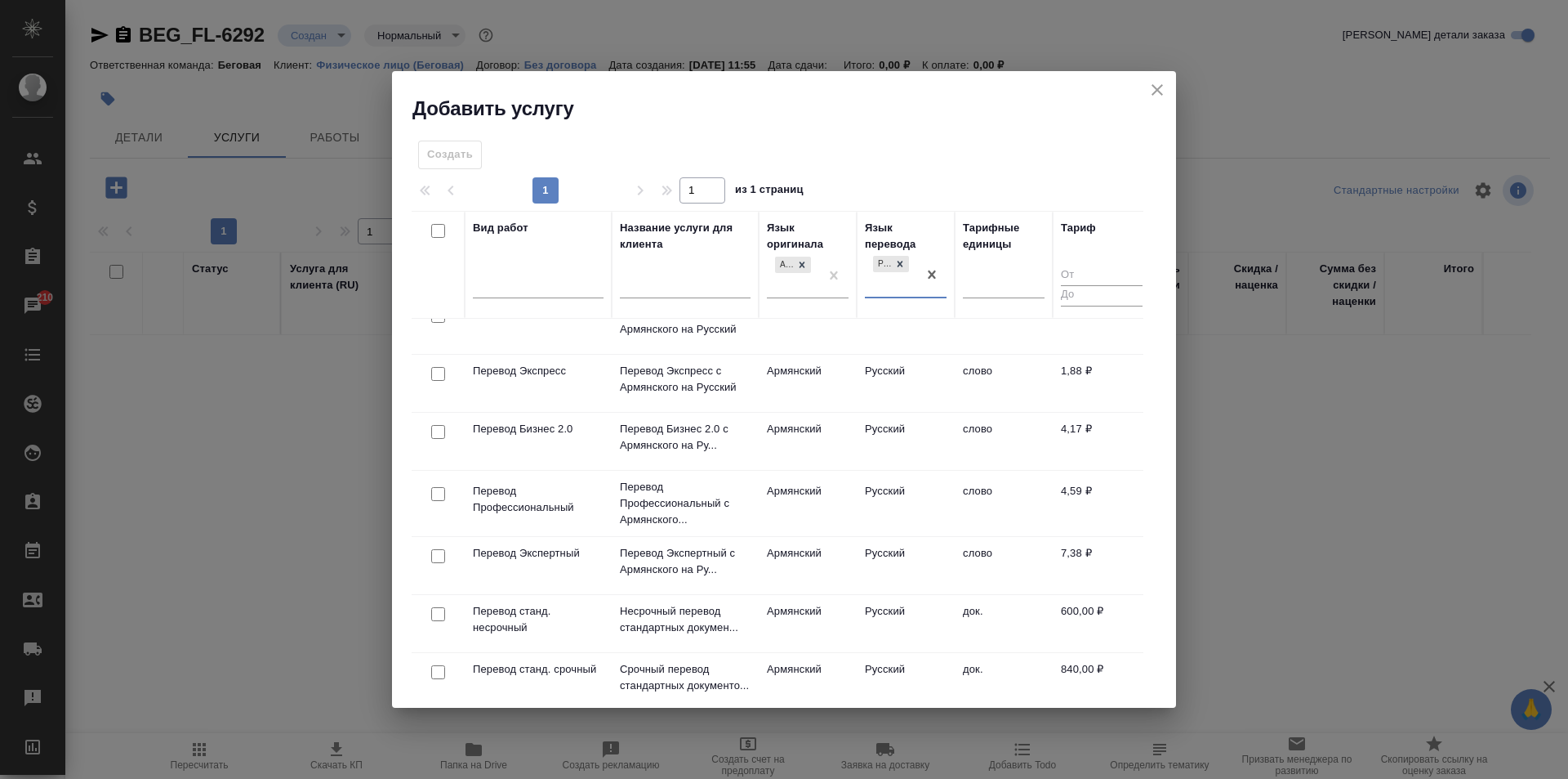
scroll to position [245, 0]
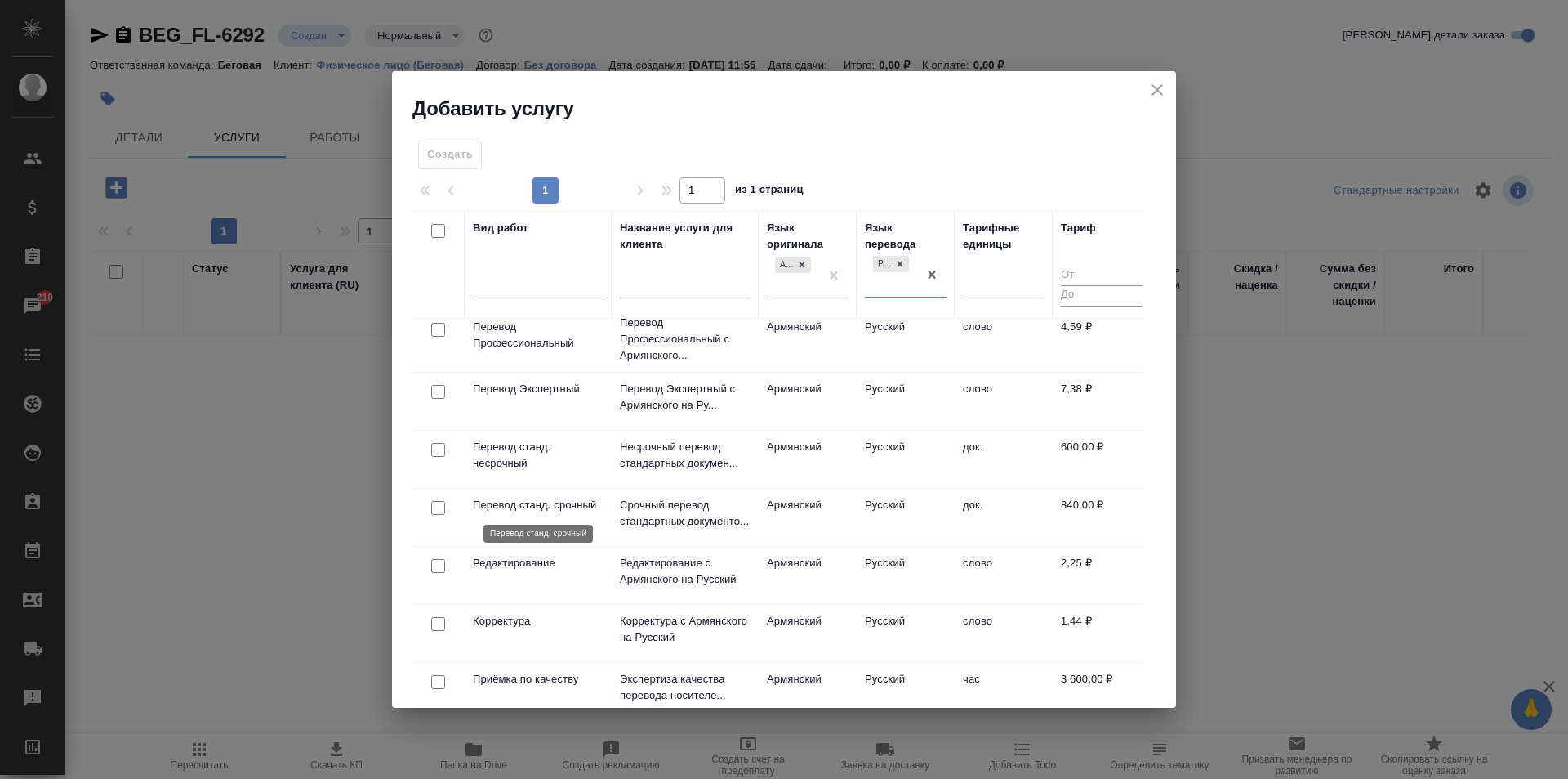
click at [549, 509] on p "Перевод станд. срочный" at bounding box center [537, 505] width 130 height 16
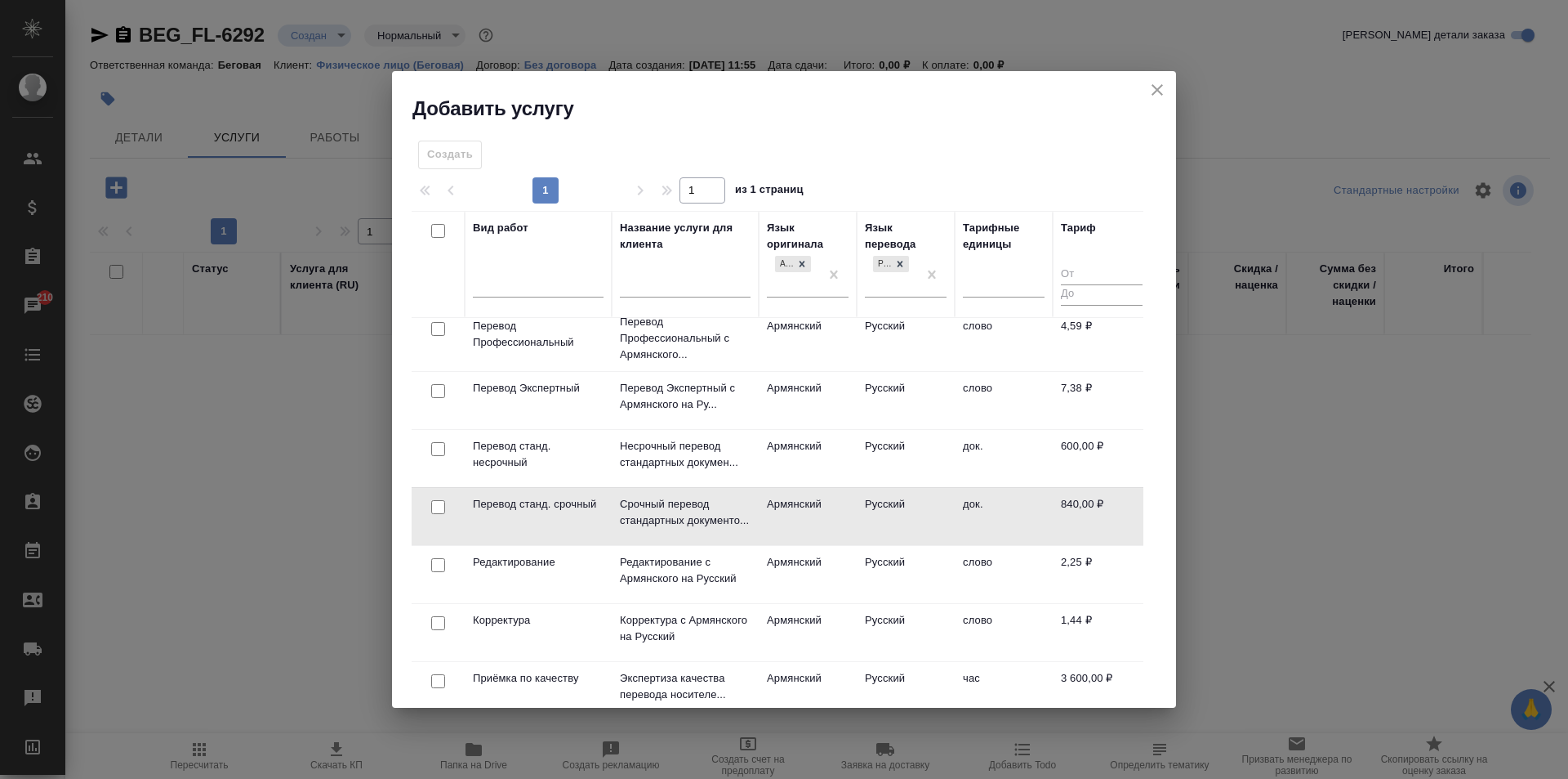
click at [609, 521] on td "Перевод станд. срочный" at bounding box center [538, 516] width 147 height 57
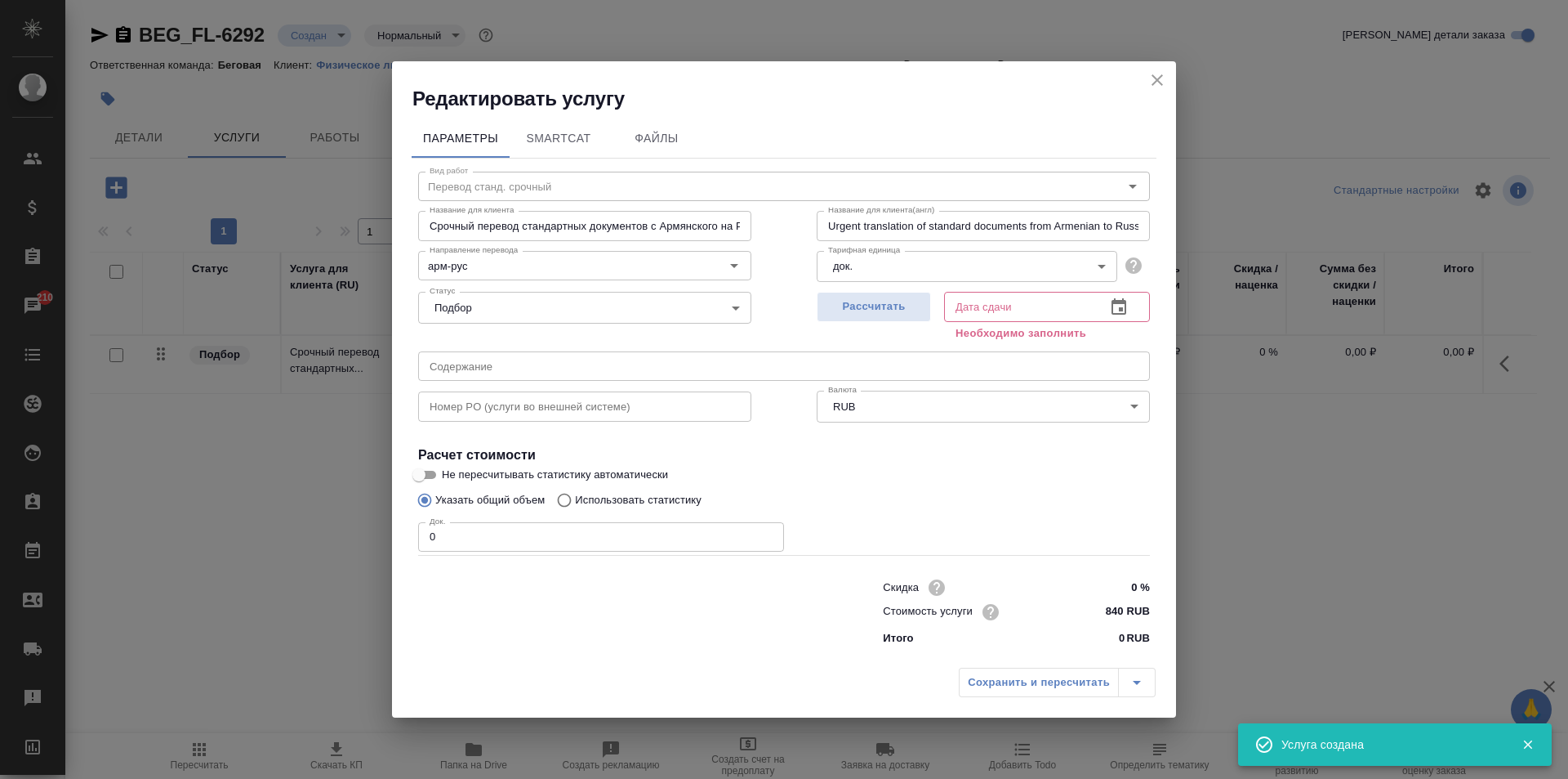
click at [510, 536] on input "0" at bounding box center [601, 536] width 366 height 29
type input "2"
click at [874, 313] on span "Рассчитать" at bounding box center [874, 306] width 97 height 19
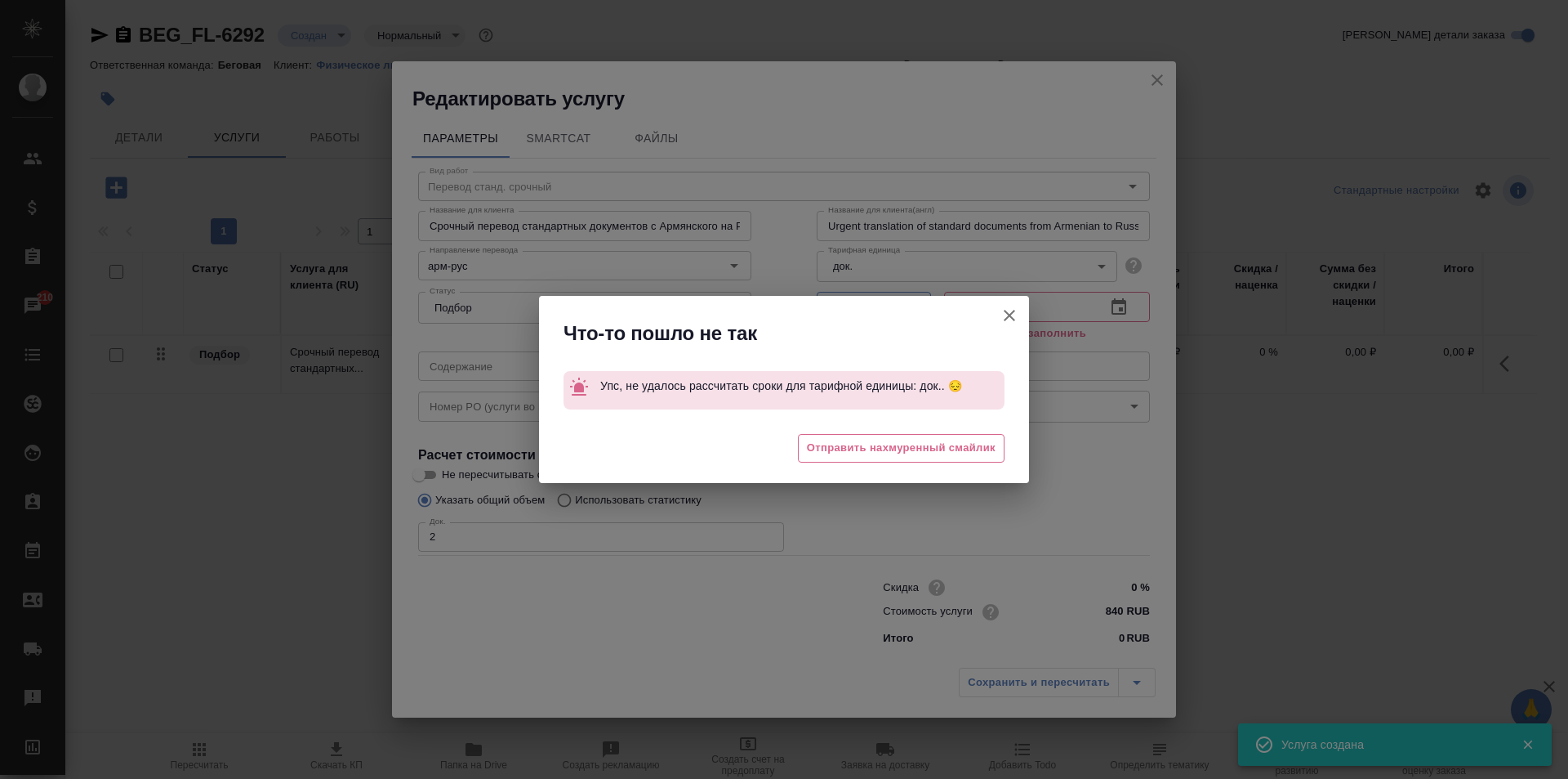
type input "[DATE] 11:56"
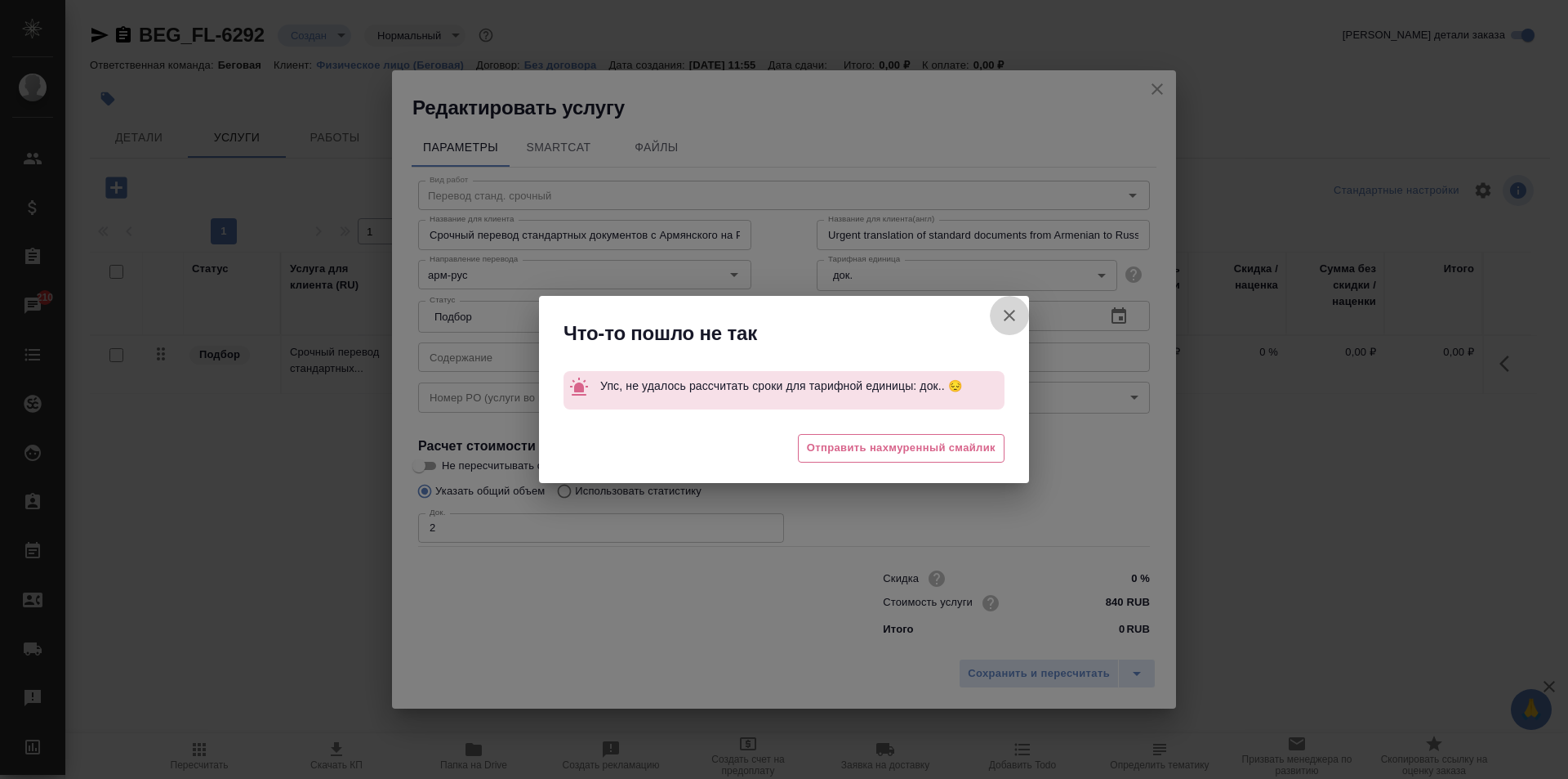
click at [1001, 313] on icon "button" at bounding box center [1009, 315] width 20 height 20
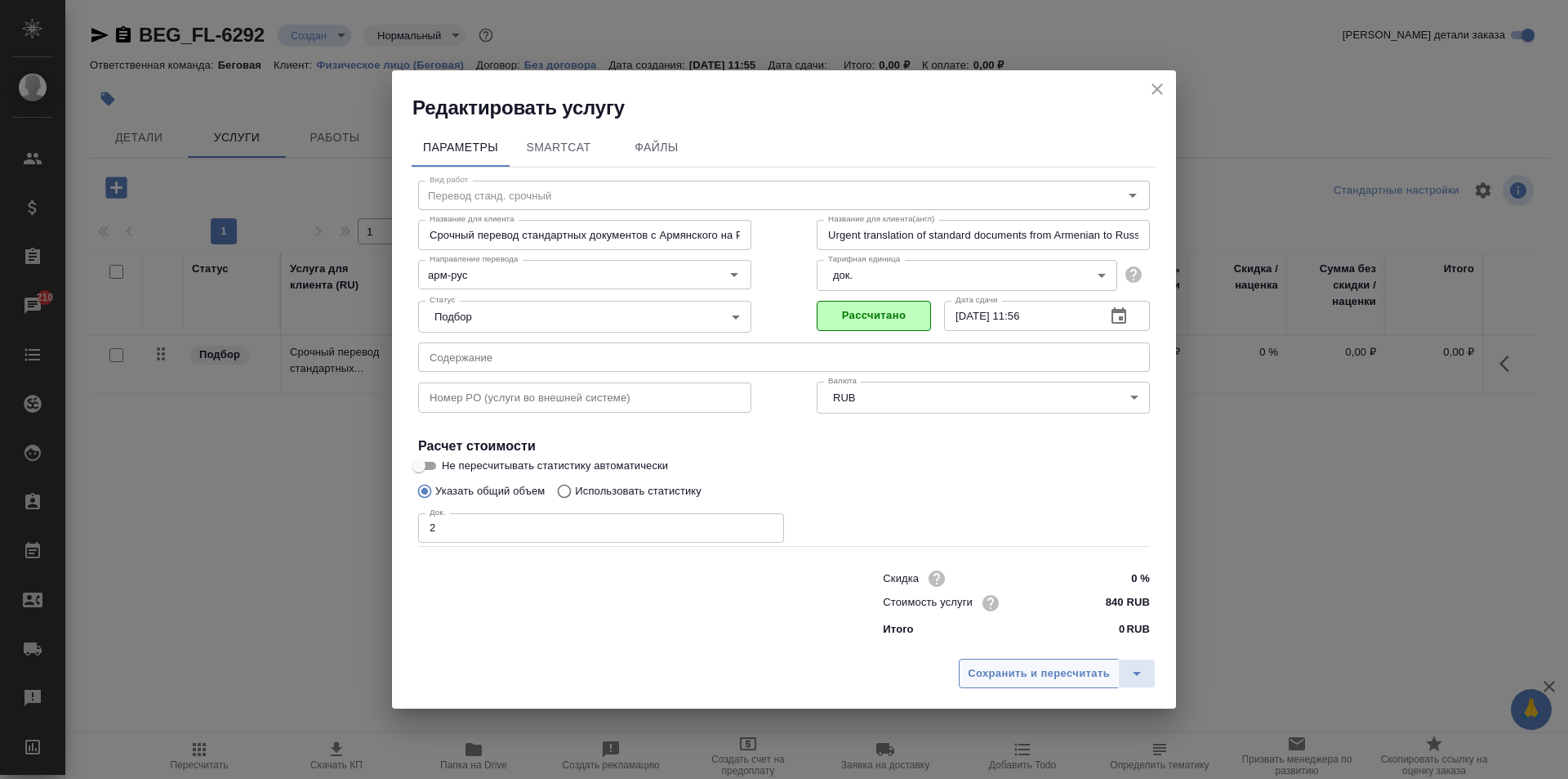
click at [1020, 677] on span "Сохранить и пересчитать" at bounding box center [1039, 673] width 142 height 19
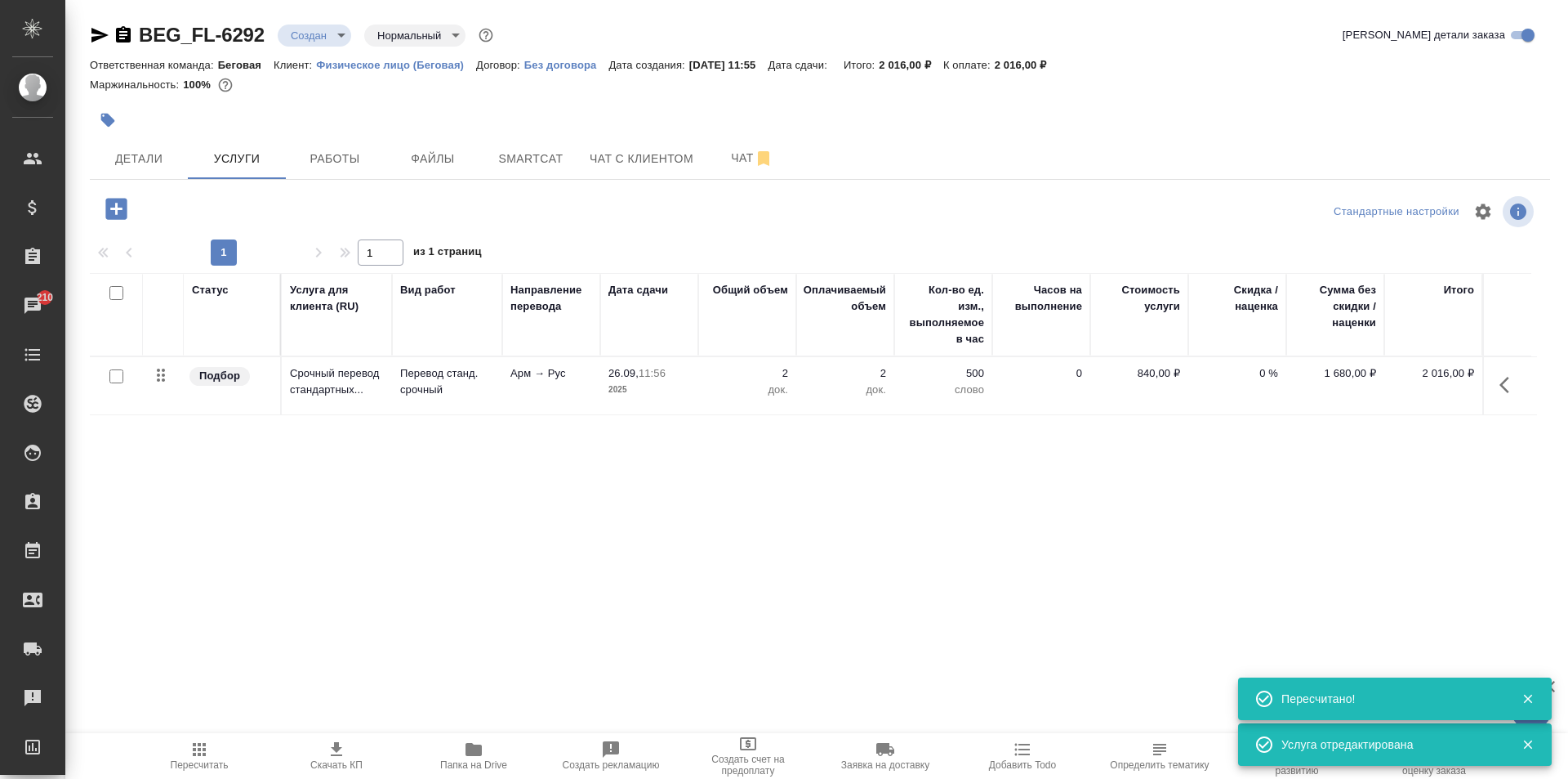
click at [99, 209] on button "button" at bounding box center [116, 209] width 45 height 34
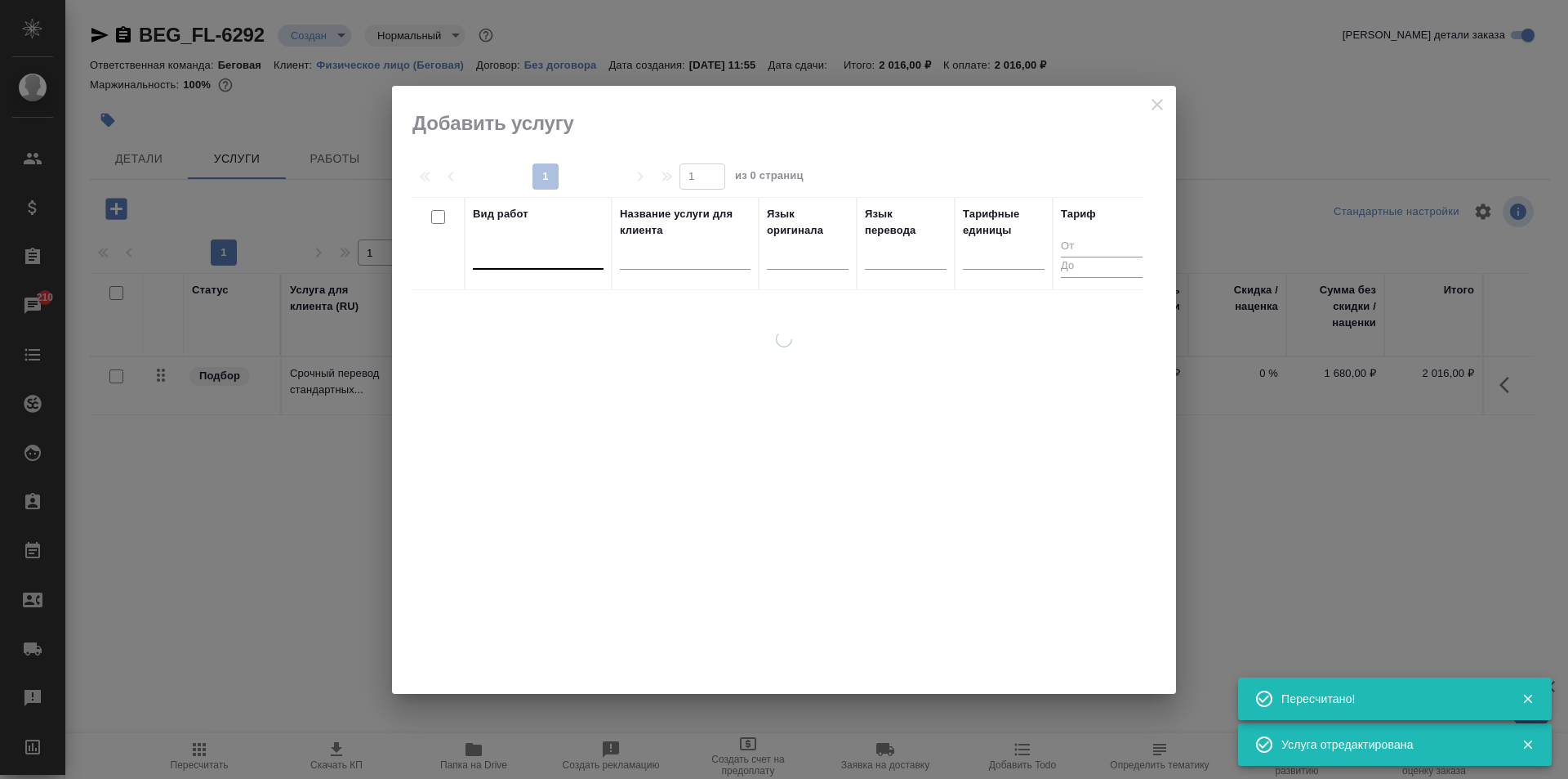
click at [548, 252] on div at bounding box center [537, 253] width 130 height 24
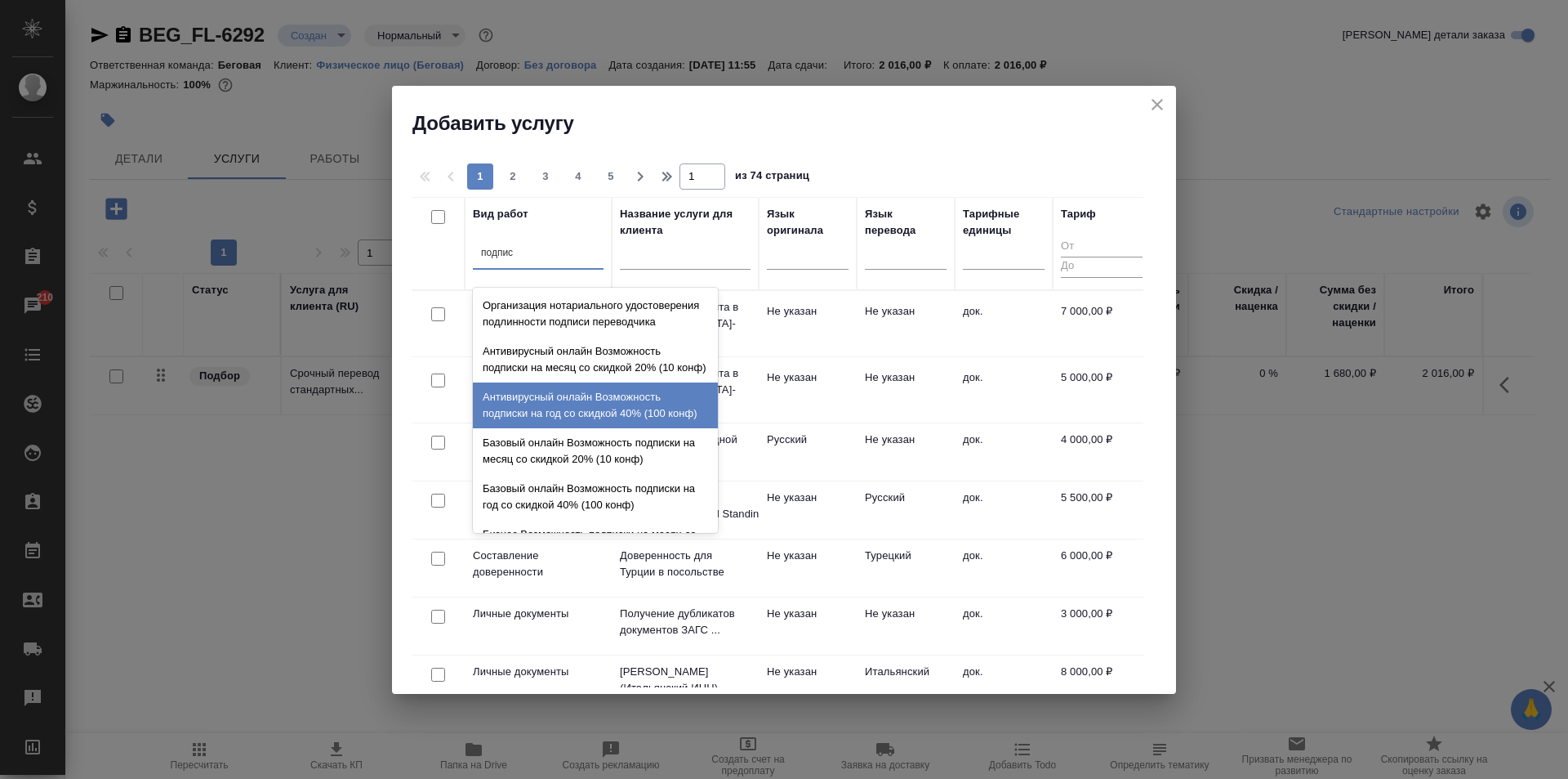
type input "подписи"
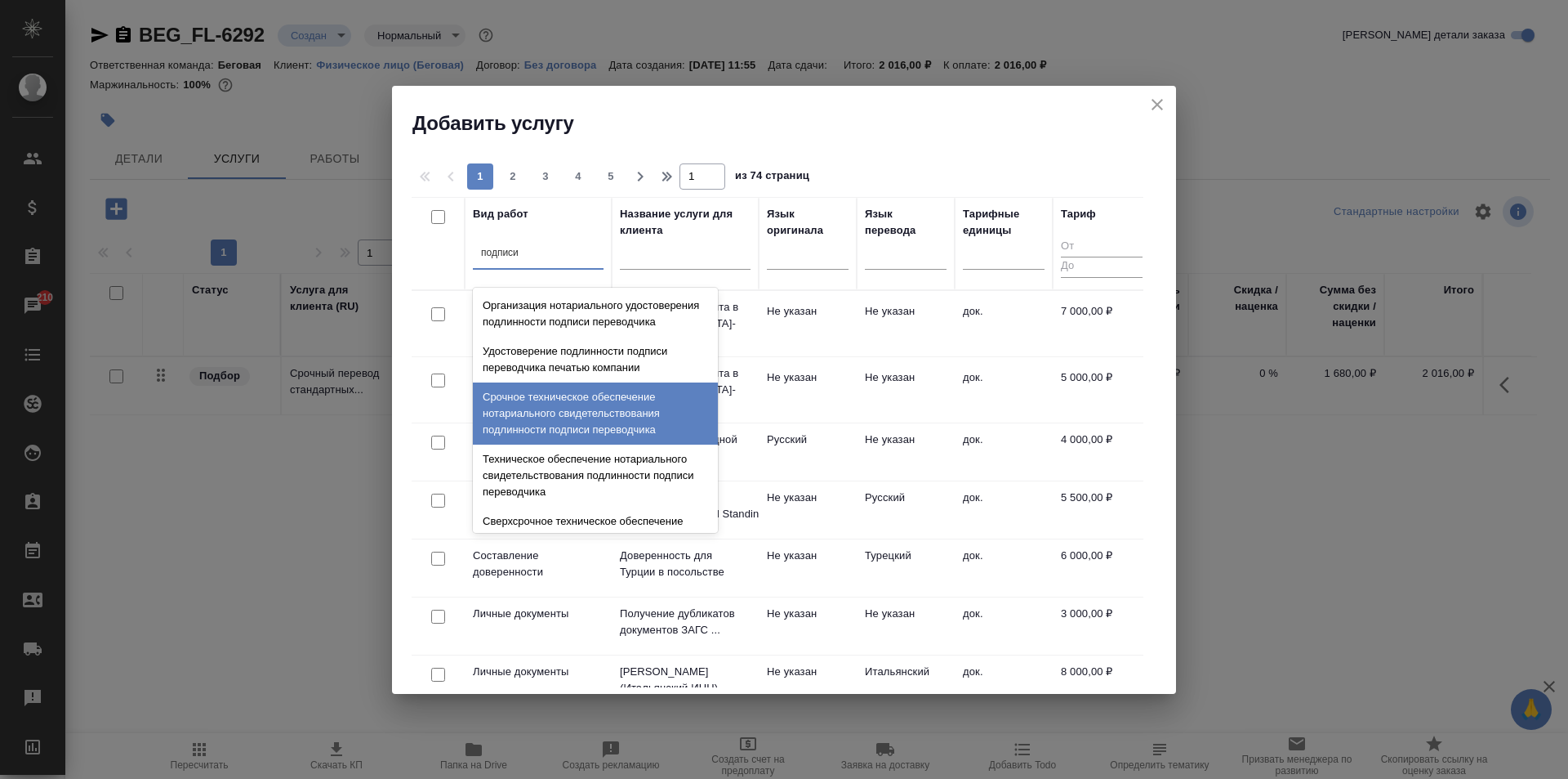
click at [595, 437] on div "Срочное техническое обеспечение нотариального свидетельствования подлинности по…" at bounding box center [595, 413] width 245 height 62
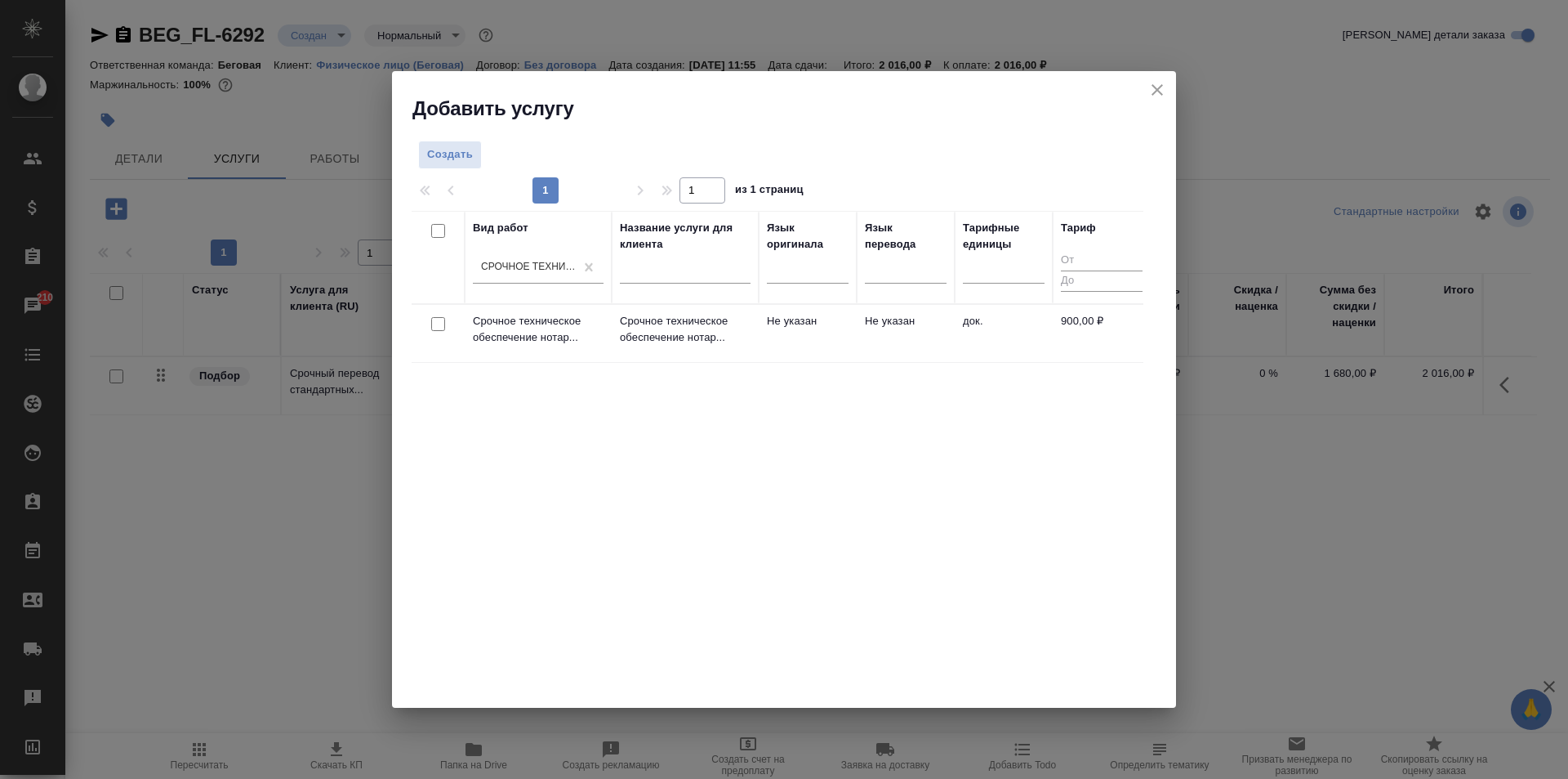
click at [836, 331] on td "Не указан" at bounding box center [808, 334] width 98 height 57
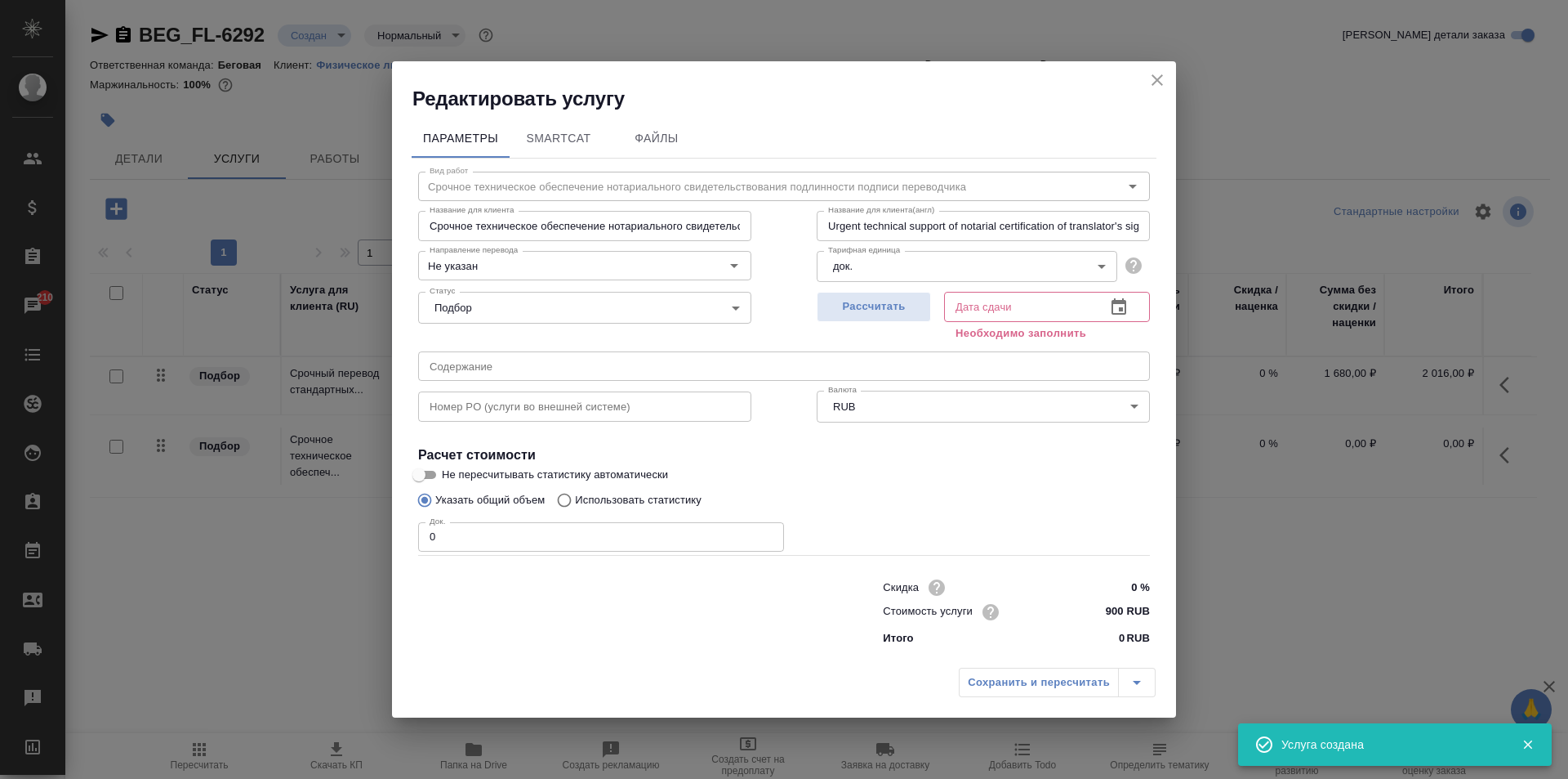
click at [498, 554] on div "Скидка 0 % Стоимость услуги 900 RUB Итого 0 RUB" at bounding box center [784, 611] width 797 height 137
click at [494, 544] on input "0" at bounding box center [601, 536] width 366 height 29
type input "2"
click at [842, 313] on span "Рассчитать" at bounding box center [874, 306] width 97 height 19
type input "[DATE] 12:08"
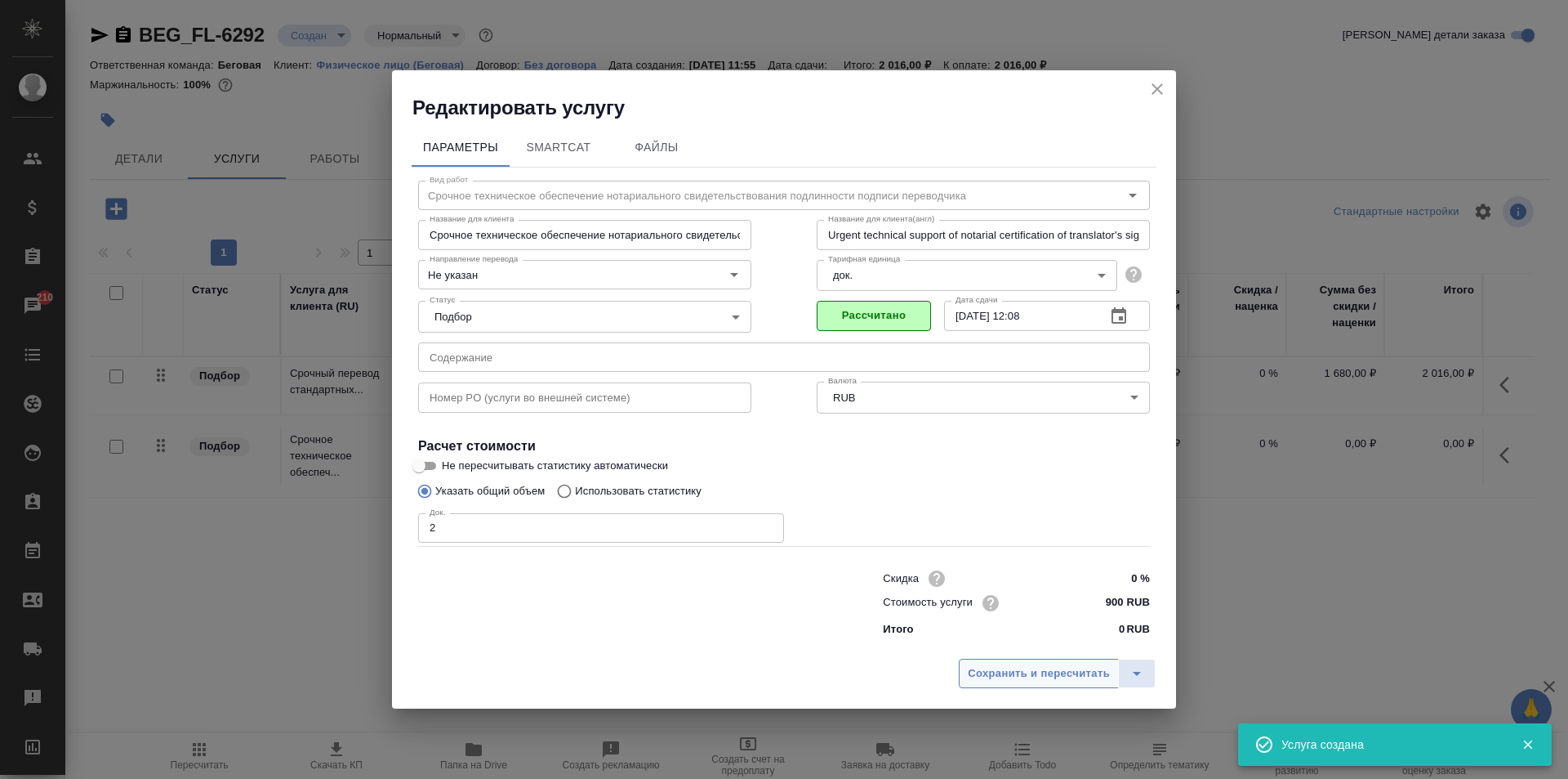
click at [1042, 677] on span "Сохранить и пересчитать" at bounding box center [1039, 673] width 142 height 19
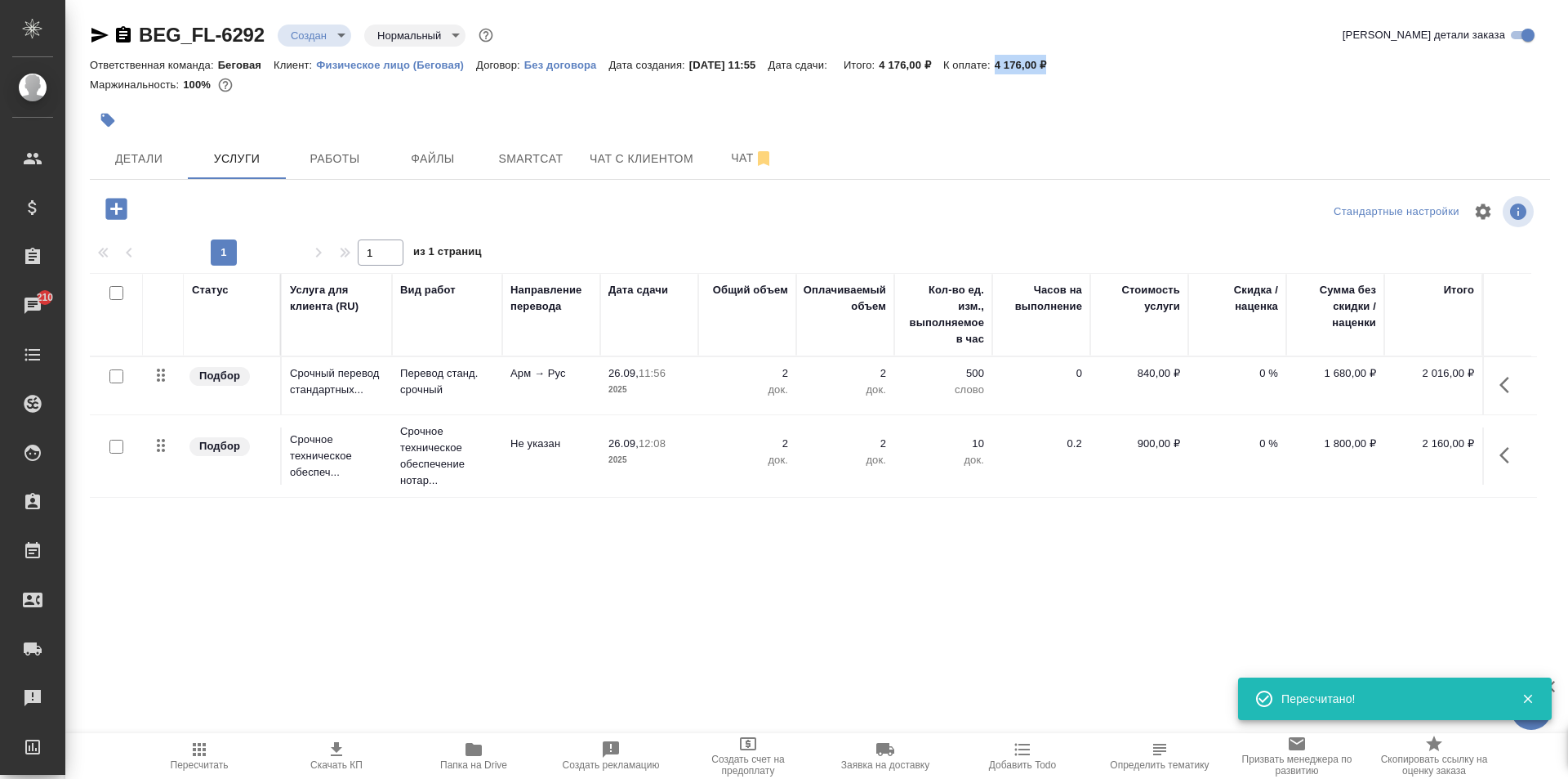
drag, startPoint x: 1071, startPoint y: 63, endPoint x: 1014, endPoint y: 66, distance: 57.1
click at [1014, 66] on div "Ответственная команда: Беговая Клиент: Физическое лицо (Беговая) Договор: Без д…" at bounding box center [819, 65] width 1461 height 20
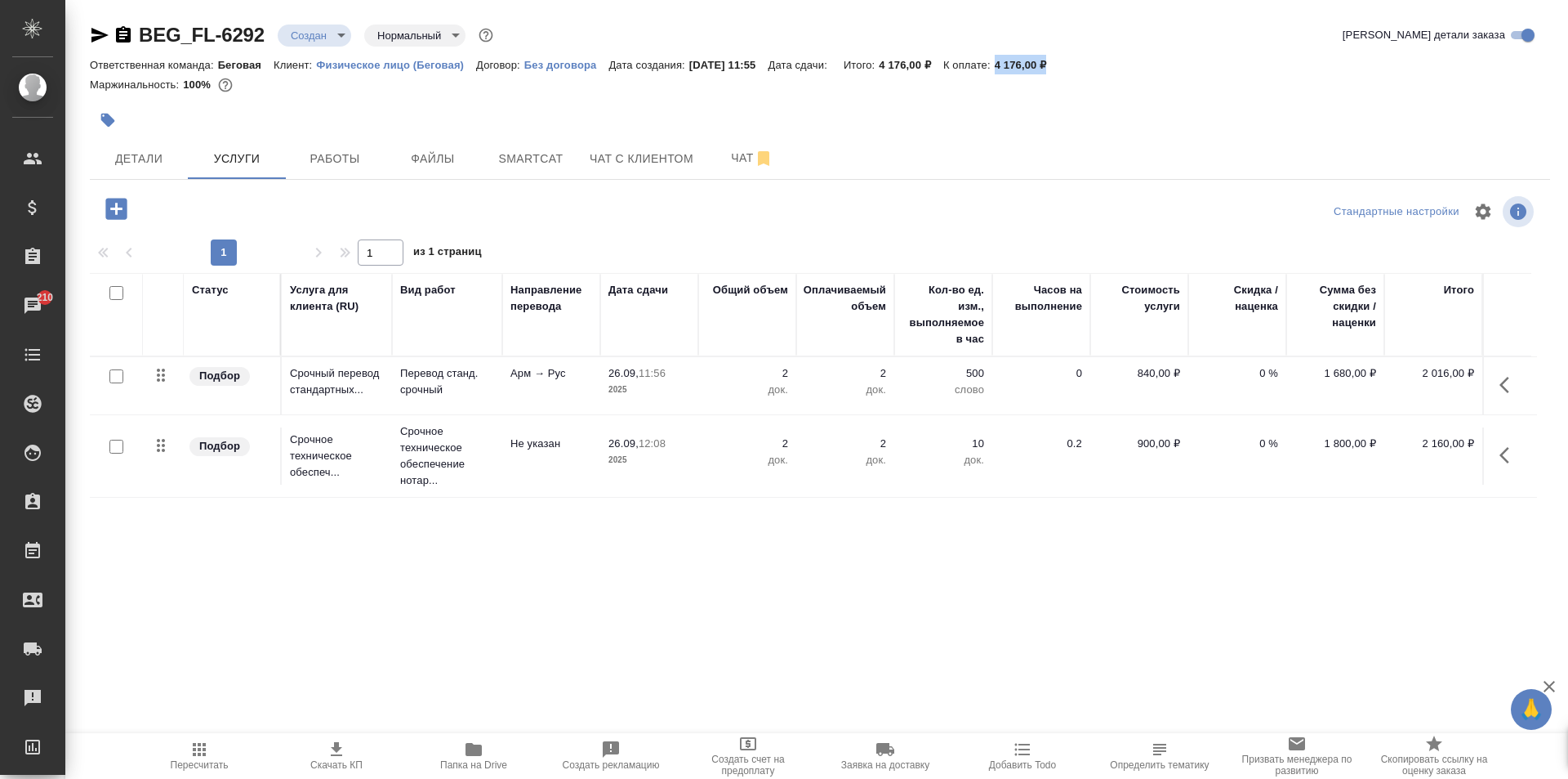
copy p "4 176,00 ₽"
click at [119, 29] on icon "button" at bounding box center [123, 34] width 15 height 16
copy p "4 176,00 ₽"
click at [135, 31] on div "BEG_FL-6292 Создан new Нормальный normal" at bounding box center [293, 35] width 407 height 26
click at [123, 36] on icon "button" at bounding box center [123, 34] width 15 height 16
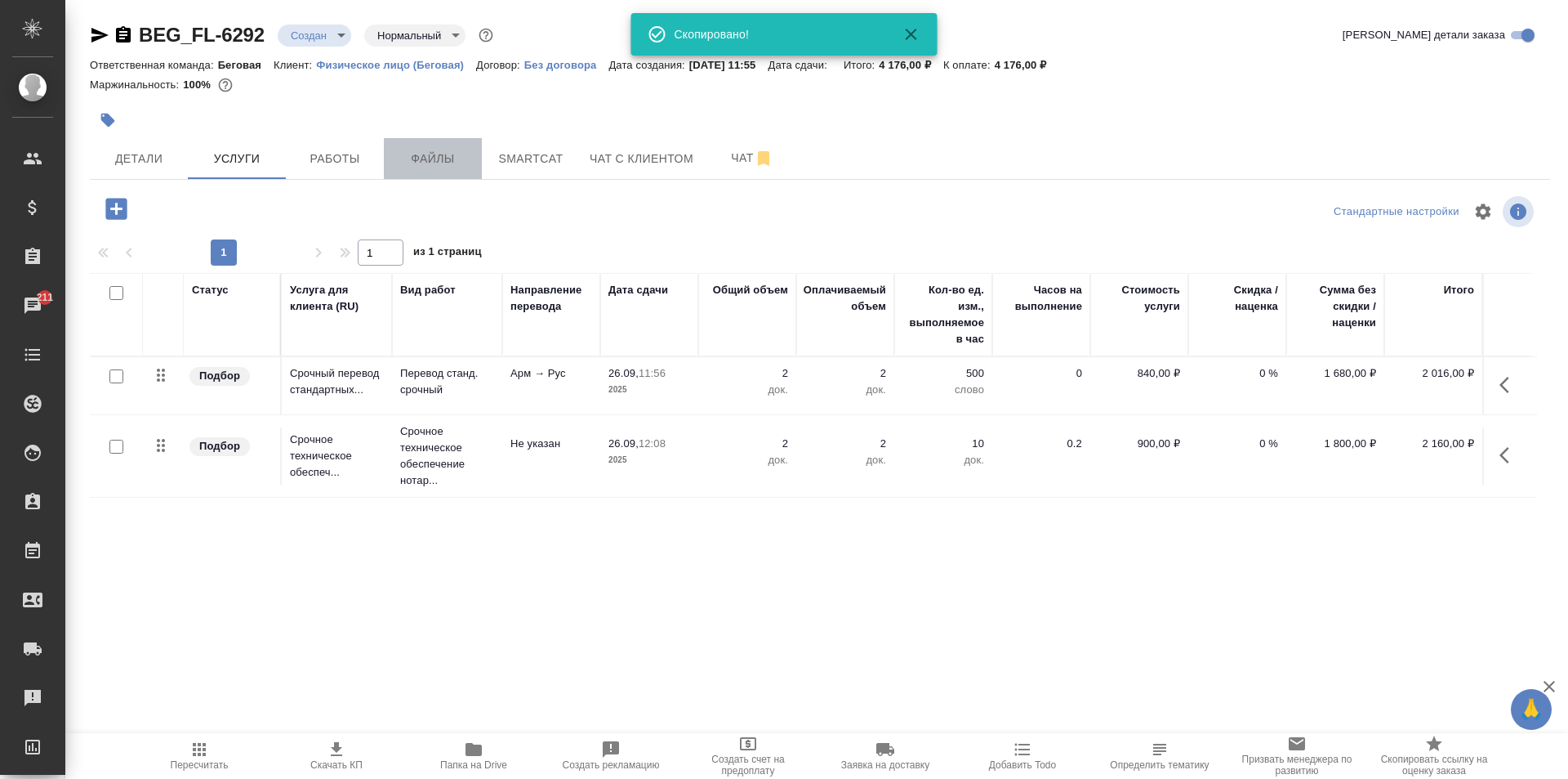
click at [436, 158] on span "Файлы" at bounding box center [433, 159] width 78 height 20
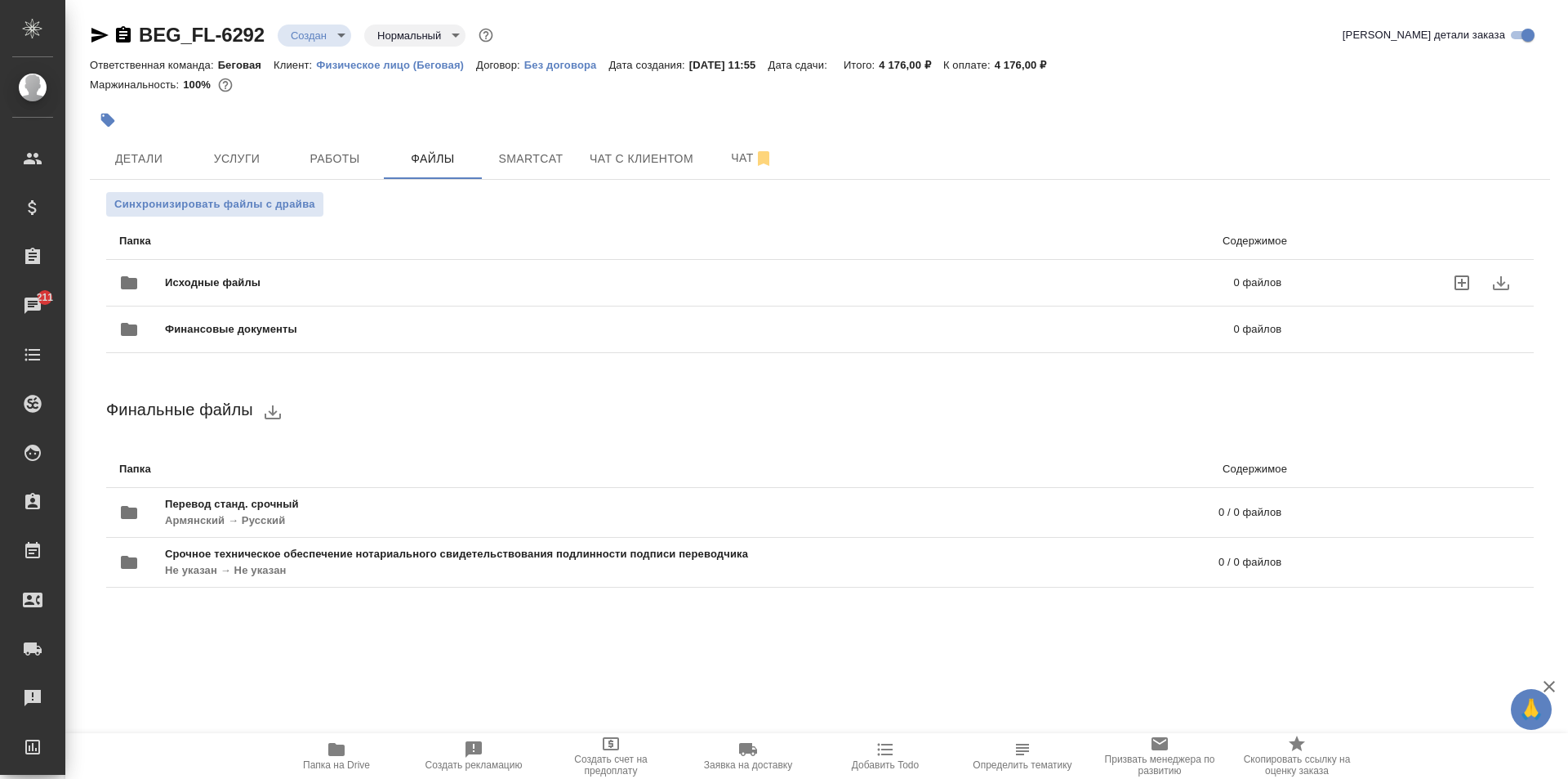
click at [1456, 276] on icon "uploadFiles" at bounding box center [1462, 282] width 15 height 15
click at [0, 0] on input "uploadFiles" at bounding box center [0, 0] width 0 height 0
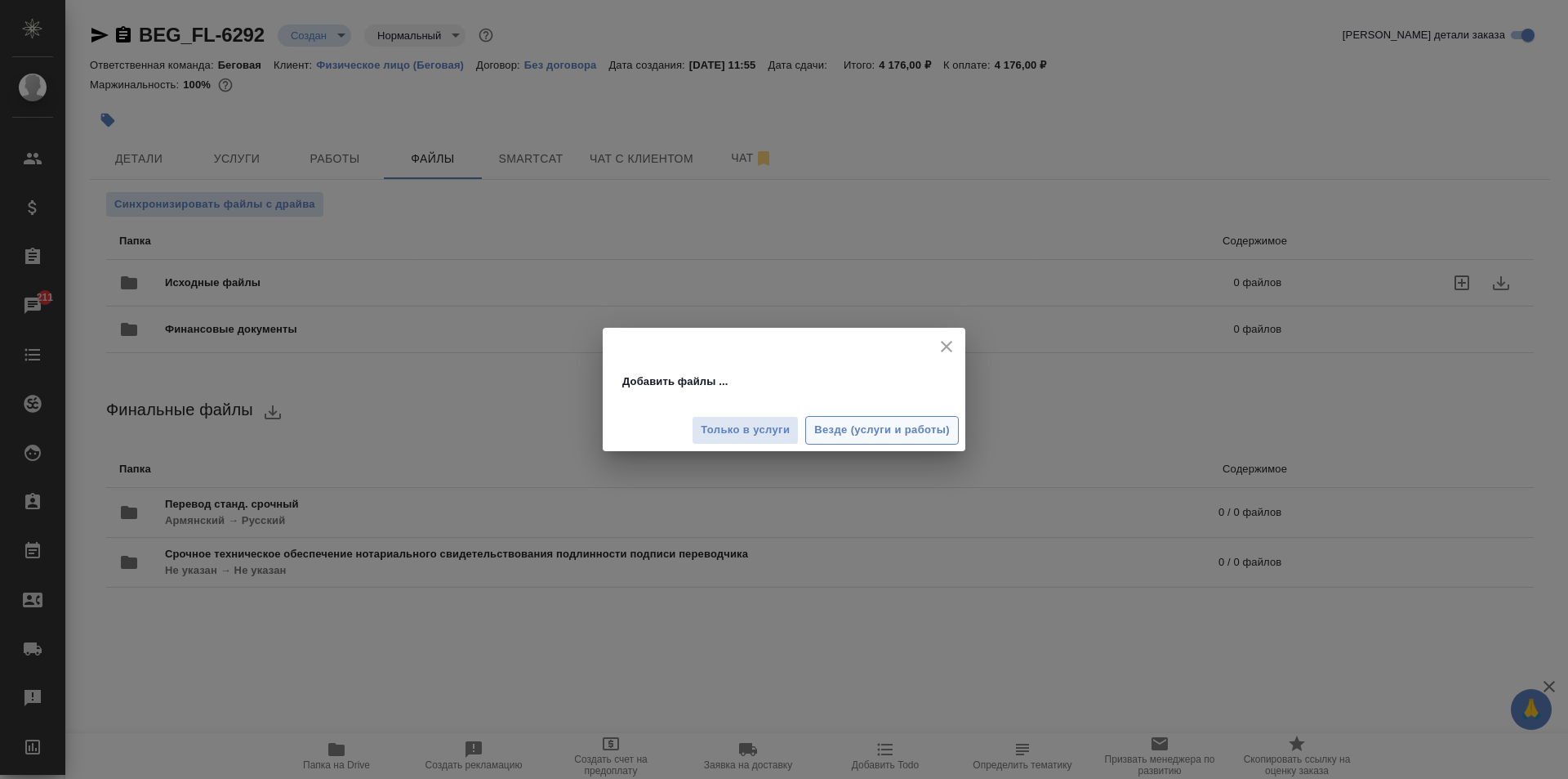
click at [842, 420] on button "Везде (услуги и работы)" at bounding box center [882, 430] width 153 height 28
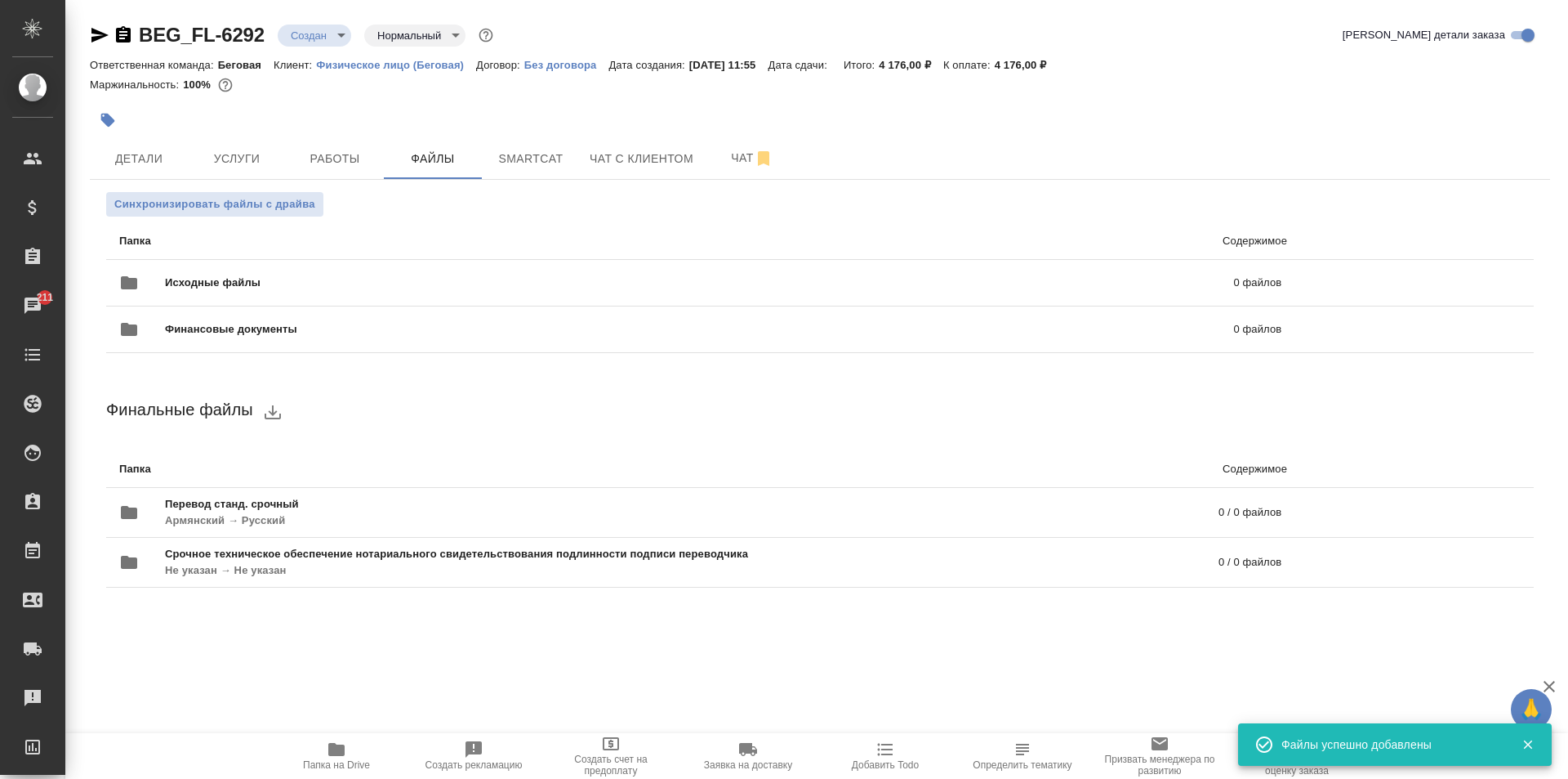
click at [318, 32] on body "🙏 .cls-1 fill:#fff; AWATERA [PERSON_NAME] Спецификации Заказы 211 Чаты Todo Про…" at bounding box center [784, 390] width 1568 height 779
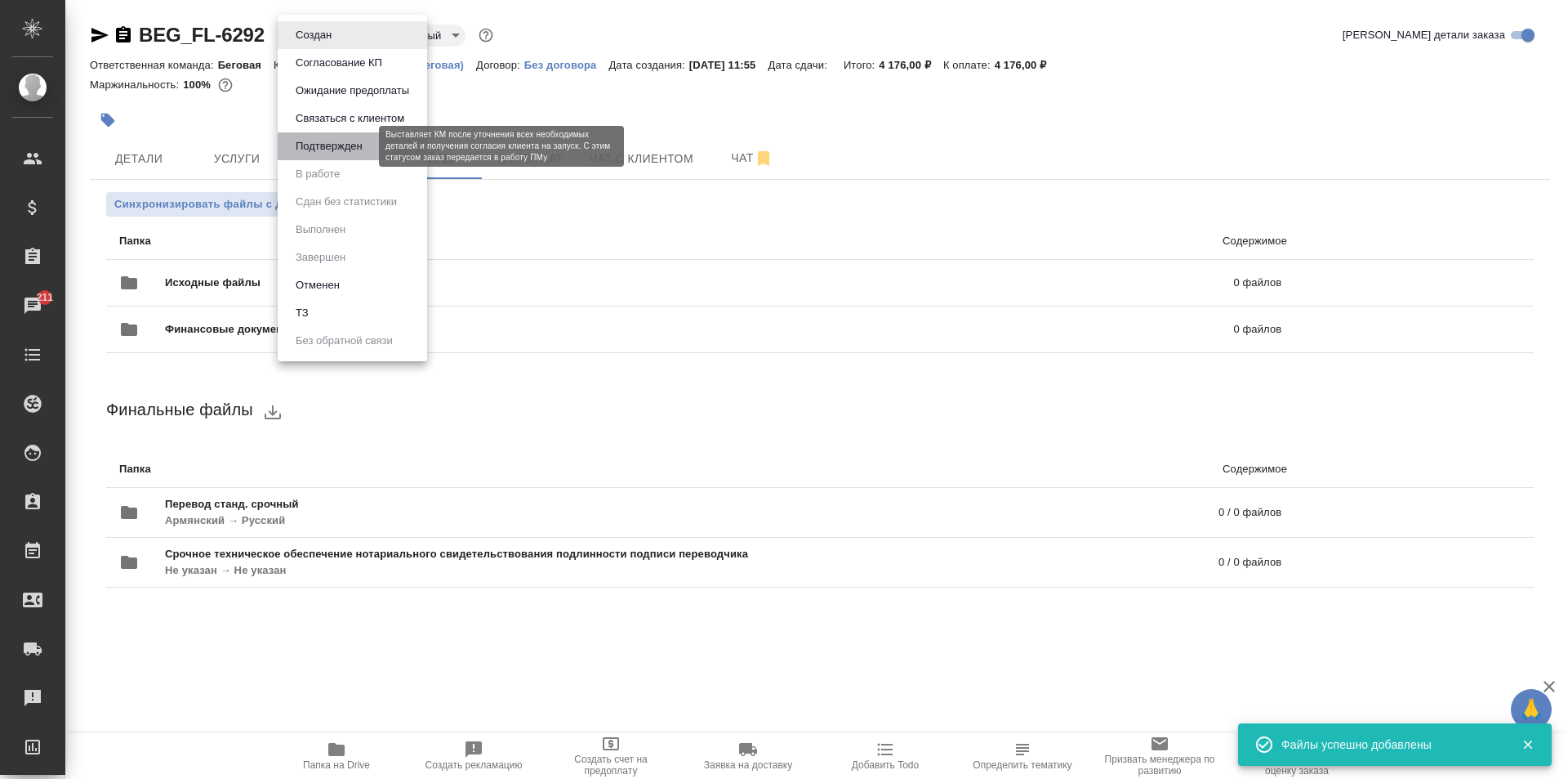
click at [331, 145] on button "Подтвержден" at bounding box center [329, 146] width 77 height 18
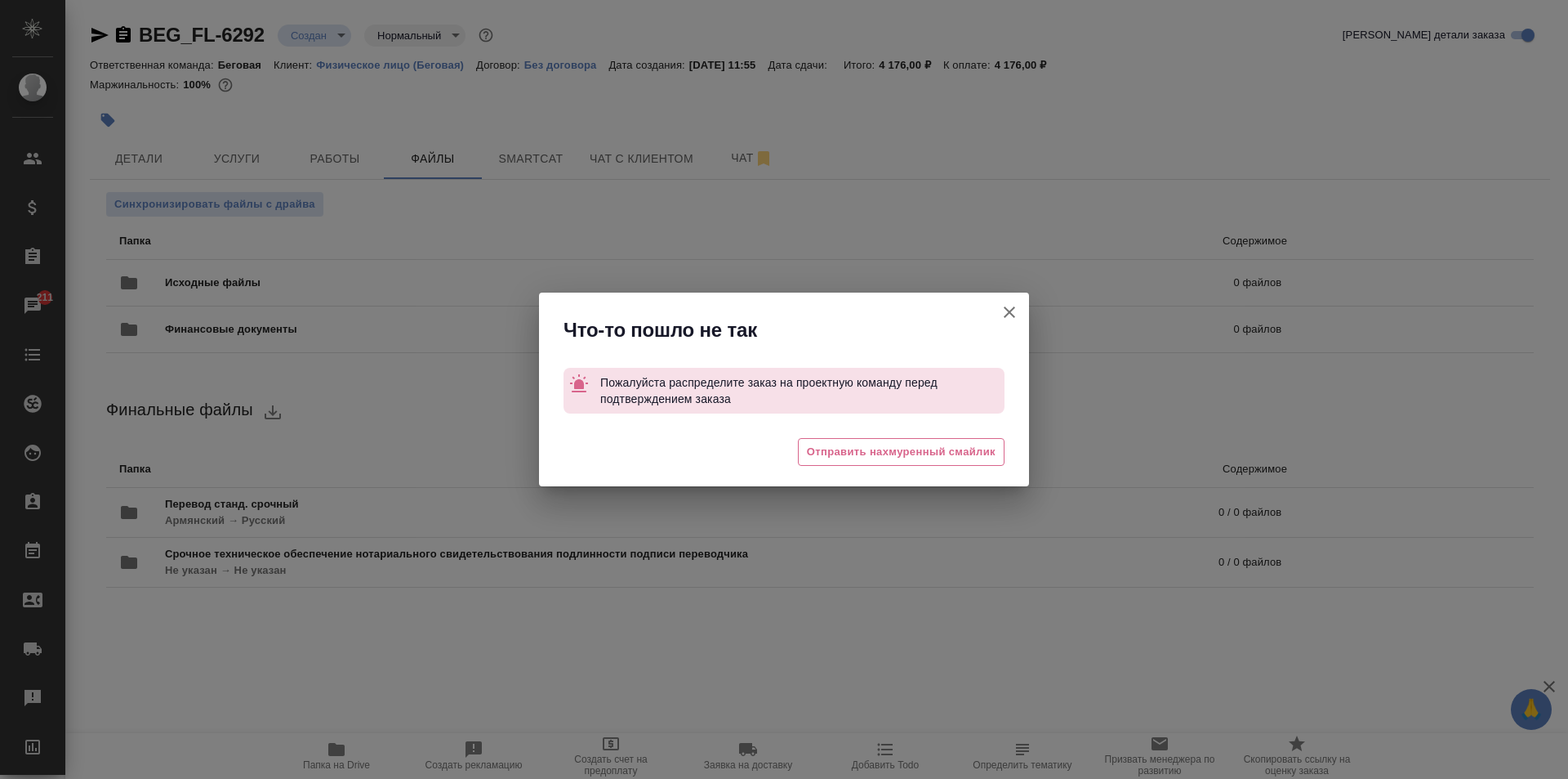
click at [1014, 312] on icon "button" at bounding box center [1009, 312] width 20 height 20
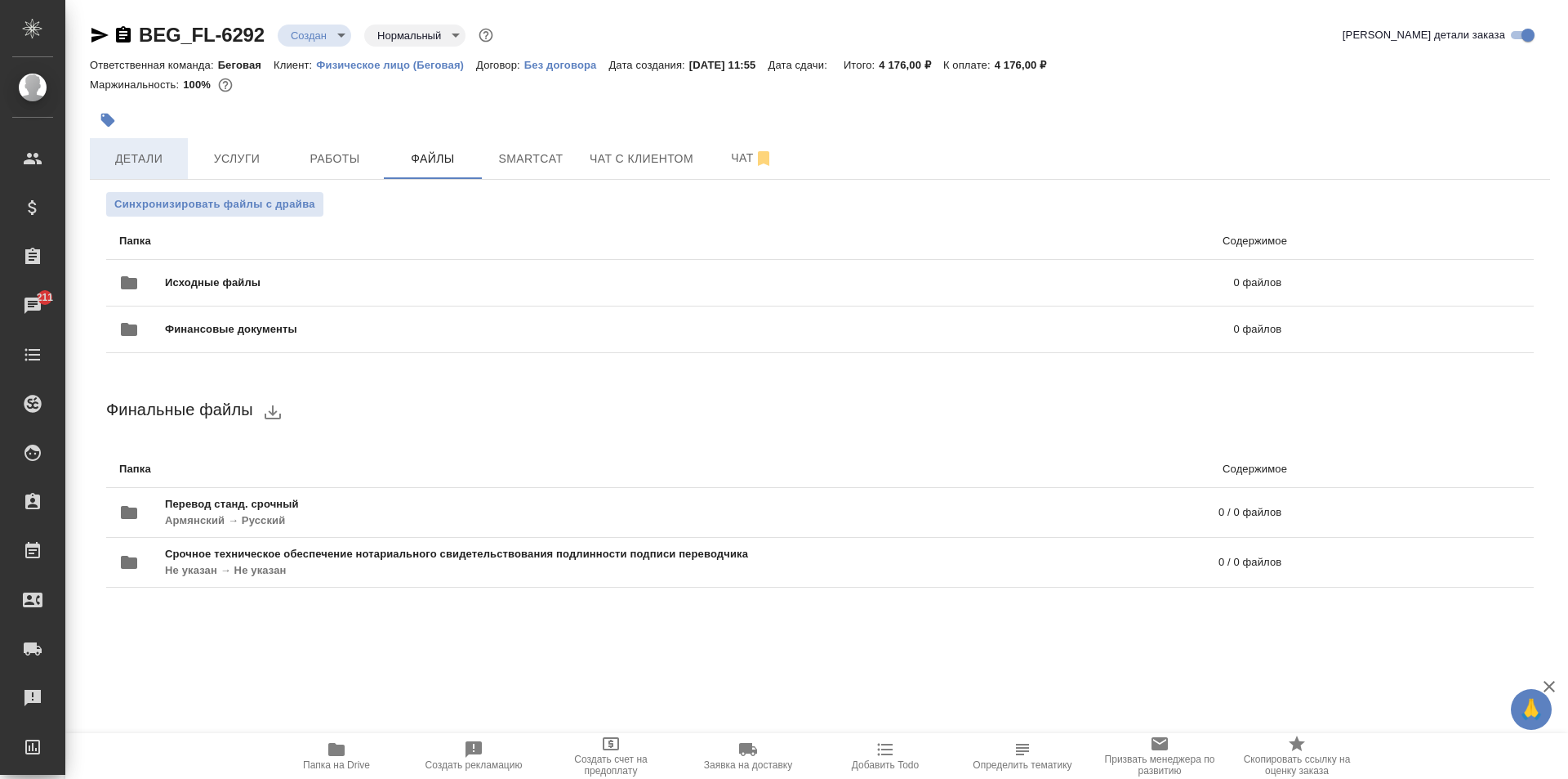
click at [143, 160] on span "Детали" at bounding box center [138, 159] width 78 height 20
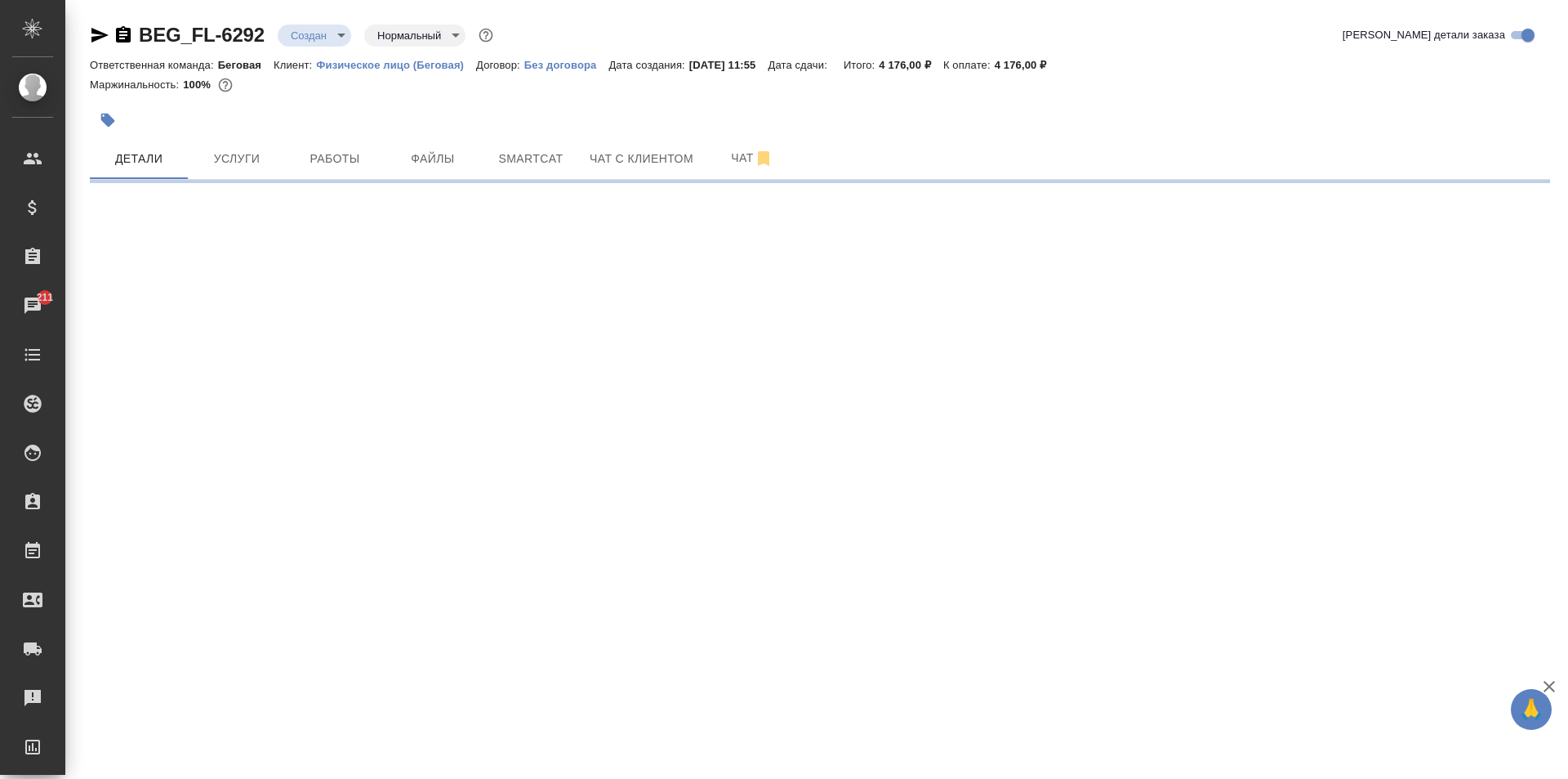
select select "RU"
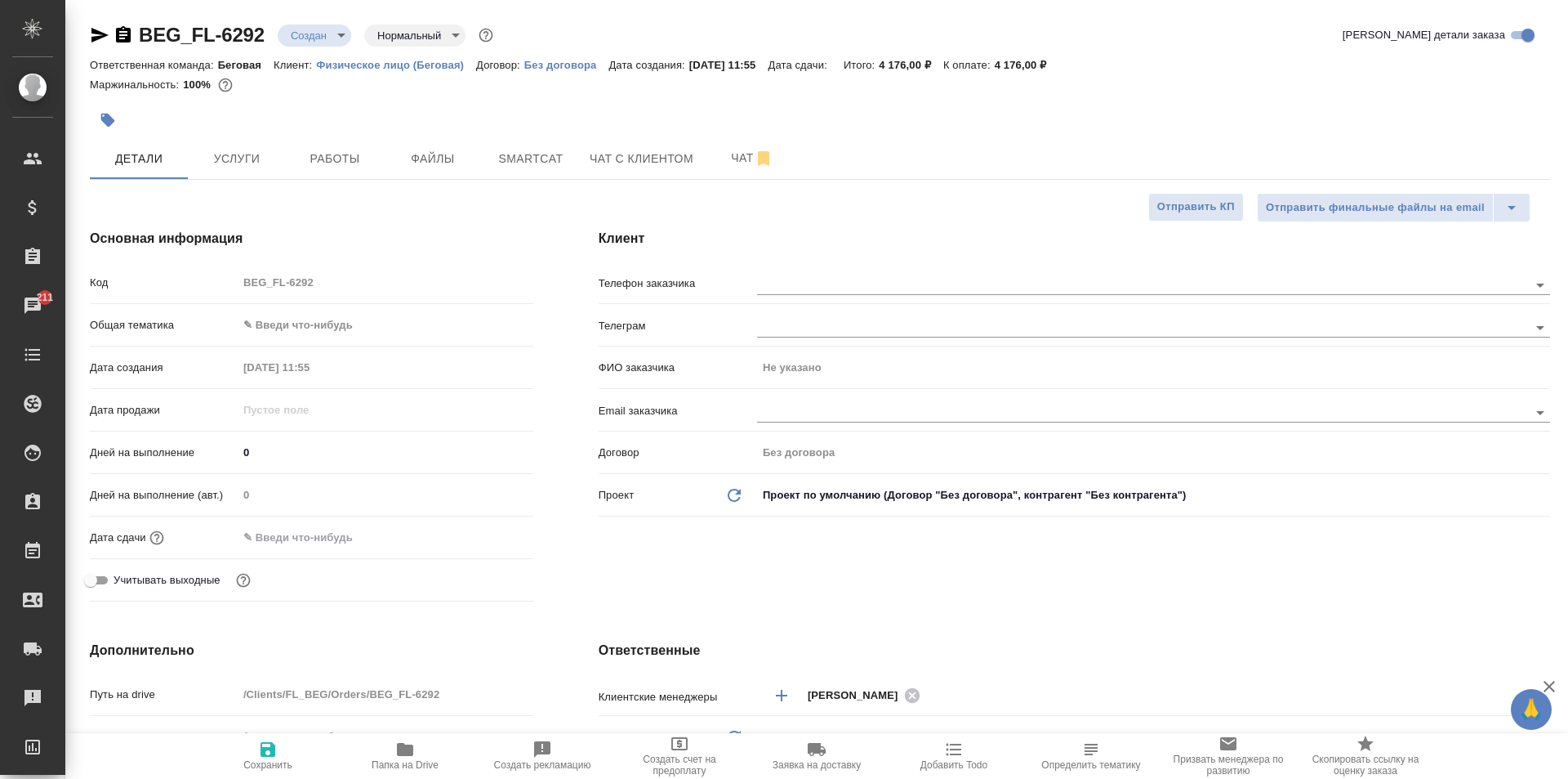
type textarea "x"
click at [318, 313] on body "🙏 .cls-1 fill:#fff; AWATERA [PERSON_NAME] Спецификации Заказы 211 Чаты Todo Про…" at bounding box center [784, 390] width 1568 height 779
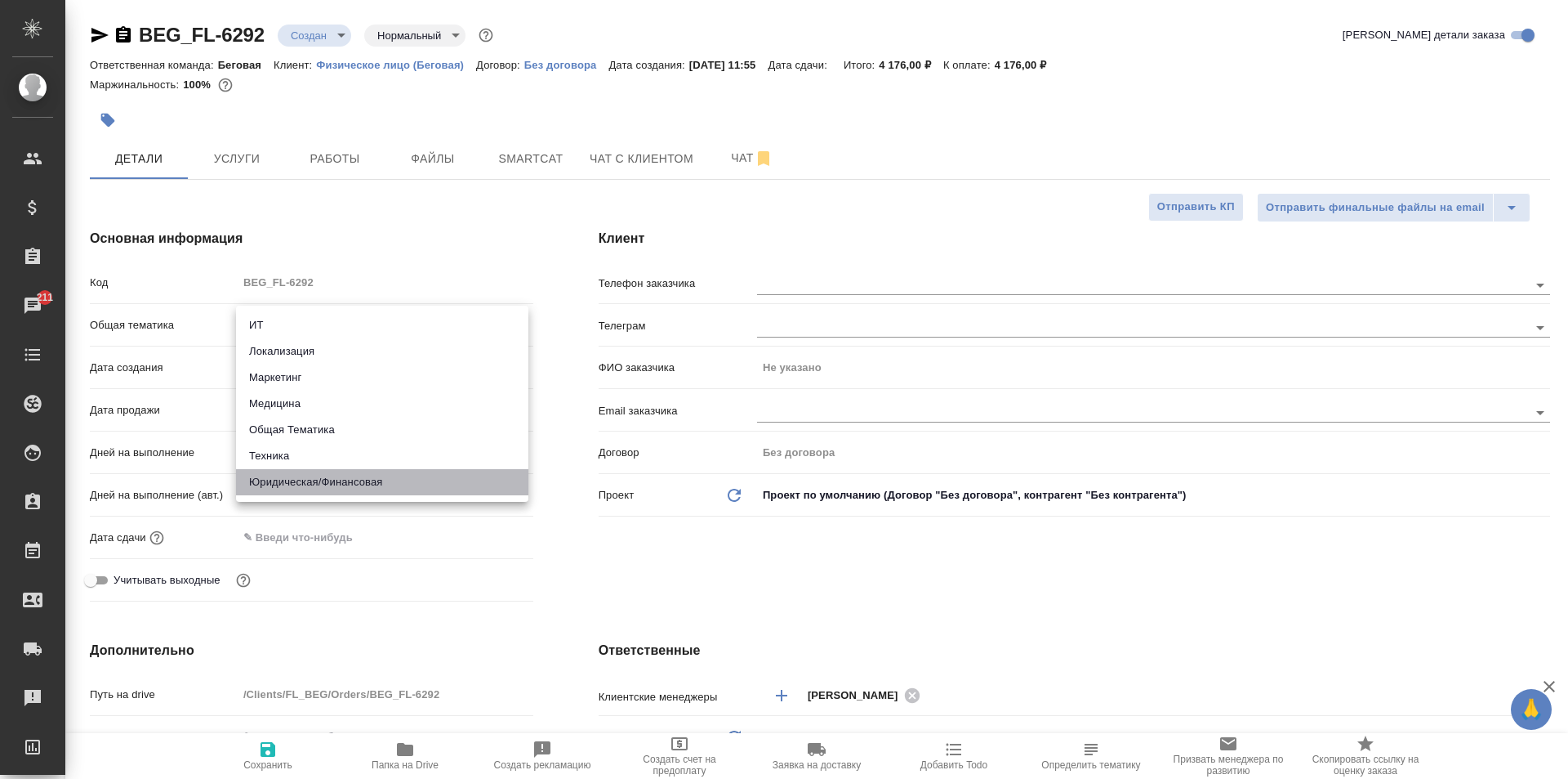
click at [312, 481] on li "Юридическая/Финансовая" at bounding box center [382, 482] width 293 height 26
type input "yr-fn"
type textarea "x"
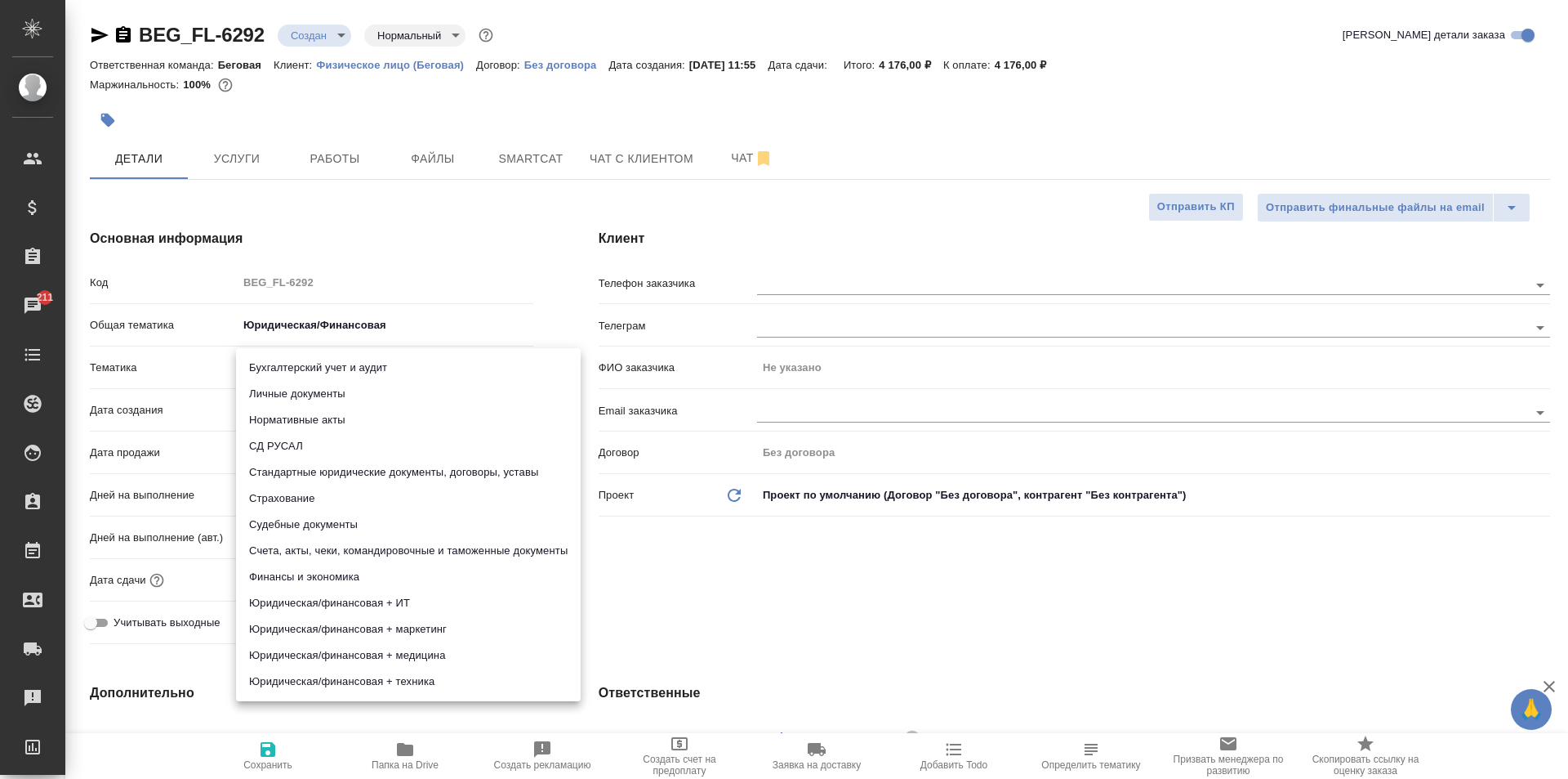
click at [301, 377] on body "🙏 .cls-1 fill:#fff; AWATERA [PERSON_NAME] Спецификации Заказы 211 Чаты Todo Про…" at bounding box center [784, 390] width 1568 height 779
click at [321, 400] on li "Личные документы" at bounding box center [408, 393] width 345 height 26
type textarea "x"
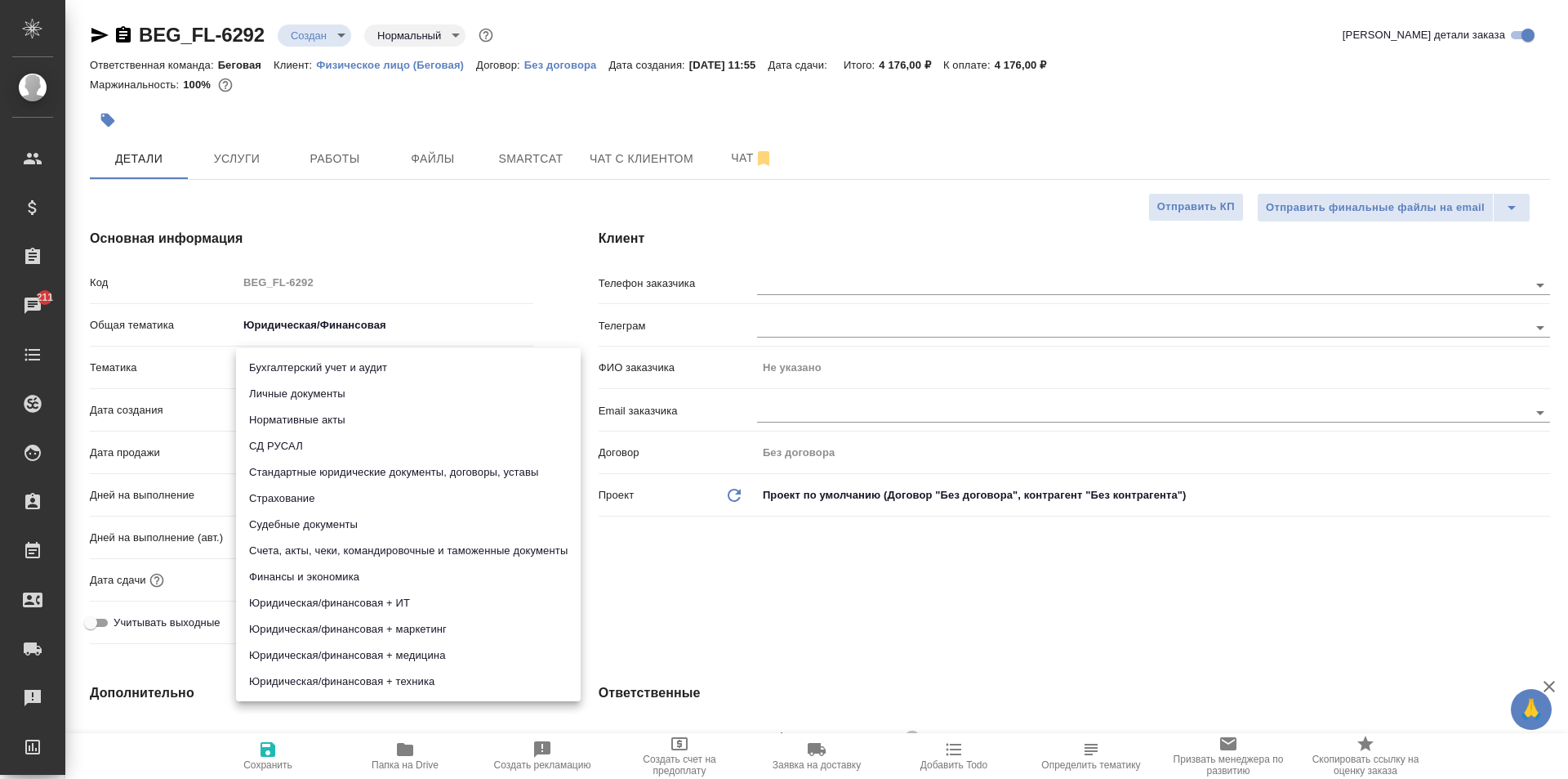
type input "5a8b8b956a9677013d343cfe"
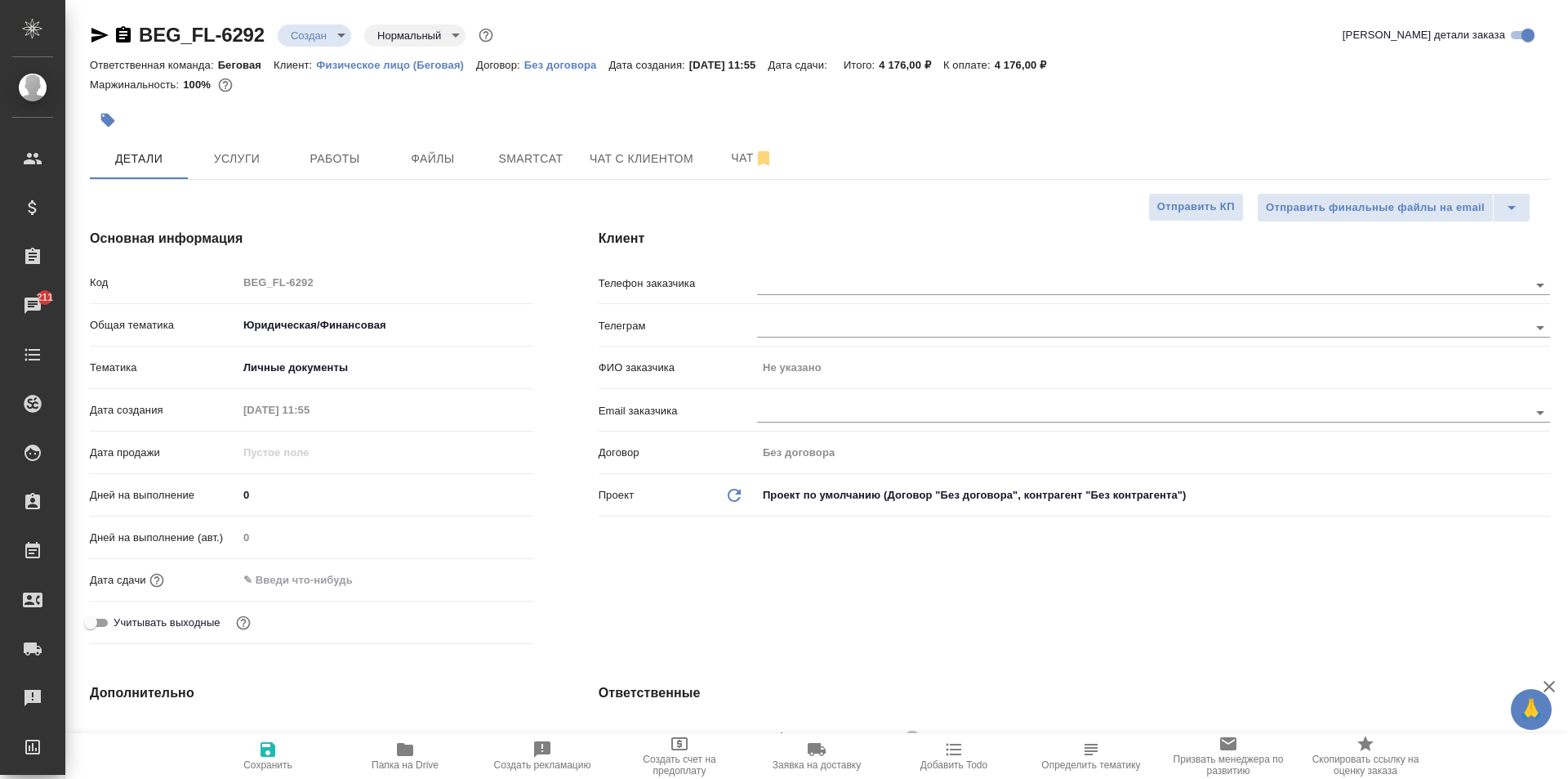
click at [291, 590] on input "text" at bounding box center [309, 579] width 143 height 24
click at [479, 580] on icon "button" at bounding box center [486, 578] width 20 height 20
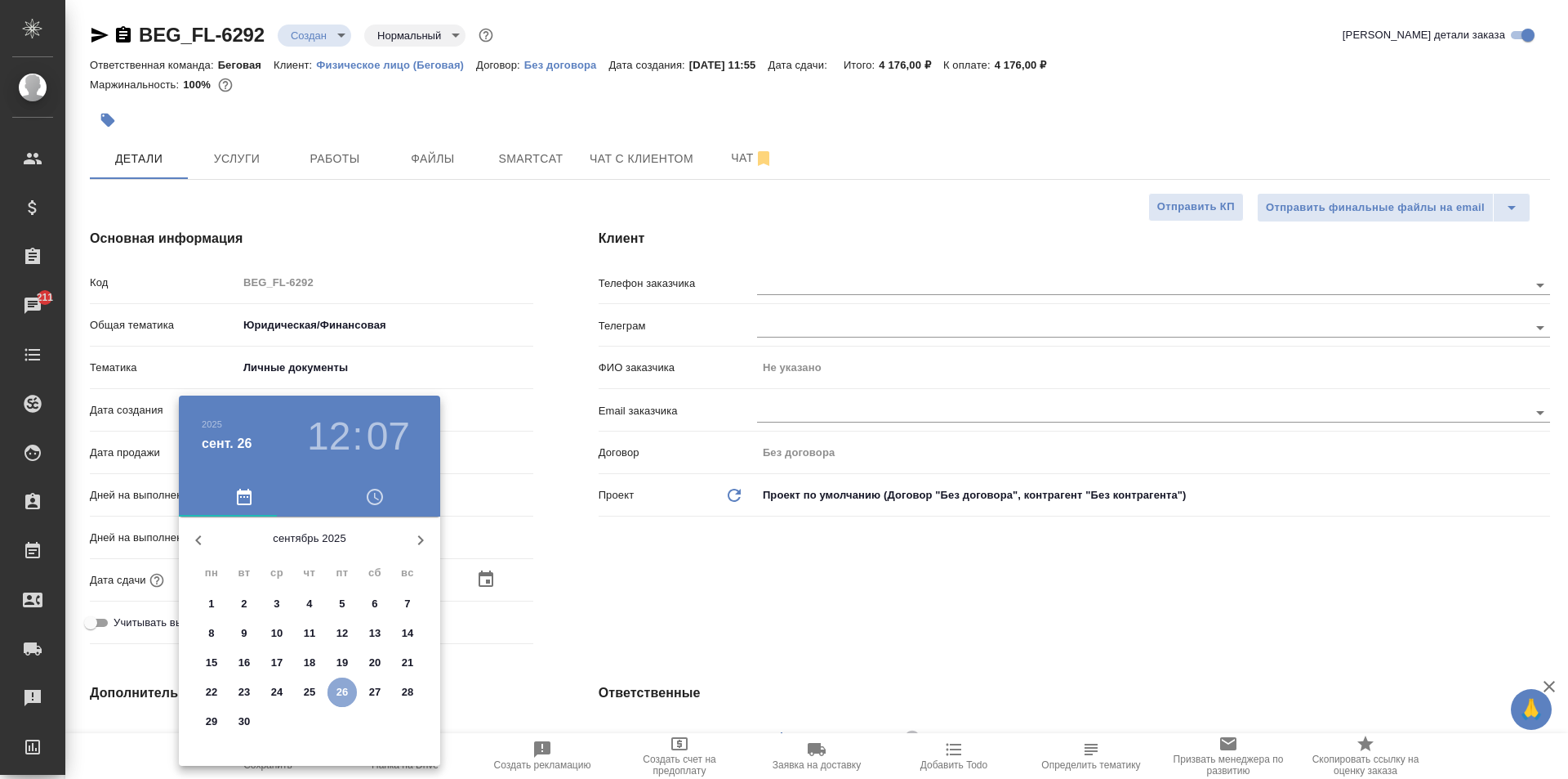
click at [338, 695] on p "26" at bounding box center [342, 692] width 12 height 16
type input "[DATE] 12:07"
type textarea "x"
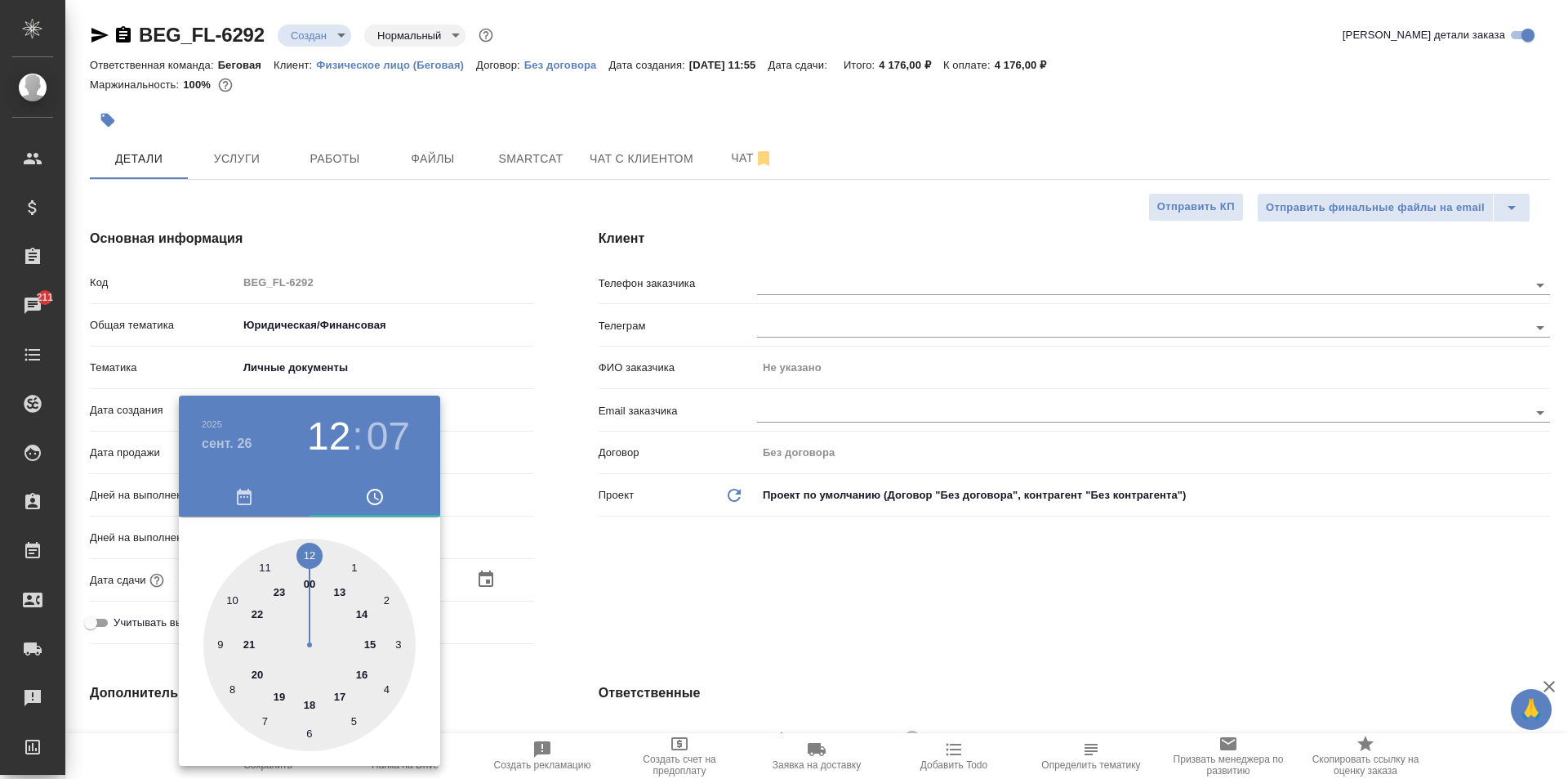
click at [340, 696] on div at bounding box center [309, 644] width 212 height 212
type input "[DATE] 17:07"
type textarea "x"
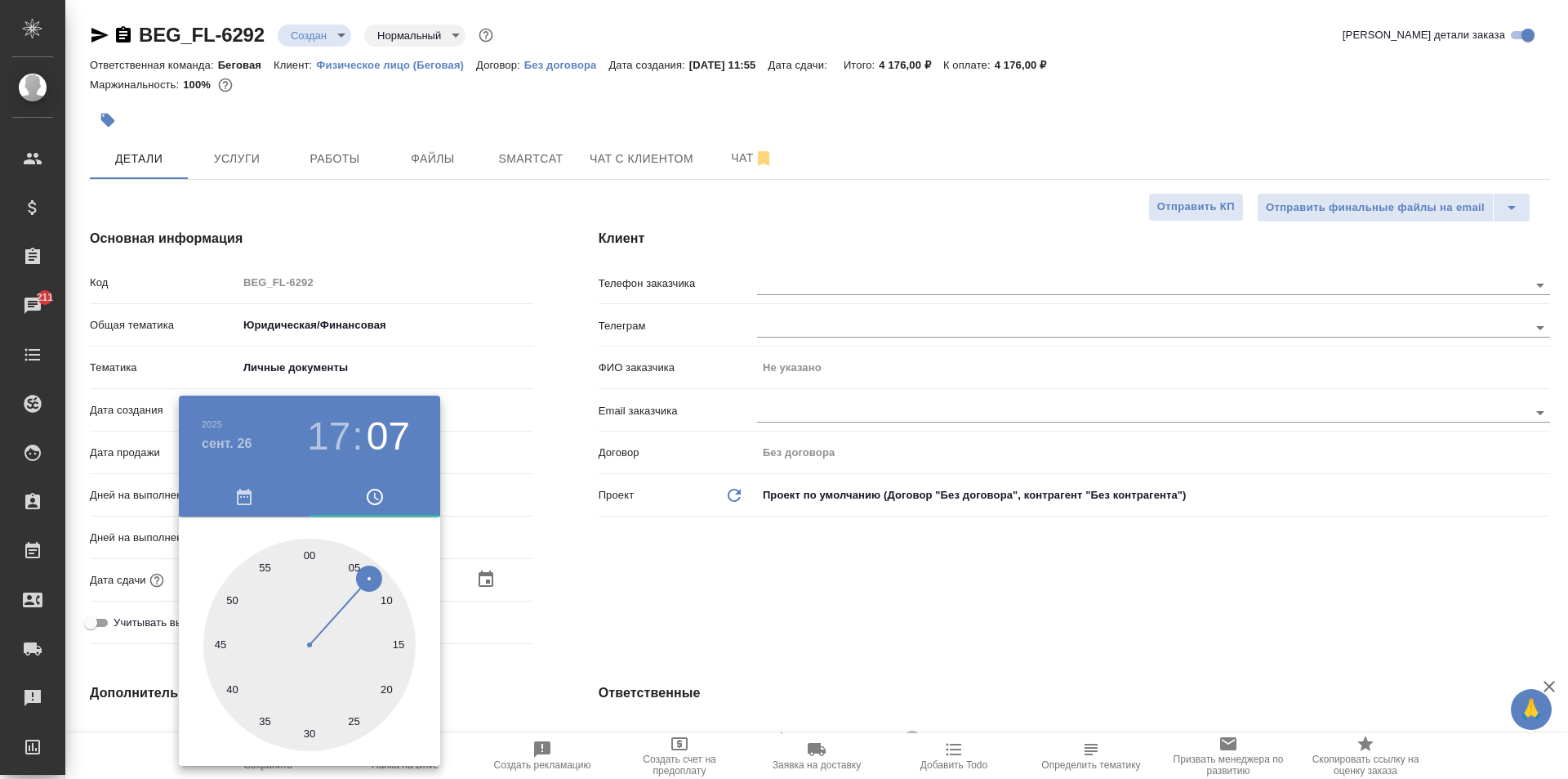
click at [311, 555] on div at bounding box center [309, 644] width 212 height 212
type input "[DATE] 17:00"
type textarea "x"
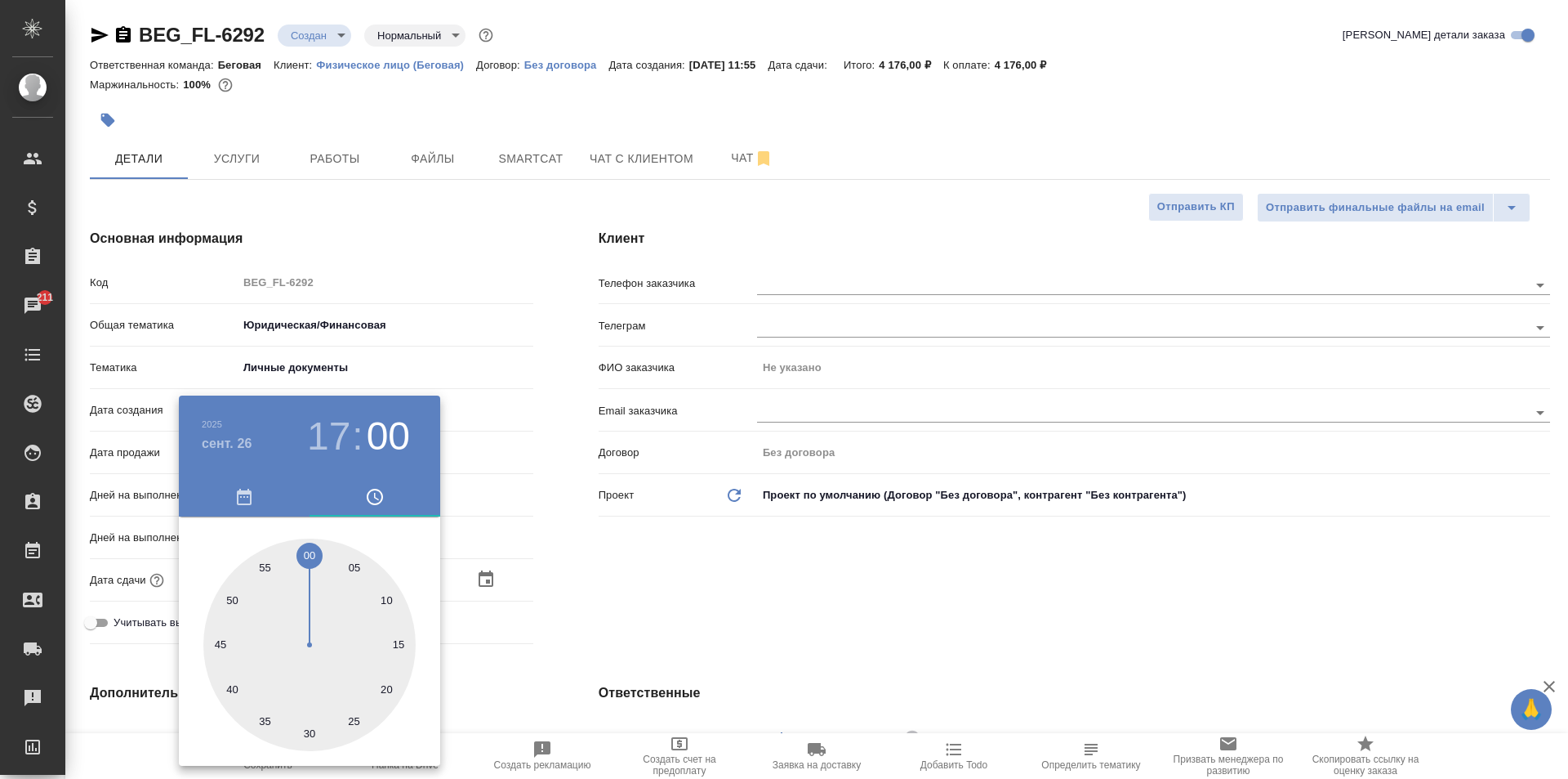
click at [615, 555] on div at bounding box center [784, 390] width 1568 height 779
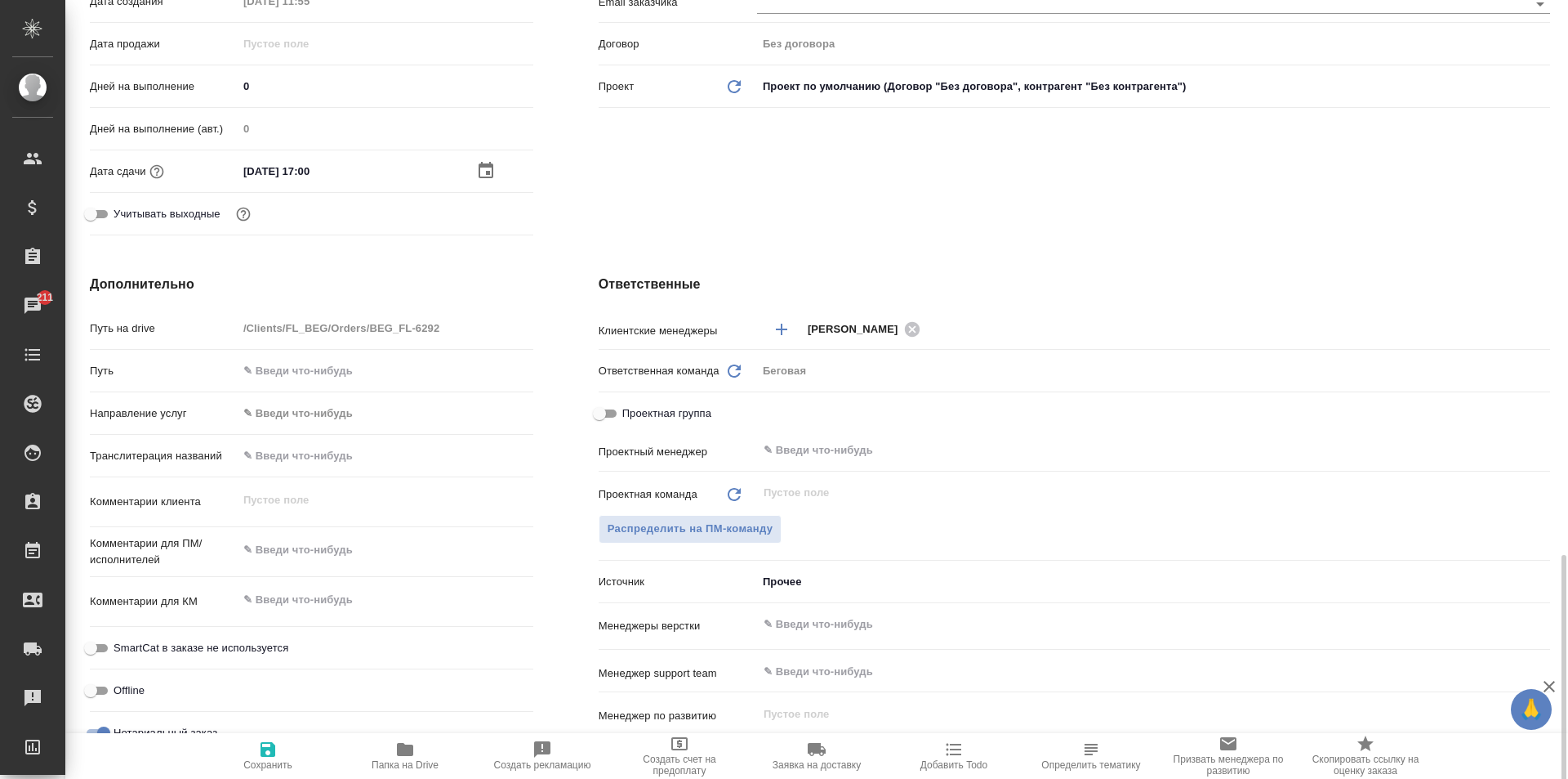
scroll to position [736, 0]
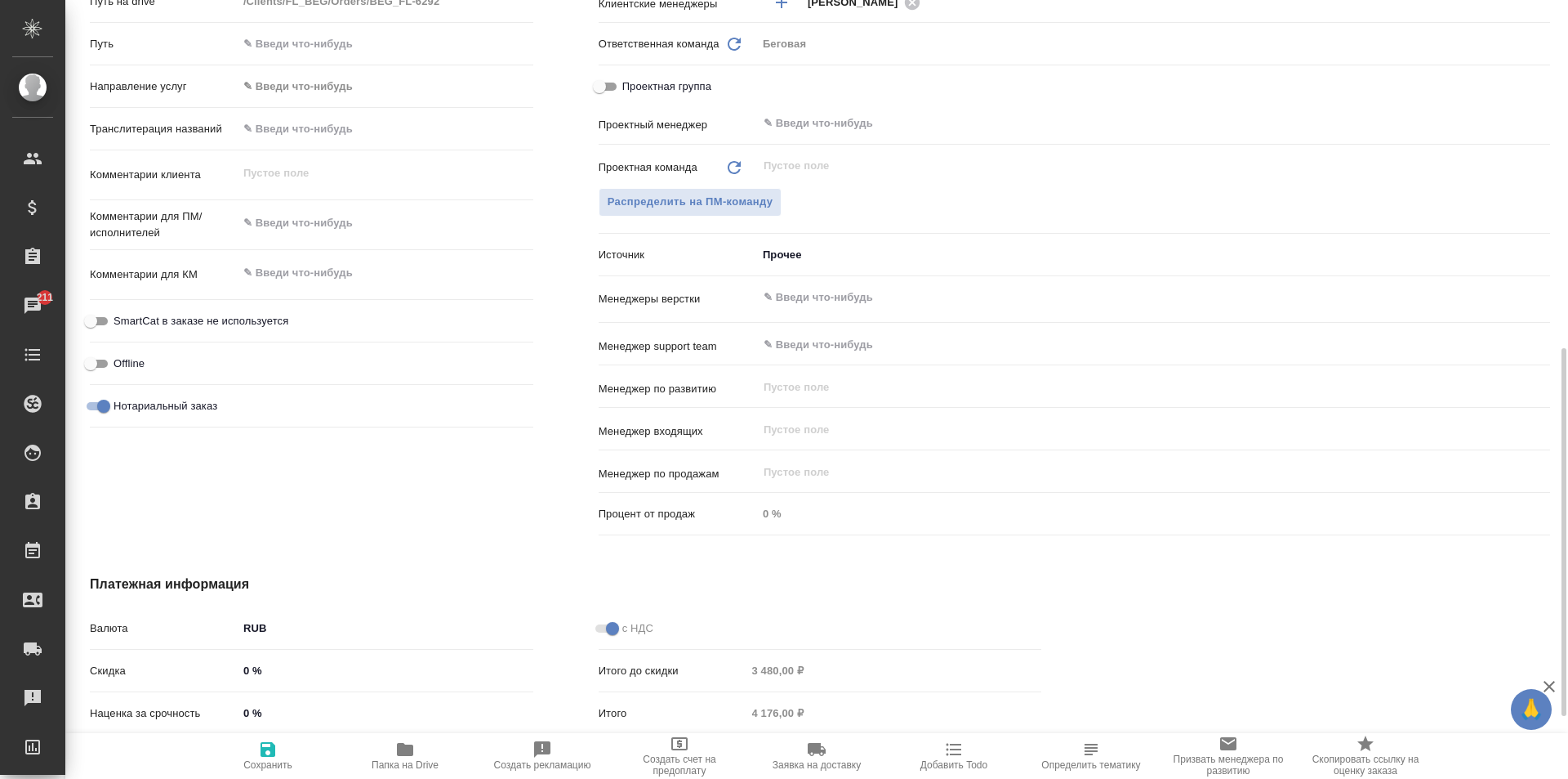
type textarea "x"
click at [314, 213] on textarea at bounding box center [385, 223] width 295 height 28
type textarea "1"
type textarea "x"
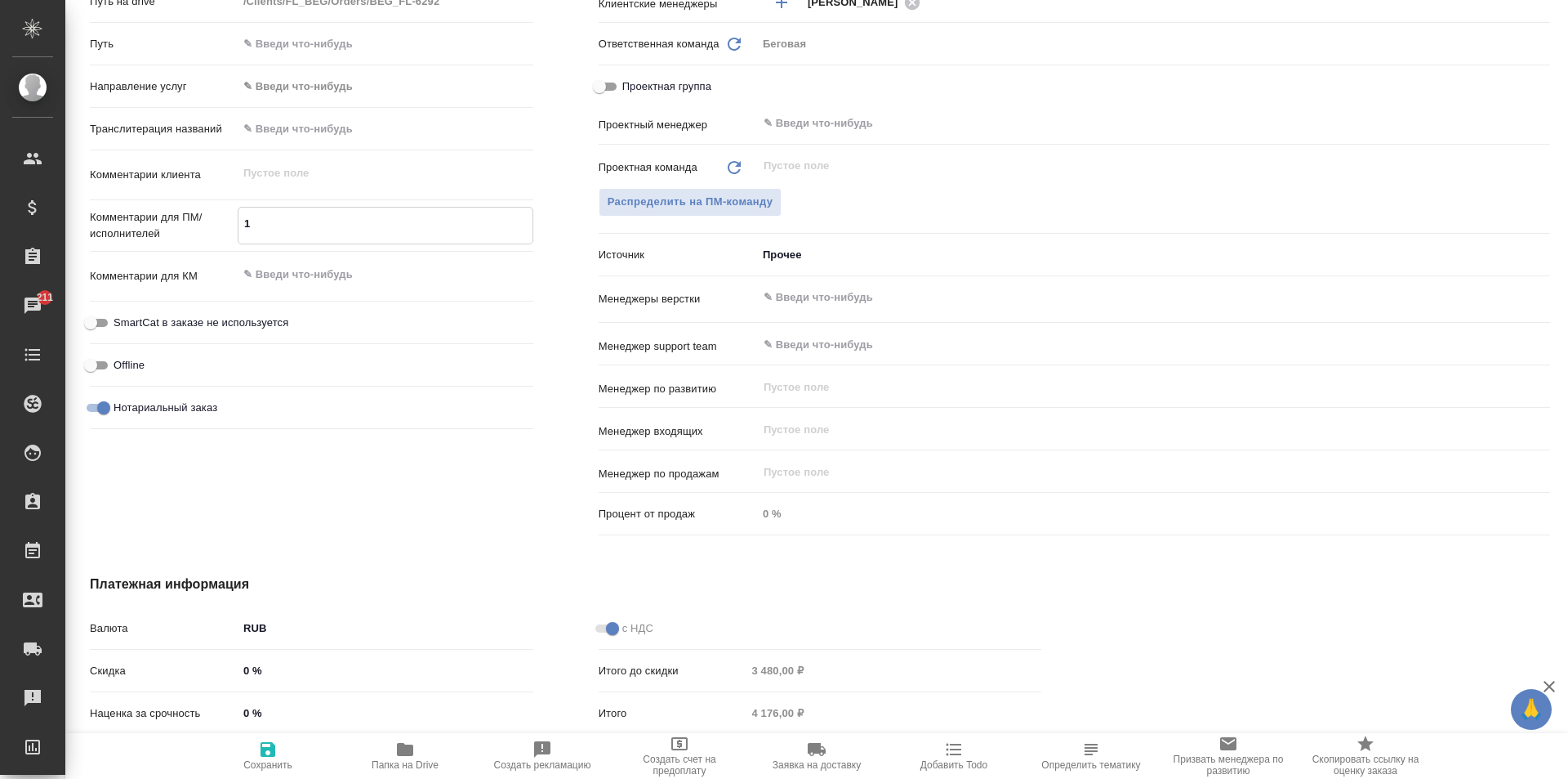
type textarea "x"
type textarea "2"
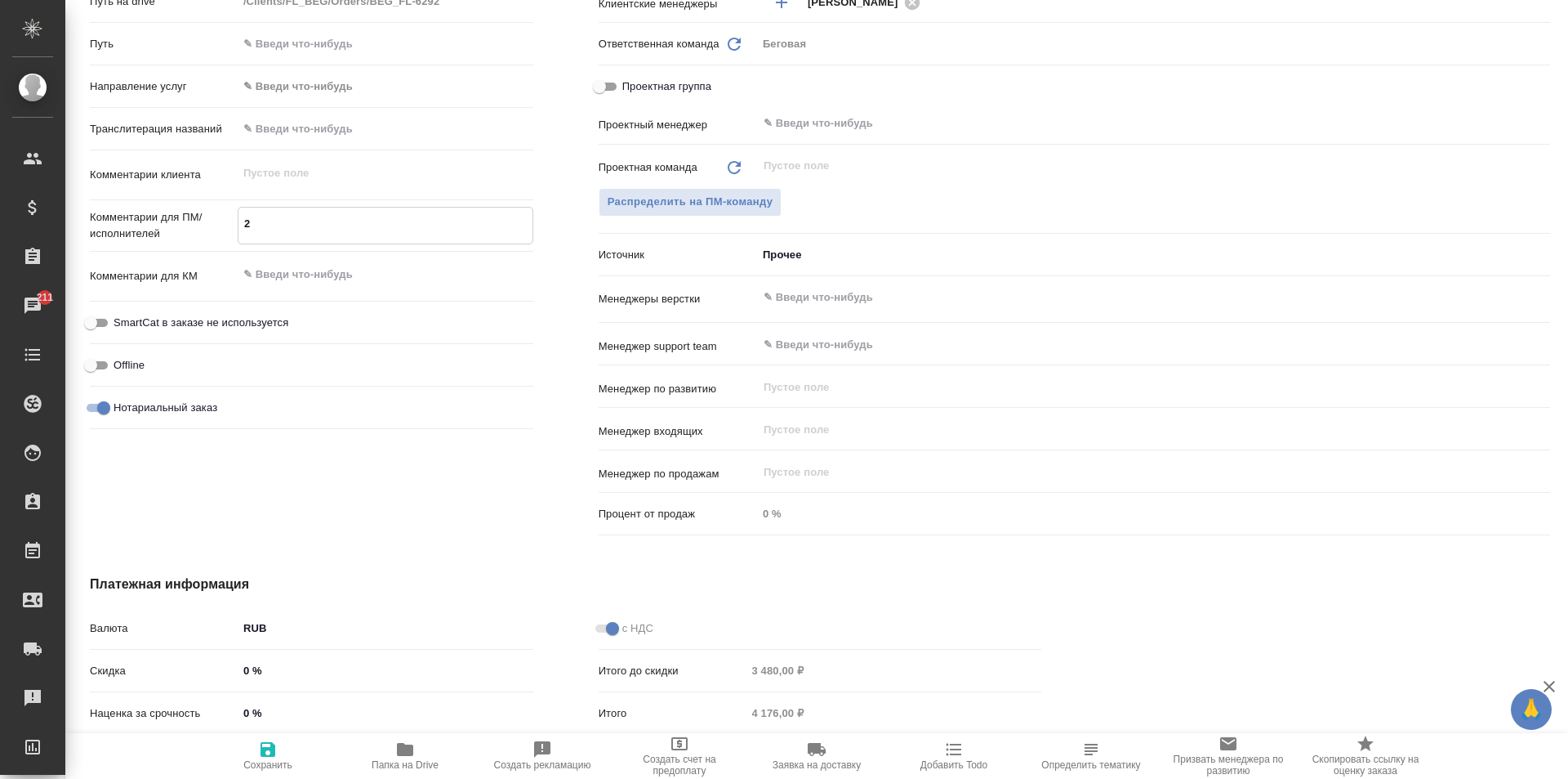
type textarea "x"
type textarea "2"
type textarea "x"
type textarea "2 п"
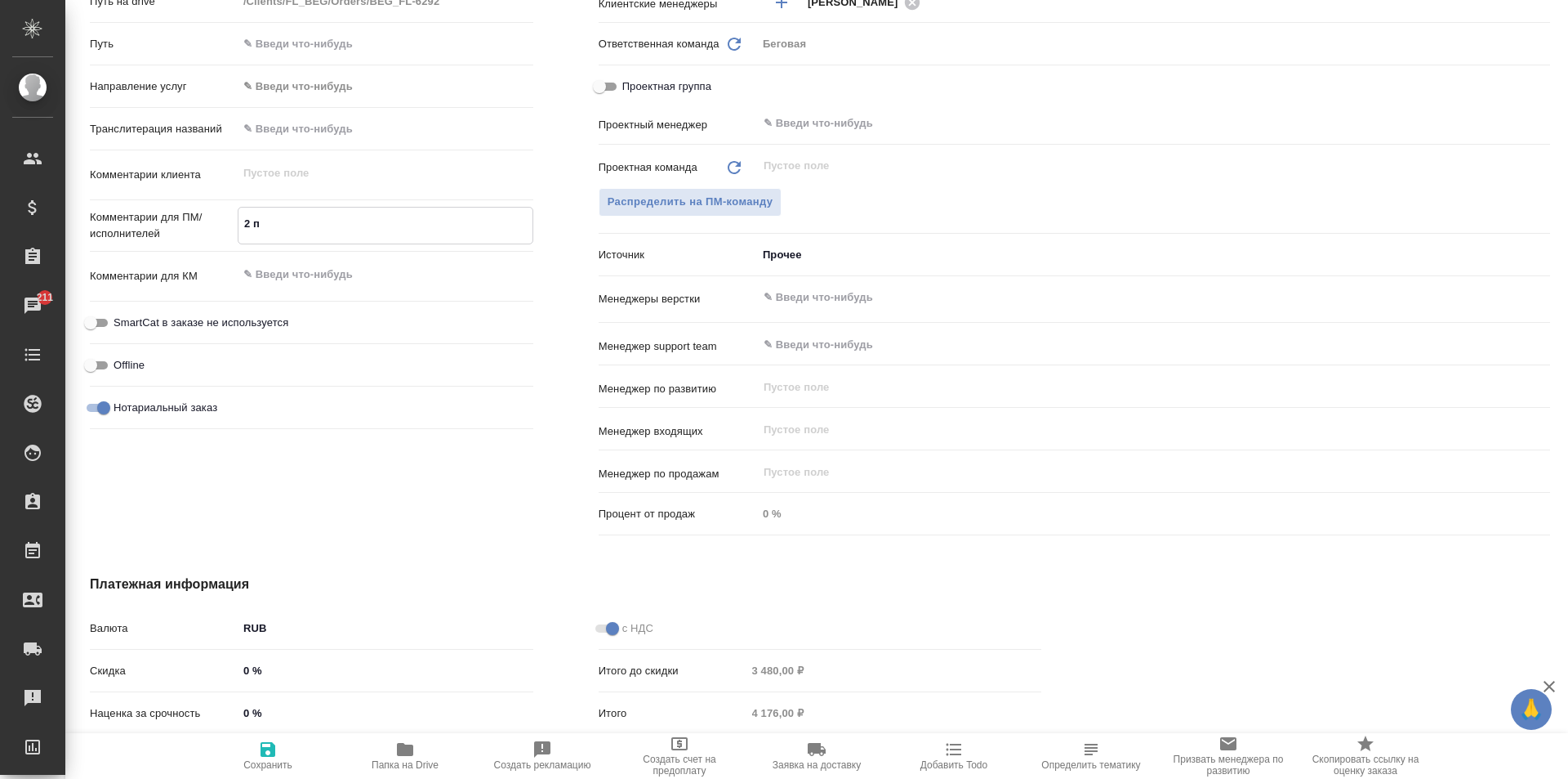
type textarea "x"
type textarea "2 па"
type textarea "x"
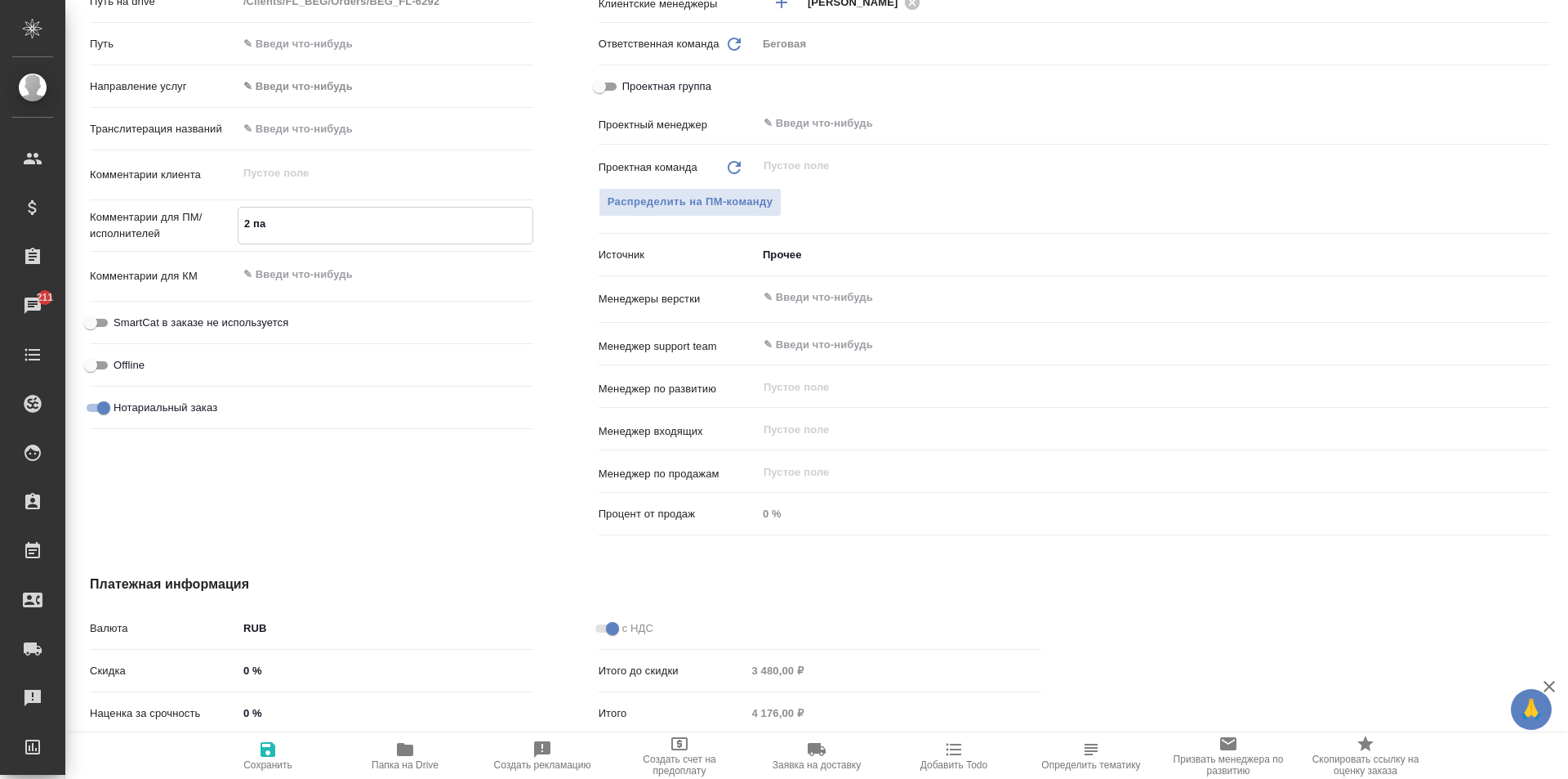
type textarea "x"
type textarea "2 пас"
type textarea "x"
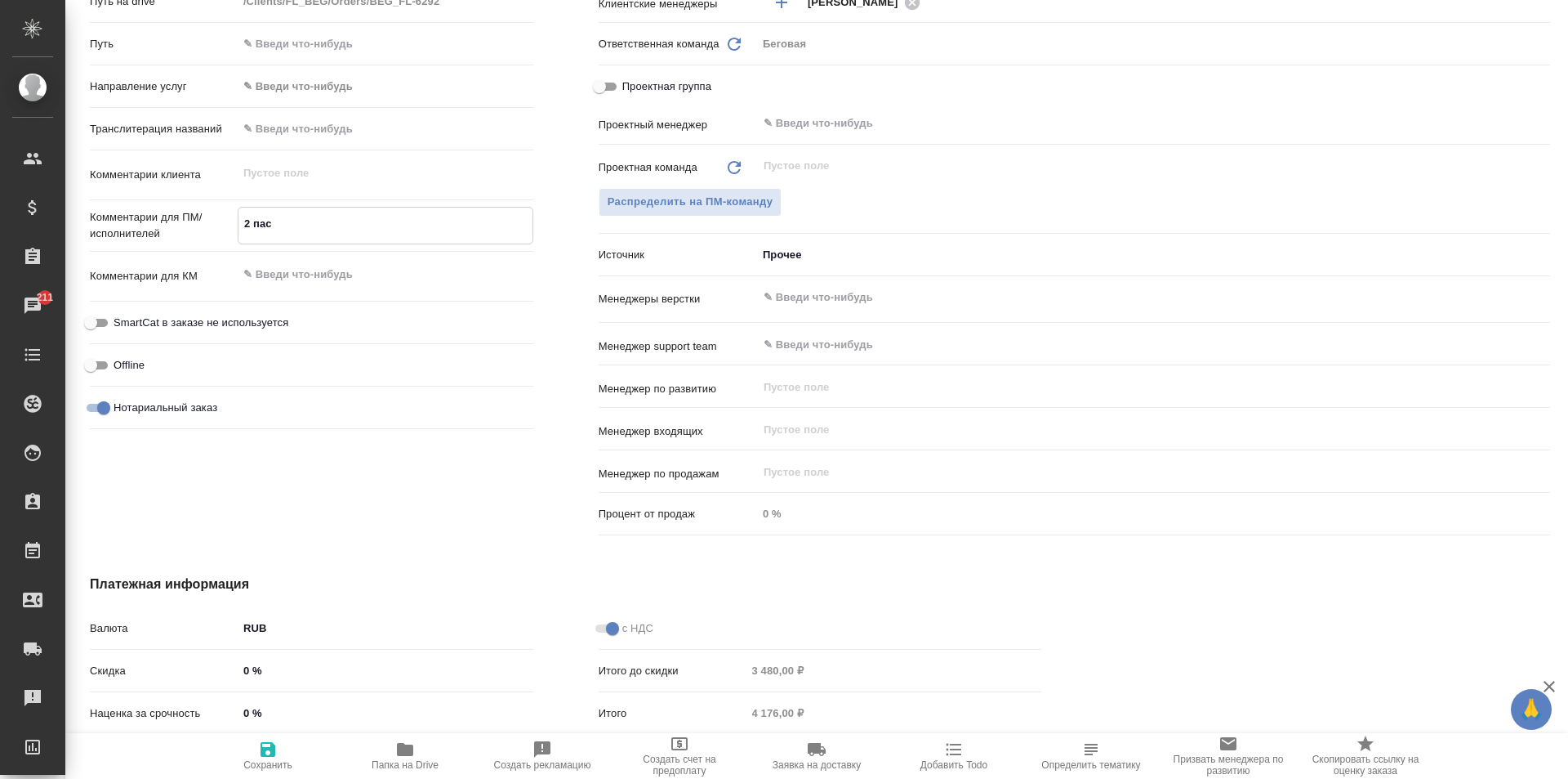
type textarea "x"
type textarea "2 пасп"
type textarea "x"
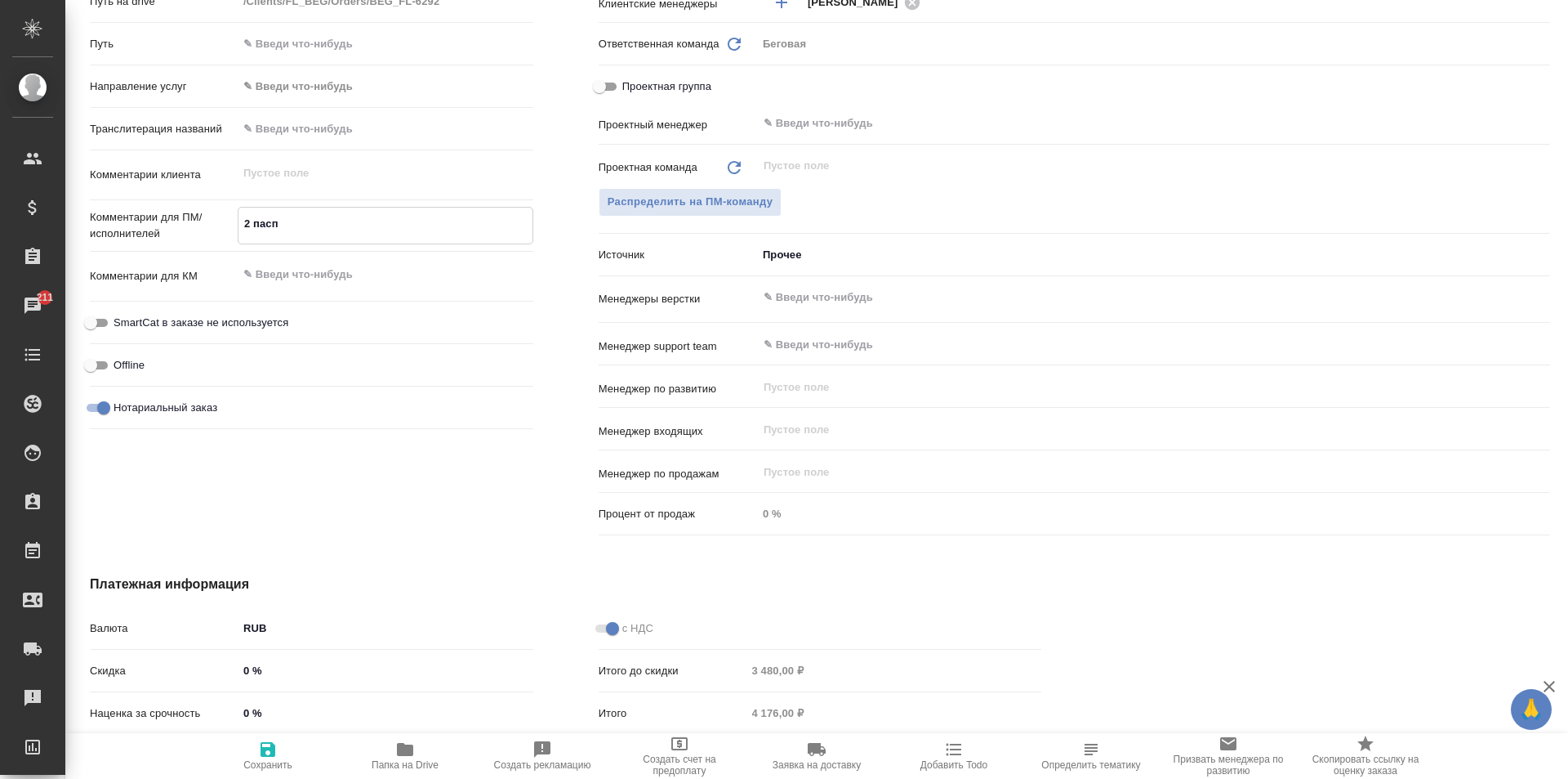
type textarea "2 пасп"
type textarea "x"
type textarea "2 пасп [PERSON_NAME]"
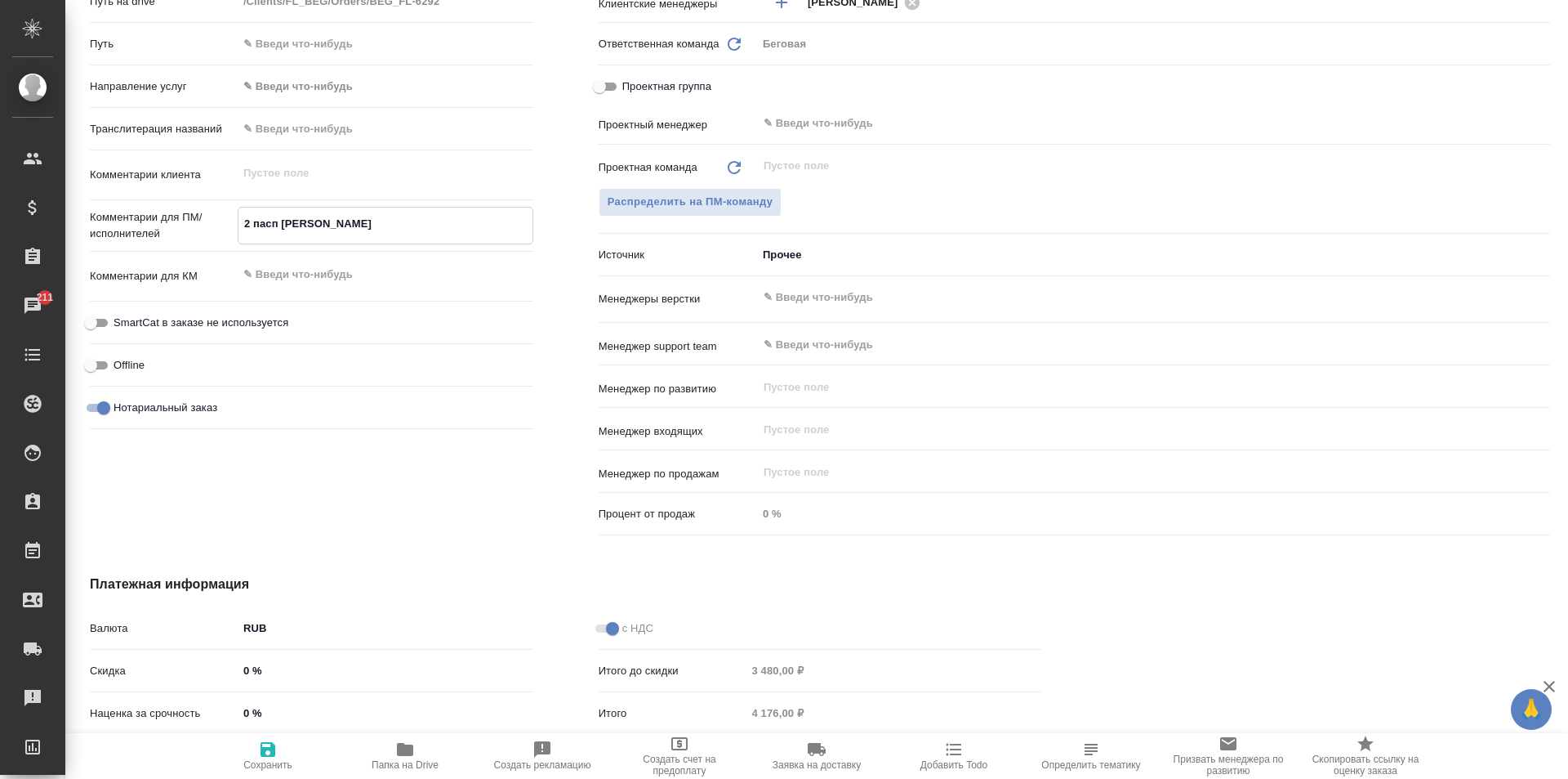
type textarea "x"
type textarea "2 пасп ар"
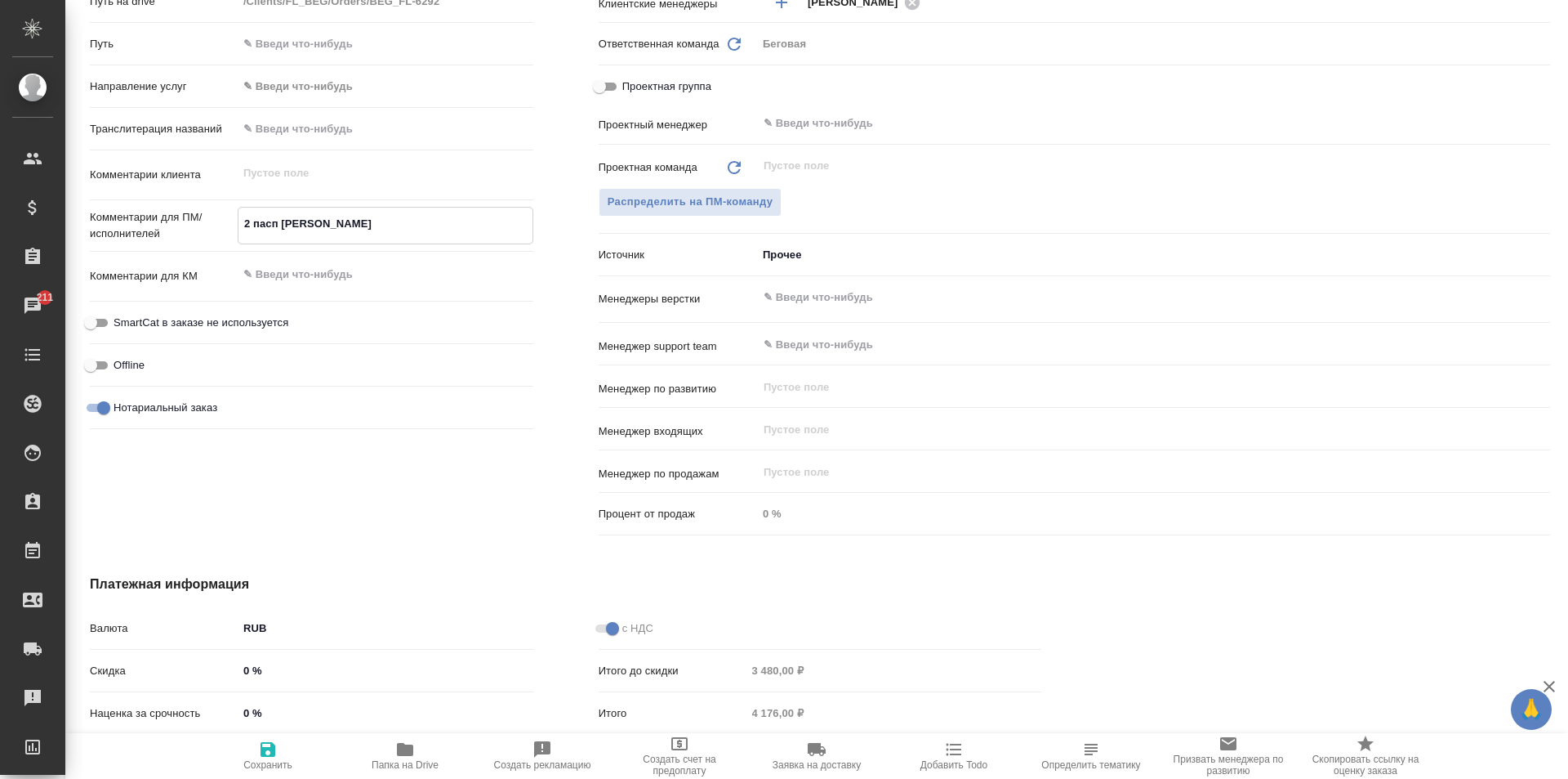
type textarea "x"
type textarea "2 пасп арм"
type textarea "x"
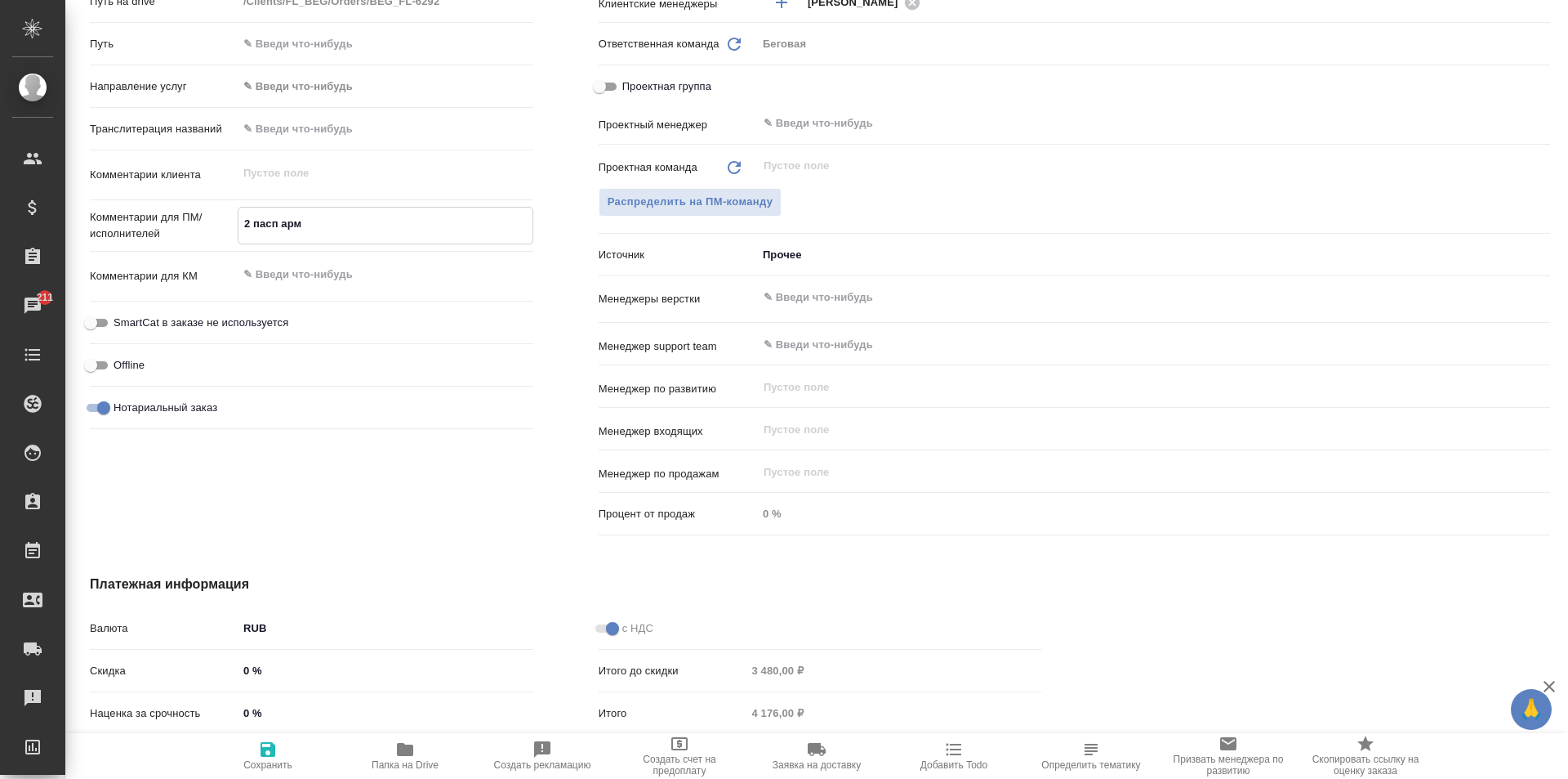
type textarea "x"
type textarea "2 пасп арм-"
type textarea "x"
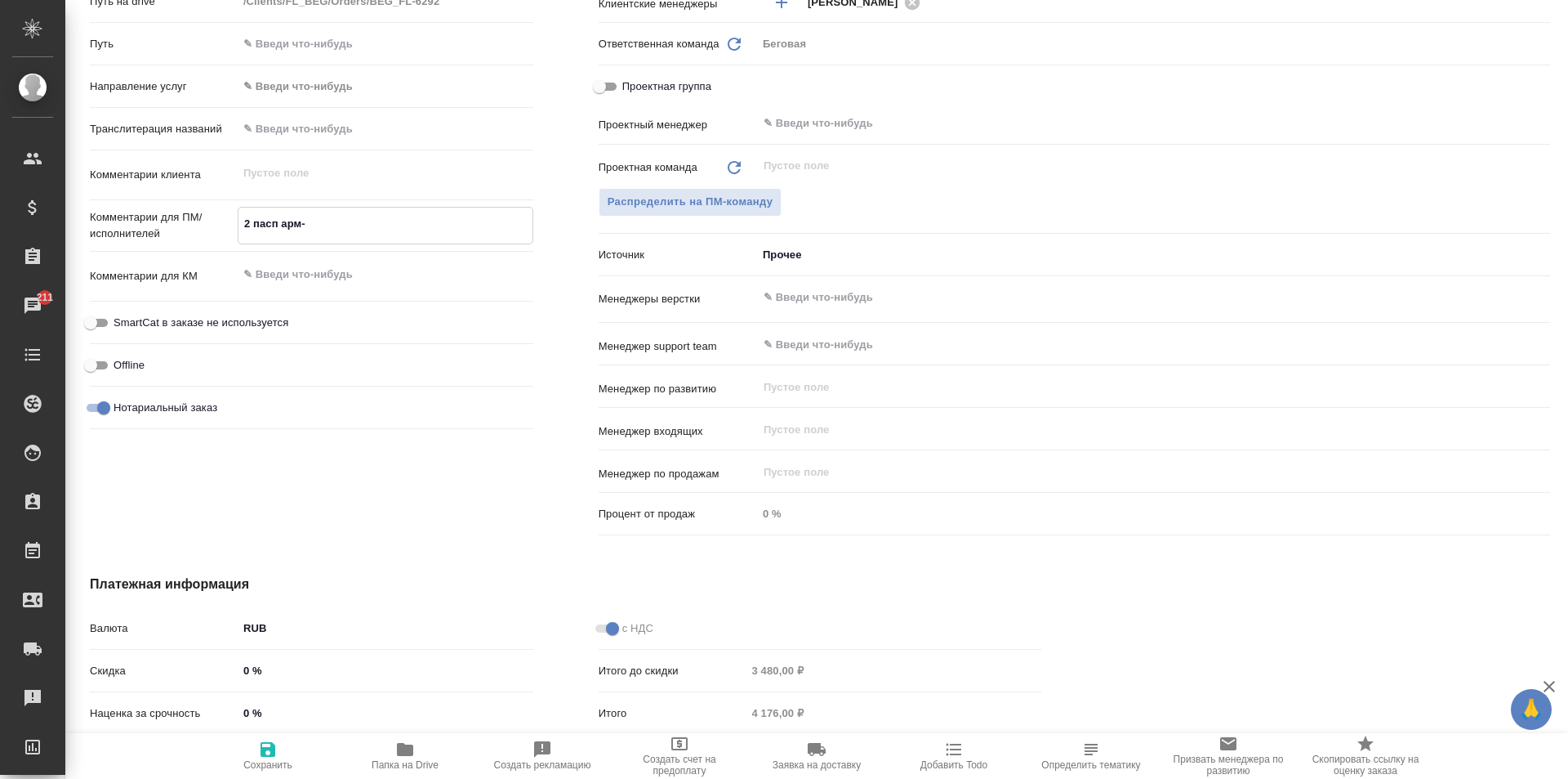
type textarea "2 пасп арм-р"
type textarea "x"
type textarea "2 пасп арм-ру"
type textarea "x"
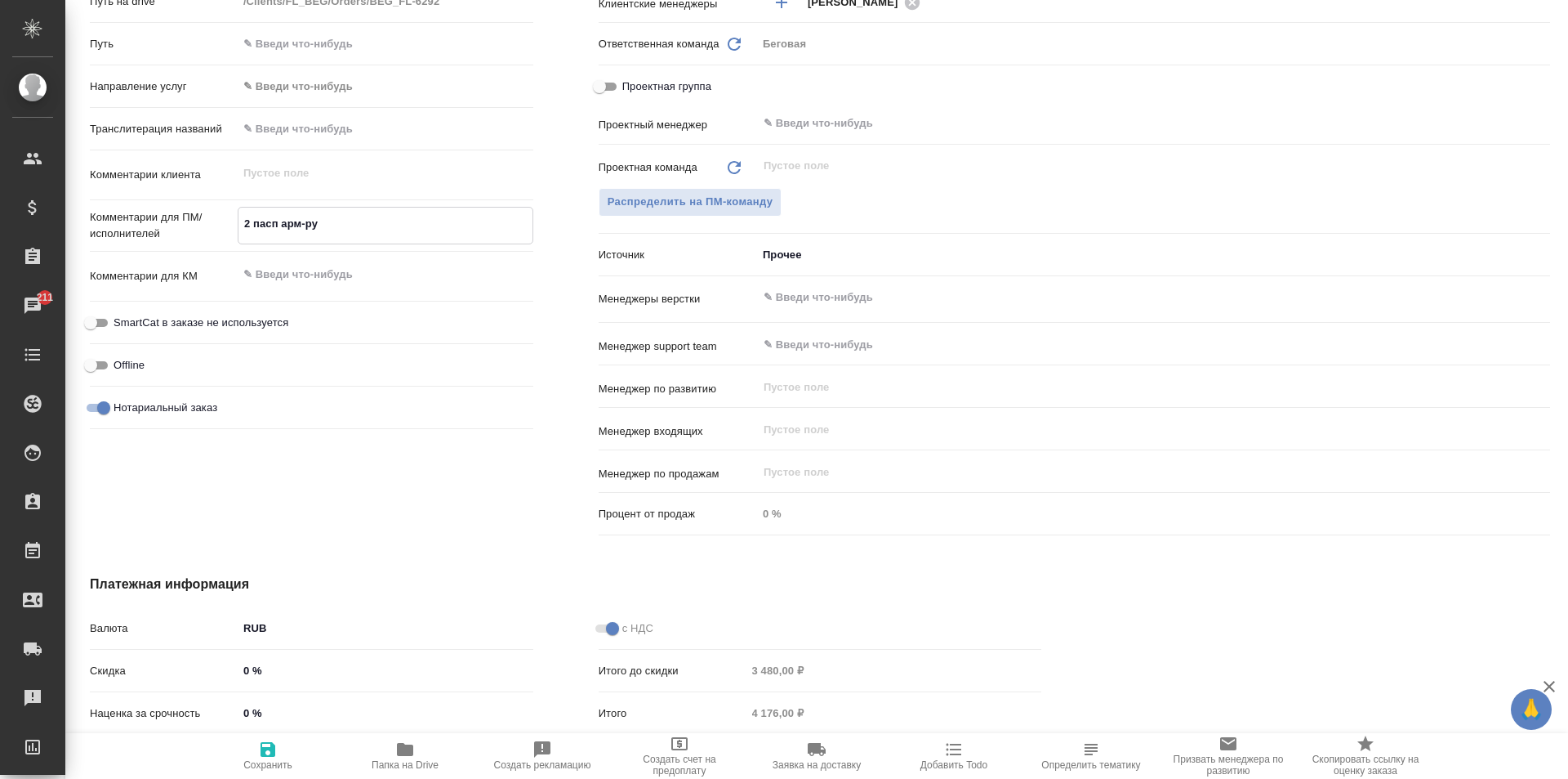
type textarea "2 пасп арм-рус"
type textarea "x"
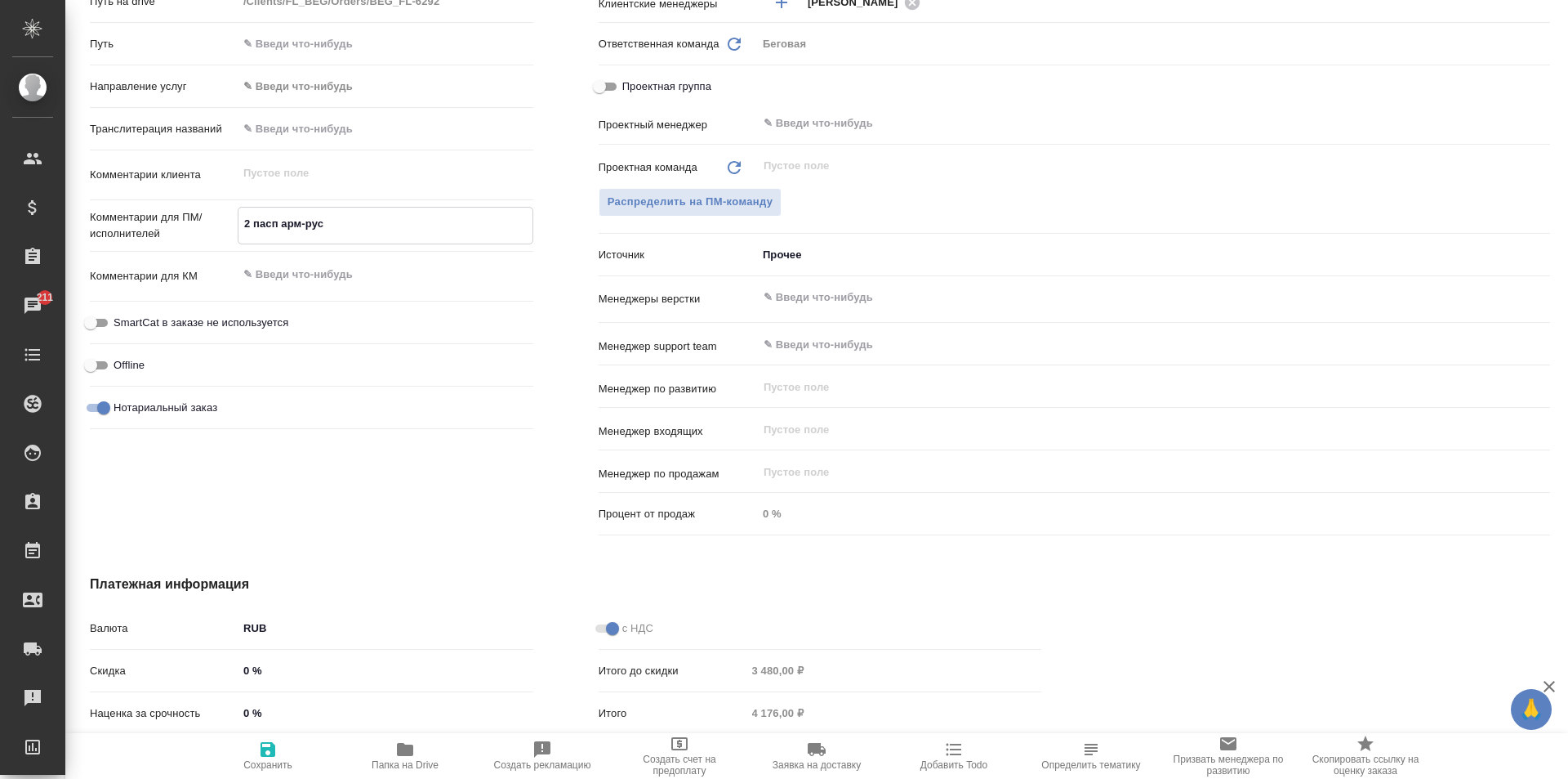
type textarea "2 пасп арм-рус"
type textarea "x"
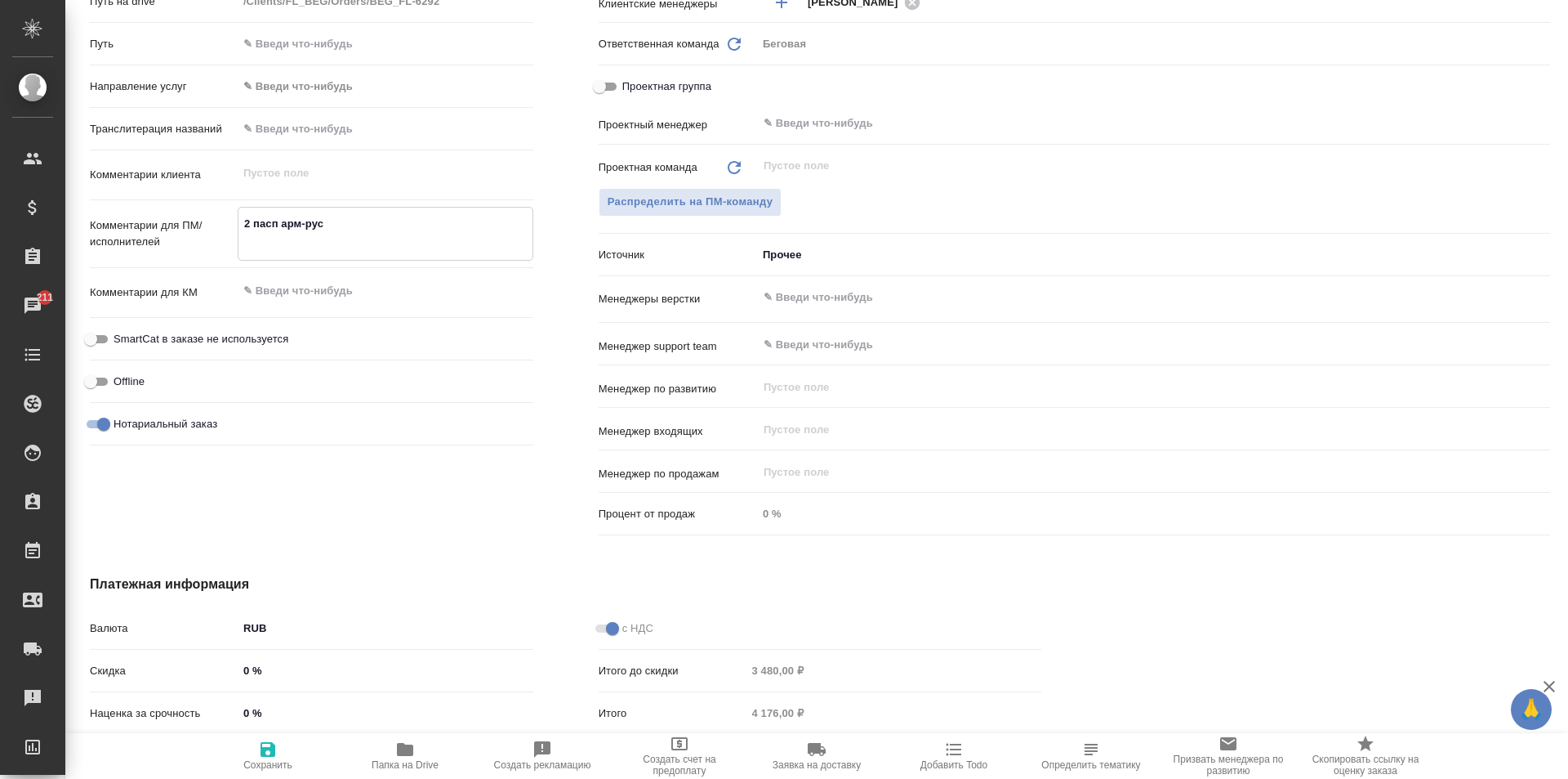
type textarea "2 пасп арм-рус п"
type textarea "x"
type textarea "2 пасп арм-рус па"
type textarea "x"
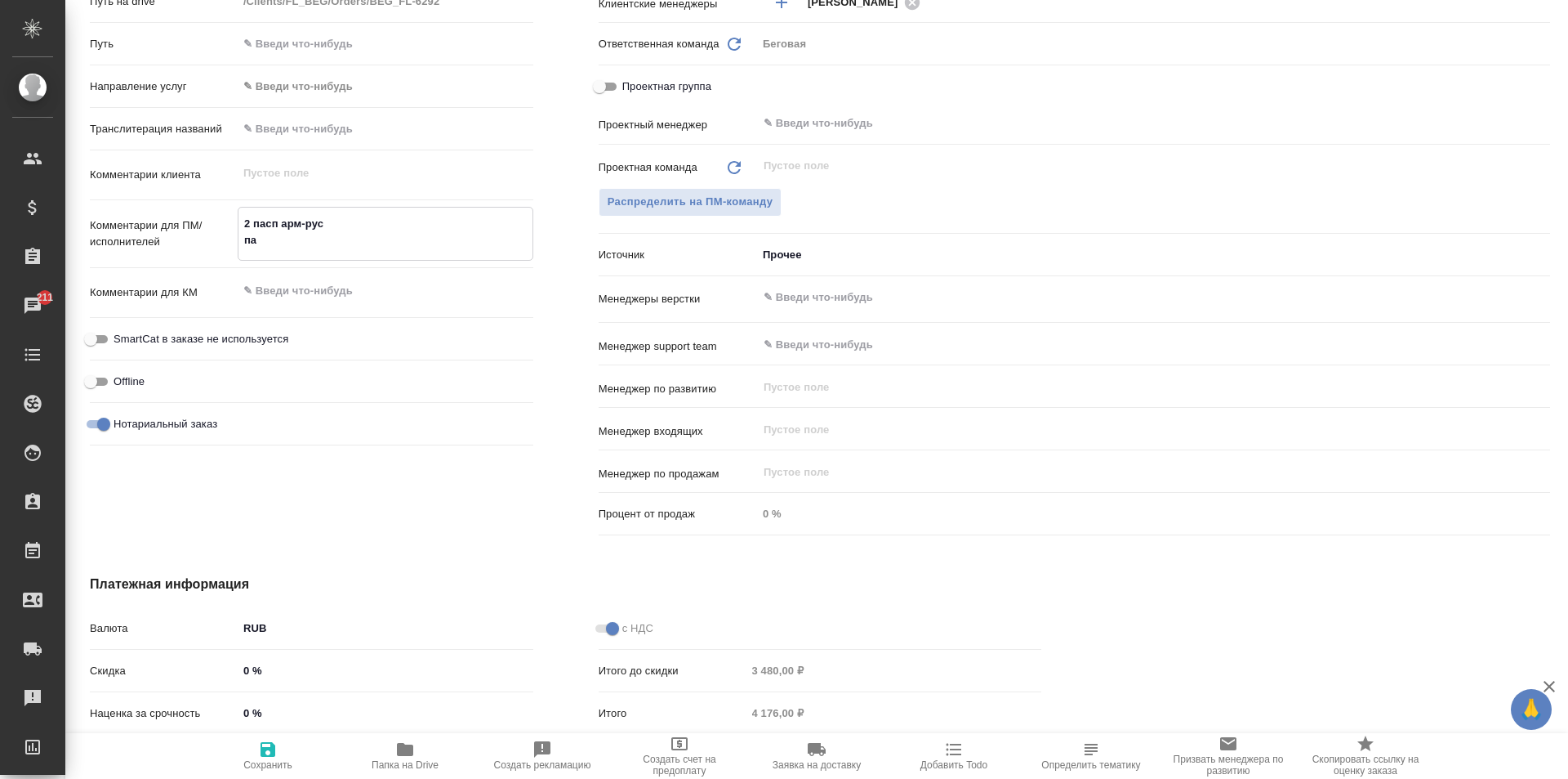
type textarea "2 пасп арм-рус пас"
type textarea "x"
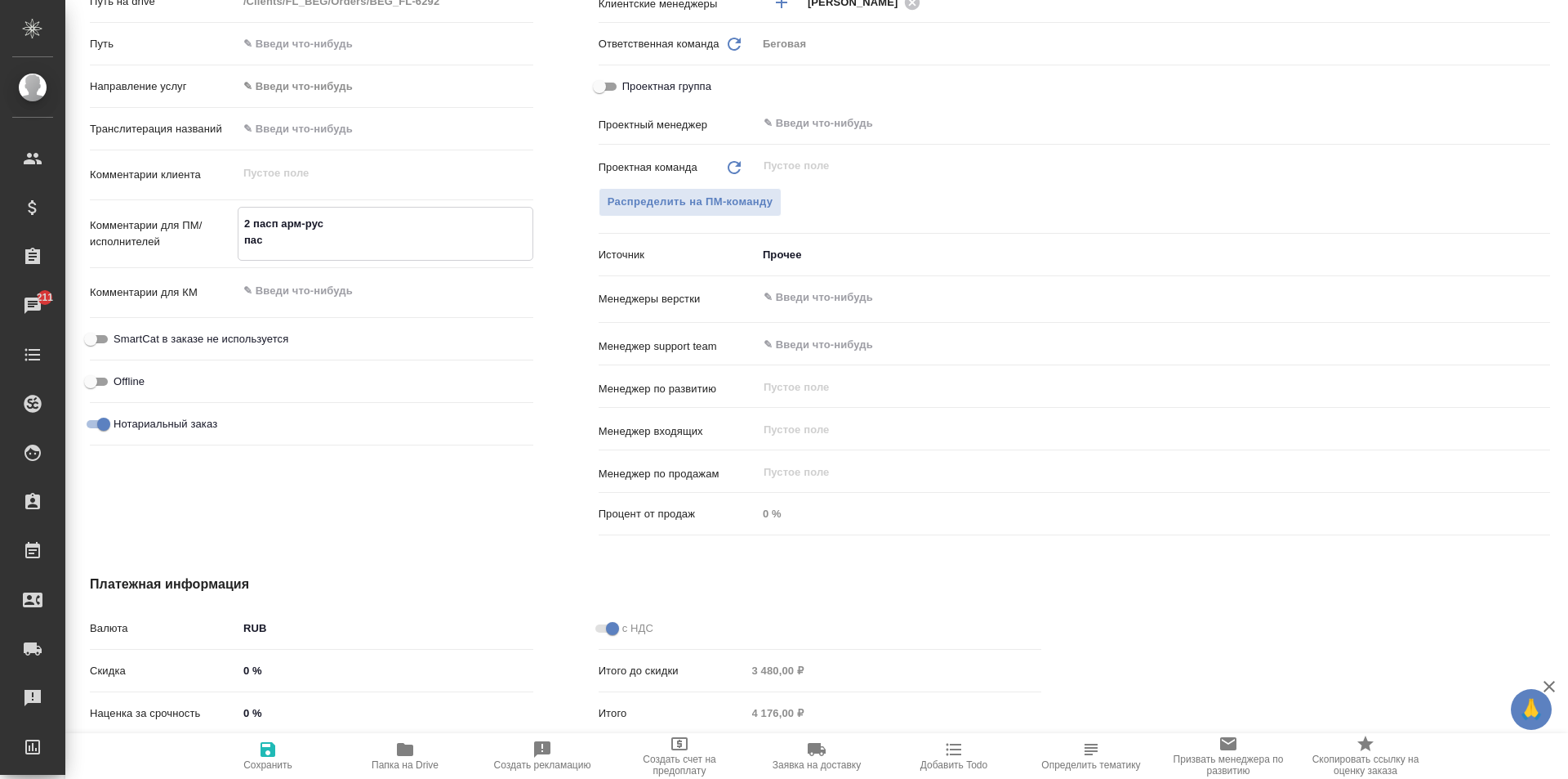
type textarea "2 пасп арм-рус пасп"
type textarea "x"
type textarea "2 пасп арм-рус пасп"
type textarea "x"
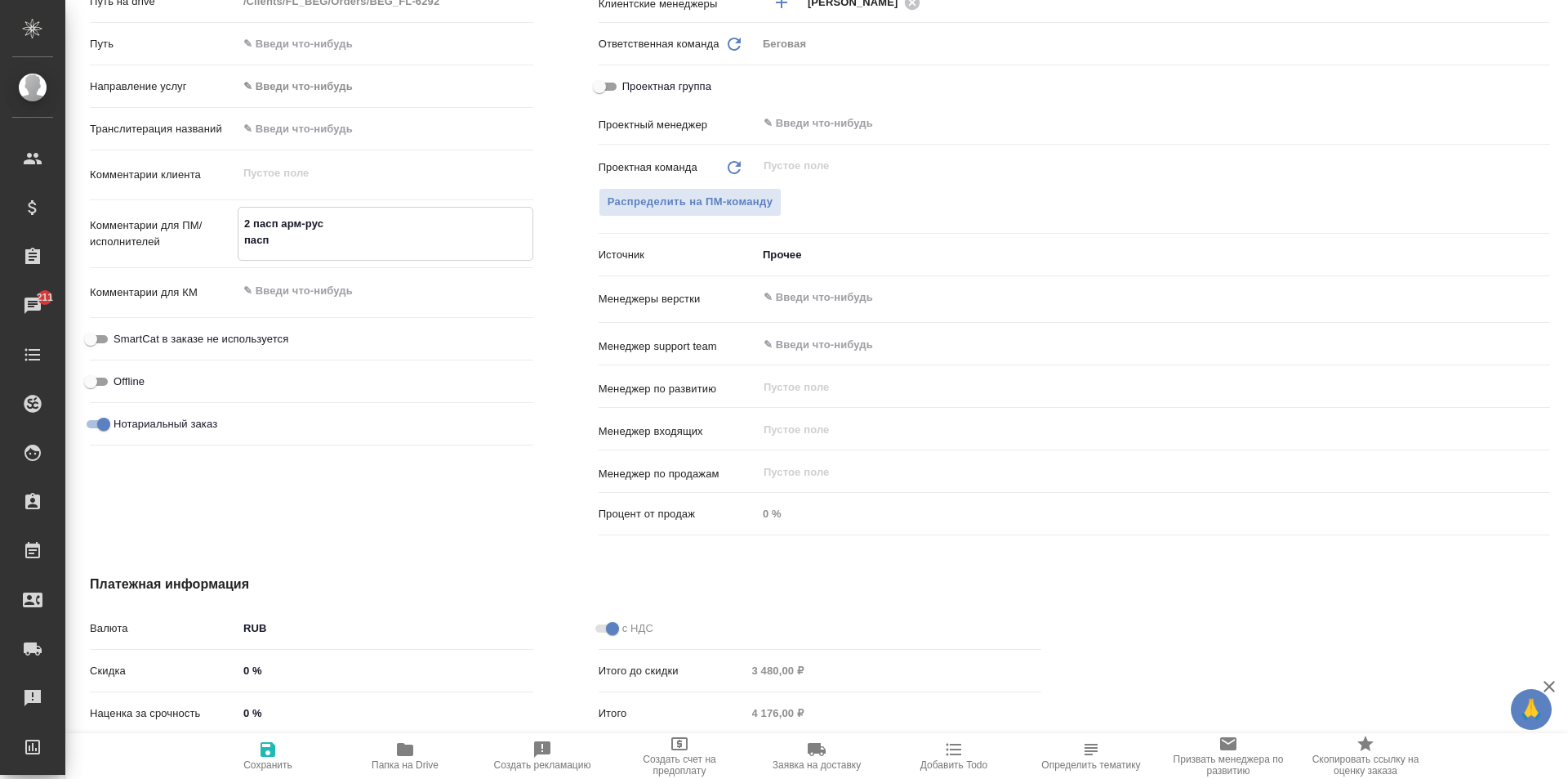
type textarea "x"
type textarea "2 пасп арм-рус пасп 2"
type textarea "x"
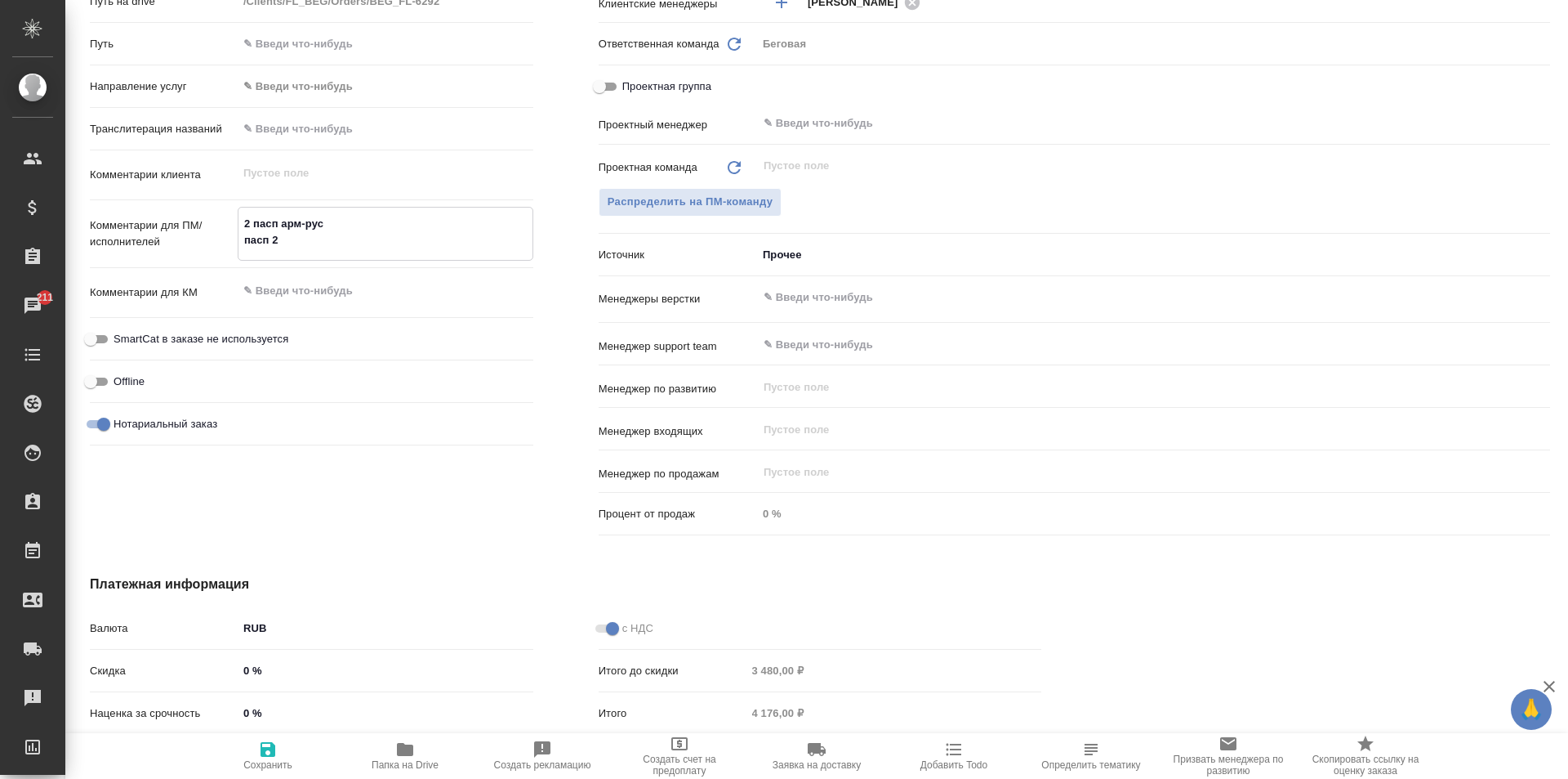
type textarea "x"
type textarea "2 пасп арм-рус пасп 2"
type textarea "x"
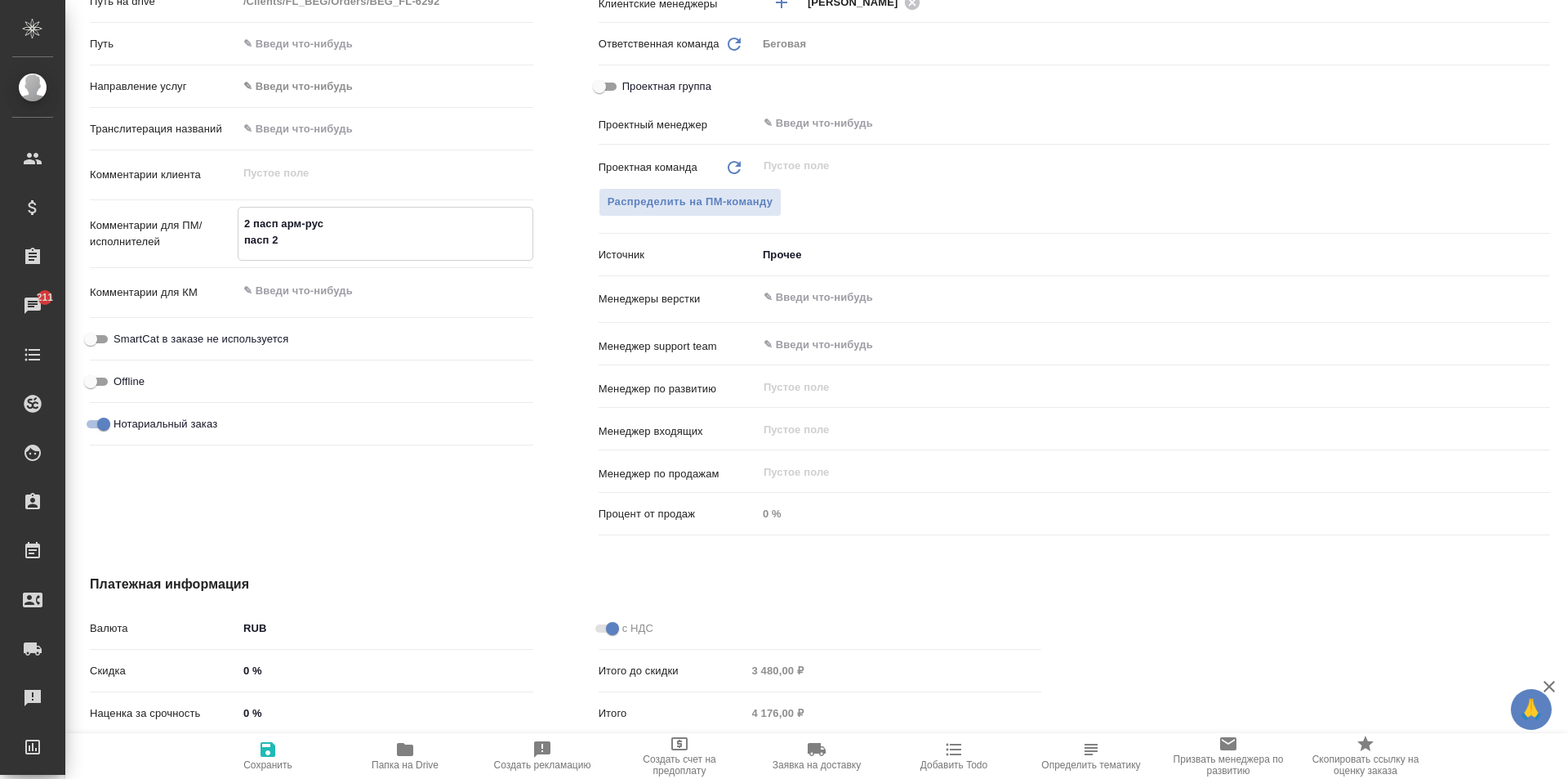
type textarea "2 пасп арм-рус пасп 2 м"
type textarea "x"
type textarea "2 пасп арм-рус пасп 2 ми"
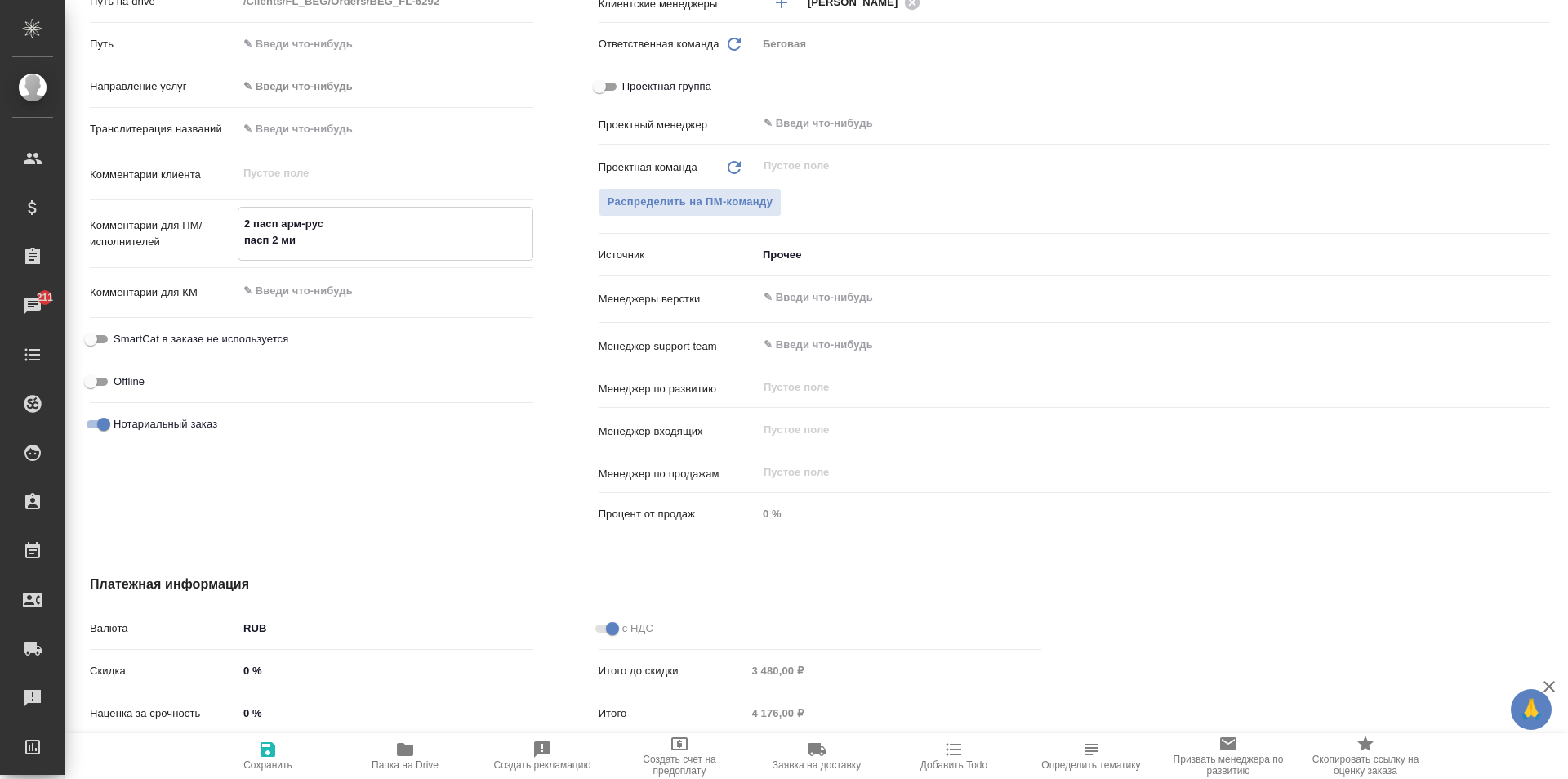
type textarea "x"
type textarea "2 пасп арм-рус пасп 2 миг"
type textarea "x"
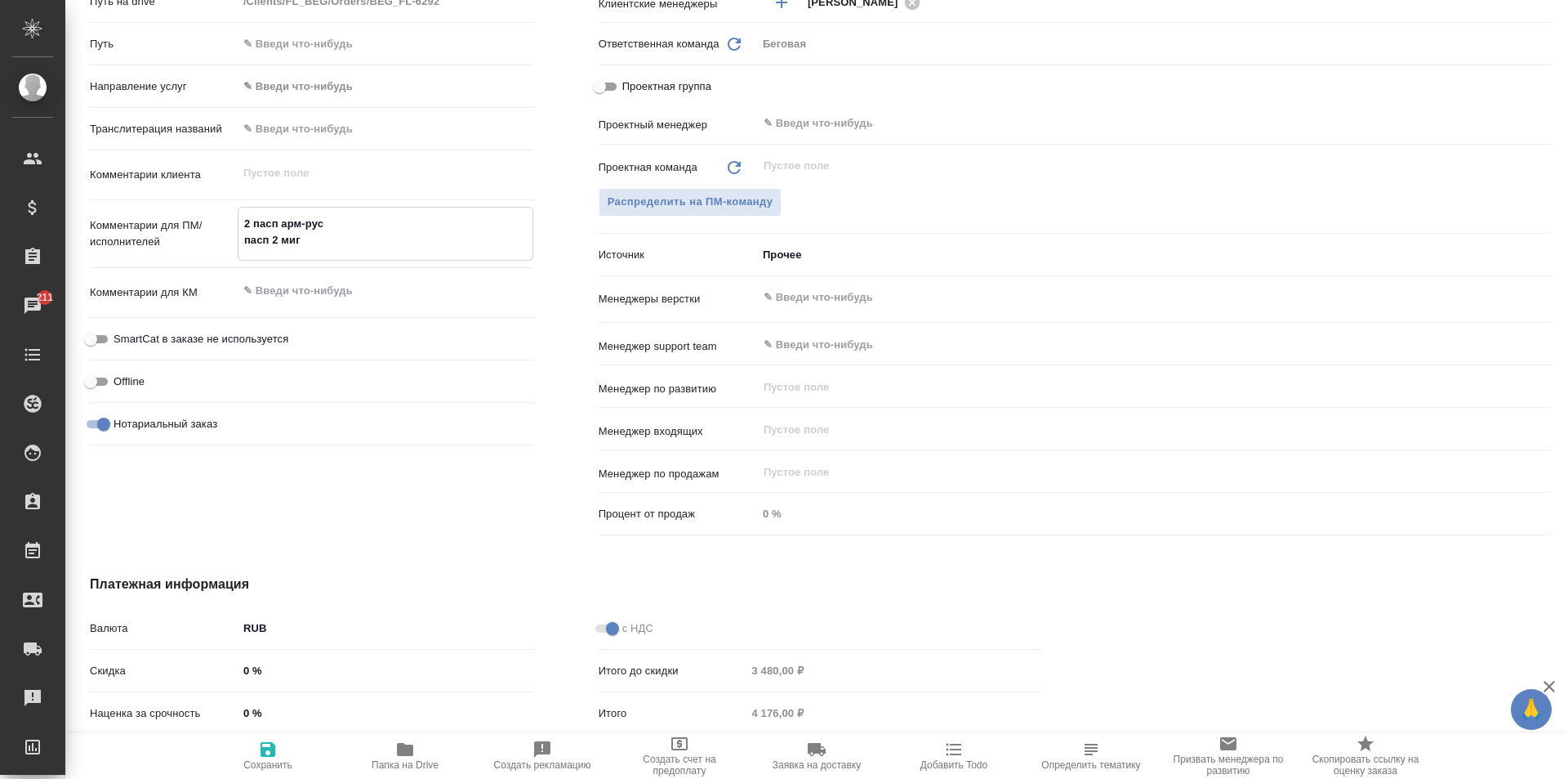
type textarea "x"
type textarea "2 пасп арм-рус пасп 2 мигр"
type textarea "x"
type textarea "2 пасп арм-рус пасп 2 мигра"
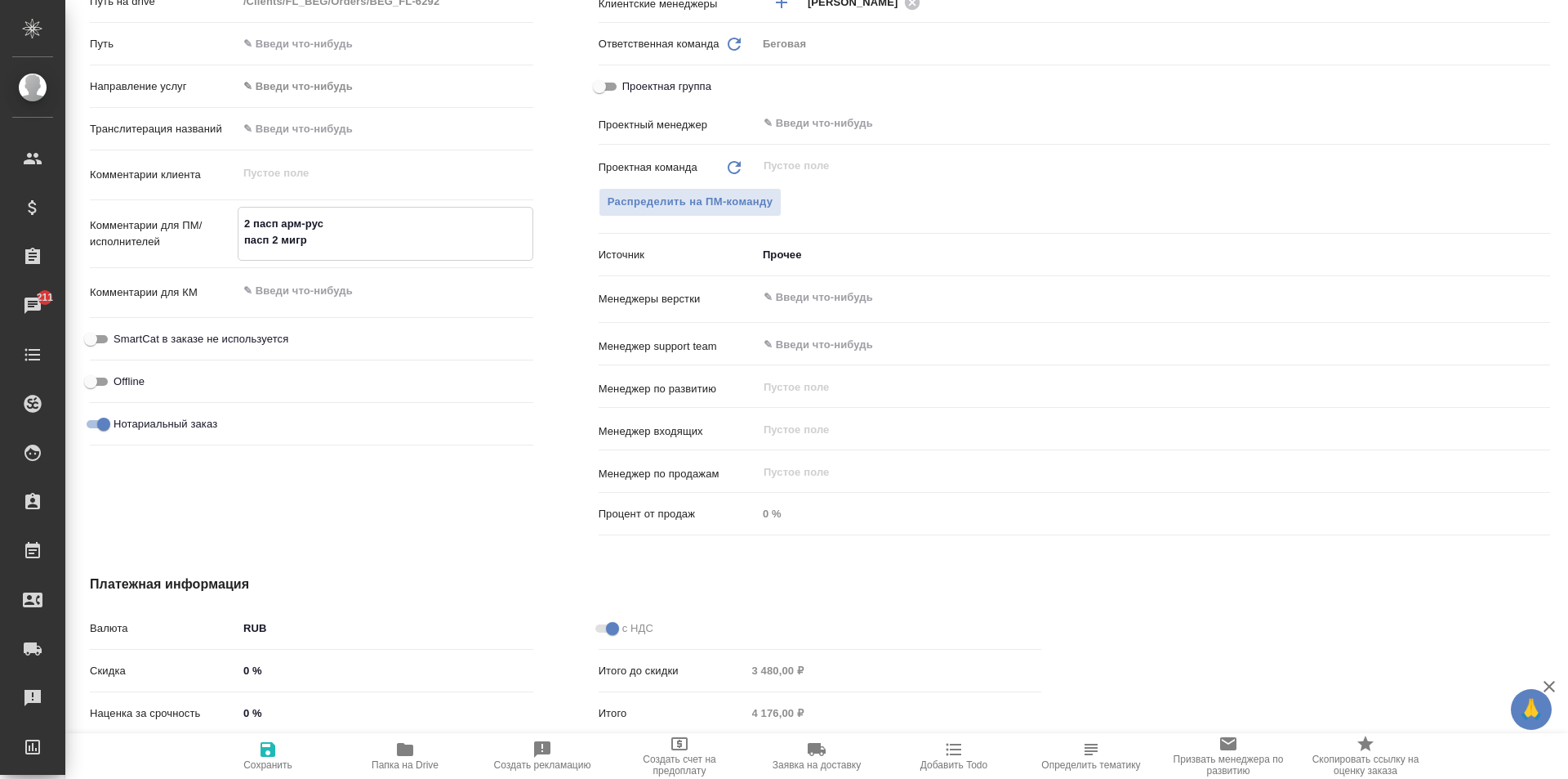
type textarea "x"
type textarea "2 пасп арм-рус пасп 2 миграц"
type textarea "x"
type textarea "2 пасп арм-рус пасп 2 миграци"
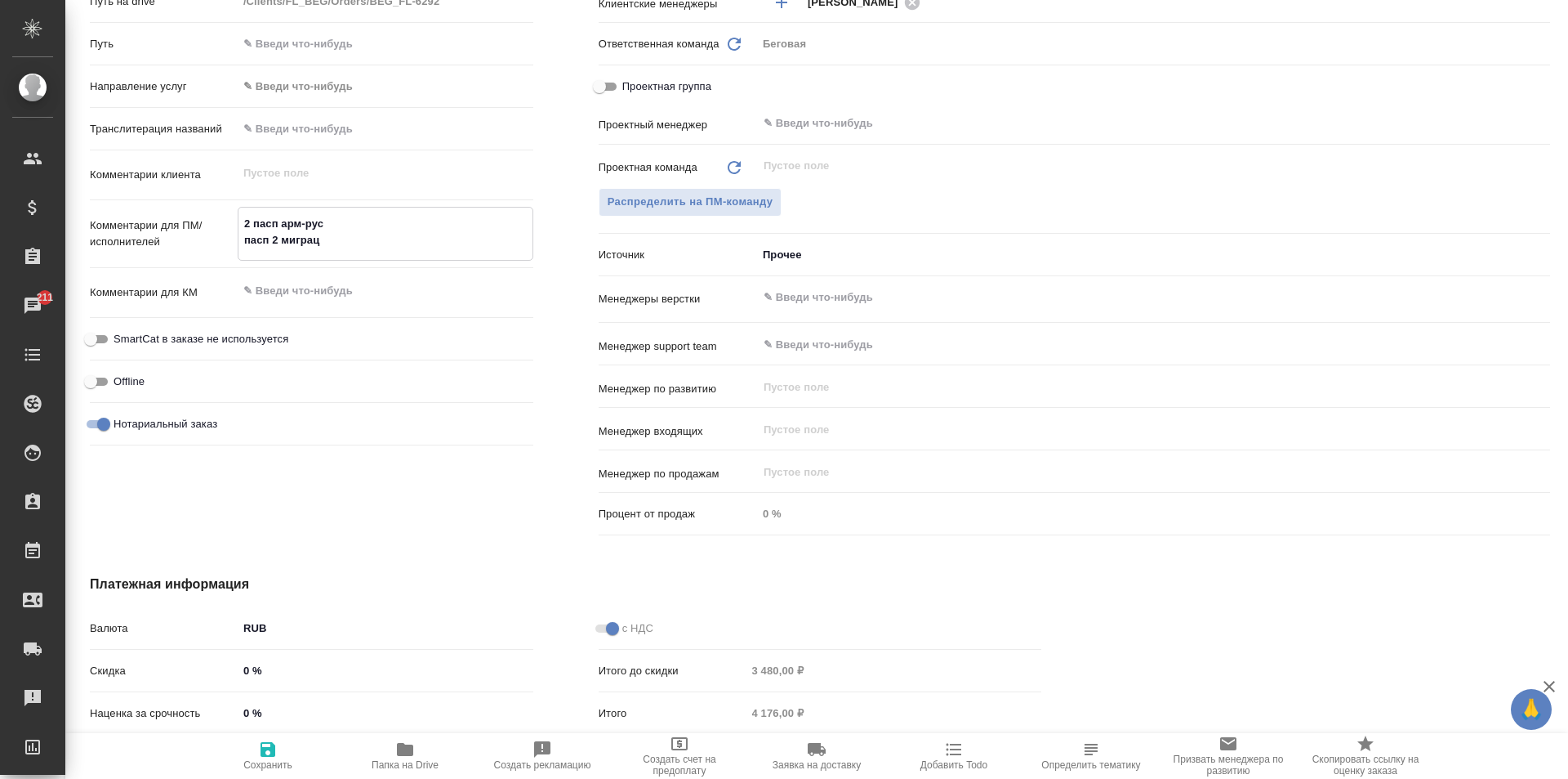
type textarea "x"
type textarea "2 пасп арм-рус пасп 2 миграцио"
type textarea "x"
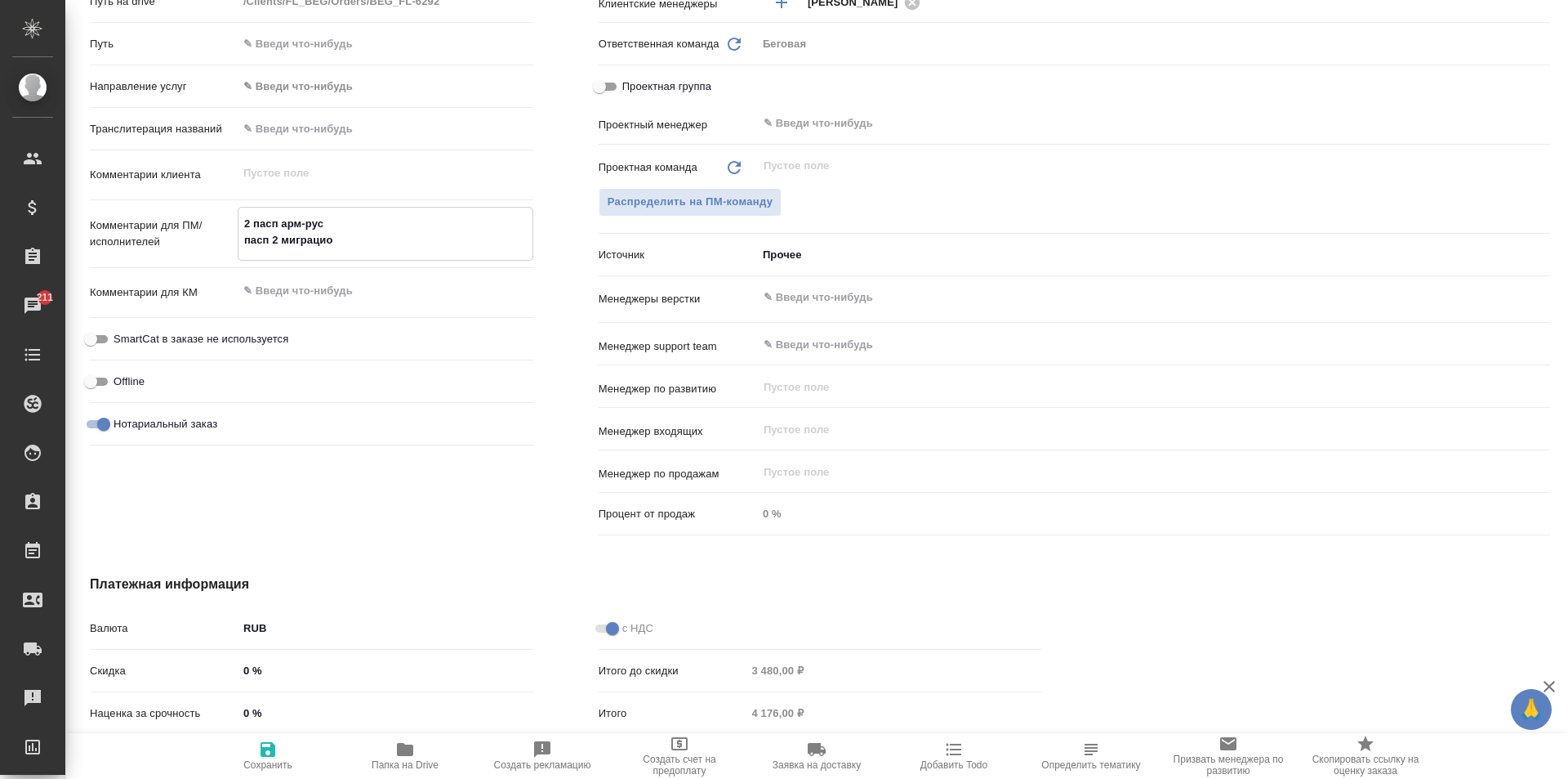
type textarea "x"
type textarea "2 пасп арм-рус пасп 2 миграцион"
type textarea "x"
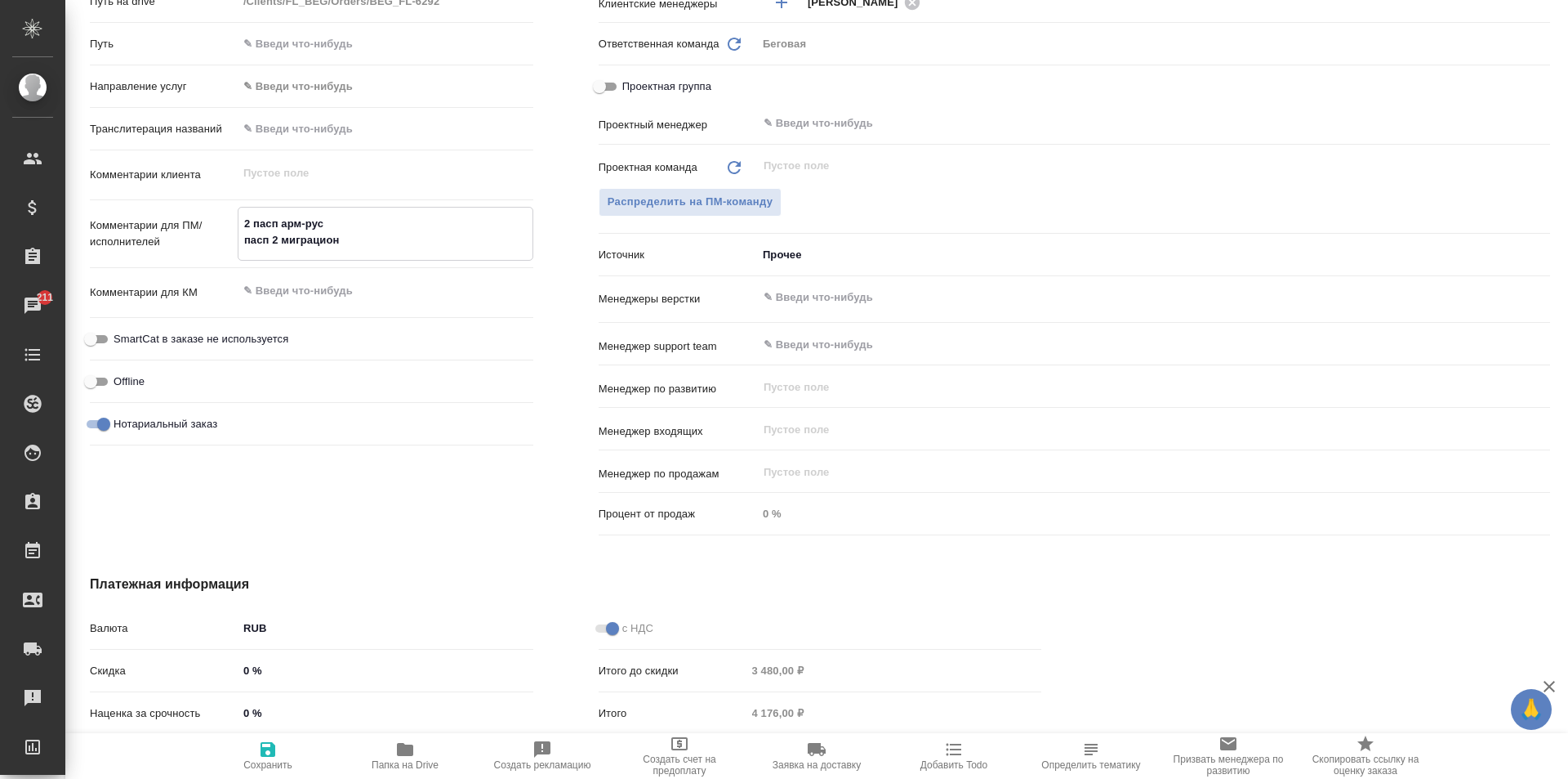
type textarea "2 пасп арм-рус пасп 2 миграционк"
type textarea "x"
type textarea "2 пасп арм-рус пасп 2 миграционки"
type textarea "x"
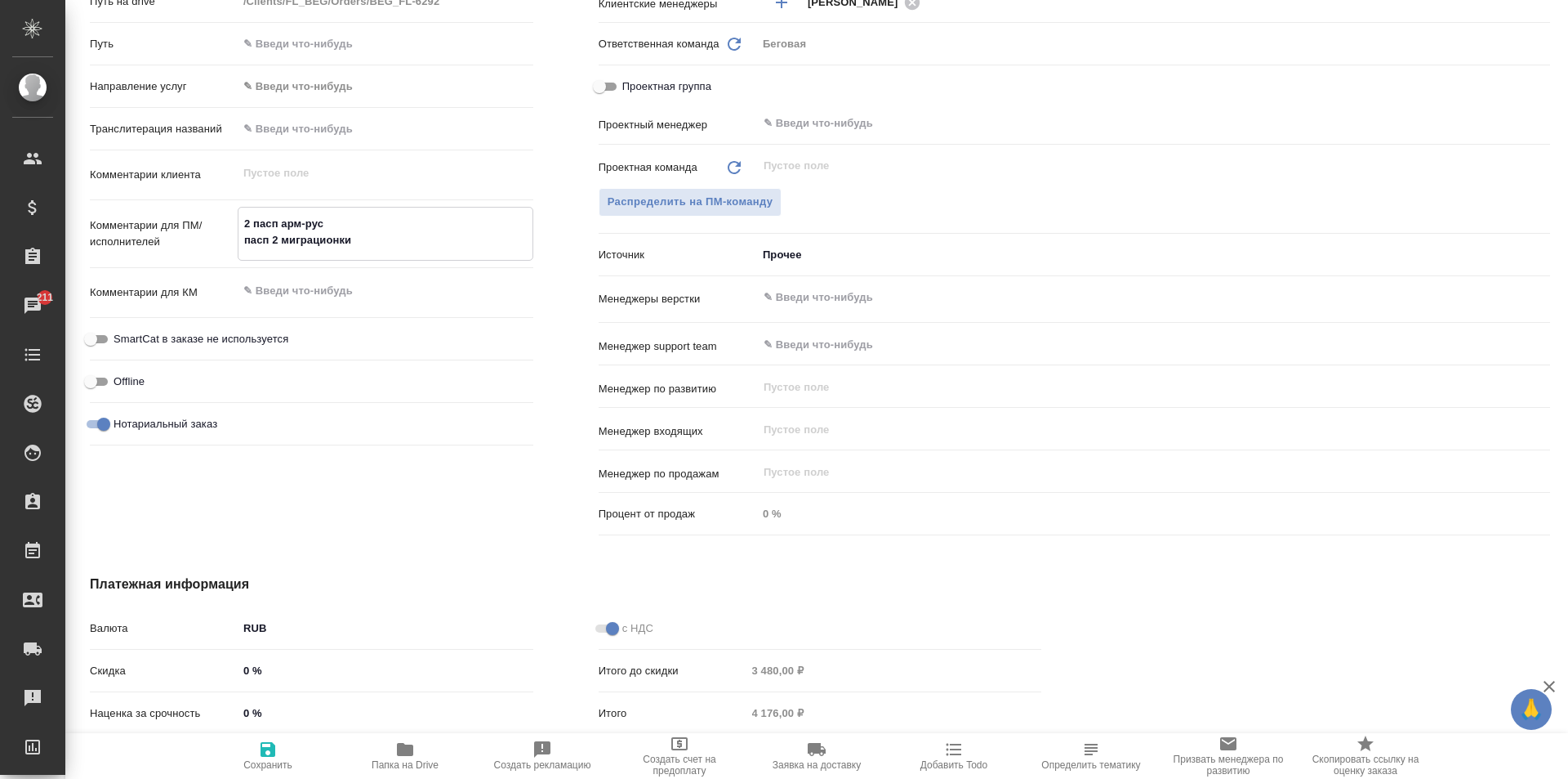
type textarea "2 пасп арм-рус пасп 2 миграционки"
type textarea "x"
type textarea "2 пасп арм-рус пасп 2 миграционки обои"
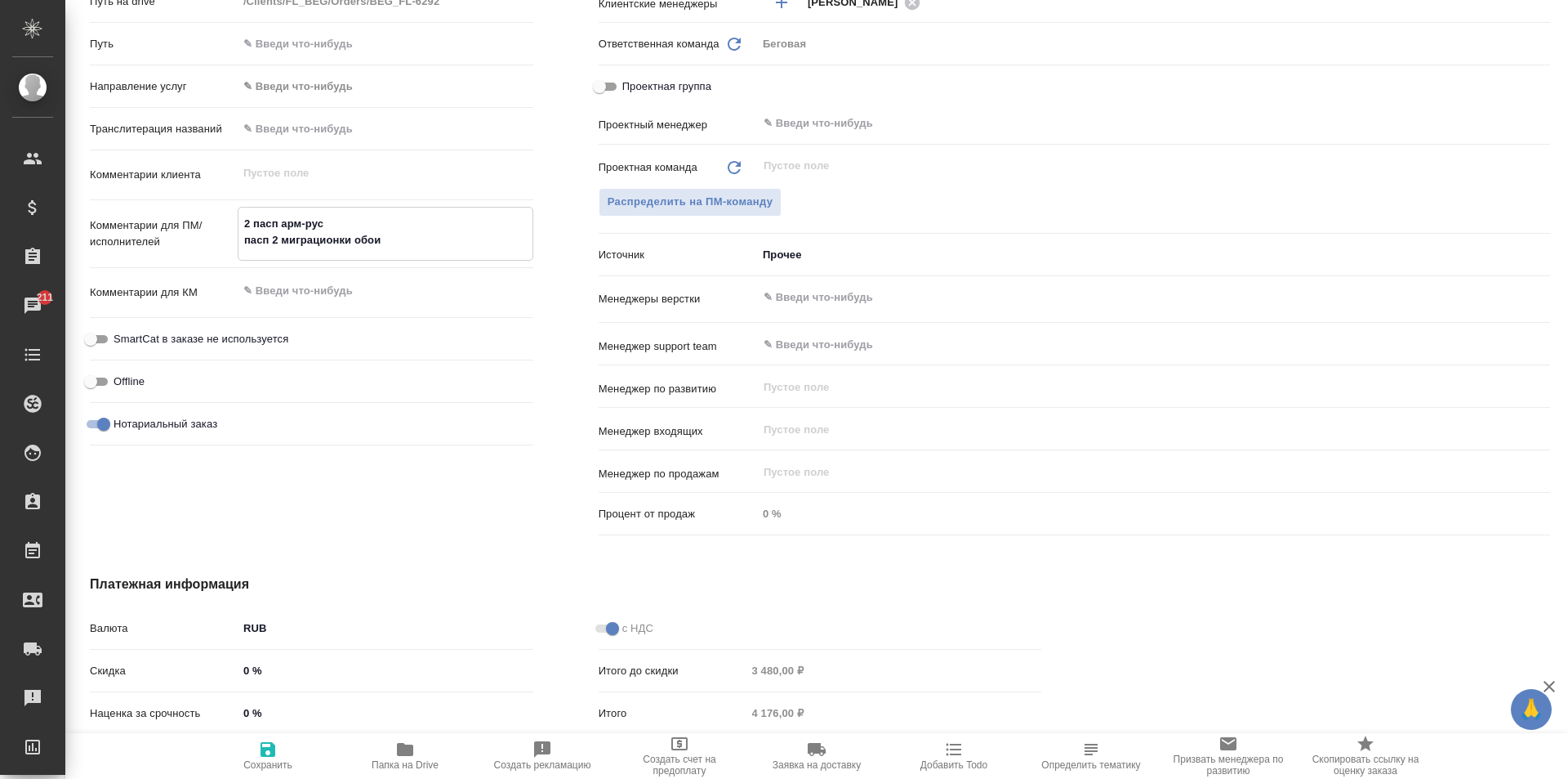
type textarea "x"
type textarea "2 пасп арм-рус пасп 2 миграционки обоих"
type textarea "x"
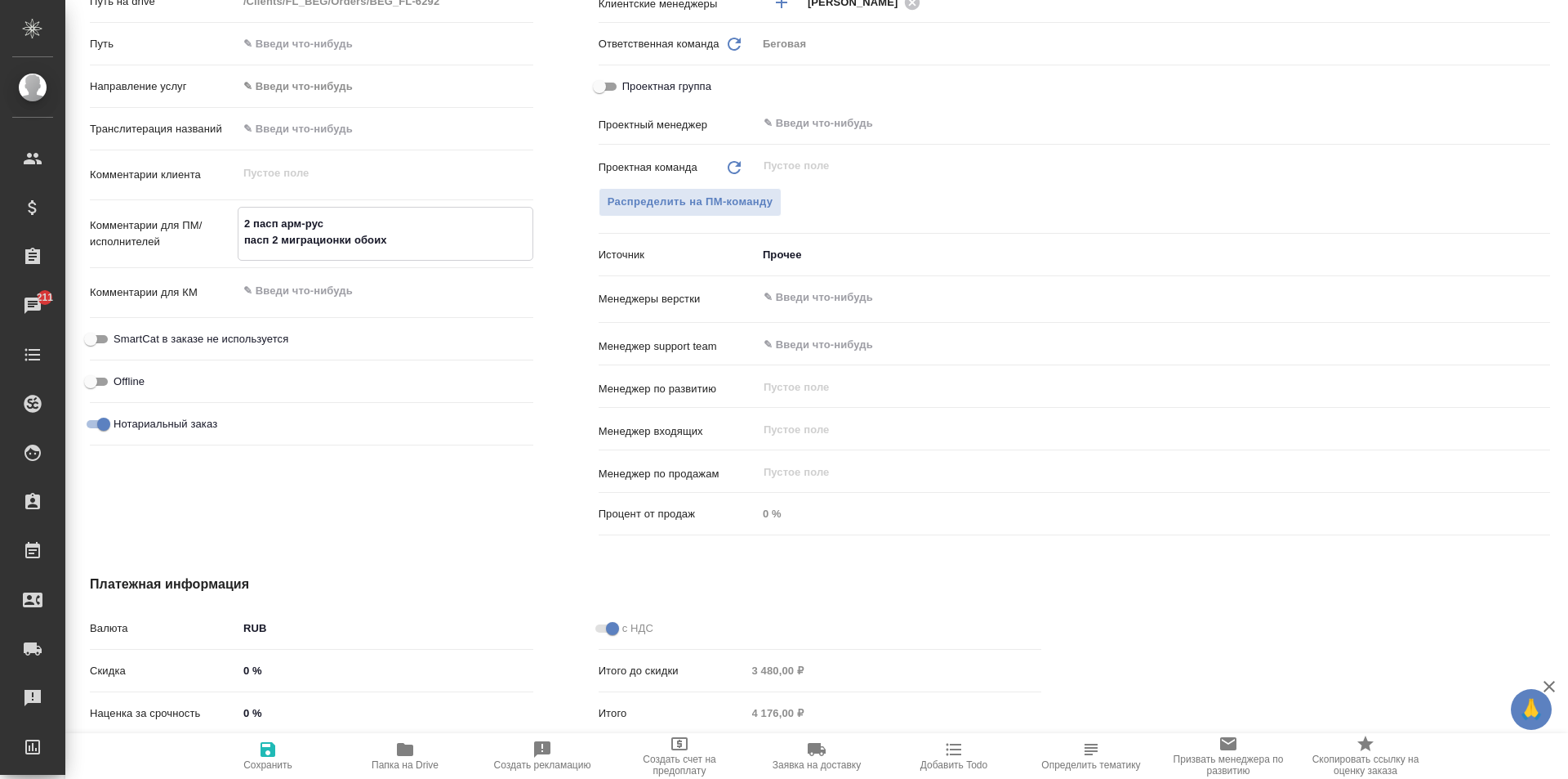
type textarea "x"
type textarea "2 пасп арм-рус пасп 2 миграционки обоих"
type textarea "x"
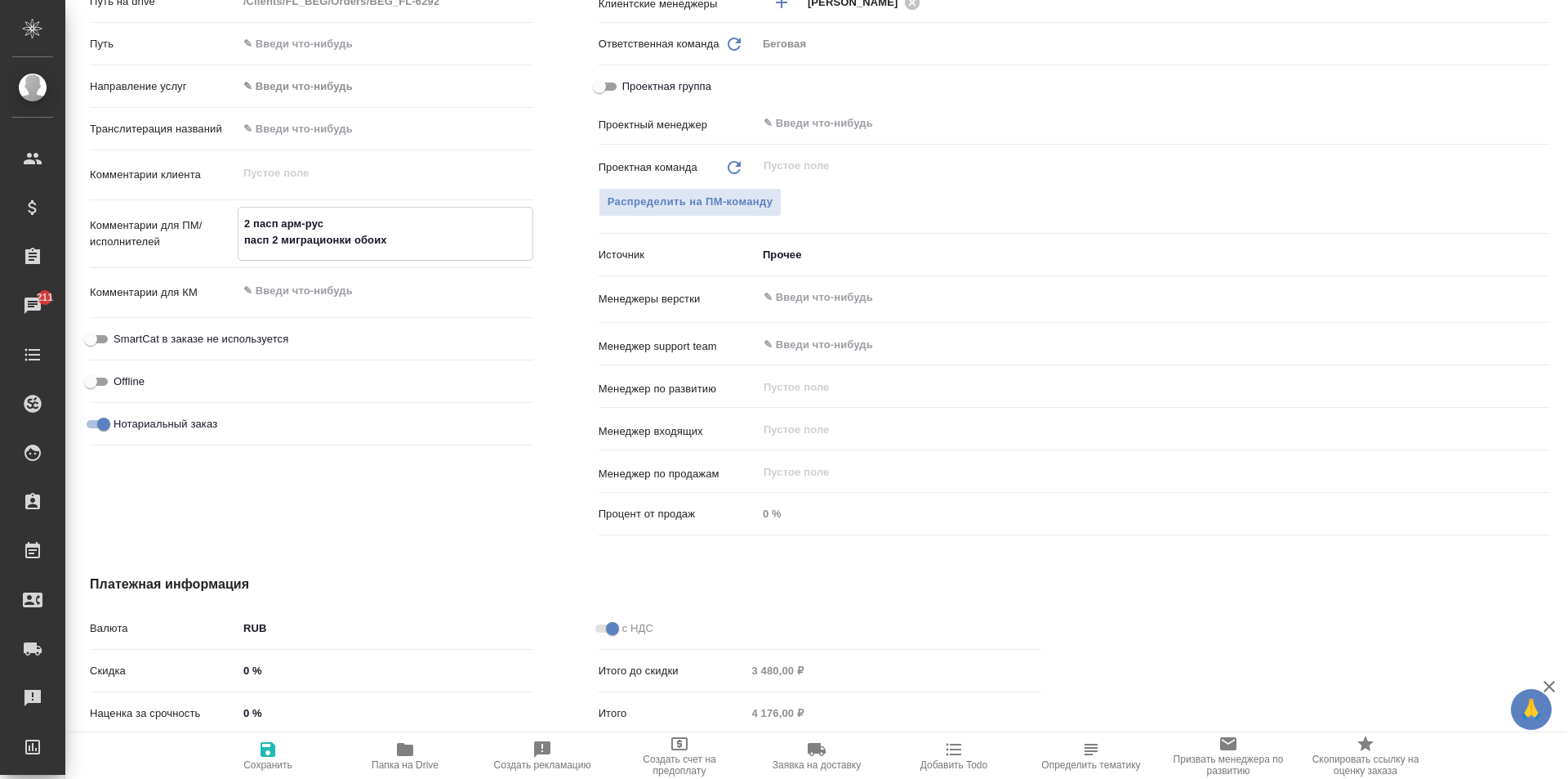
type textarea "x"
type textarea "2 пасп арм-рус пасп 2 миграционки обоих п"
type textarea "x"
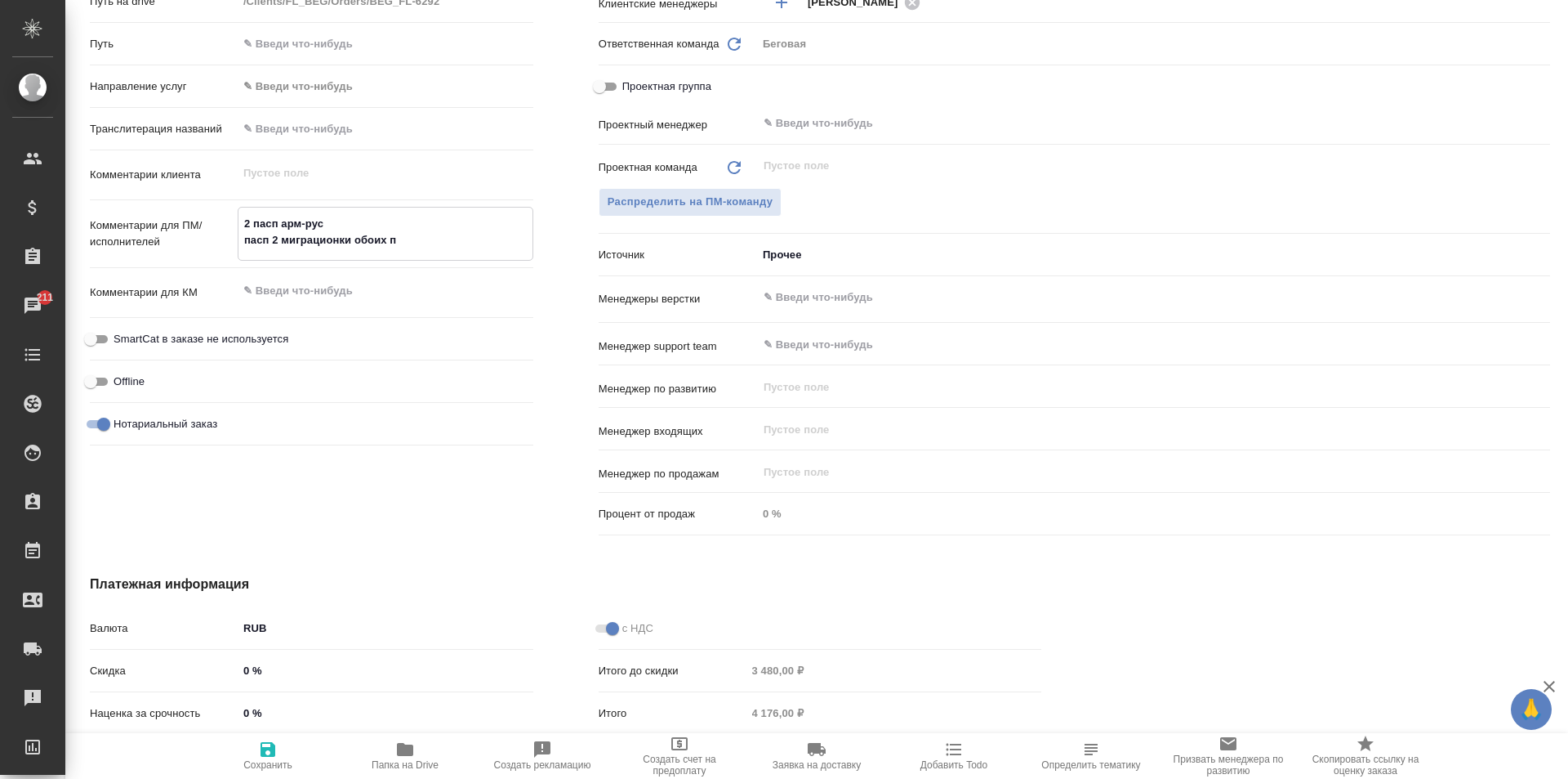
type textarea "x"
type textarea "2 пасп арм-рус пасп 2 миграционки обоих па"
type textarea "x"
type textarea "2 пасп арм-рус пасп 2 миграционки обоих пасп"
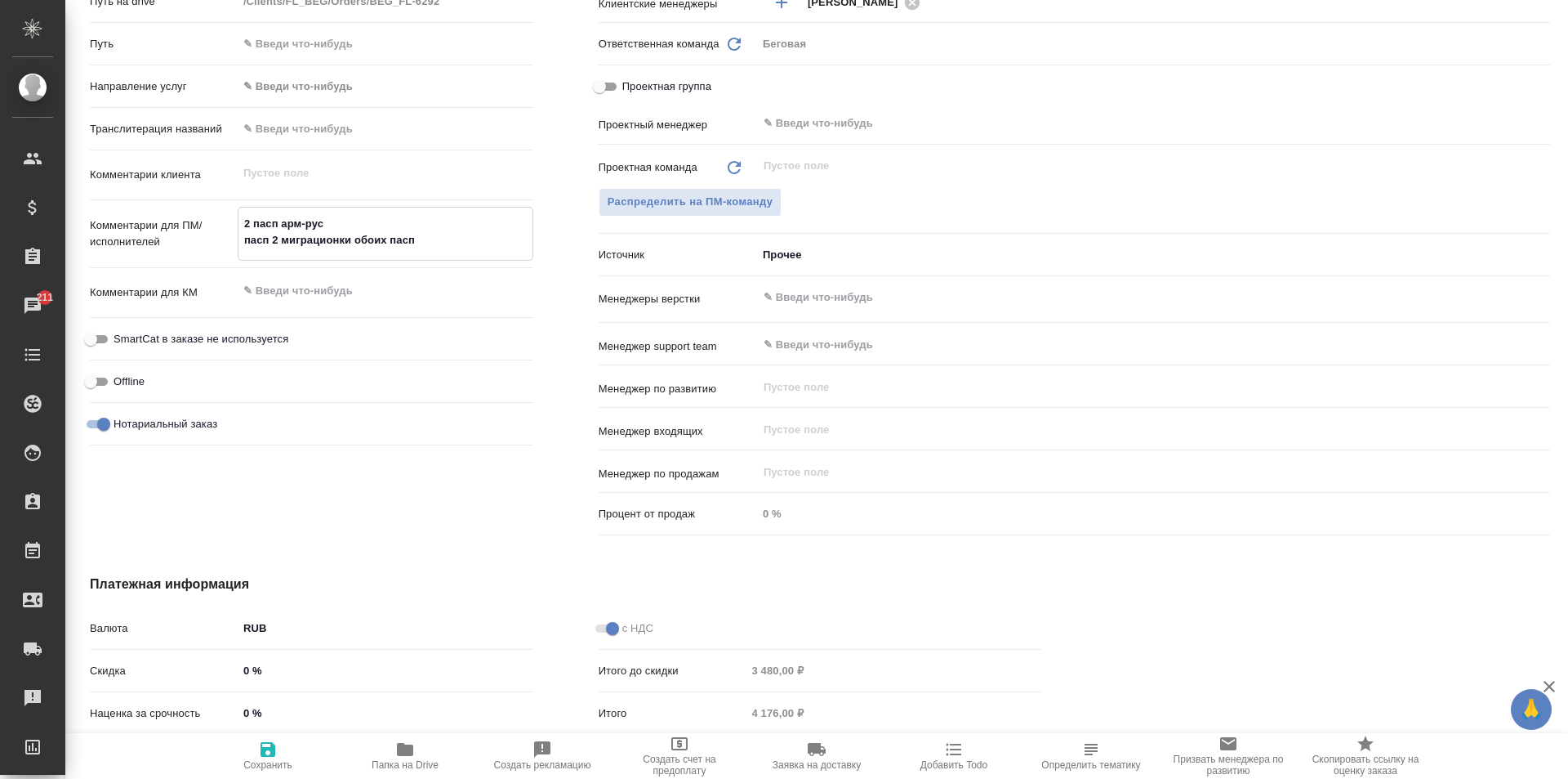
type textarea "x"
type textarea "2 пасп арм-рус пасп 2 миграционки обоих паспо"
type textarea "x"
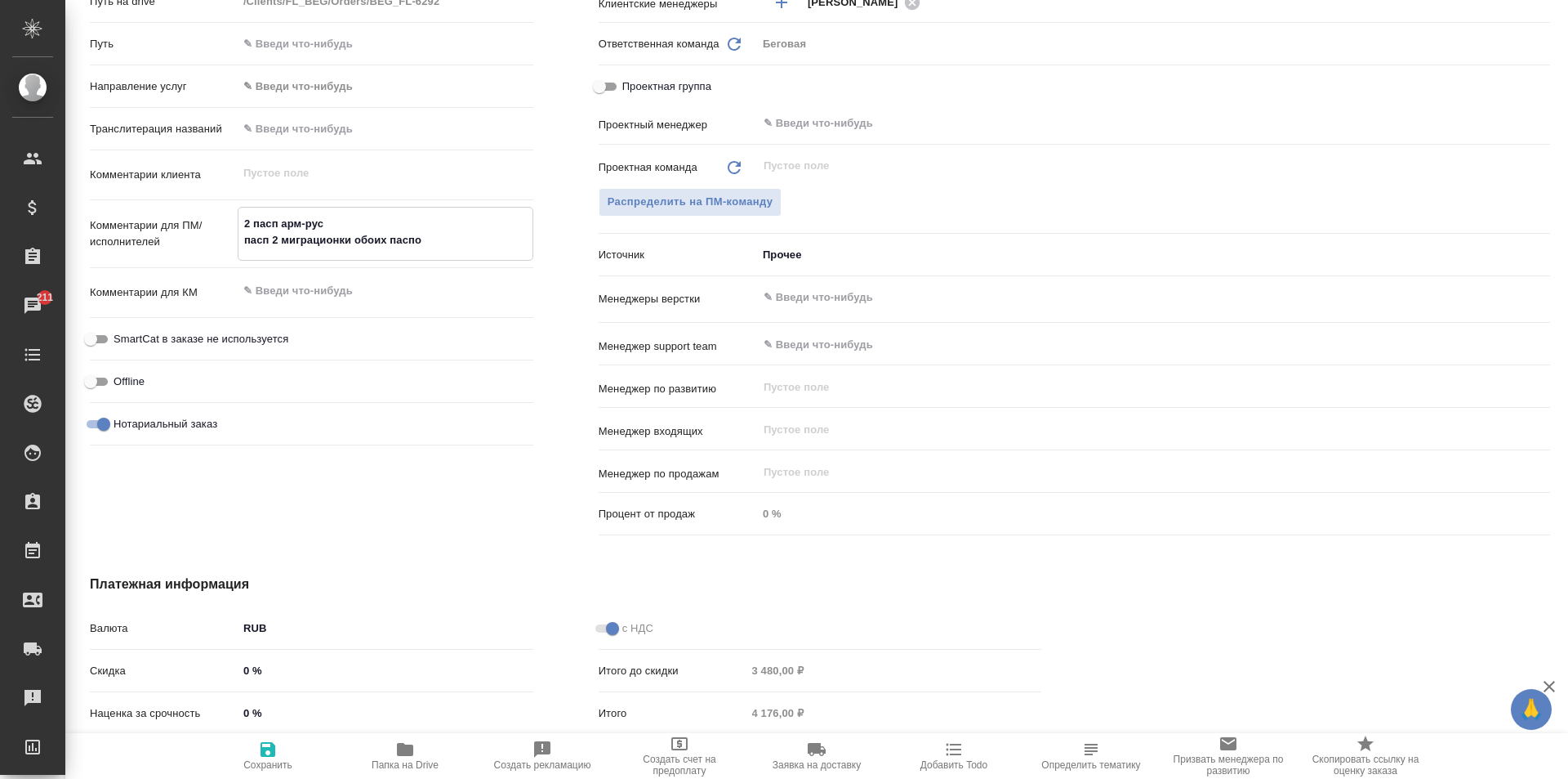
type textarea "x"
type textarea "2 пасп арм-рус пасп 2 миграционки обоих паспор"
type textarea "x"
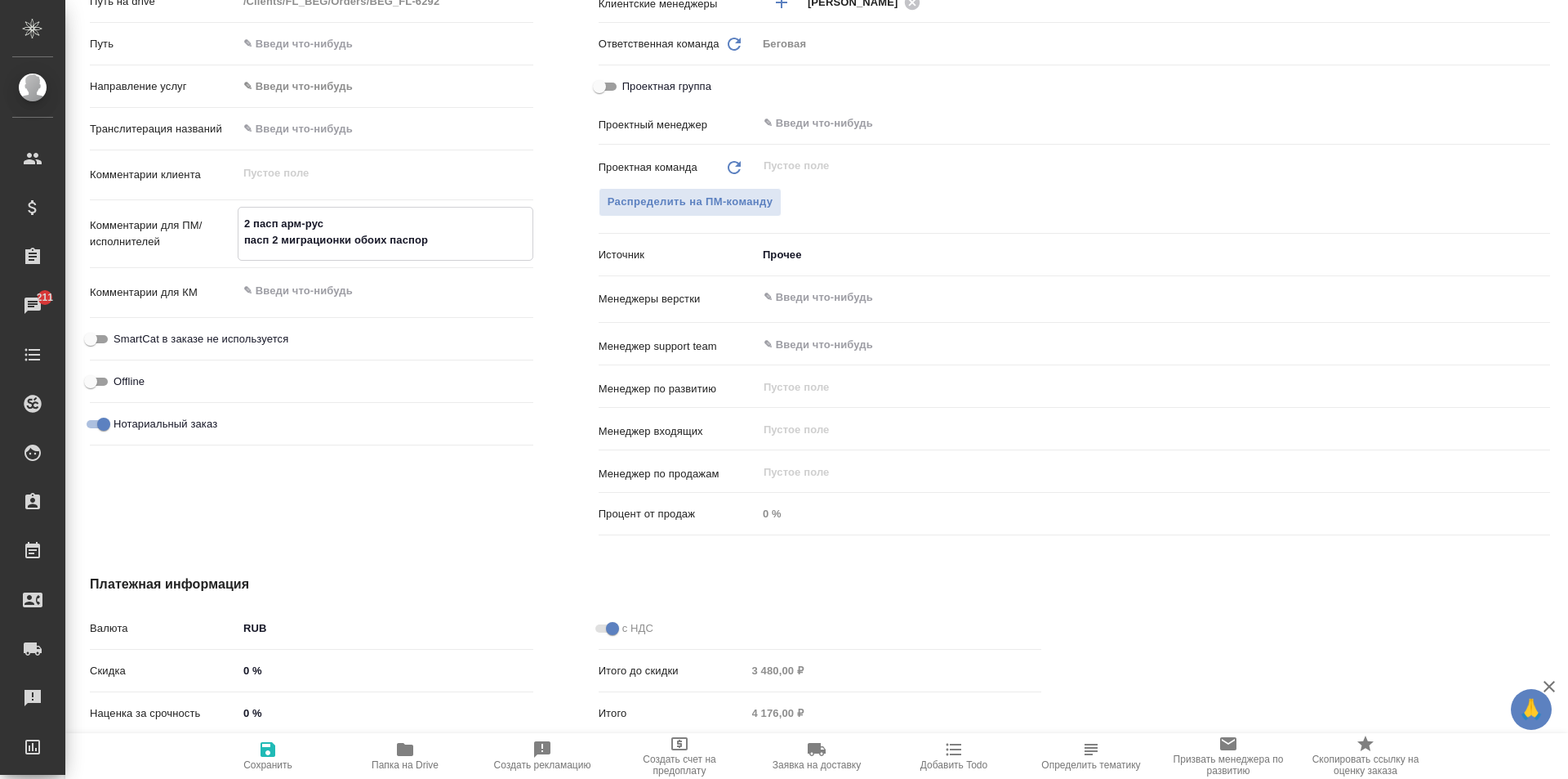
type textarea "x"
type textarea "2 пасп арм-рус пасп 2 миграционки обоих паспорт"
type textarea "x"
click at [244, 247] on textarea "2 пасп арм-рус пасп 2 миграционки обоих паспортов" at bounding box center [386, 232] width 294 height 44
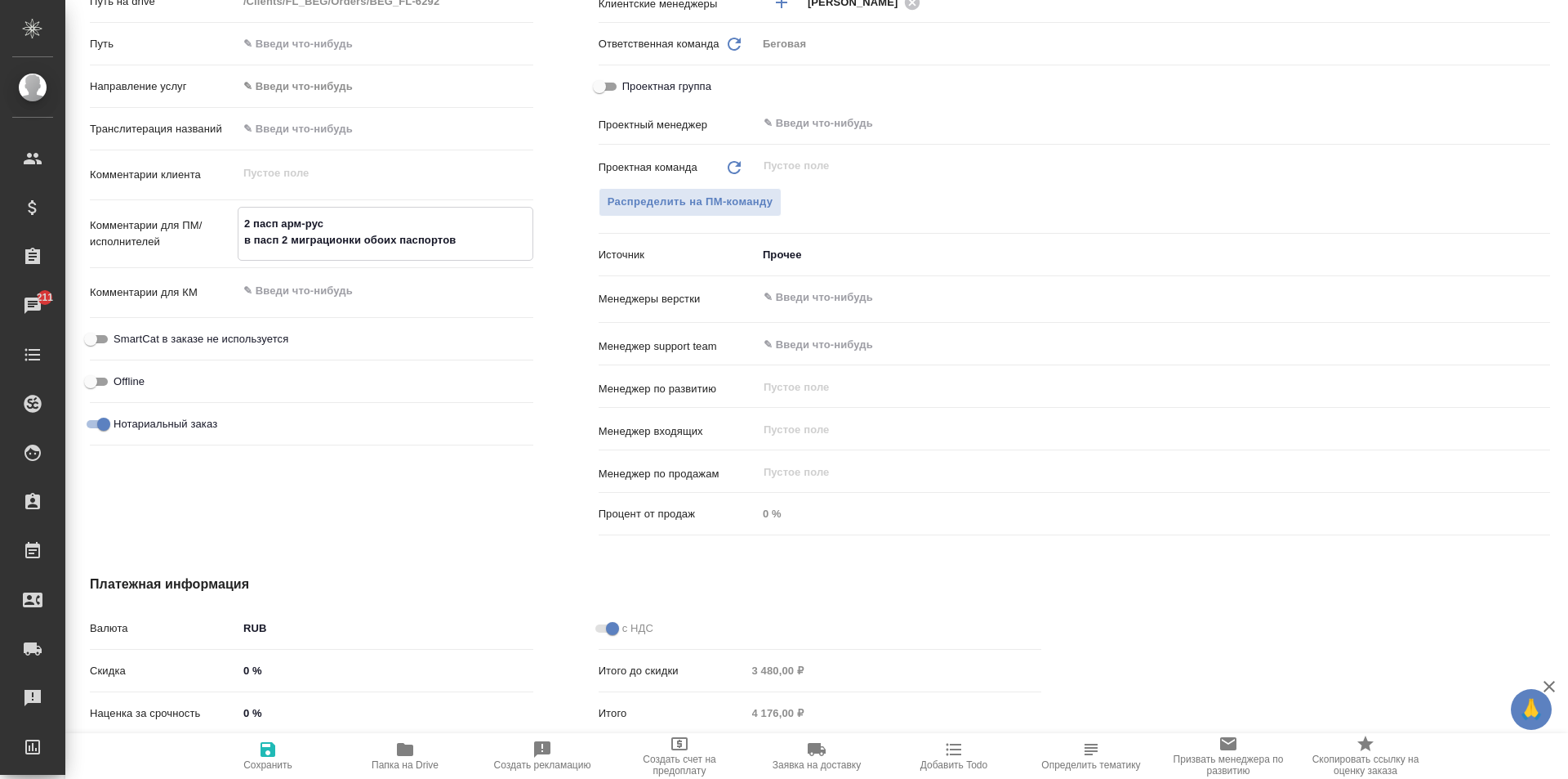
click at [353, 215] on textarea "2 пасп арм-рус в пасп 2 миграционки обоих паспортов" at bounding box center [386, 232] width 294 height 44
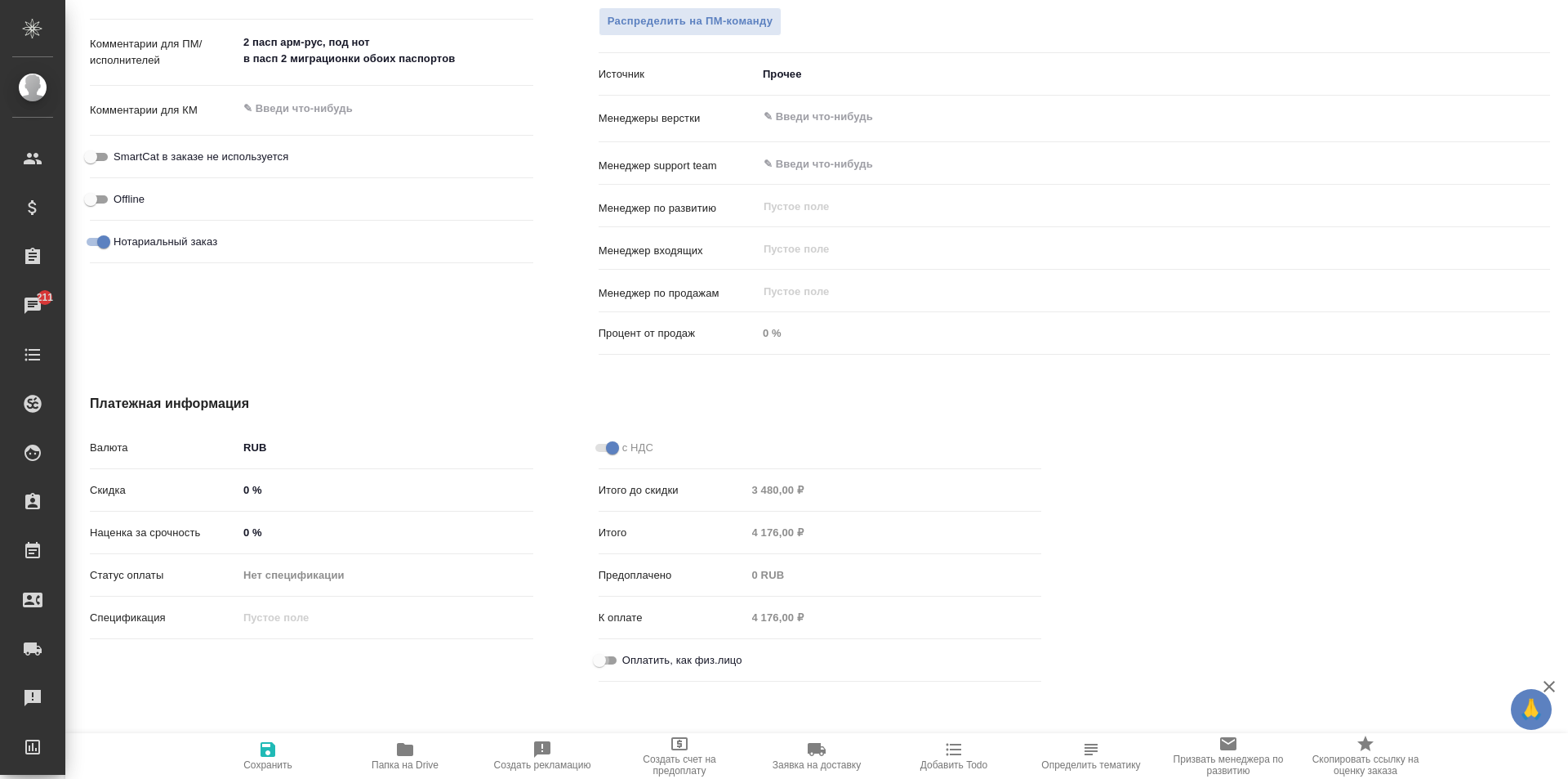
click at [605, 668] on input "Оплатить, как физ.лицо" at bounding box center [600, 660] width 59 height 20
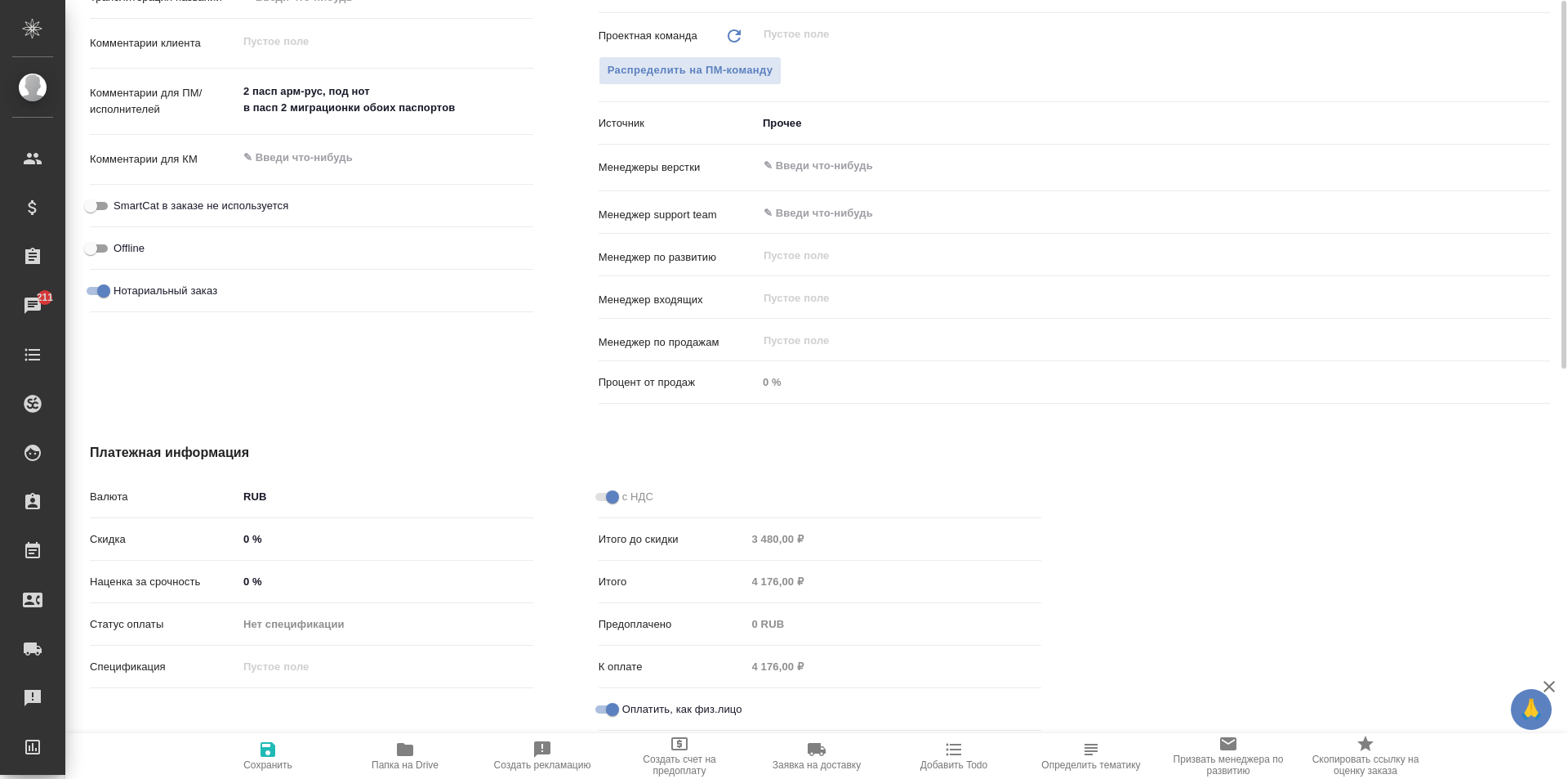
scroll to position [508, 0]
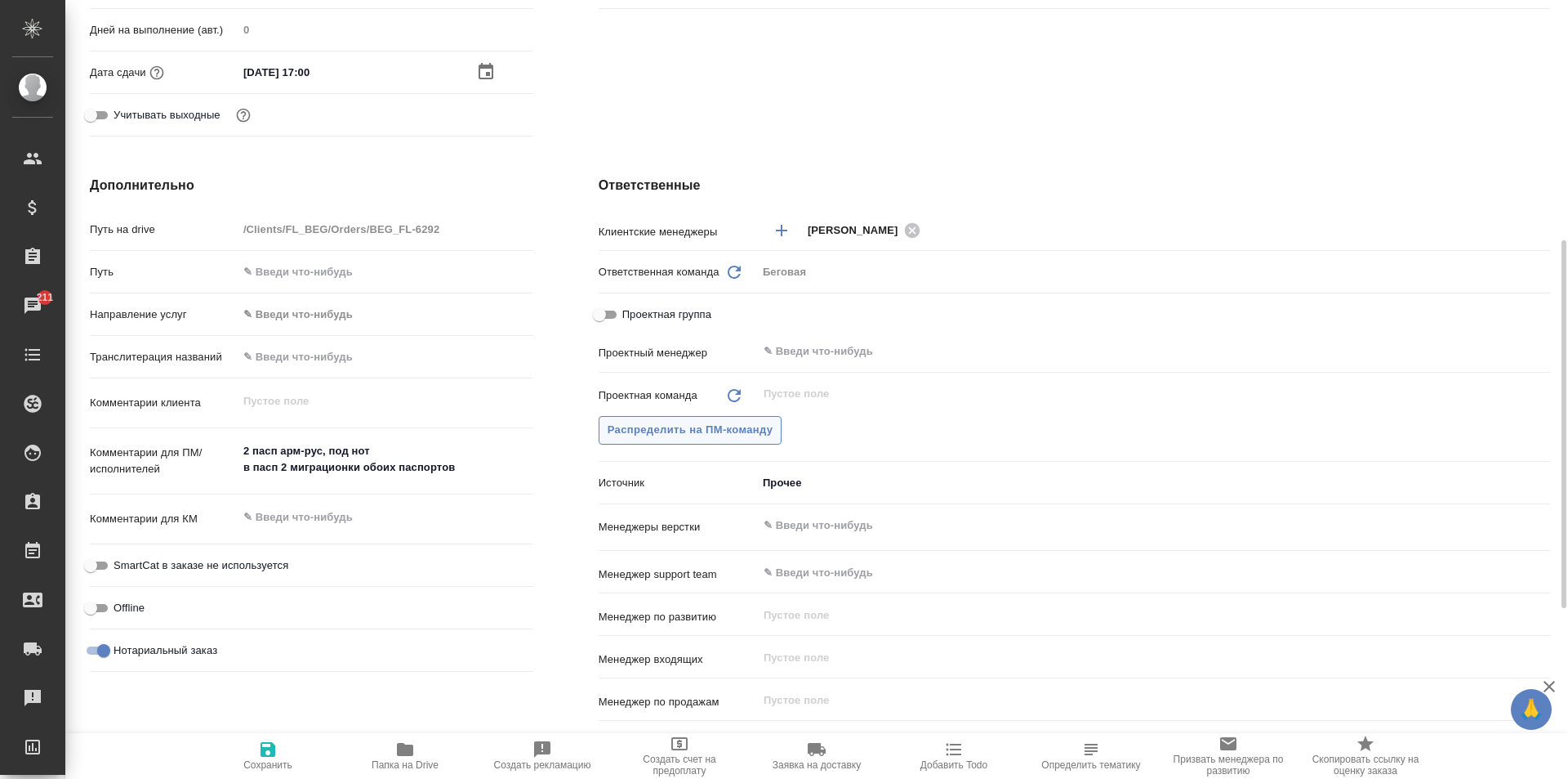
click at [670, 437] on span "Распределить на ПМ-команду" at bounding box center [690, 429] width 166 height 19
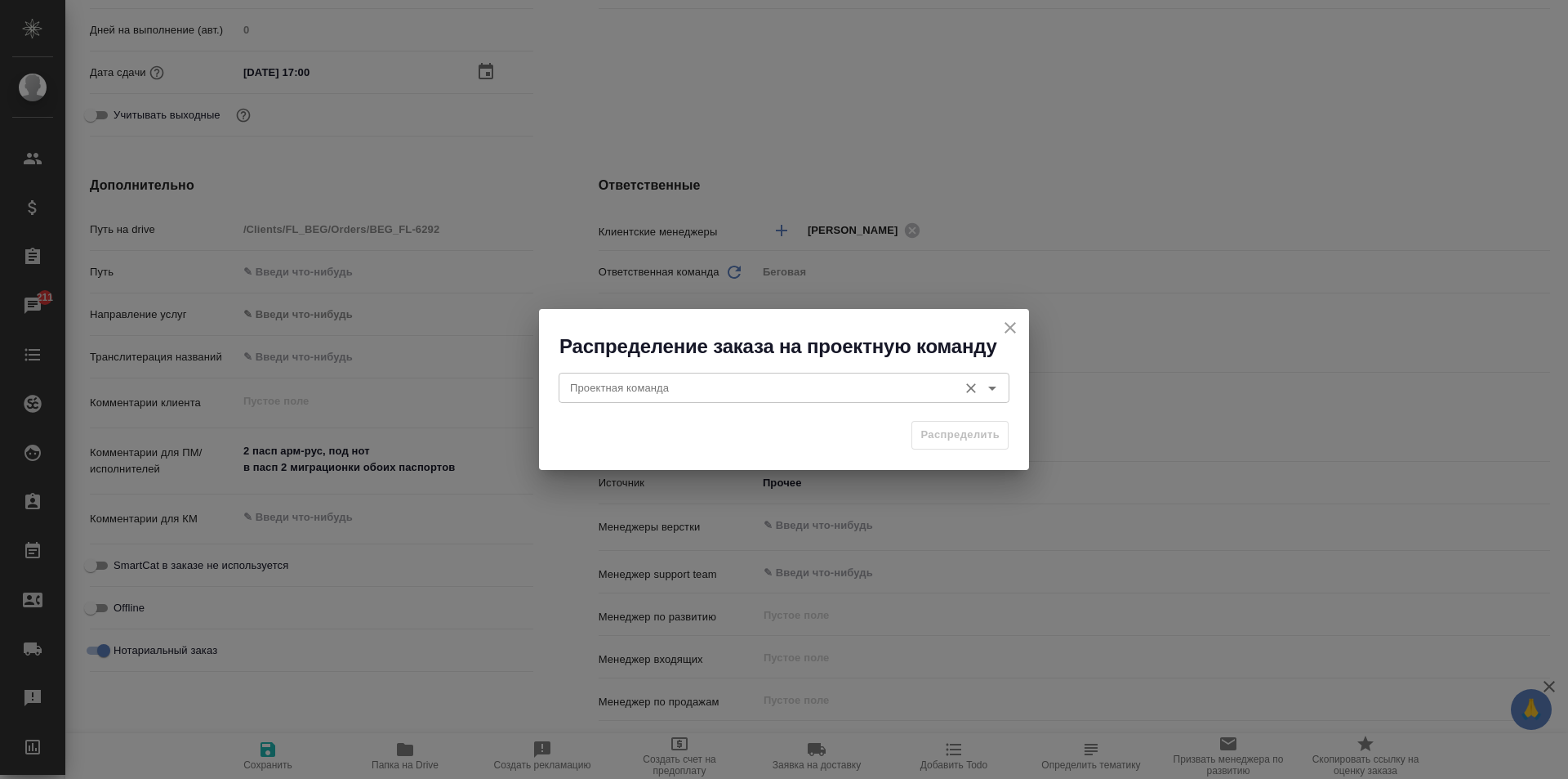
click at [623, 378] on input "Проектная команда" at bounding box center [757, 387] width 387 height 20
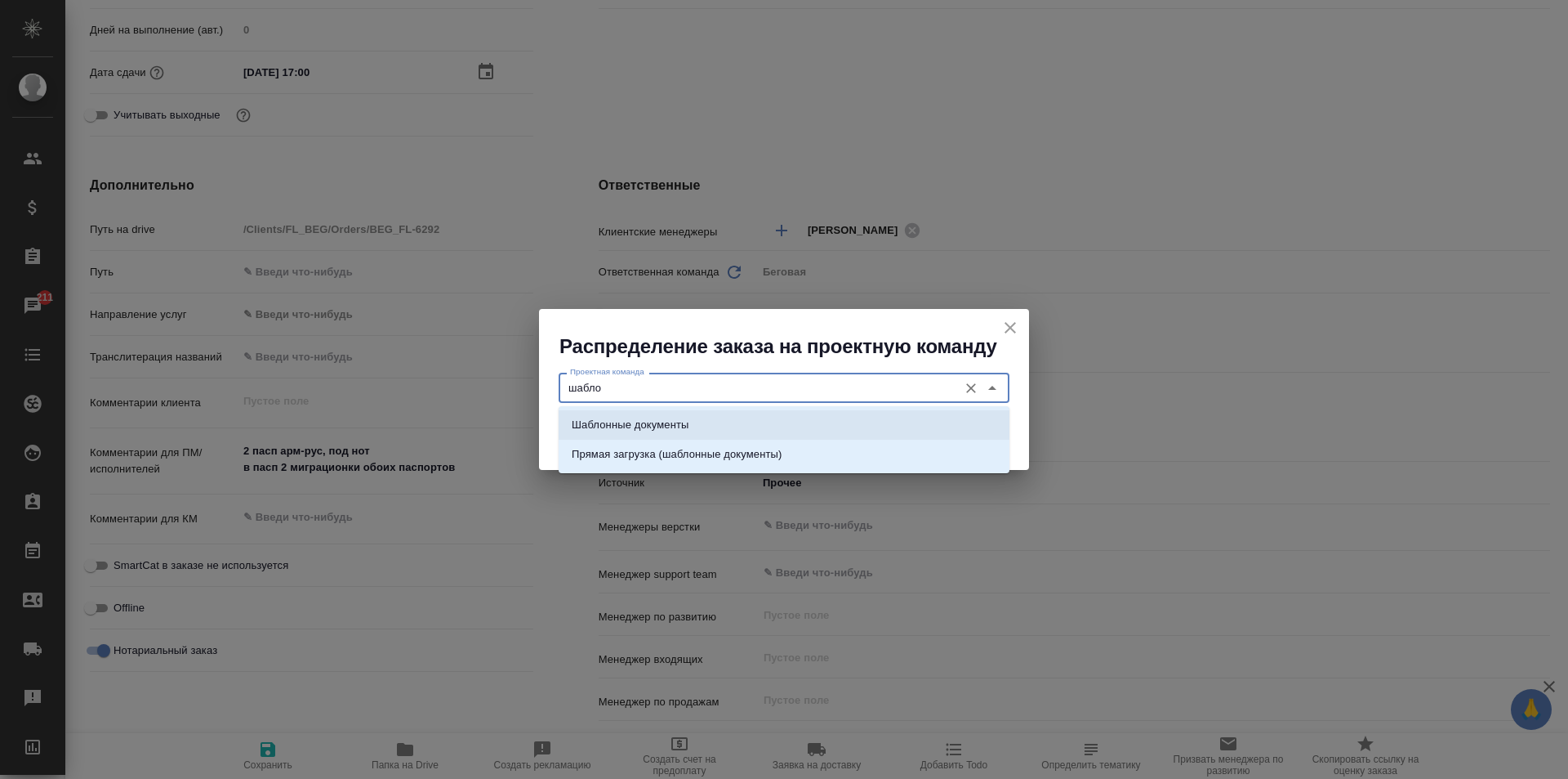
click at [630, 417] on p "Шаблонные документы" at bounding box center [631, 425] width 117 height 16
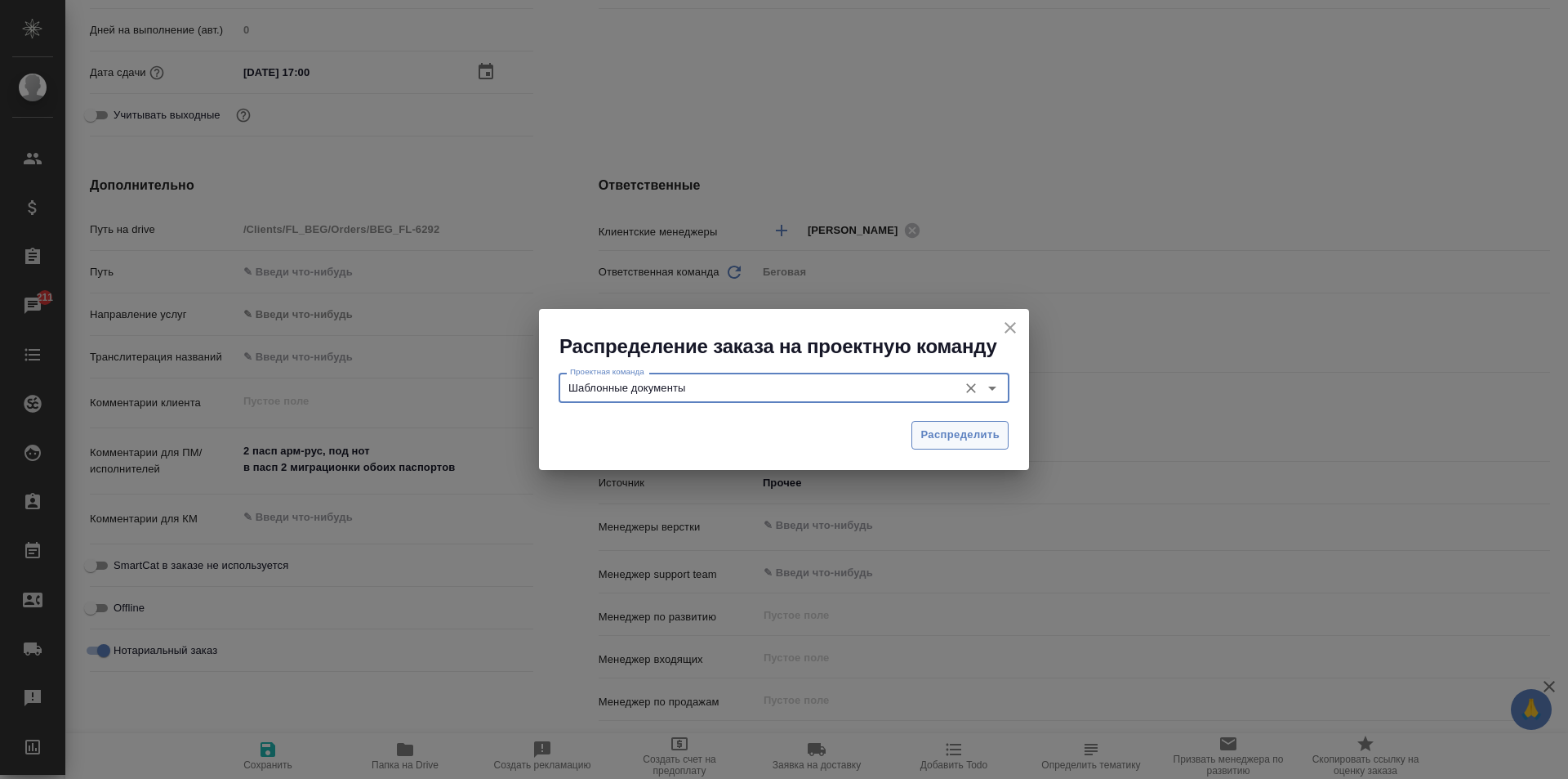
click at [977, 428] on span "Распределить" at bounding box center [960, 435] width 79 height 19
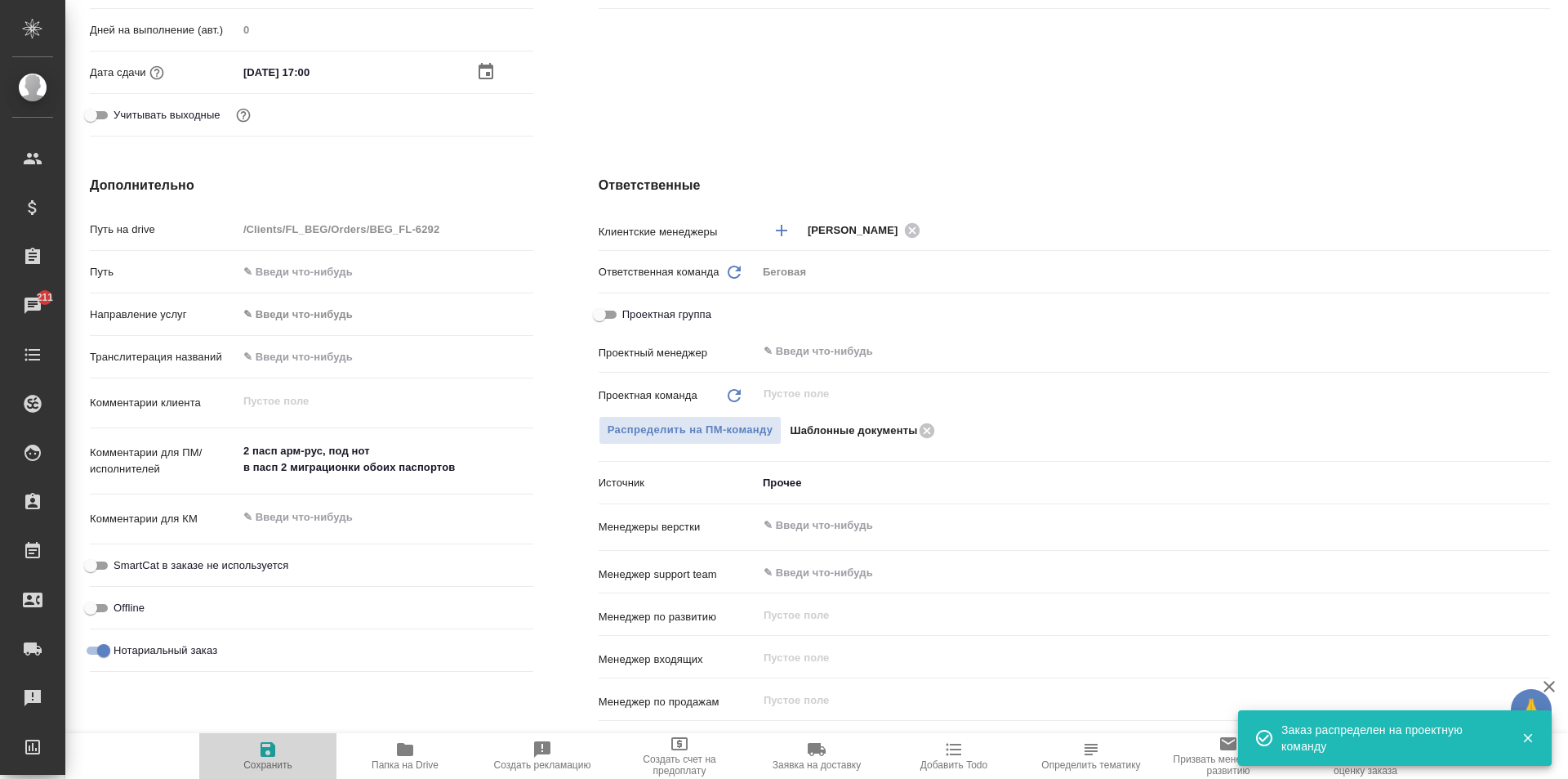
click at [255, 754] on span "Сохранить" at bounding box center [268, 754] width 118 height 31
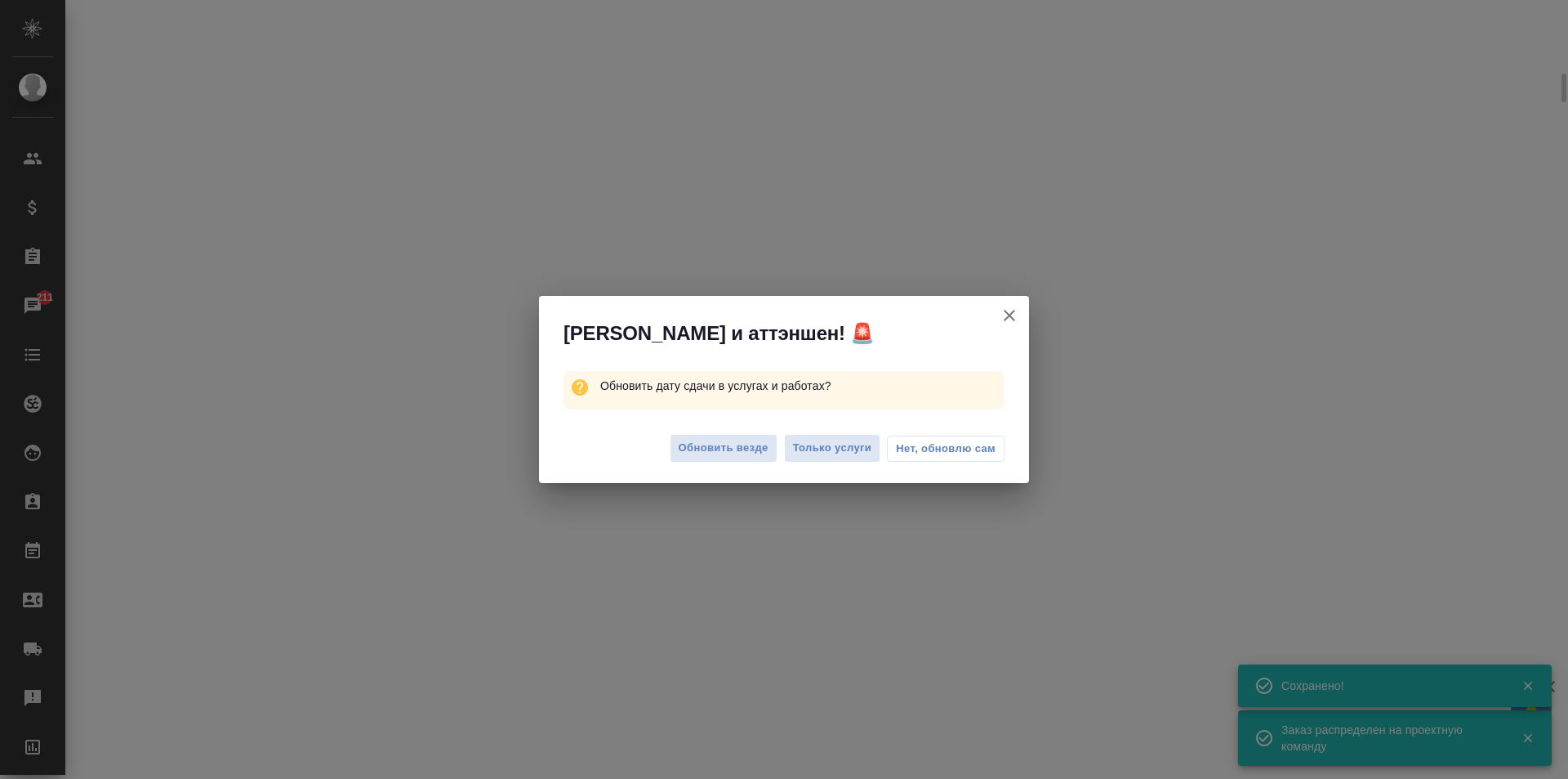
scroll to position [494, 0]
click at [699, 458] on button "Обновить везде" at bounding box center [724, 448] width 108 height 28
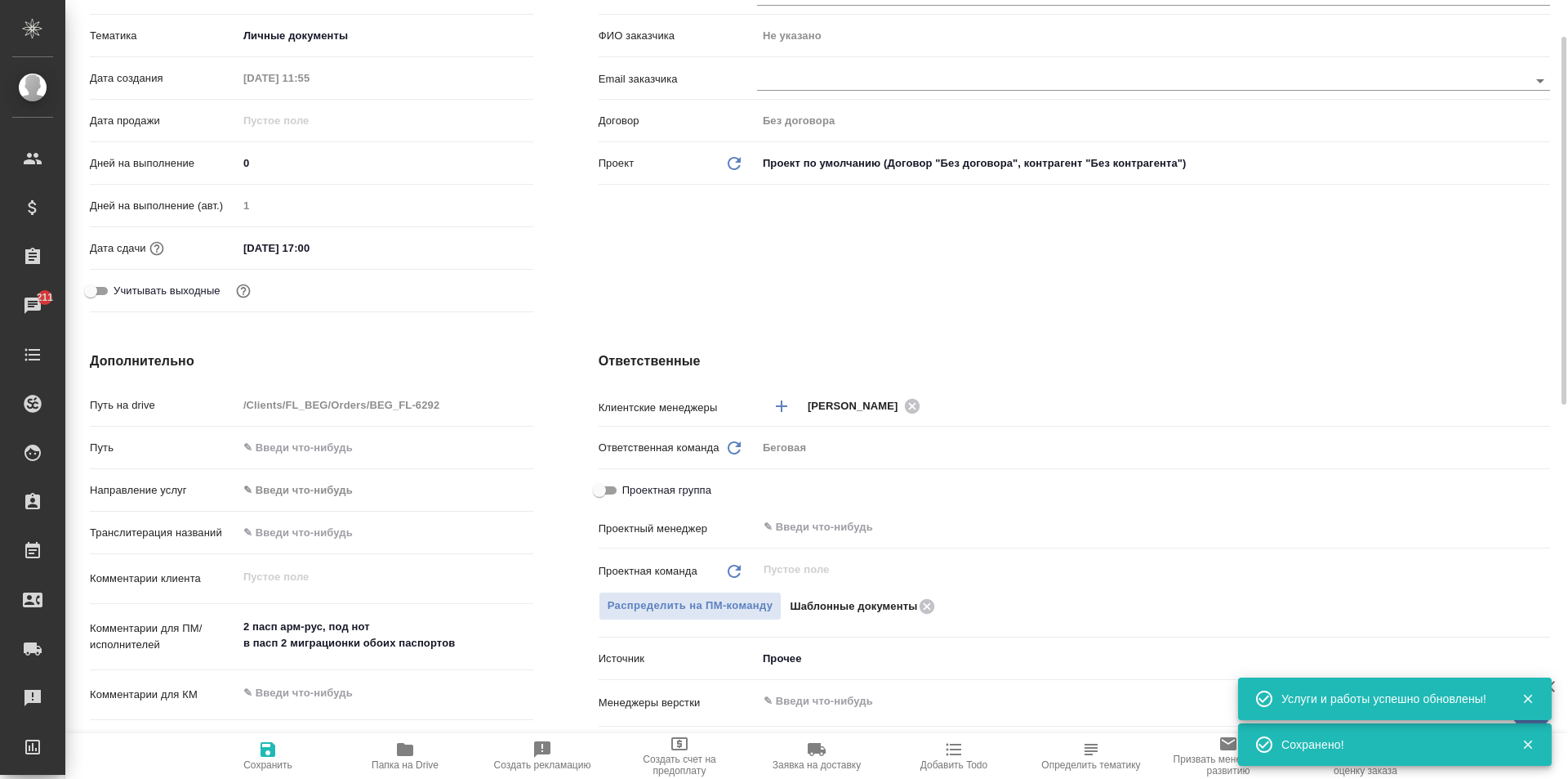
scroll to position [0, 0]
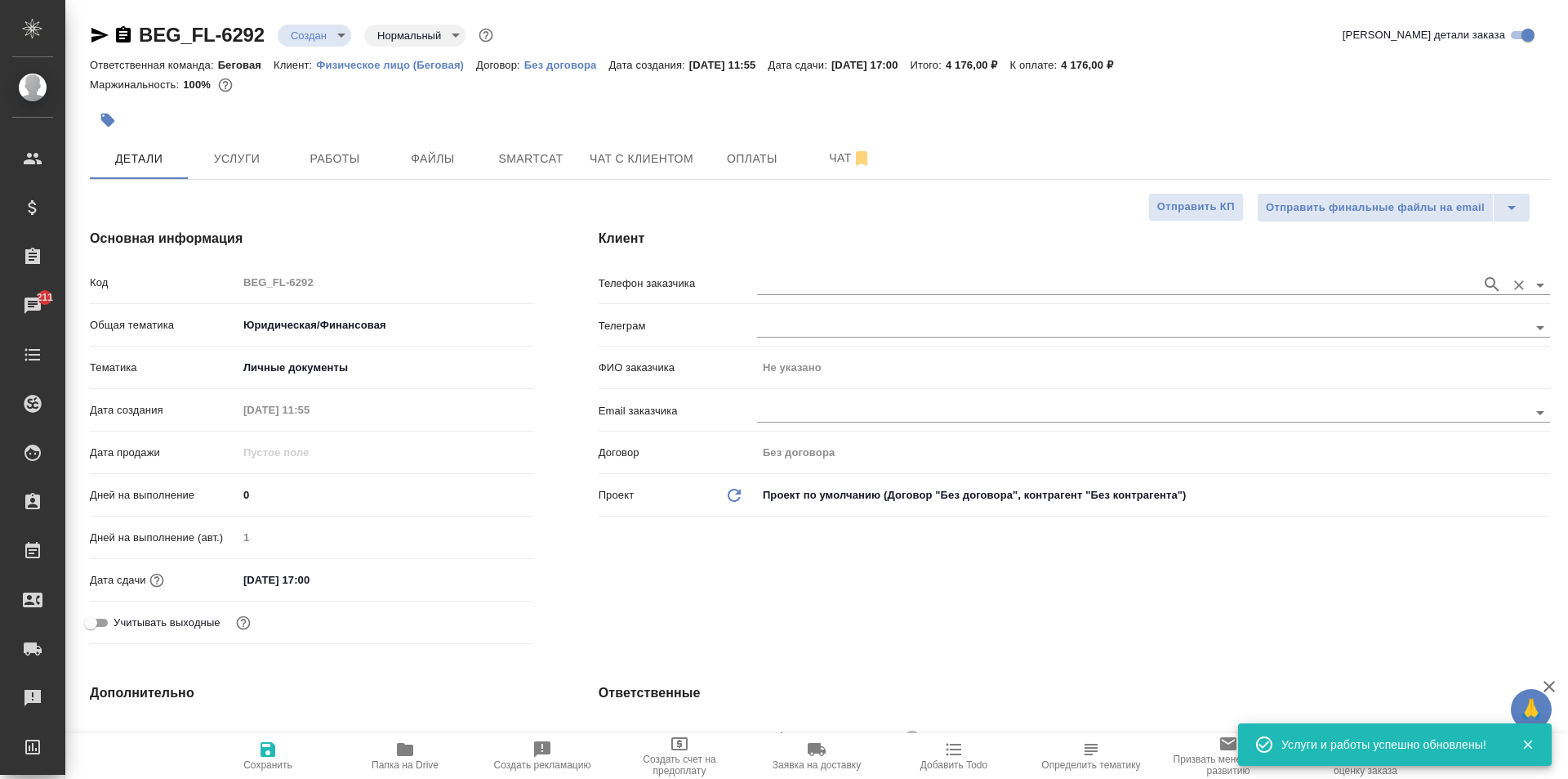
click at [791, 285] on input "text" at bounding box center [1116, 284] width 717 height 20
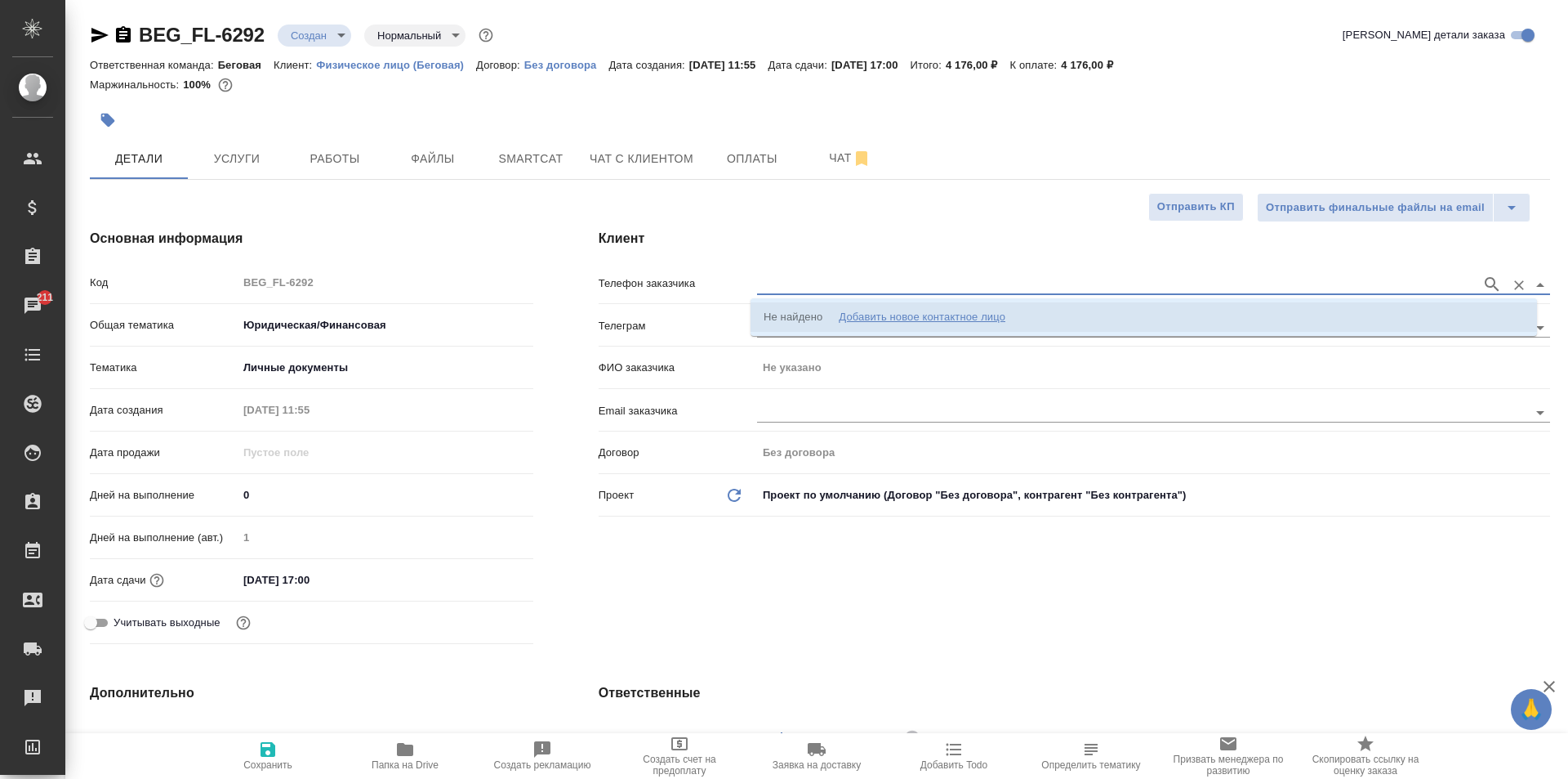
paste input "[PHONE_NUMBER]"
click at [830, 323] on p "[PHONE_NUMBER] [PERSON_NAME] [EMAIL_ADDRESS][DOMAIN_NAME]" at bounding box center [951, 317] width 374 height 16
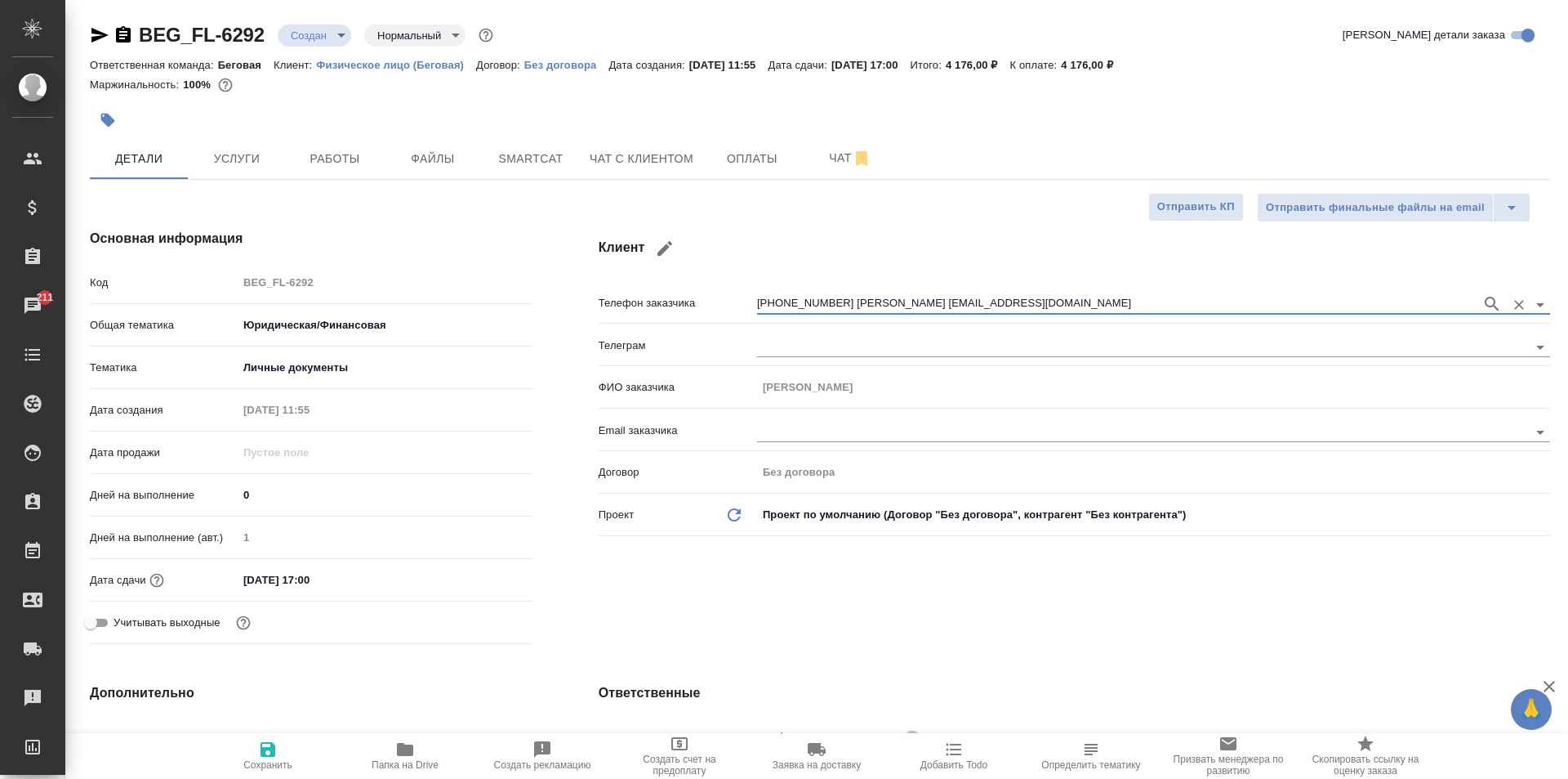
click at [273, 747] on icon "button" at bounding box center [268, 749] width 15 height 15
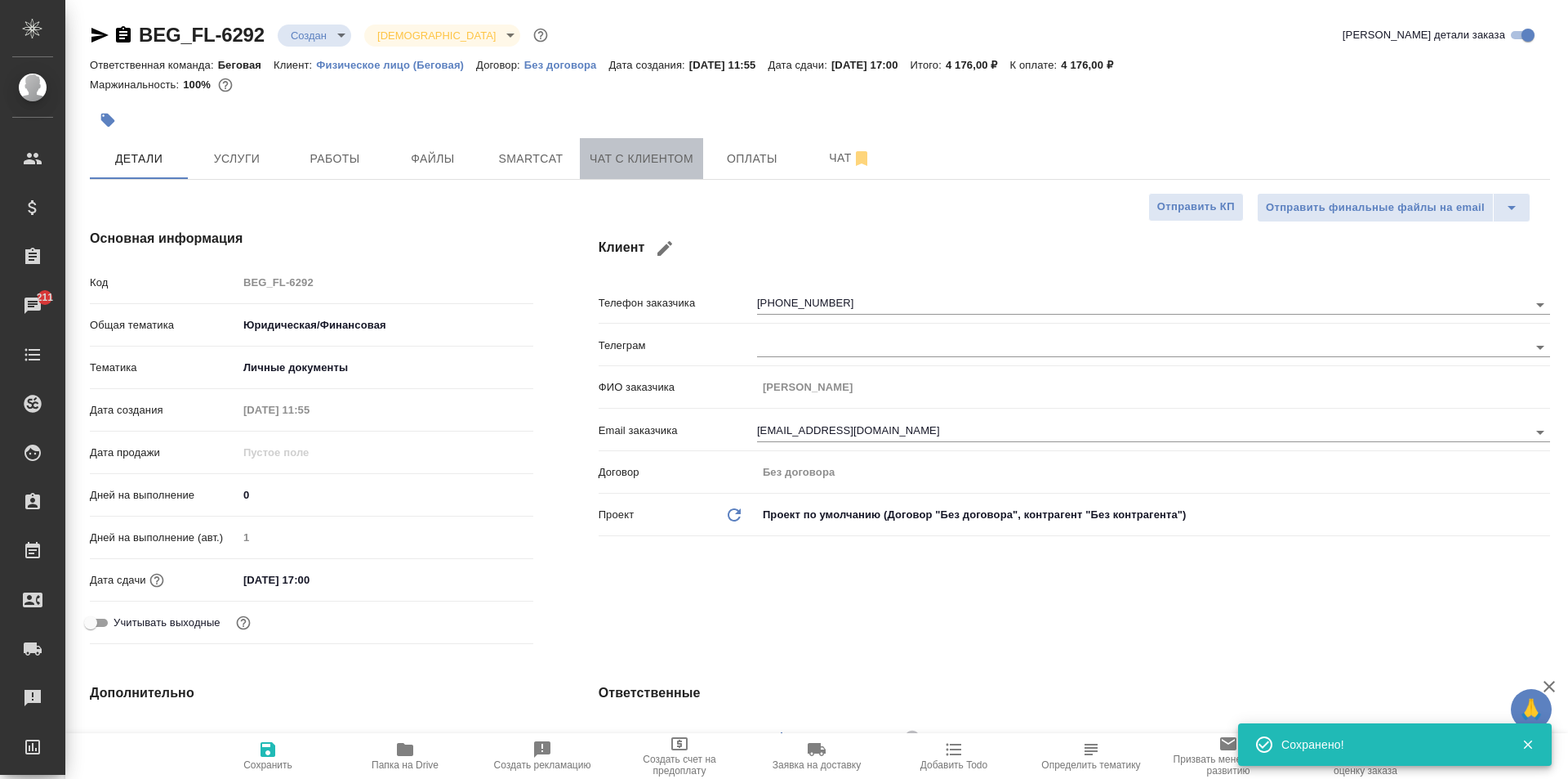
click at [622, 159] on span "Чат с клиентом" at bounding box center [641, 159] width 104 height 20
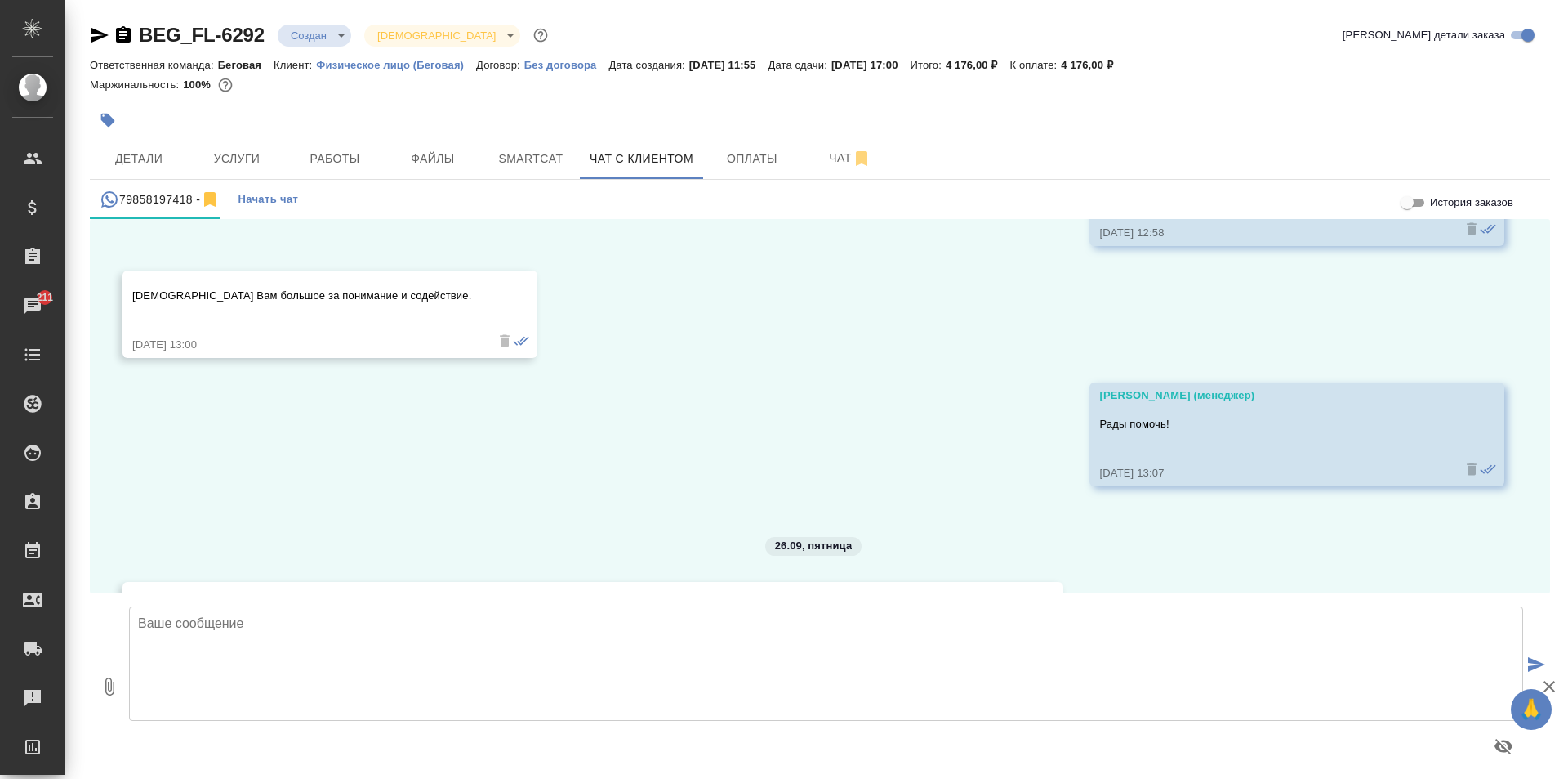
scroll to position [2822, 0]
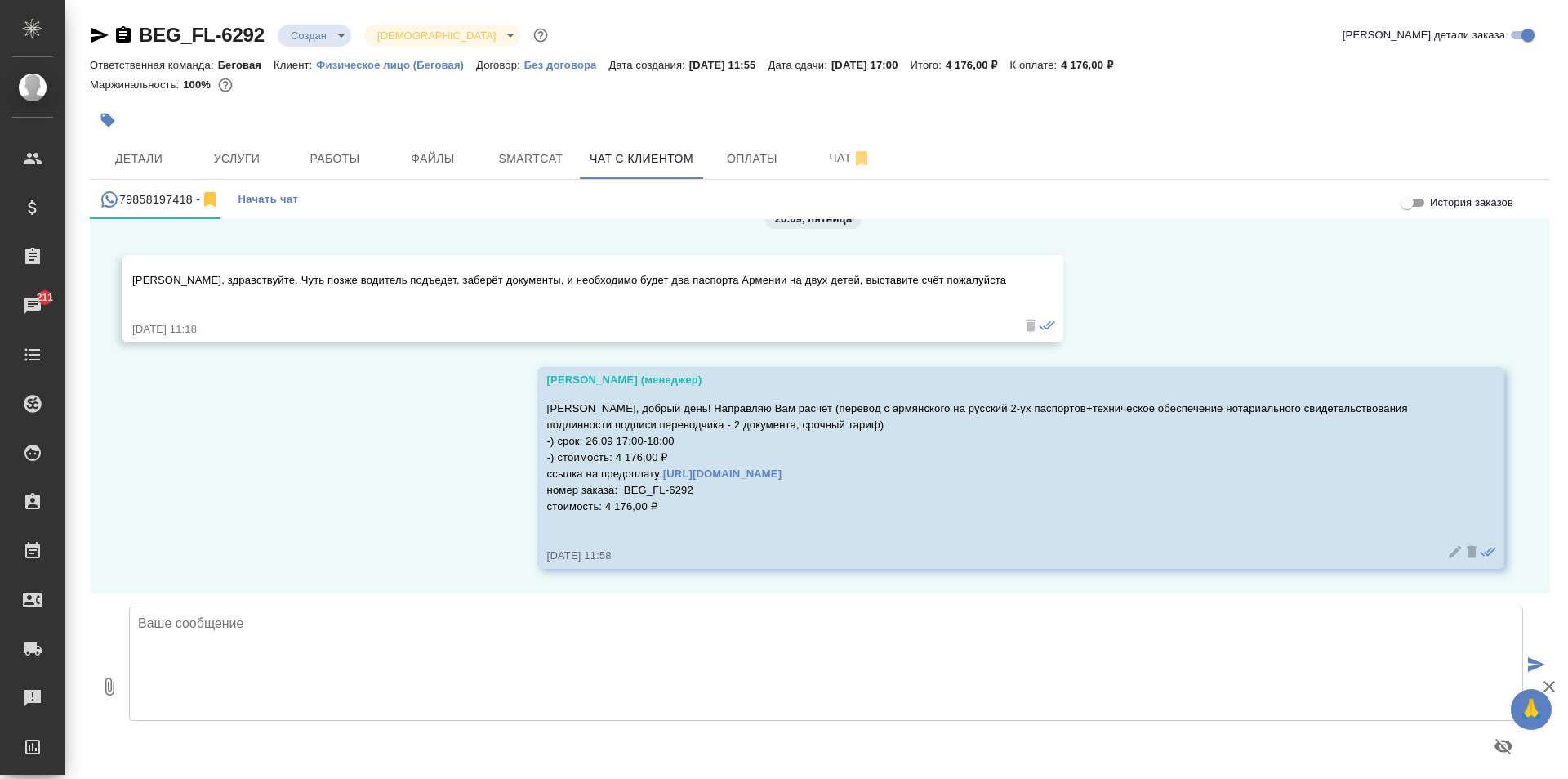
click at [427, 639] on textarea at bounding box center [827, 663] width 1394 height 114
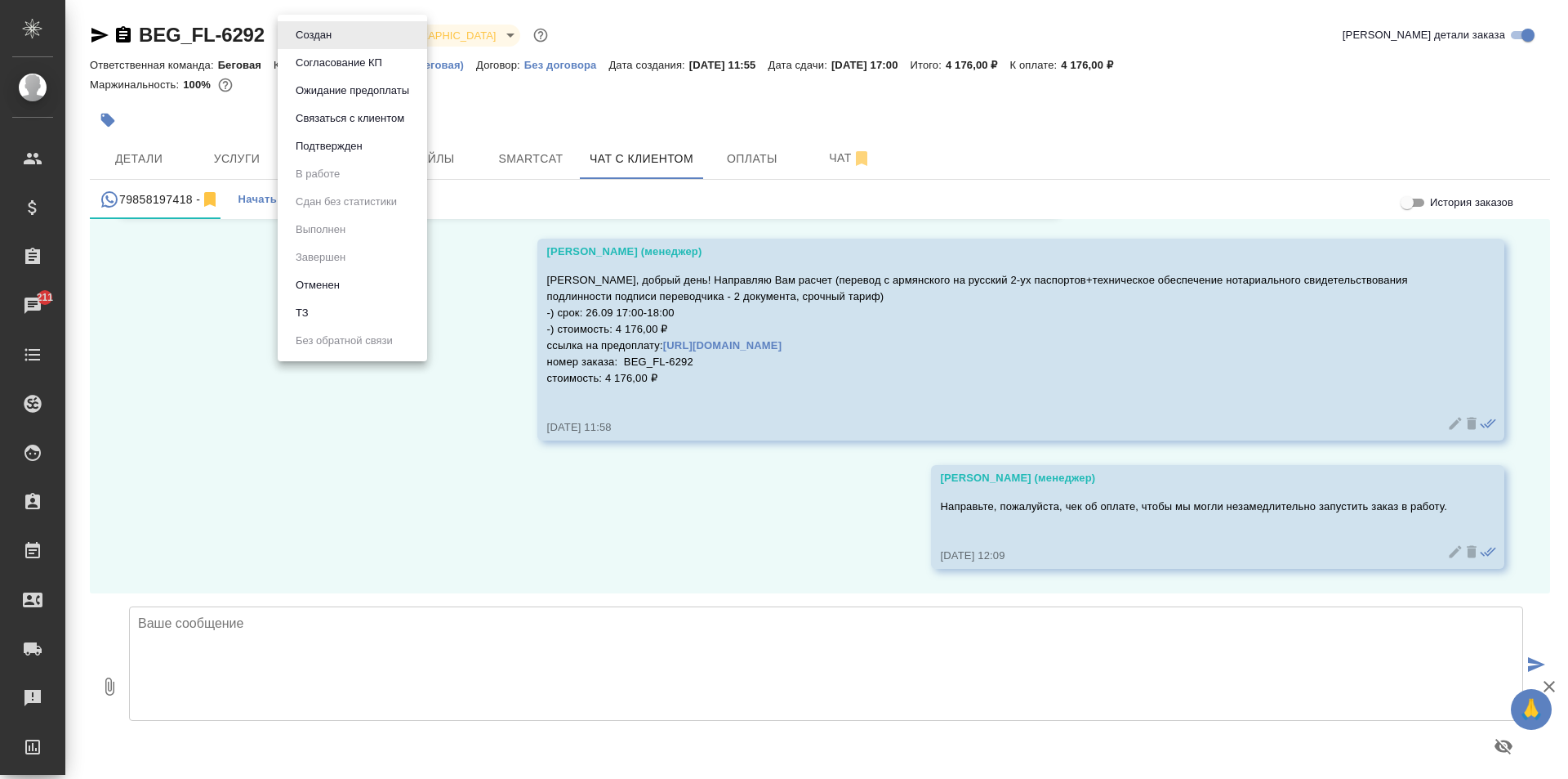
click at [296, 25] on body "🙏 .cls-1 fill:#fff; AWATERA [PERSON_NAME] Спецификации Заказы 211 Чаты Todo Про…" at bounding box center [784, 390] width 1568 height 779
click at [508, 42] on div at bounding box center [784, 390] width 1568 height 779
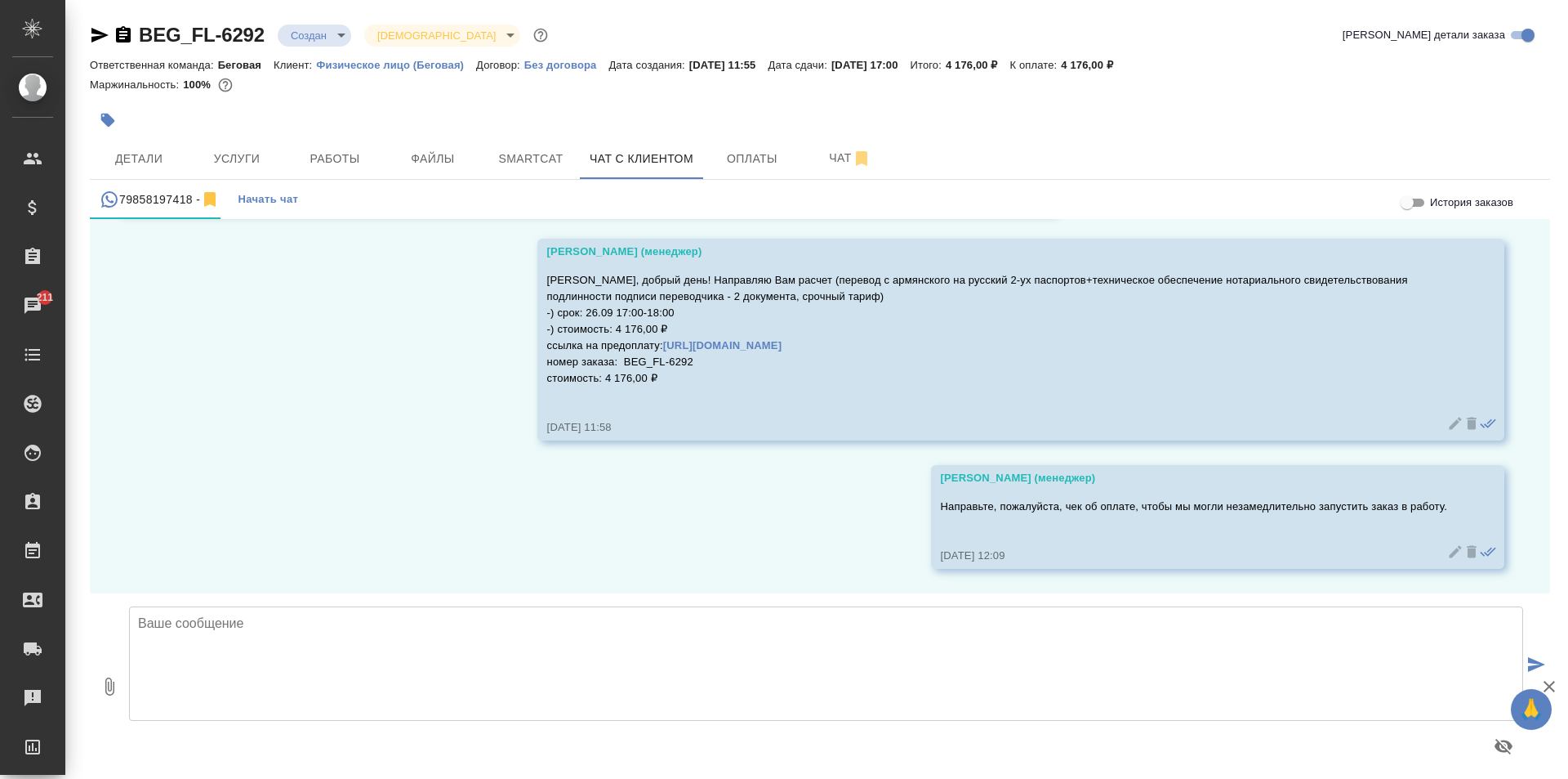
click at [447, 43] on body "🙏 .cls-1 fill:#fff; AWATERA [PERSON_NAME] Спецификации Заказы 211 Чаты Todo Про…" at bounding box center [784, 390] width 1568 height 779
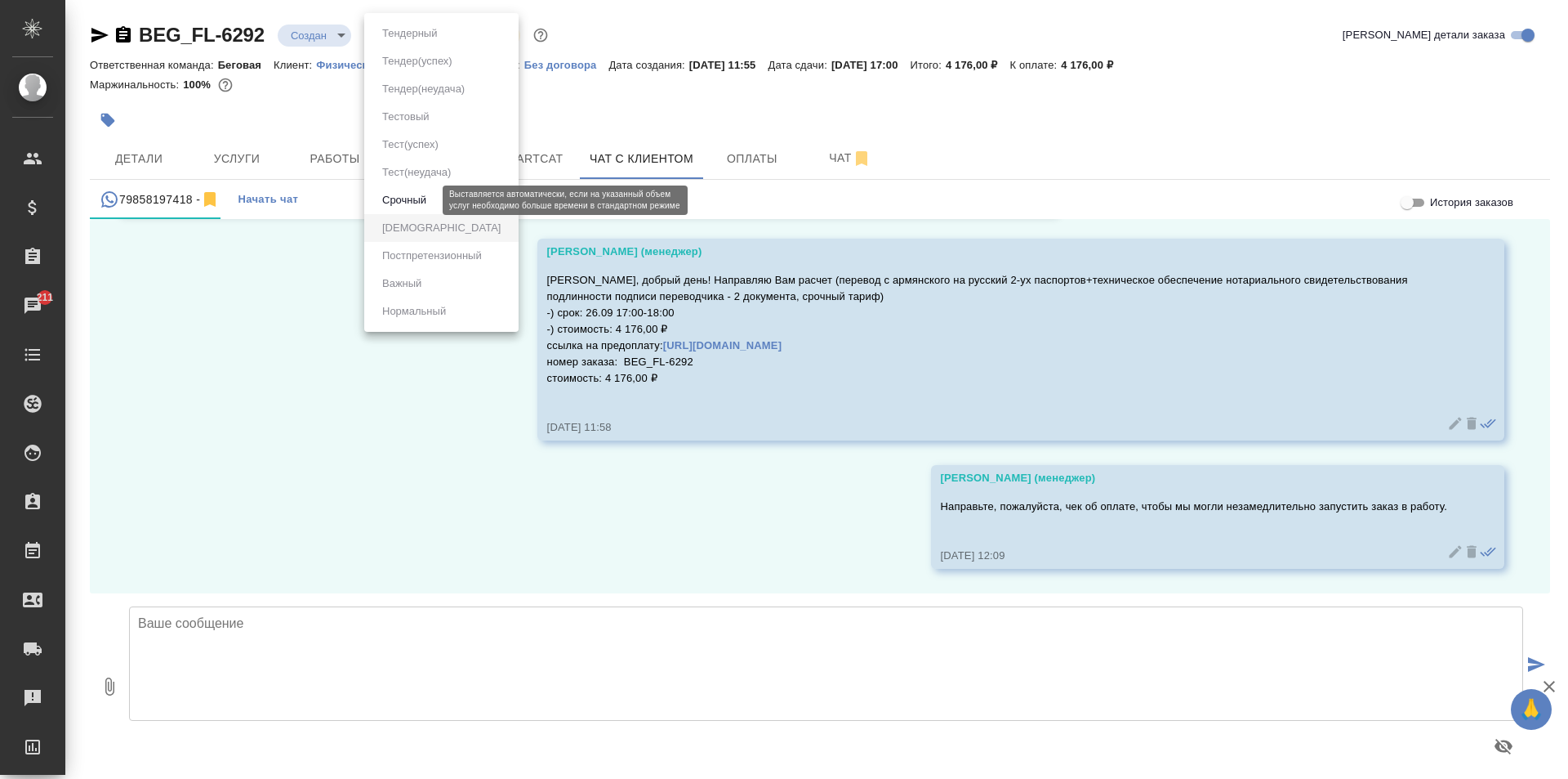
click at [414, 194] on button "Срочный" at bounding box center [404, 201] width 54 height 18
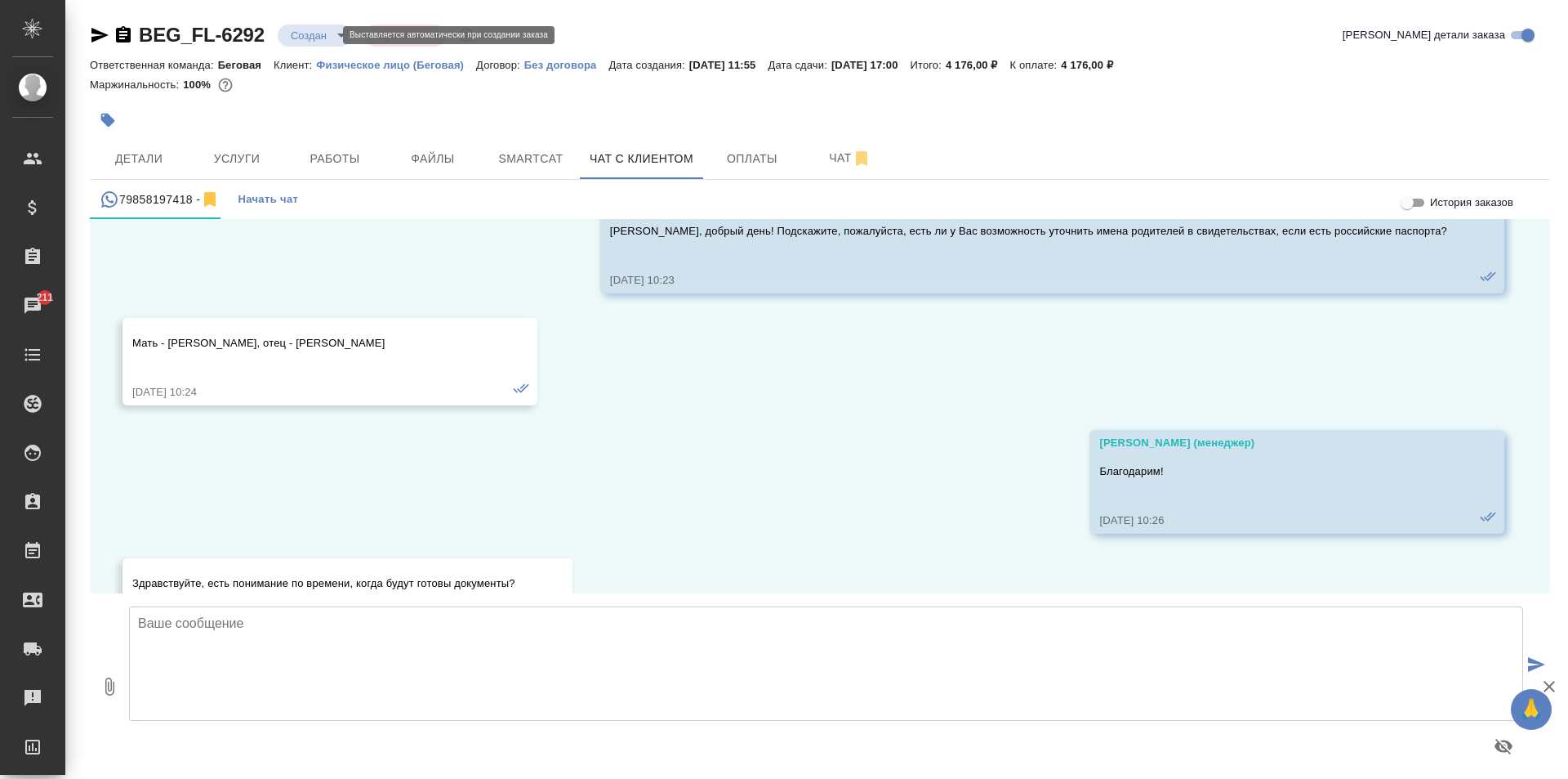
click at [311, 31] on body "🙏 .cls-1 fill:#fff; AWATERA [PERSON_NAME] Спецификации Заказы 211 Чаты Todo Про…" at bounding box center [784, 390] width 1568 height 779
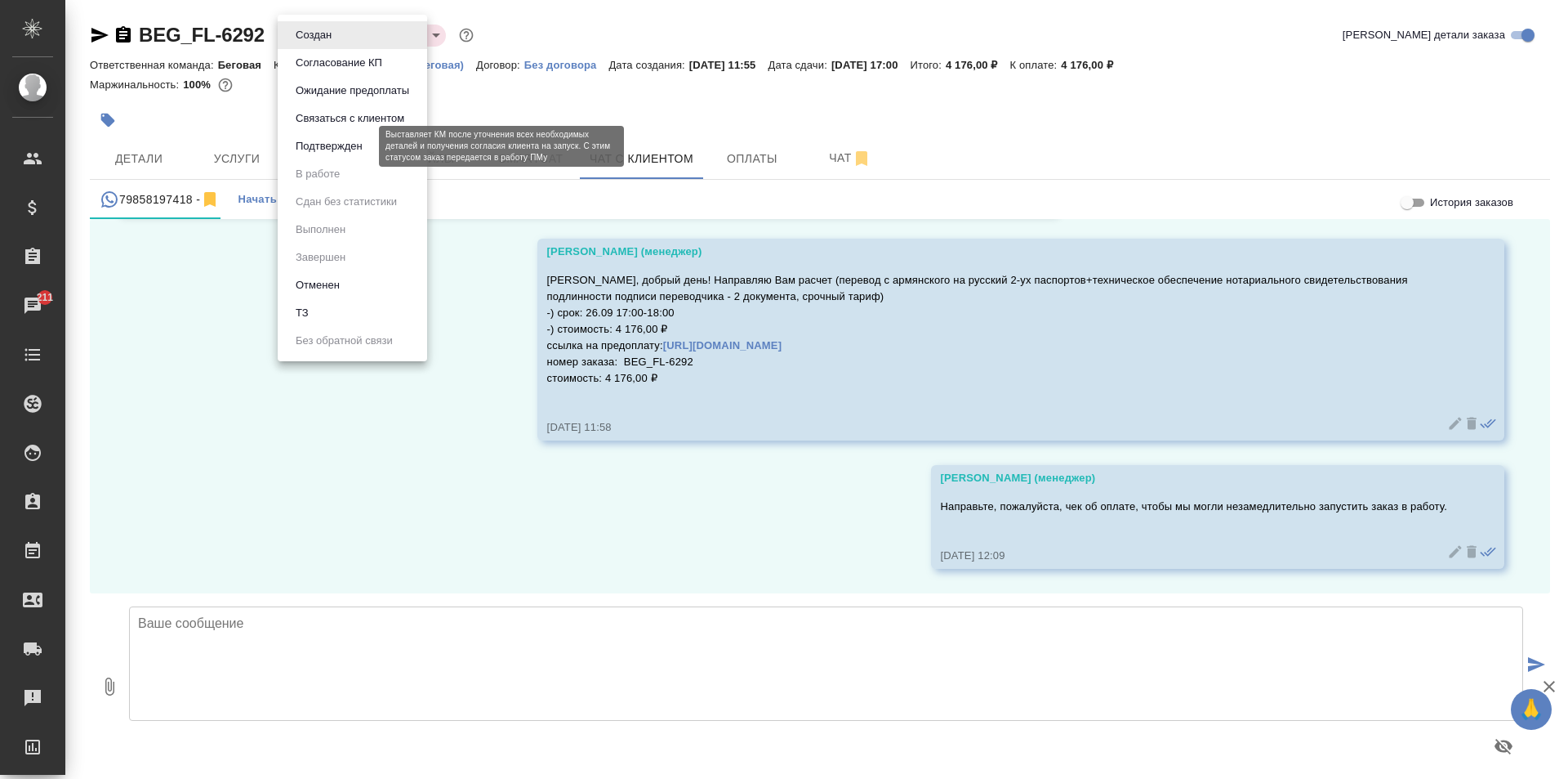
click at [318, 148] on button "Подтвержден" at bounding box center [329, 146] width 77 height 18
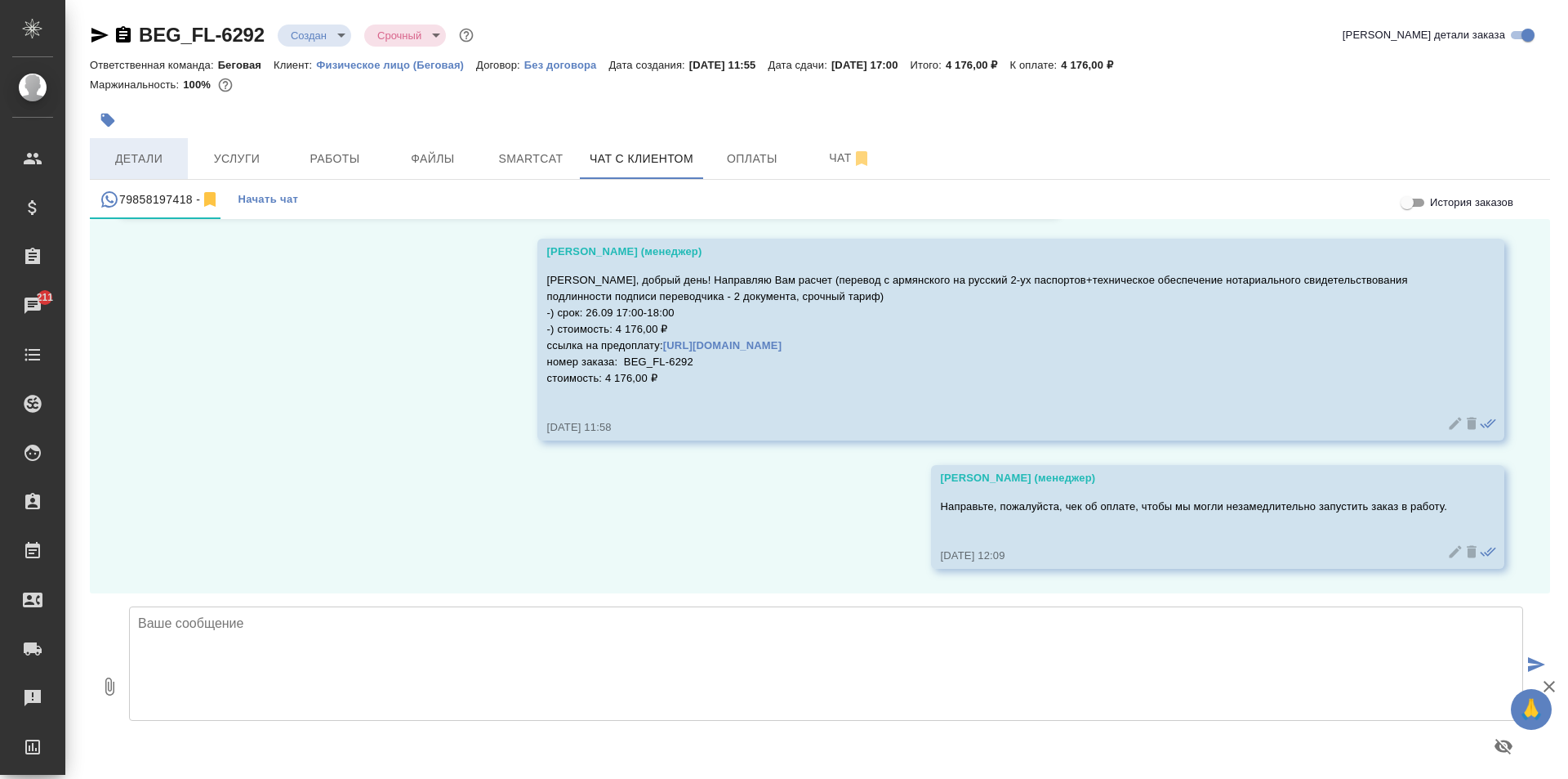
click at [154, 169] on button "Детали" at bounding box center [138, 159] width 98 height 41
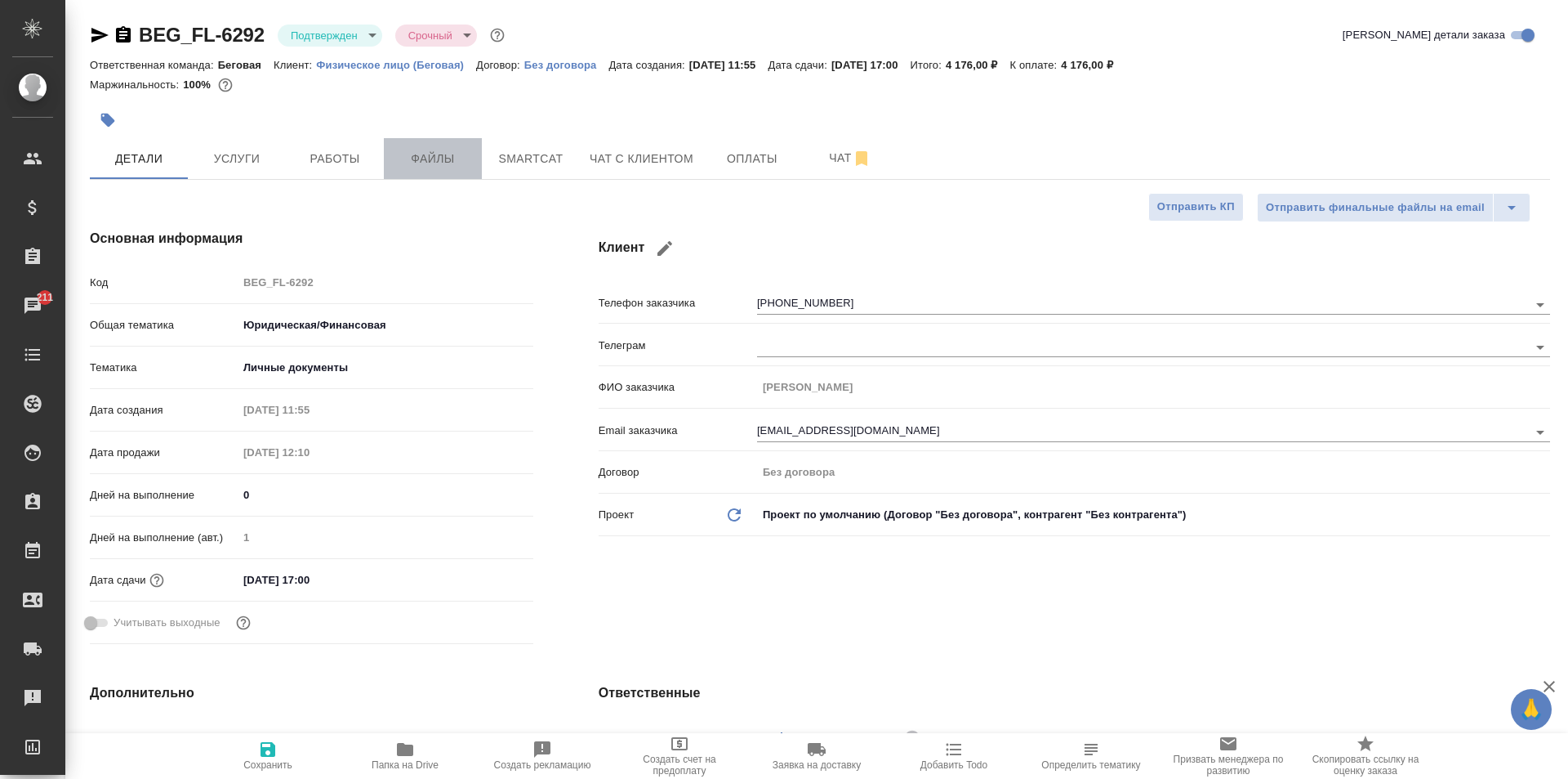
click at [429, 161] on span "Файлы" at bounding box center [433, 159] width 78 height 20
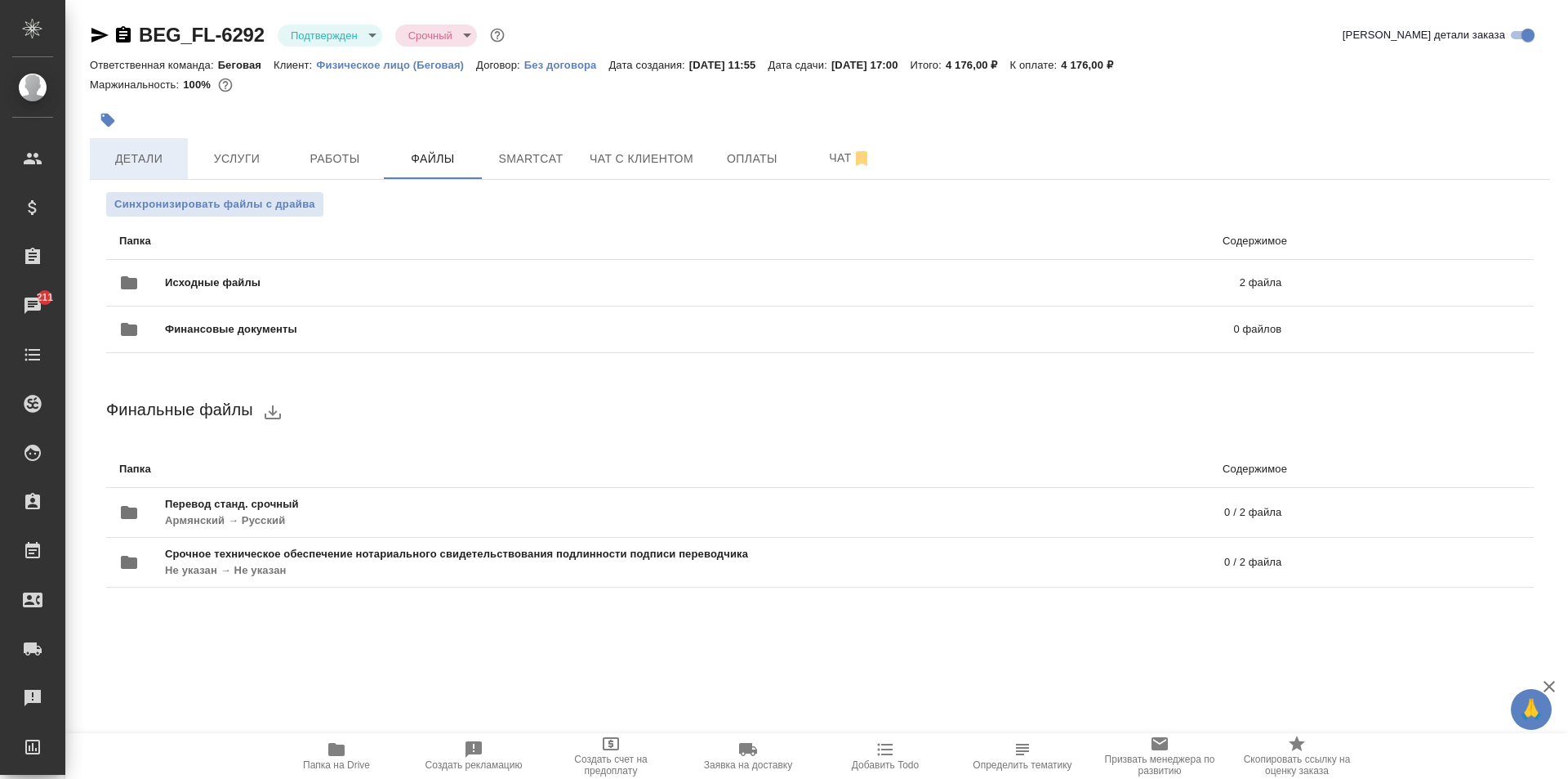
click at [153, 175] on button "Детали" at bounding box center [138, 159] width 98 height 41
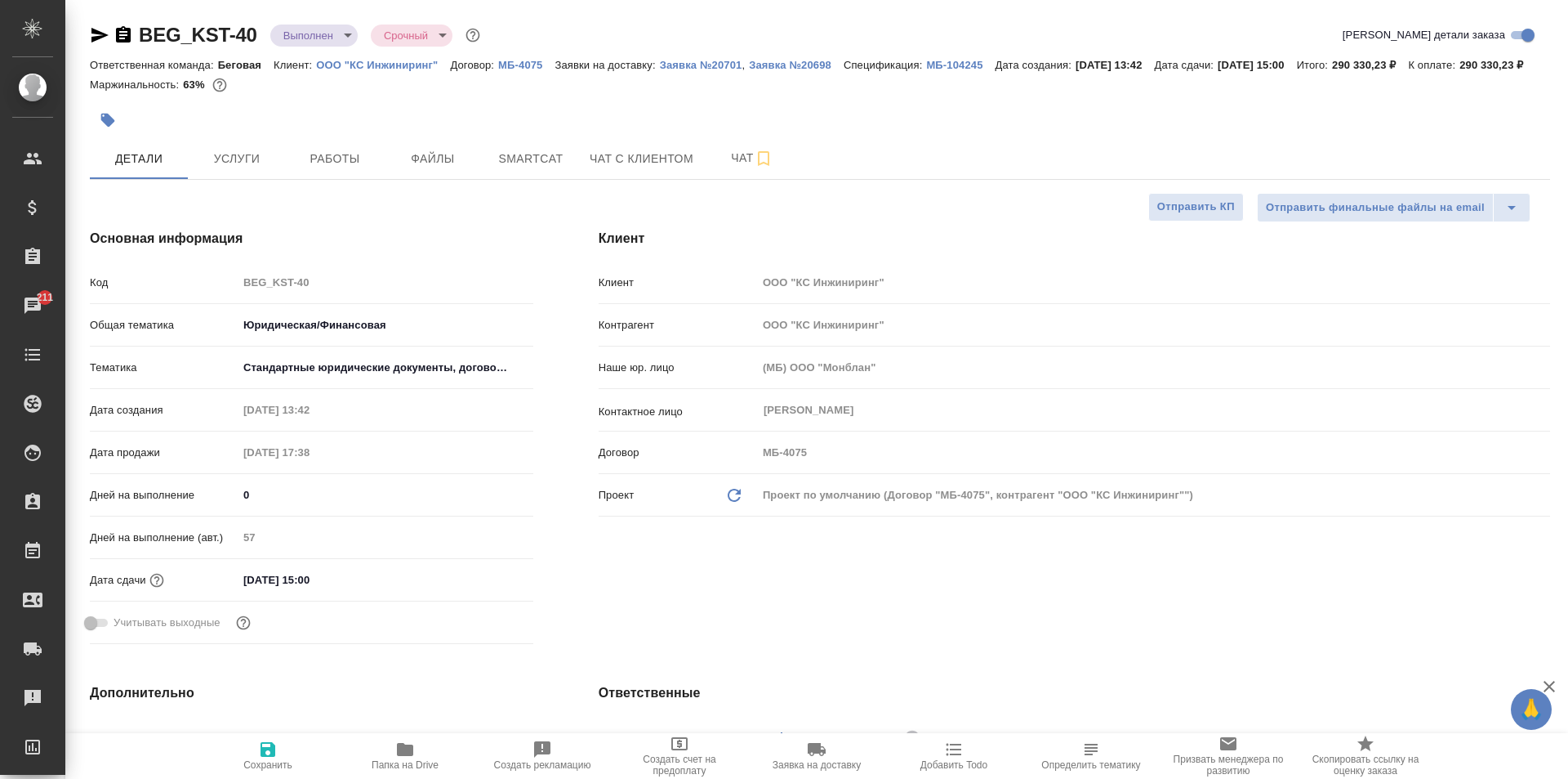
select select "RU"
click at [114, 33] on icon "button" at bounding box center [123, 35] width 20 height 20
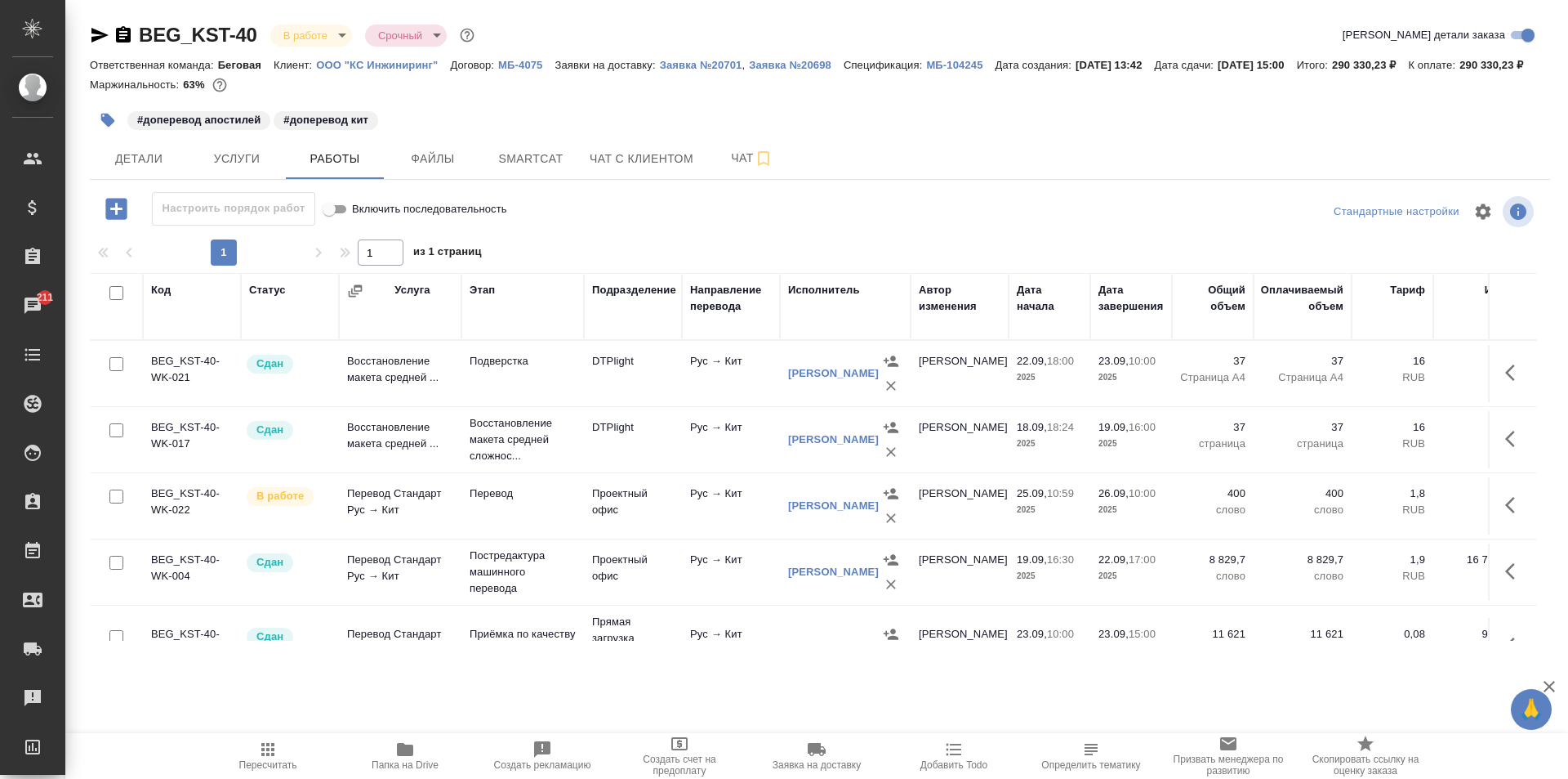
scroll to position [307, 0]
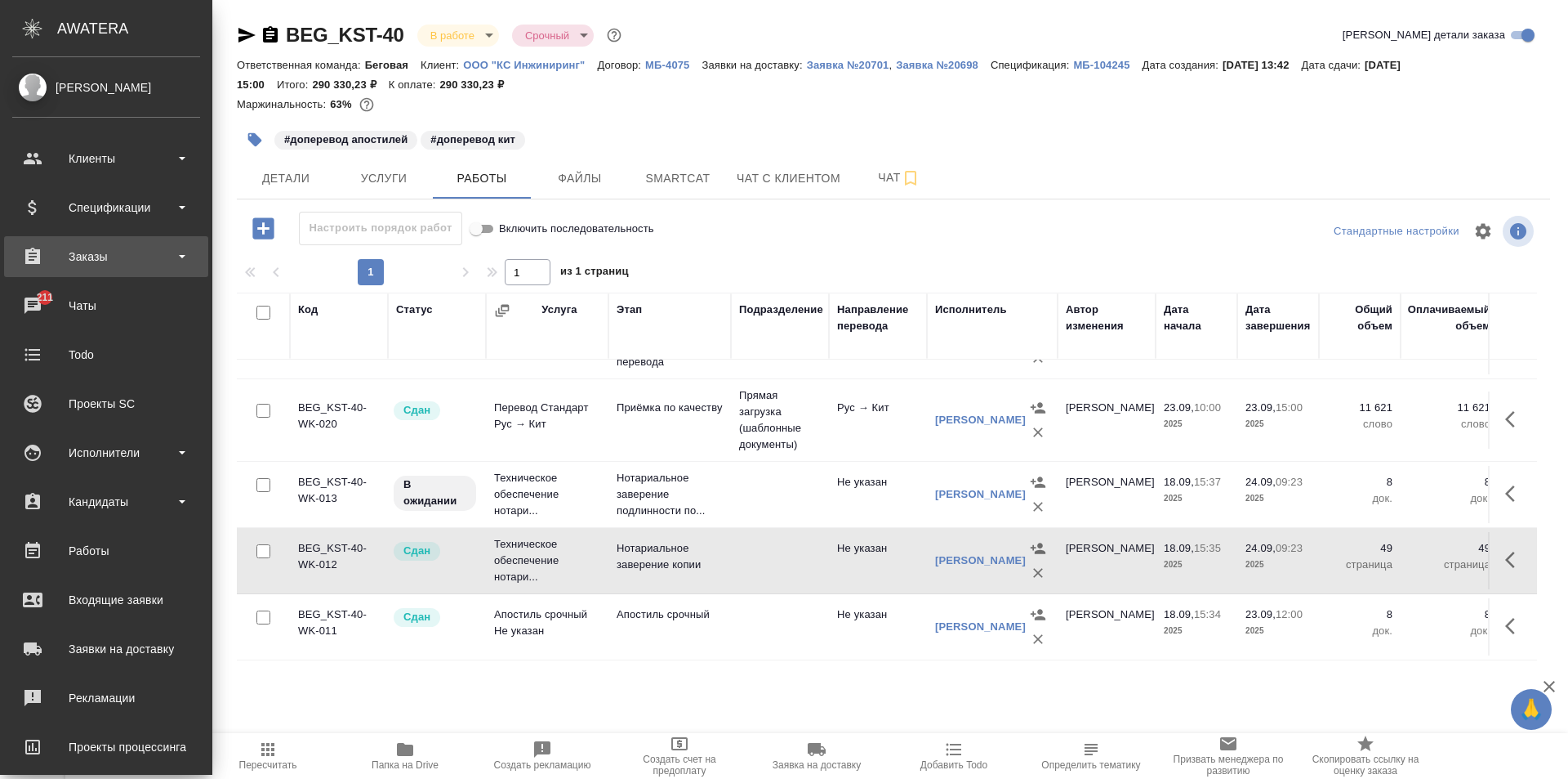
click at [81, 253] on div "Заказы" at bounding box center [106, 256] width 188 height 25
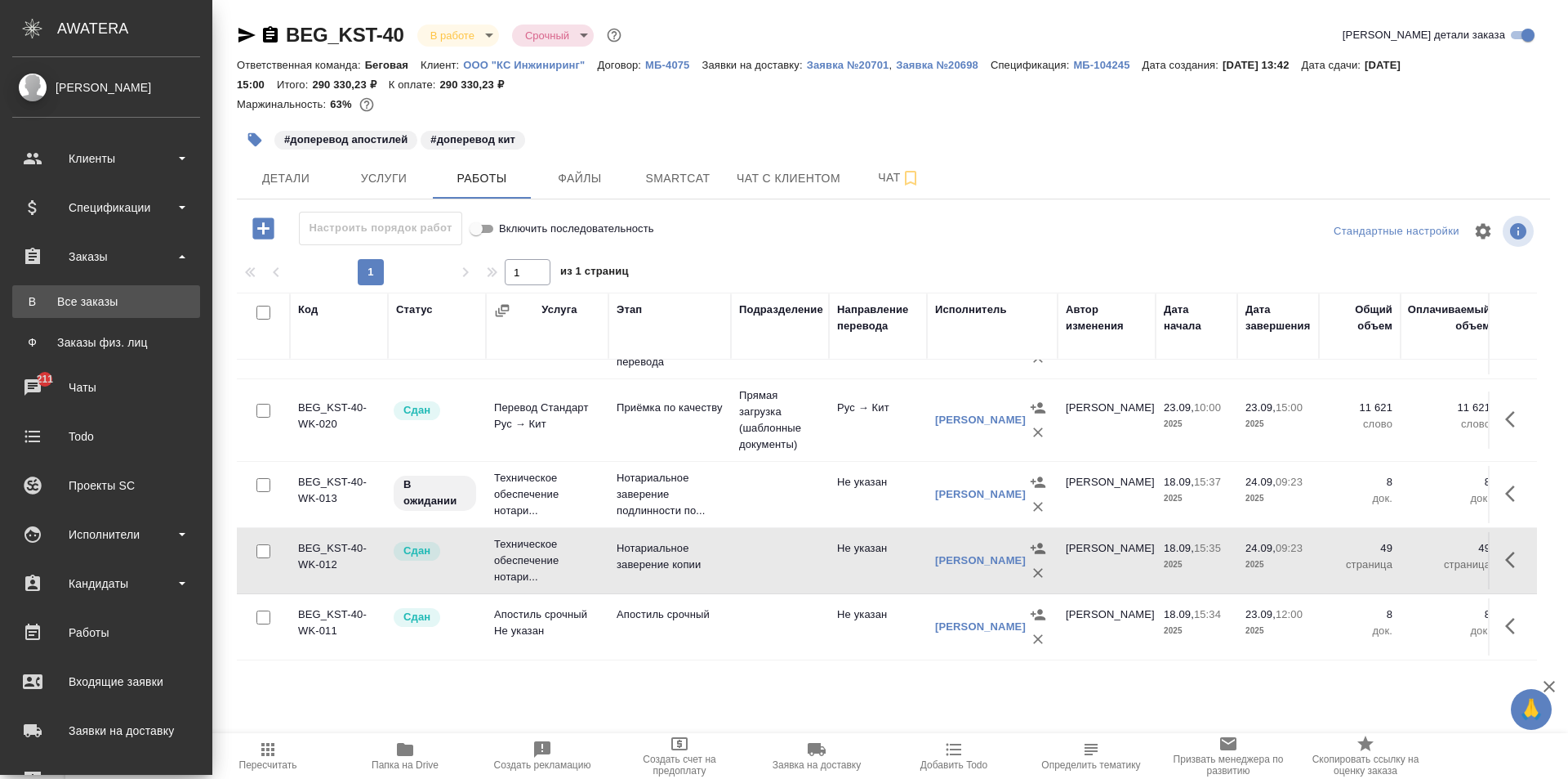
click at [104, 297] on div "Все заказы" at bounding box center [106, 302] width 171 height 16
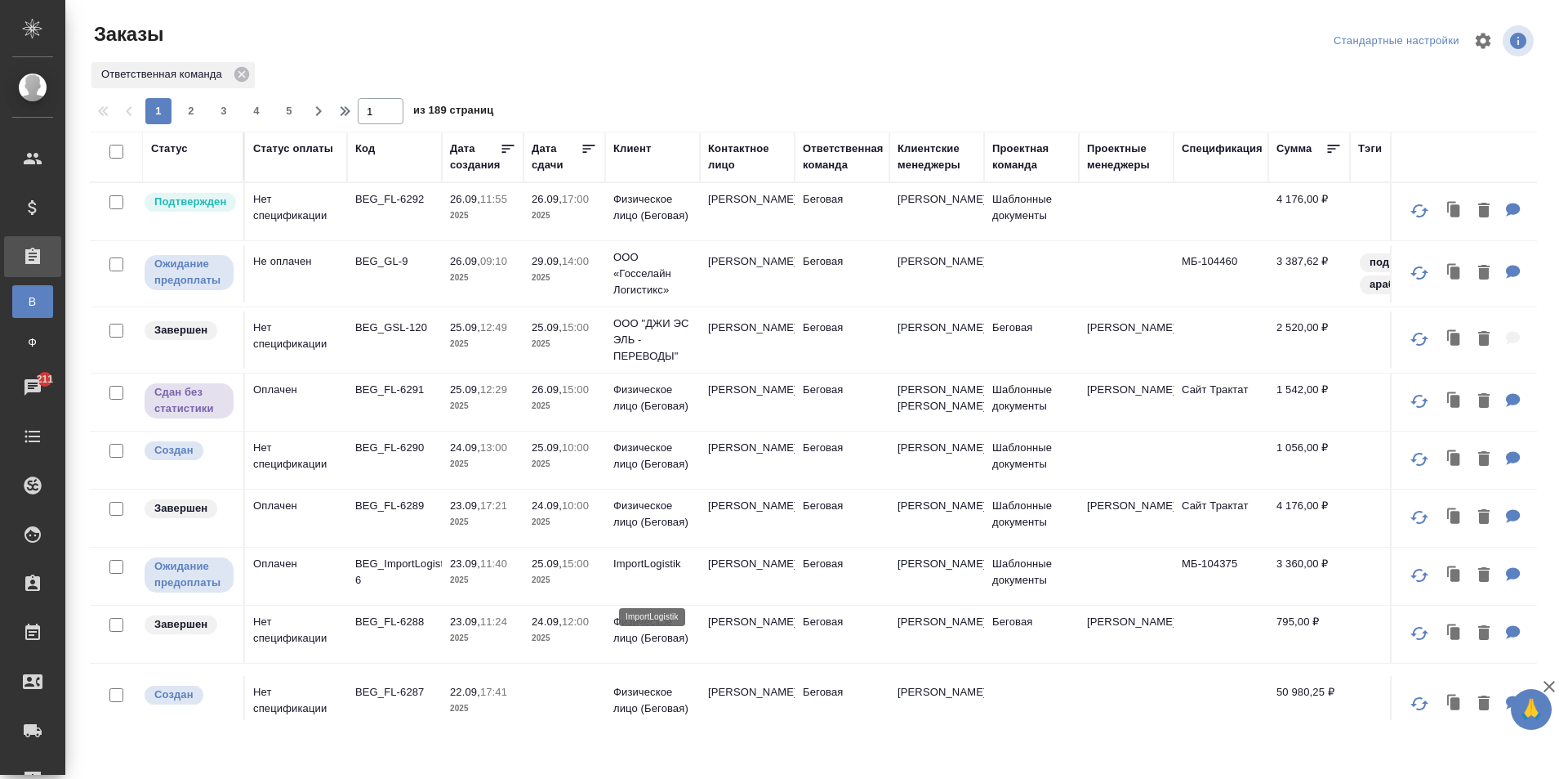
click at [637, 572] on p "ImportLogistik" at bounding box center [653, 563] width 78 height 16
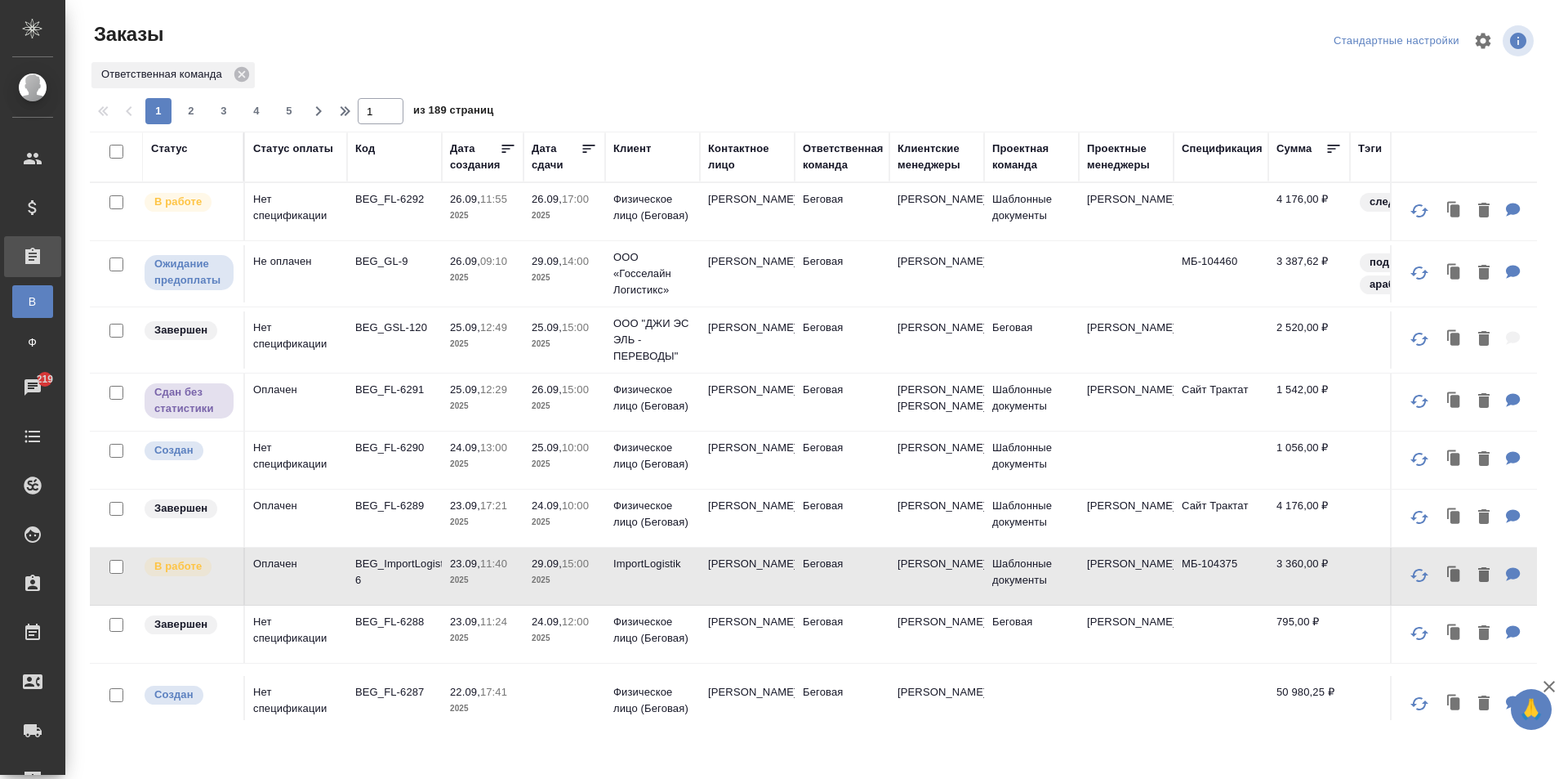
click at [553, 160] on div "Дата сдачи" at bounding box center [556, 156] width 49 height 33
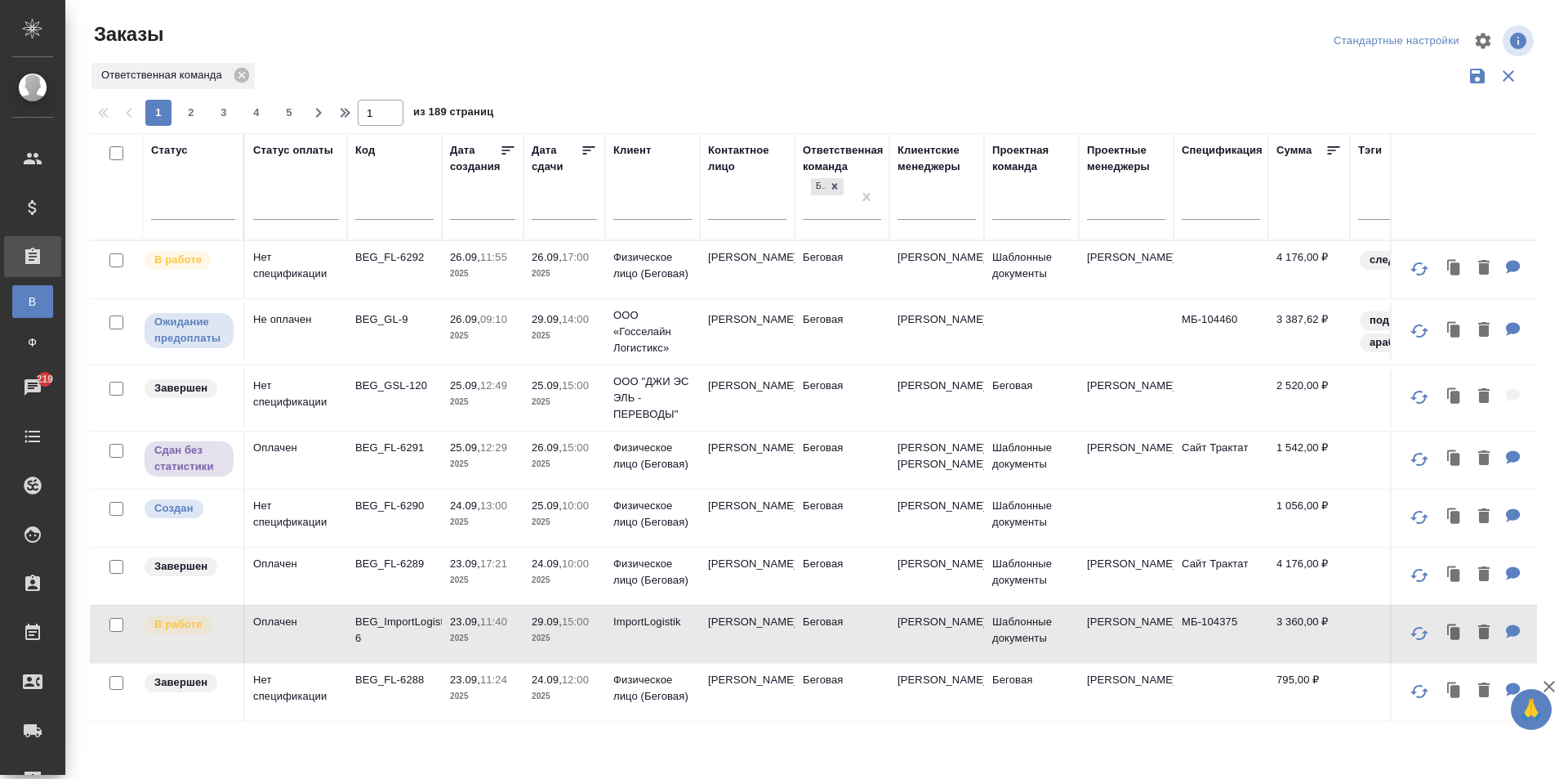
click at [576, 212] on input "text" at bounding box center [569, 206] width 56 height 23
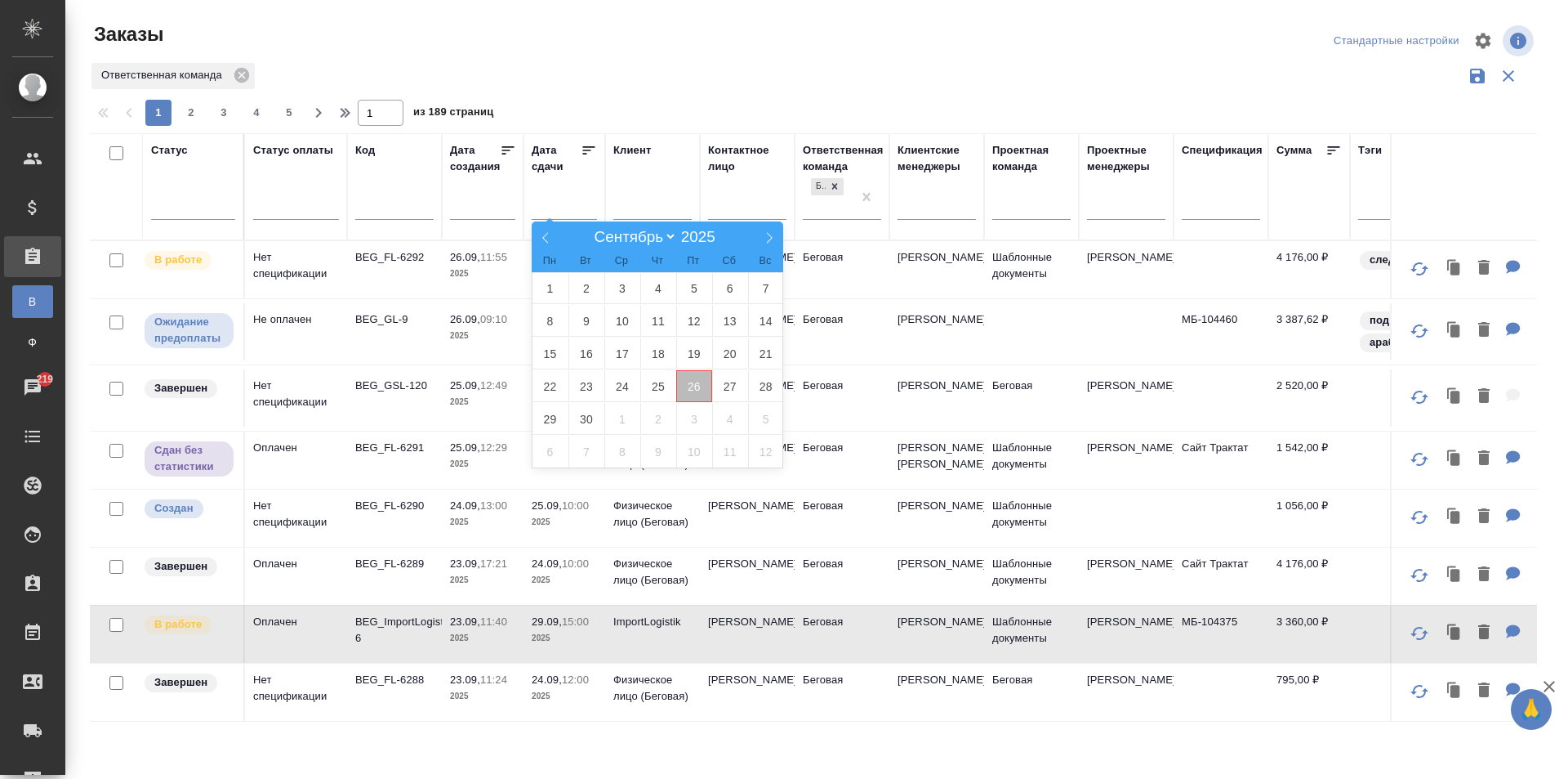
click at [695, 385] on span "26" at bounding box center [694, 386] width 36 height 32
type div "2025-09-25T21:00:00.000Z"
click at [740, 387] on span "27" at bounding box center [730, 386] width 36 height 32
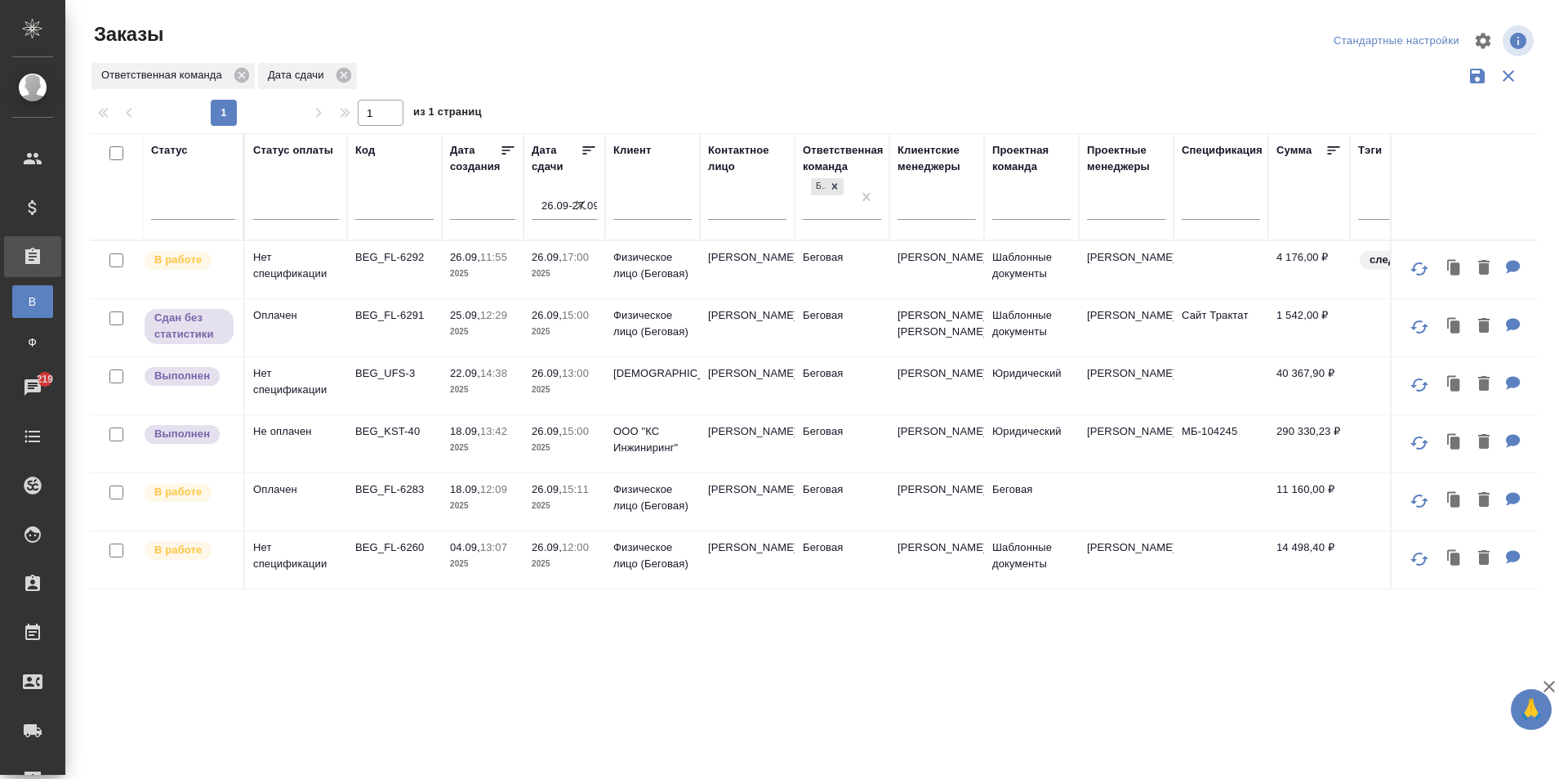
click at [742, 519] on td "Харин Олег" at bounding box center [747, 501] width 95 height 57
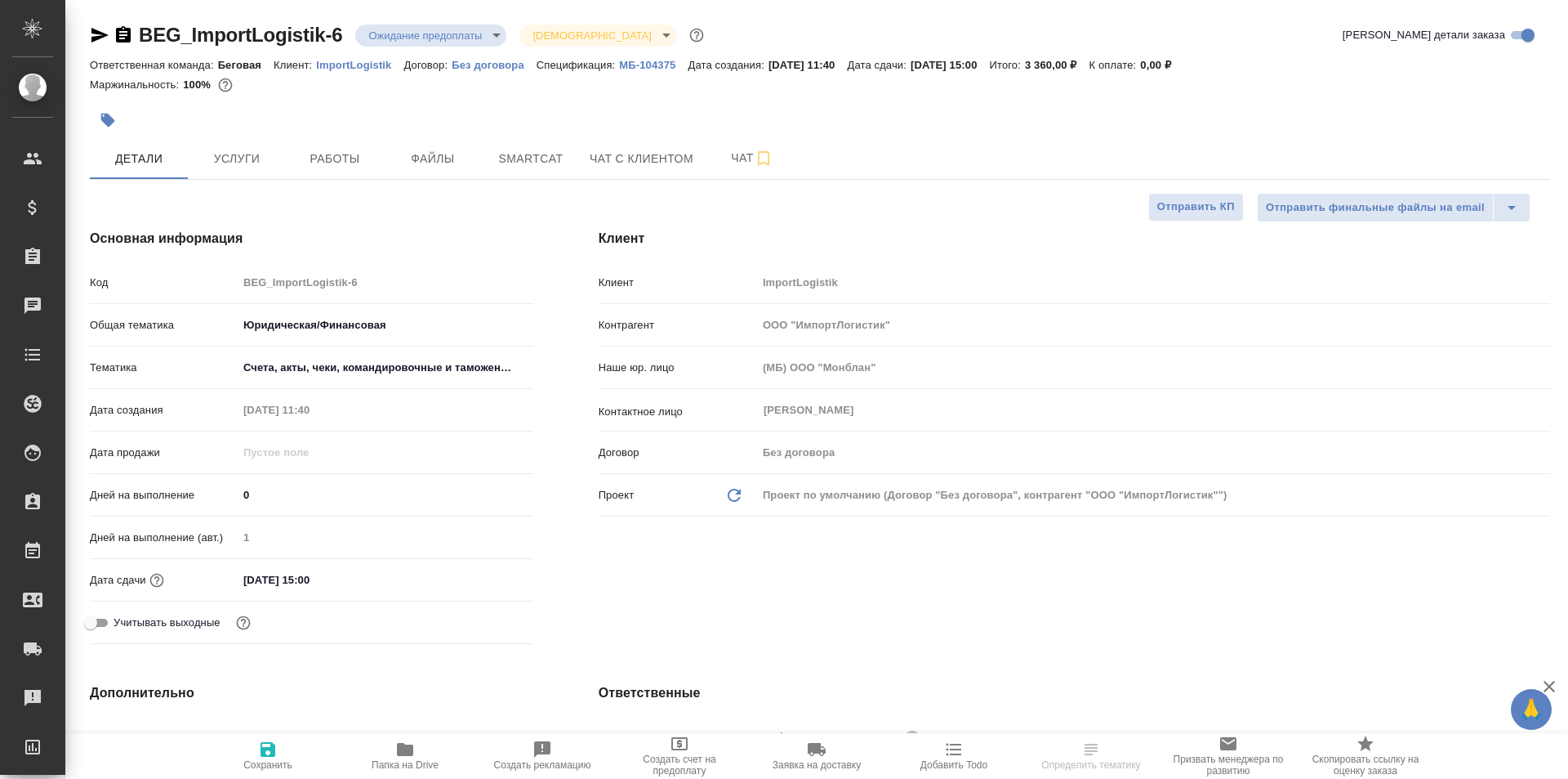
select select "RU"
type textarea "x"
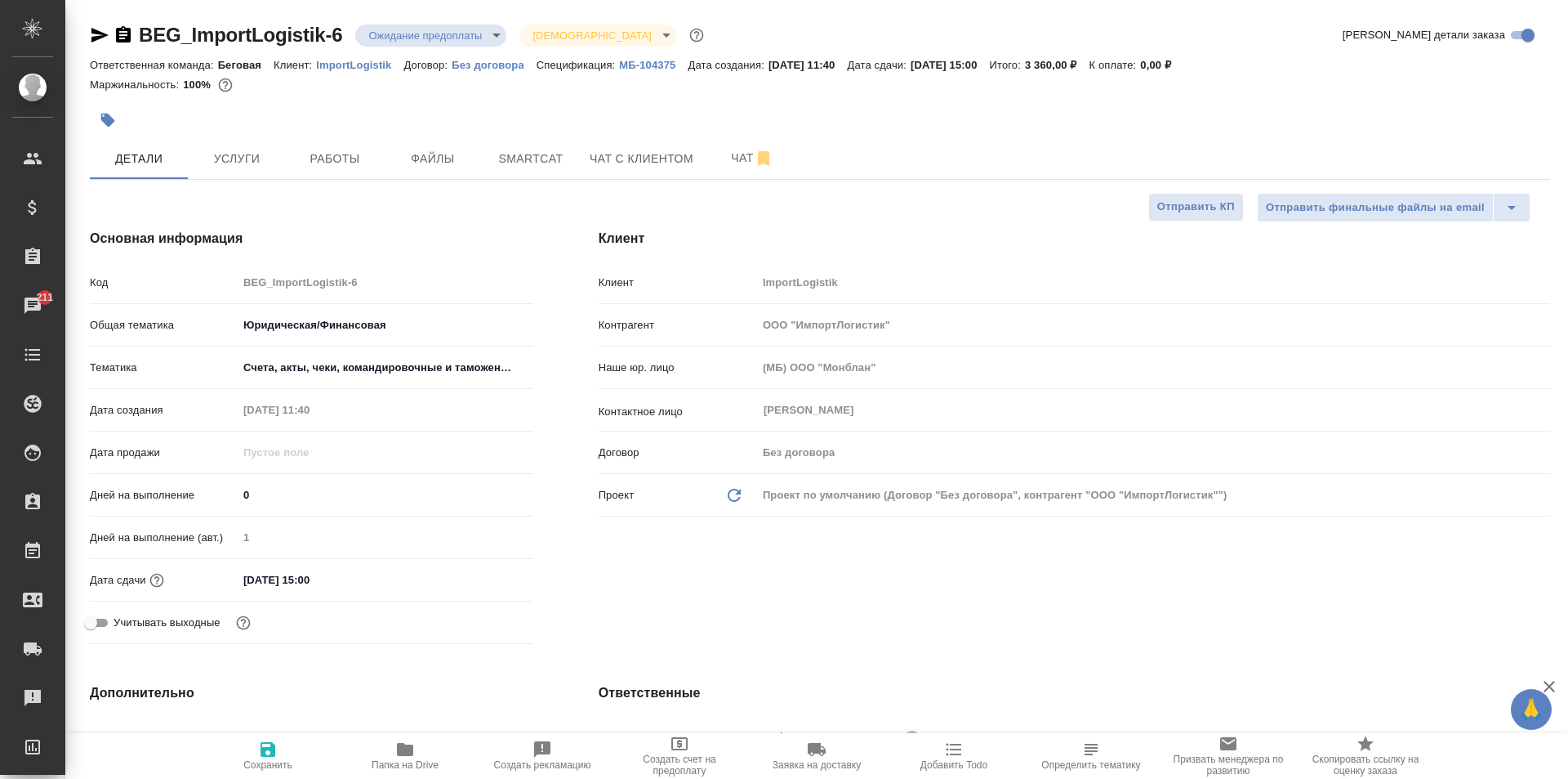
type textarea "x"
click at [395, 43] on body "🙏 .cls-1 fill:#fff; AWATERA [PERSON_NAME] Спецификации Заказы 211 Чаты Todo Про…" at bounding box center [784, 390] width 1568 height 779
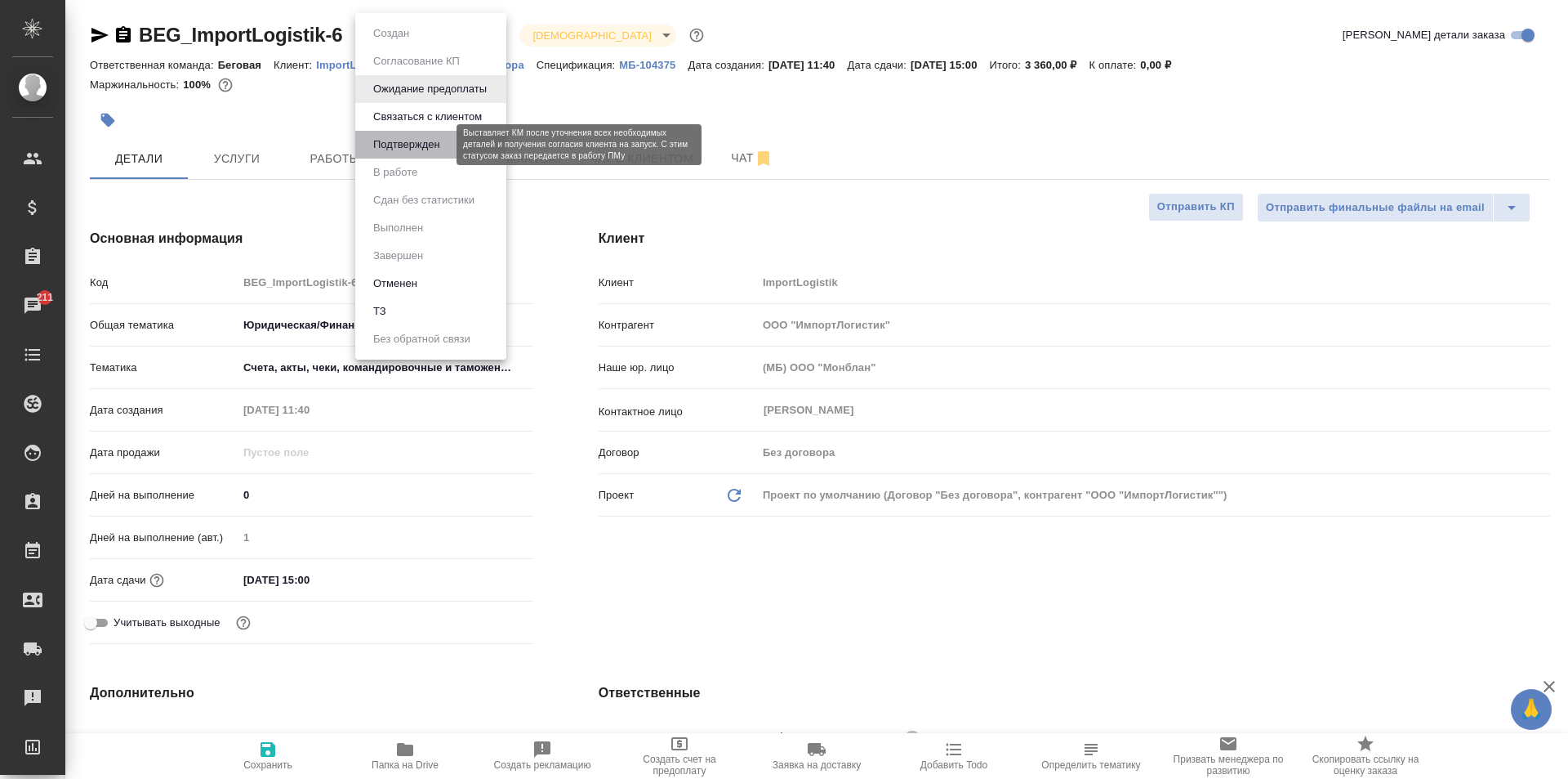
click at [409, 138] on button "Подтвержден" at bounding box center [406, 145] width 77 height 18
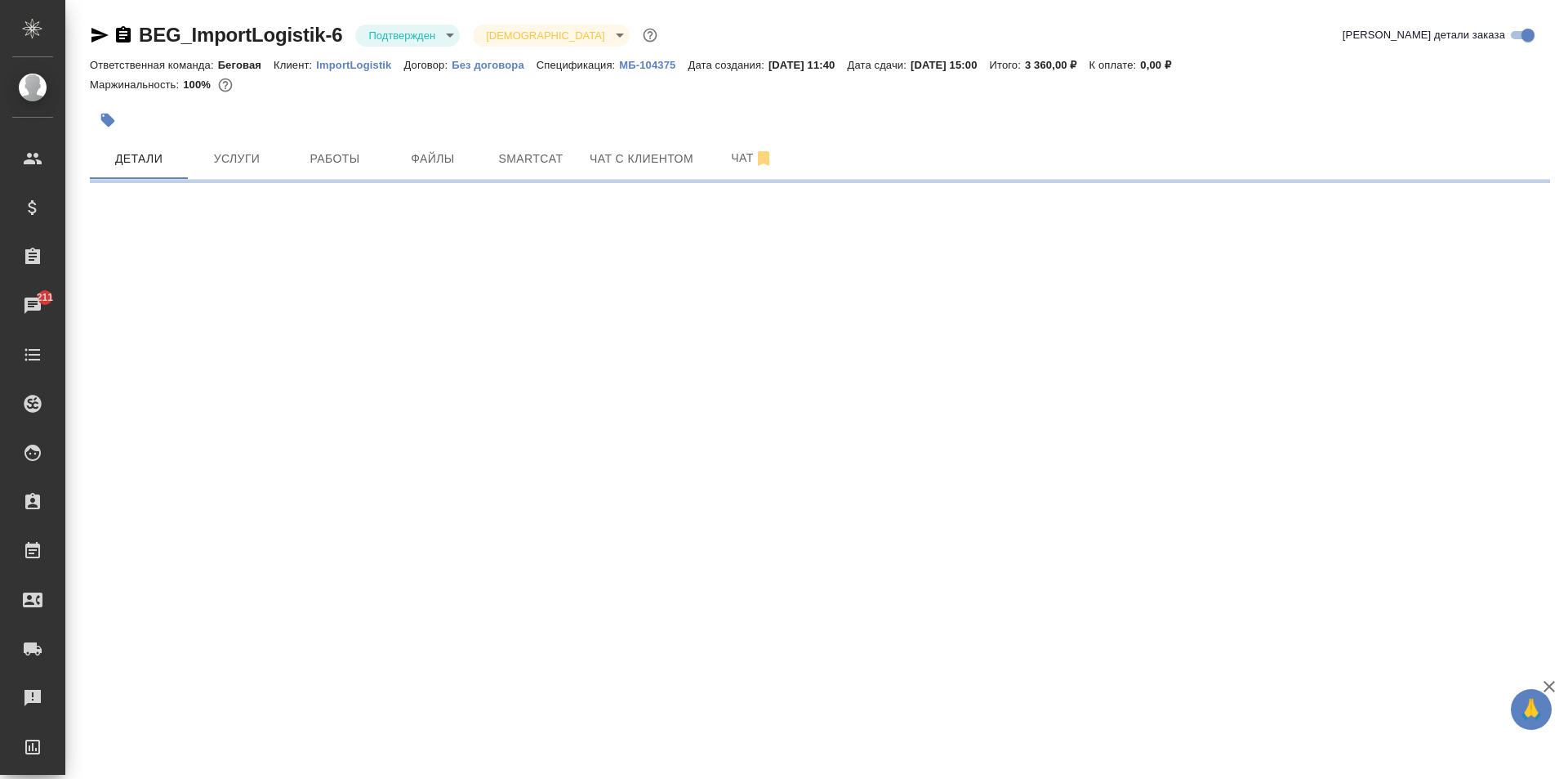
select select "RU"
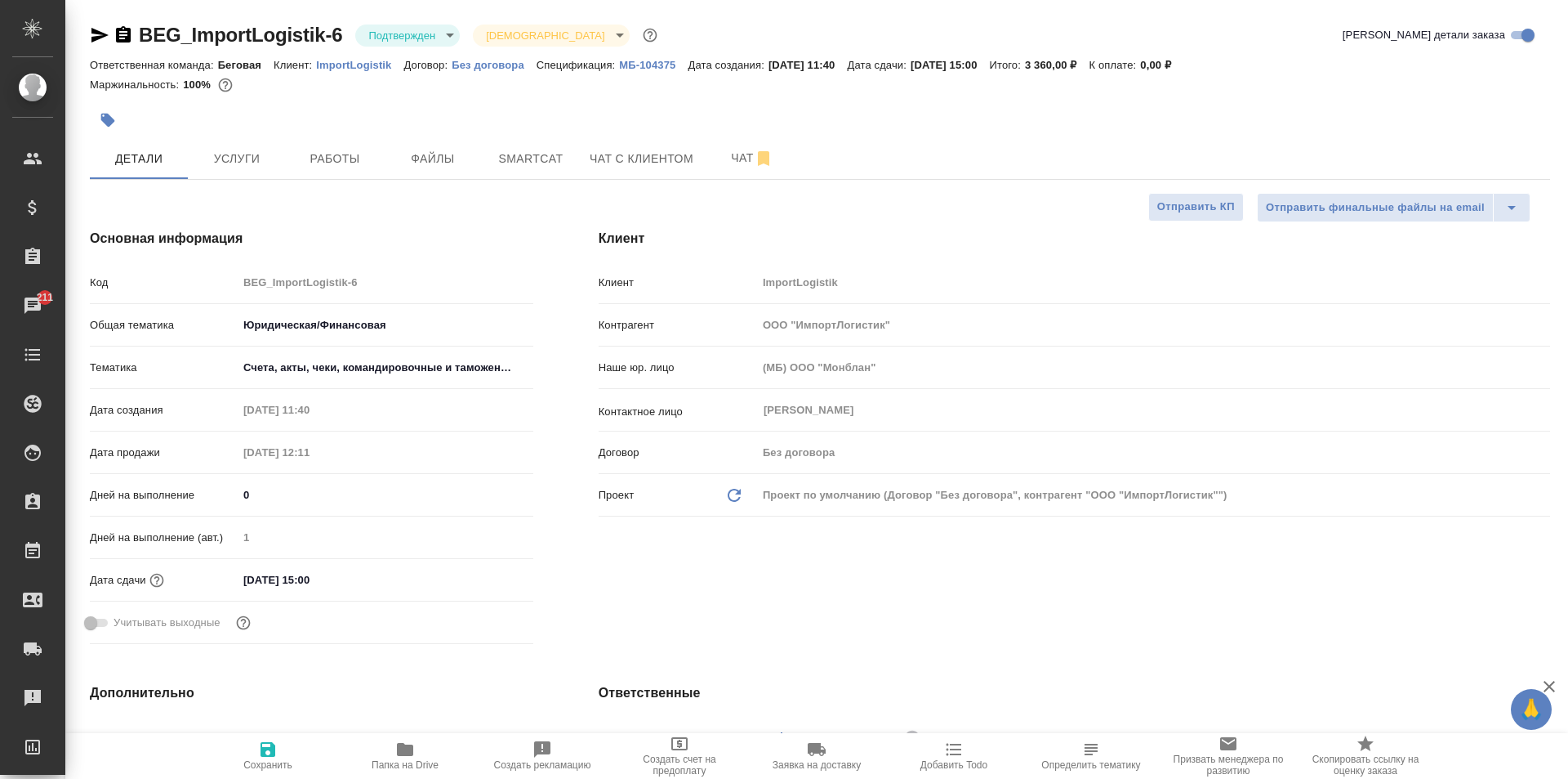
type textarea "x"
select select "RU"
click at [357, 571] on input "[DATE] 15:00" at bounding box center [310, 579] width 143 height 24
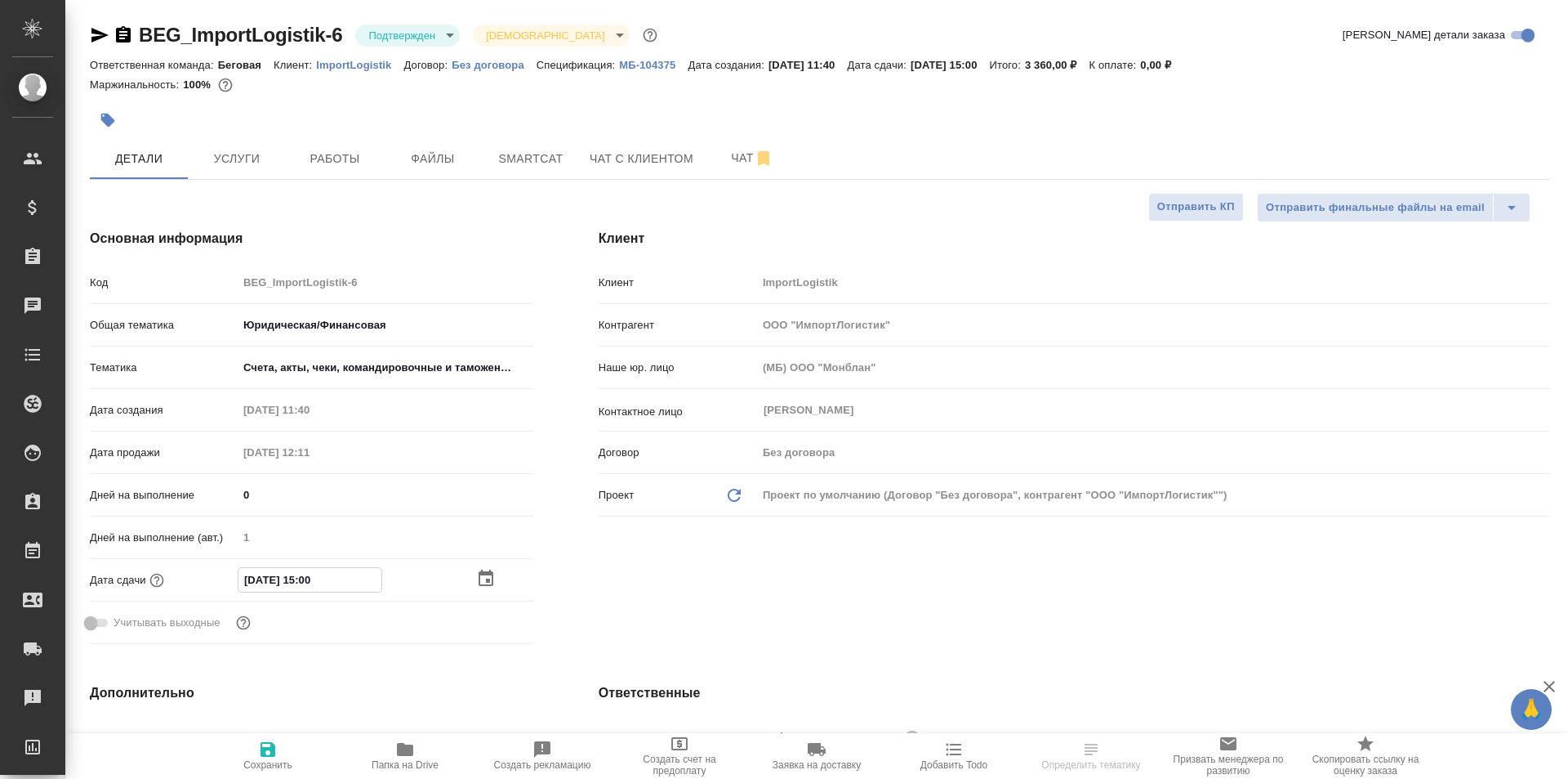
click at [497, 585] on div at bounding box center [505, 578] width 57 height 20
click at [488, 578] on icon "button" at bounding box center [486, 579] width 20 height 20
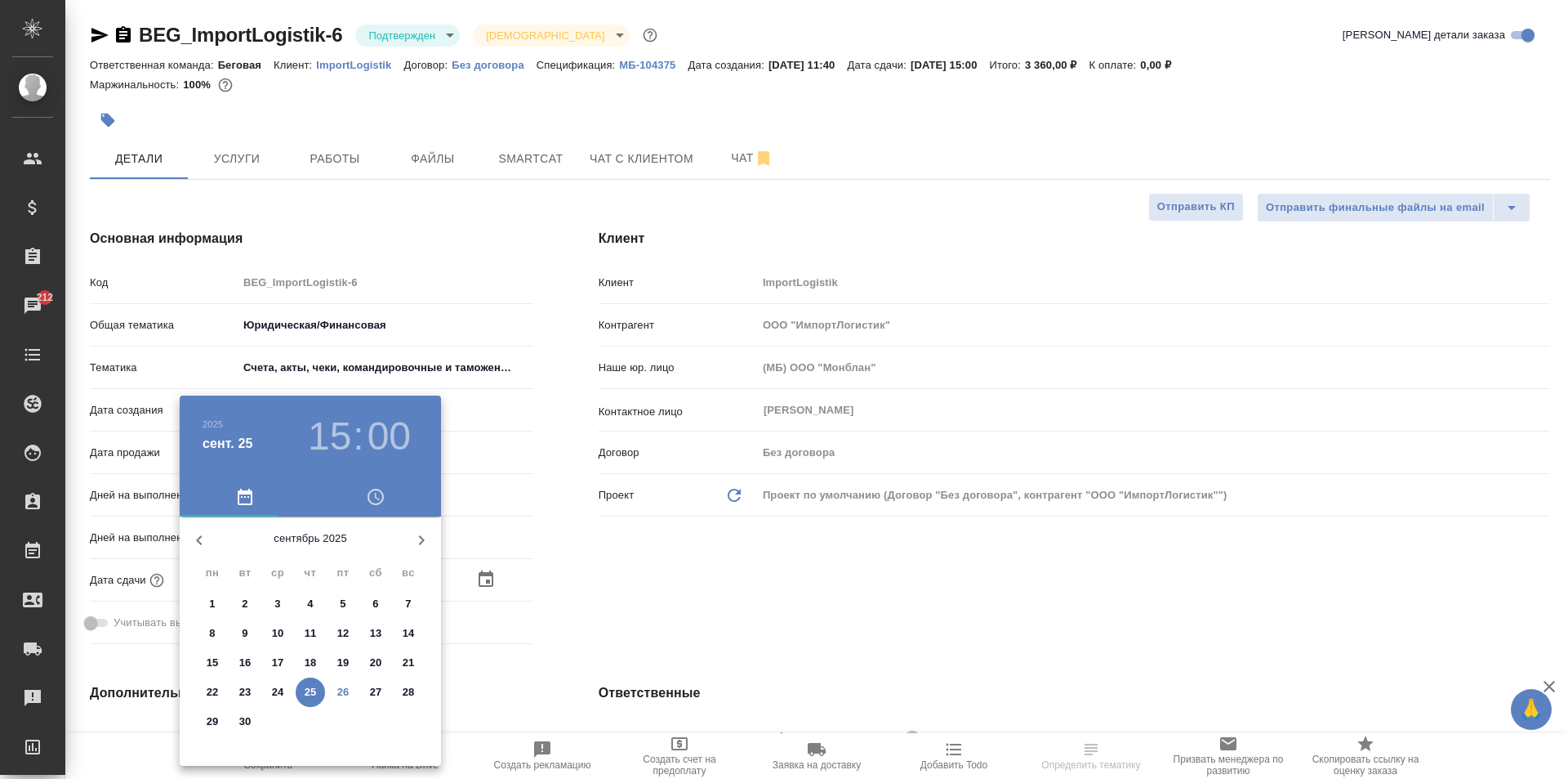
click at [210, 727] on p "29" at bounding box center [213, 721] width 12 height 16
type input "29.09.2025 15:00"
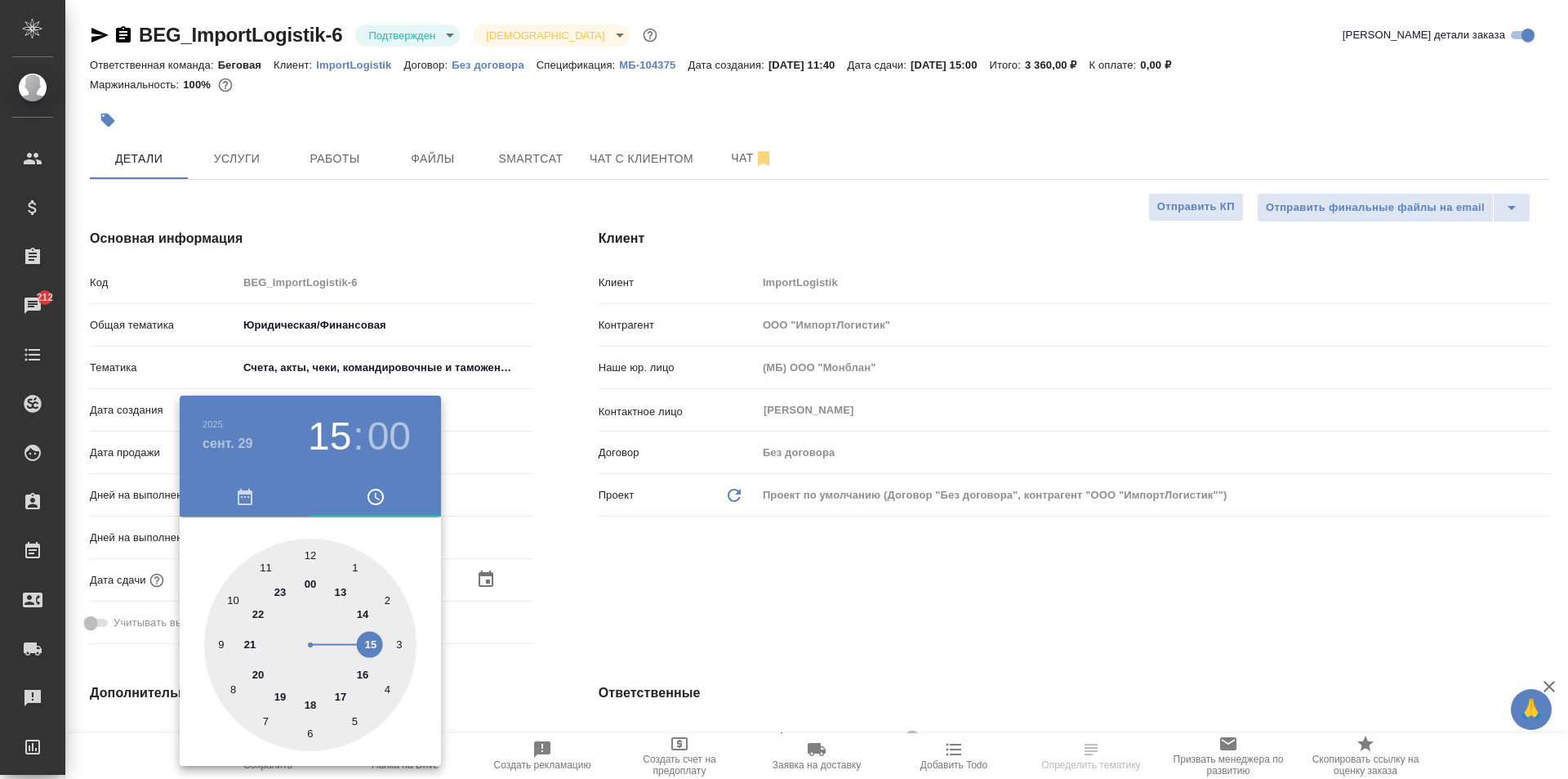
click at [368, 646] on div at bounding box center [310, 644] width 212 height 212
click at [313, 554] on div at bounding box center [310, 644] width 212 height 212
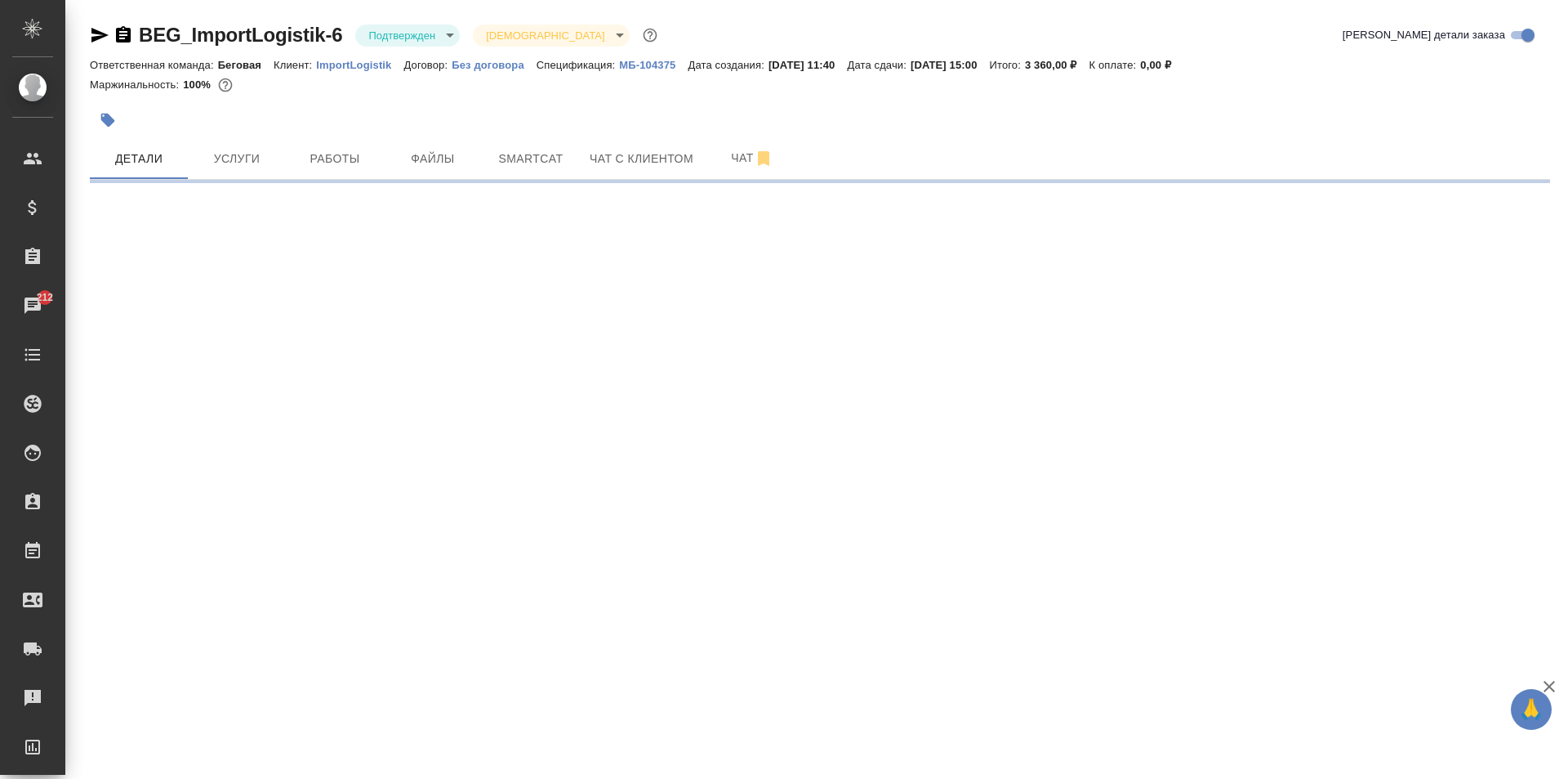
click at [513, 622] on div ".cls-1 fill:#fff; AWATERA Moskalets Alina Клиенты Спецификации Заказы 212 Чаты …" at bounding box center [784, 390] width 1568 height 779
select select "RU"
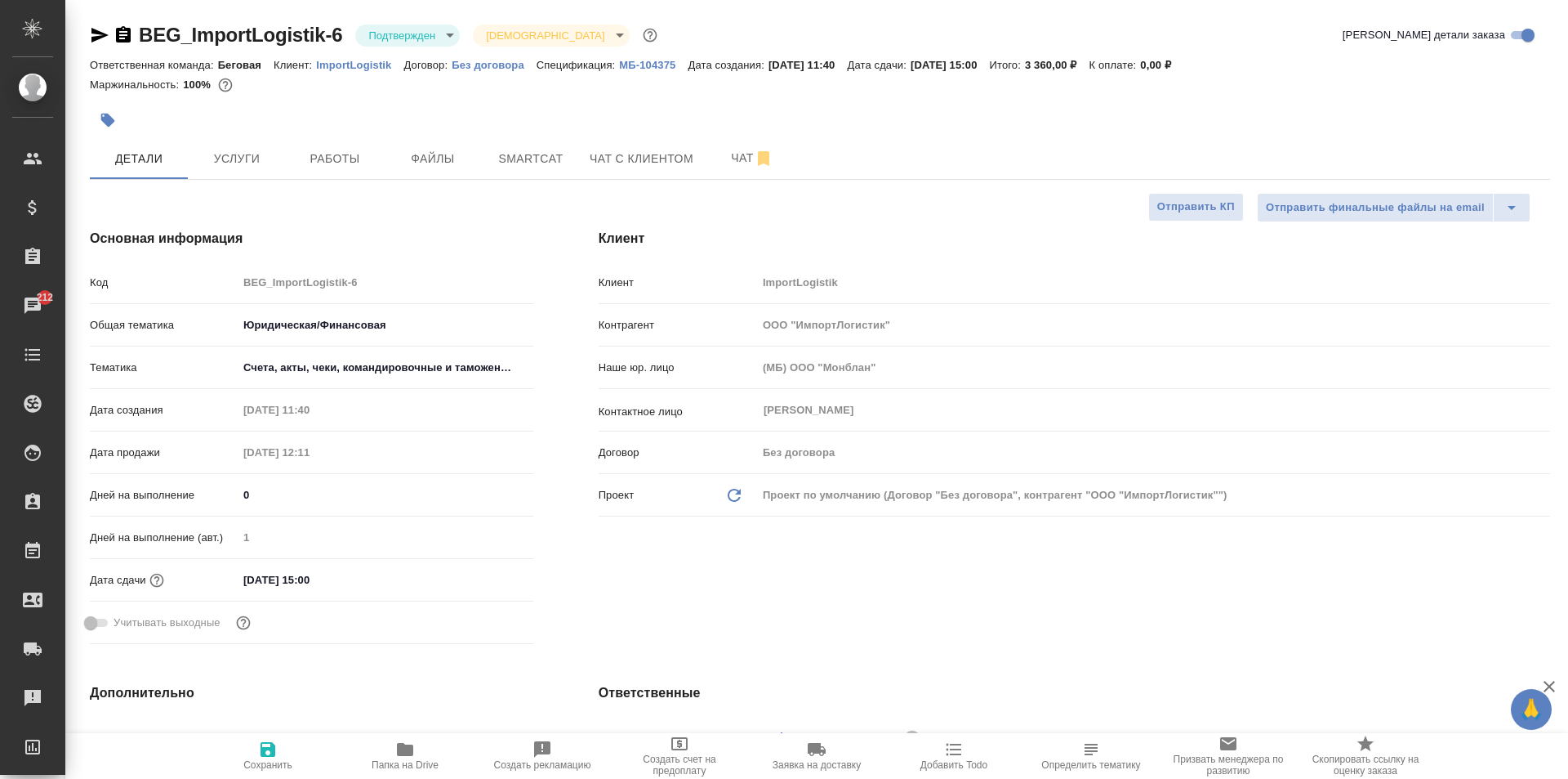
type textarea "x"
click at [341, 572] on input "25.09.2025 15:00" at bounding box center [309, 579] width 143 height 24
click at [481, 574] on icon "button" at bounding box center [486, 578] width 15 height 16
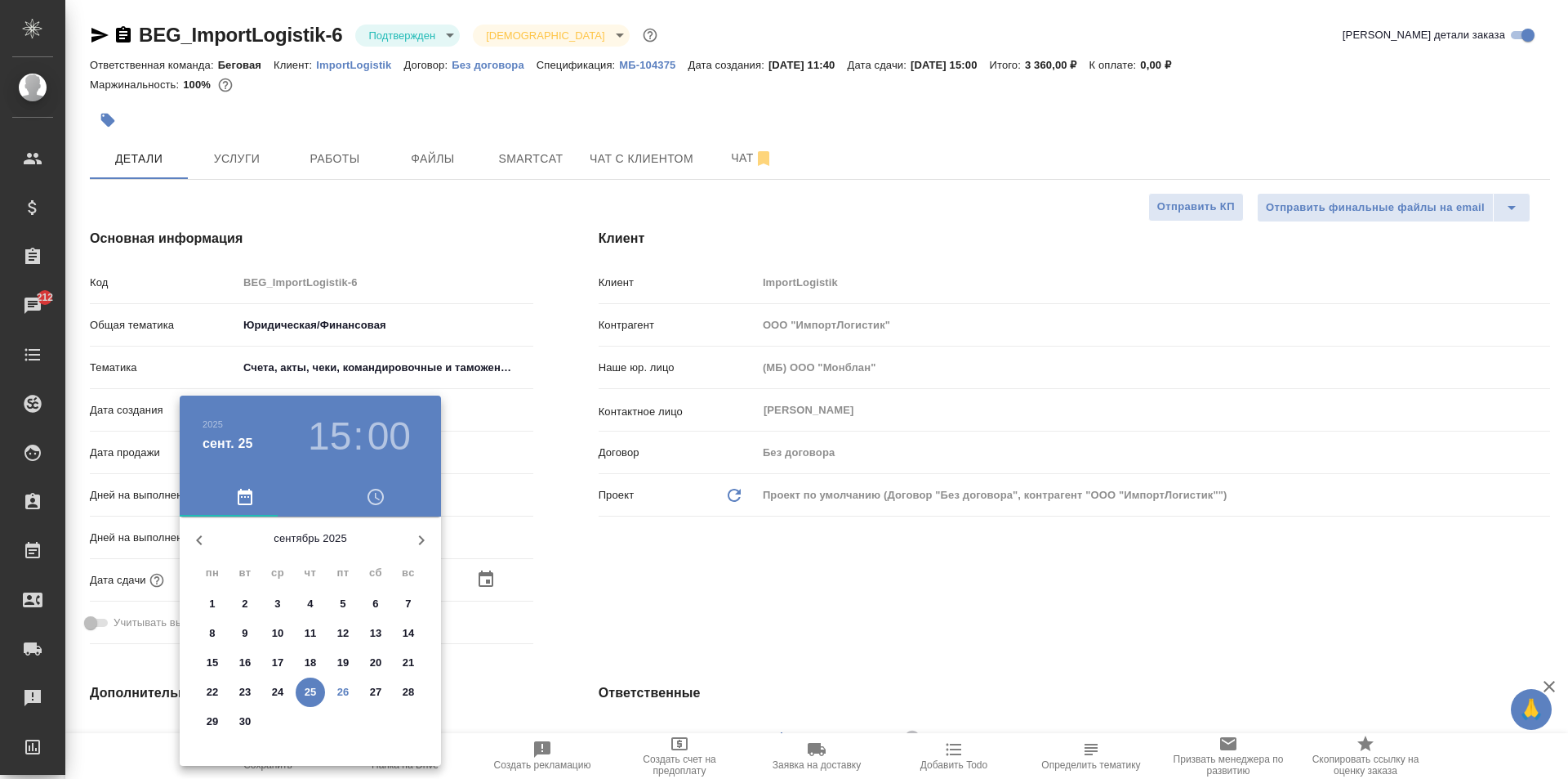
click at [218, 715] on p "29" at bounding box center [213, 721] width 12 height 16
type input "29.09.2025 15:00"
type textarea "x"
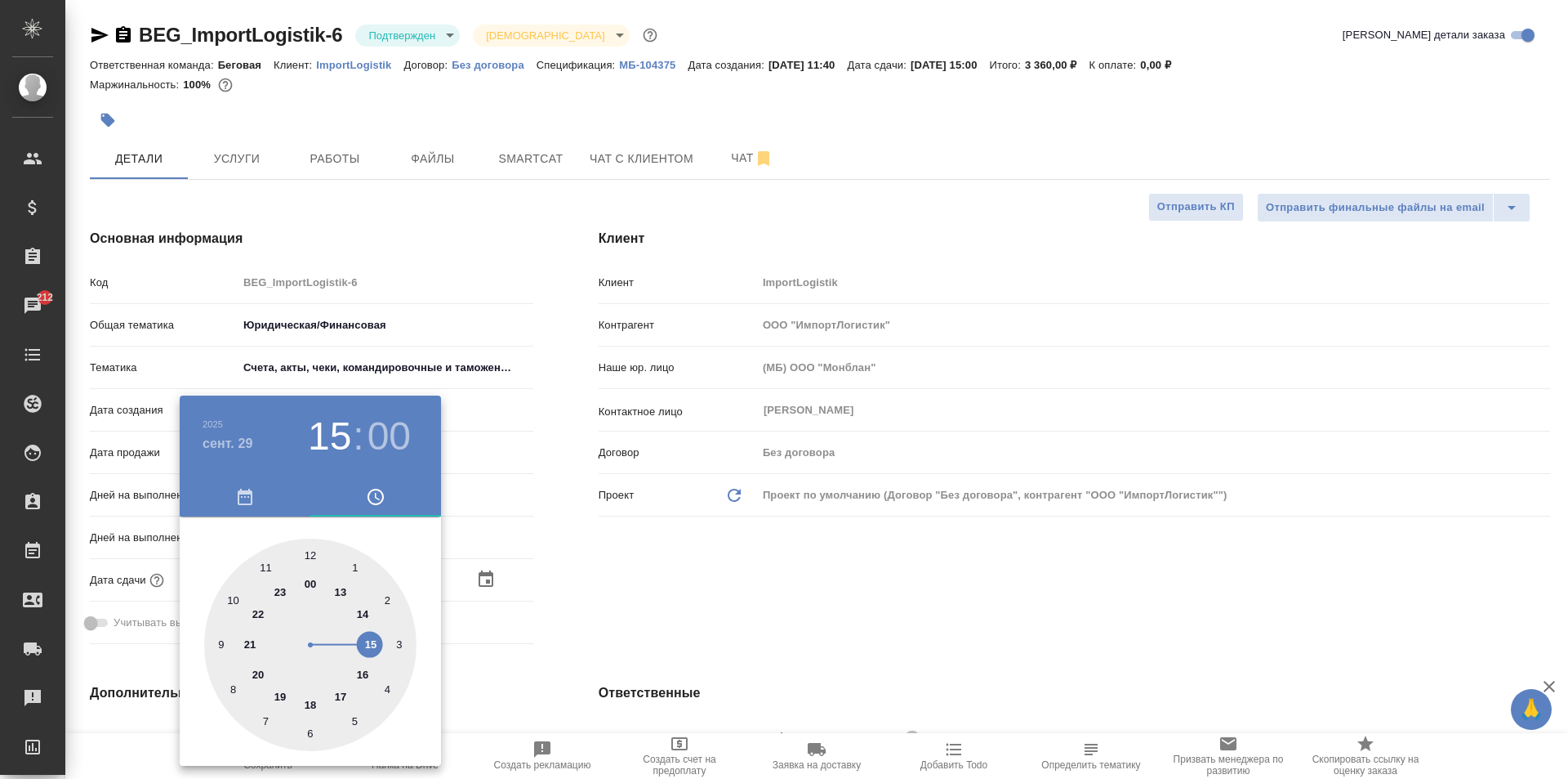
click at [372, 639] on div at bounding box center [310, 644] width 212 height 212
type textarea "x"
click at [309, 547] on div at bounding box center [310, 644] width 212 height 212
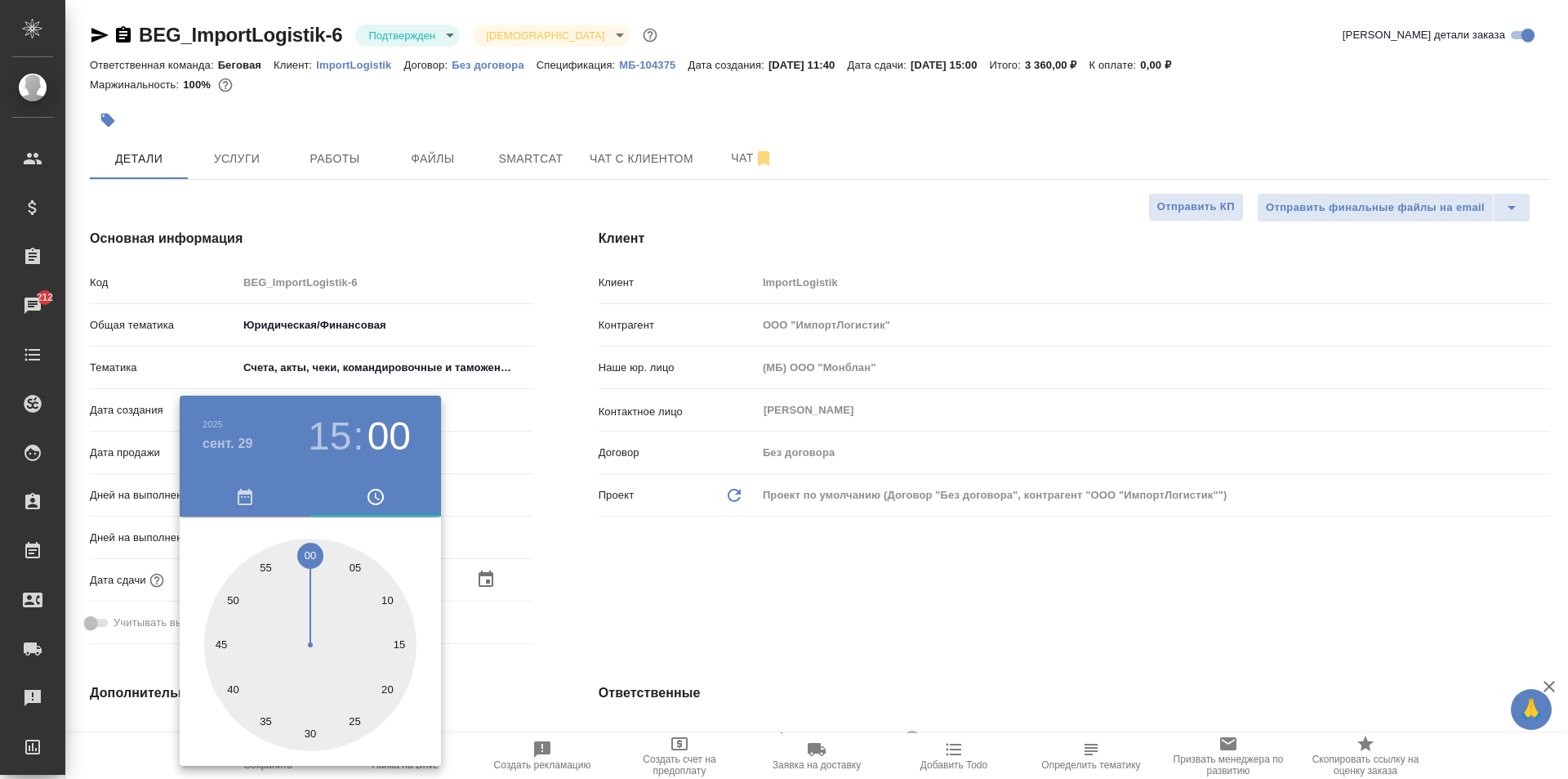
type textarea "x"
click at [472, 673] on div at bounding box center [784, 390] width 1568 height 779
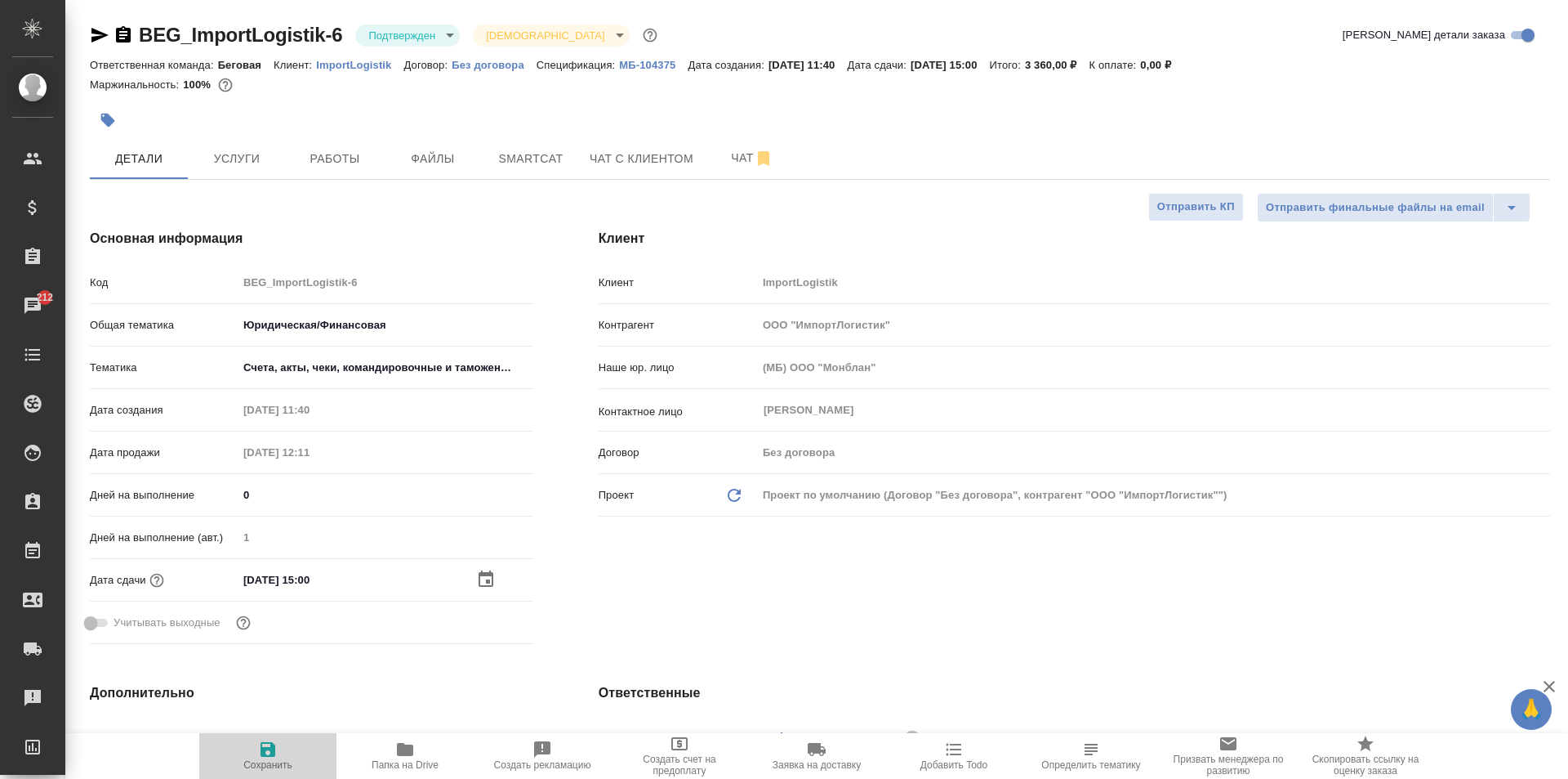
click at [254, 751] on span "Сохранить" at bounding box center [268, 754] width 118 height 31
type textarea "x"
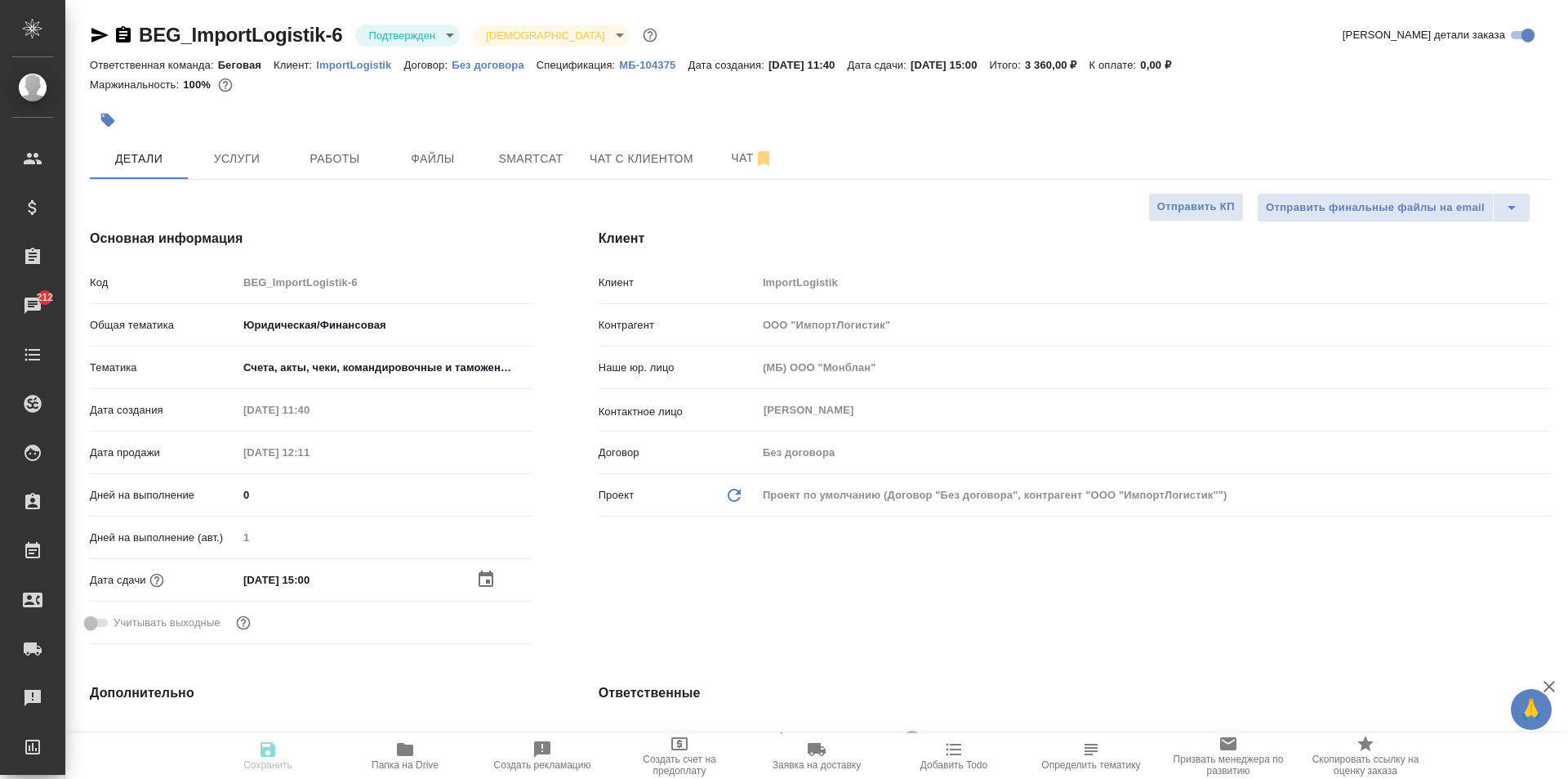
type textarea "x"
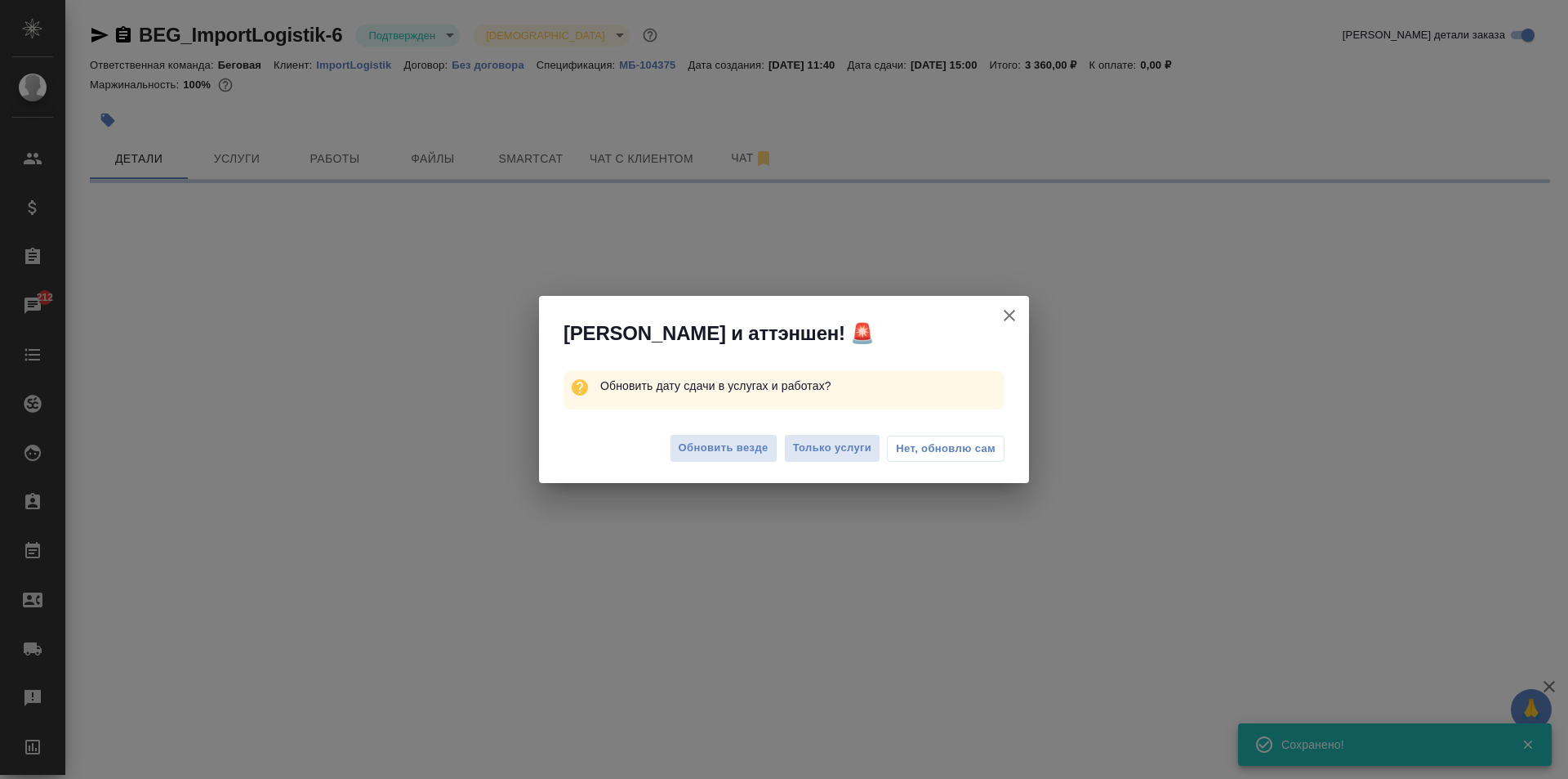
select select "RU"
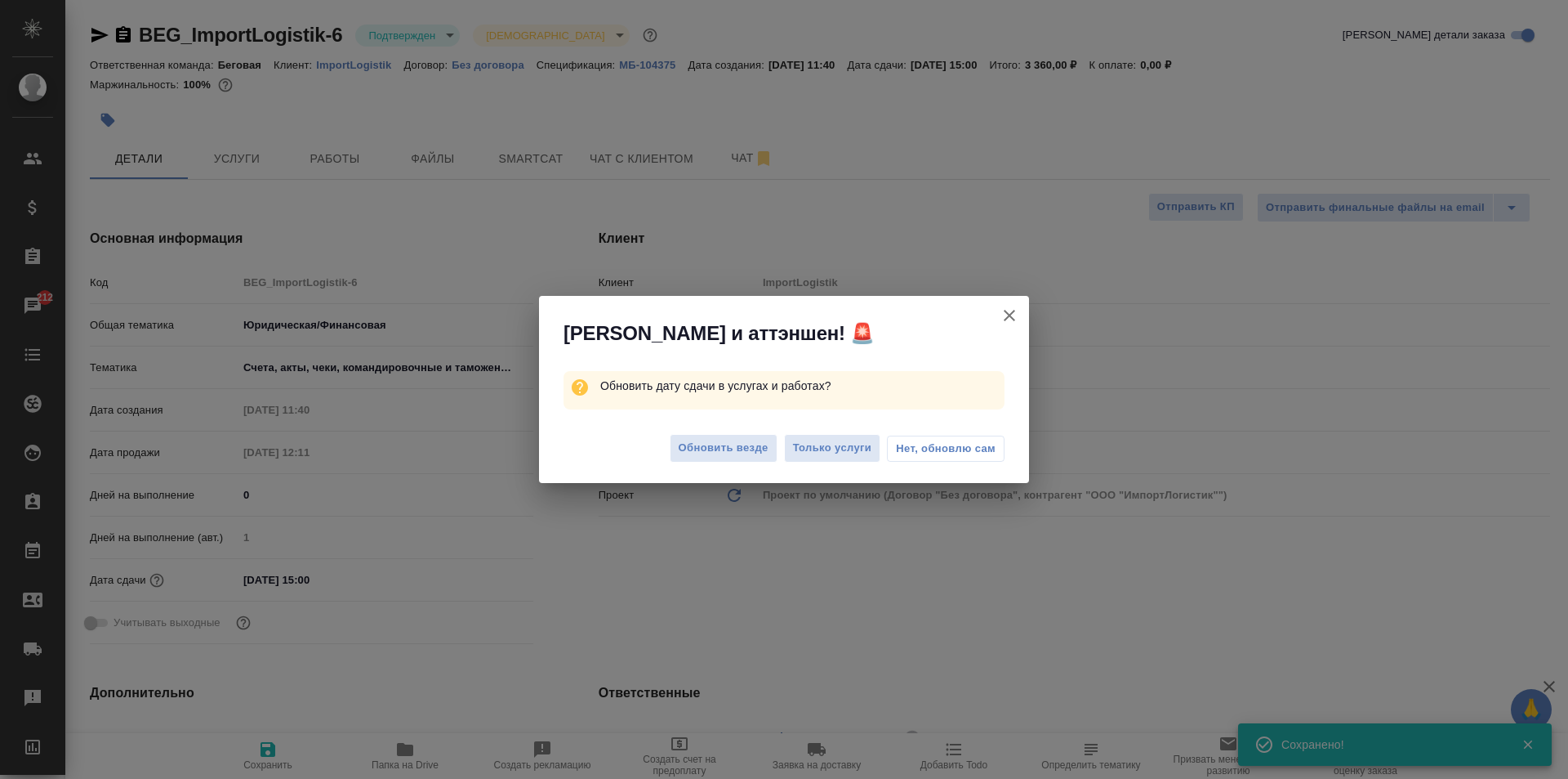
click at [758, 432] on div "Обновить везде Только услуги Нет, обновлю сам" at bounding box center [784, 451] width 490 height 66
type textarea "x"
click at [755, 438] on button "Обновить везде" at bounding box center [724, 448] width 108 height 28
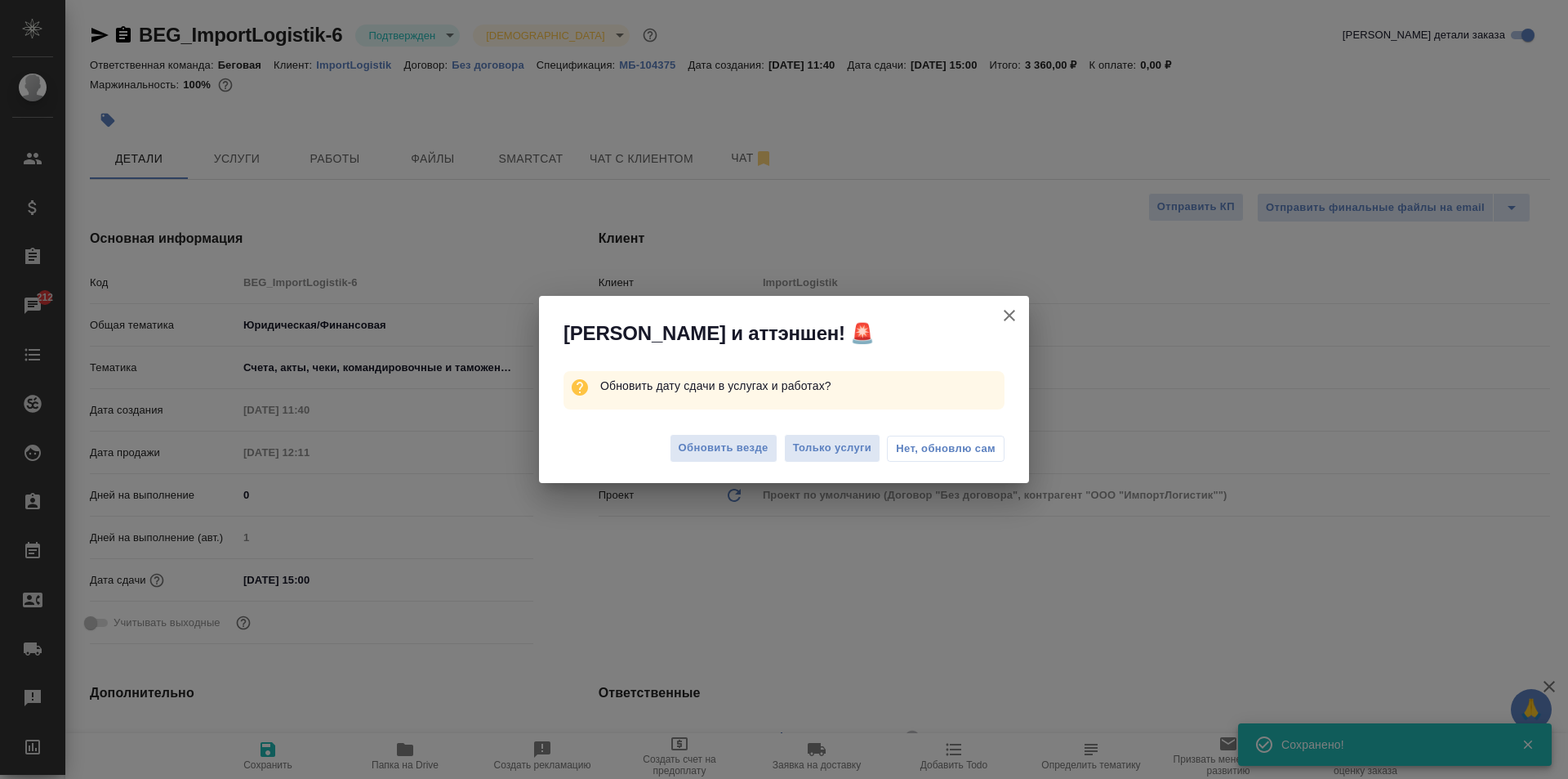
type textarea "x"
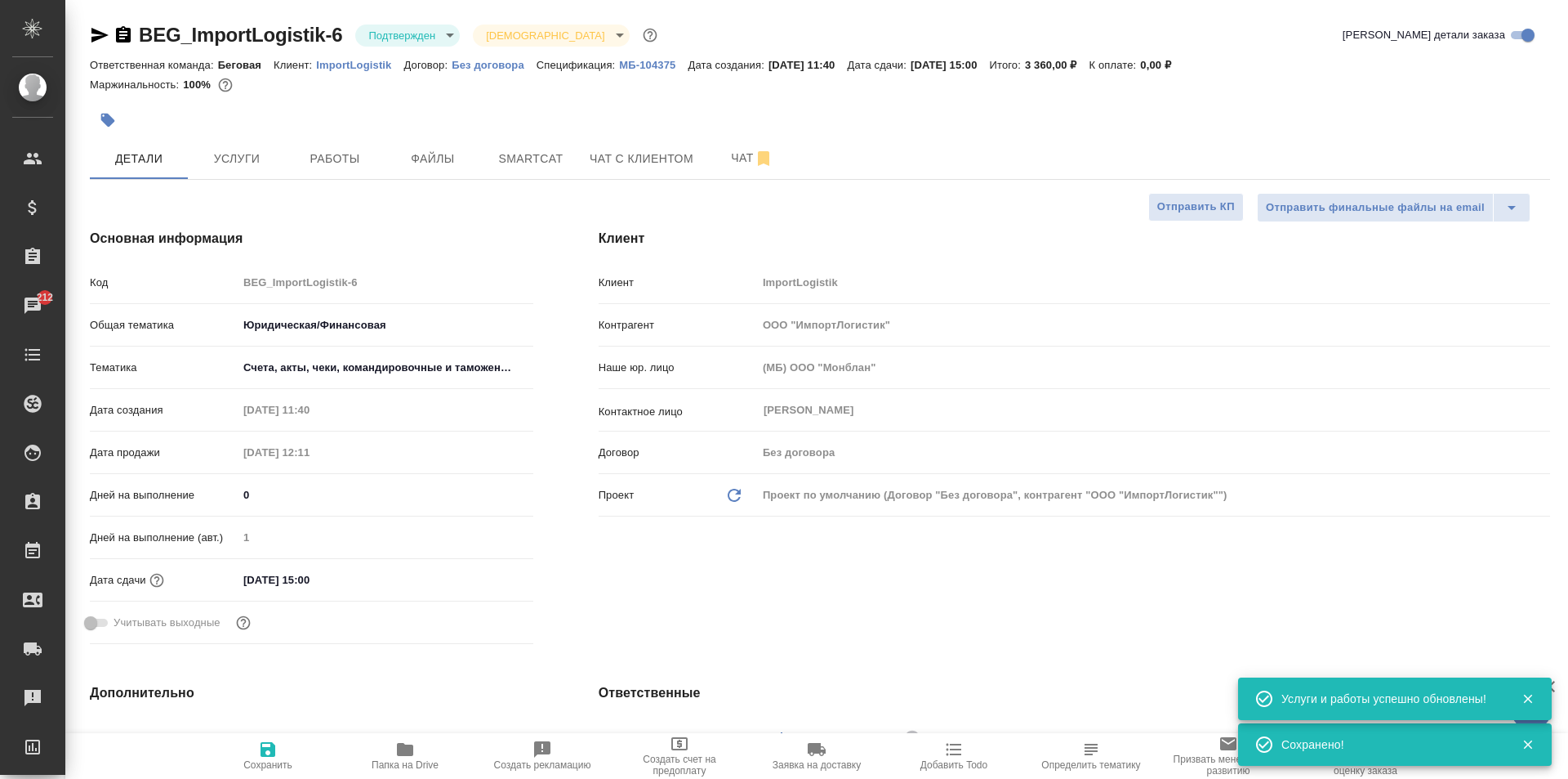
type textarea "x"
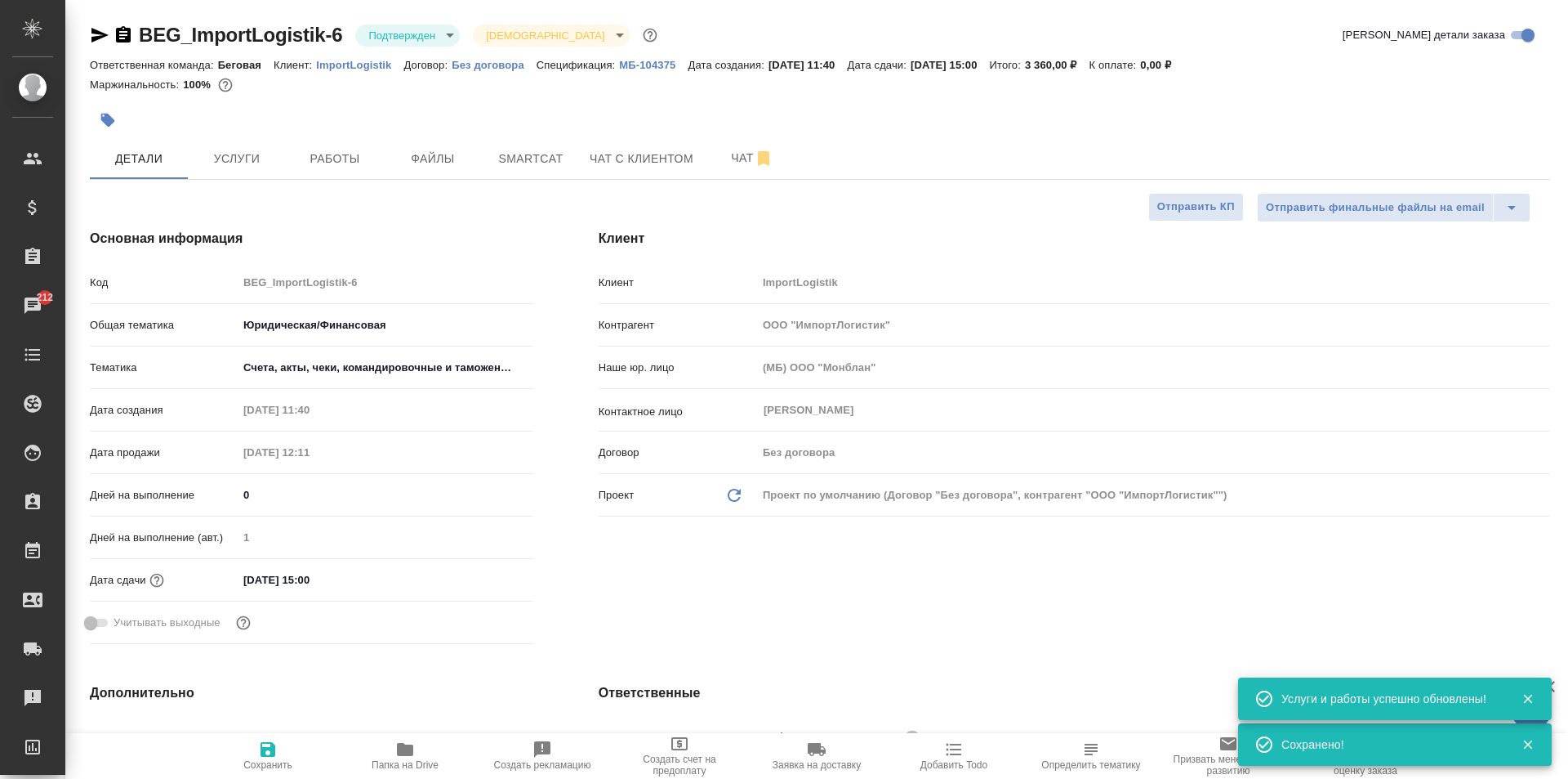
type textarea "x"
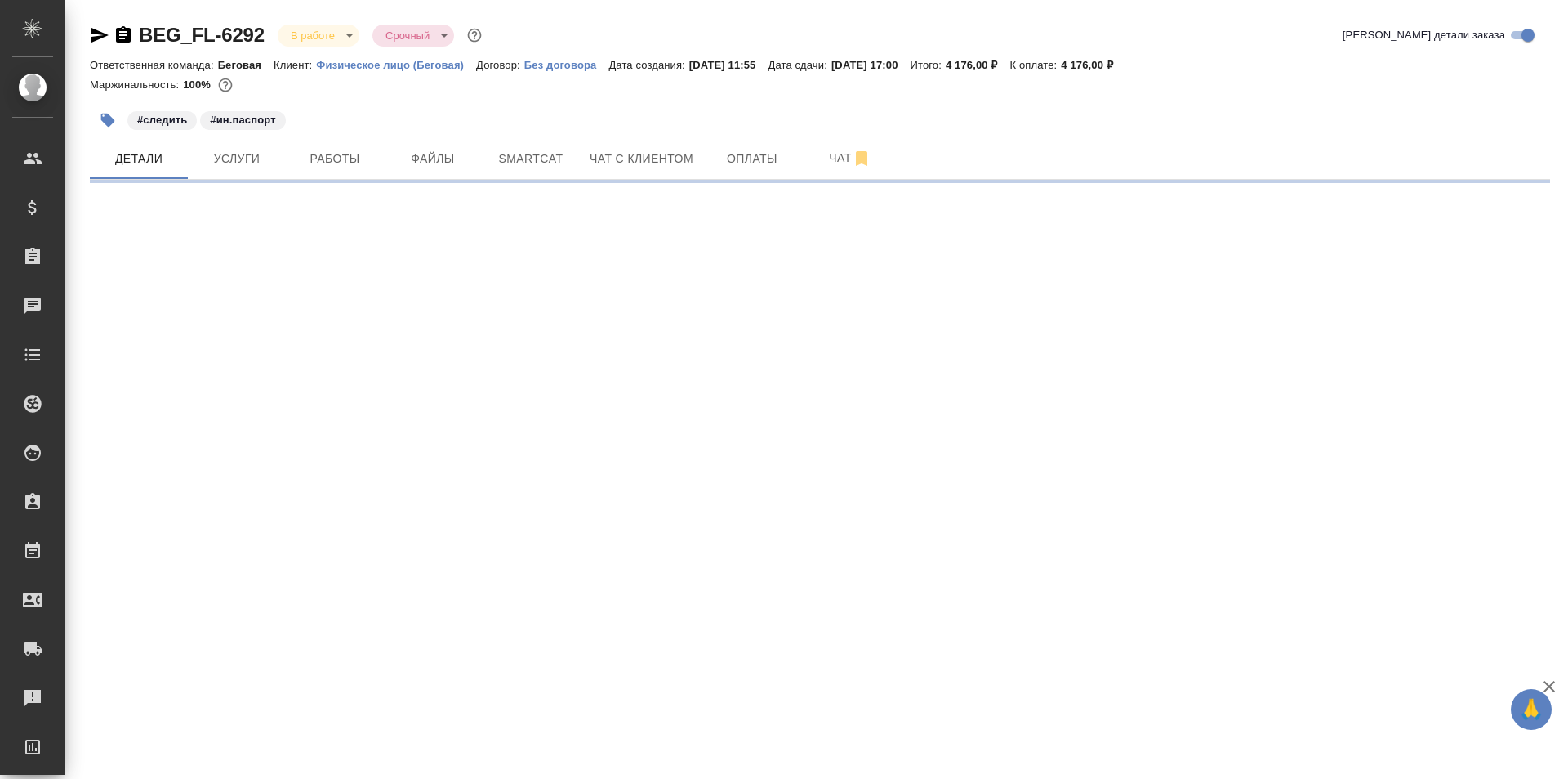
select select "RU"
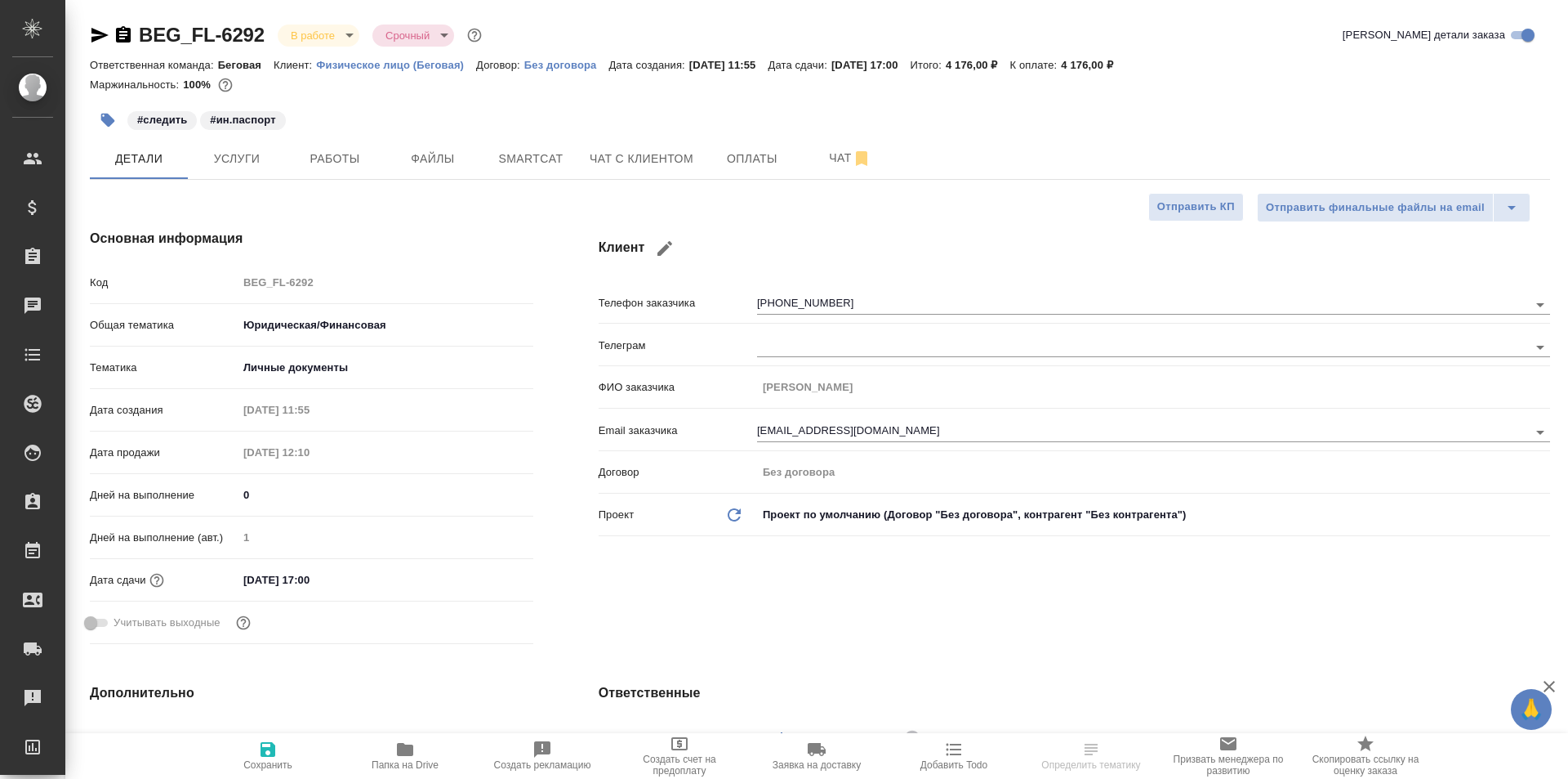
type textarea "x"
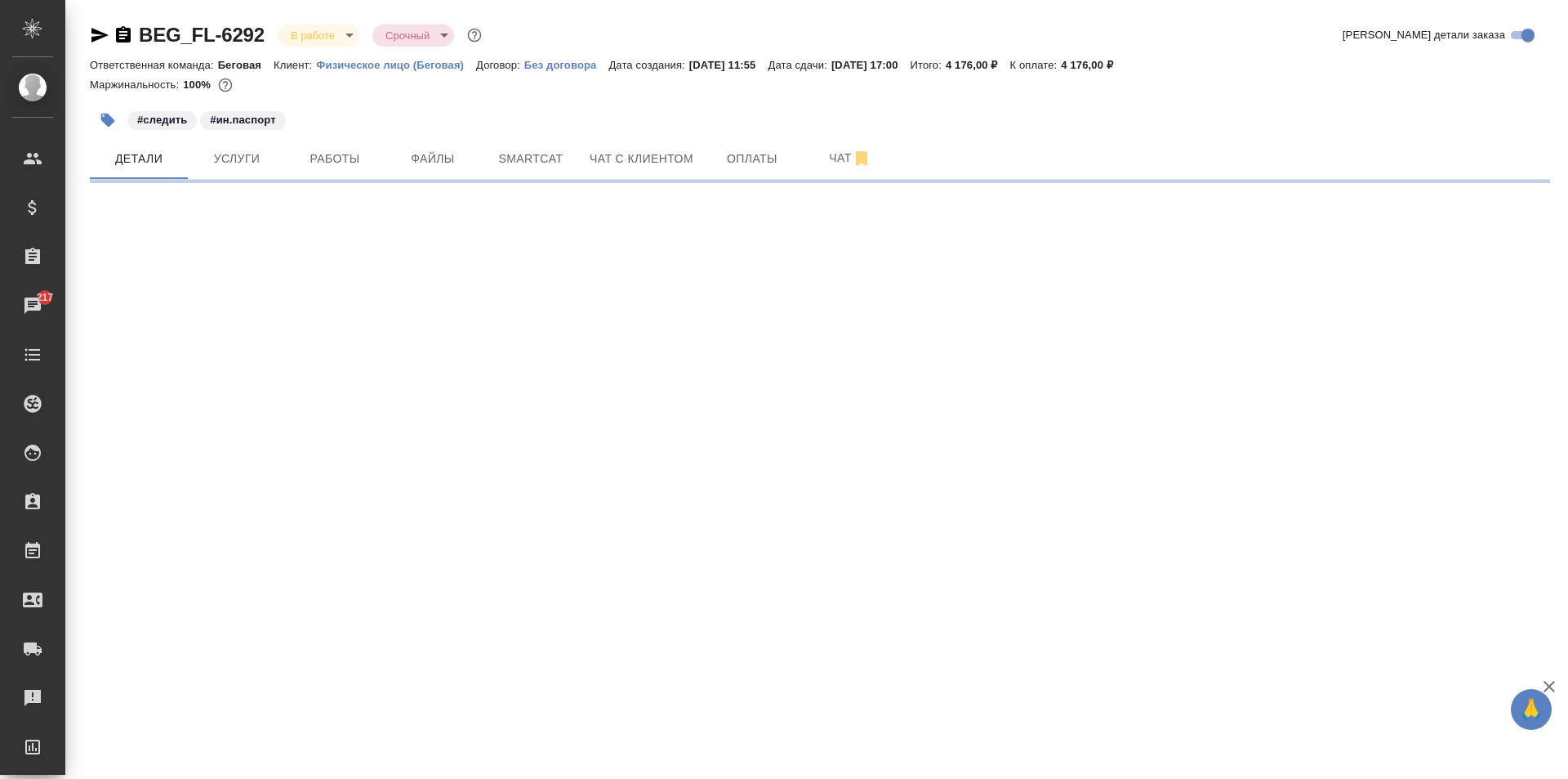
select select "RU"
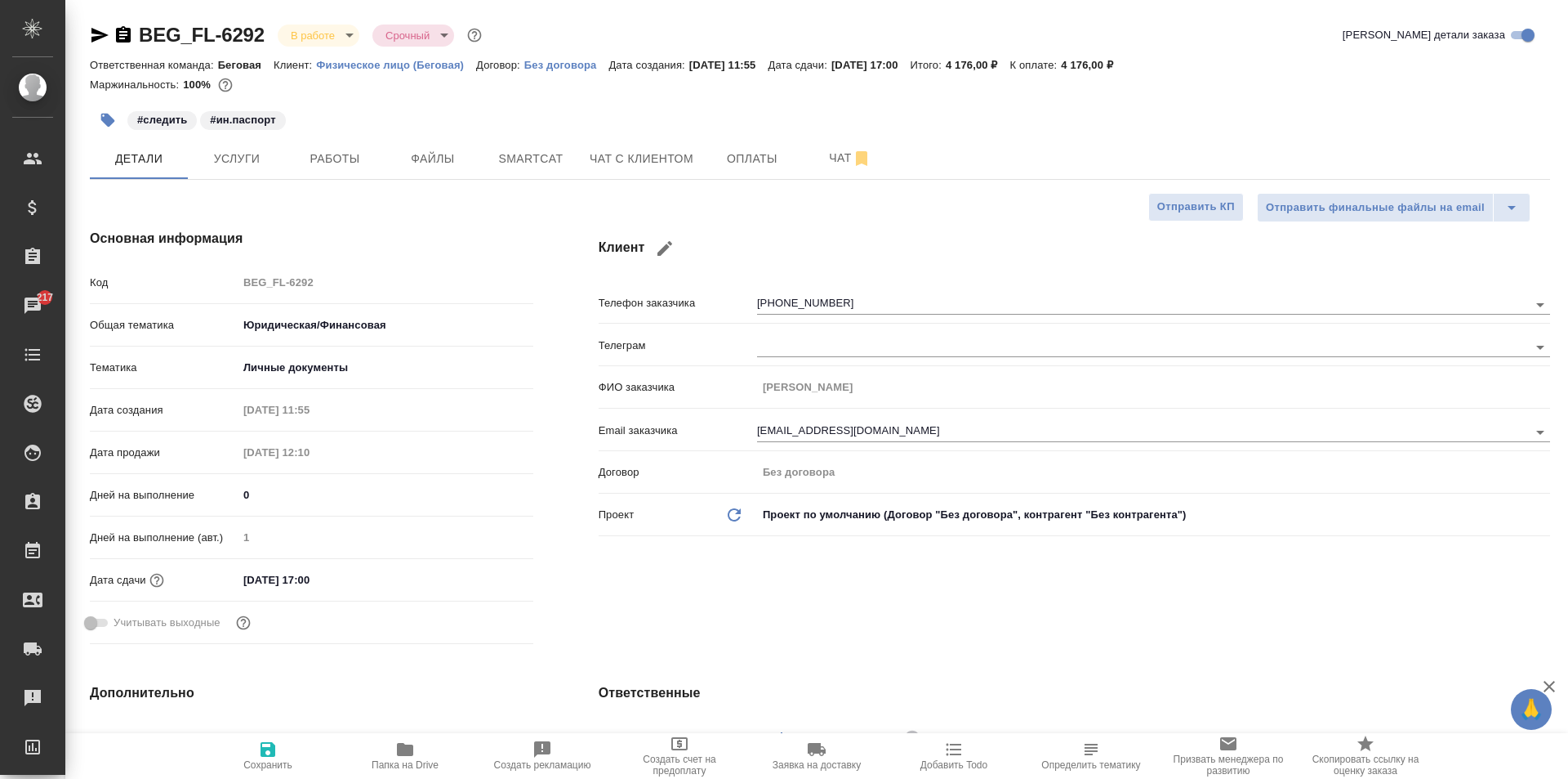
type textarea "x"
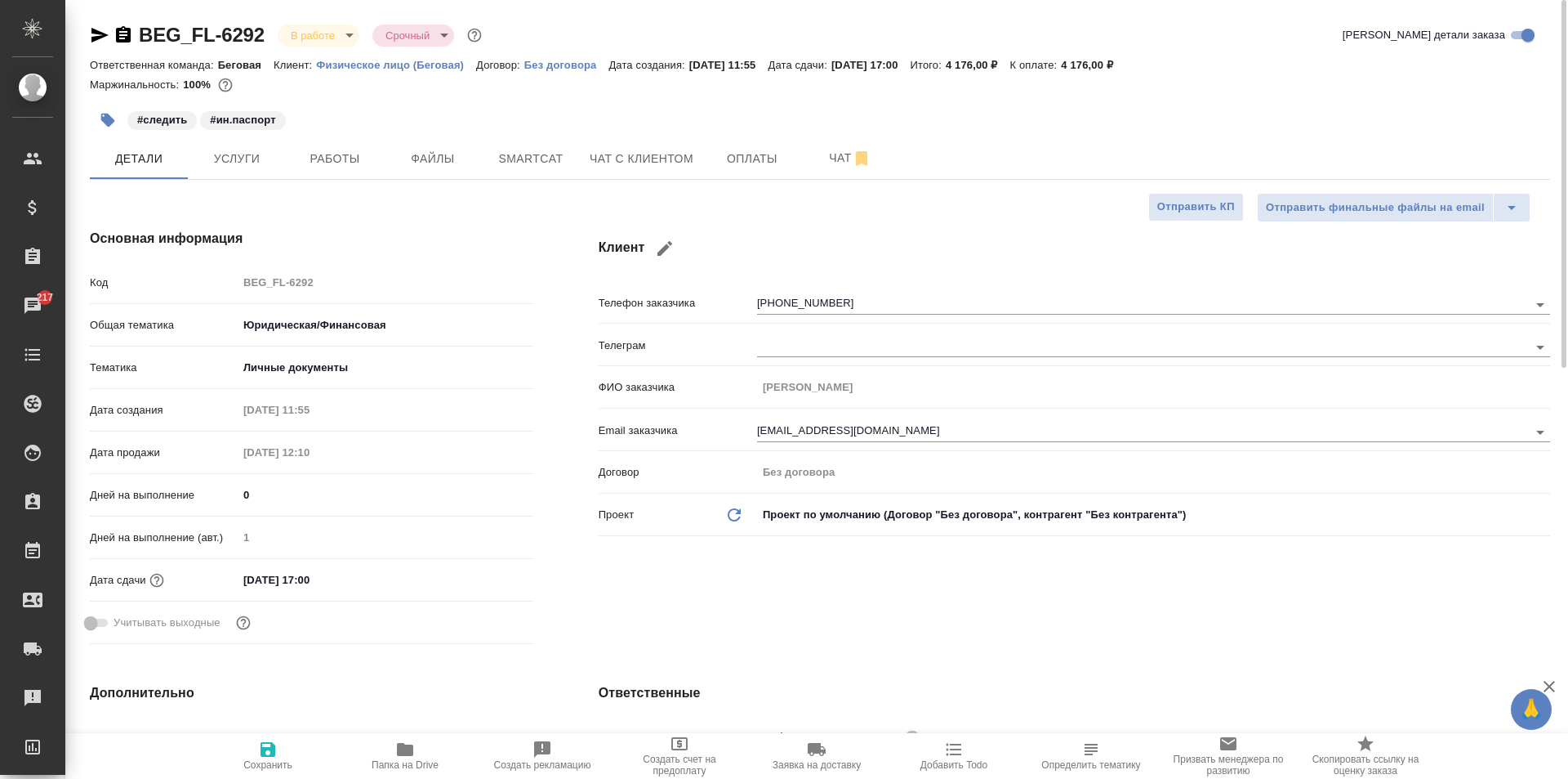
type textarea "x"
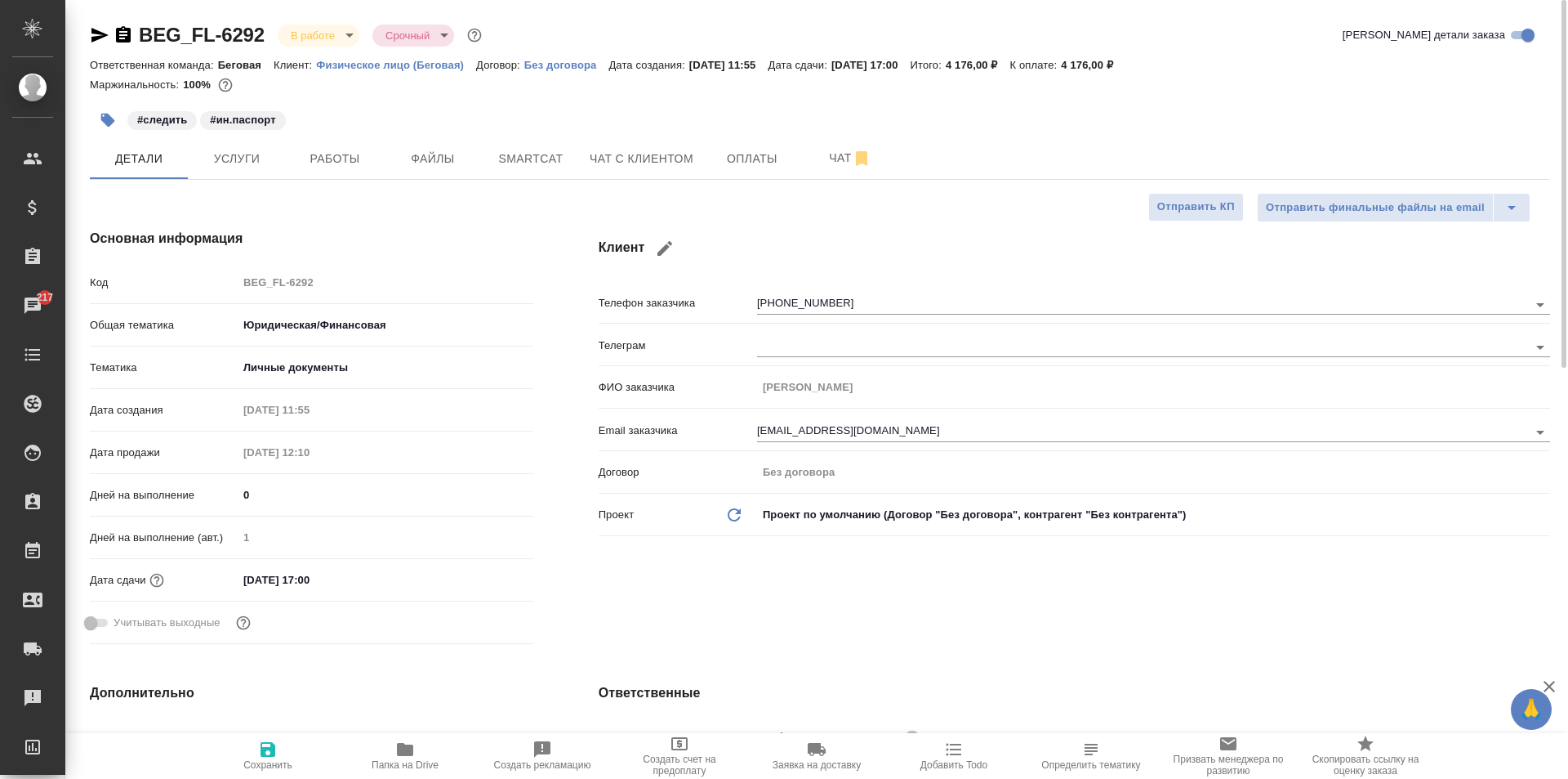
type textarea "x"
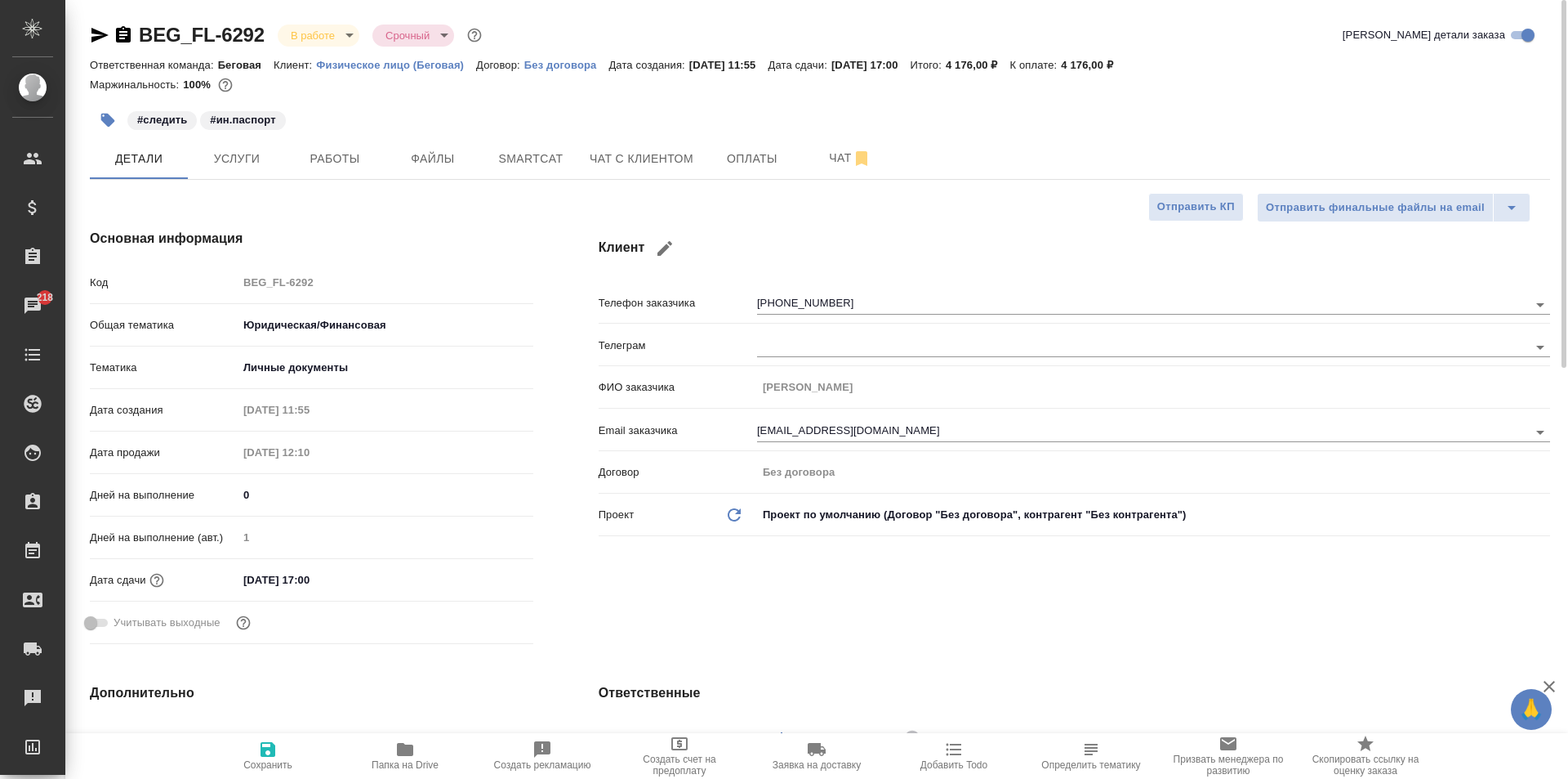
type textarea "x"
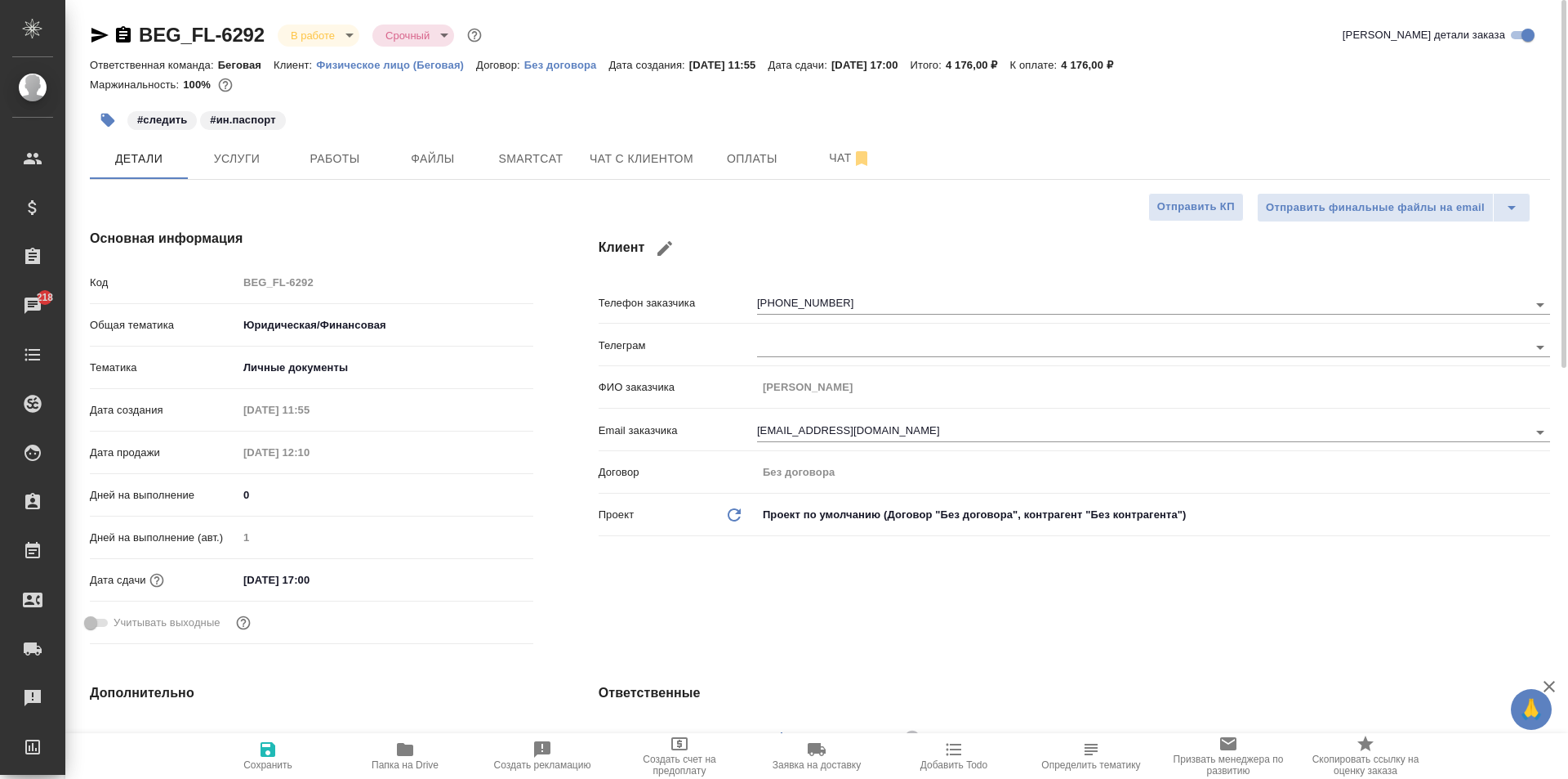
type textarea "x"
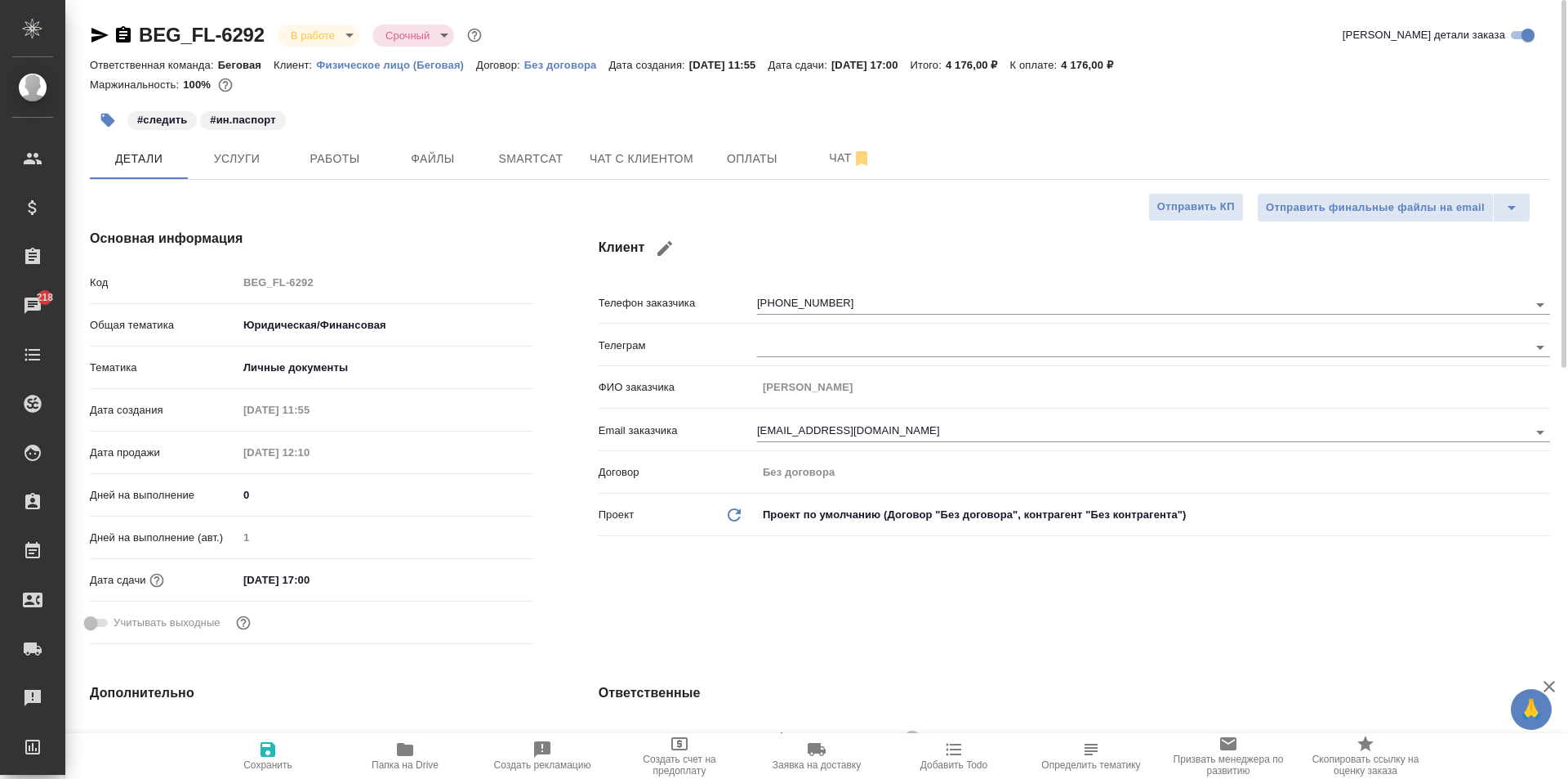
type textarea "x"
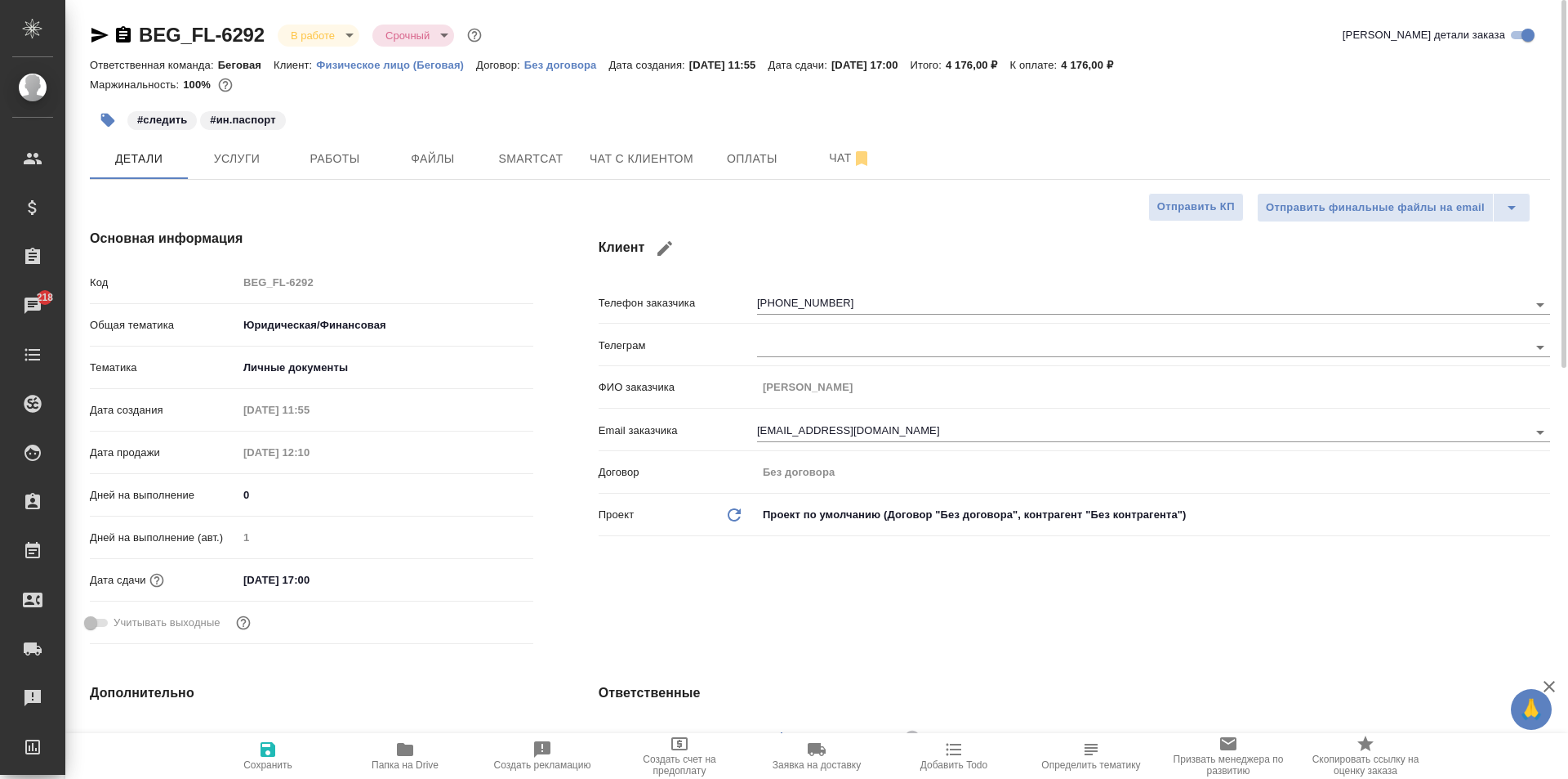
type textarea "x"
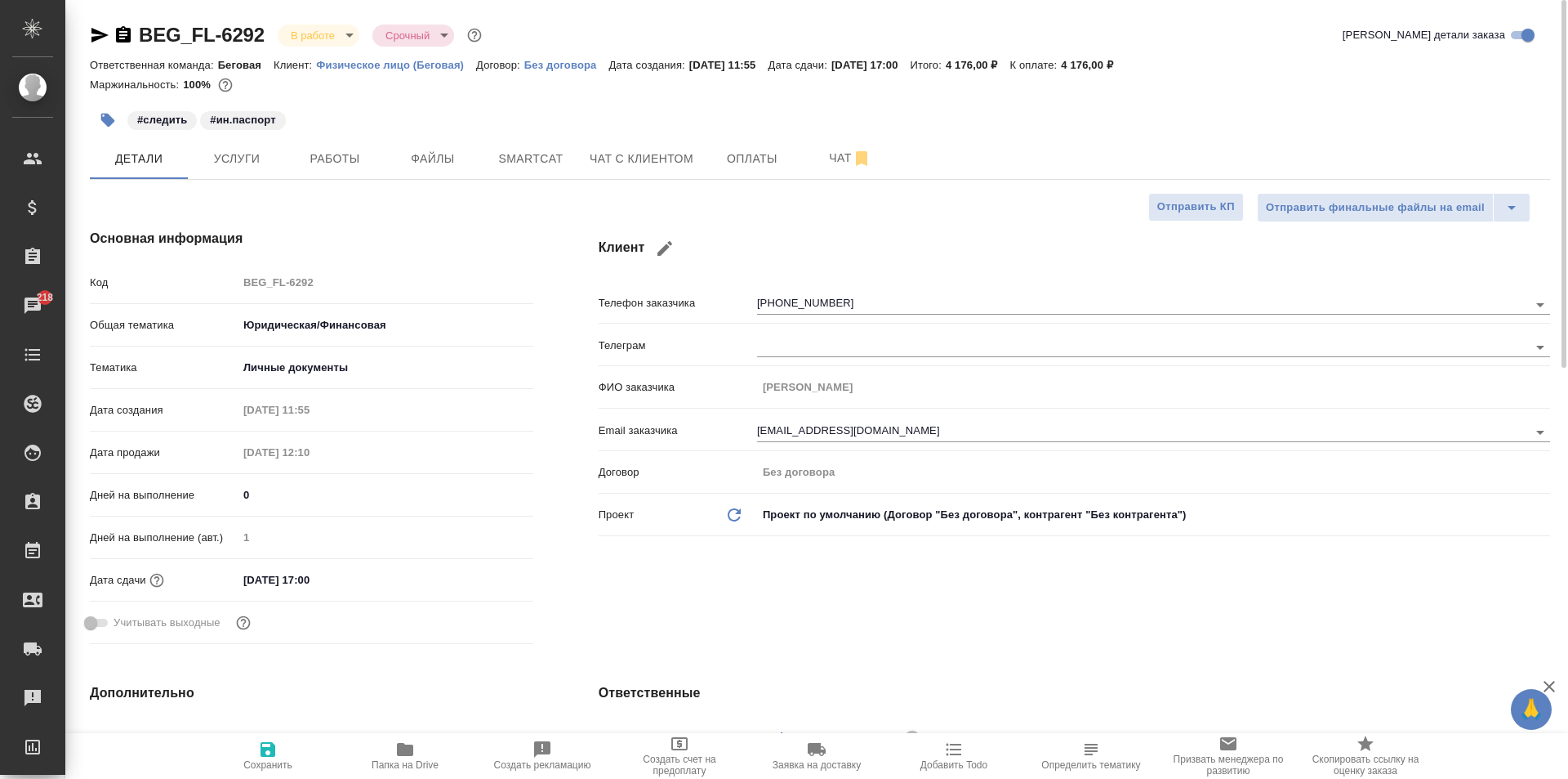
type textarea "x"
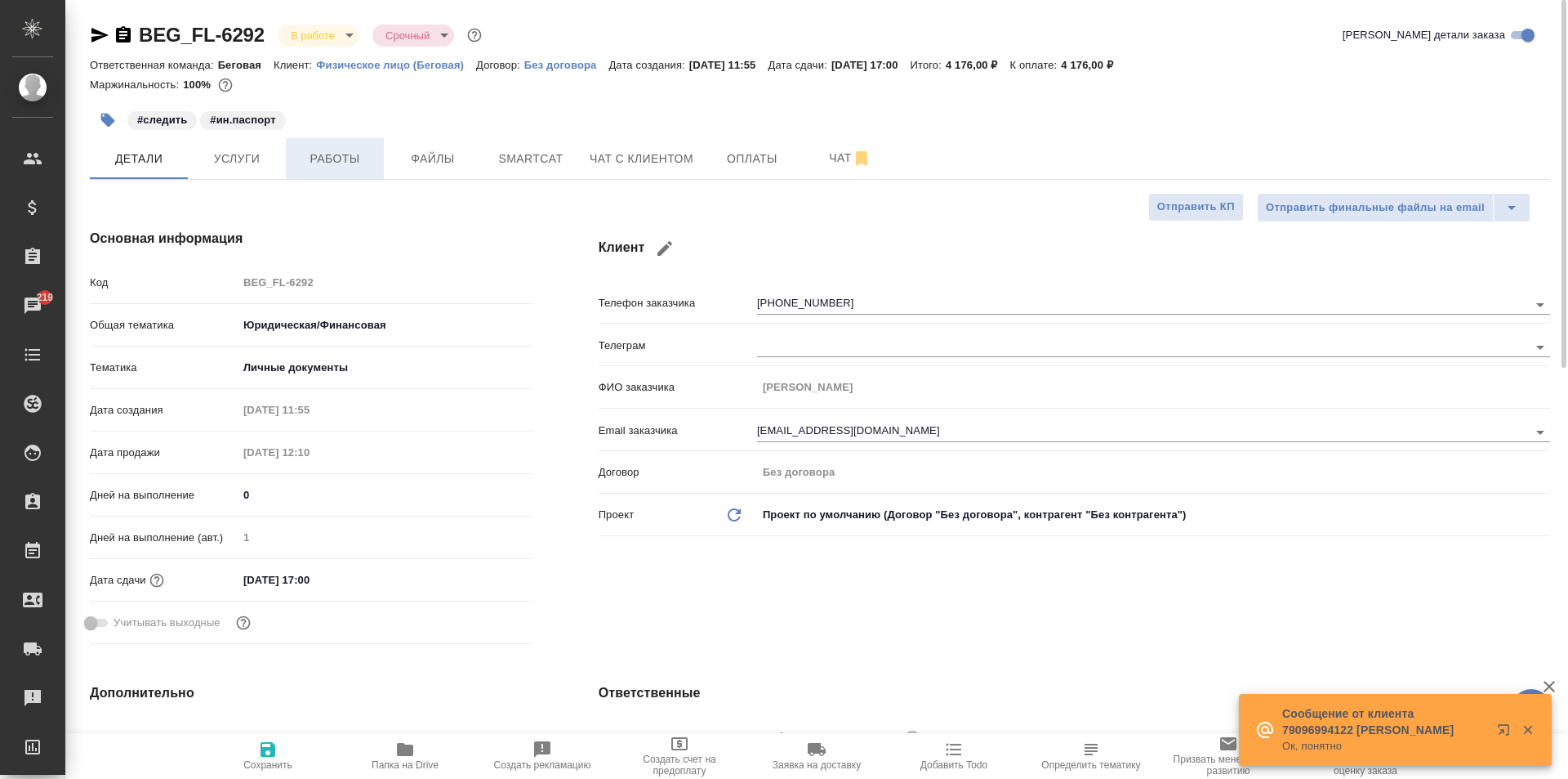
click at [325, 142] on button "Работы" at bounding box center [334, 159] width 98 height 41
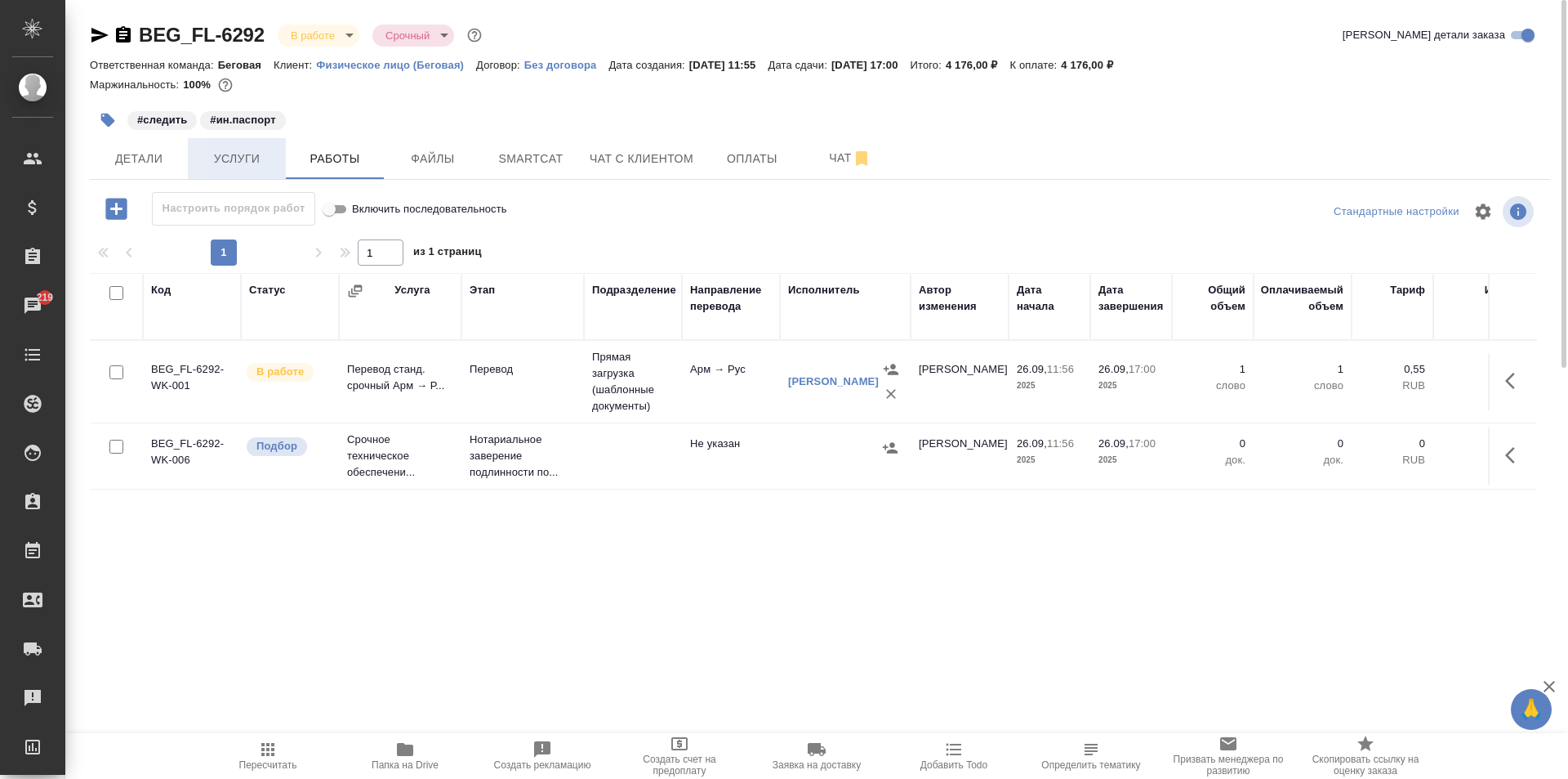
click at [191, 149] on button "Услуги" at bounding box center [237, 159] width 98 height 41
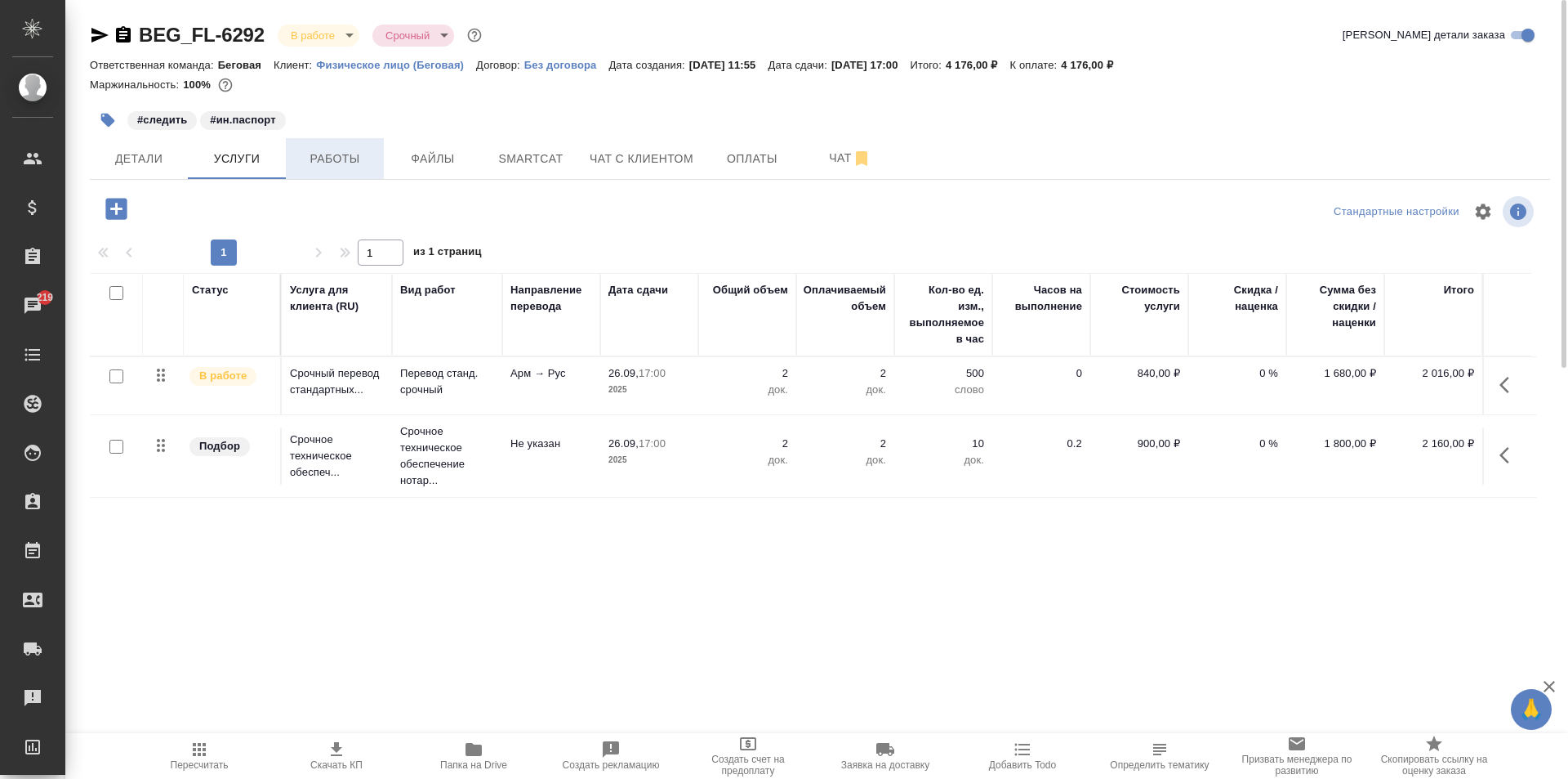
click at [354, 155] on span "Работы" at bounding box center [334, 159] width 78 height 20
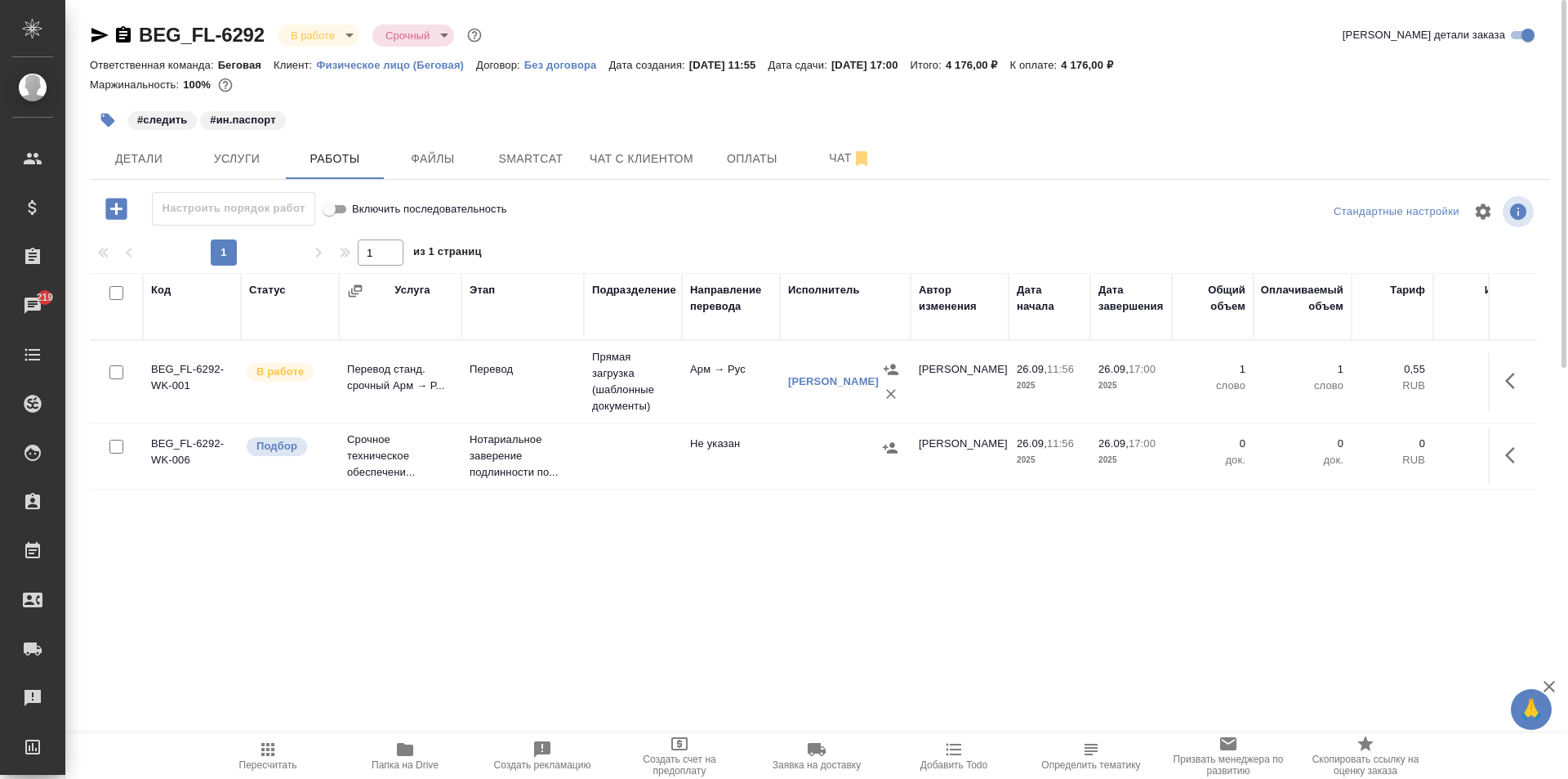
click at [796, 459] on div at bounding box center [845, 448] width 114 height 25
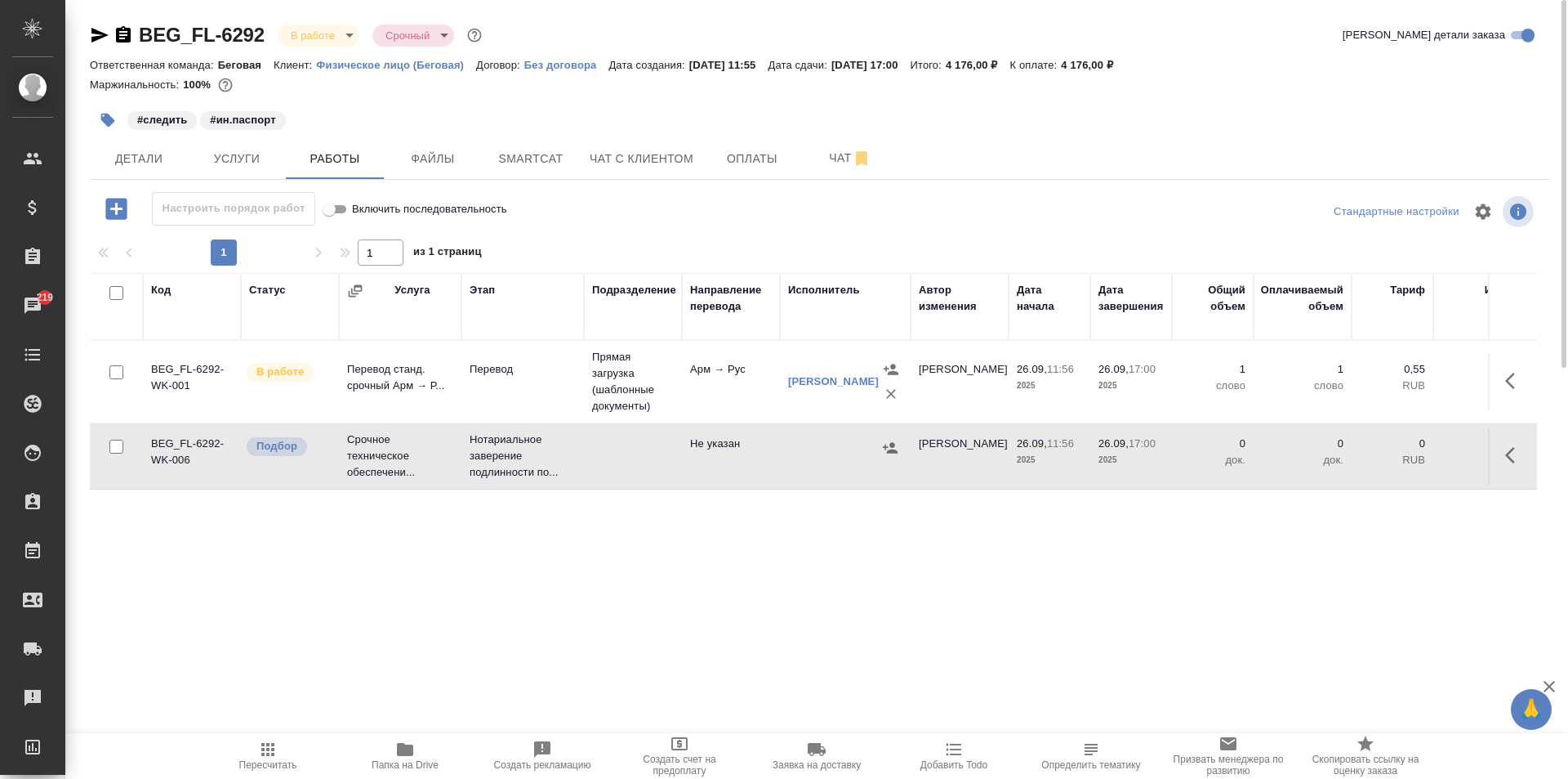
click at [796, 459] on div at bounding box center [845, 448] width 114 height 25
click at [826, 476] on td at bounding box center [845, 456] width 130 height 57
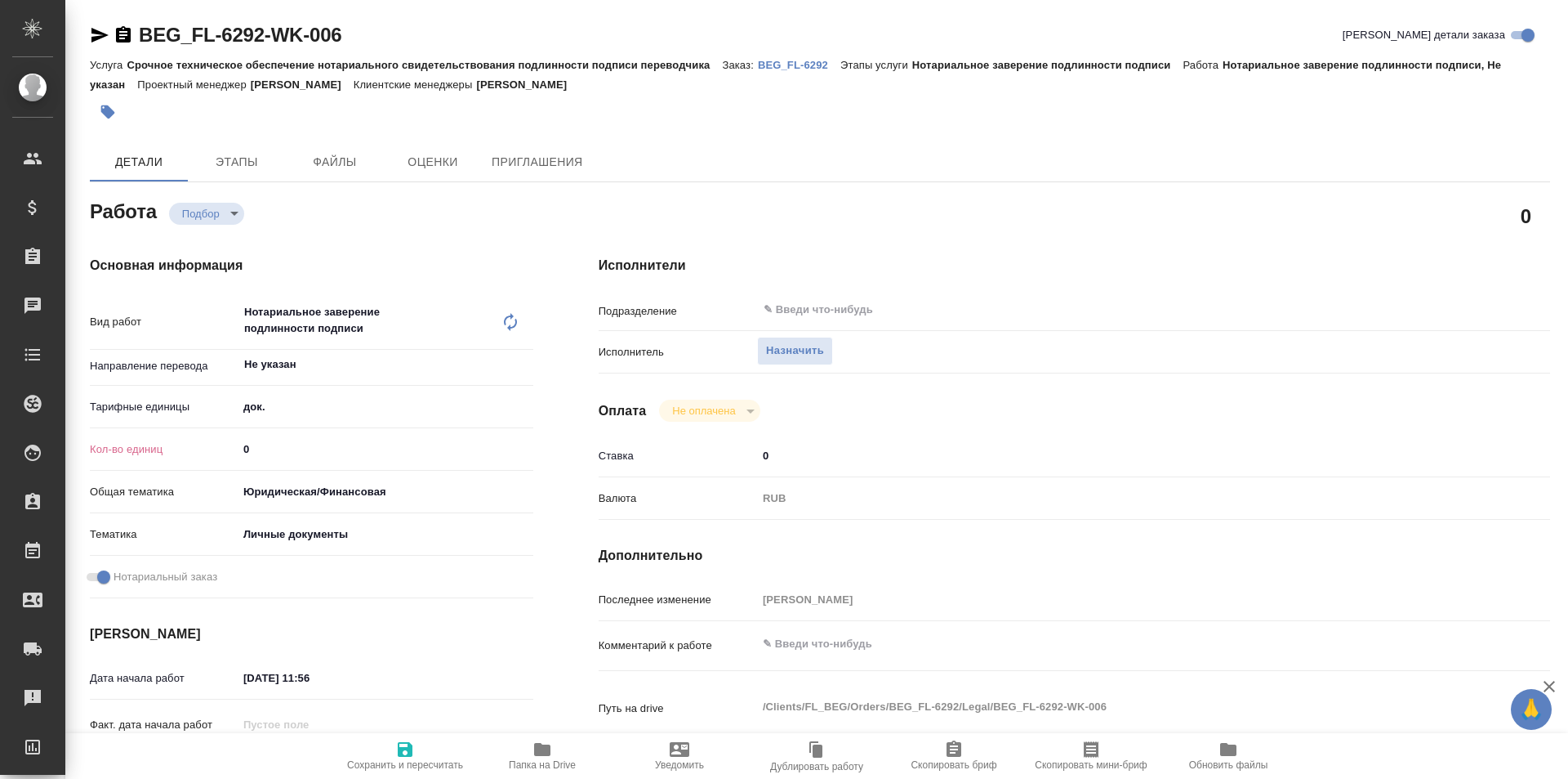
click at [288, 454] on input "0" at bounding box center [385, 449] width 295 height 24
type input "2"
click at [781, 350] on span "Назначить" at bounding box center [795, 350] width 58 height 19
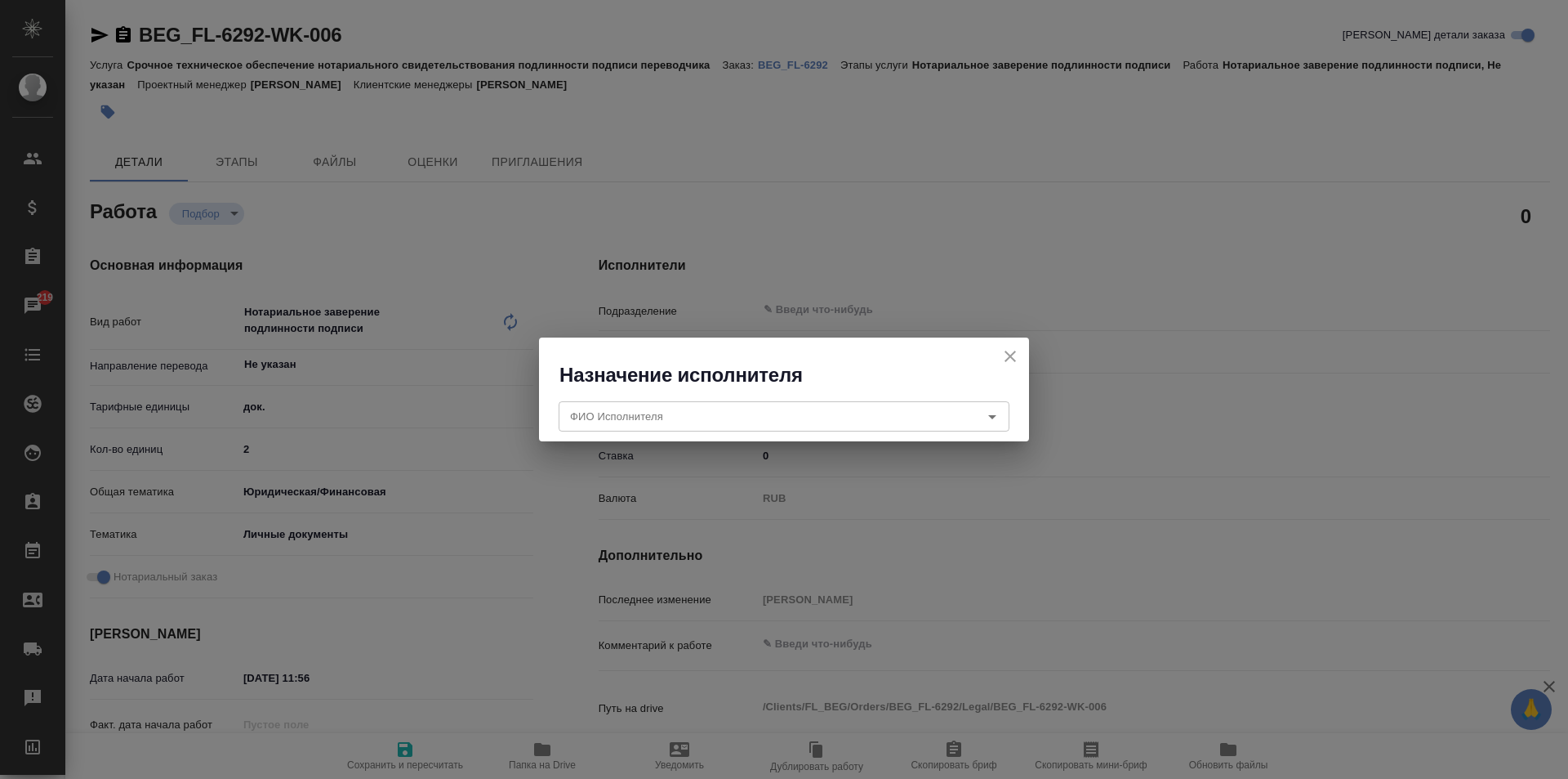
click at [1003, 357] on icon "close" at bounding box center [1010, 356] width 20 height 20
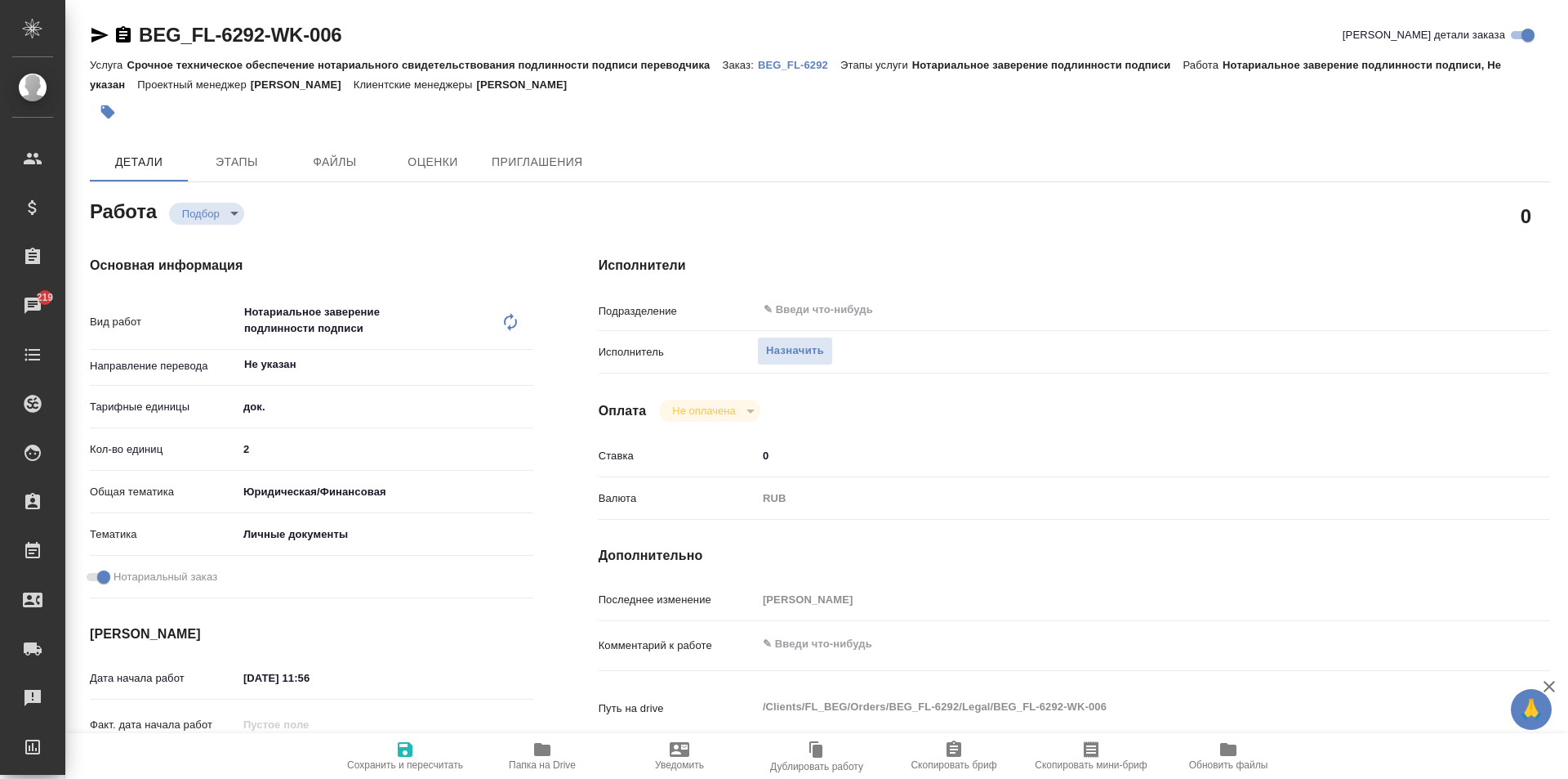
click at [395, 764] on span "Сохранить и пересчитать" at bounding box center [404, 765] width 116 height 12
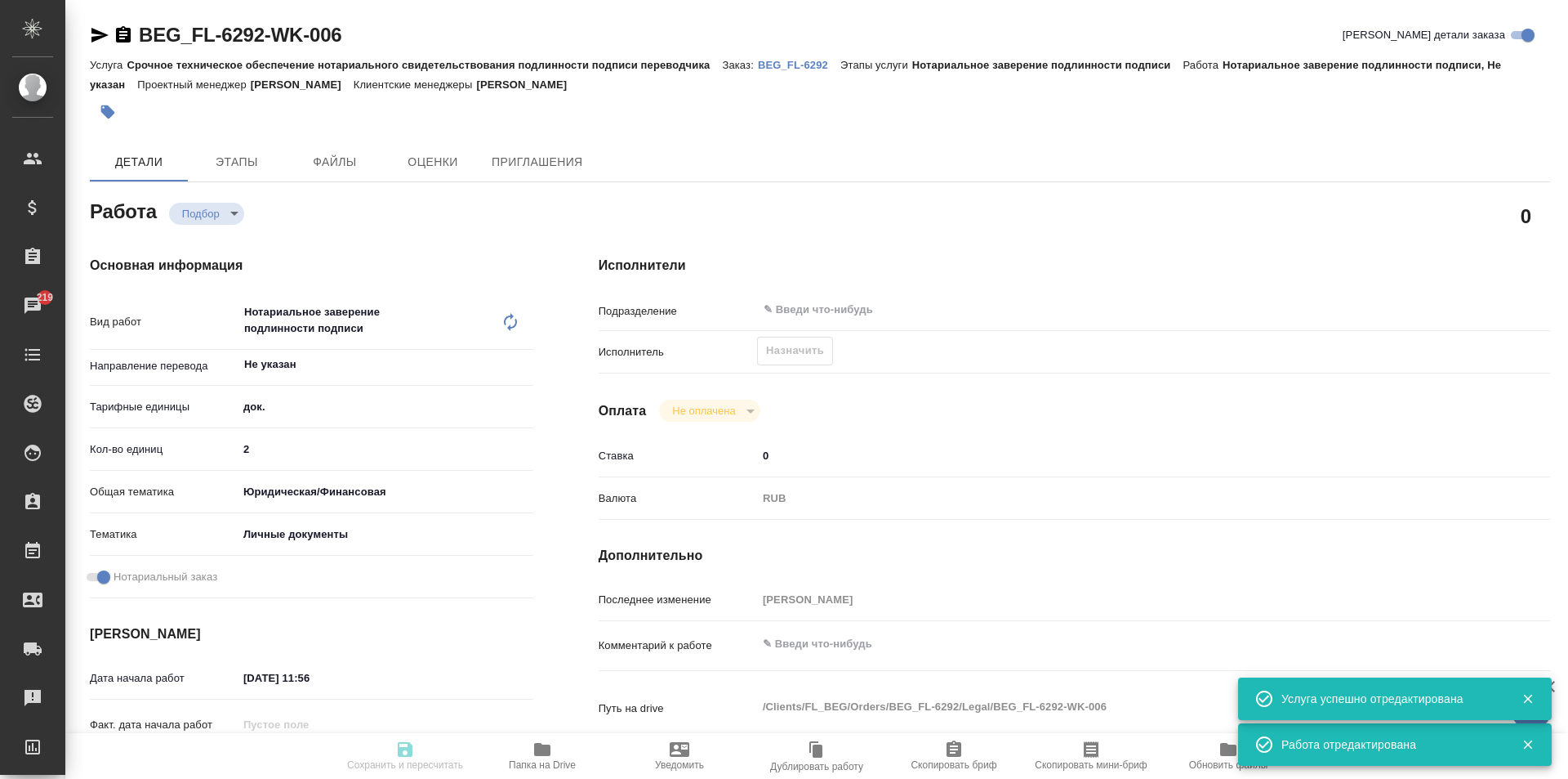
type input "recruiting"
type input "Не указан"
type input "5a8b1489cc6b4906c91bfd8b"
type input "2"
type input "yr-fn"
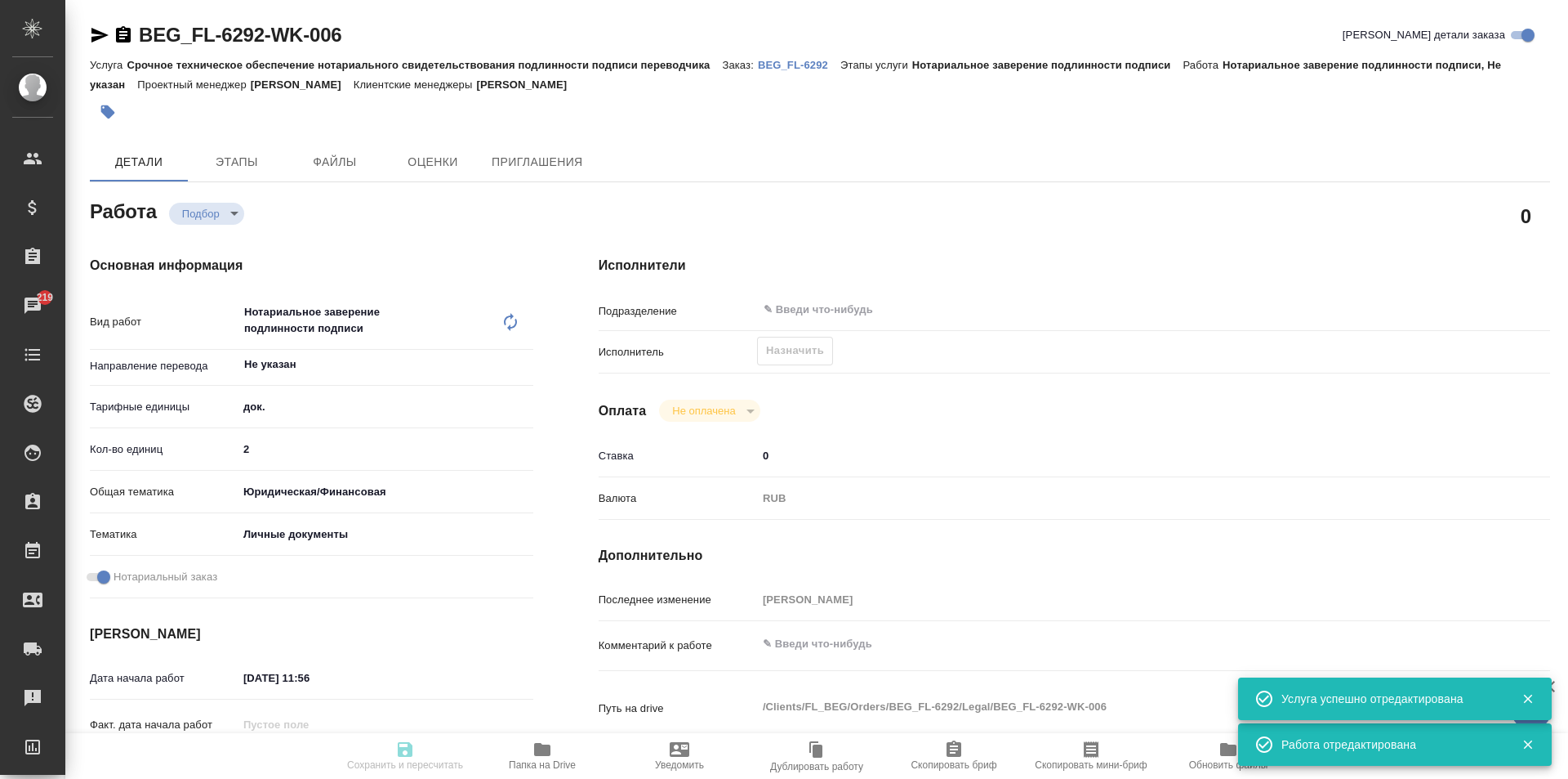
type input "5a8b8b956a9677013d343cfe"
checkbox input "true"
type input "[DATE] 11:56"
type input "[DATE] 17:00"
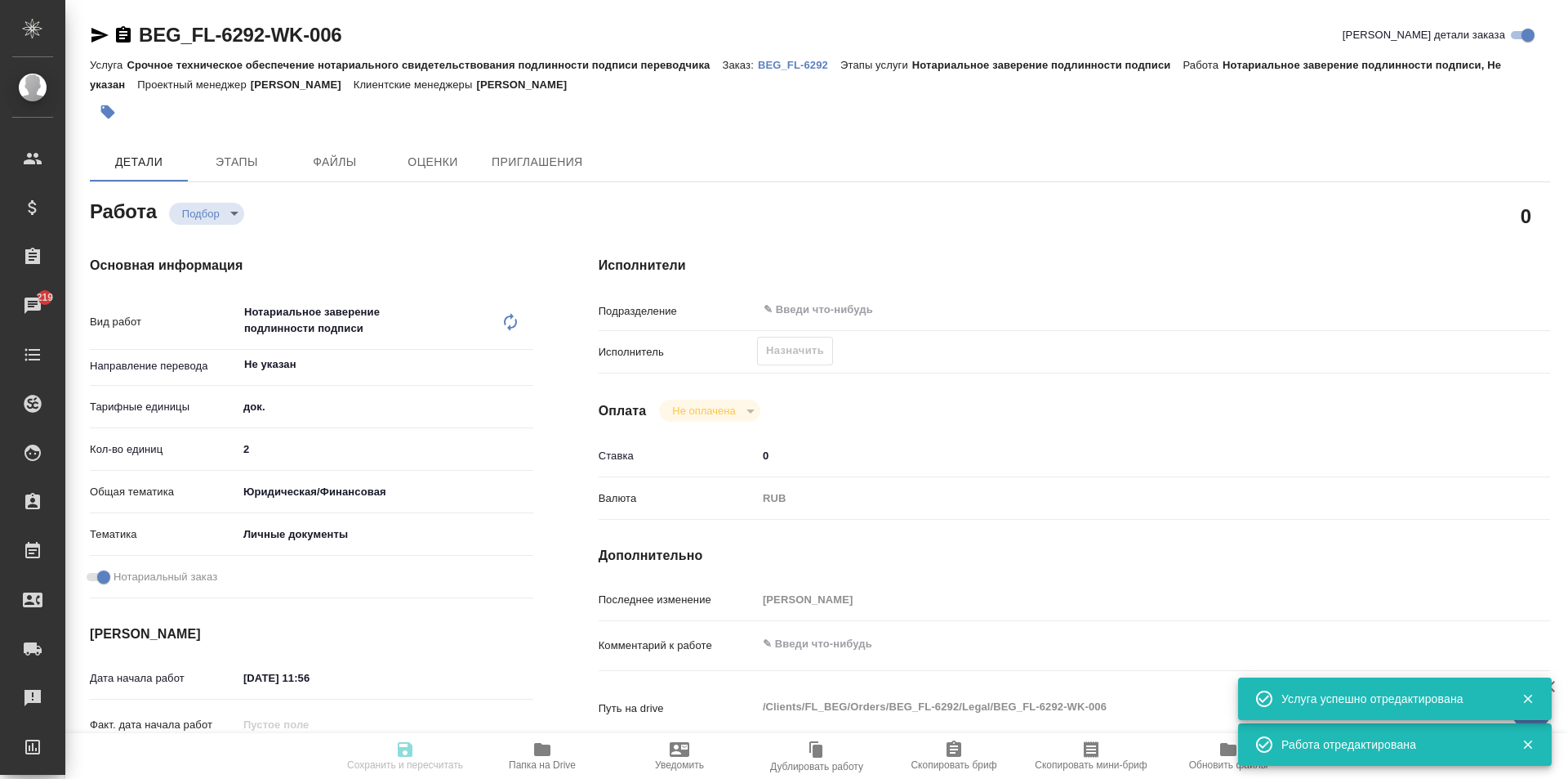
type input "notPayed"
type input "0"
type input "RUB"
type input "[PERSON_NAME]"
type input "BEG_FL-6292"
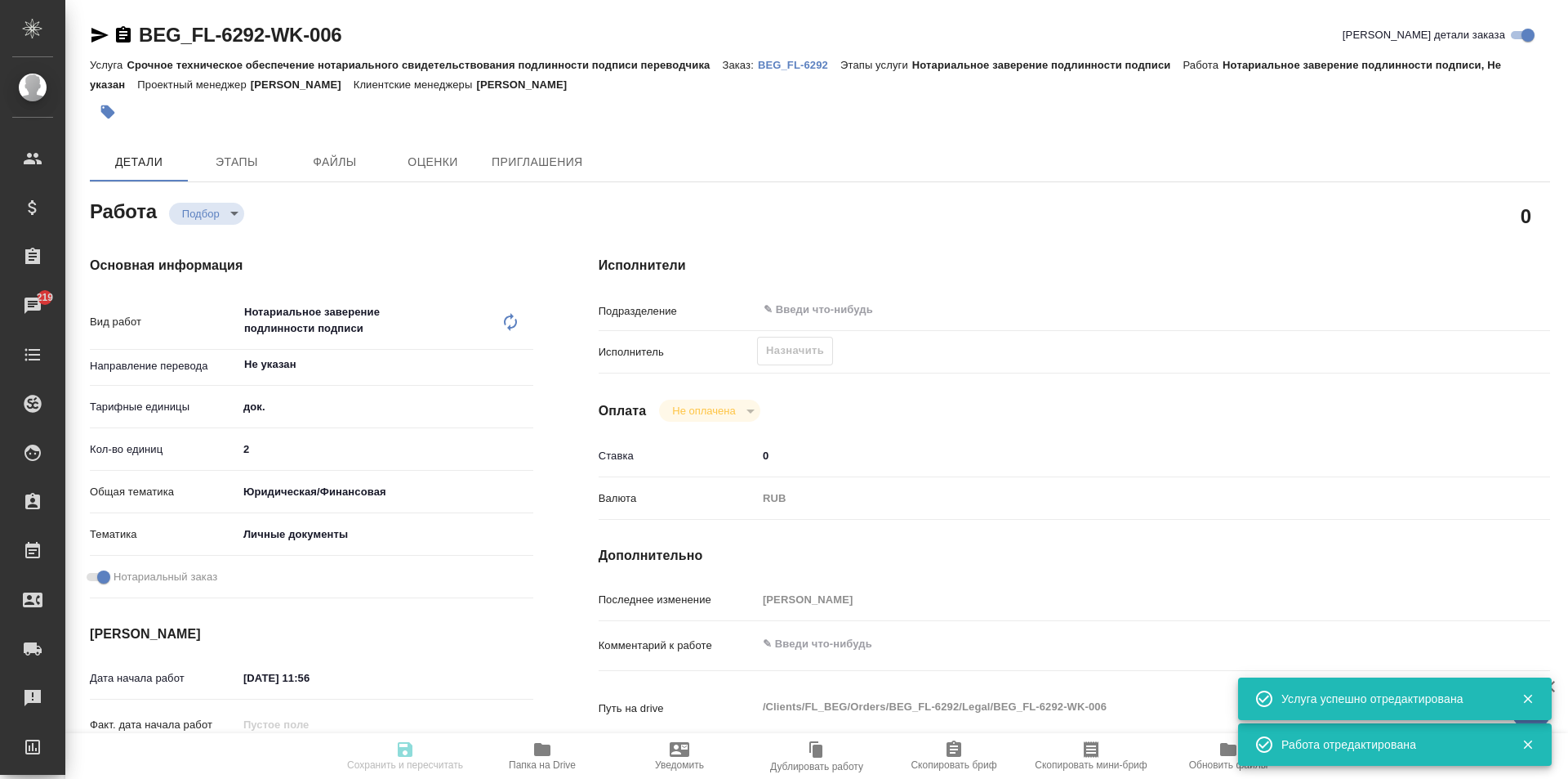
type input "Срочное техническое обеспечение нотариального свидетельствования подлинности по…"
type input "Нотариальное заверение подлинности подписи"
type input "[PERSON_NAME]"
type input "/Clients/FL_BEG/Orders/BEG_FL-6292"
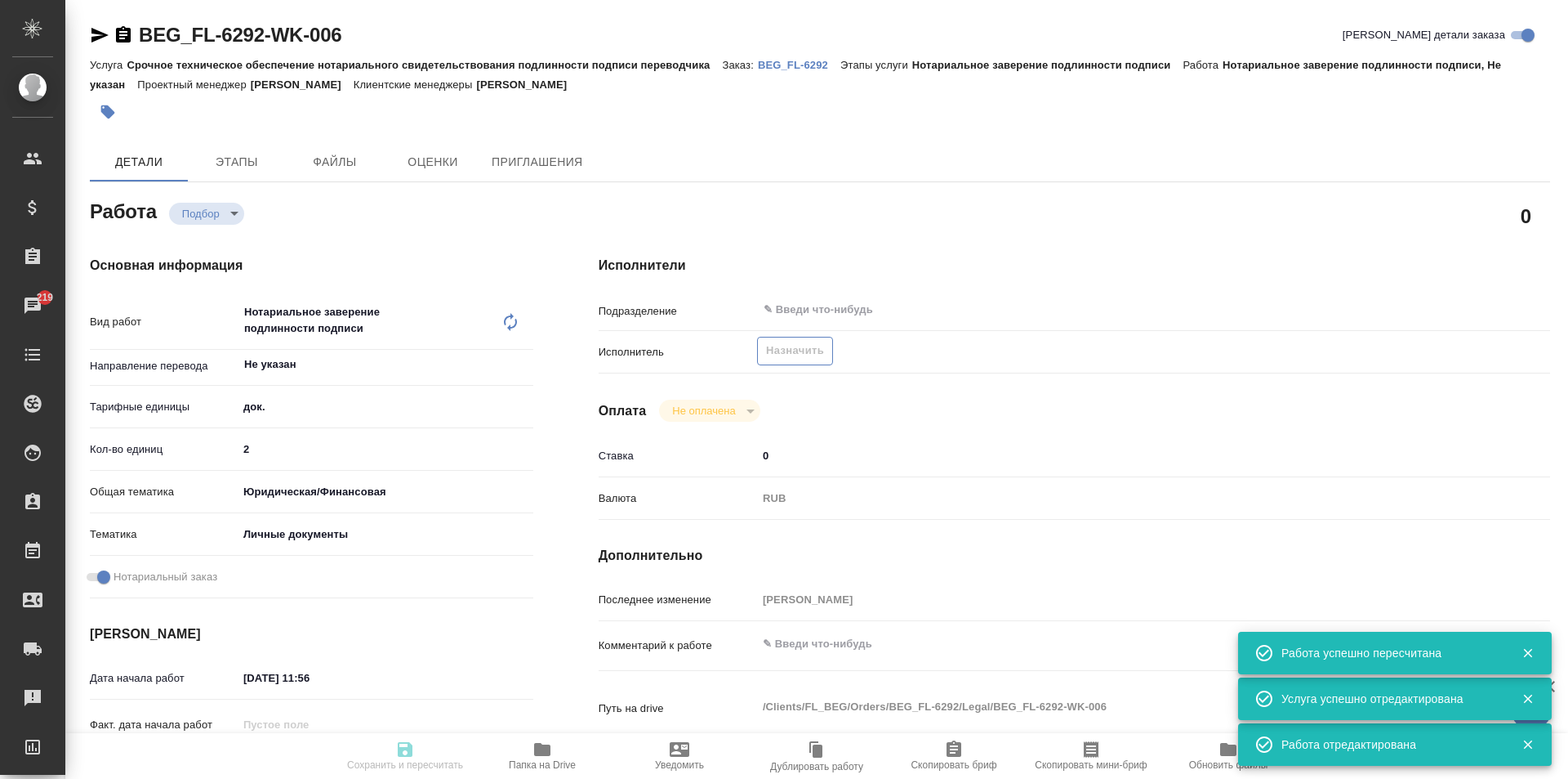
type input "recruiting"
type input "Не указан"
type input "5a8b1489cc6b4906c91bfd8b"
type input "2"
type input "yr-fn"
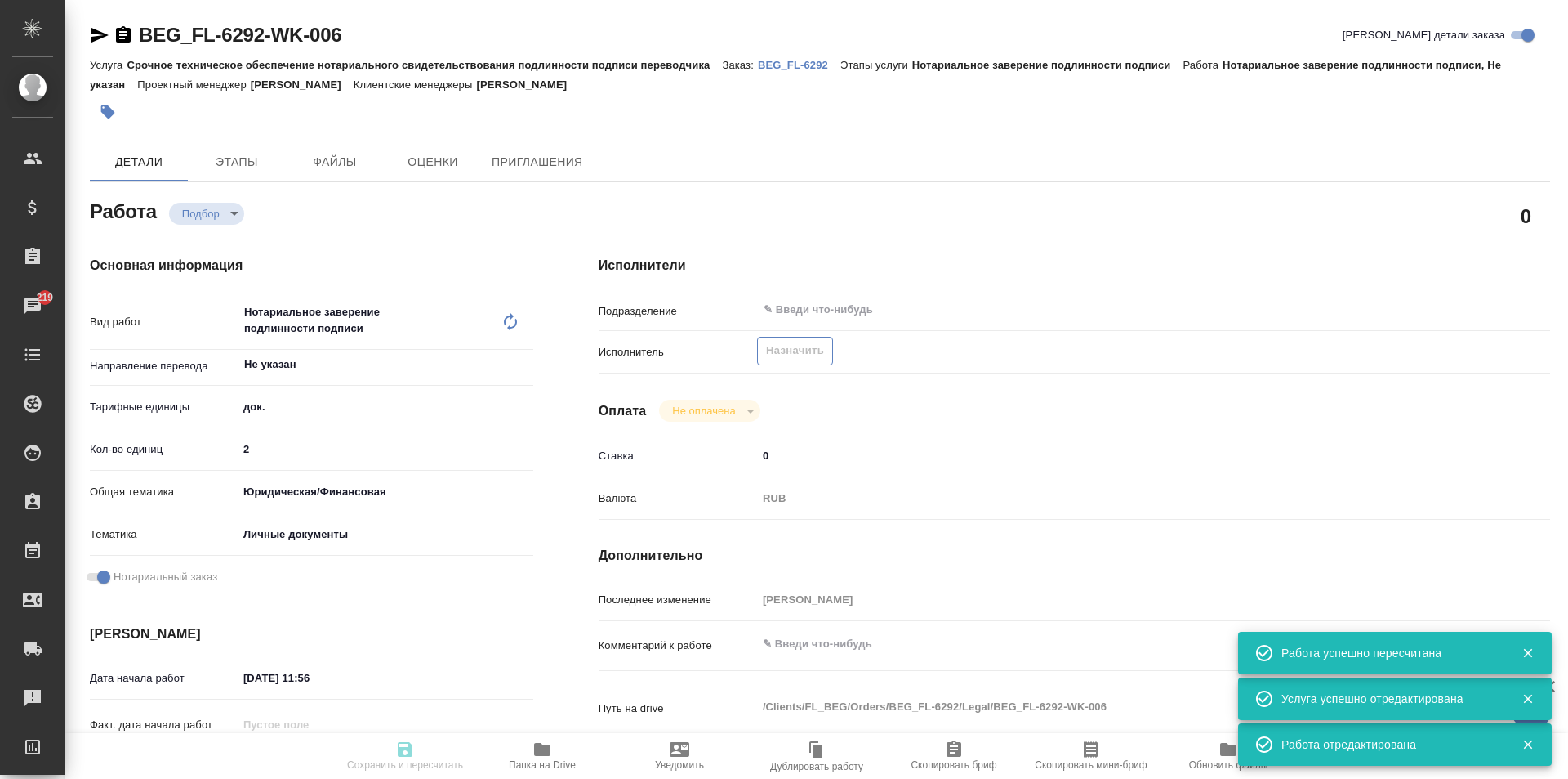
type input "5a8b8b956a9677013d343cfe"
checkbox input "true"
type input "[DATE] 11:56"
type input "[DATE] 17:00"
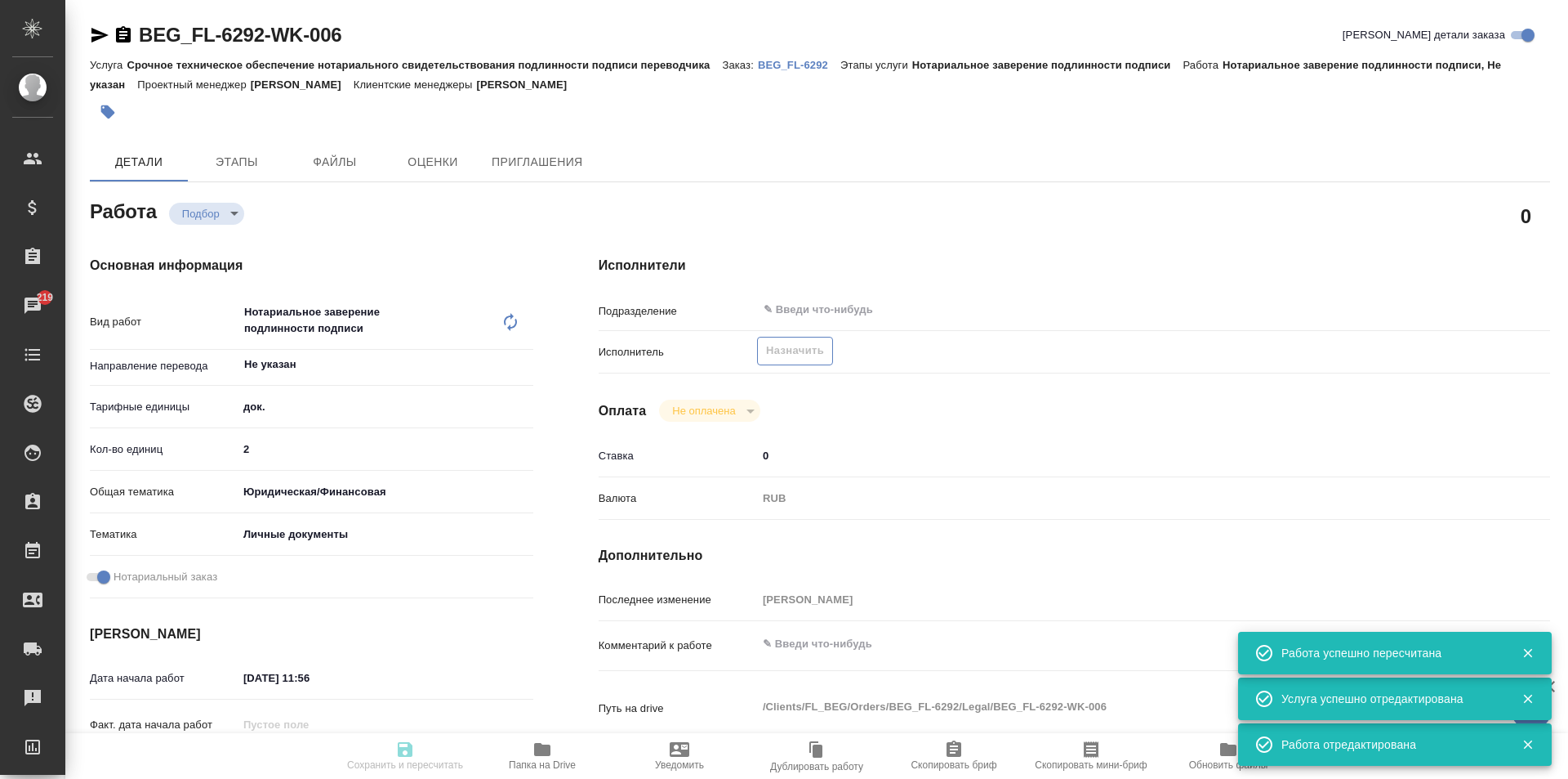
type input "notPayed"
type input "0"
type input "RUB"
type input "[PERSON_NAME]"
type input "BEG_FL-6292"
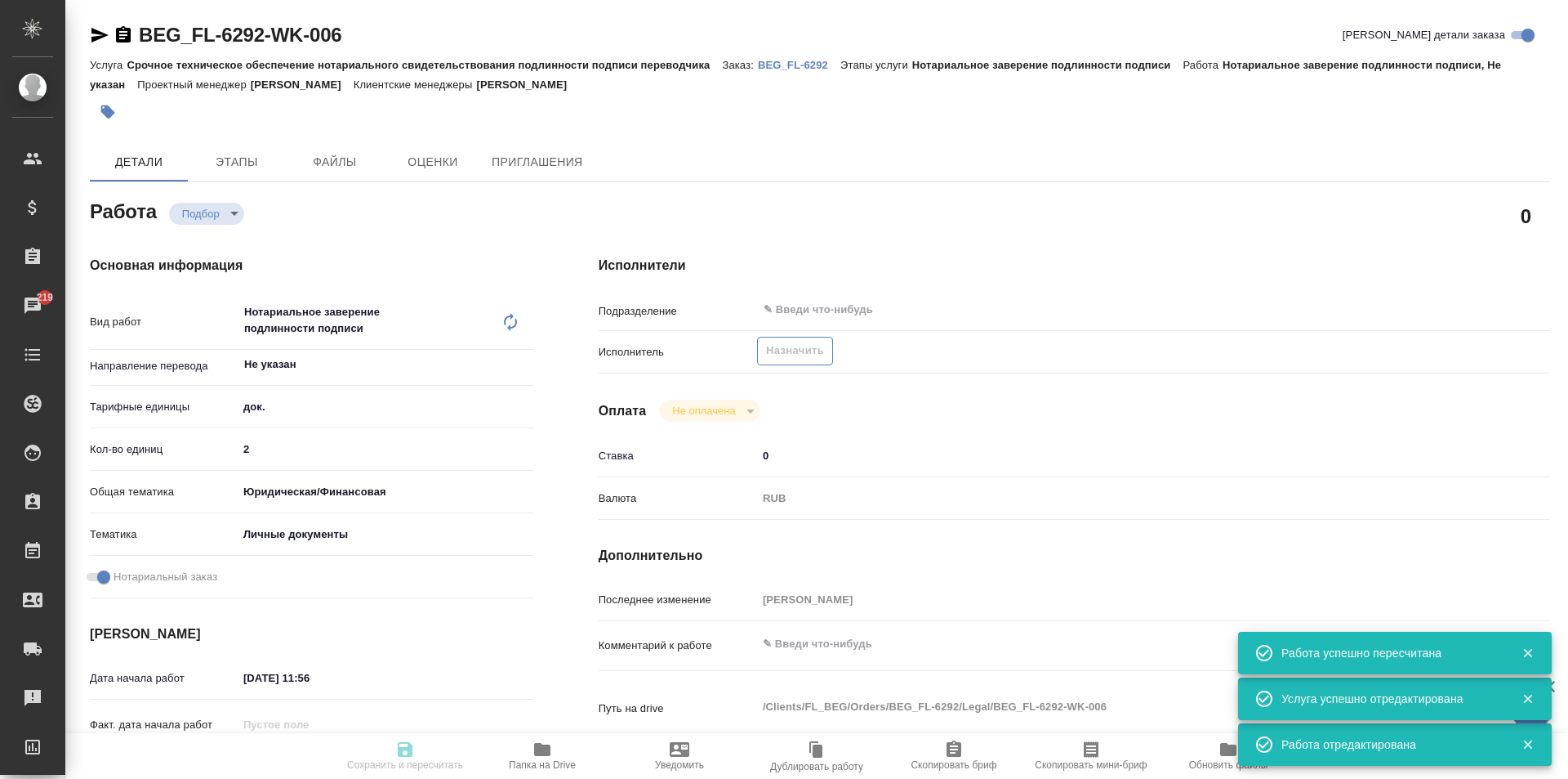
type input "Срочное техническое обеспечение нотариального свидетельствования подлинности по…"
type input "Нотариальное заверение подлинности подписи"
type input "[PERSON_NAME]"
type input "/Clients/FL_BEG/Orders/BEG_FL-6292"
click at [790, 357] on span "Назначить" at bounding box center [795, 350] width 58 height 19
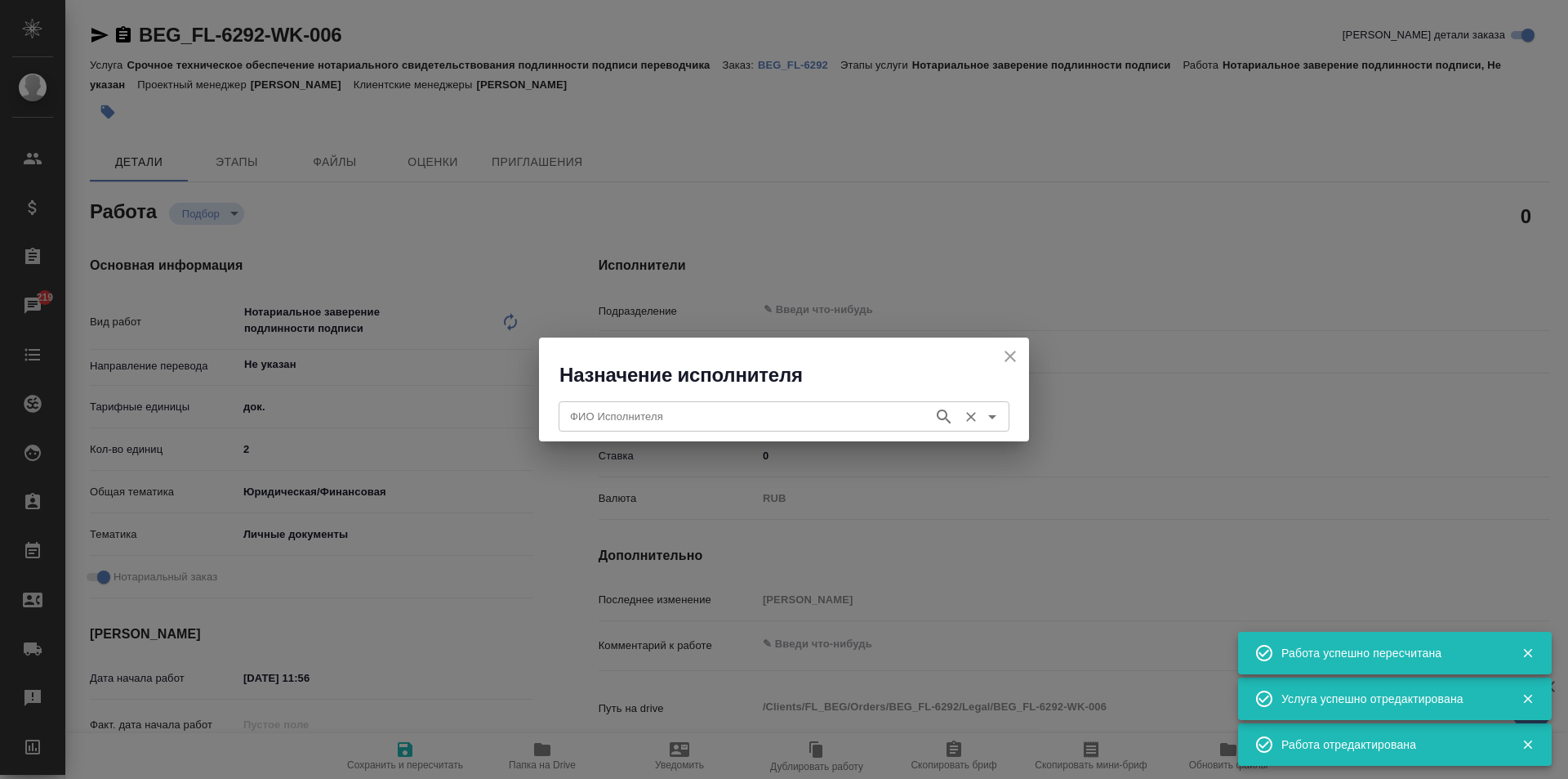
click at [742, 416] on input "ФИО Исполнителя" at bounding box center [744, 416] width 362 height 20
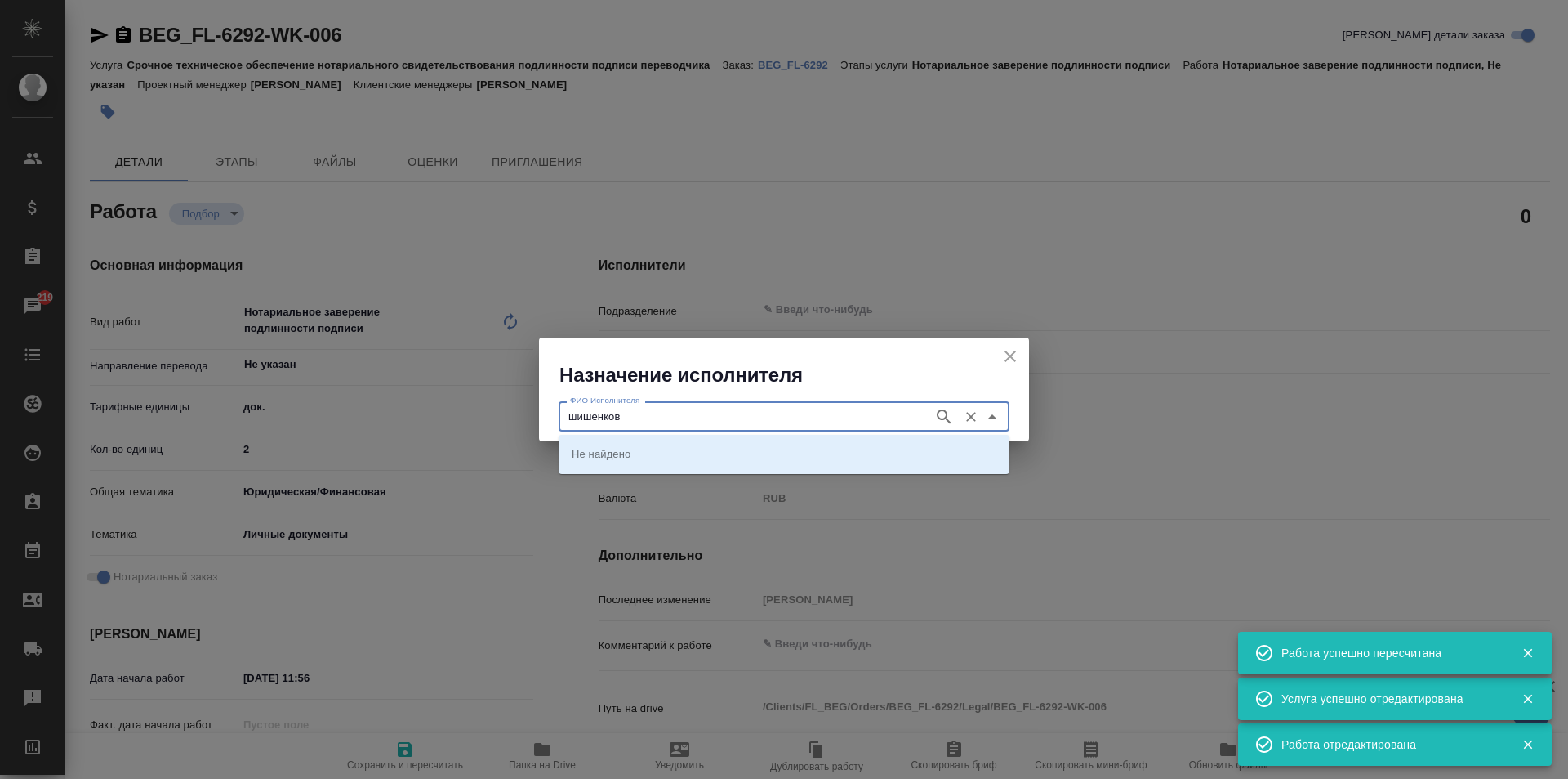
type input "шишенков"
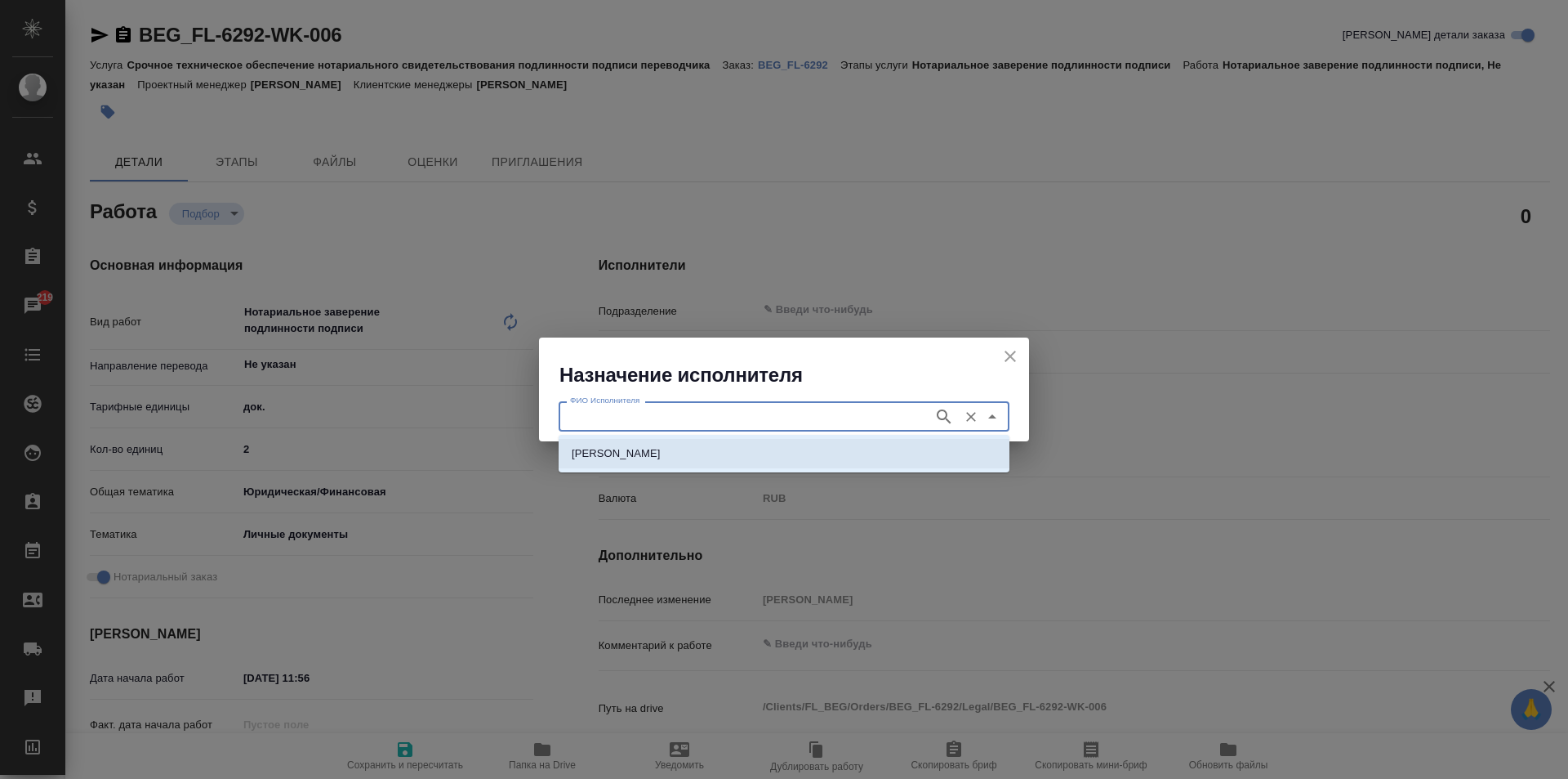
click at [711, 463] on li "[PERSON_NAME]" at bounding box center [784, 453] width 451 height 29
type input "[PERSON_NAME]"
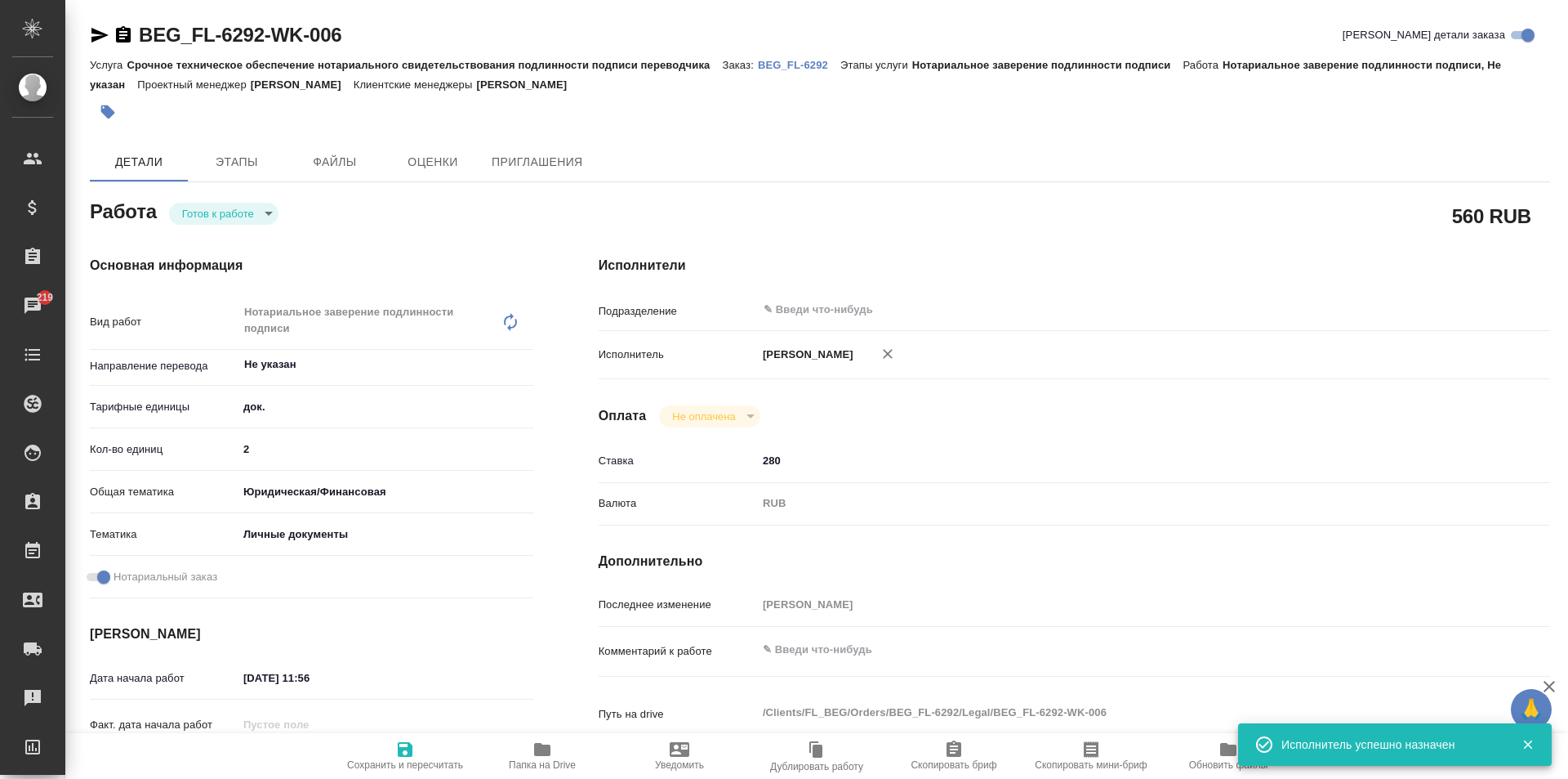
type textarea "x"
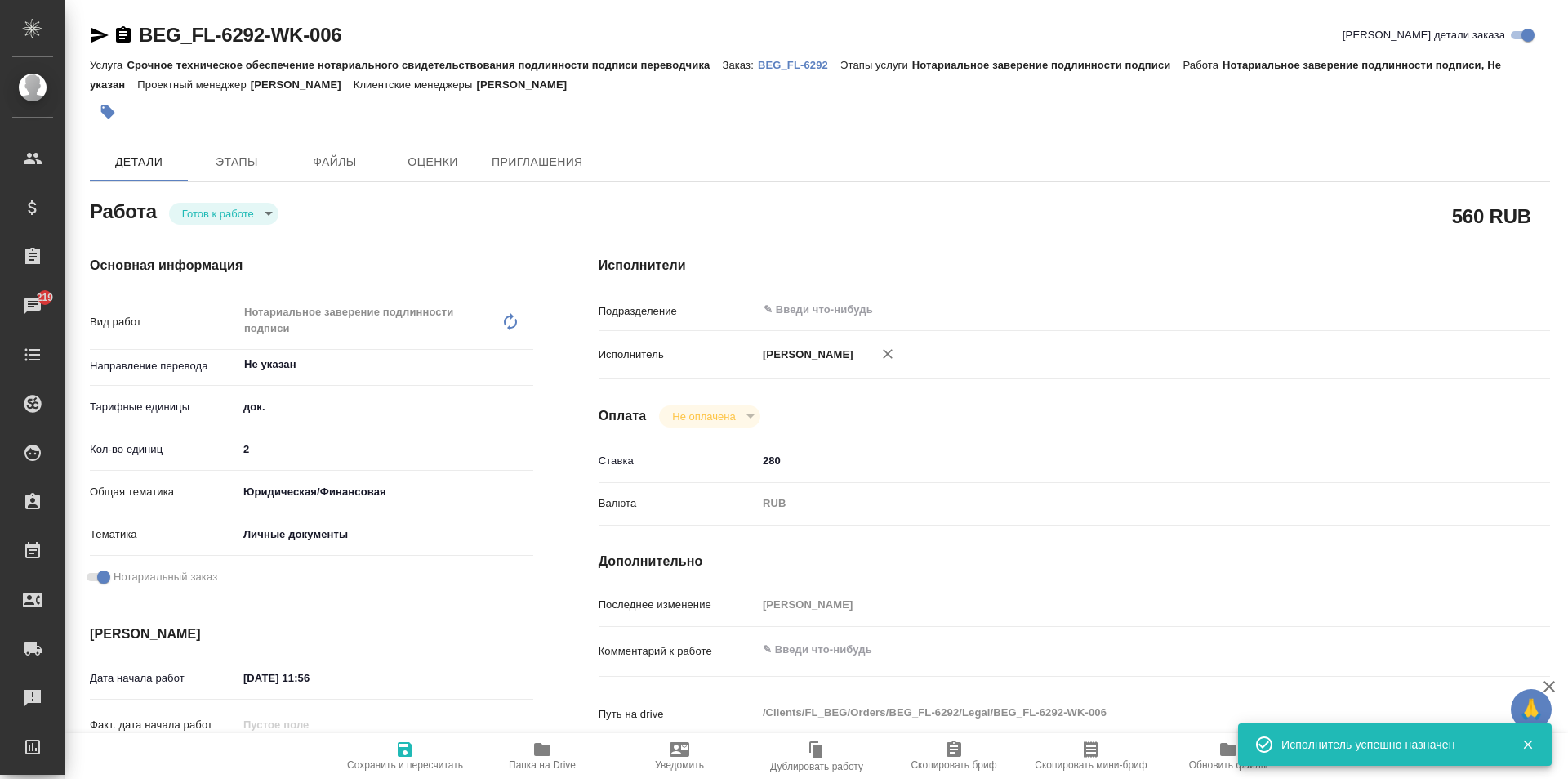
type textarea "x"
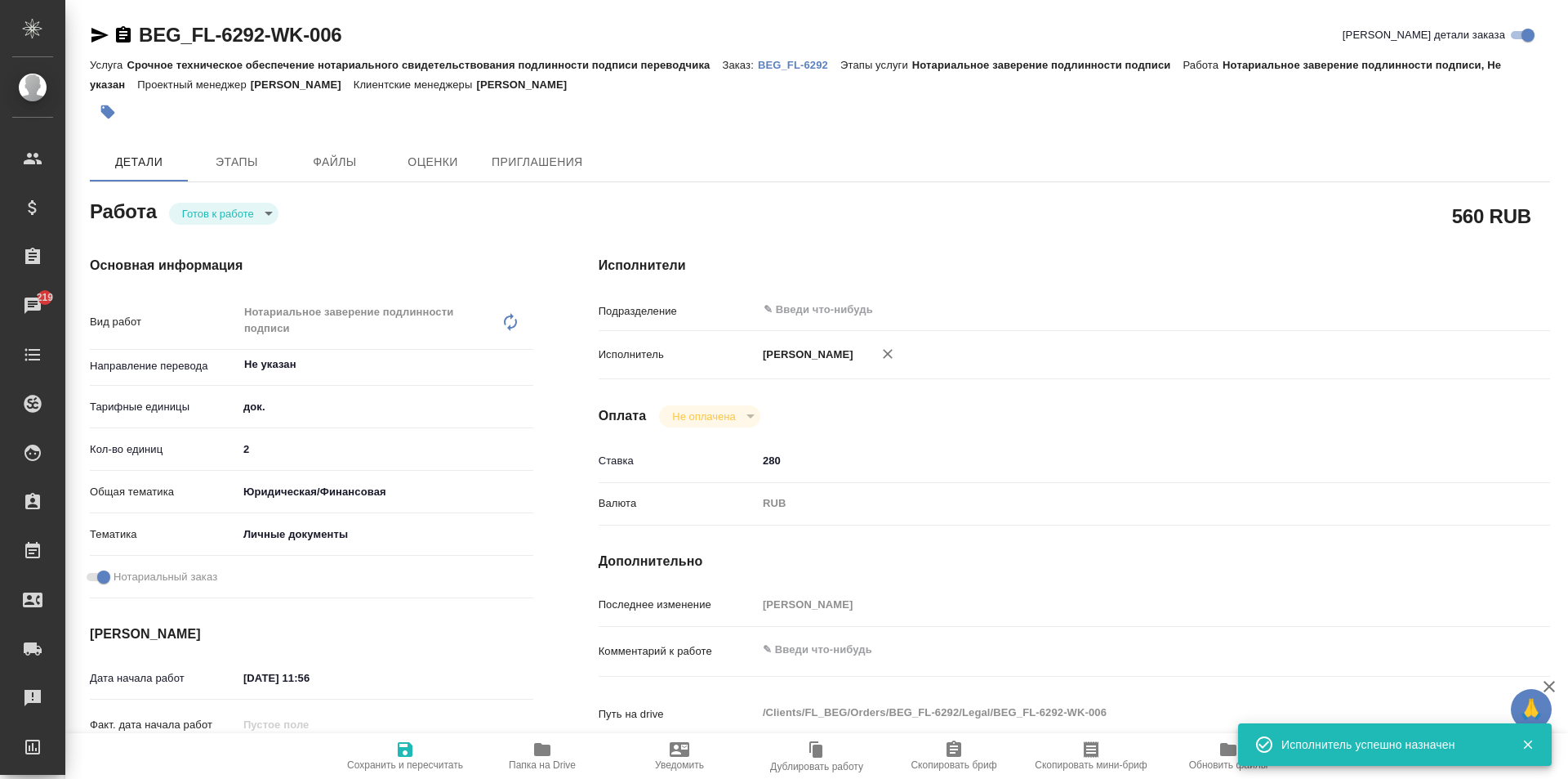
type textarea "x"
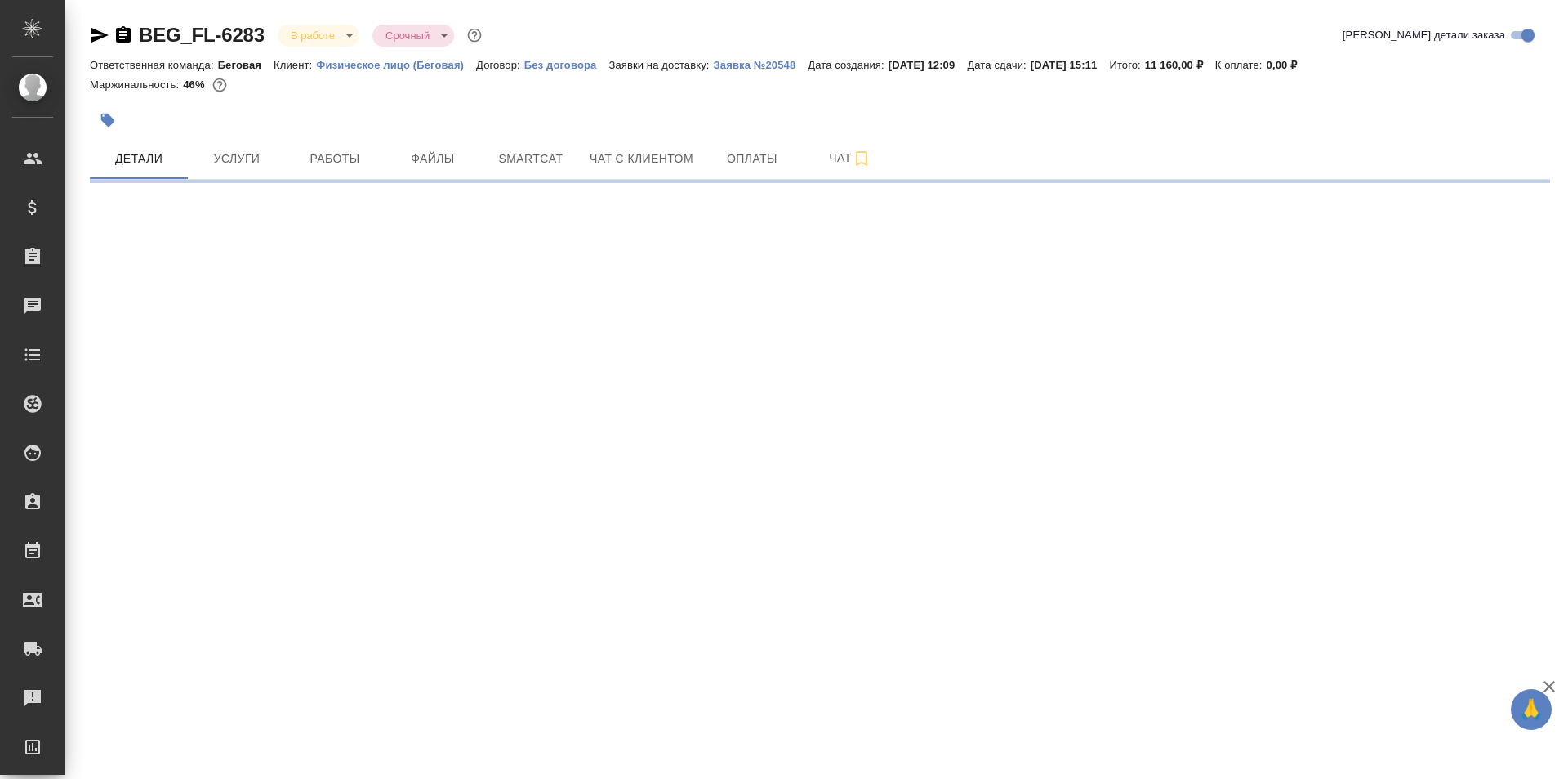
select select "RU"
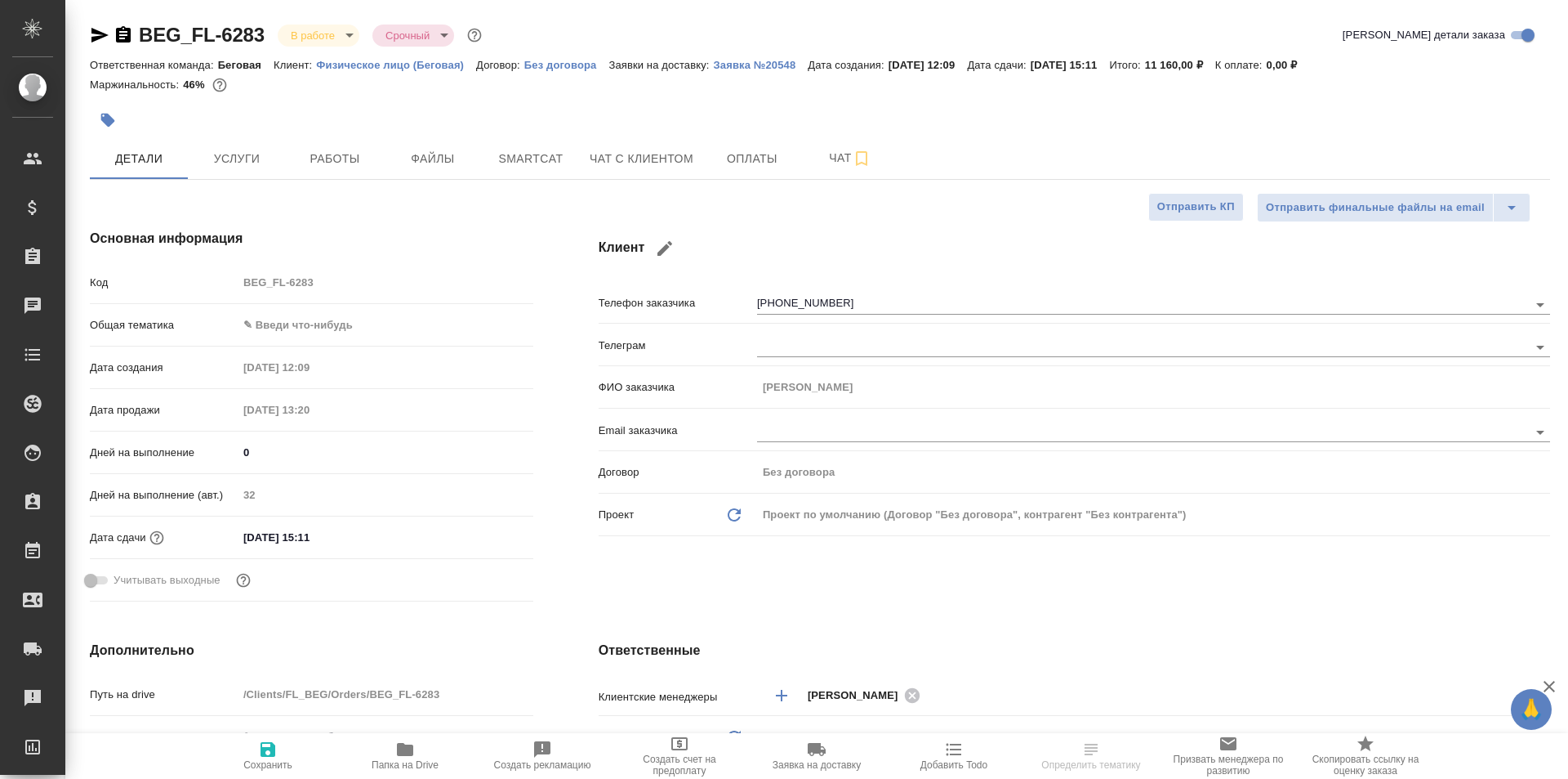
type textarea "x"
click at [408, 746] on icon "button" at bounding box center [405, 749] width 16 height 13
type textarea "x"
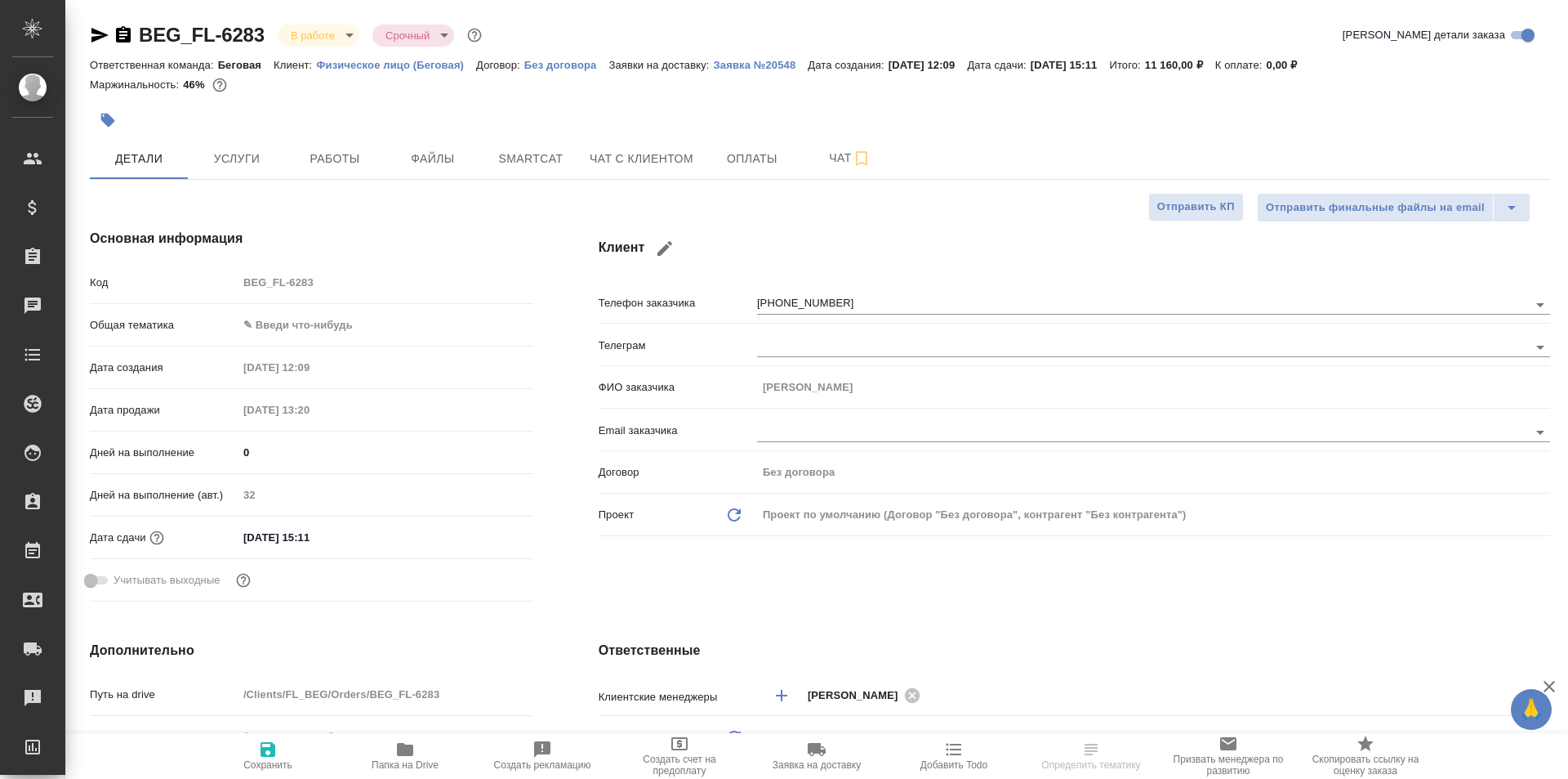
type textarea "x"
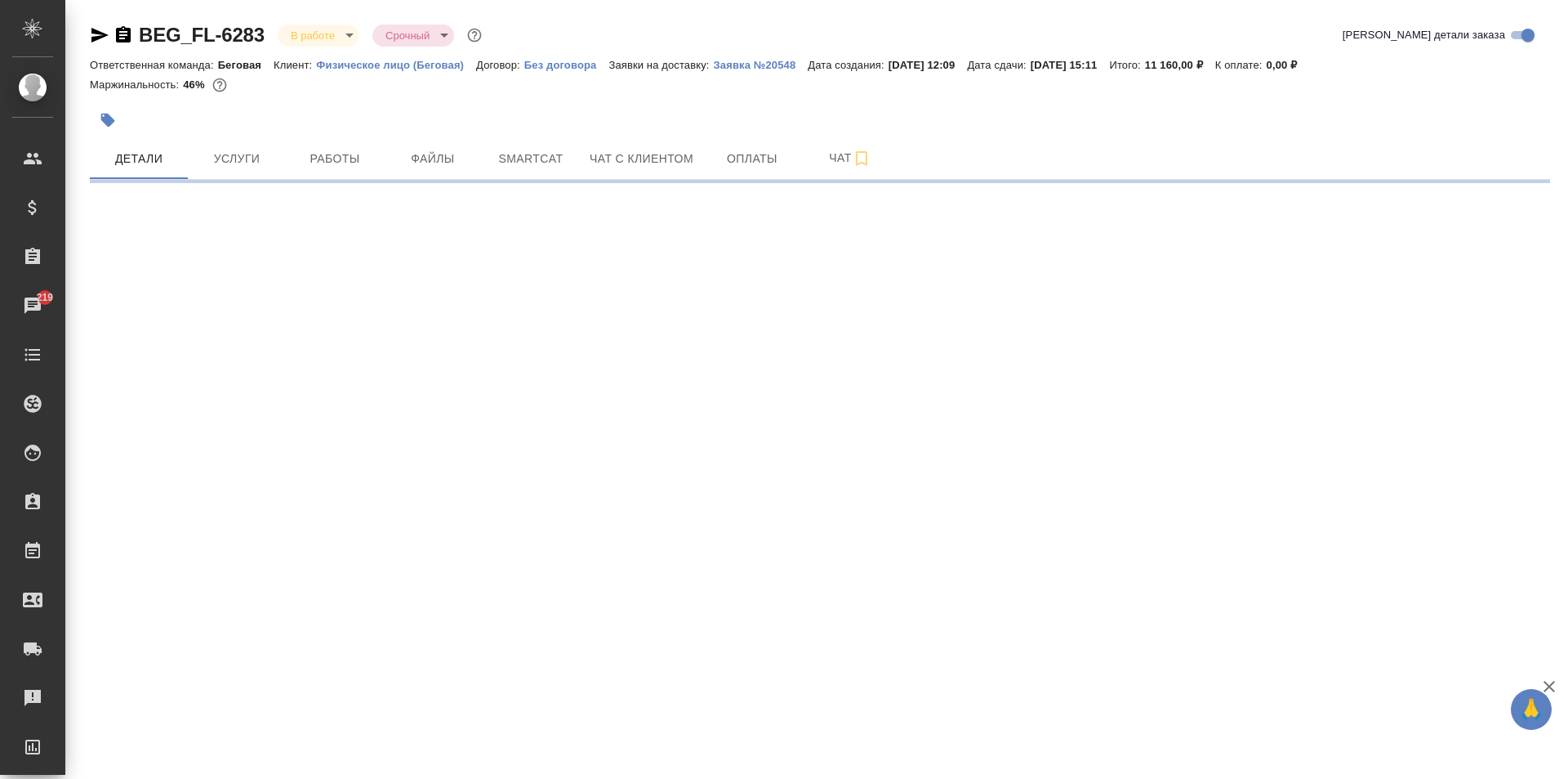
select select "RU"
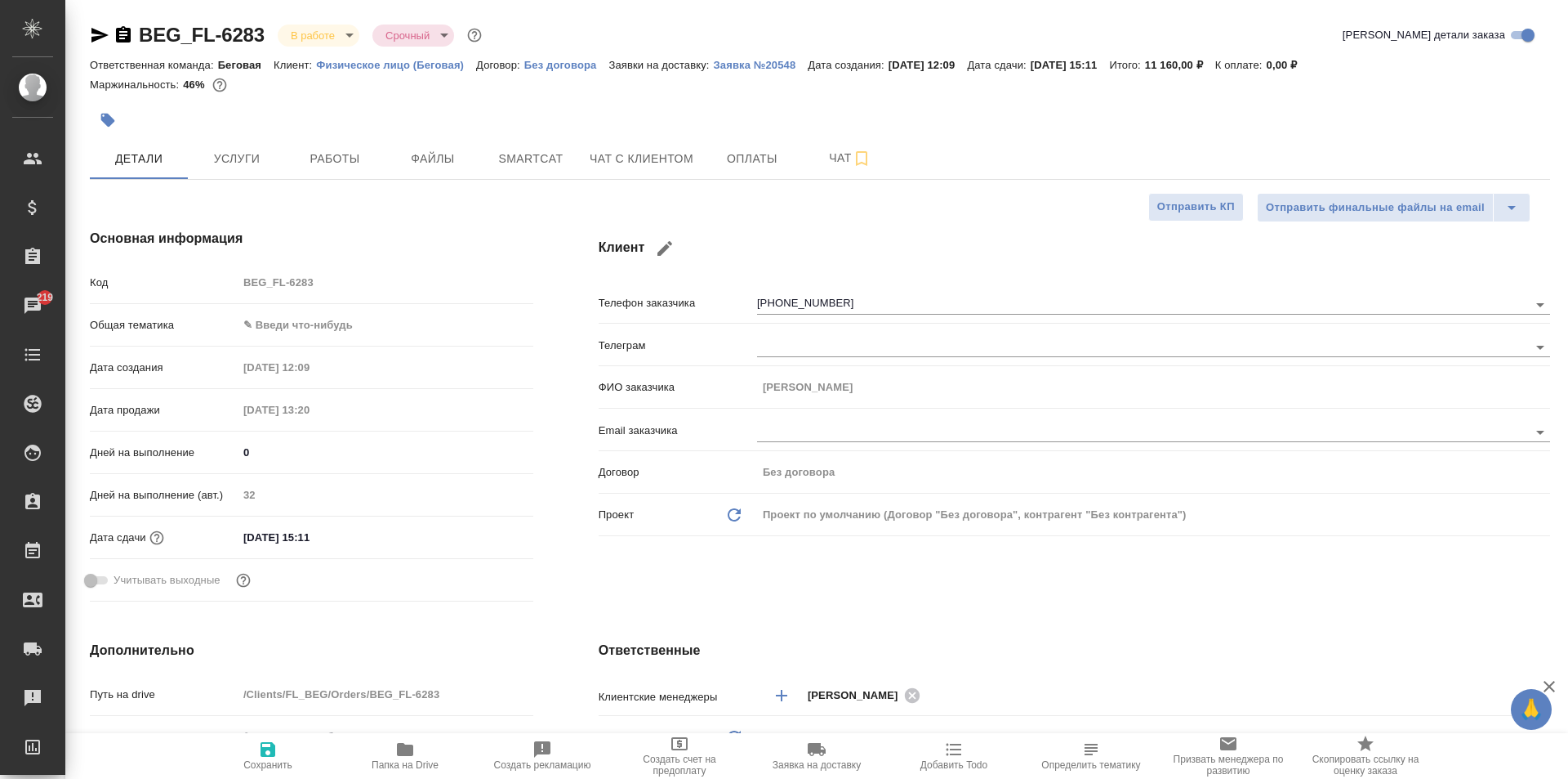
type textarea "x"
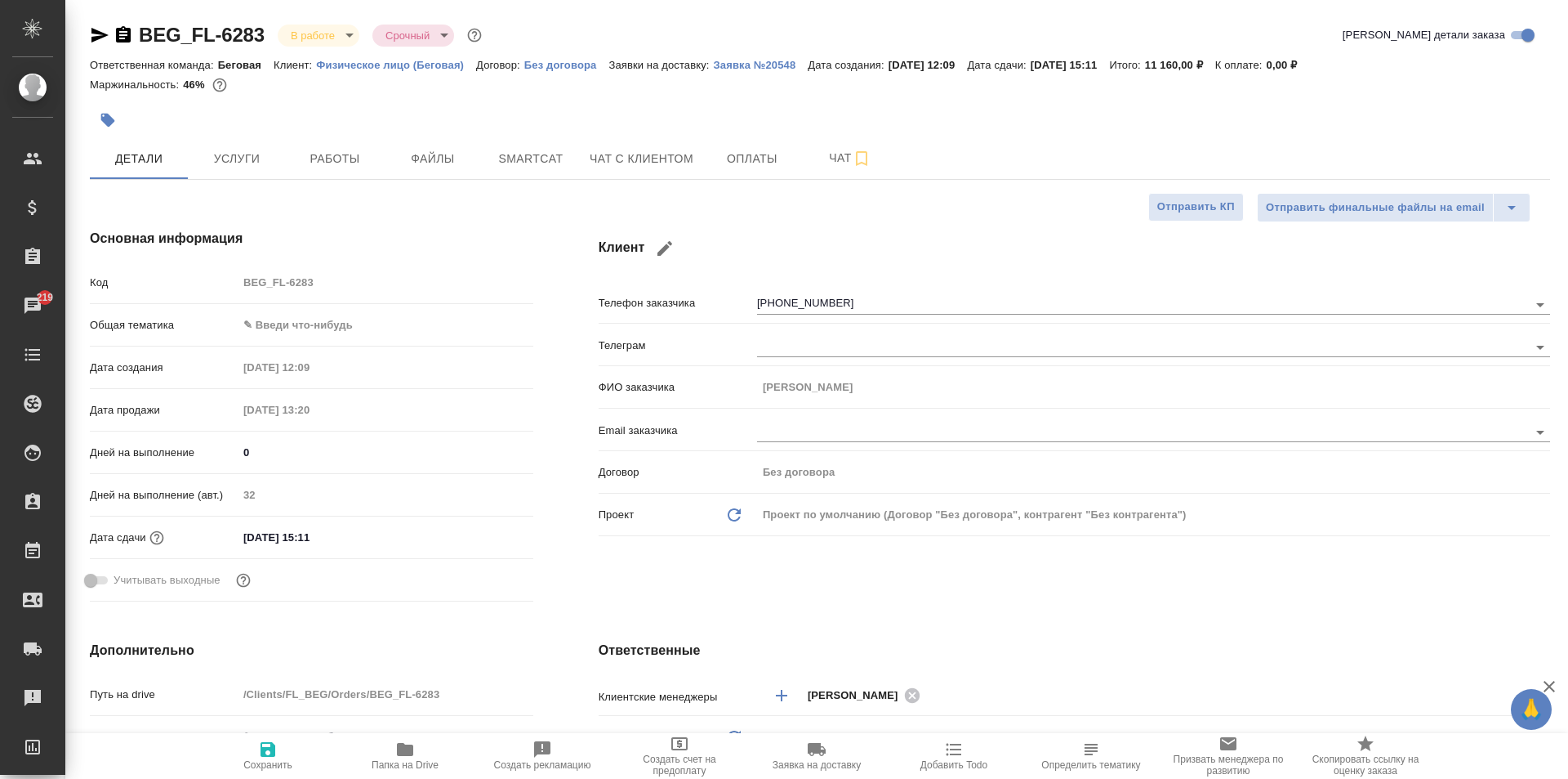
type textarea "x"
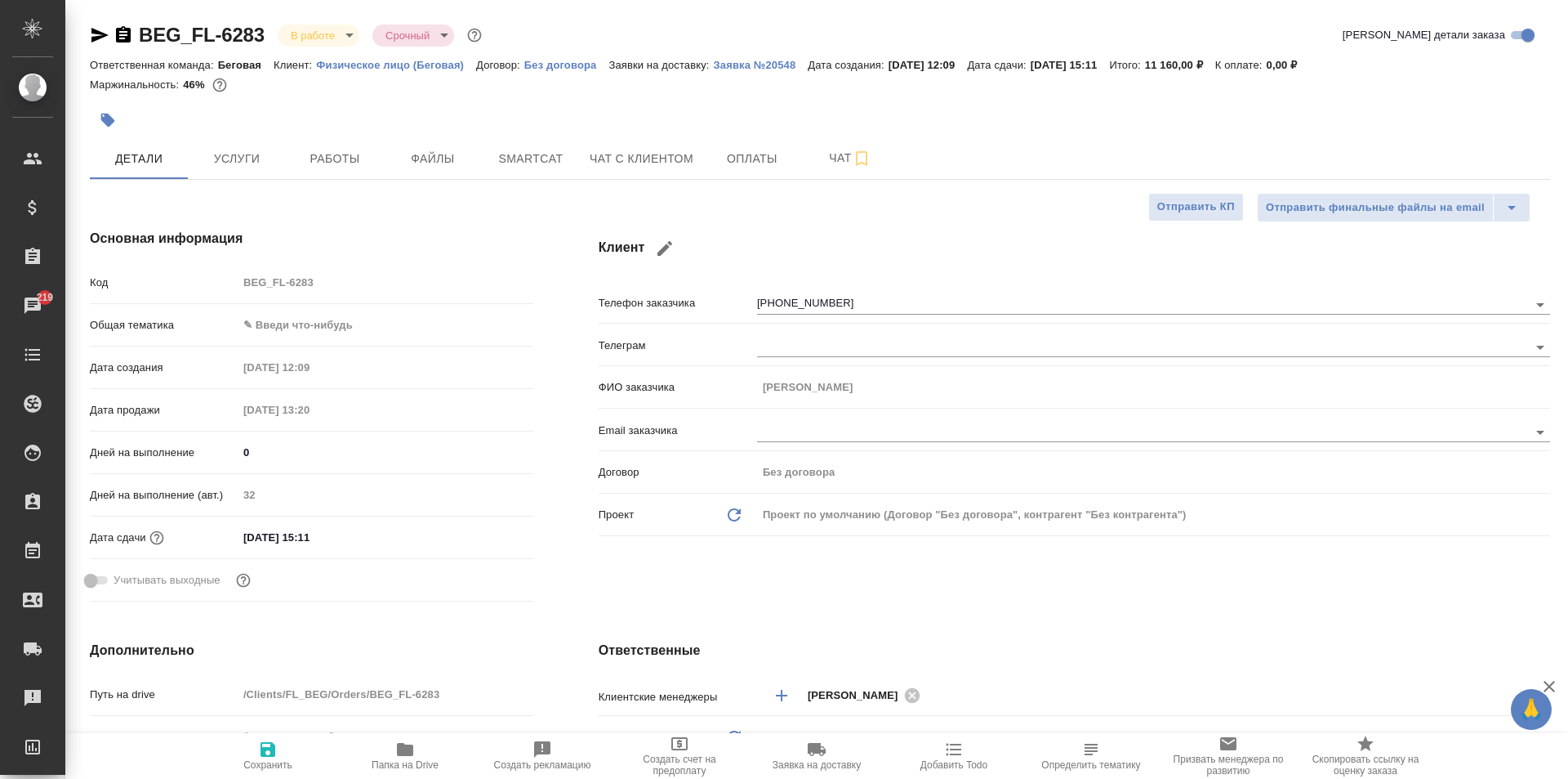
type textarea "x"
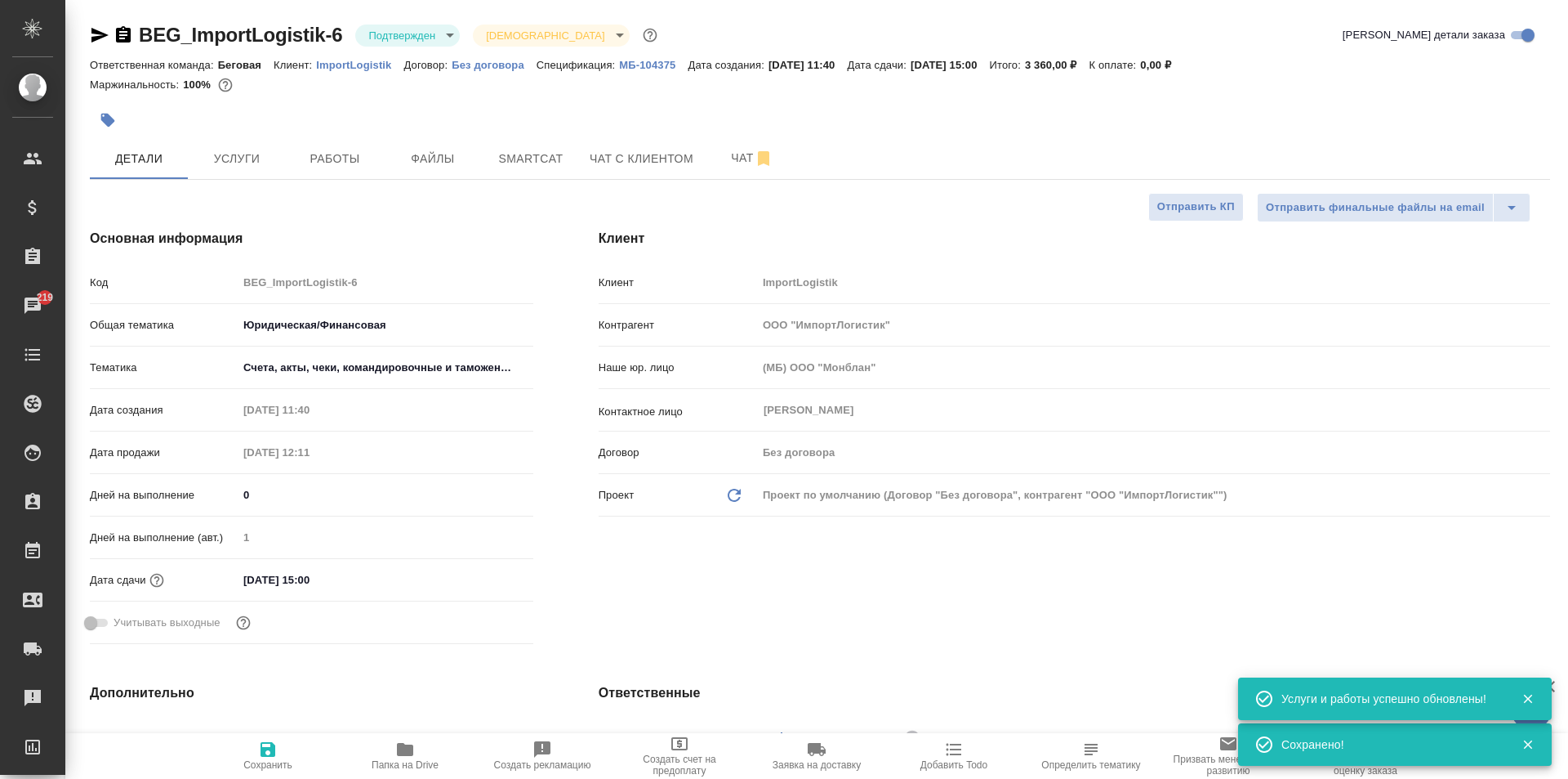
select select "RU"
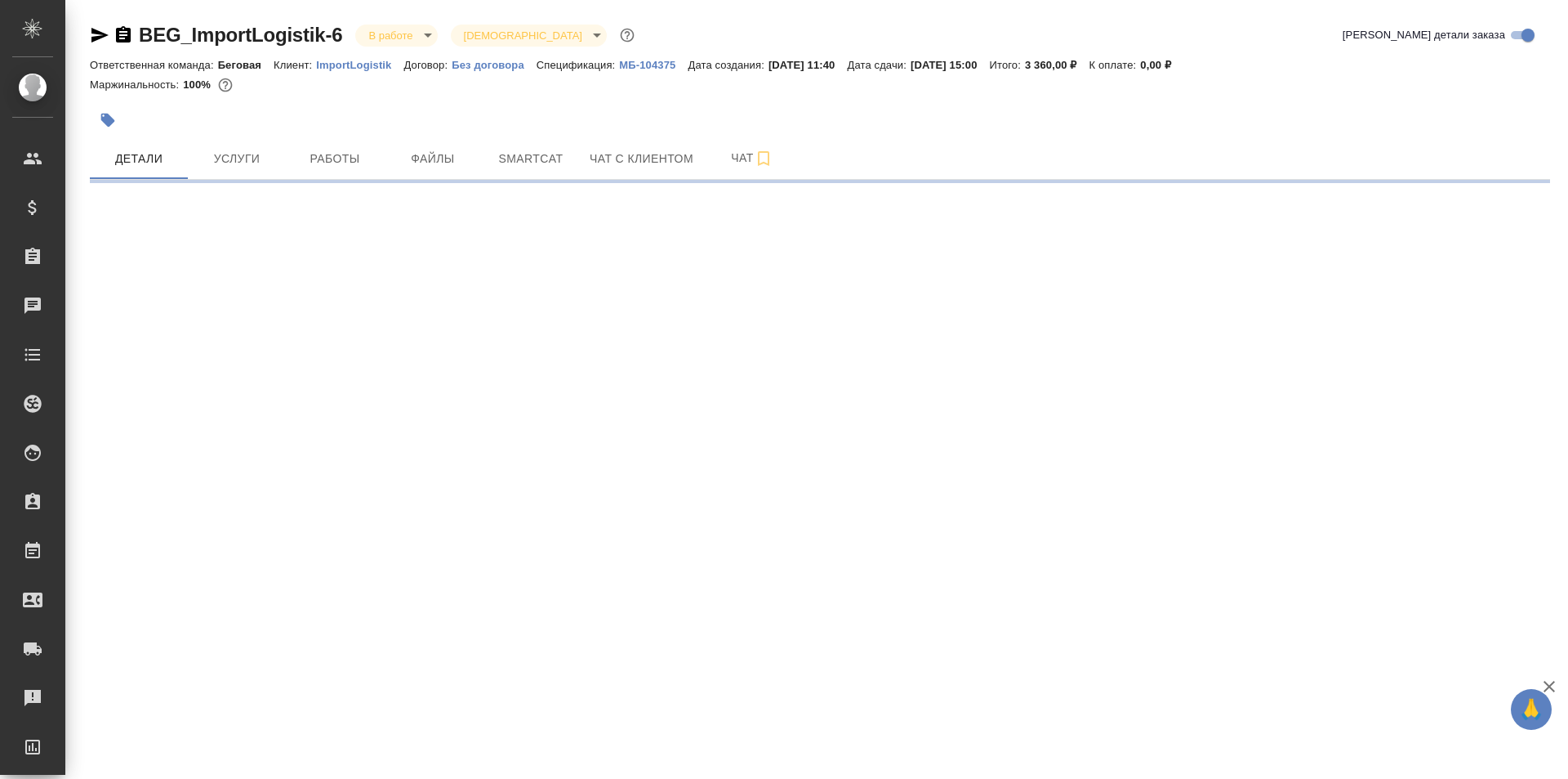
select select "RU"
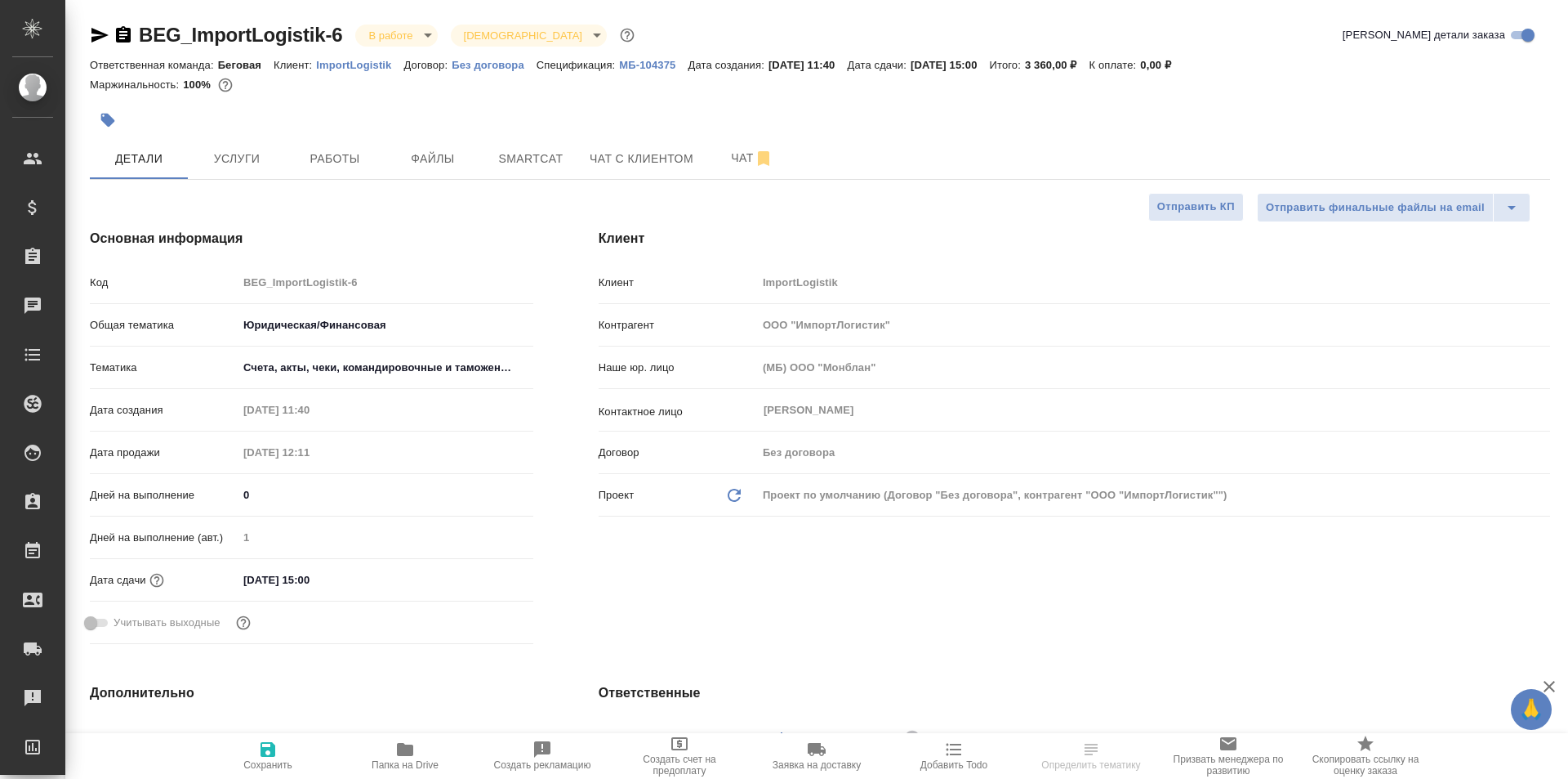
type textarea "x"
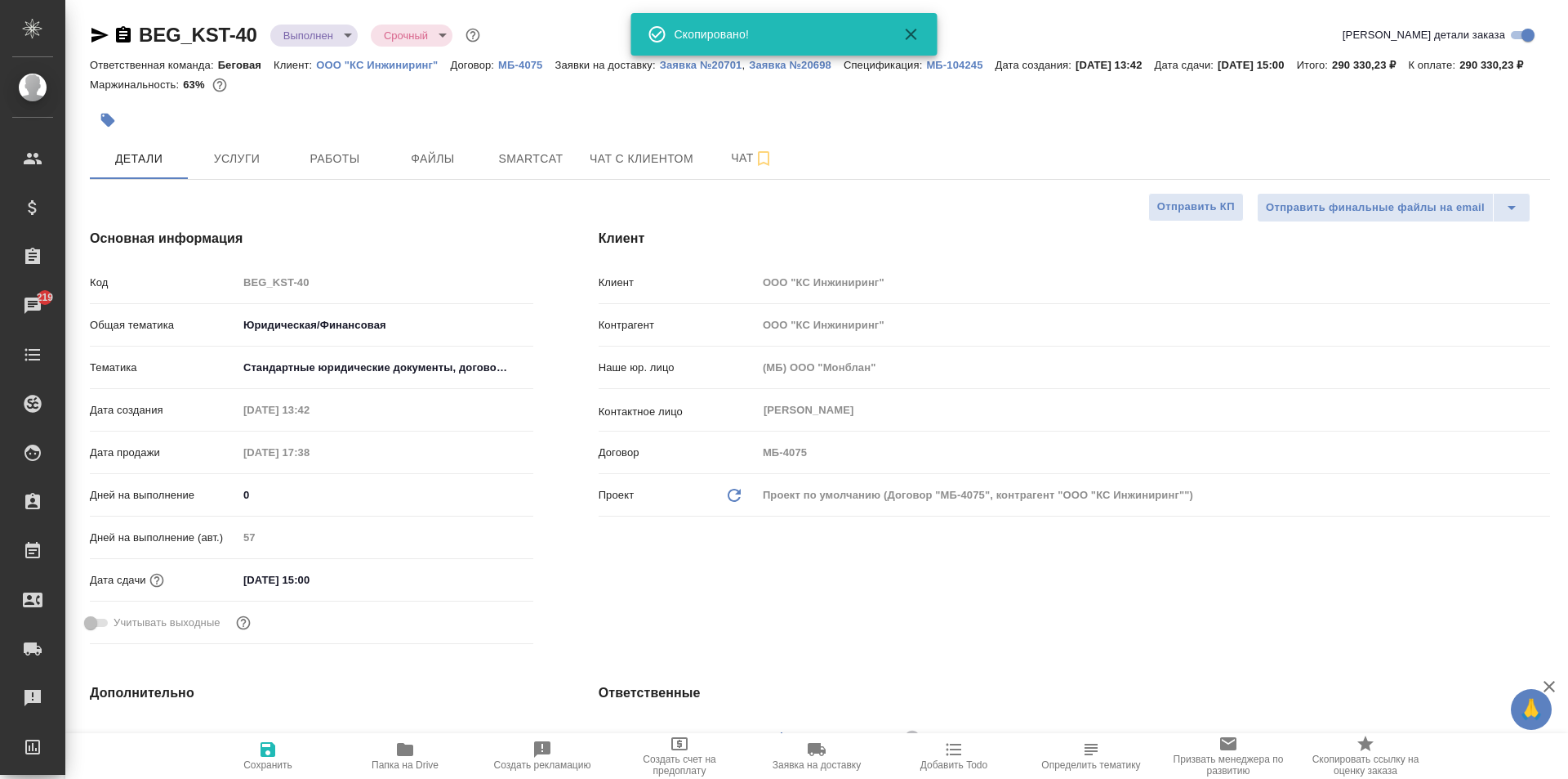
select select "RU"
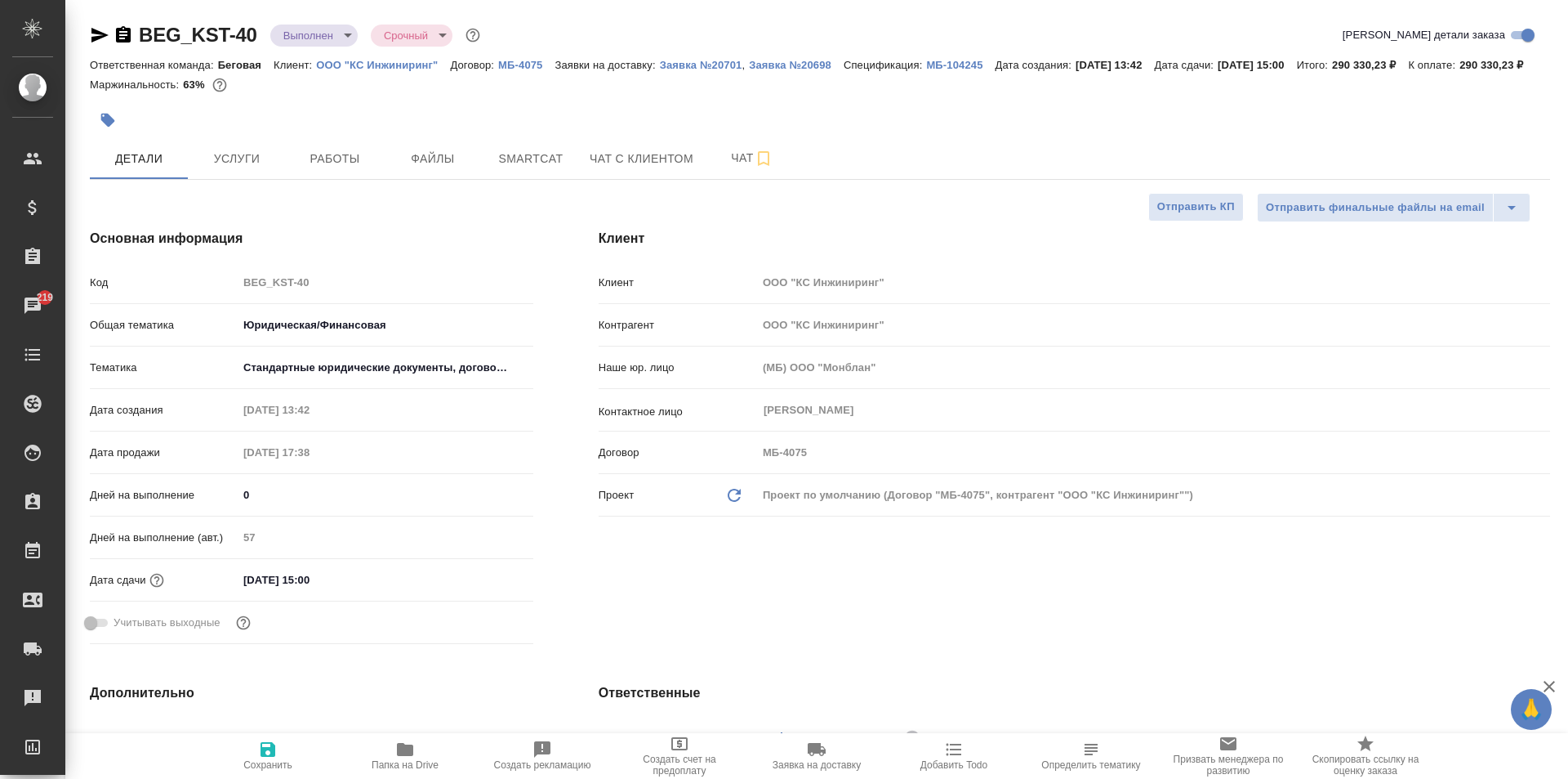
click at [427, 757] on span "Папка на Drive" at bounding box center [404, 754] width 118 height 31
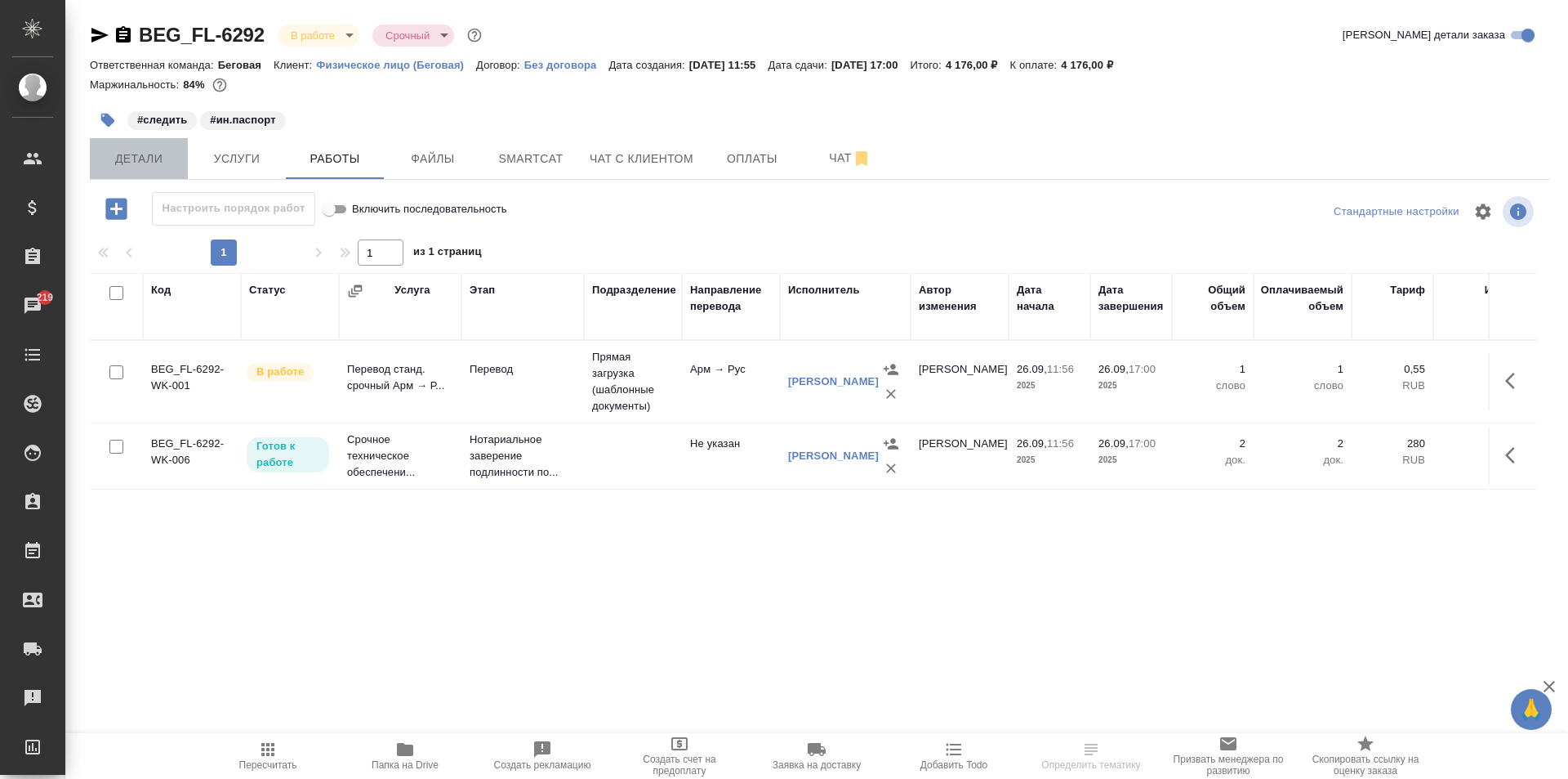
click at [150, 162] on span "Детали" at bounding box center [138, 159] width 78 height 20
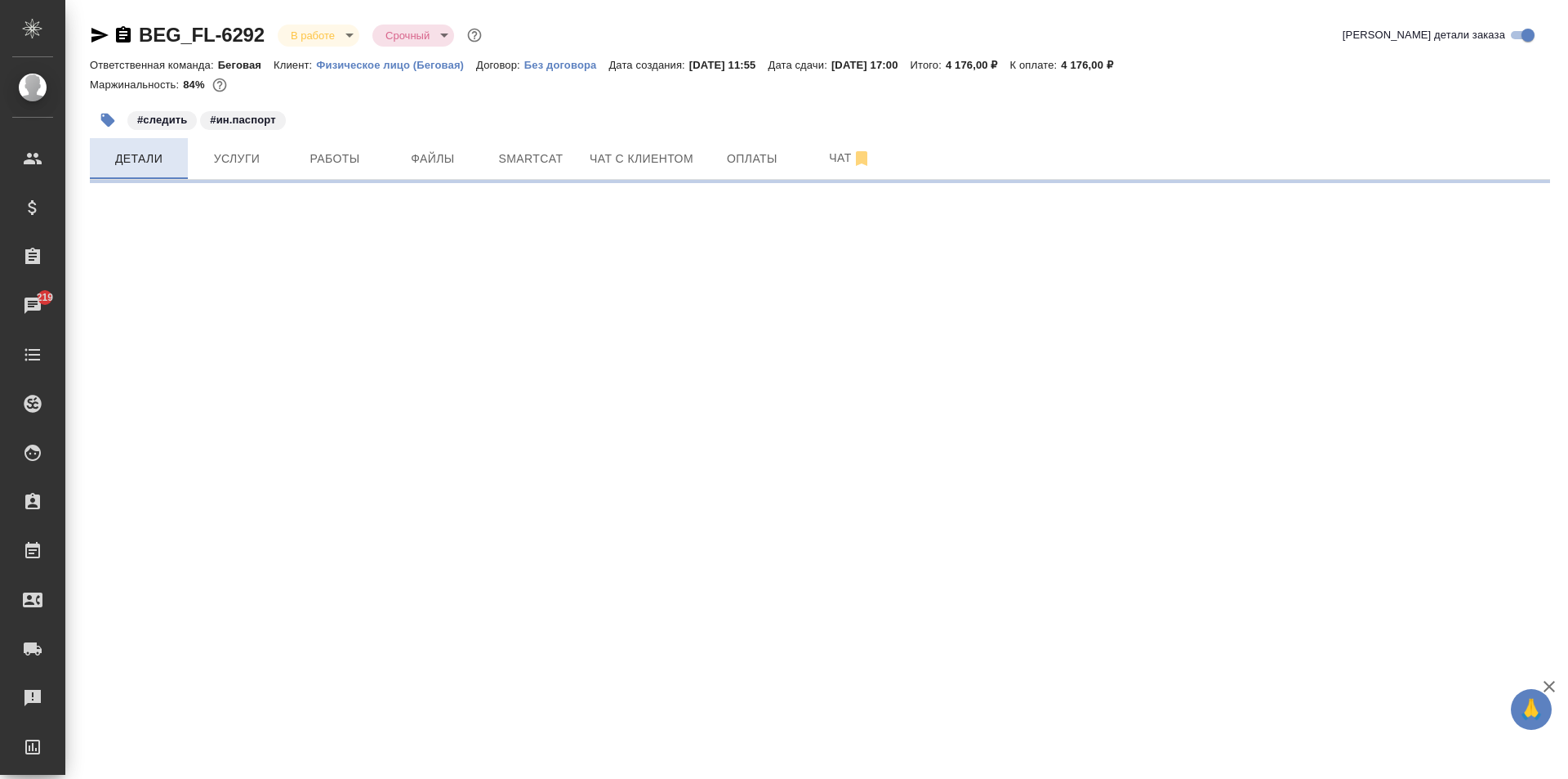
select select "RU"
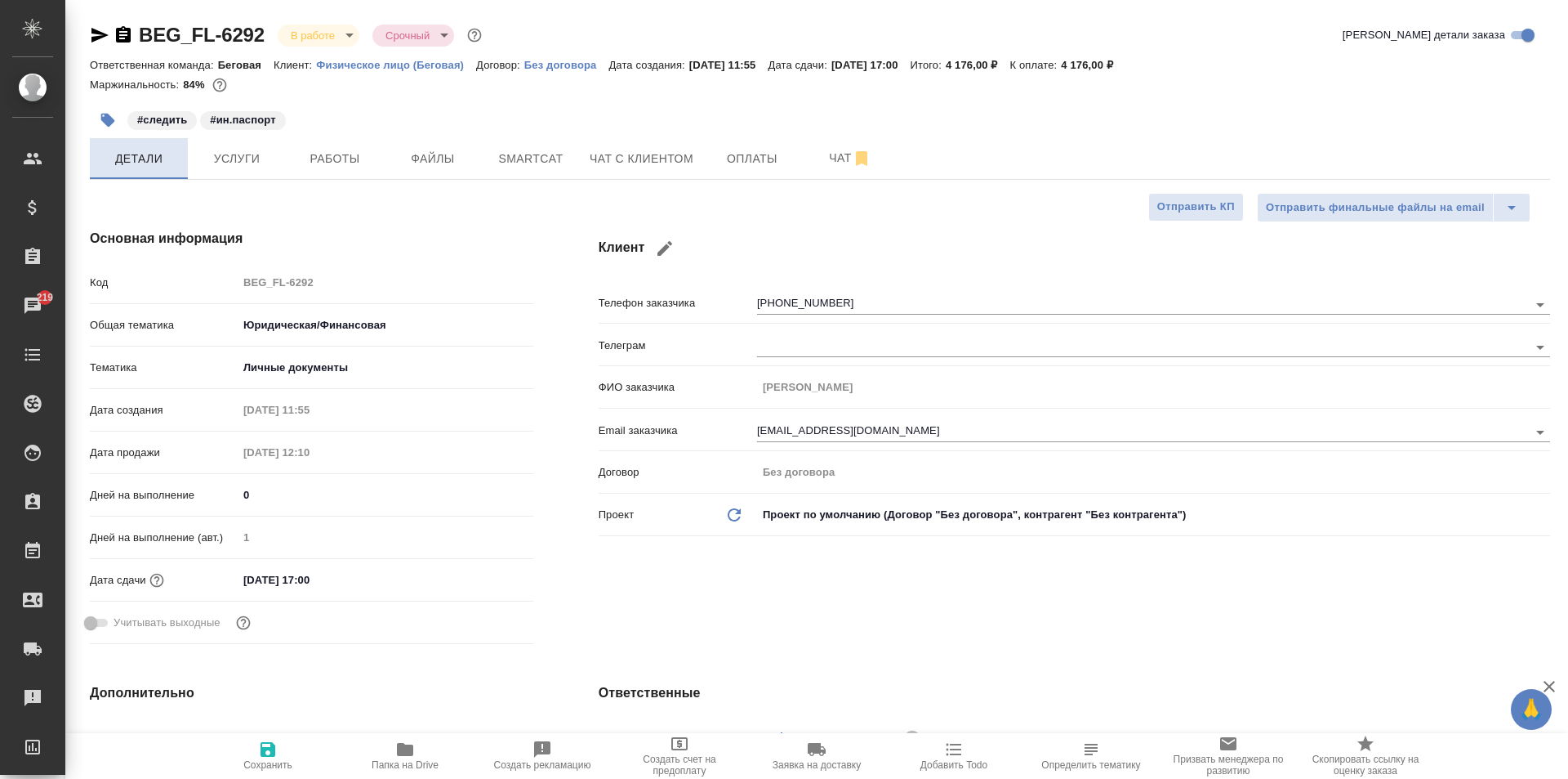
type textarea "x"
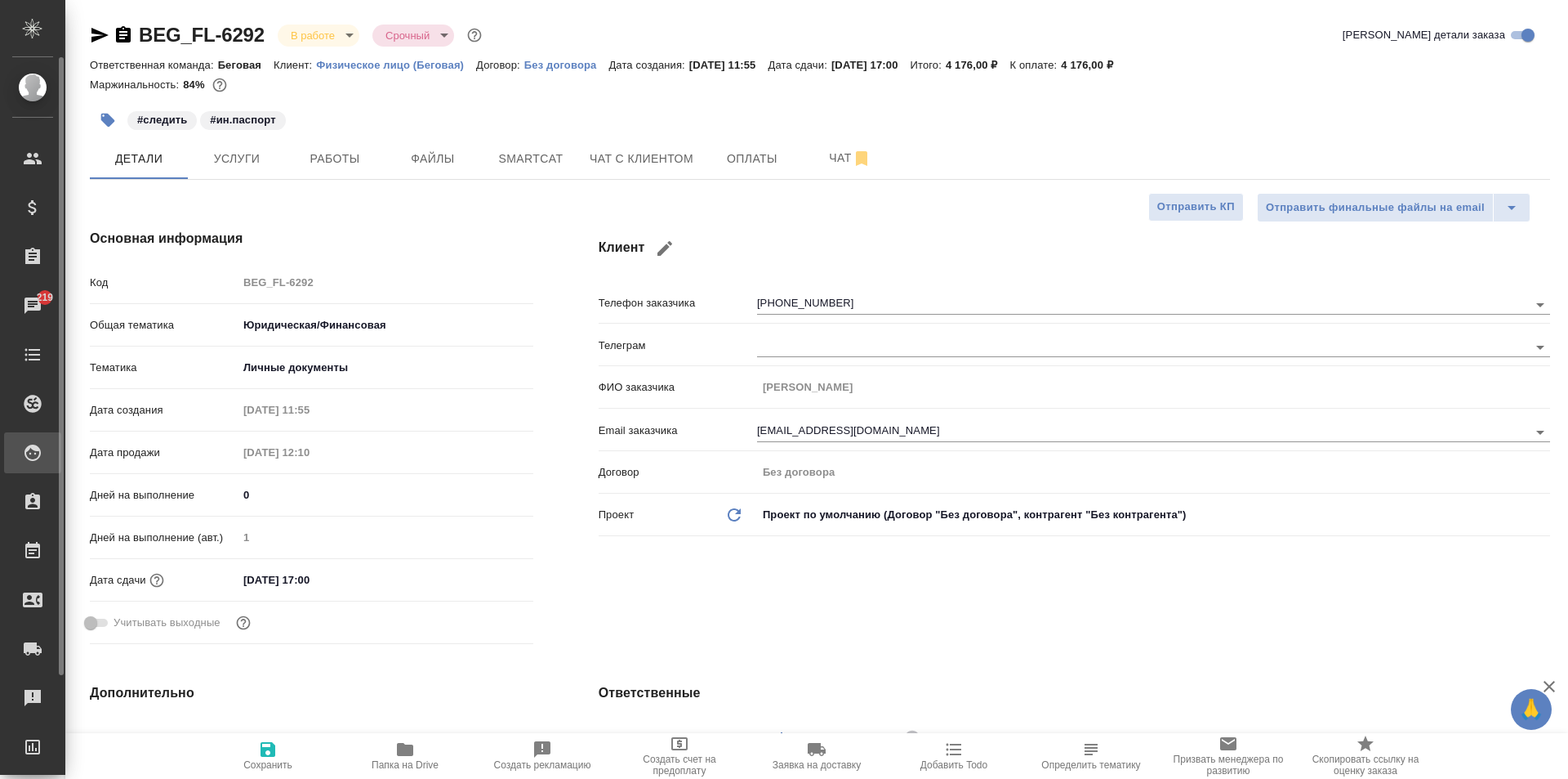
type textarea "x"
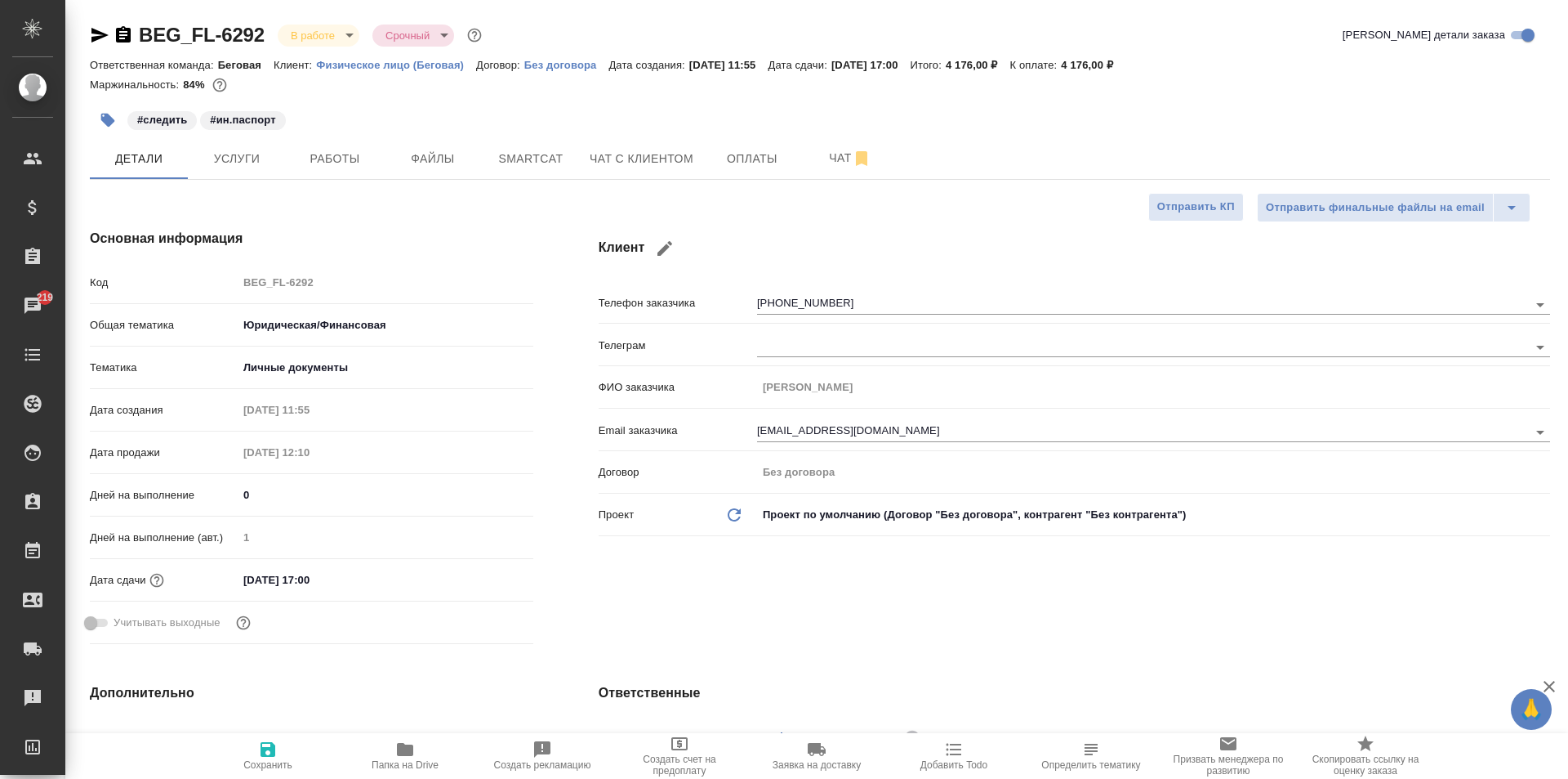
type textarea "x"
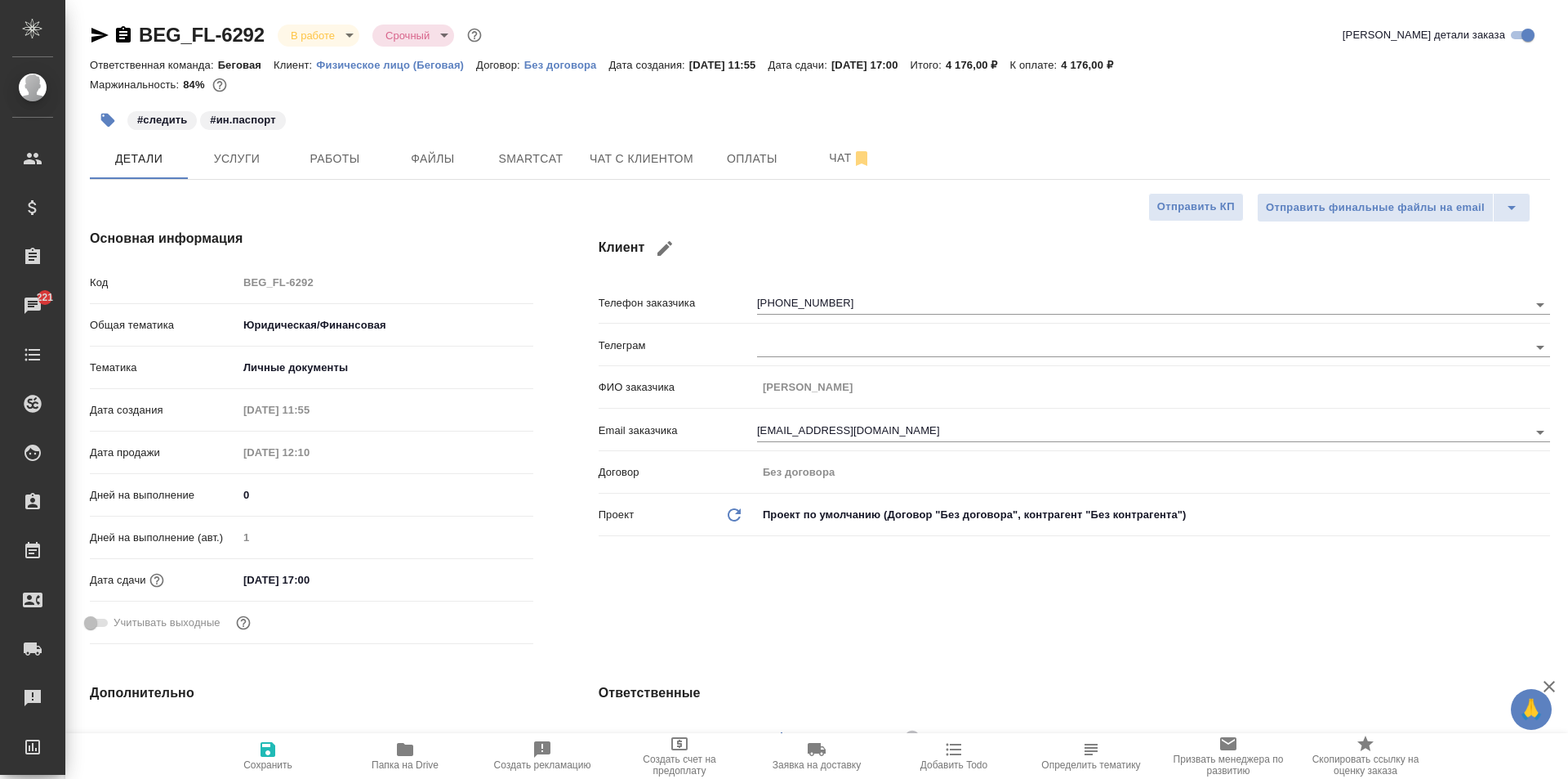
type textarea "x"
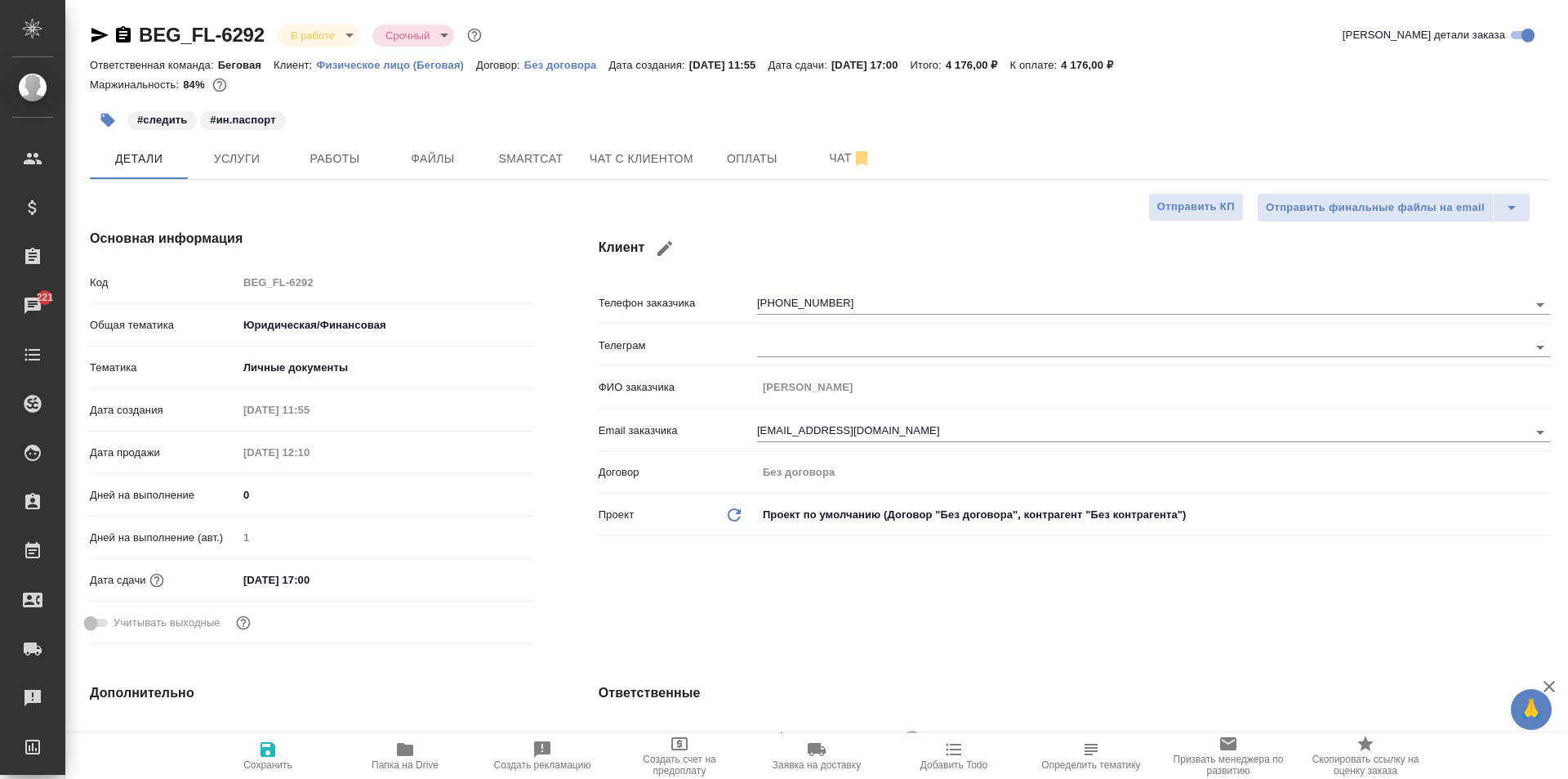
type textarea "x"
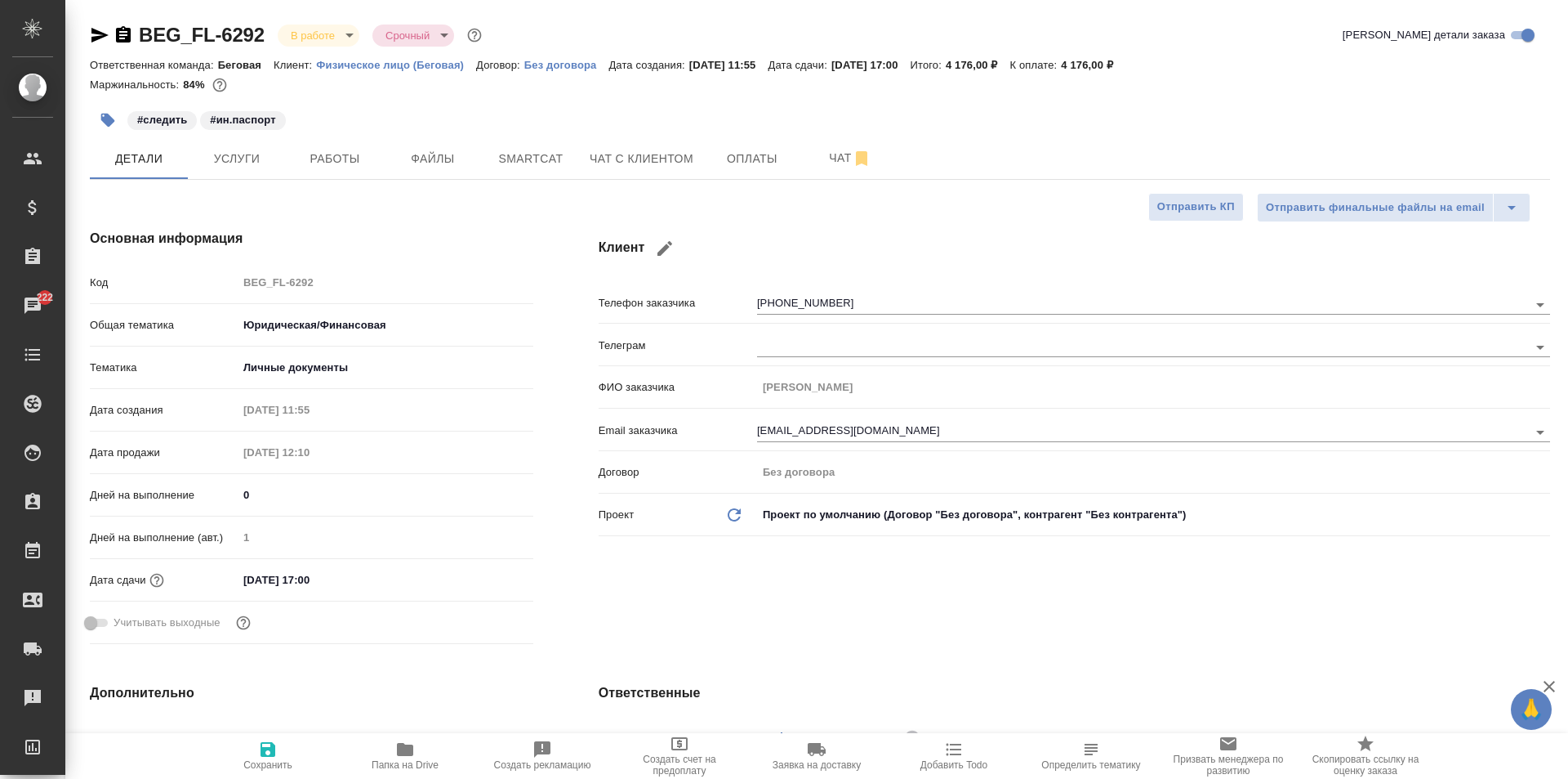
type textarea "x"
click at [114, 32] on icon "button" at bounding box center [123, 35] width 20 height 20
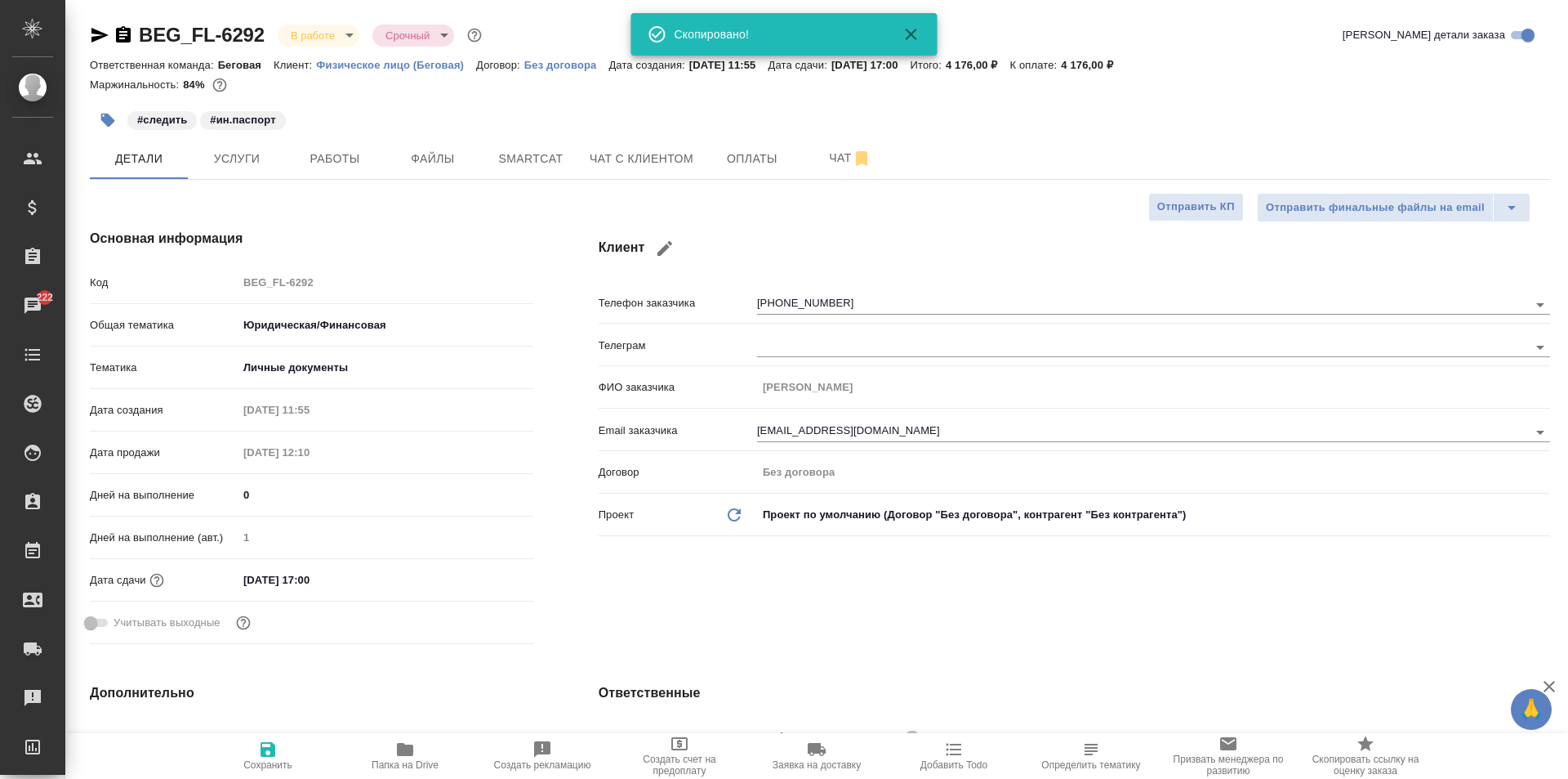
type textarea "x"
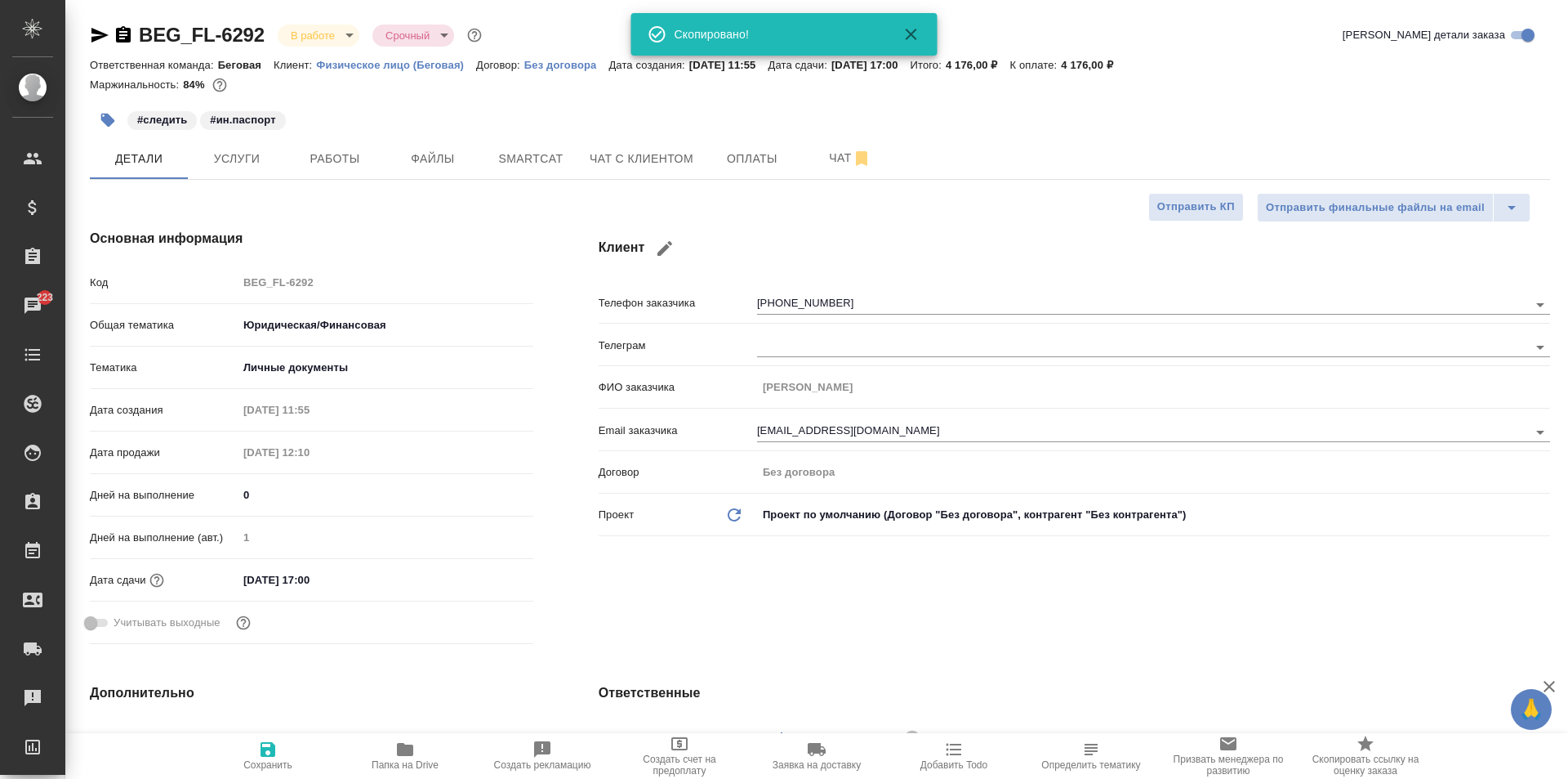
type textarea "x"
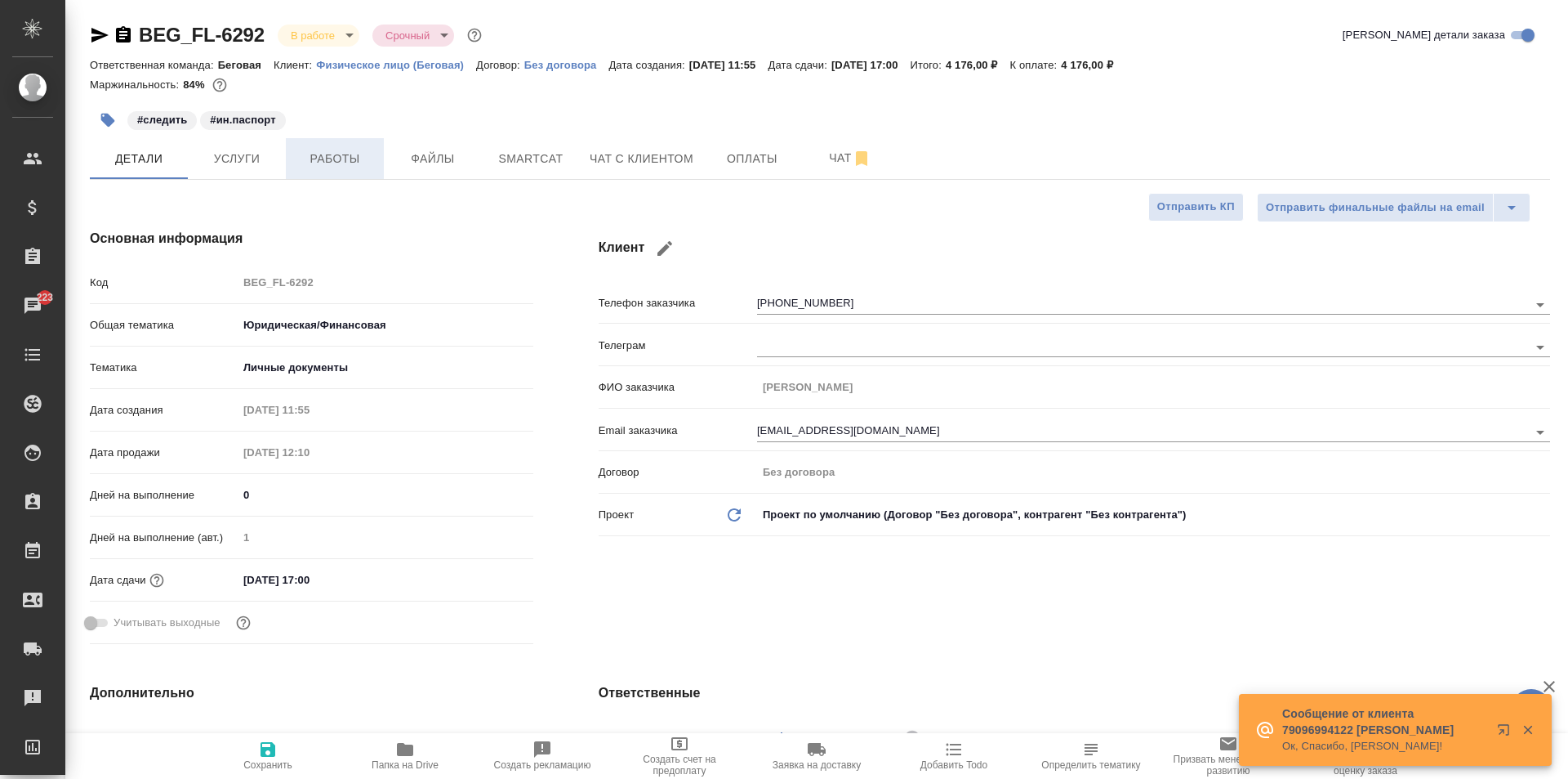
click at [349, 143] on button "Работы" at bounding box center [334, 159] width 98 height 41
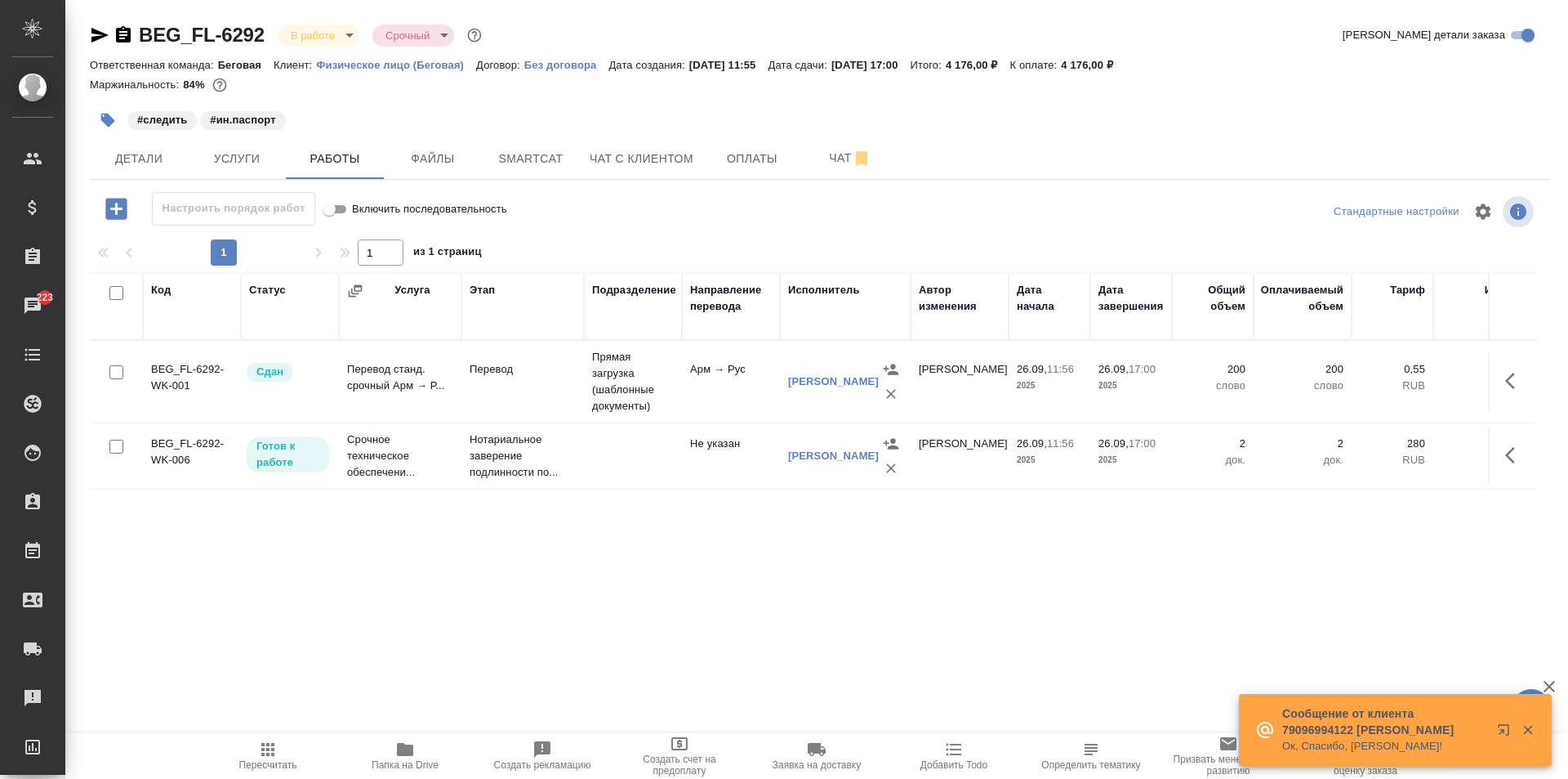
click at [1514, 465] on icon "button" at bounding box center [1515, 455] width 20 height 20
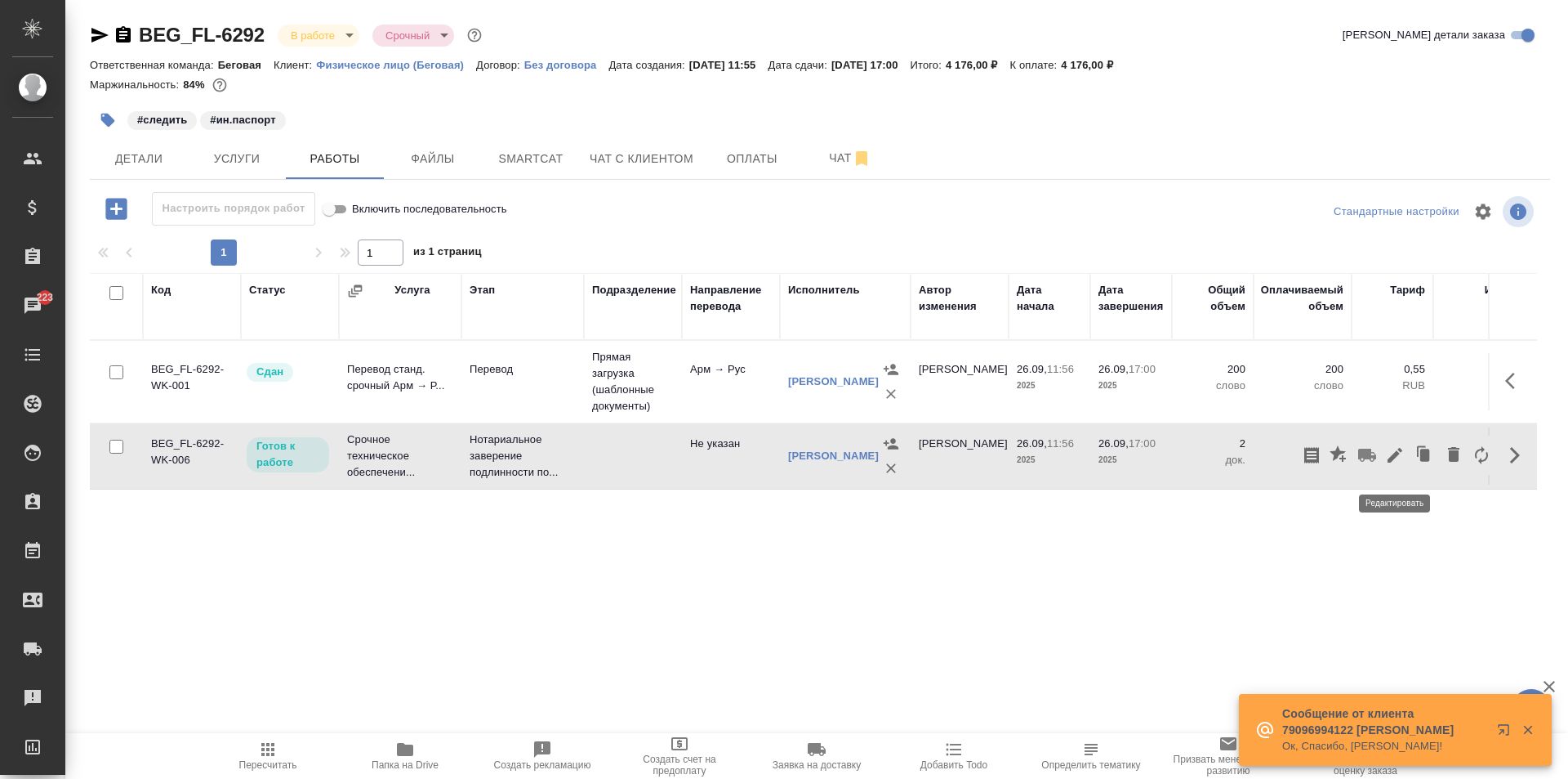
click at [1390, 457] on icon "button" at bounding box center [1395, 455] width 20 height 20
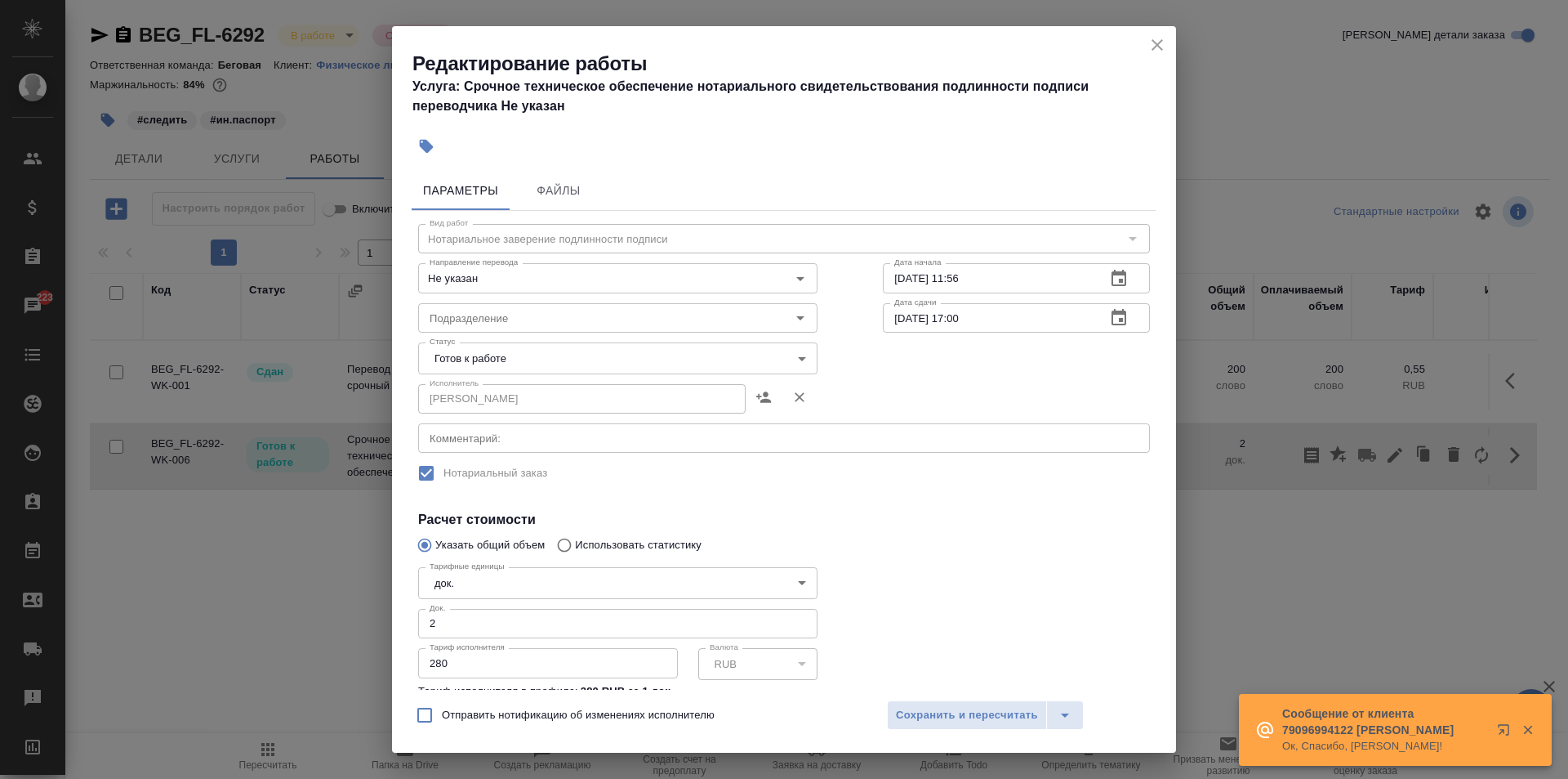
click at [561, 357] on body "🙏 .cls-1 fill:#fff; AWATERA Moskalets Alina Клиенты Спецификации Заказы 223 Чат…" at bounding box center [784, 390] width 1568 height 779
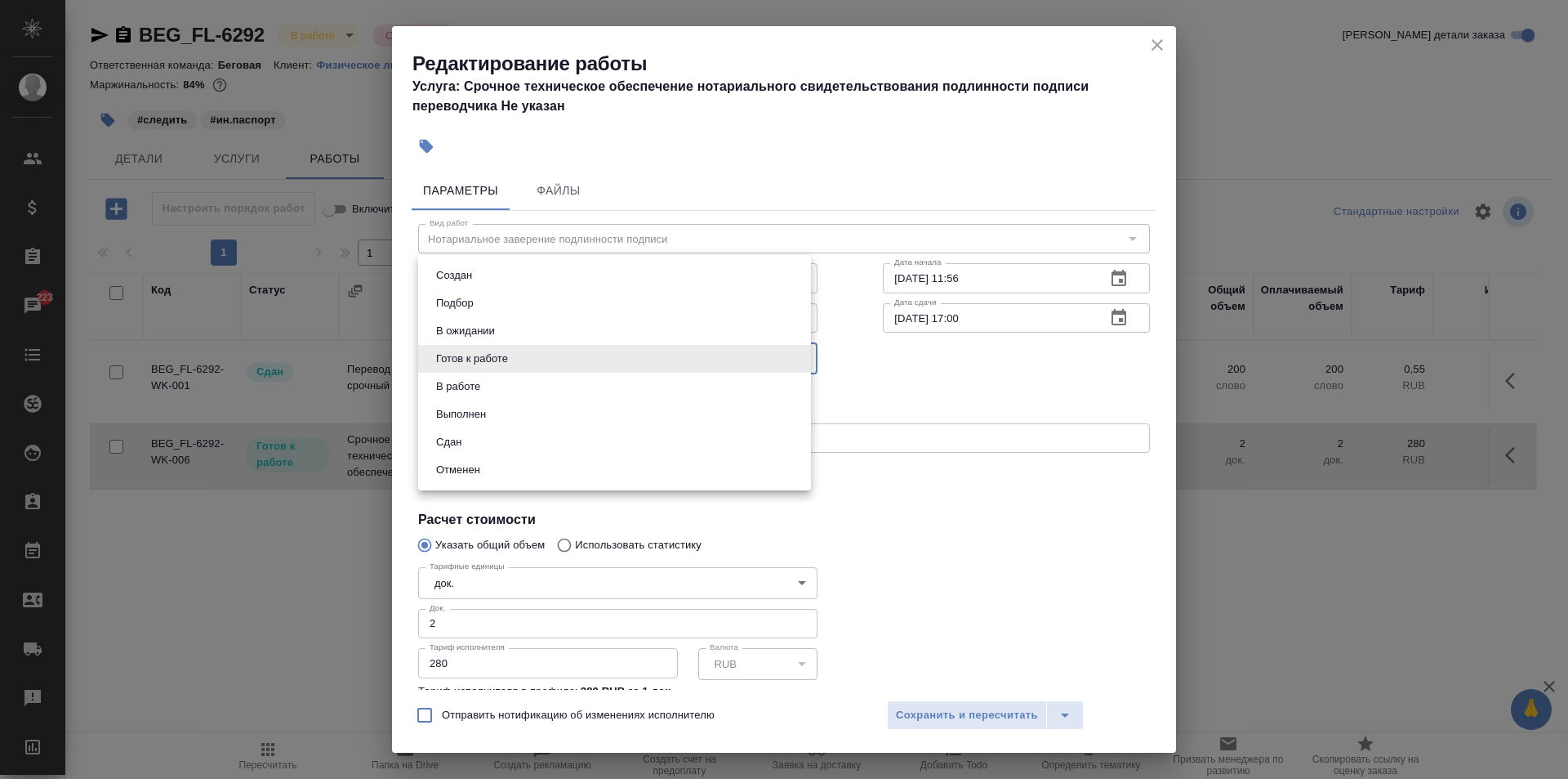
click at [498, 392] on li "В работе" at bounding box center [615, 386] width 393 height 28
type input "inProgress"
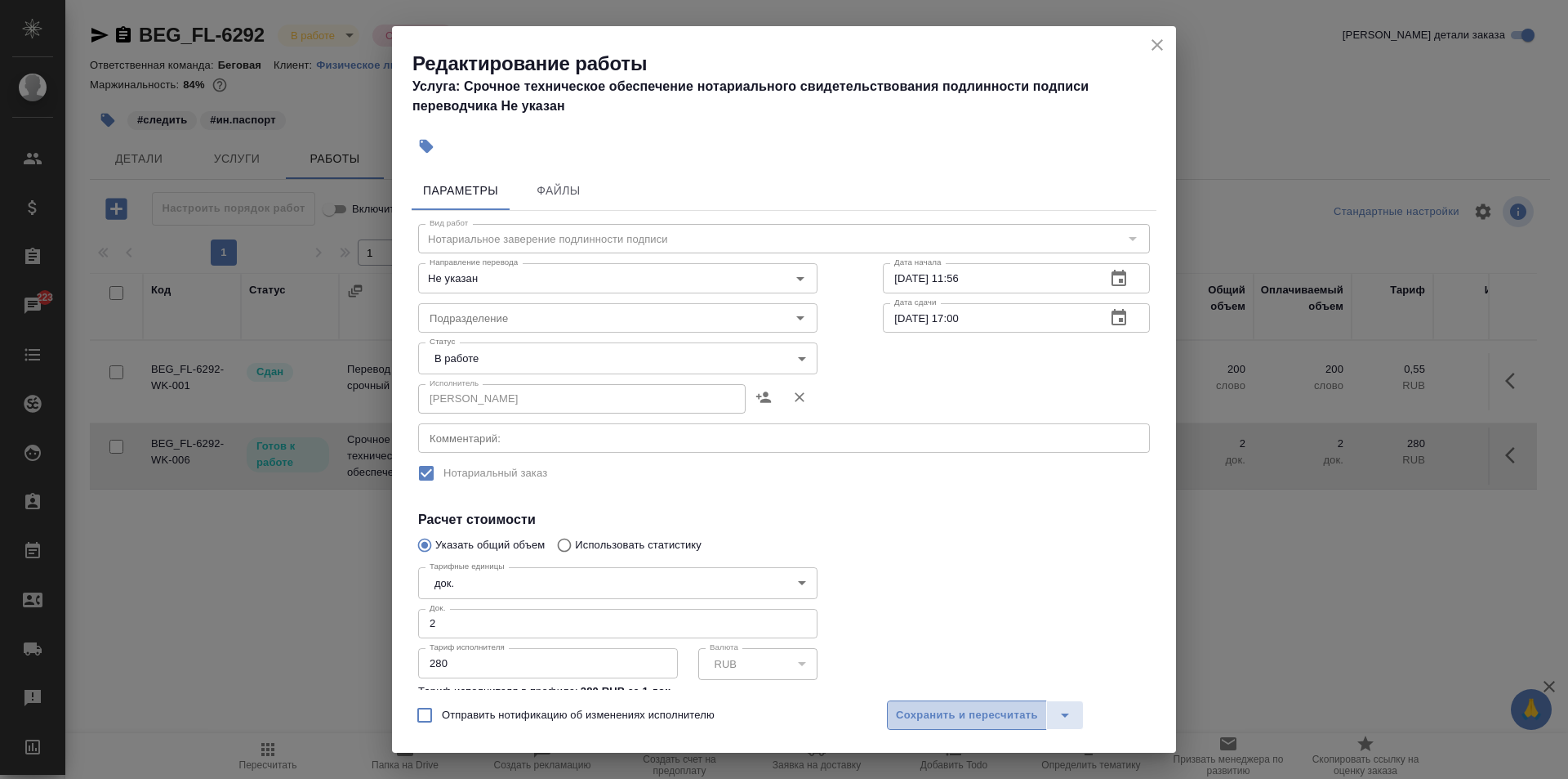
click at [997, 718] on span "Сохранить и пересчитать" at bounding box center [967, 715] width 142 height 19
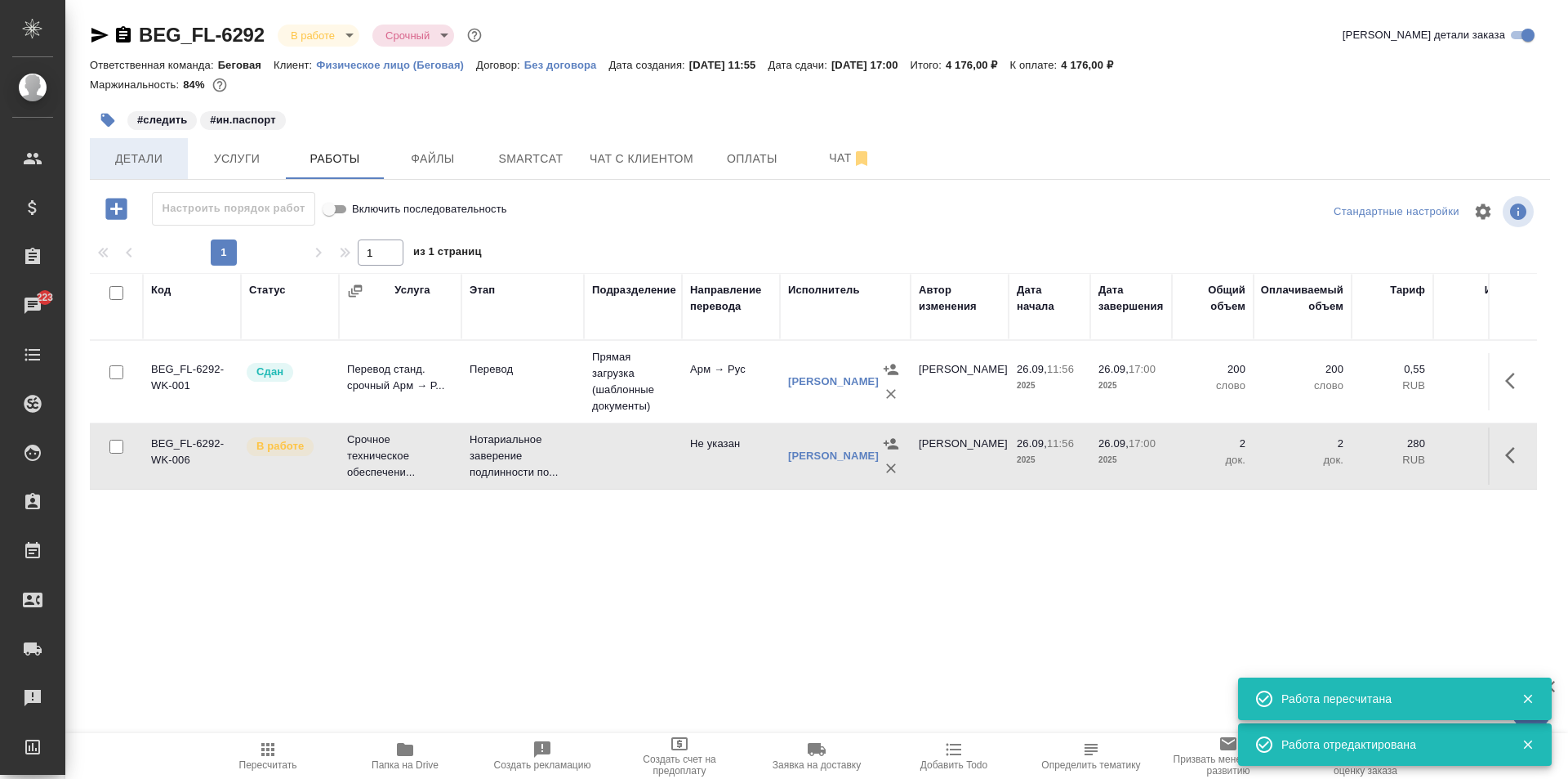
click at [153, 158] on span "Детали" at bounding box center [138, 159] width 78 height 20
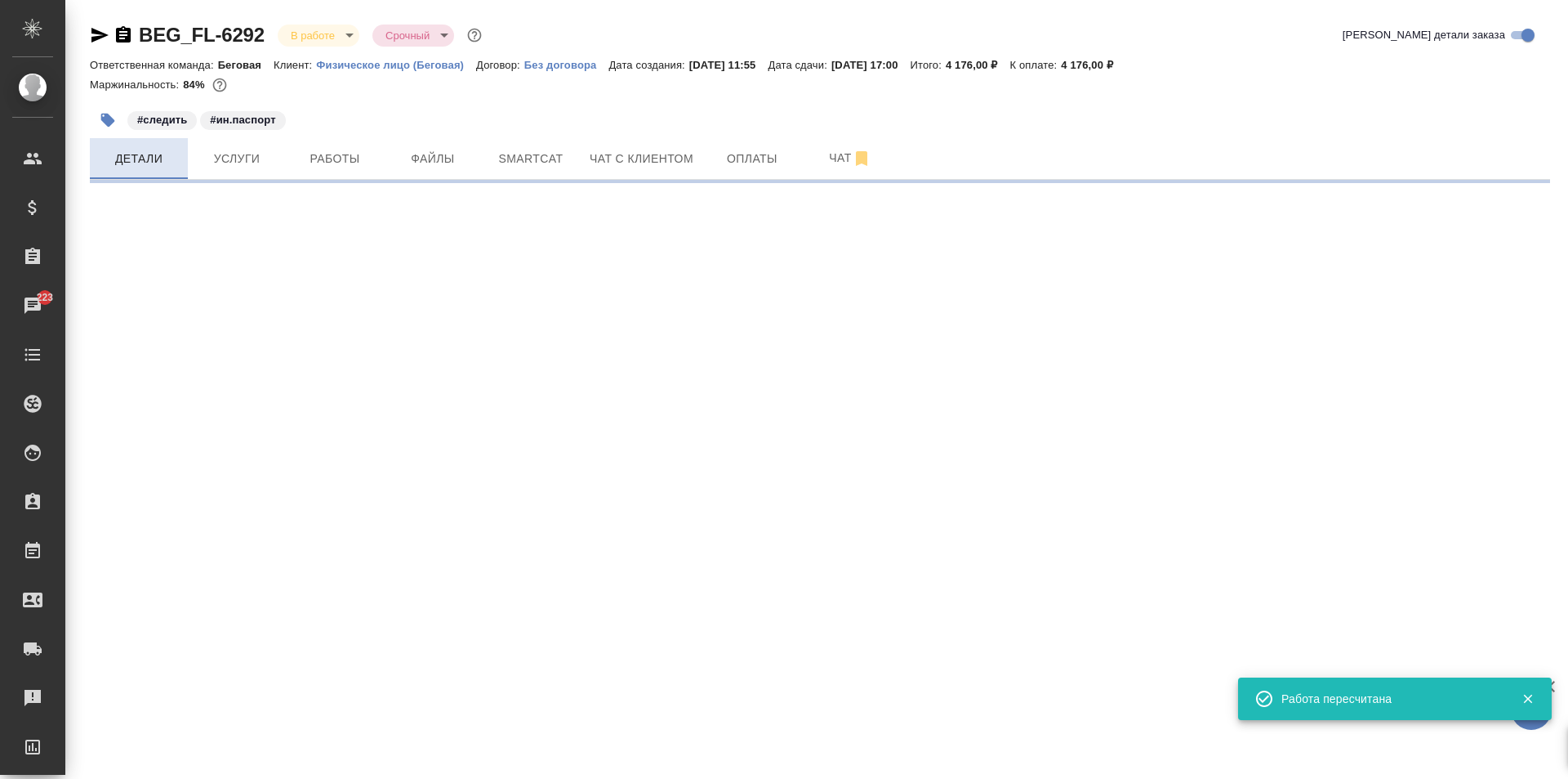
select select "RU"
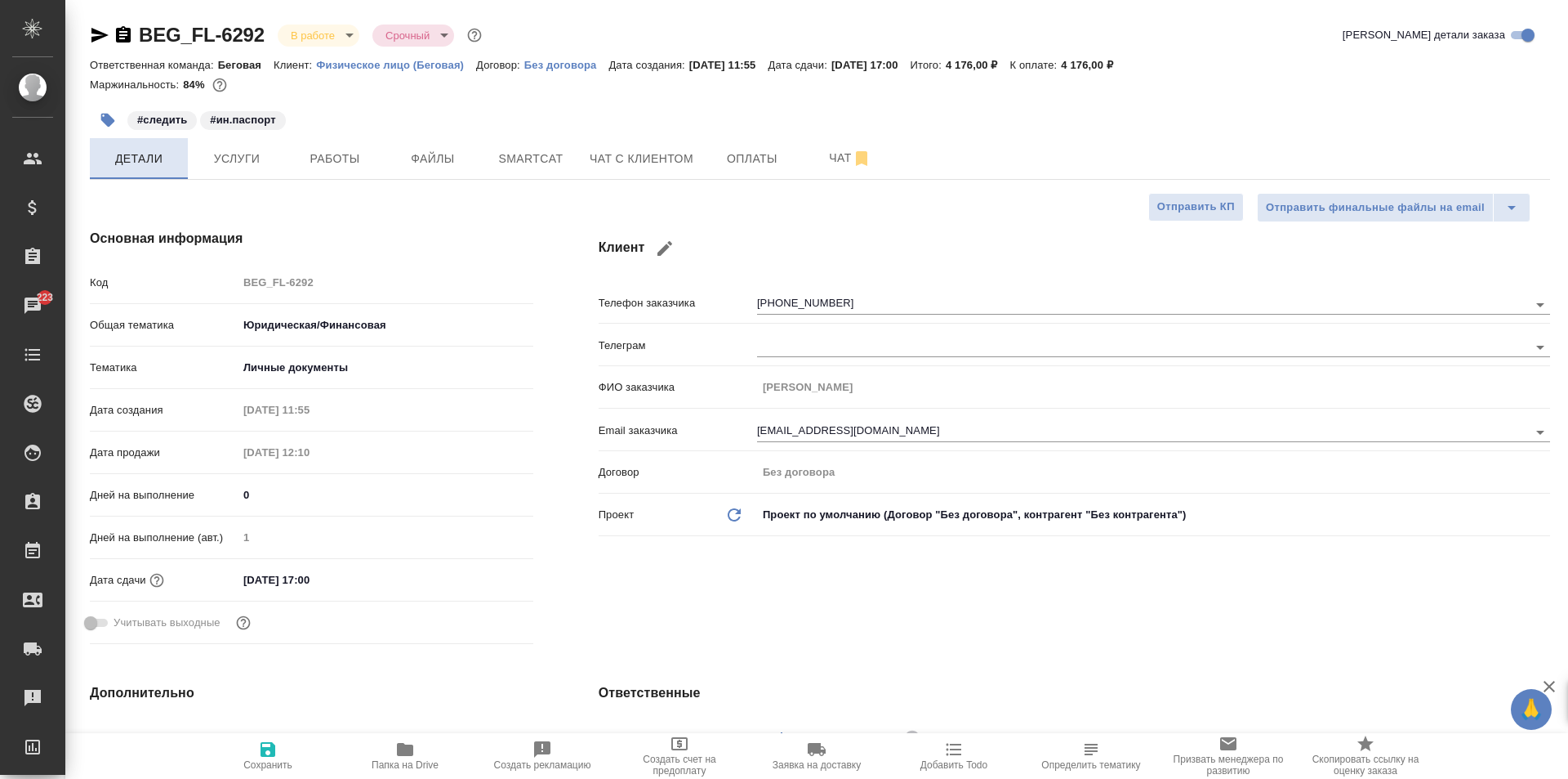
type textarea "x"
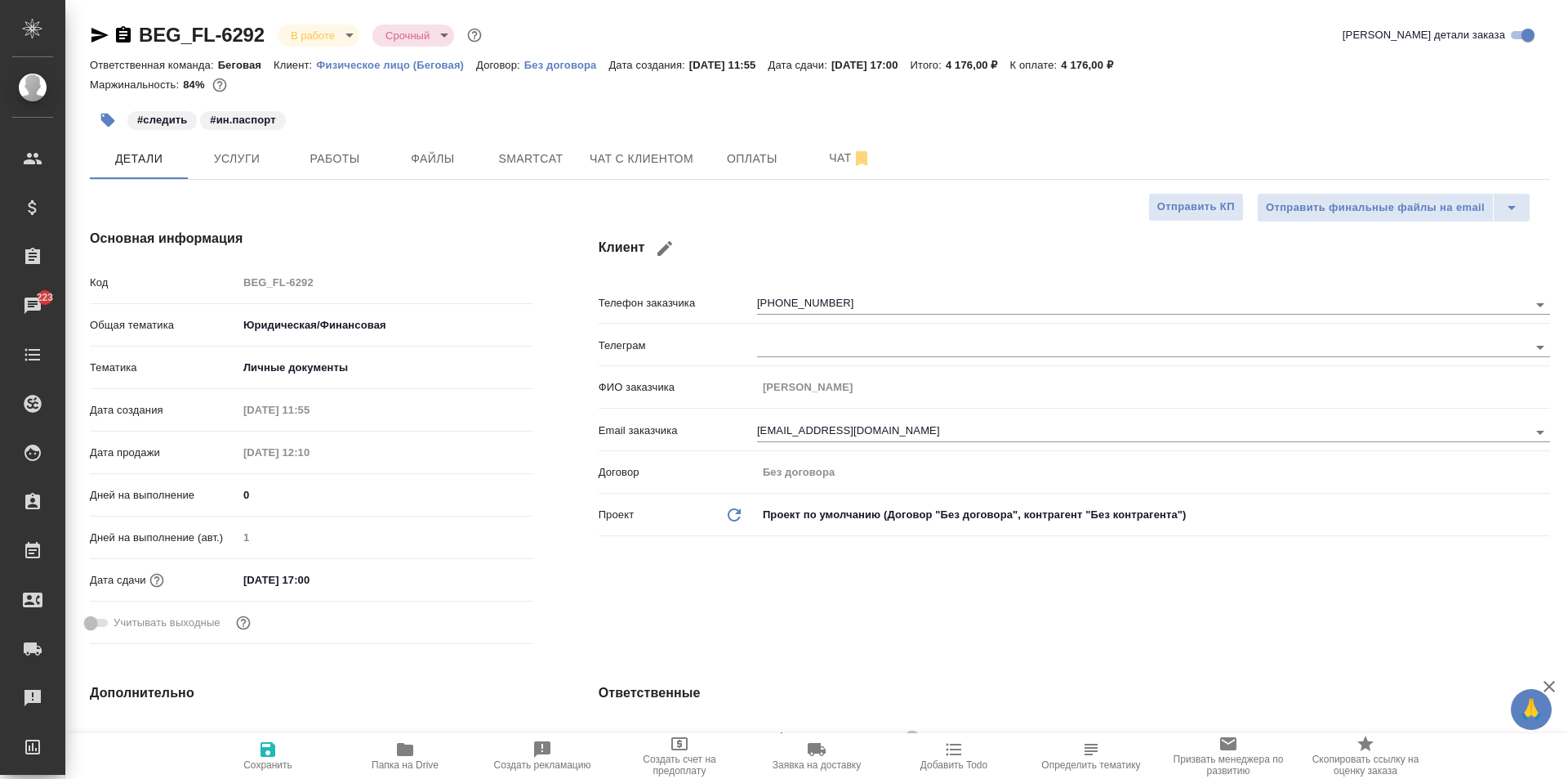
type textarea "x"
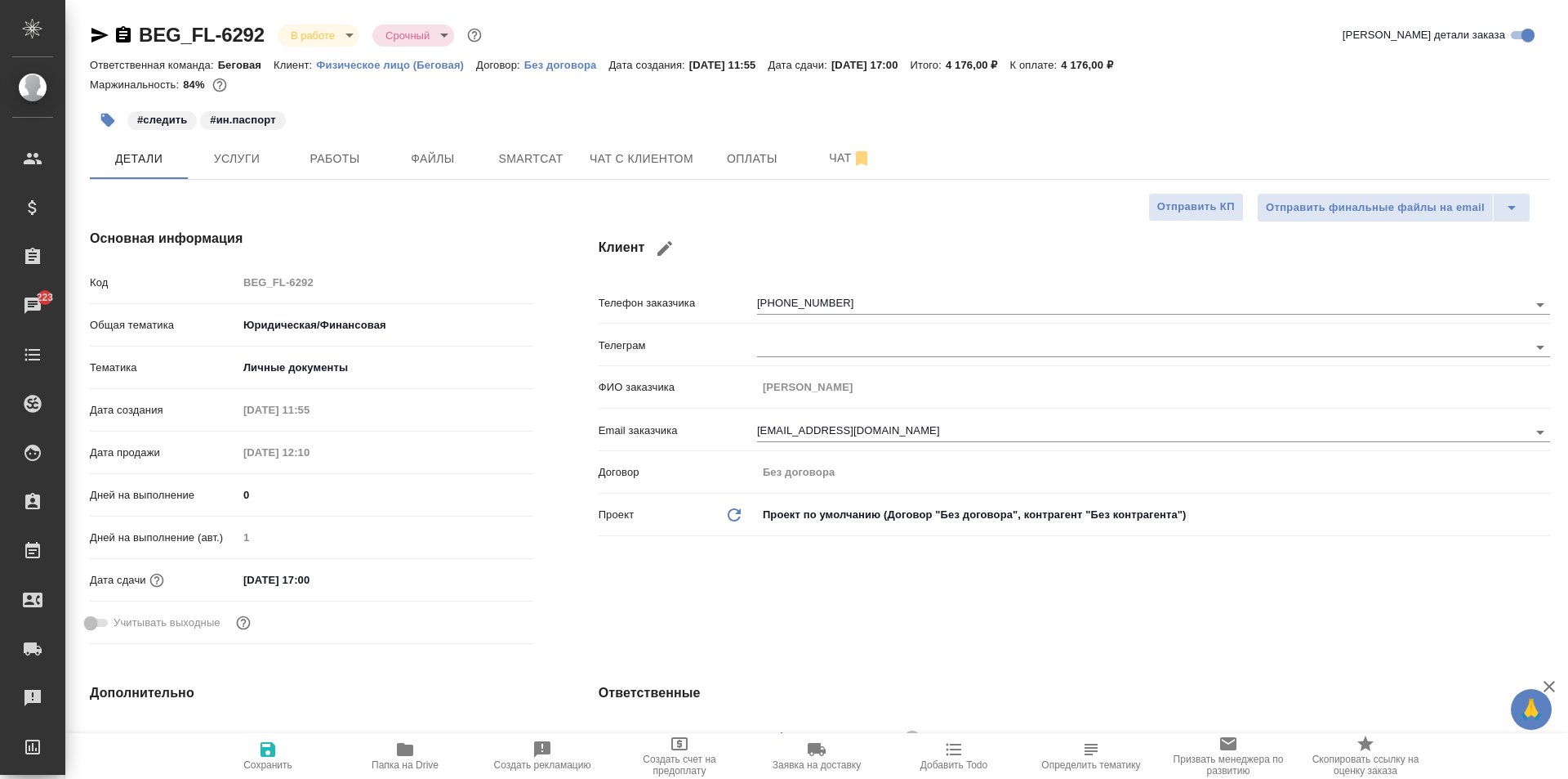
type textarea "x"
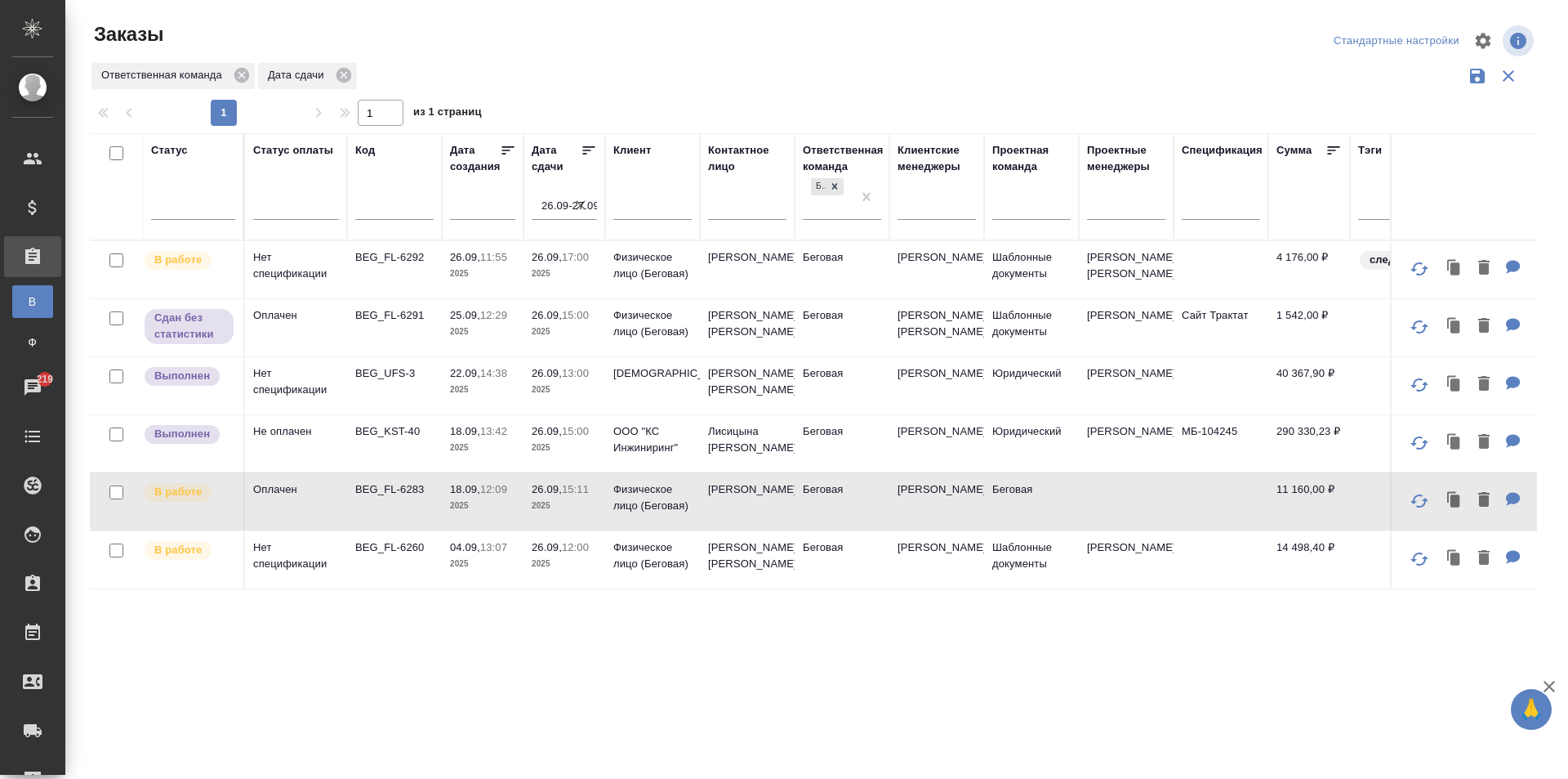
click at [654, 382] on p "[DEMOGRAPHIC_DATA]" at bounding box center [653, 374] width 78 height 16
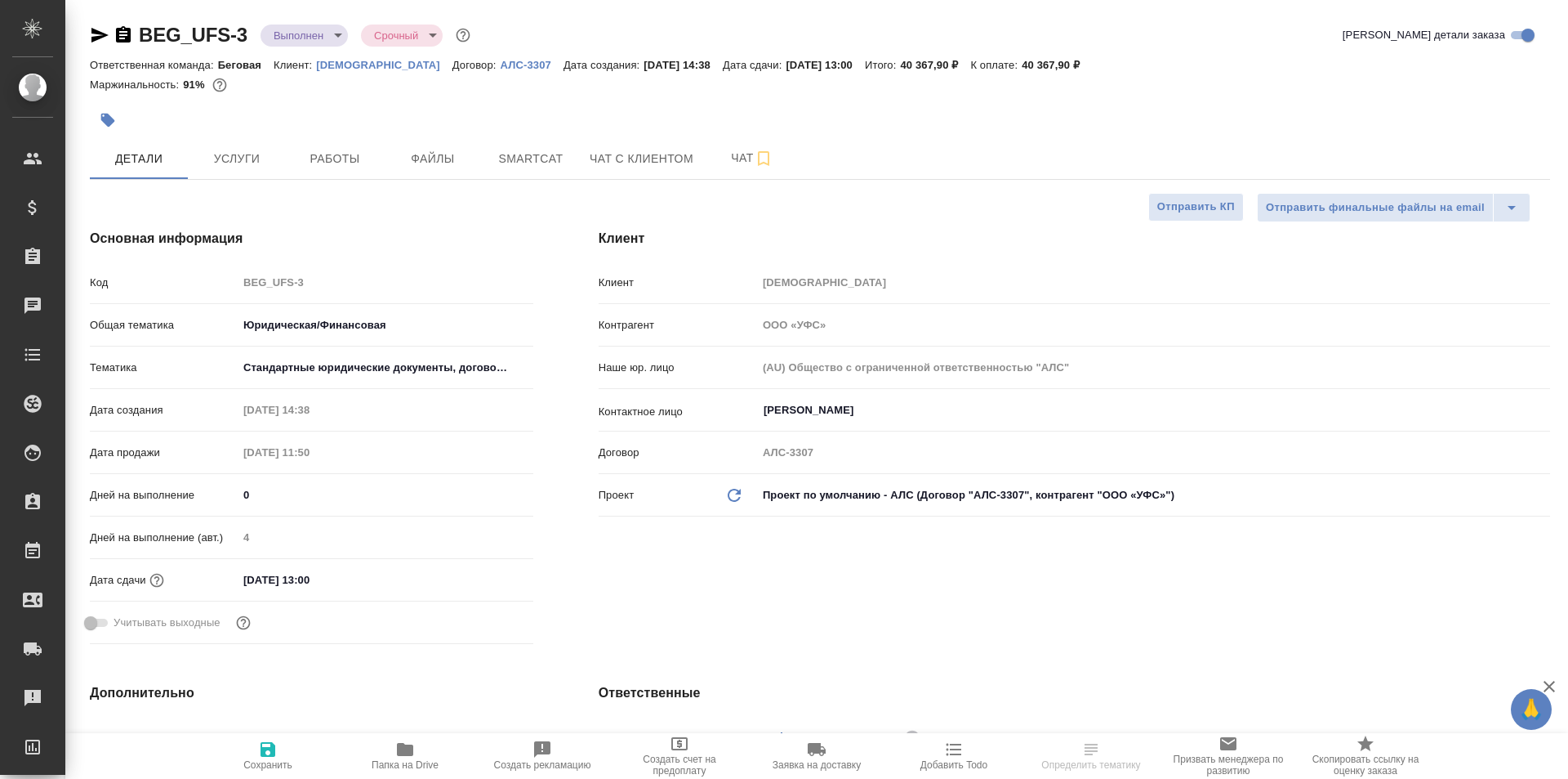
select select "RU"
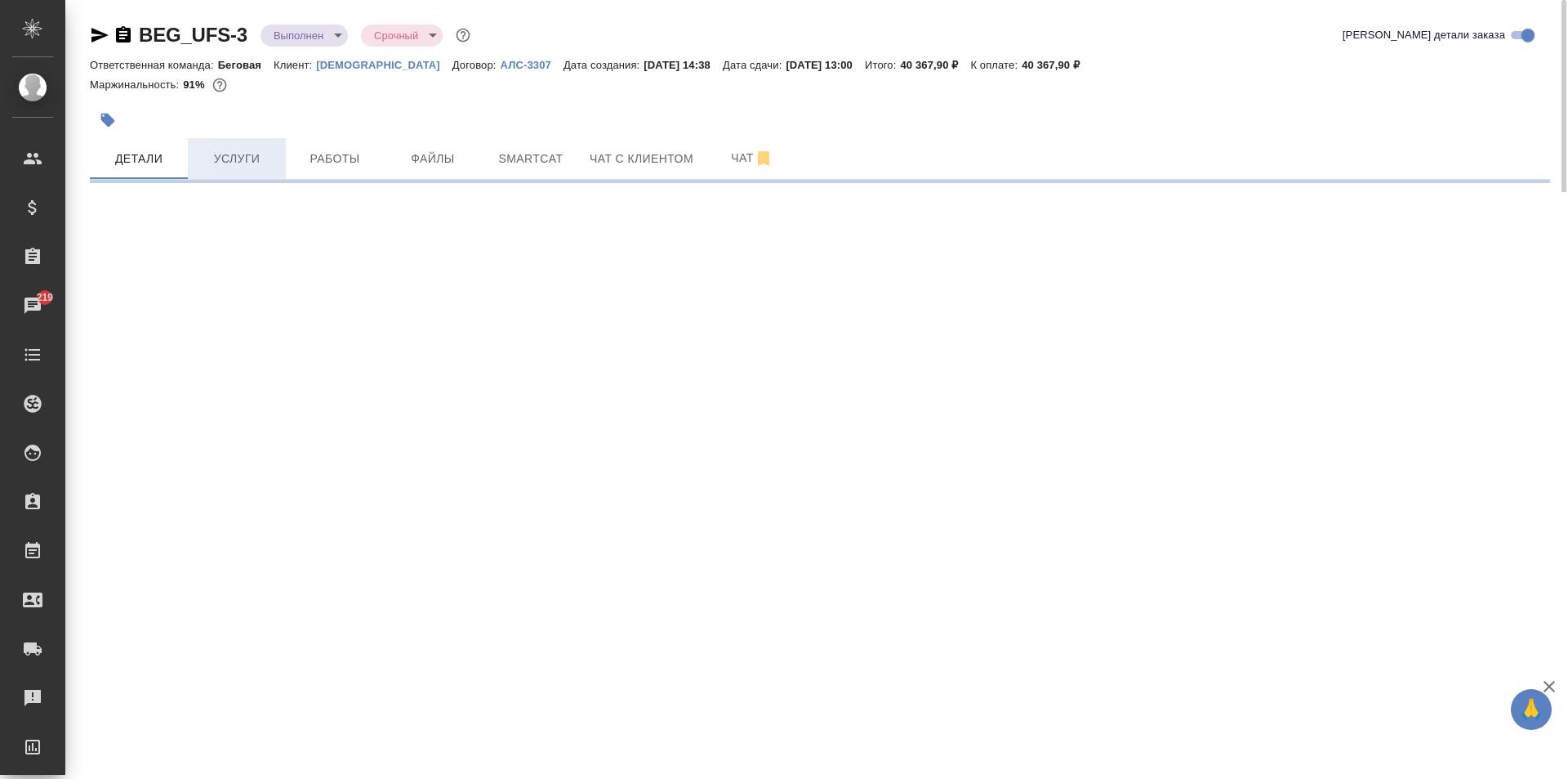
select select "RU"
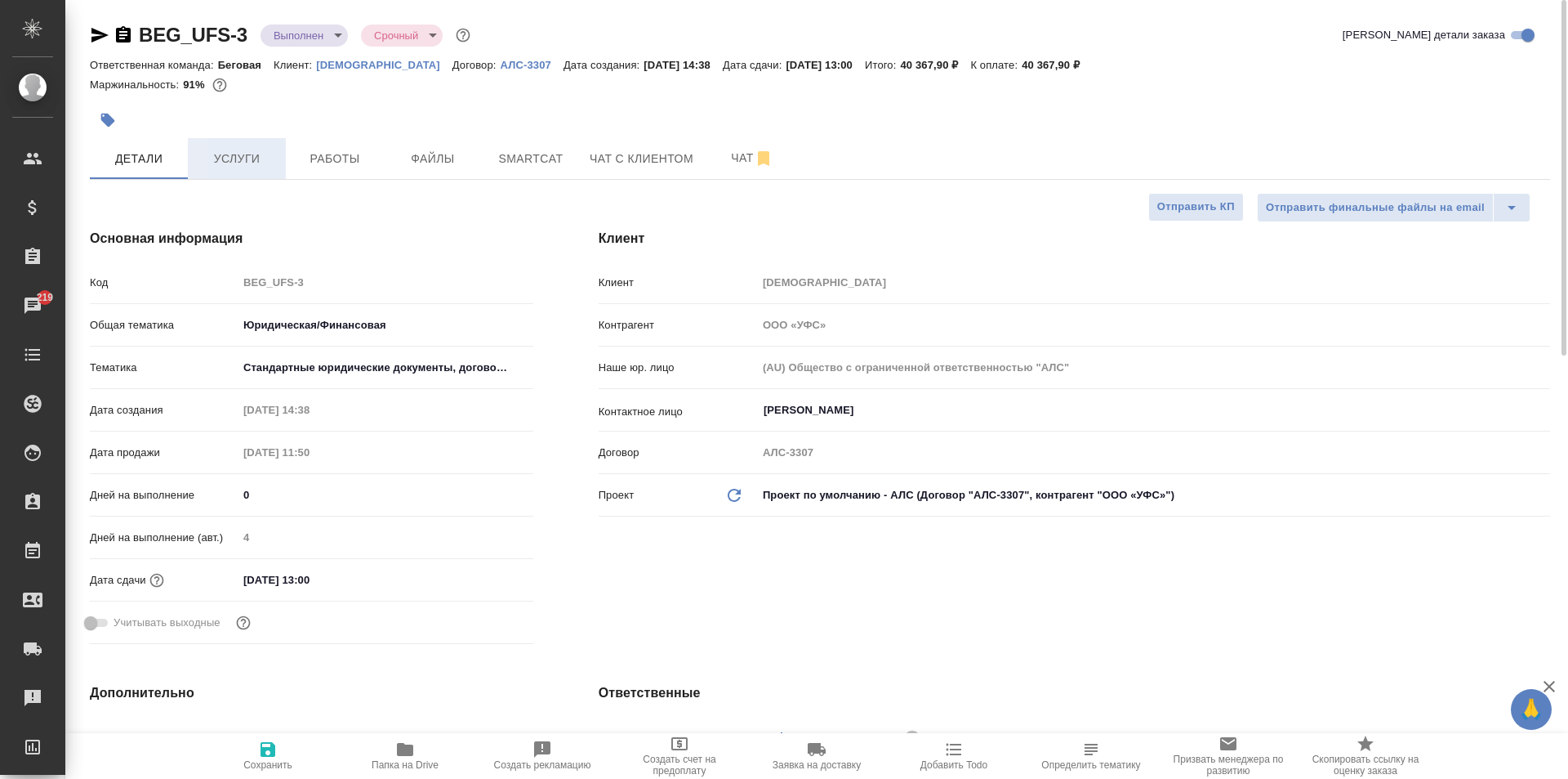
type textarea "x"
click at [226, 172] on button "Услуги" at bounding box center [237, 159] width 98 height 41
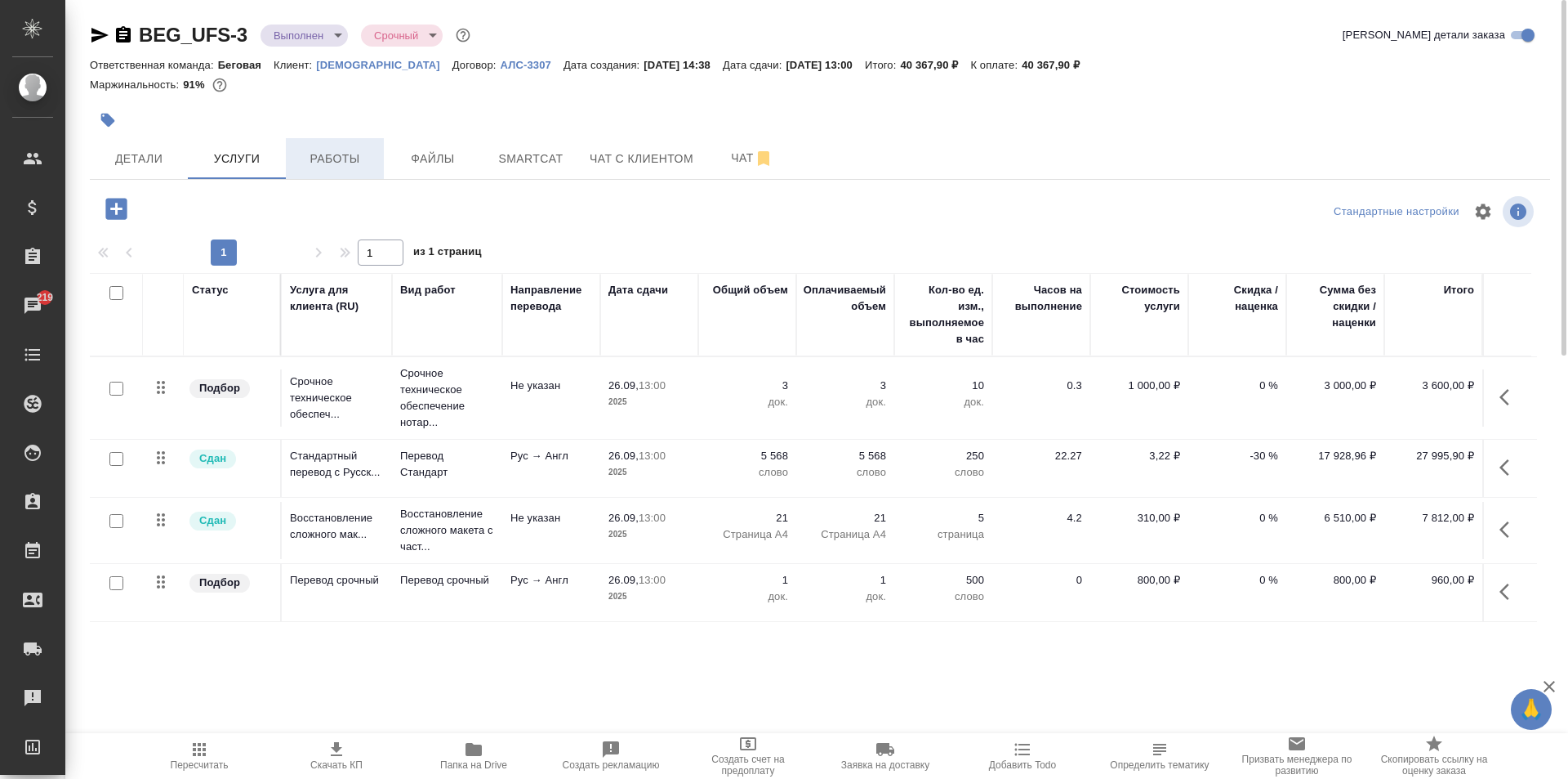
click at [358, 156] on span "Работы" at bounding box center [334, 159] width 78 height 20
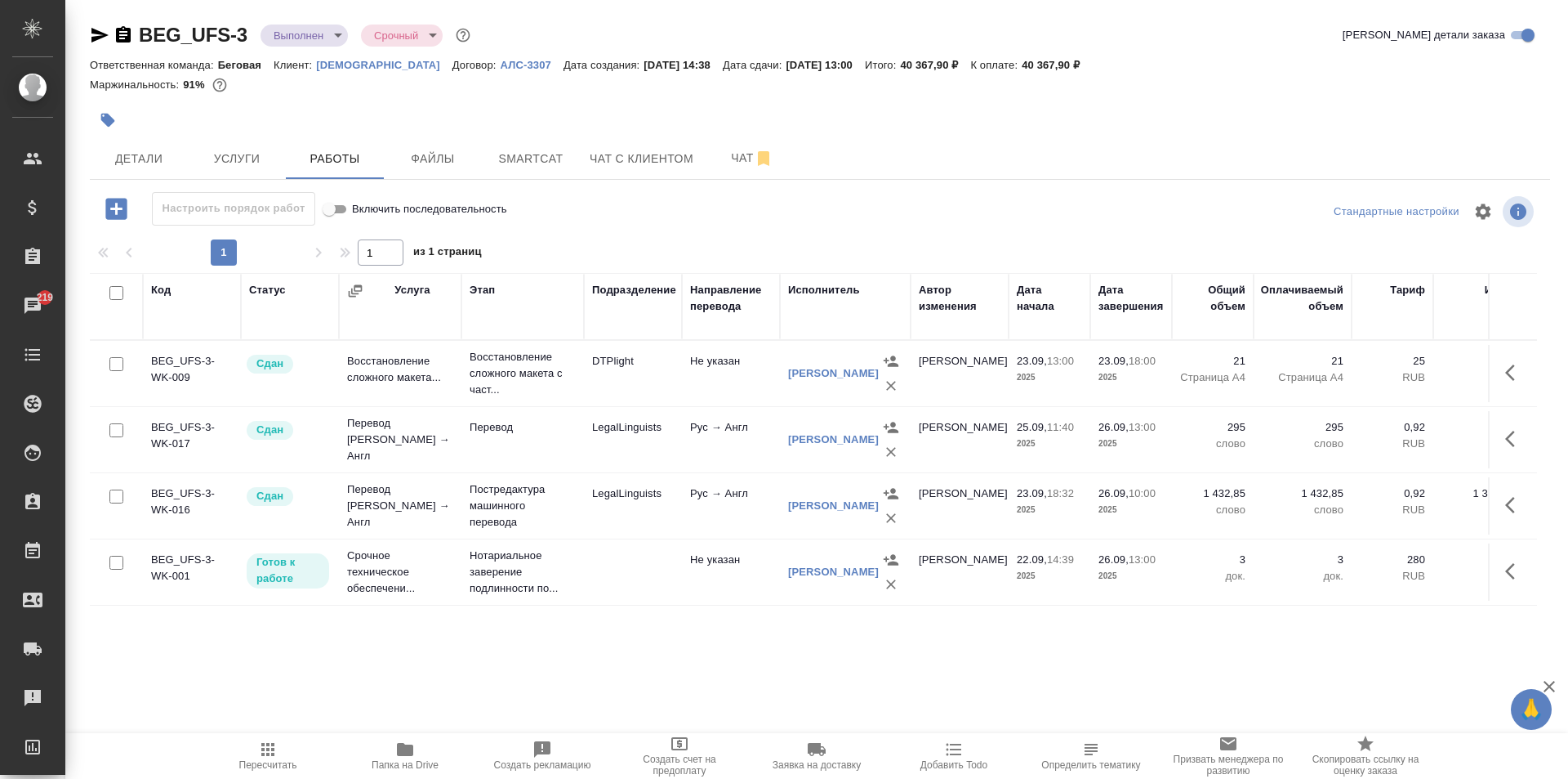
click at [126, 37] on icon "button" at bounding box center [123, 34] width 15 height 16
click at [378, 759] on span "Папка на Drive" at bounding box center [404, 754] width 118 height 31
click at [129, 30] on icon "button" at bounding box center [123, 34] width 15 height 16
click at [124, 164] on span "Детали" at bounding box center [138, 159] width 78 height 20
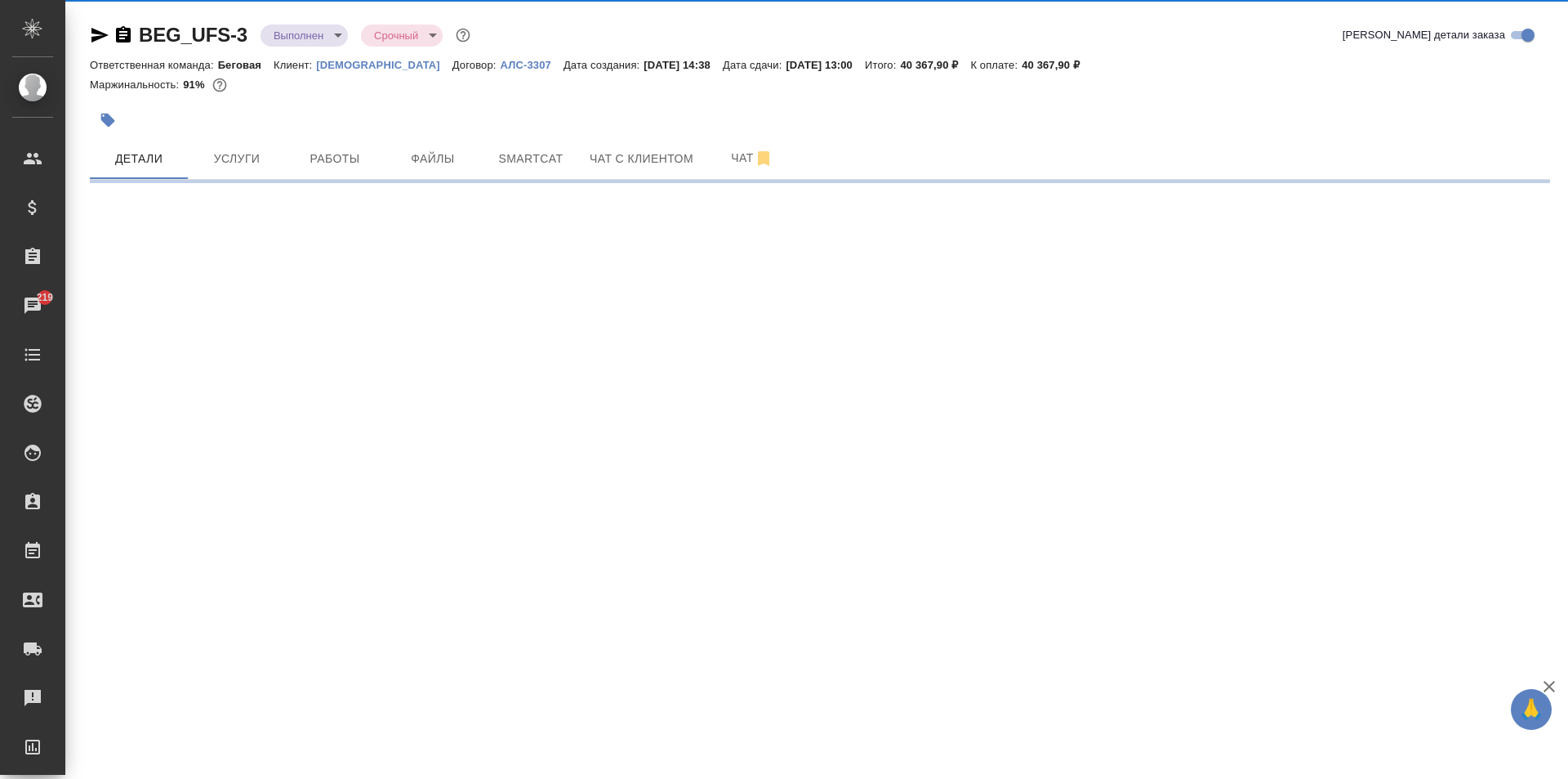
select select "RU"
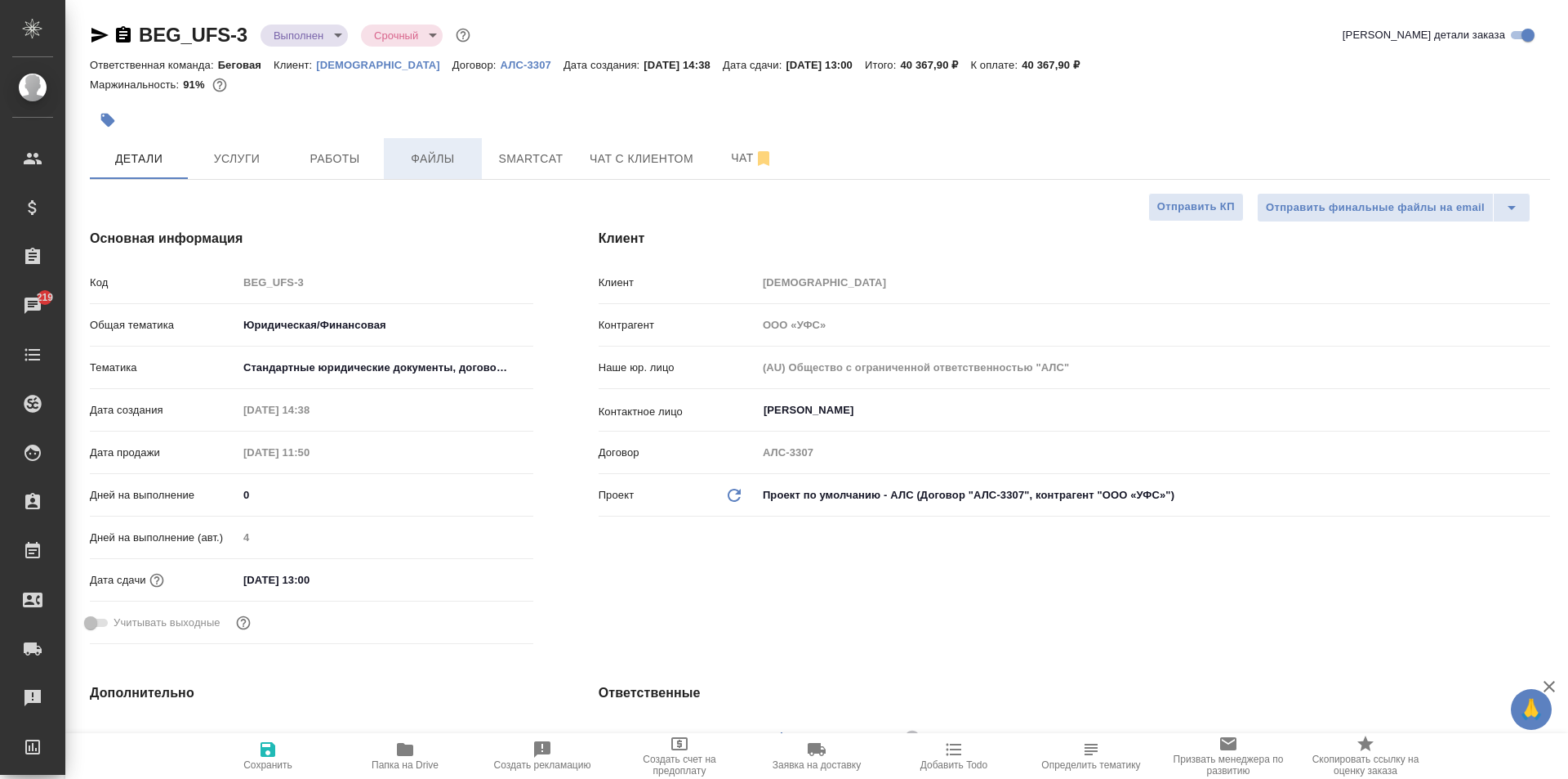
type textarea "x"
click at [254, 153] on span "Услуги" at bounding box center [237, 159] width 78 height 20
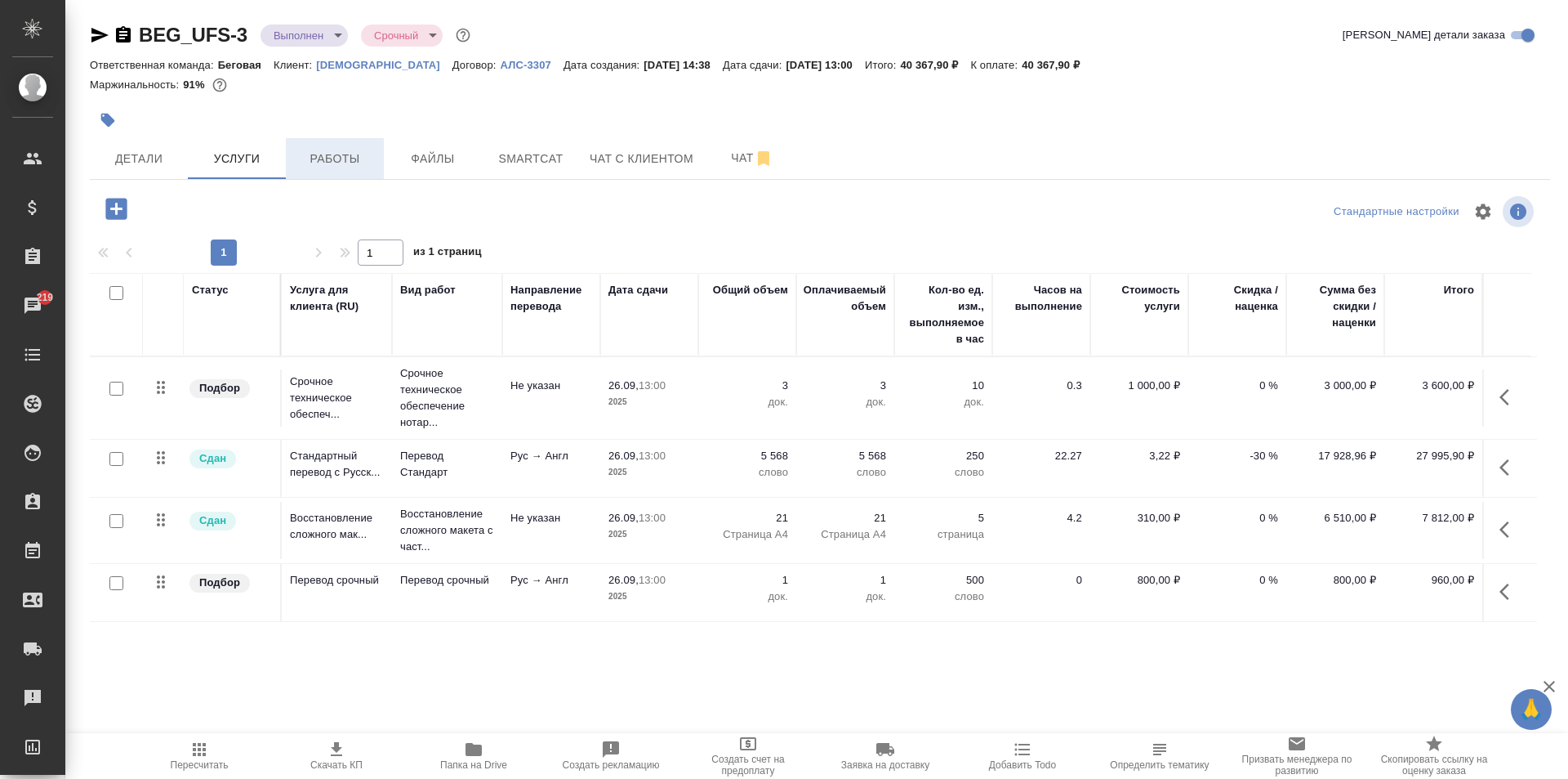
click at [325, 166] on span "Работы" at bounding box center [334, 159] width 78 height 20
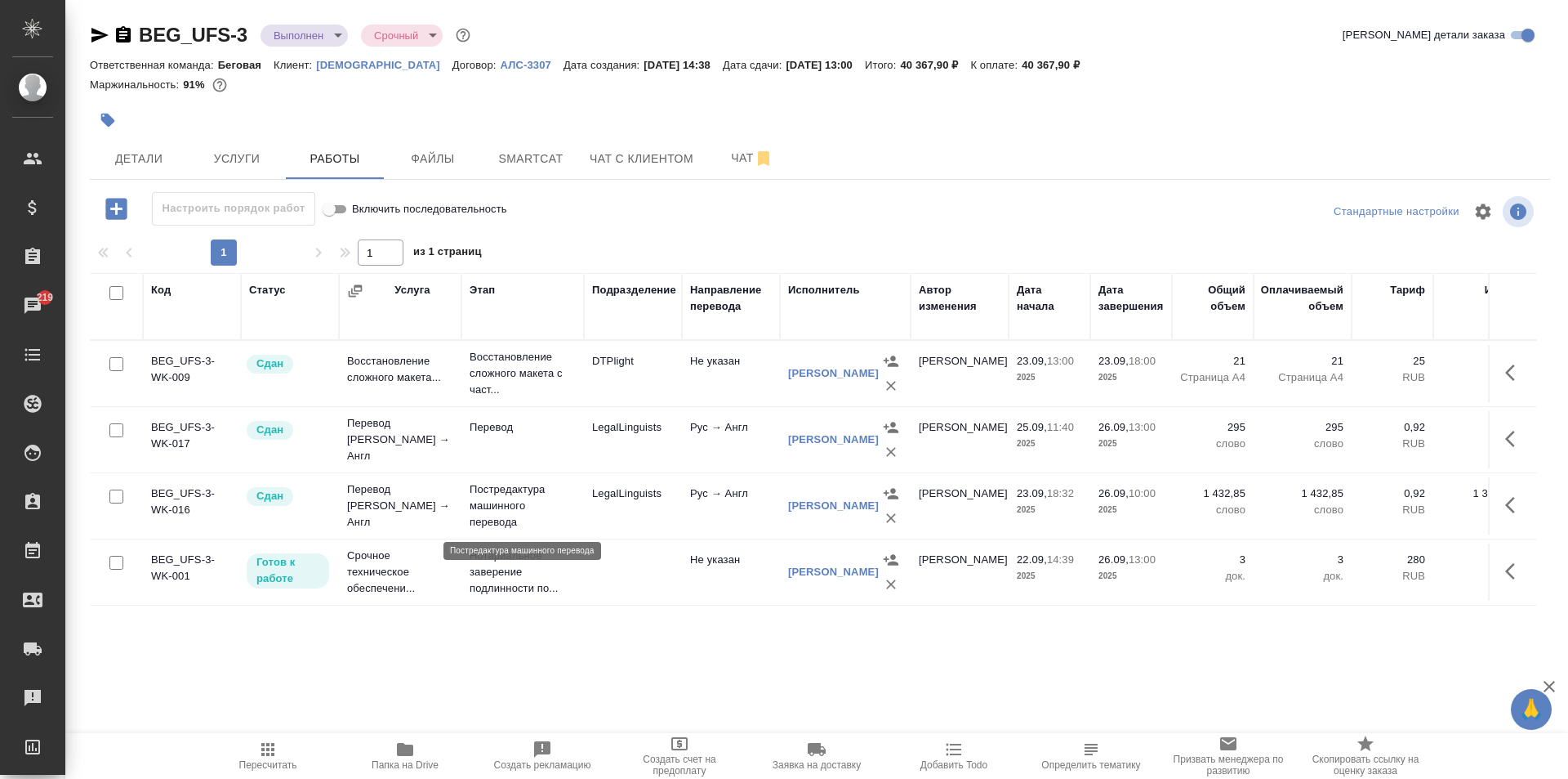
scroll to position [82, 0]
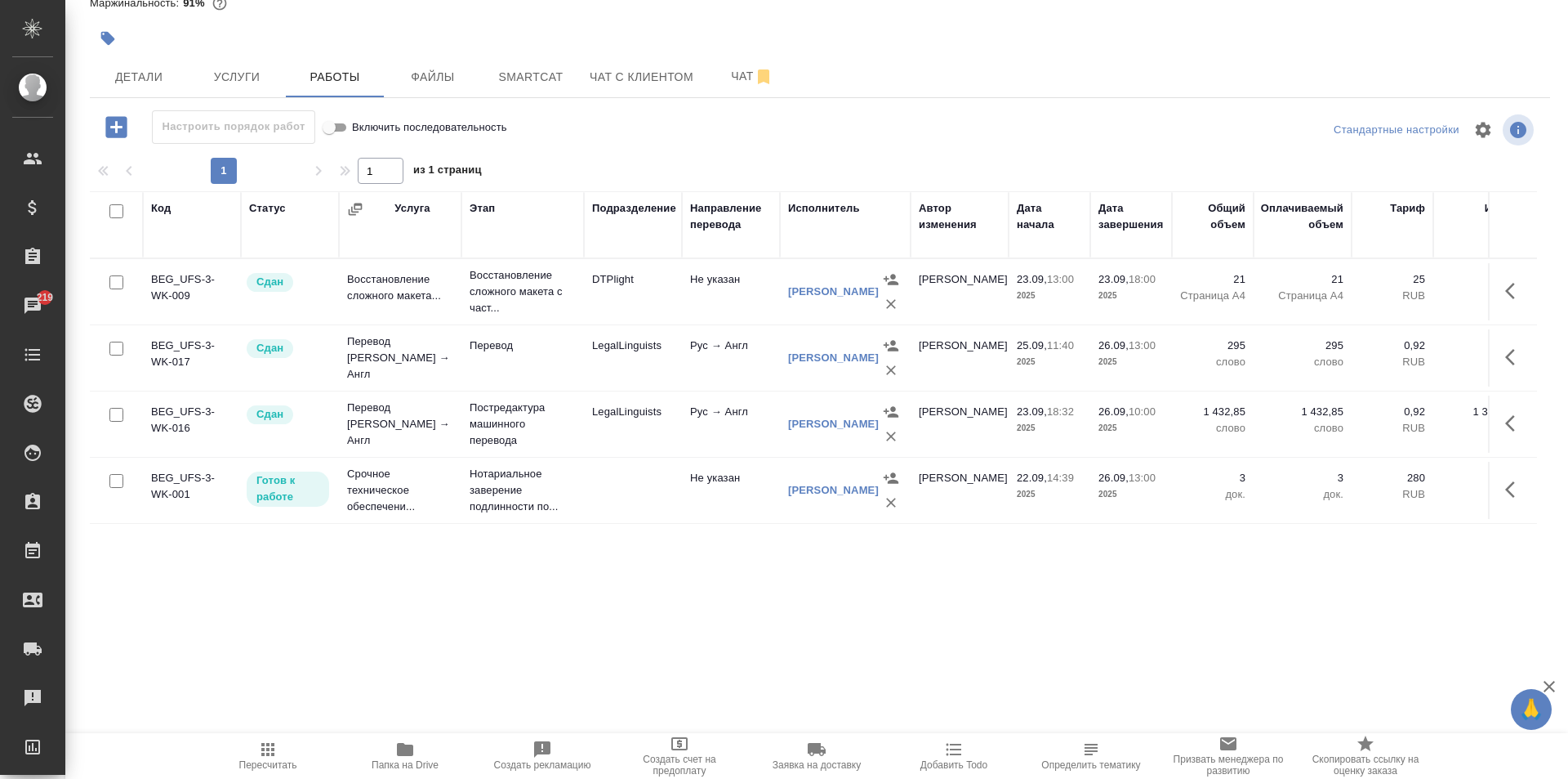
click at [411, 759] on span "Папка на Drive" at bounding box center [405, 765] width 67 height 12
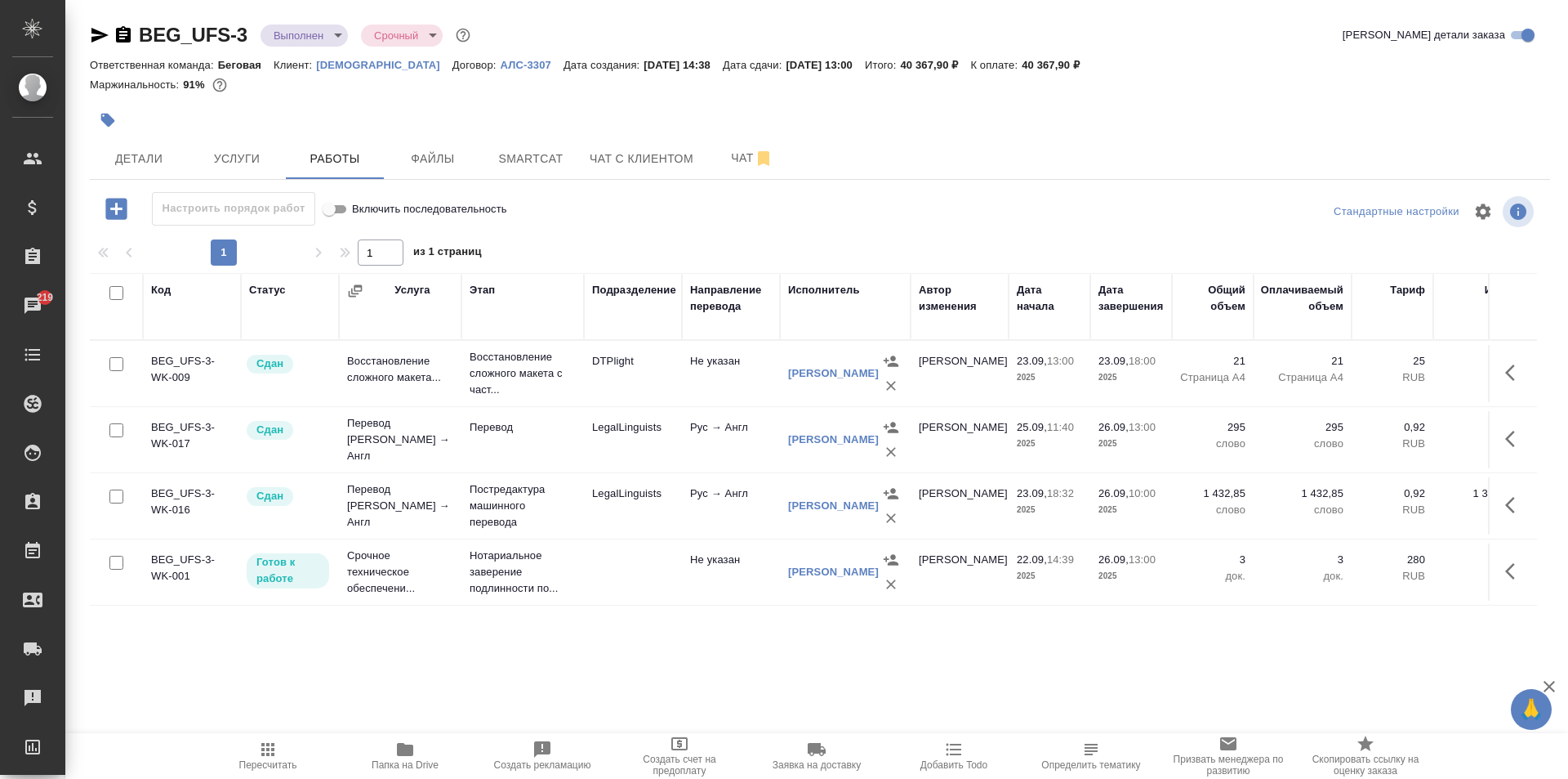
scroll to position [0, 0]
click at [100, 37] on icon "button" at bounding box center [99, 35] width 17 height 15
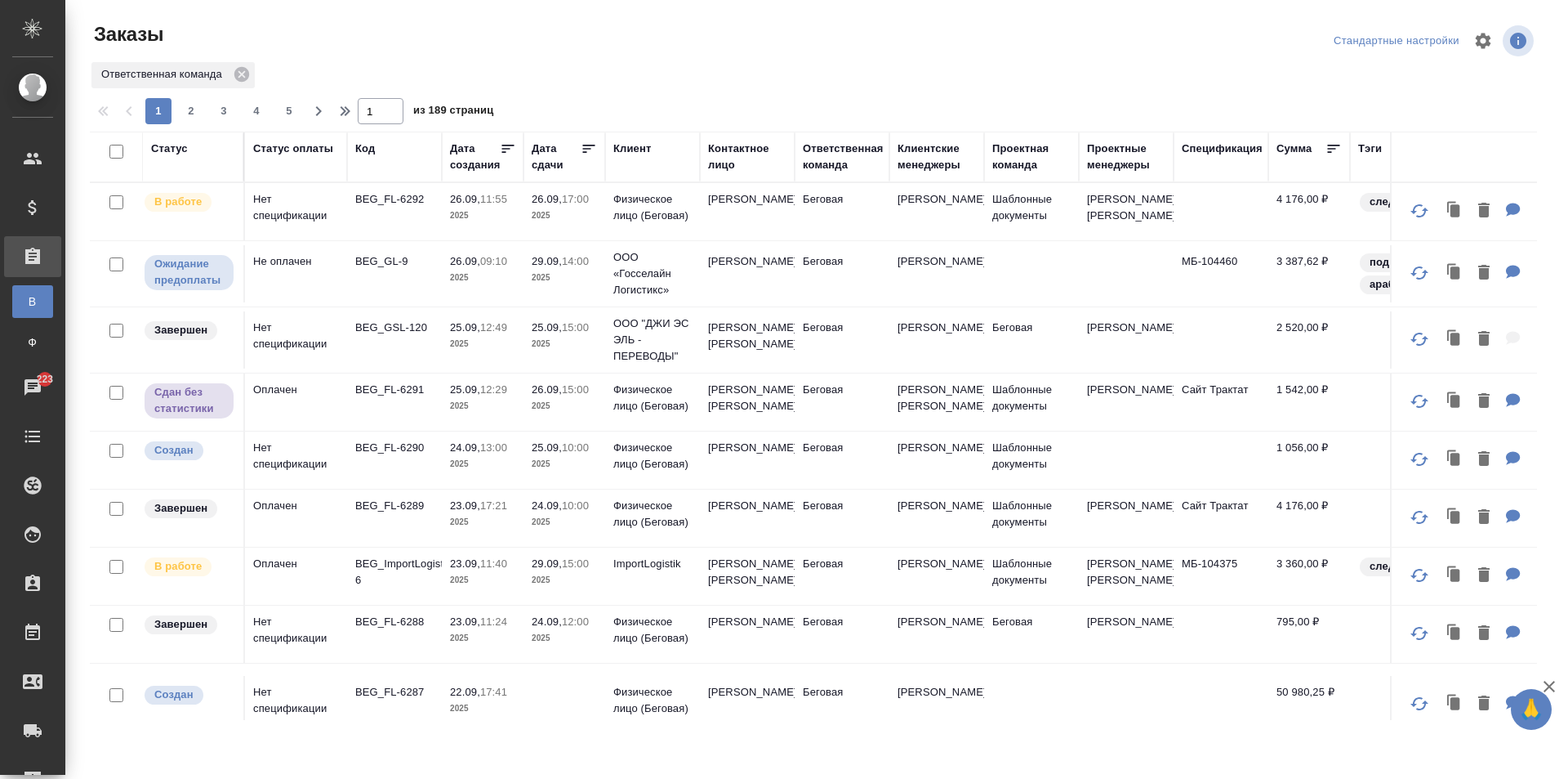
click at [531, 141] on th "Дата сдачи" at bounding box center [564, 156] width 82 height 51
click at [544, 158] on div "Дата сдачи" at bounding box center [556, 156] width 49 height 33
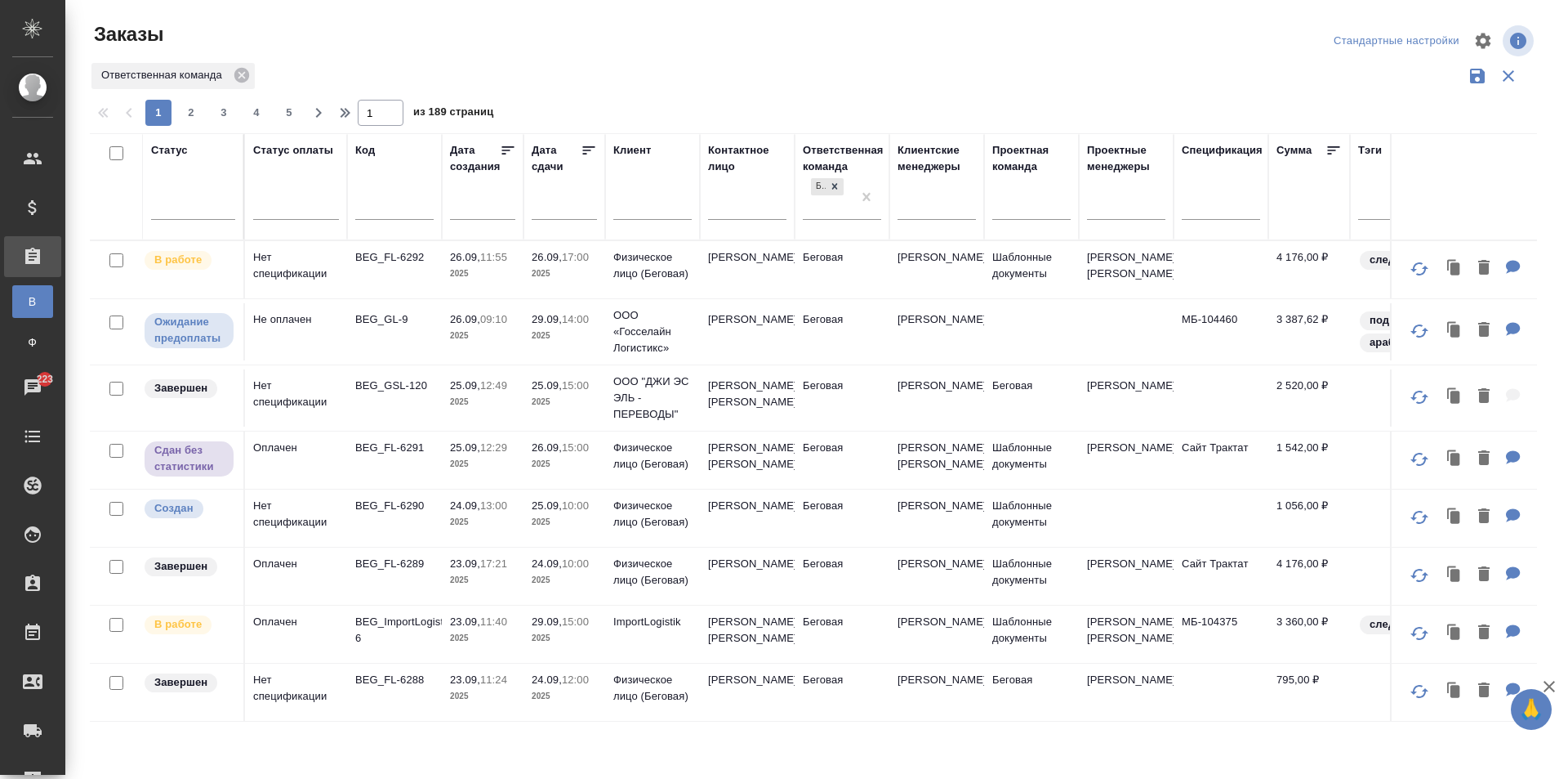
click at [555, 211] on input "text" at bounding box center [569, 206] width 56 height 23
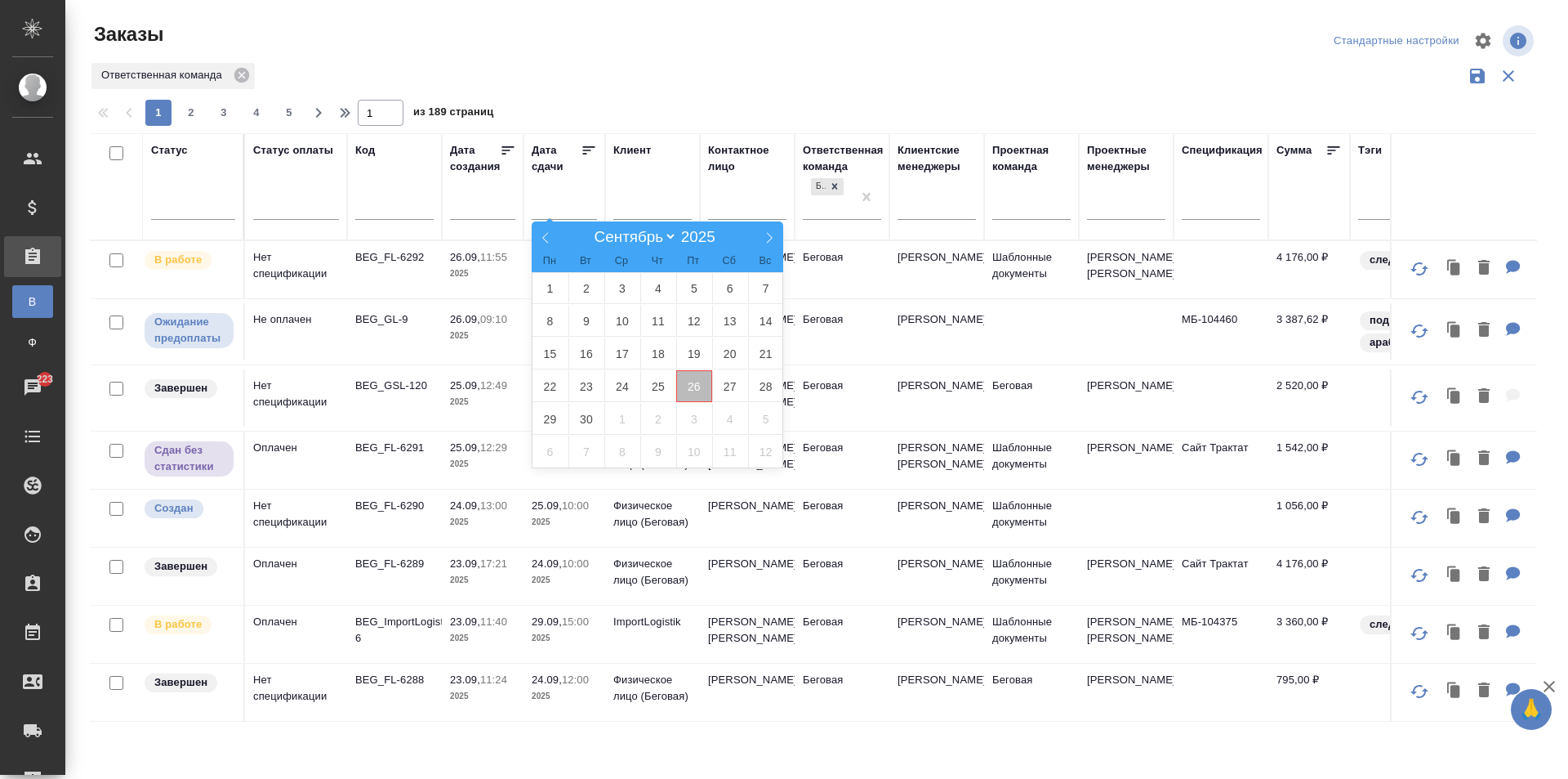
click at [702, 393] on span "26" at bounding box center [694, 386] width 36 height 32
type div "2025-09-25T21:00:00.000Z"
click at [725, 388] on span "27" at bounding box center [730, 386] width 36 height 32
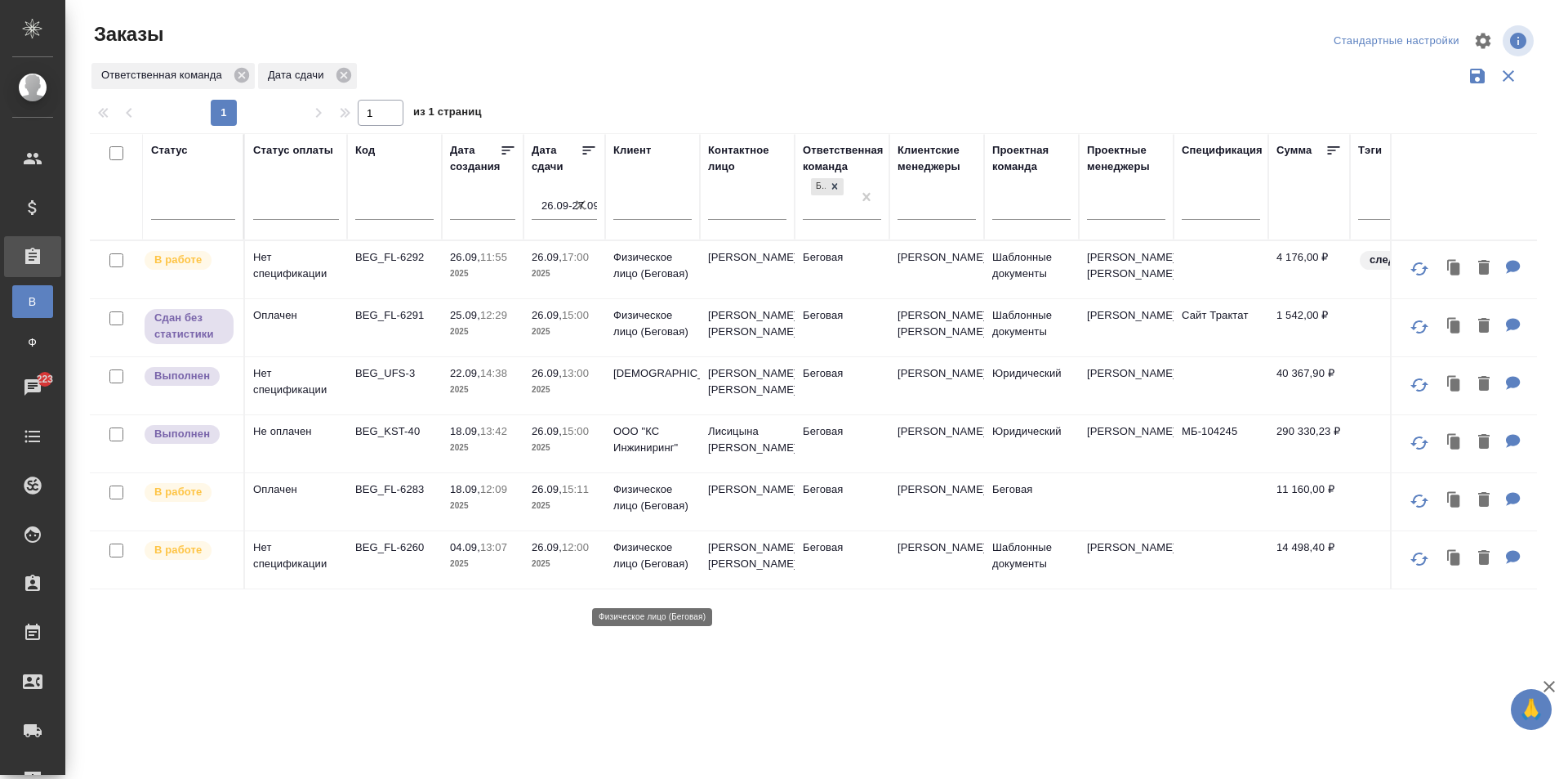
click at [639, 570] on p "Физическое лицо (Беговая)" at bounding box center [653, 555] width 78 height 33
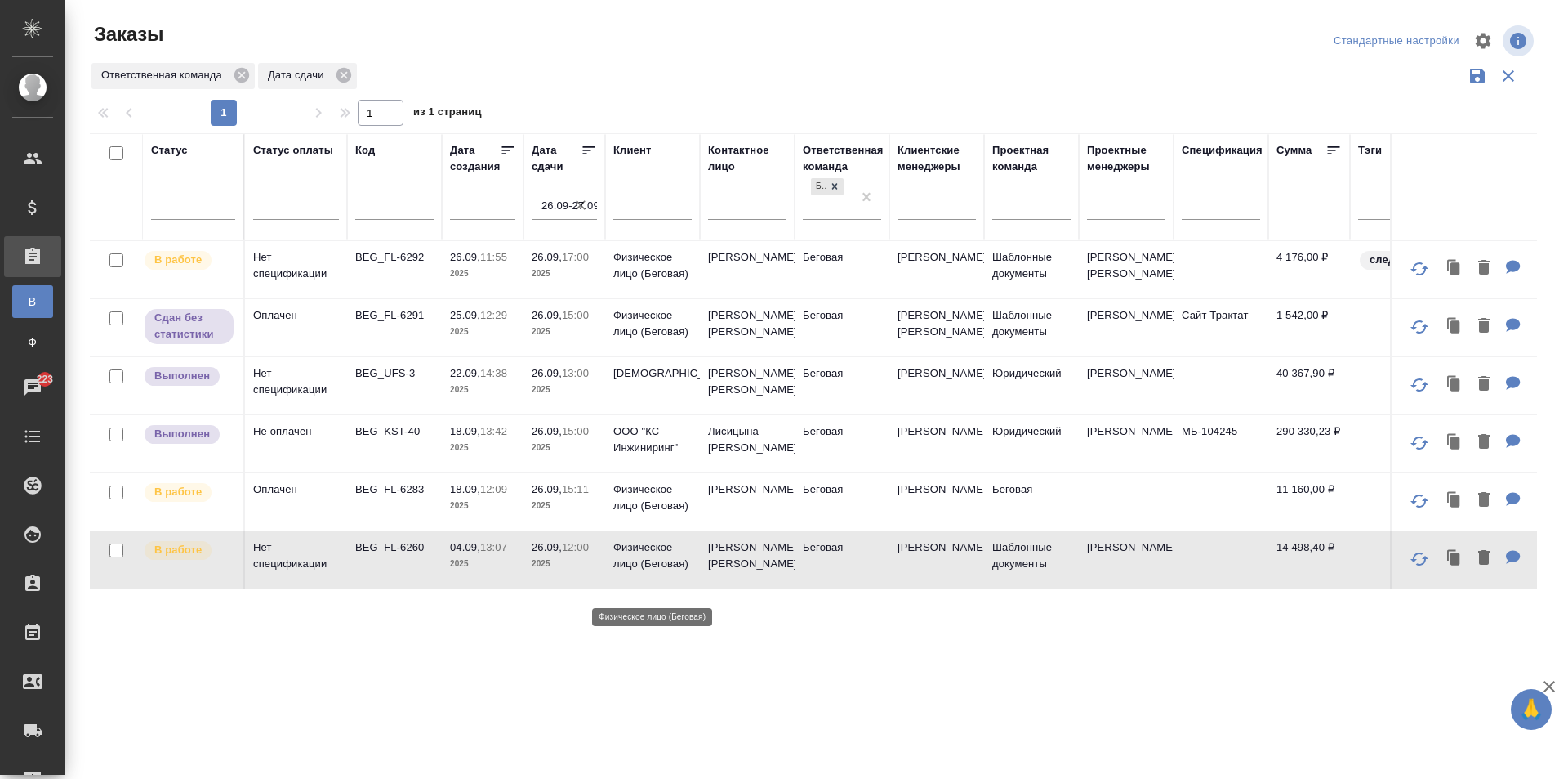
click at [639, 570] on p "Физическое лицо (Беговая)" at bounding box center [653, 555] width 78 height 33
click at [714, 281] on td "[PERSON_NAME]" at bounding box center [747, 270] width 95 height 57
click at [714, 281] on td "Дмитрий" at bounding box center [747, 270] width 95 height 57
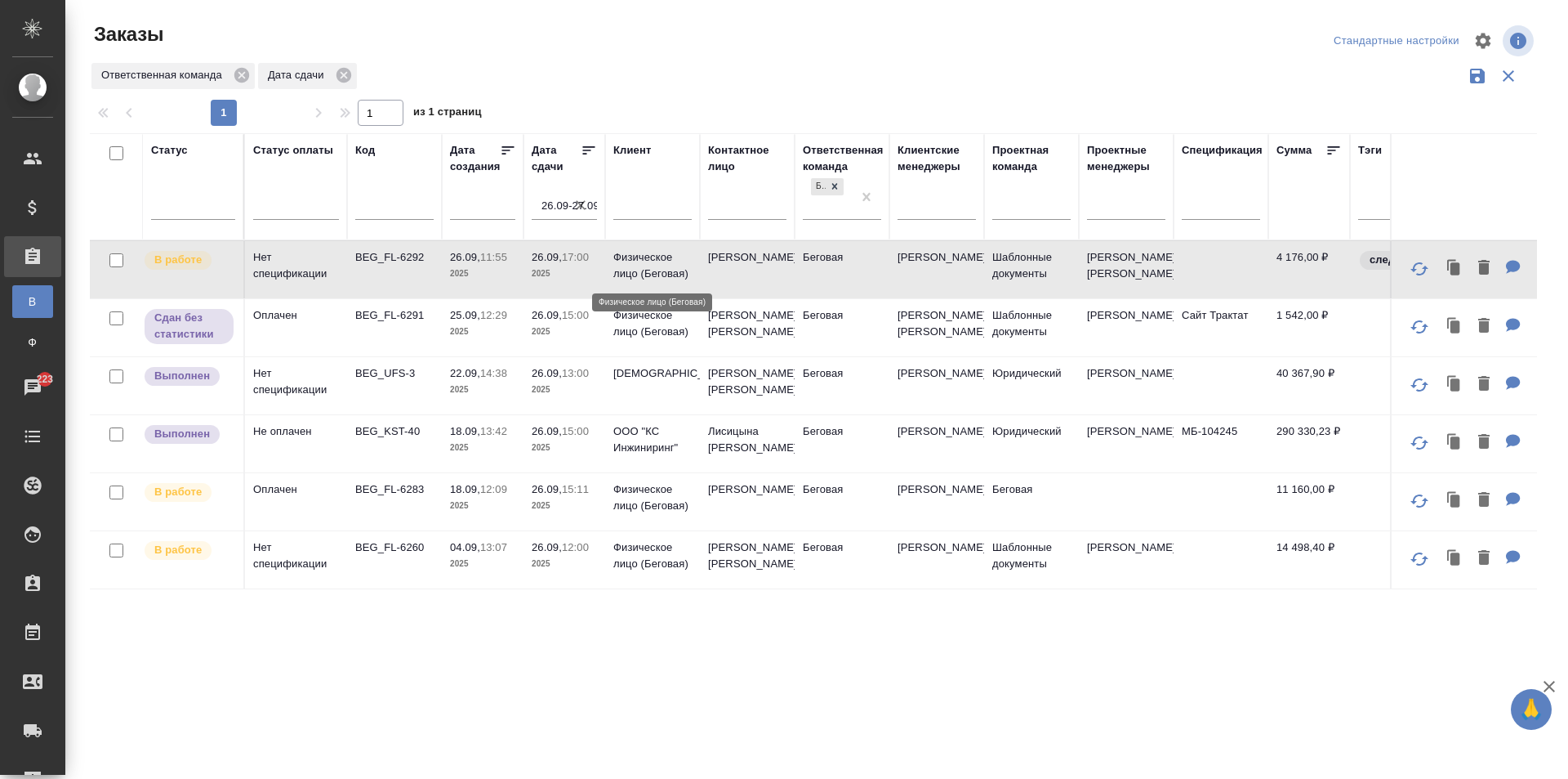
click at [680, 275] on p "Физическое лицо (Беговая)" at bounding box center [653, 265] width 78 height 33
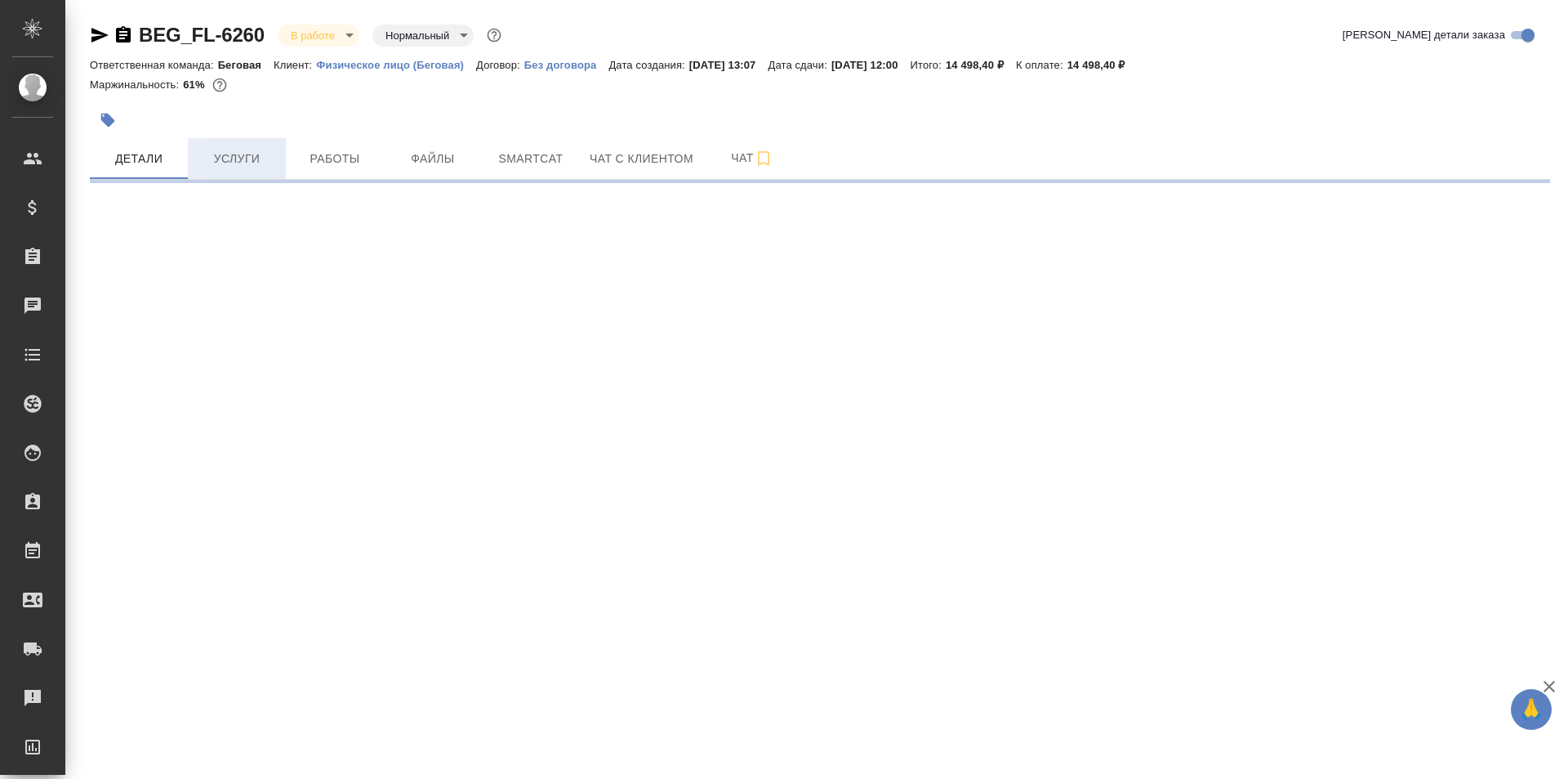
click at [269, 169] on span "Услуги" at bounding box center [237, 159] width 78 height 20
select select "RU"
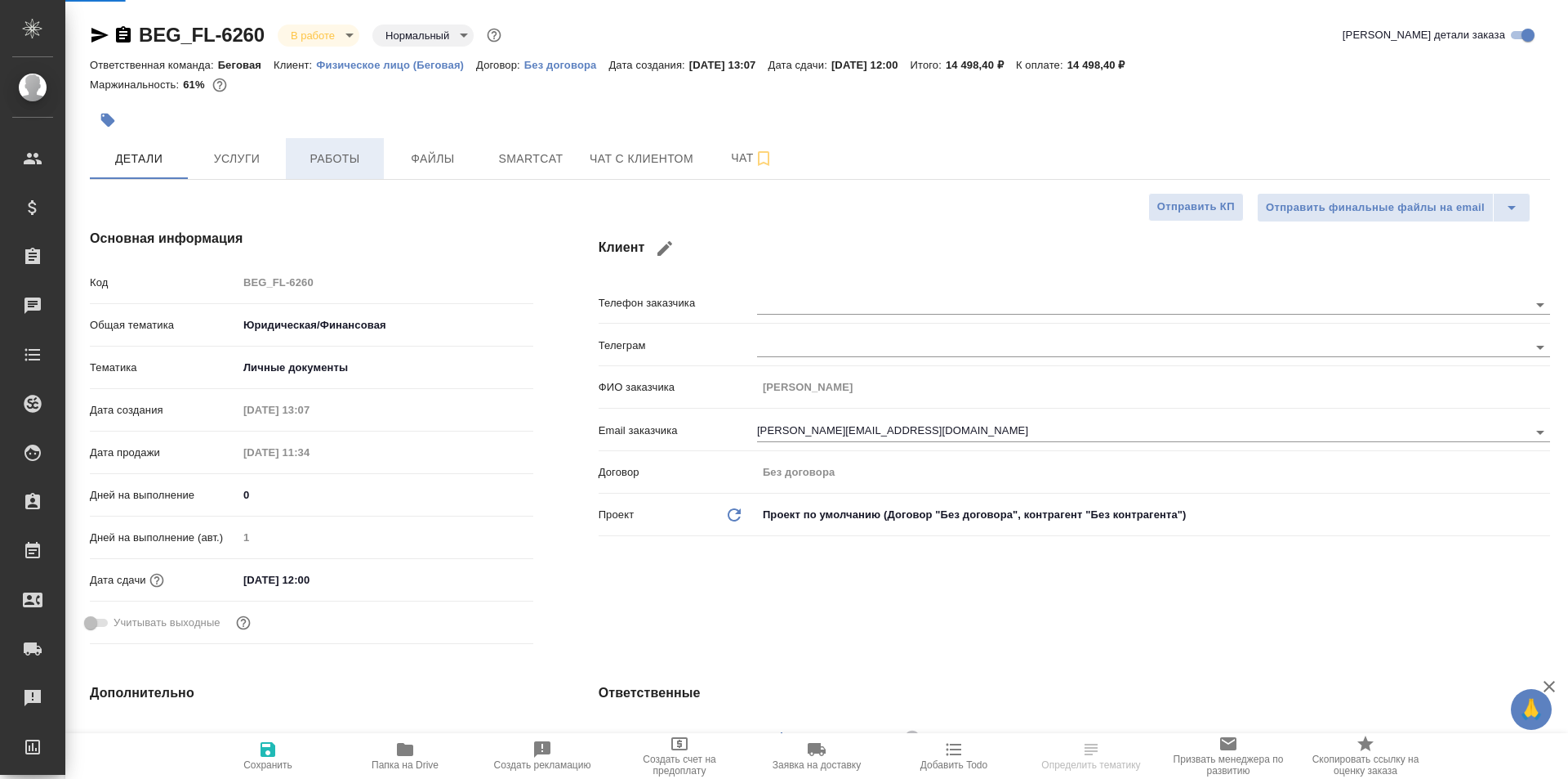
type textarea "x"
click at [362, 153] on span "Работы" at bounding box center [334, 159] width 78 height 20
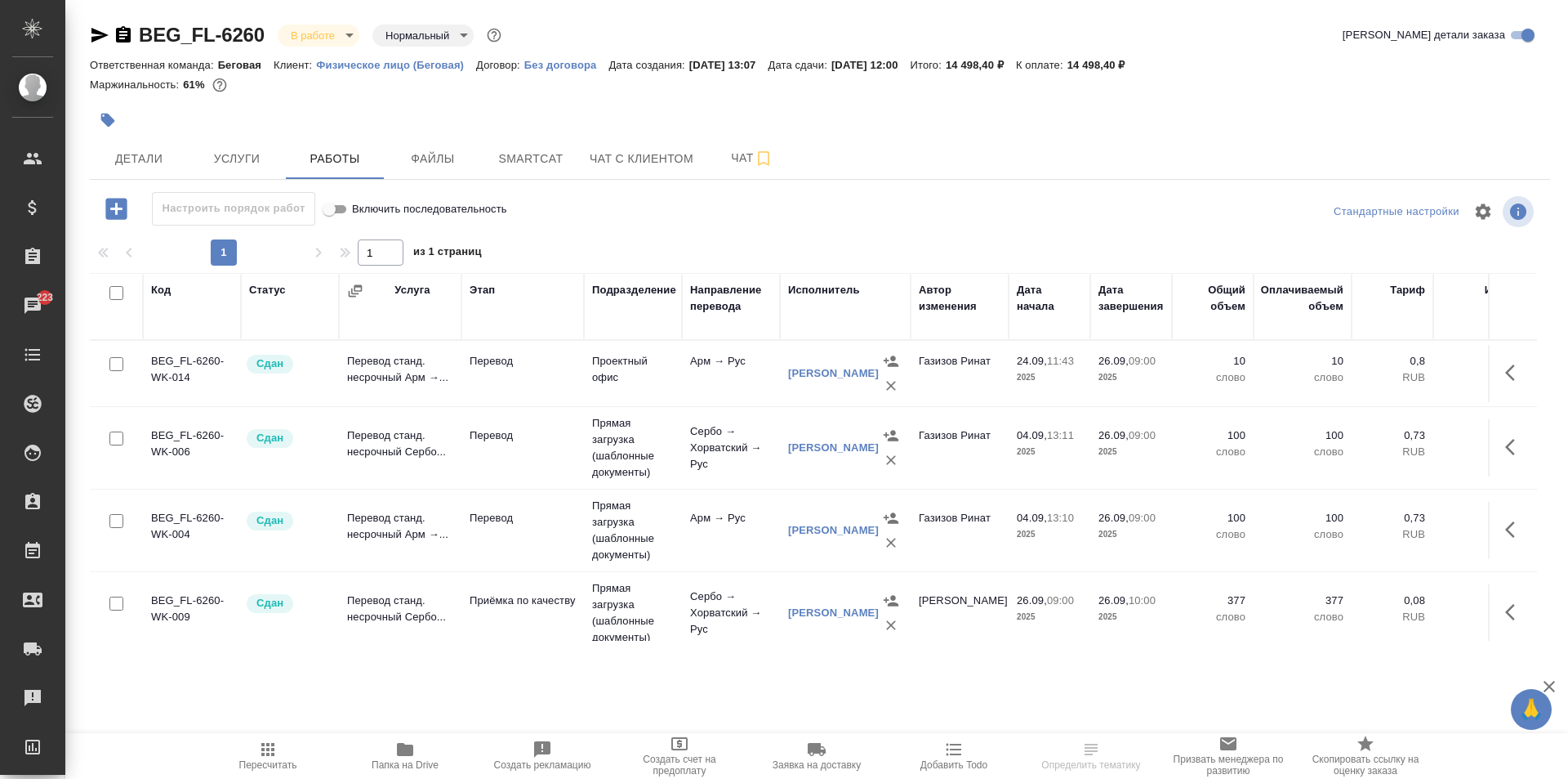
scroll to position [108, 0]
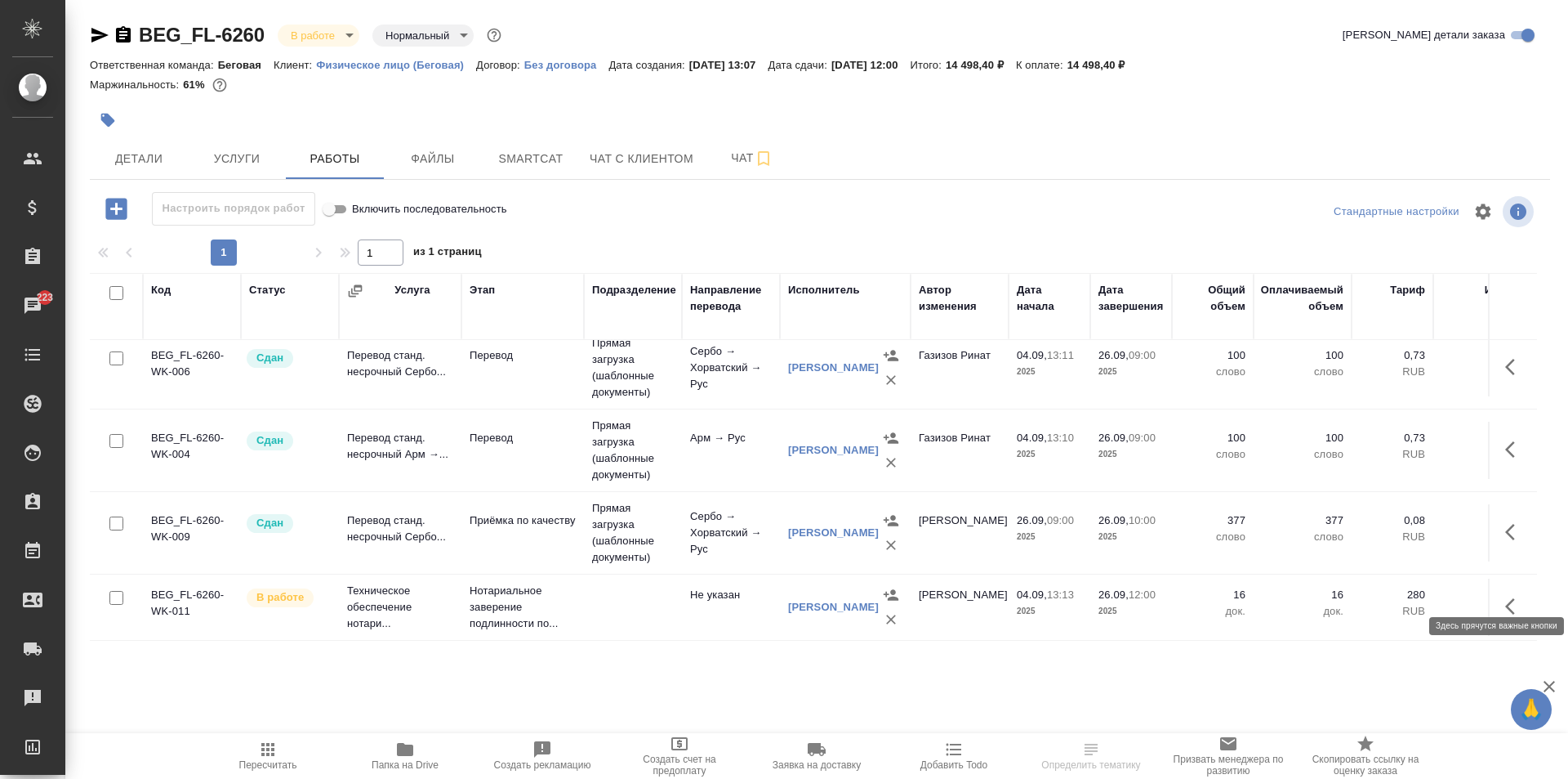
click at [1505, 596] on icon "button" at bounding box center [1515, 606] width 20 height 20
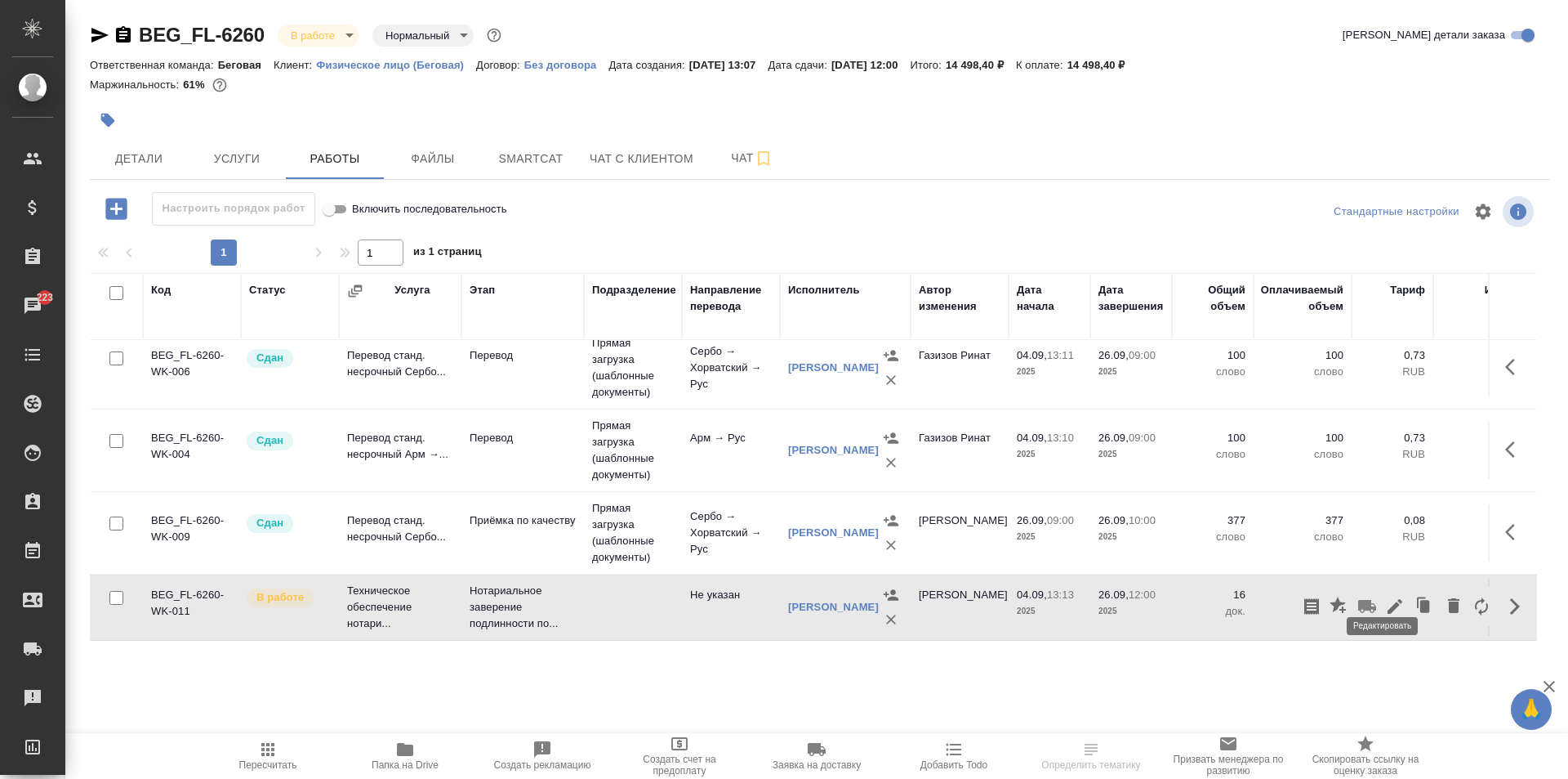
click at [1388, 596] on icon "button" at bounding box center [1395, 606] width 20 height 20
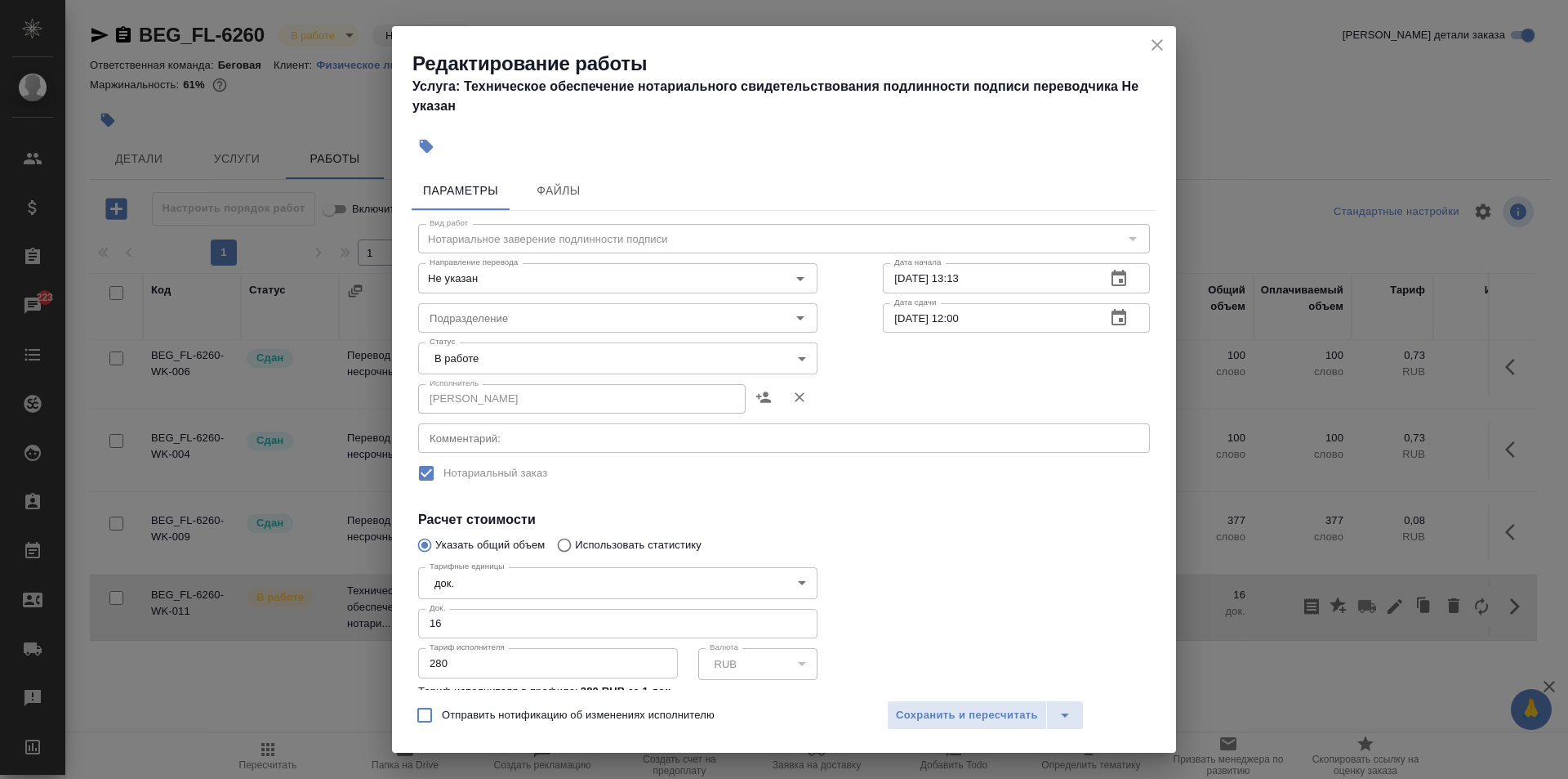
click at [615, 350] on body "🙏 .cls-1 fill:#fff; AWATERA Moskalets Alina Клиенты Спецификации Заказы 223 Чат…" at bounding box center [784, 390] width 1568 height 779
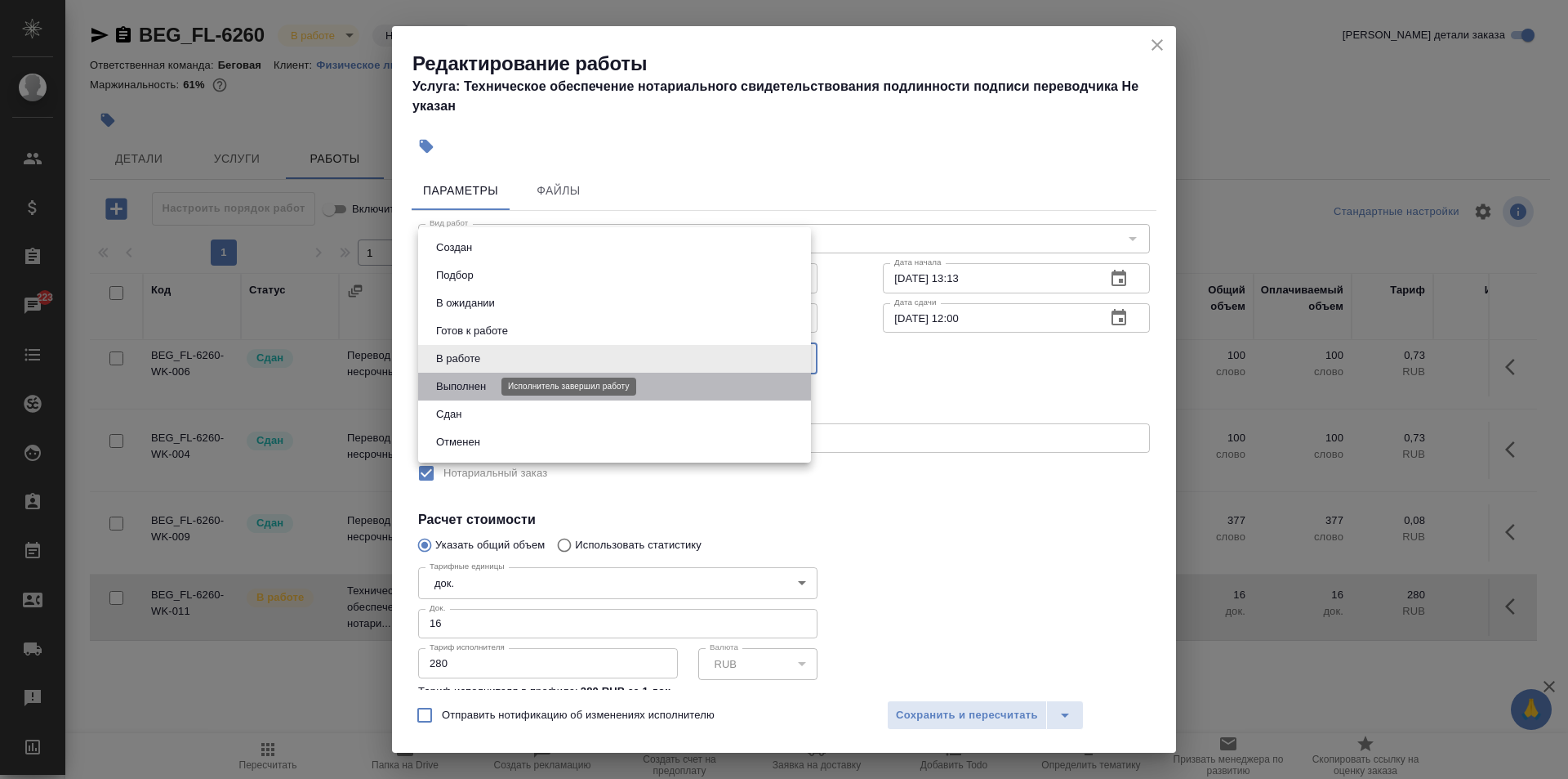
click at [465, 388] on button "Выполнен" at bounding box center [460, 386] width 59 height 18
type input "completed"
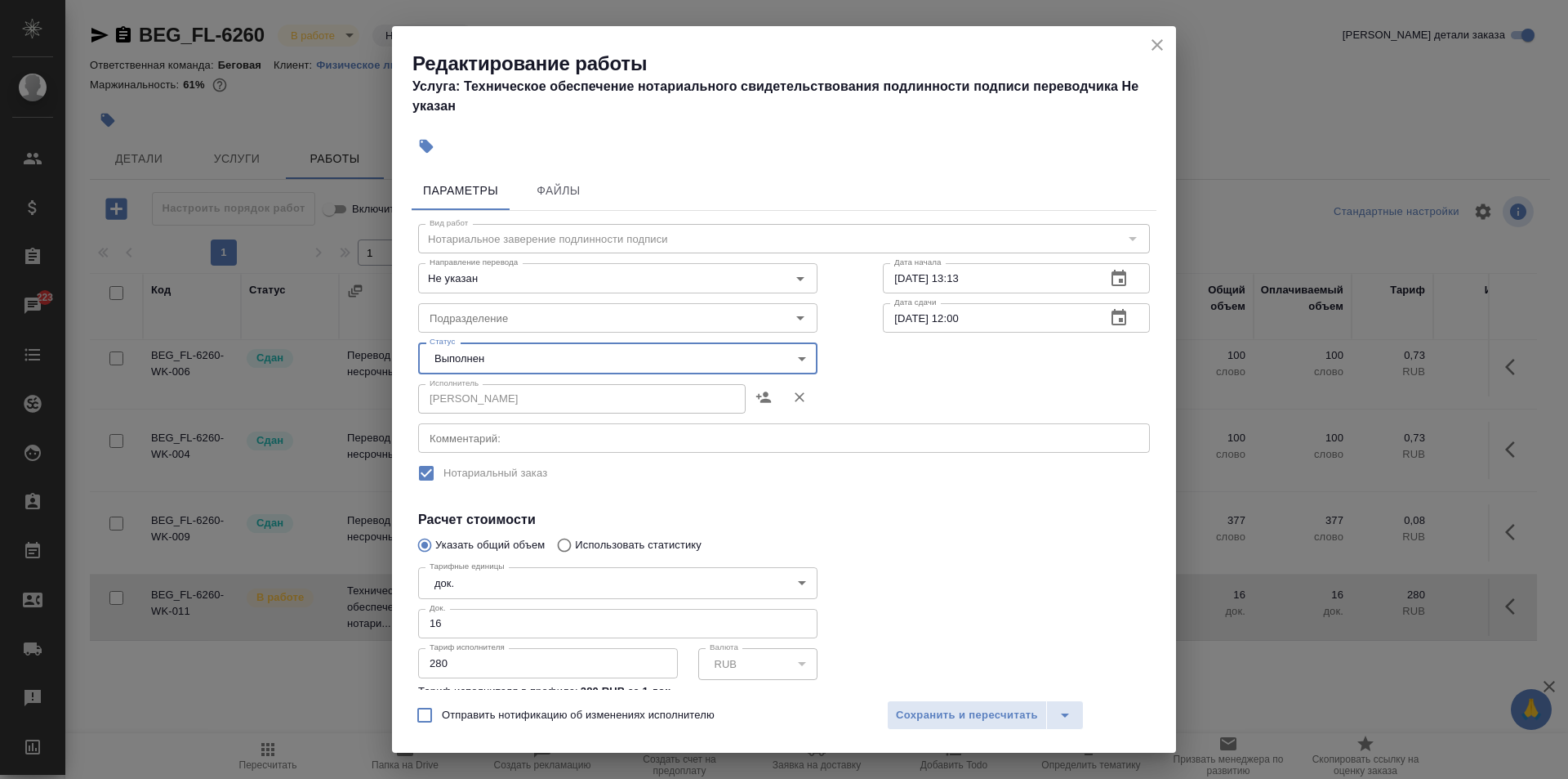
click at [946, 697] on div "Отправить нотификацию об изменениях исполнителю Сохранить и пересчитать" at bounding box center [784, 720] width 784 height 63
click at [945, 699] on div "Отправить нотификацию об изменениях исполнителю Сохранить и пересчитать" at bounding box center [784, 720] width 784 height 63
click at [951, 709] on span "Сохранить и пересчитать" at bounding box center [967, 715] width 142 height 19
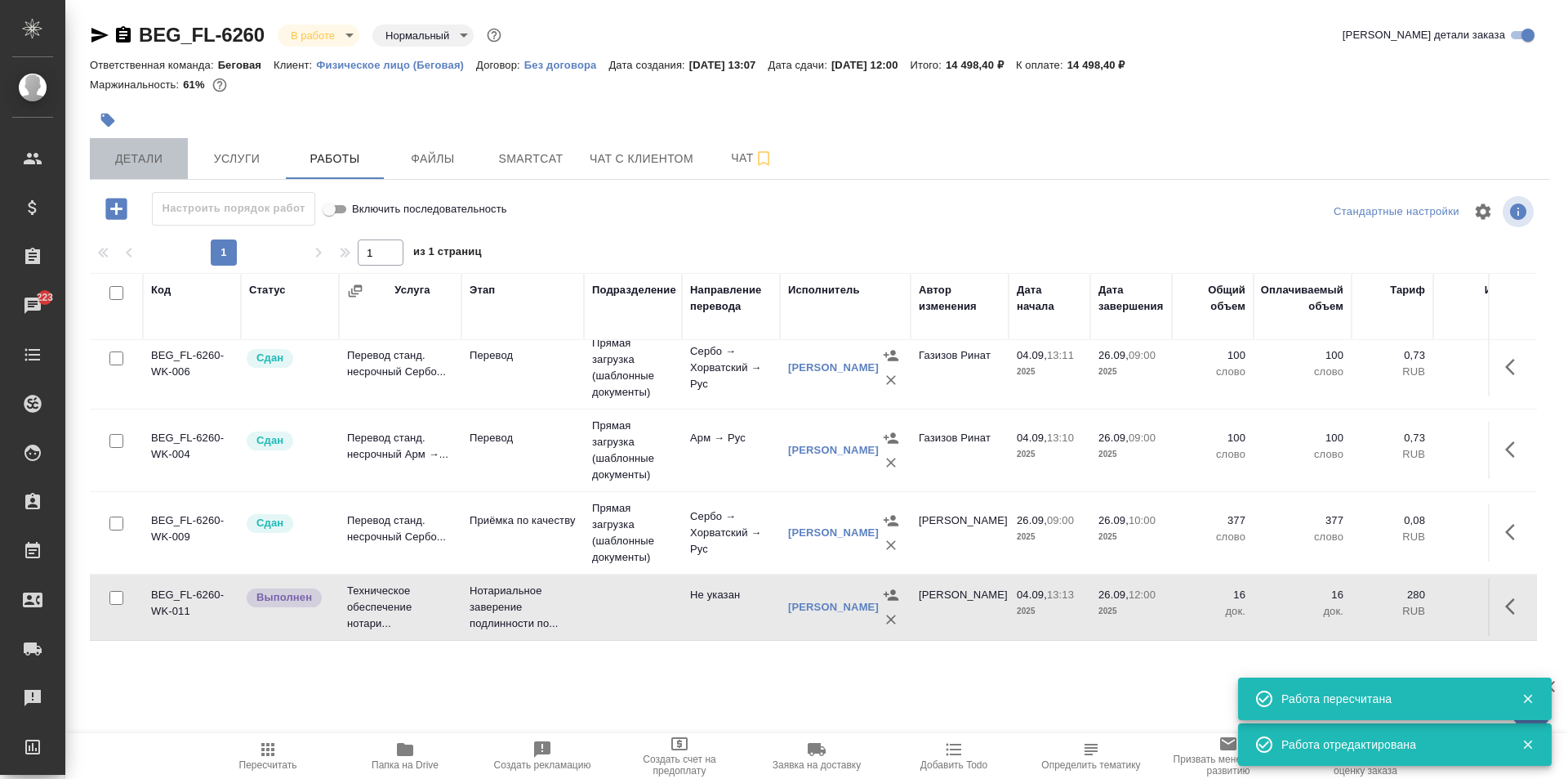
click at [161, 170] on button "Детали" at bounding box center [138, 159] width 98 height 41
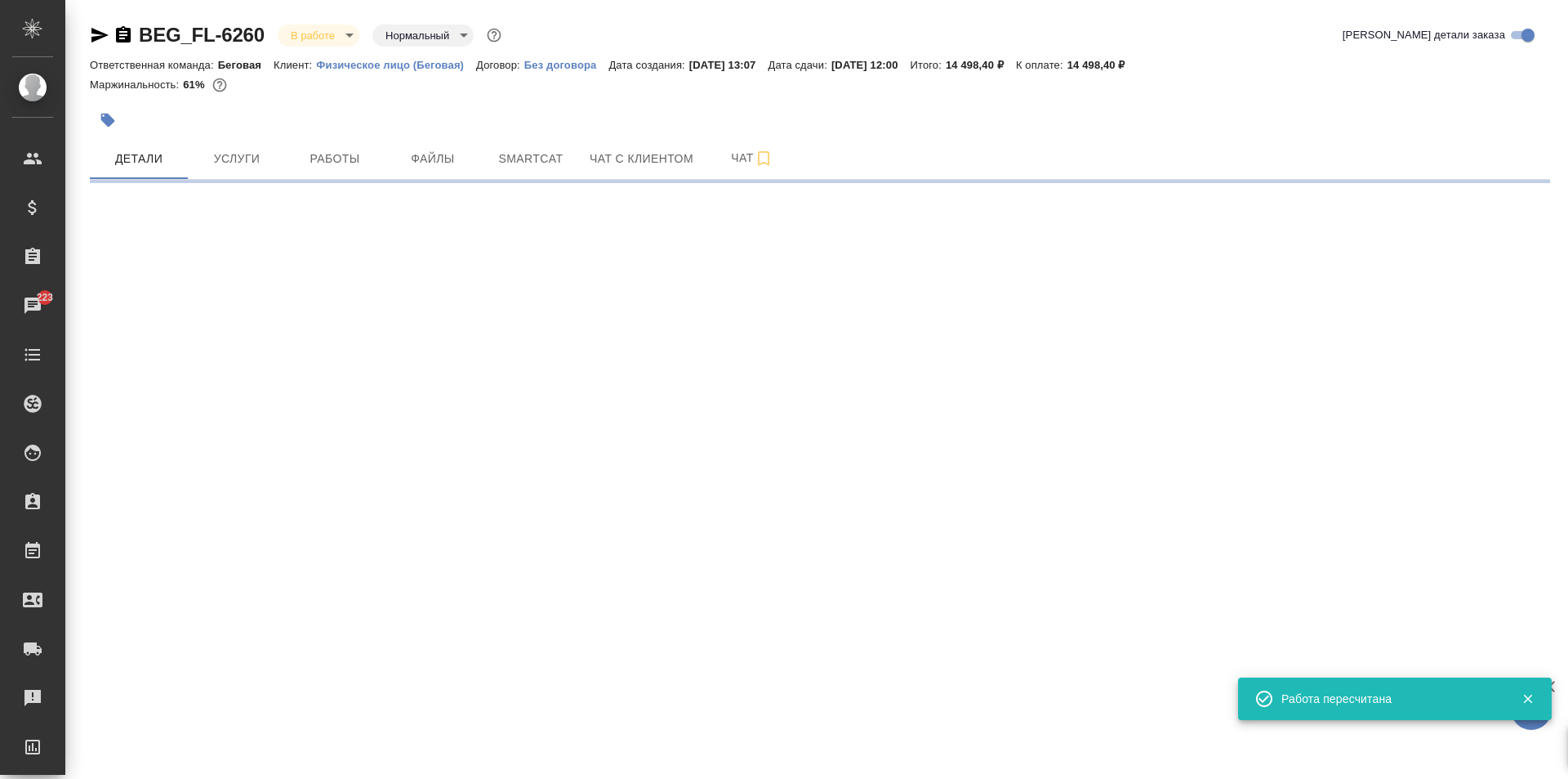
select select "RU"
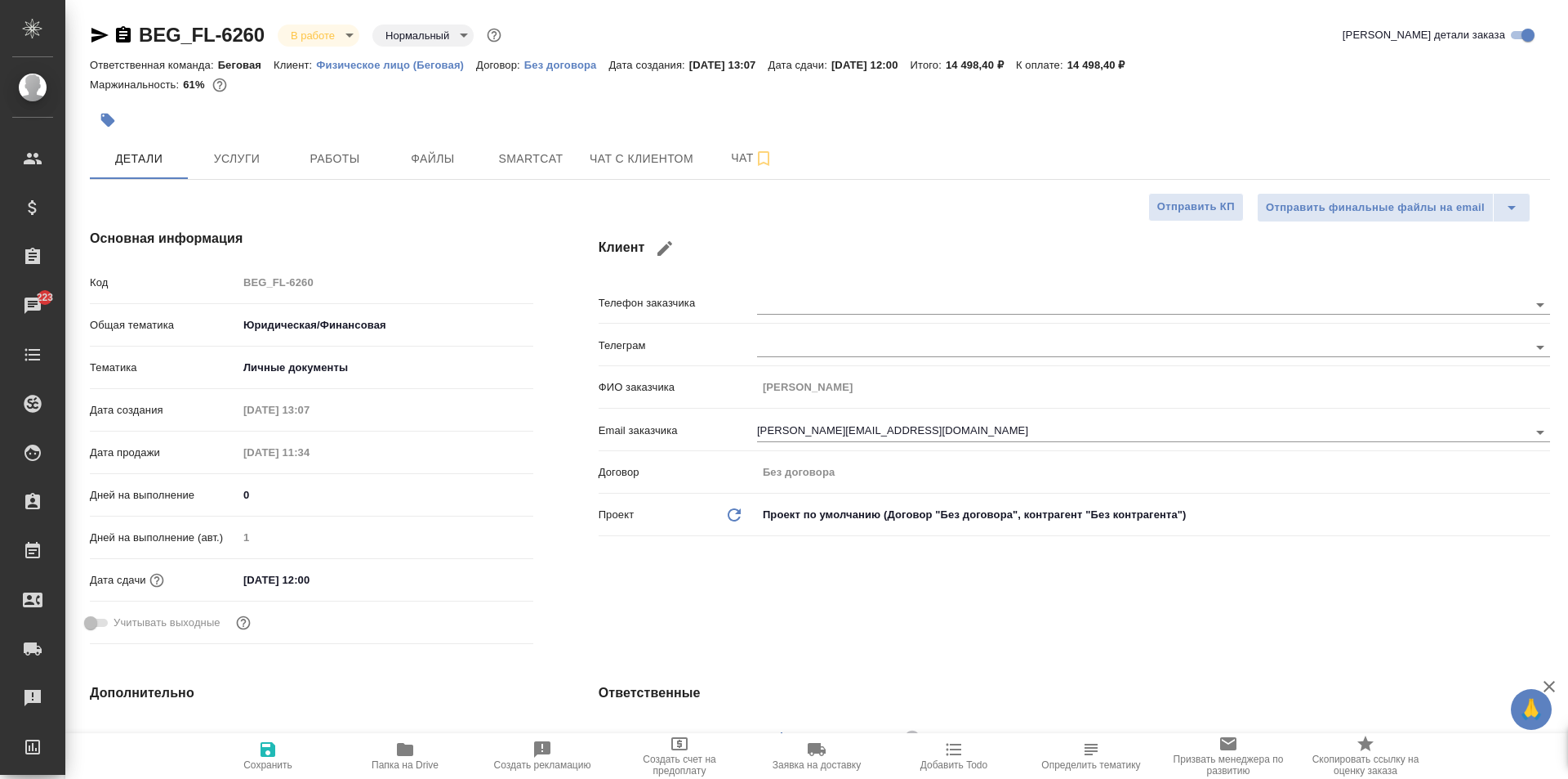
type textarea "x"
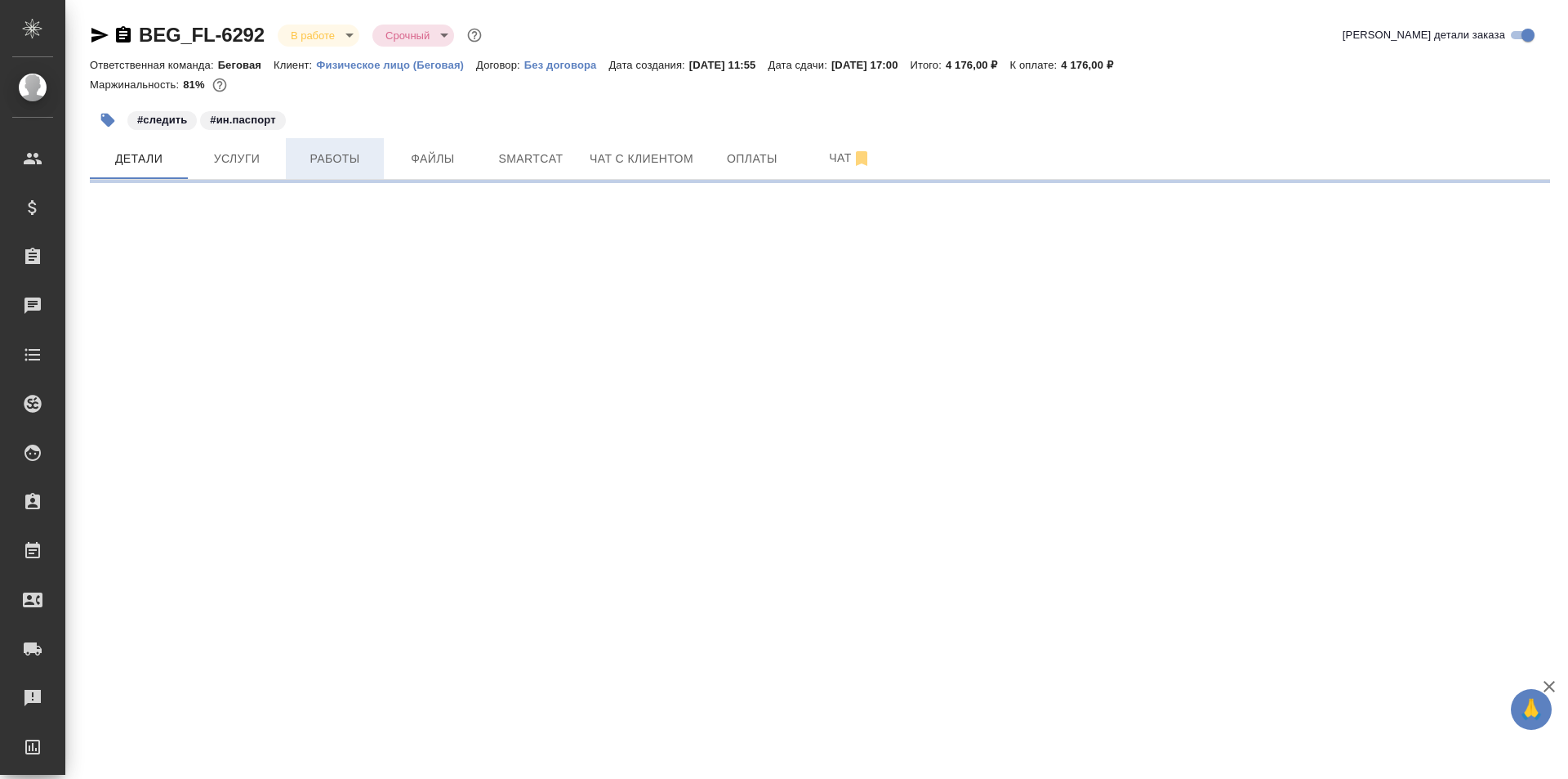
click at [301, 163] on span "Работы" at bounding box center [334, 159] width 78 height 20
select select "RU"
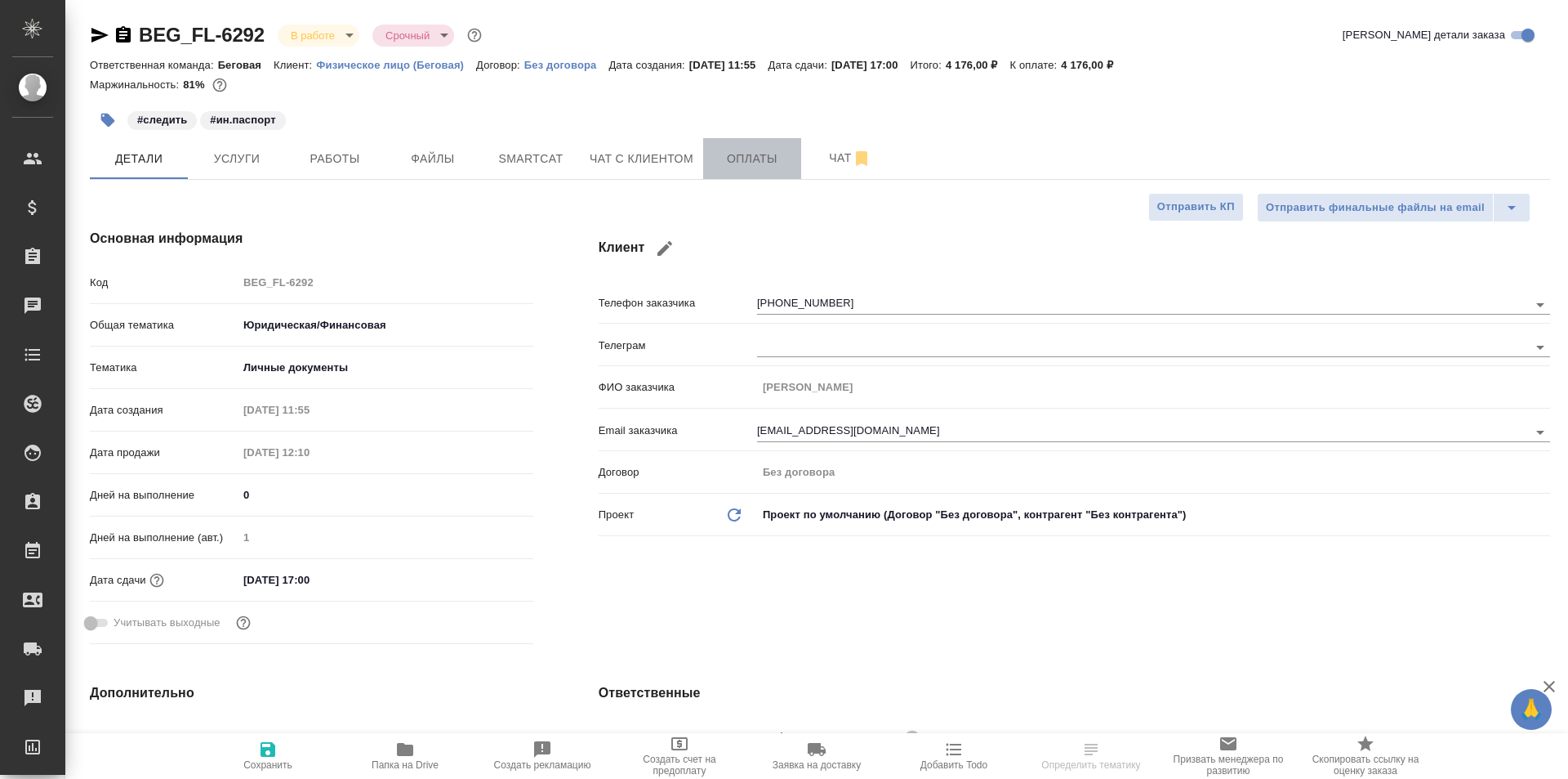
click at [703, 149] on button "Оплаты" at bounding box center [752, 159] width 98 height 41
type textarea "x"
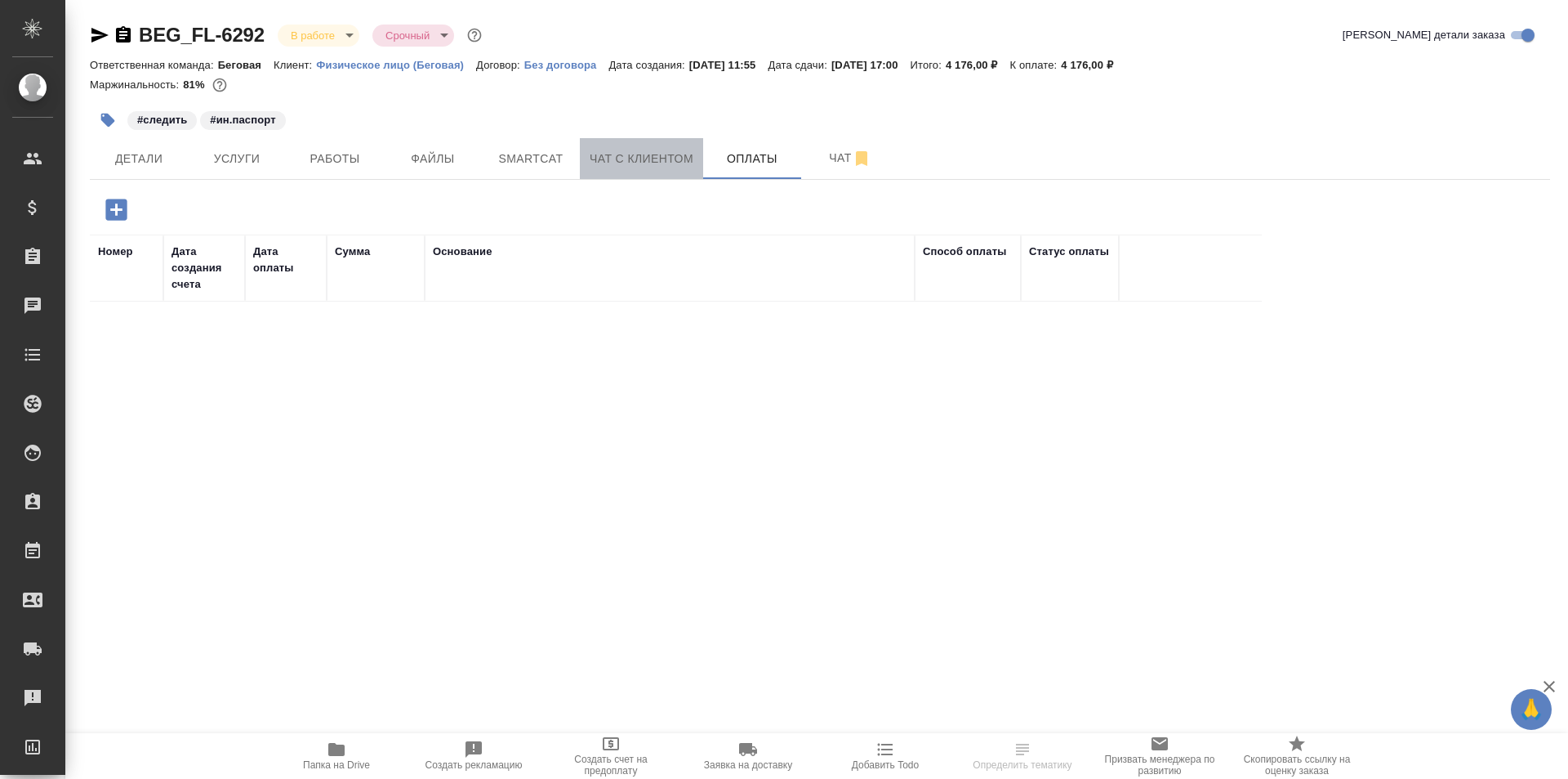
click at [687, 150] on span "Чат с клиентом" at bounding box center [641, 159] width 104 height 20
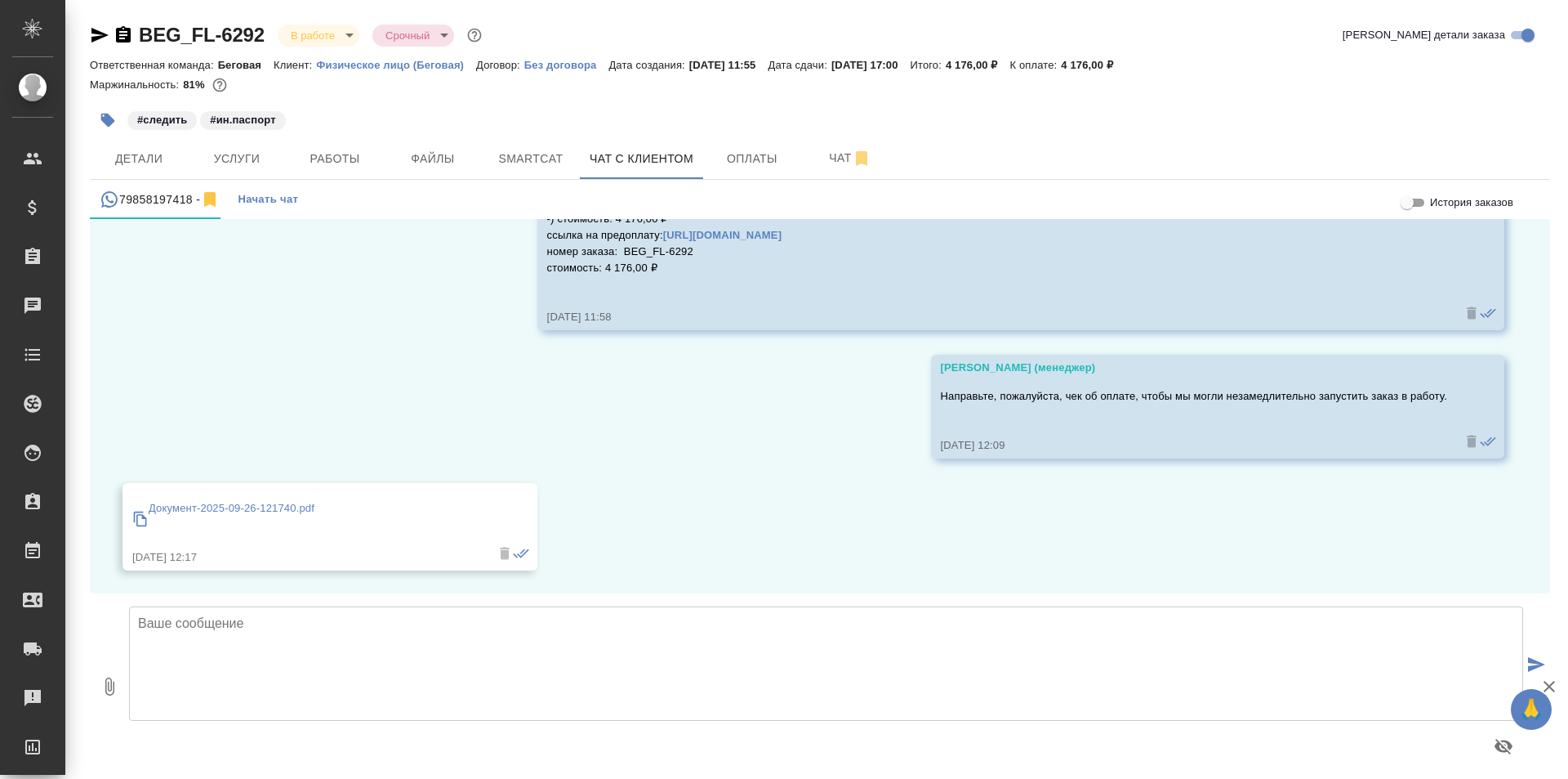
scroll to position [3063, 0]
